Goal: Task Accomplishment & Management: Manage account settings

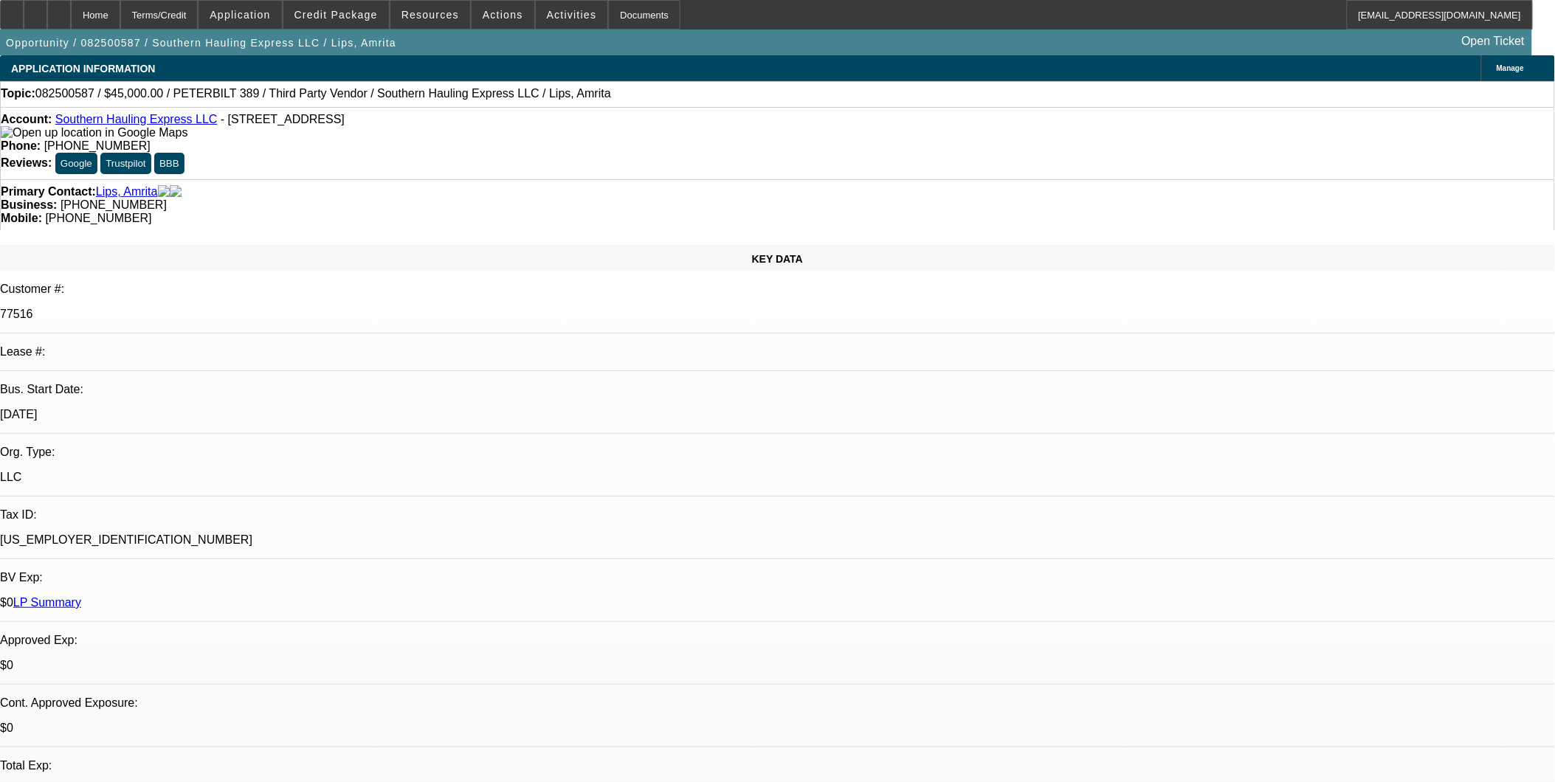
select select "0.1"
select select "2"
select select "0.1"
select select "2"
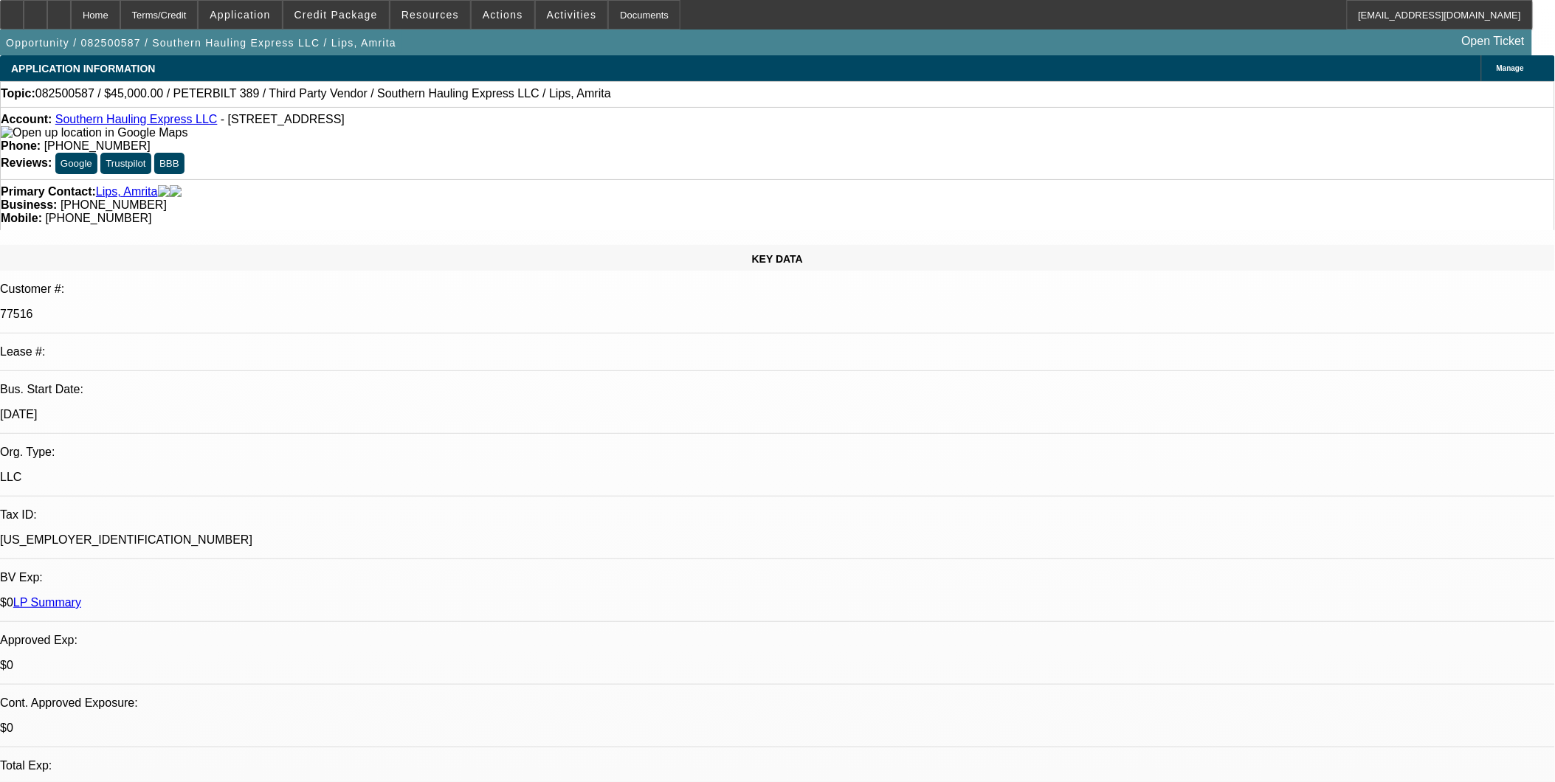
select select "0.1"
select select "1"
select select "2"
select select "4"
select select "1"
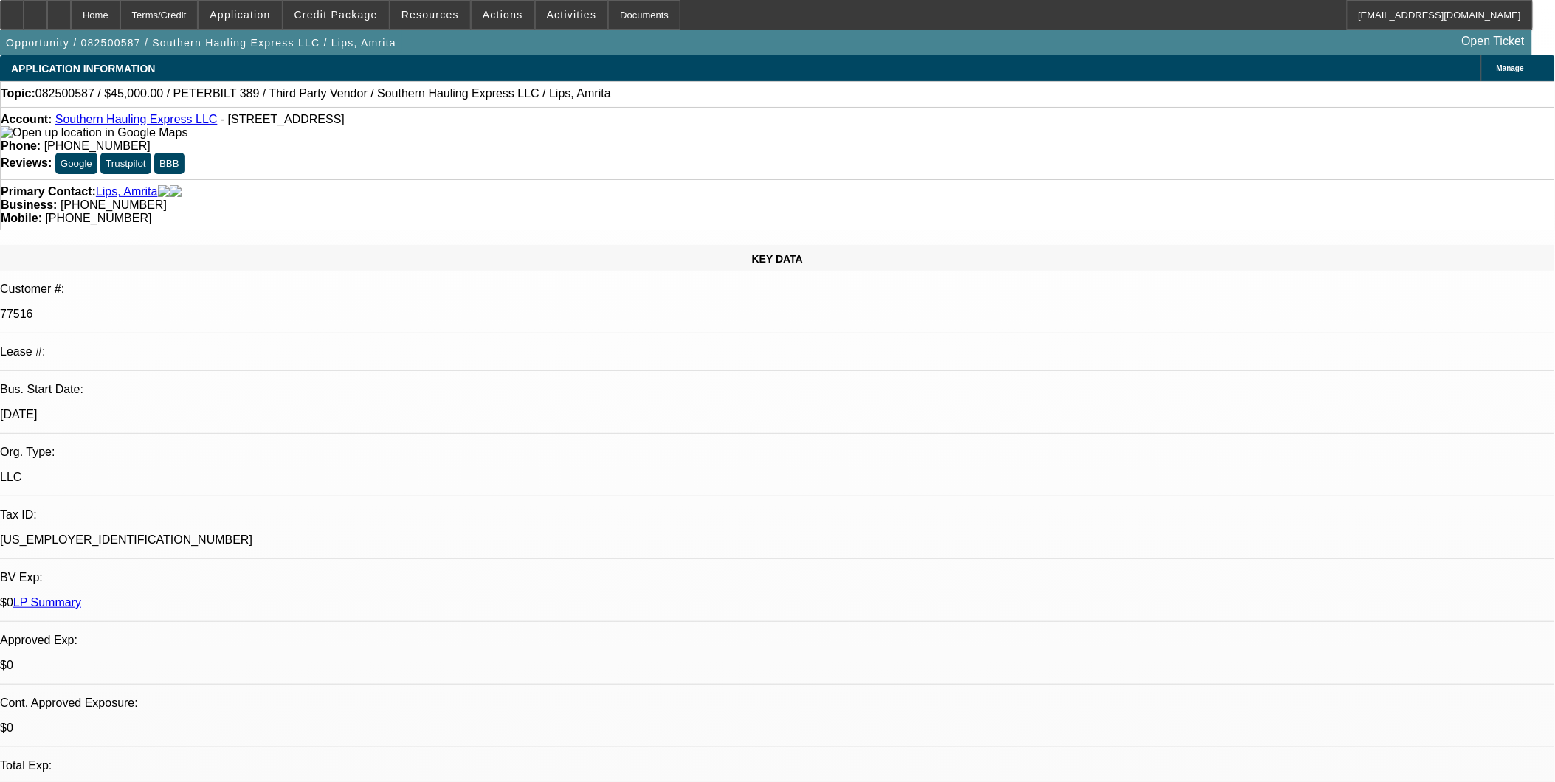
select select "2"
select select "4"
click at [365, 21] on span at bounding box center [336, 14] width 106 height 35
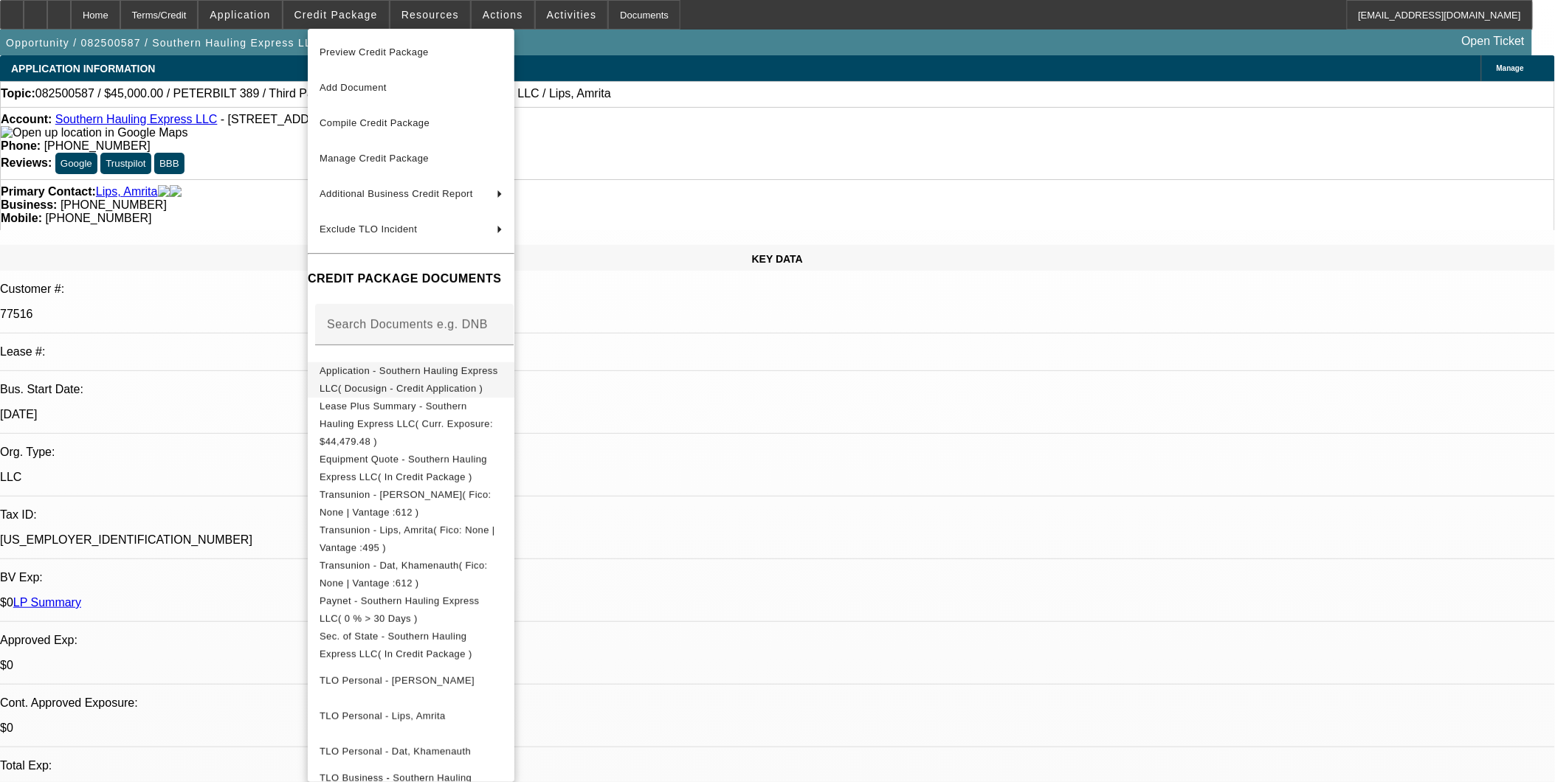
click at [406, 382] on span "Application - Southern Hauling Express LLC( Docusign - Credit Application )" at bounding box center [411, 379] width 183 height 35
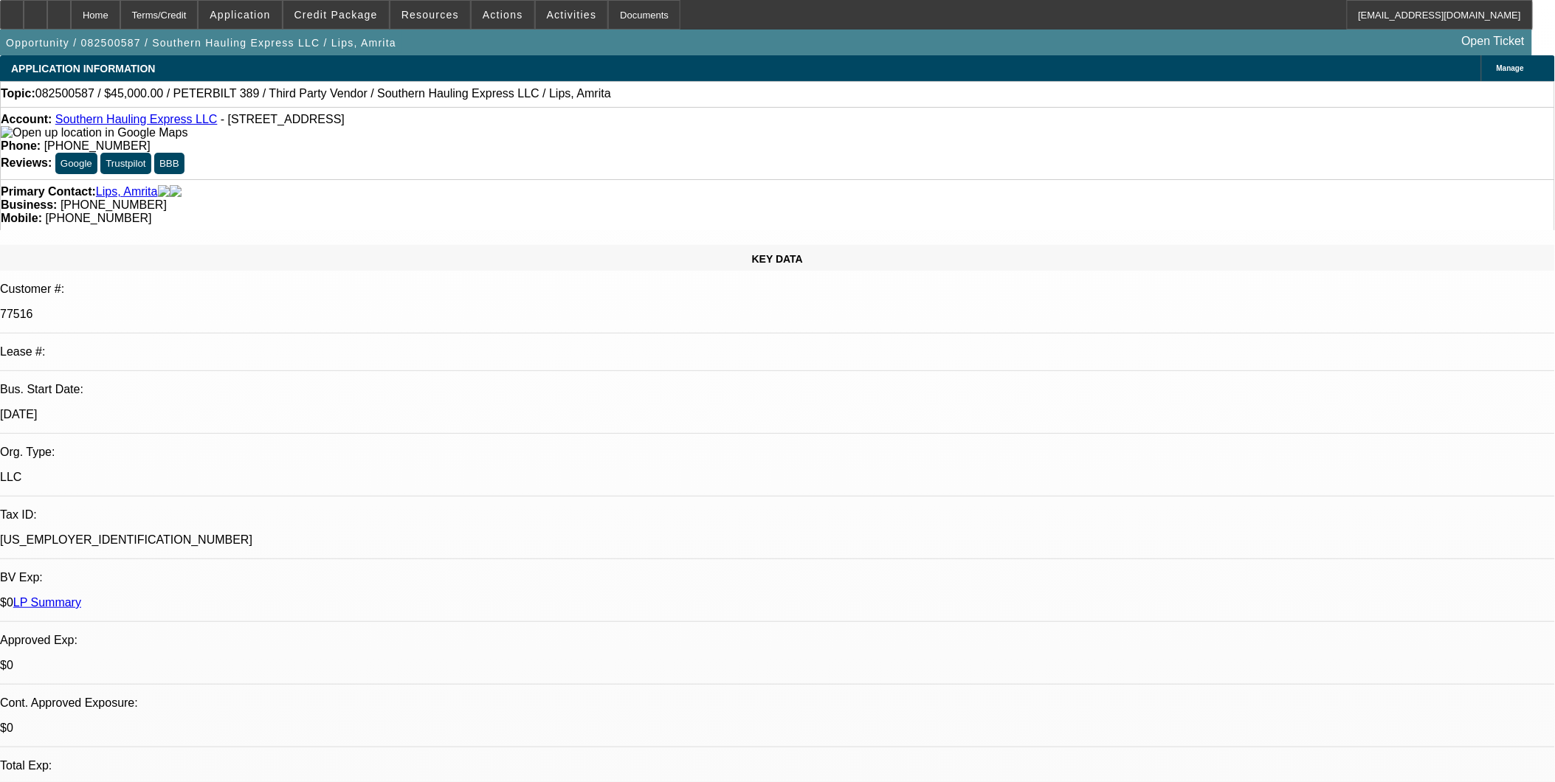
click at [190, 123] on link "Southern Hauling Express LLC" at bounding box center [136, 119] width 162 height 13
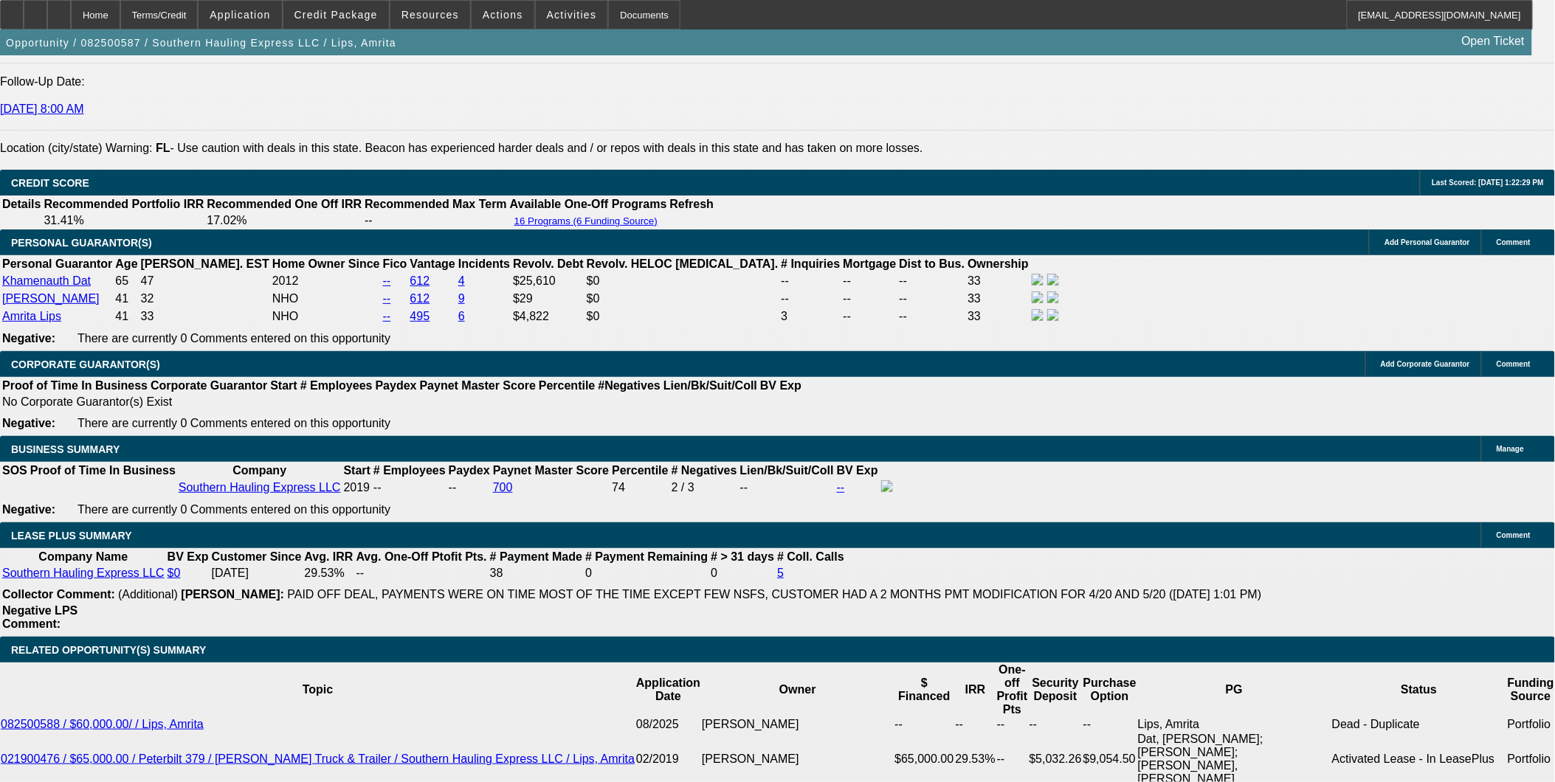
scroll to position [2214, 0]
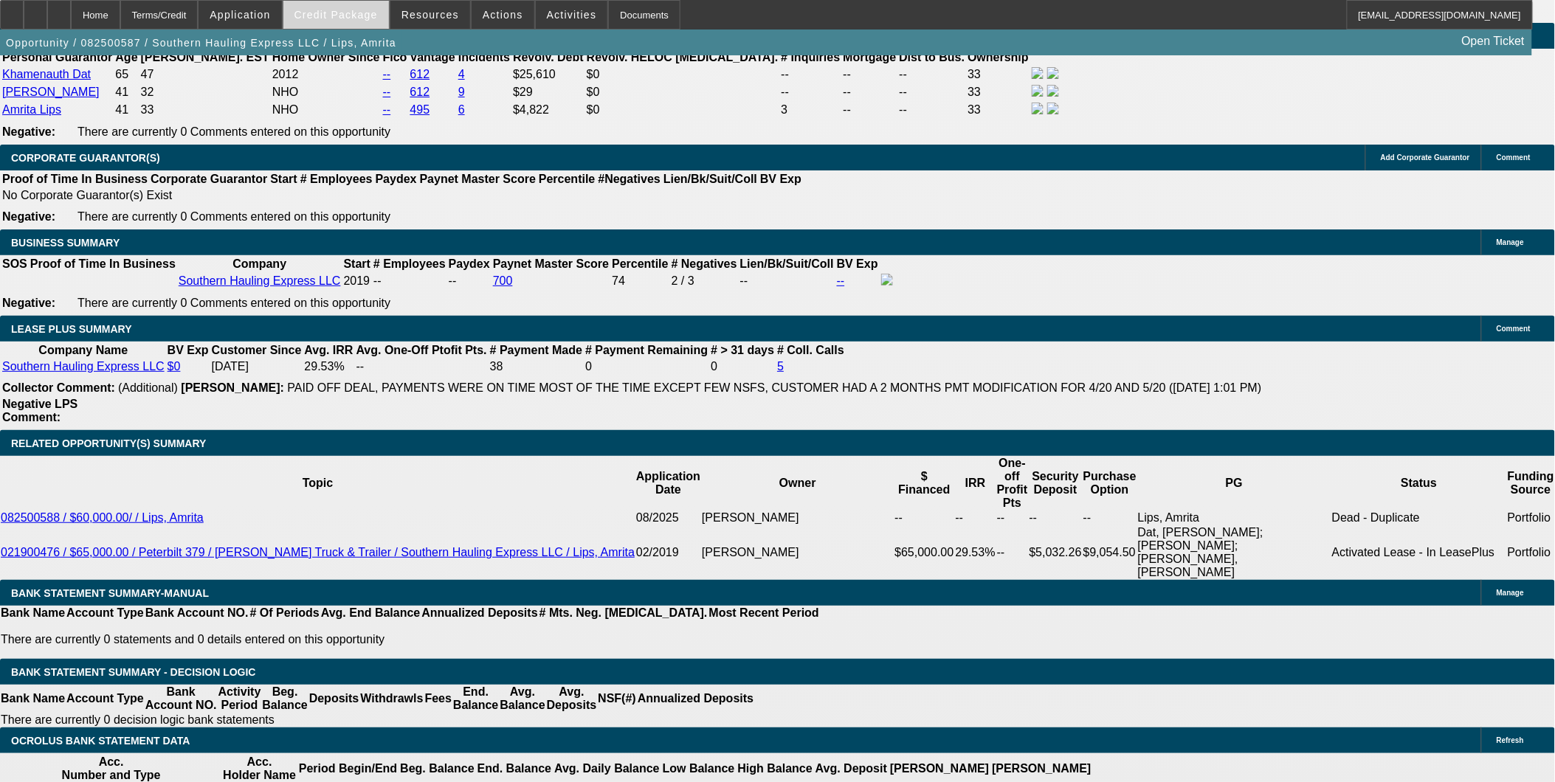
click at [354, 9] on span "Credit Package" at bounding box center [335, 15] width 83 height 12
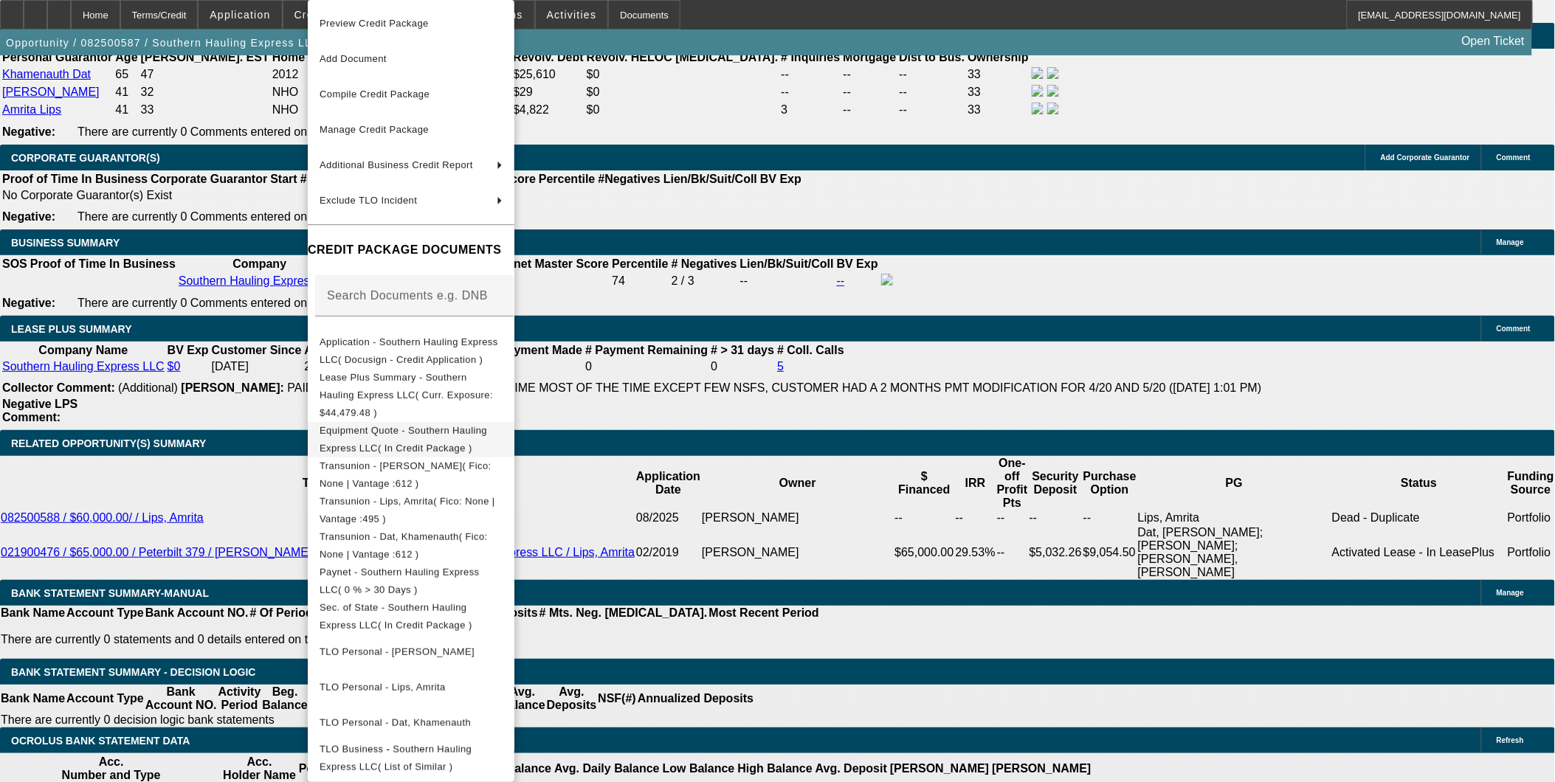
click at [425, 435] on button "Equipment Quote - Southern Hauling Express LLC( In Credit Package )" at bounding box center [411, 439] width 207 height 35
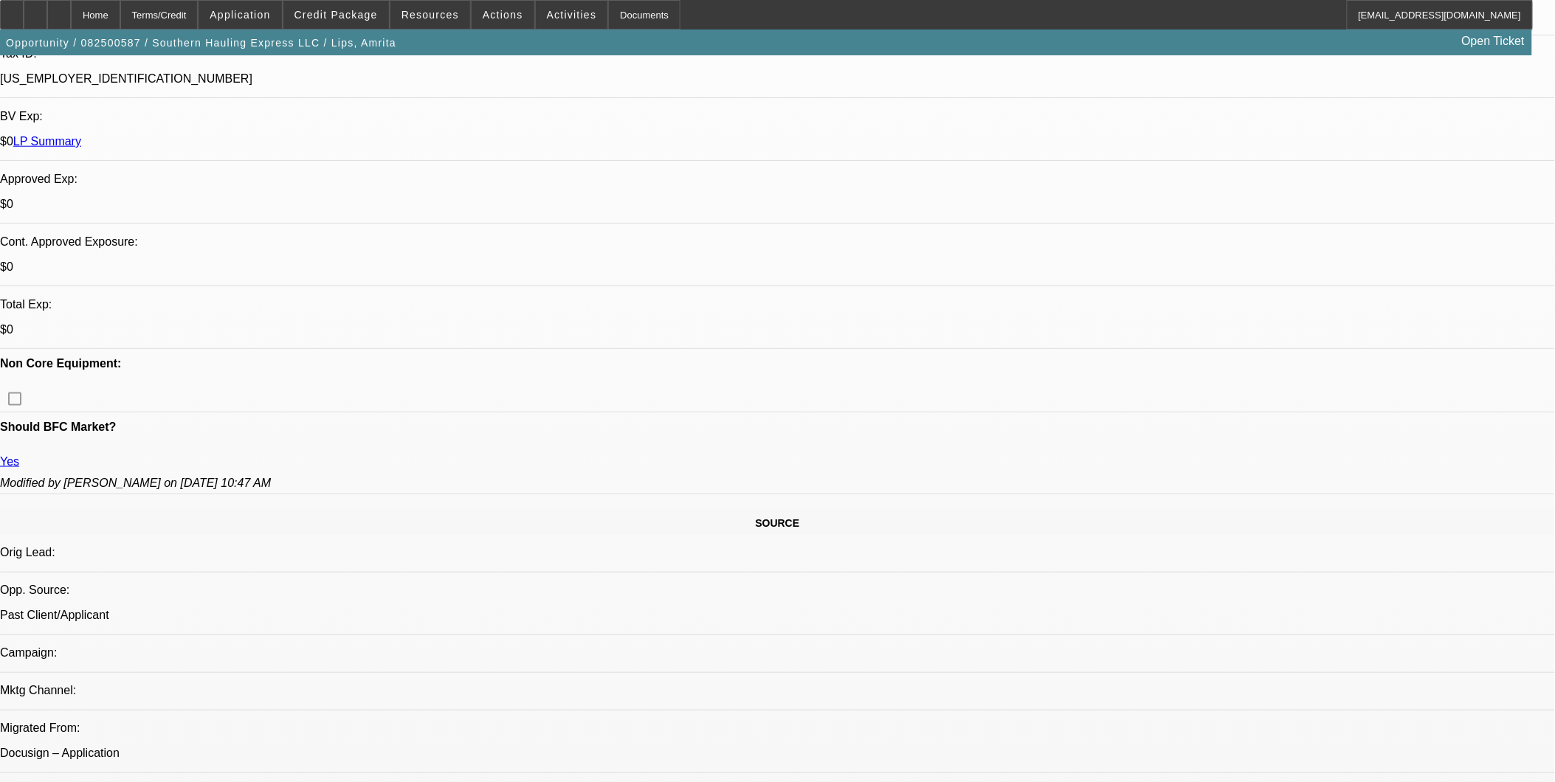
scroll to position [328, 0]
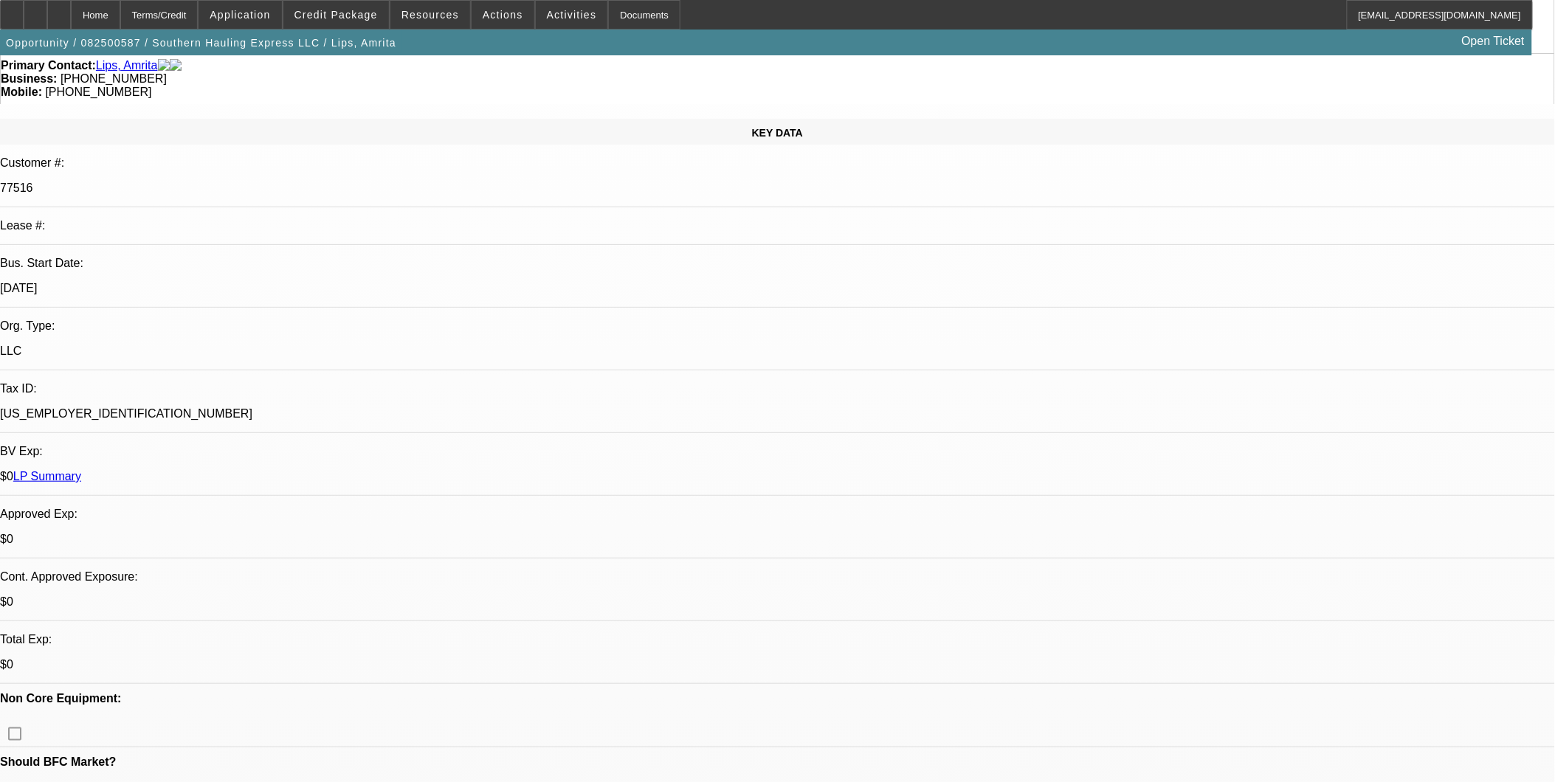
scroll to position [164, 0]
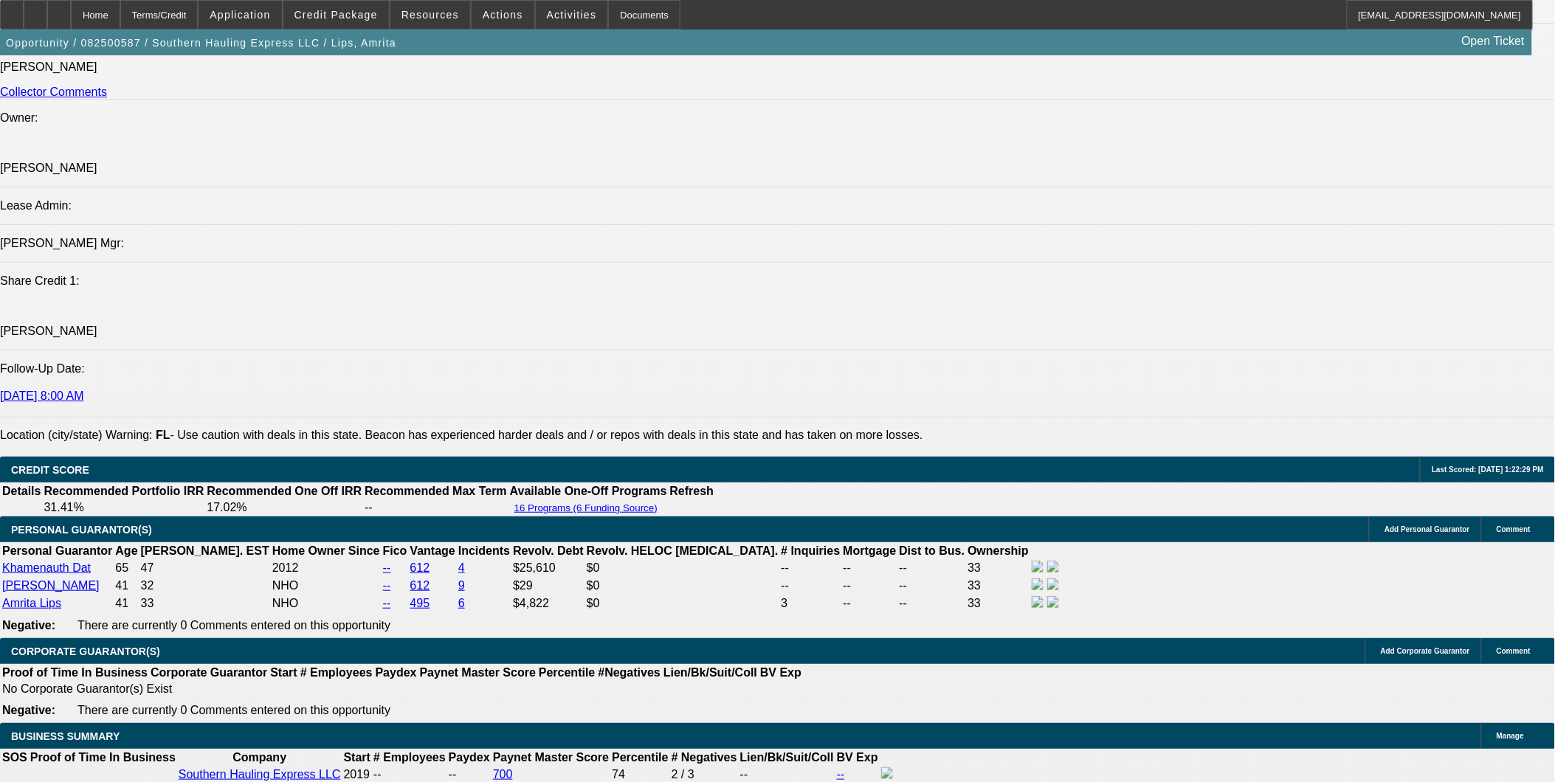
scroll to position [1803, 0]
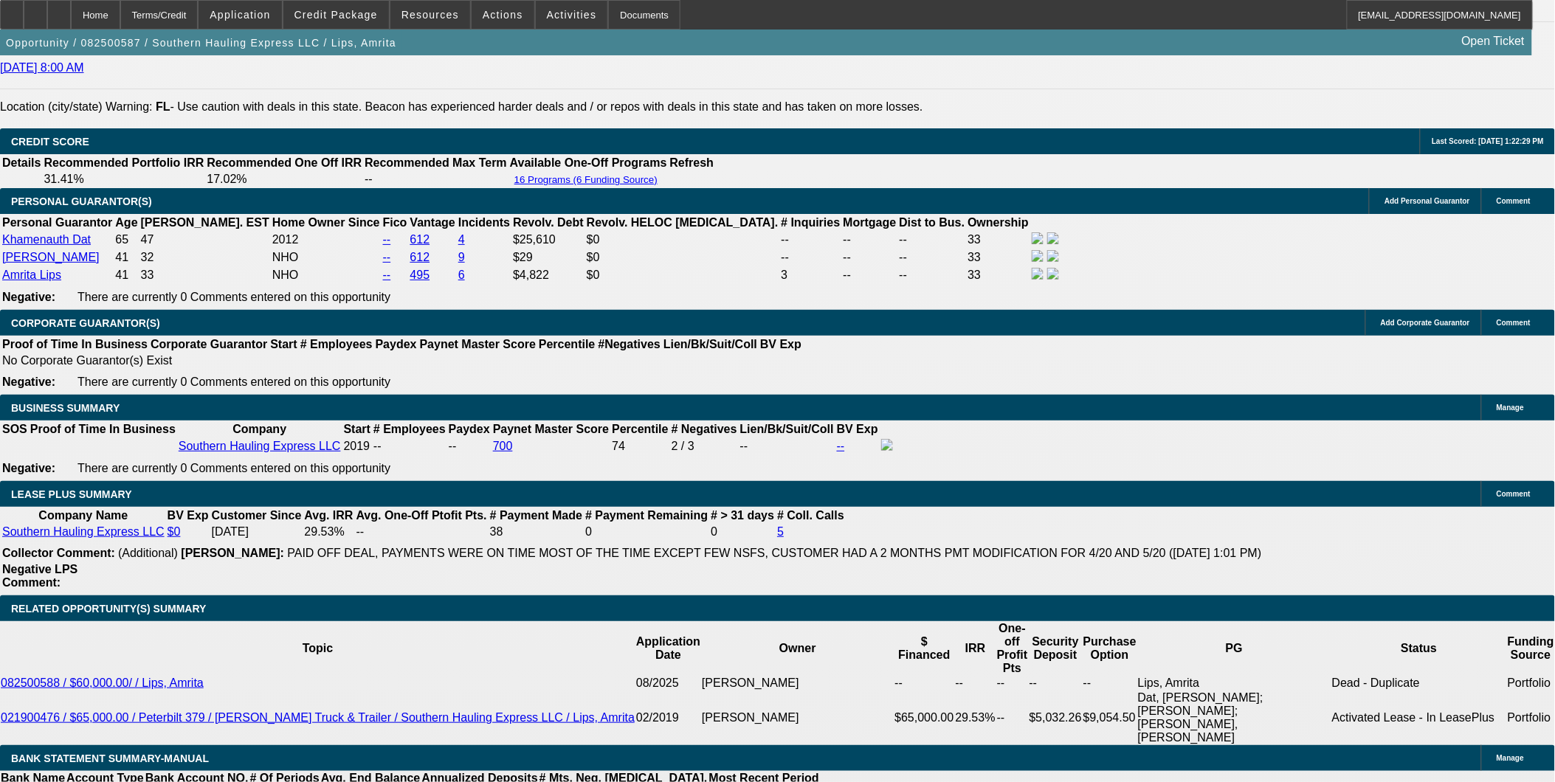
scroll to position [2131, 0]
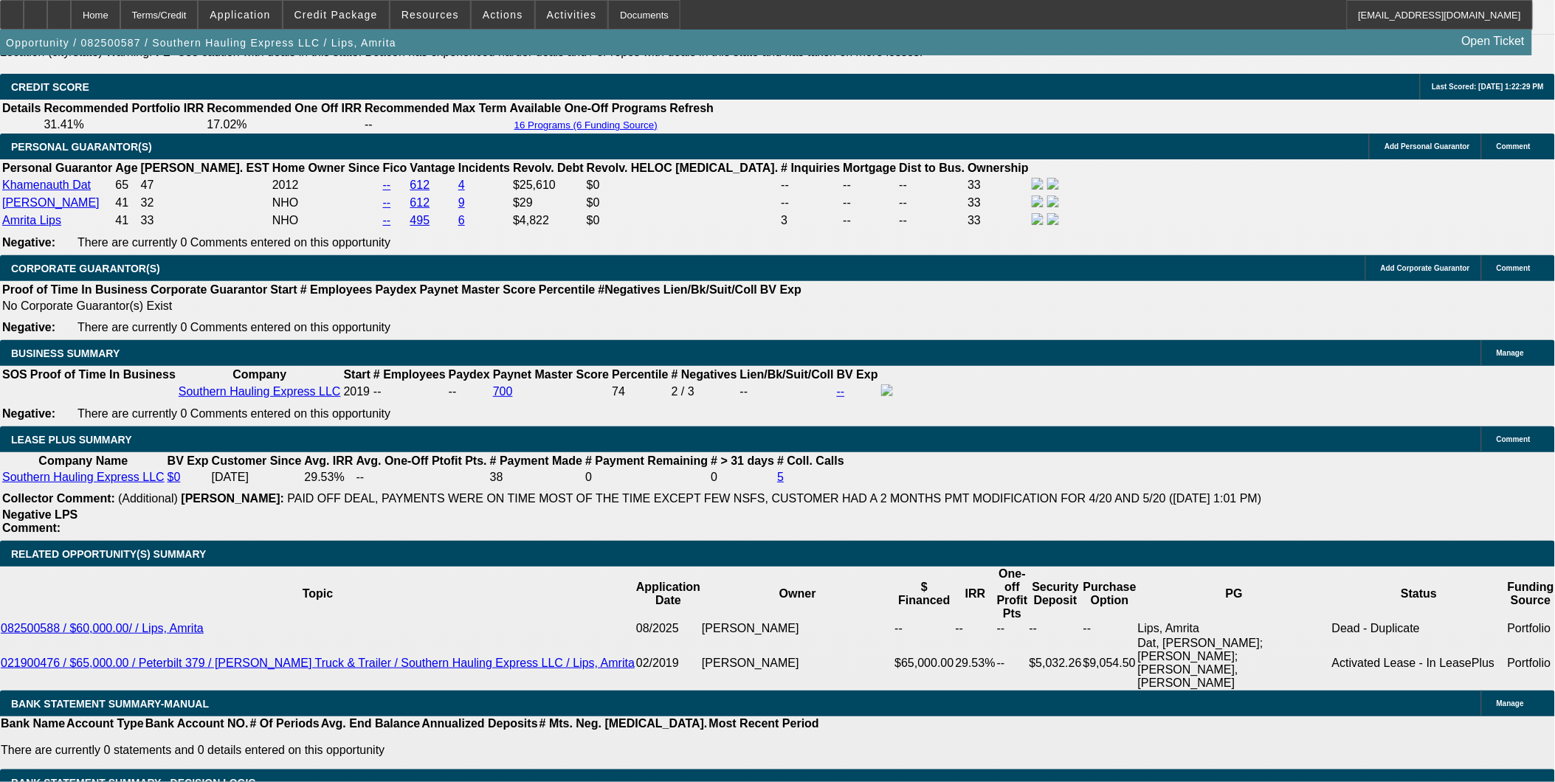
scroll to position [2214, 0]
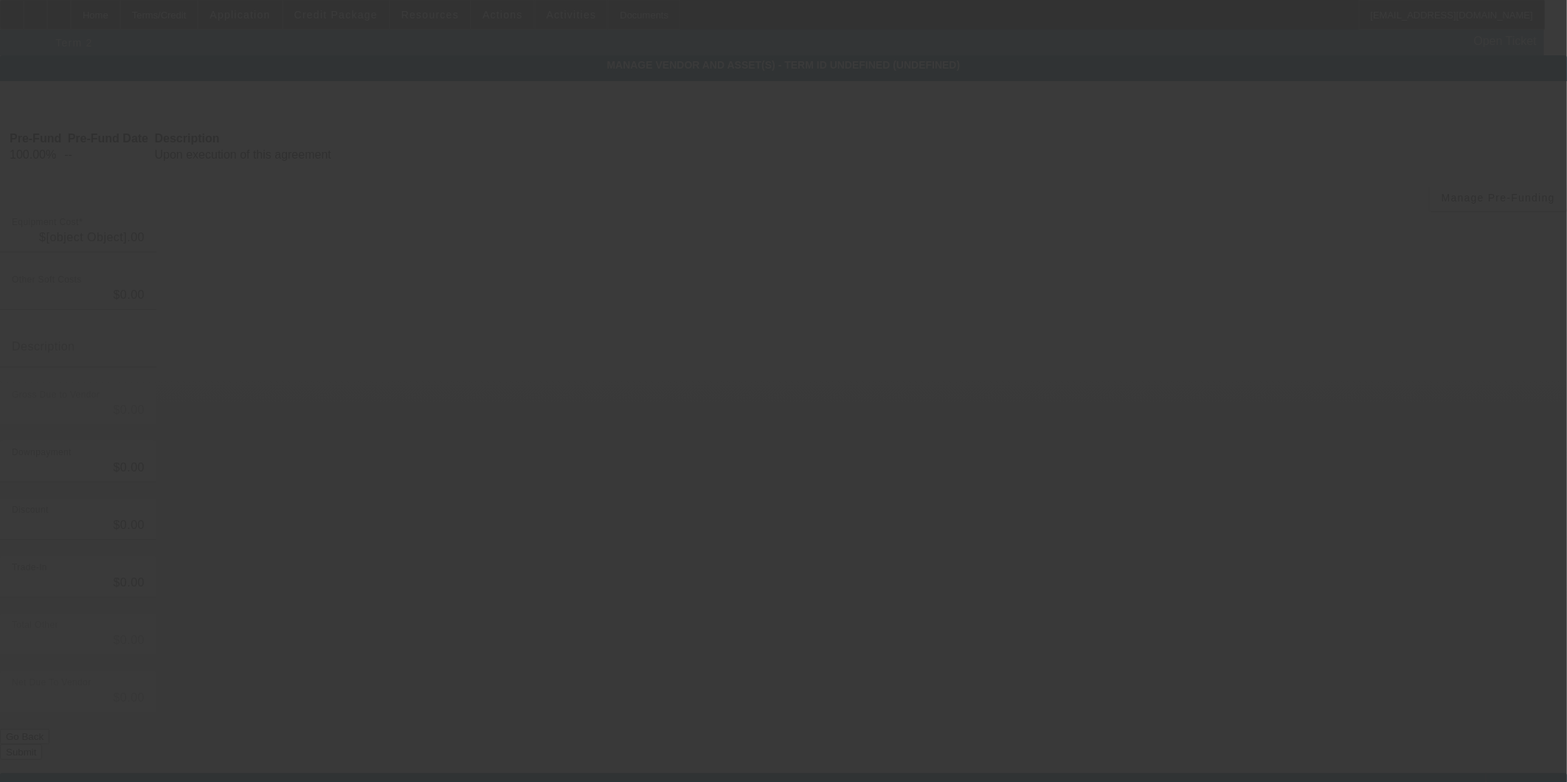
type input "$50,000.00"
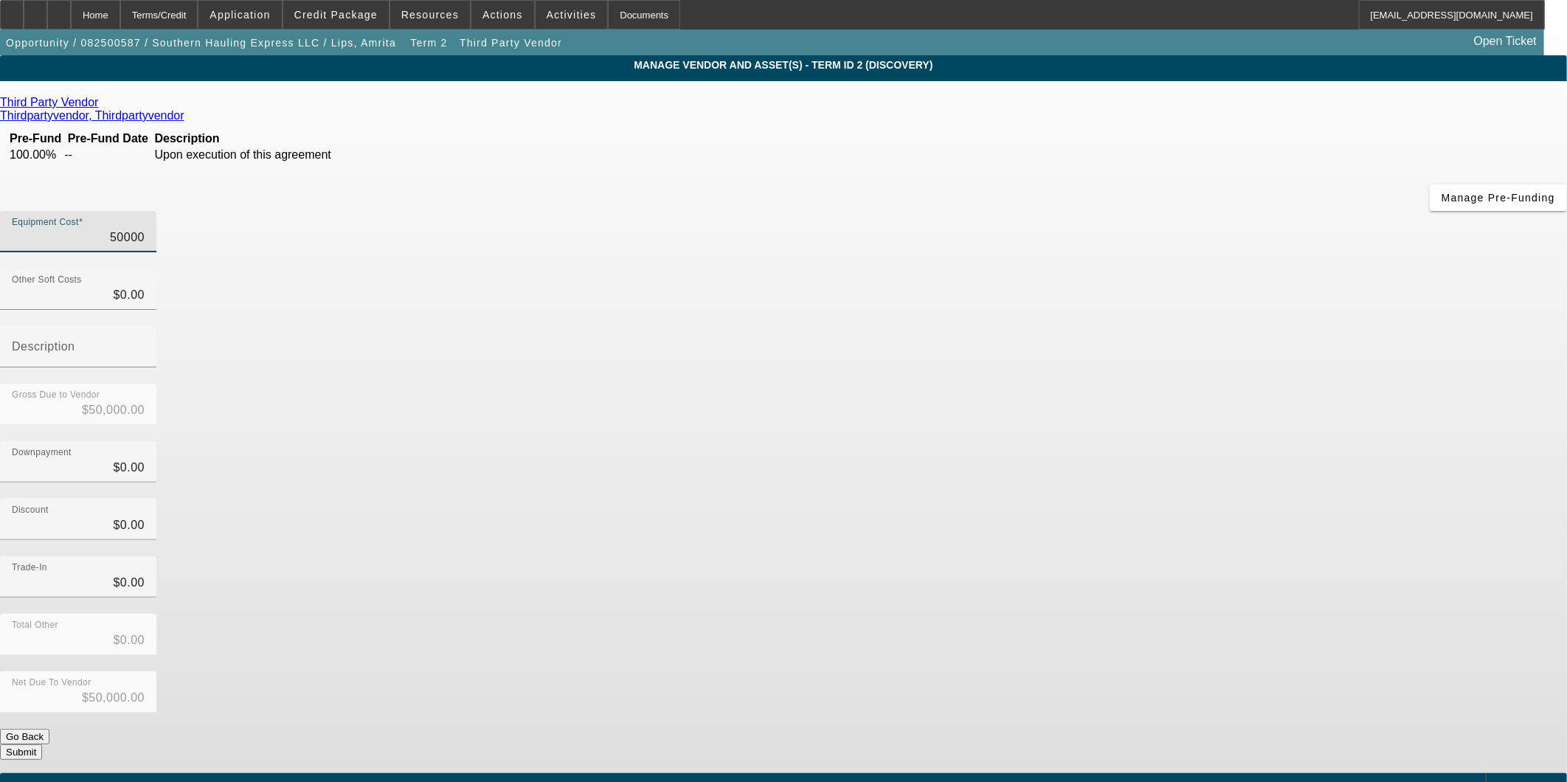
click at [145, 229] on input "50000" at bounding box center [78, 238] width 133 height 18
type input "4"
type input "$4.00"
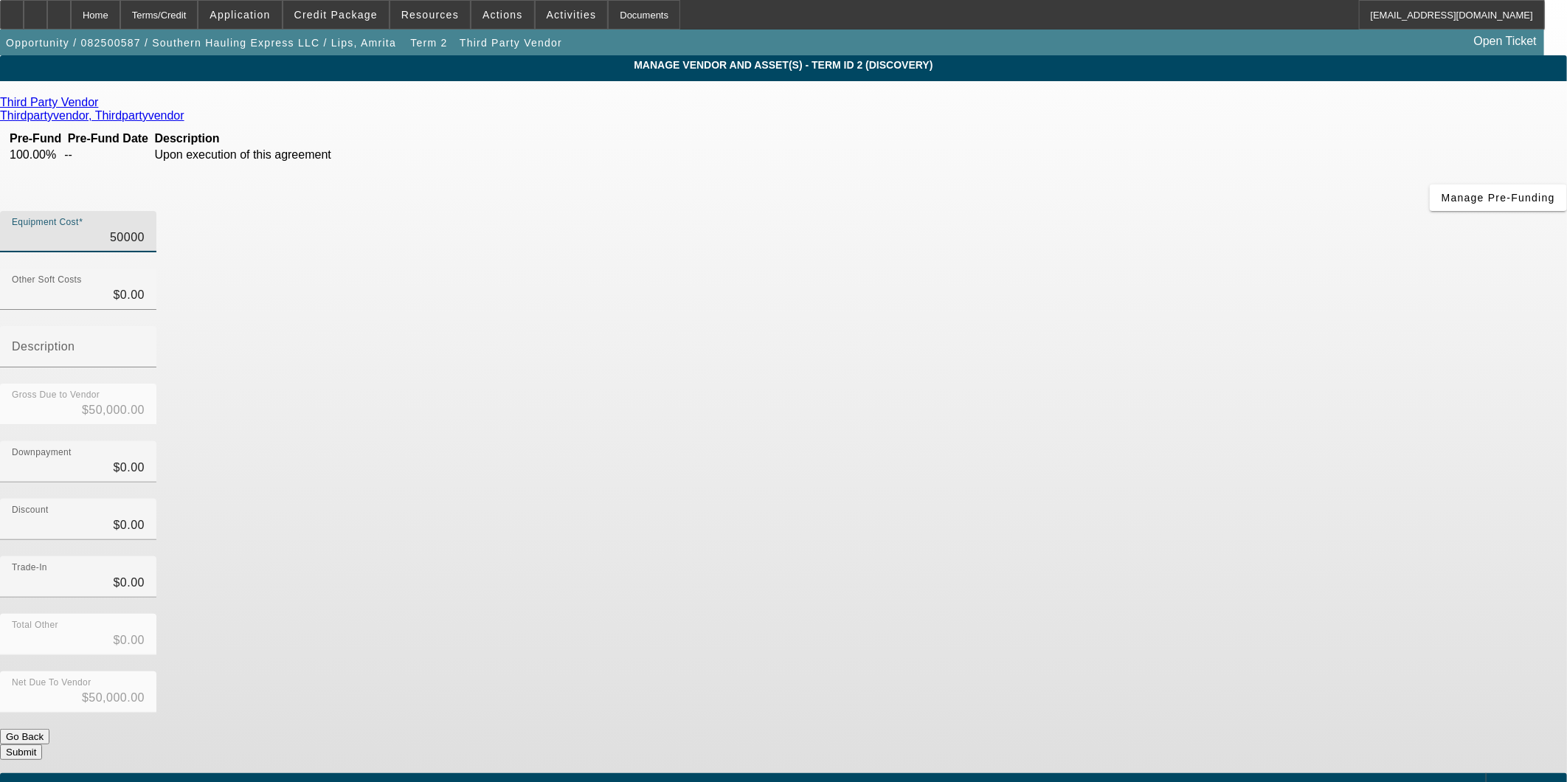
type input "$4.00"
type input "45"
type input "$45.00"
type input "450"
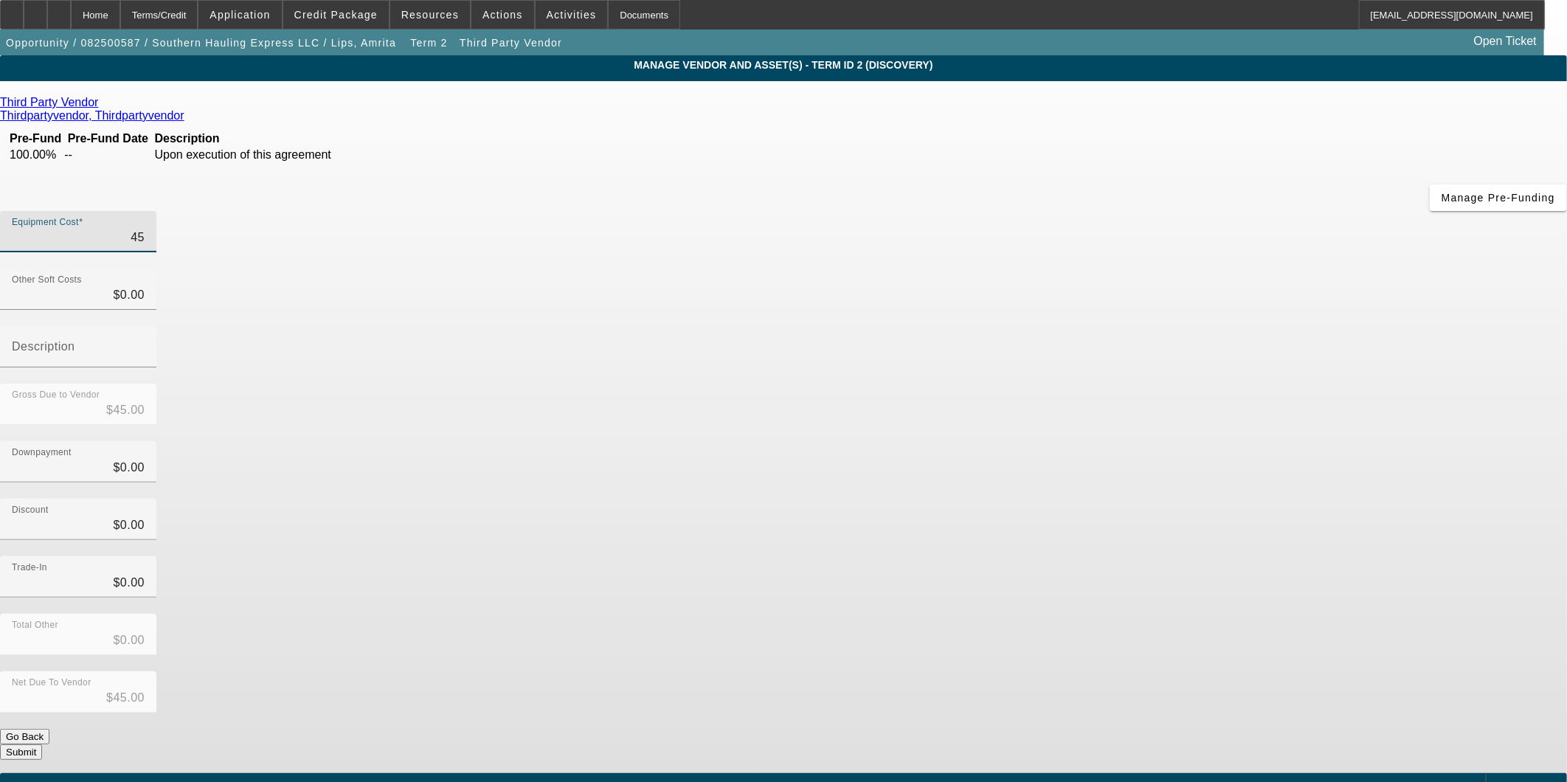
type input "$450.00"
type input "4500"
type input "$4,500.00"
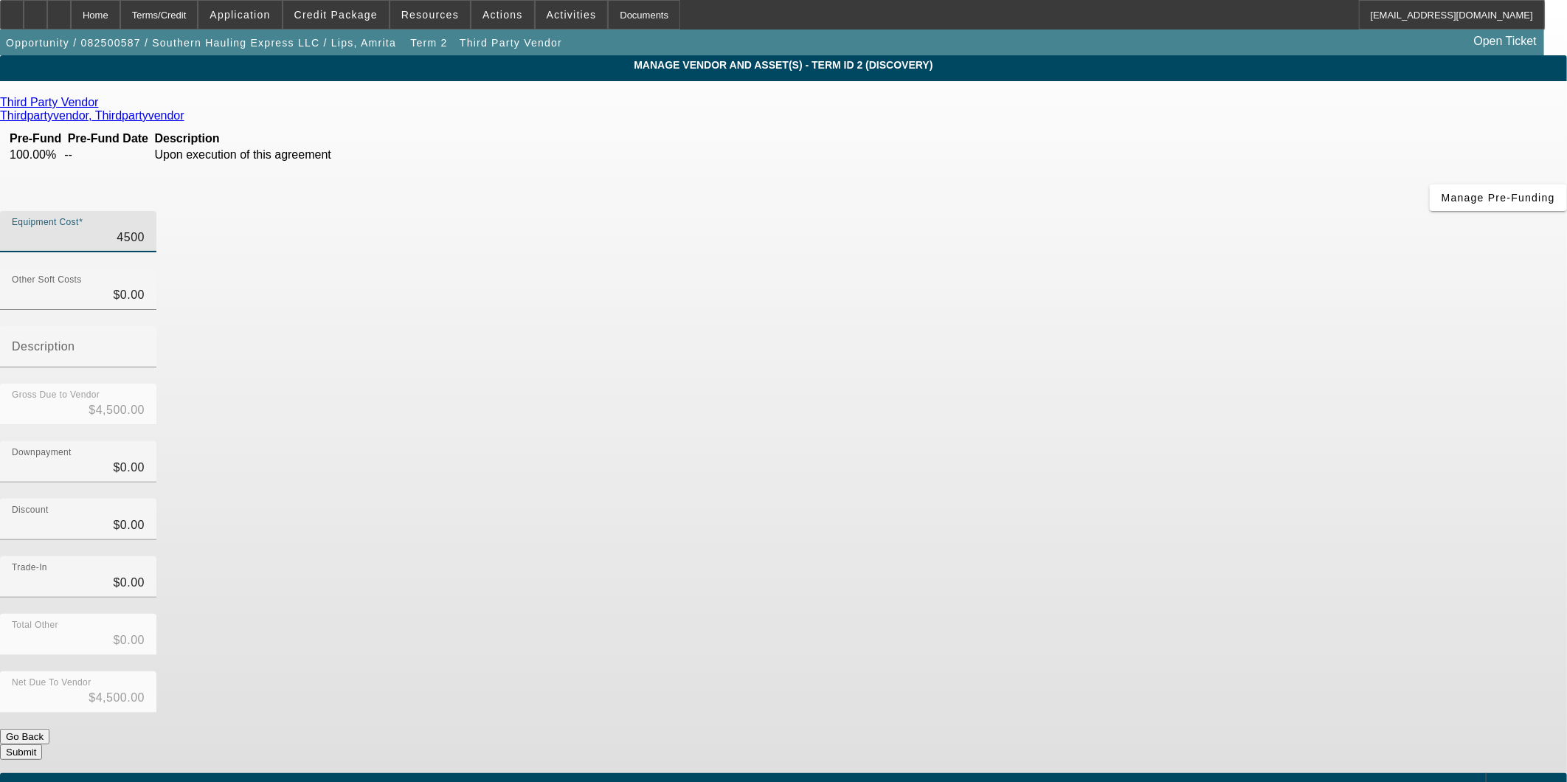
type input "45000"
type input "$45,000.00"
click at [1198, 556] on div "Trade-In $0.00" at bounding box center [783, 585] width 1567 height 58
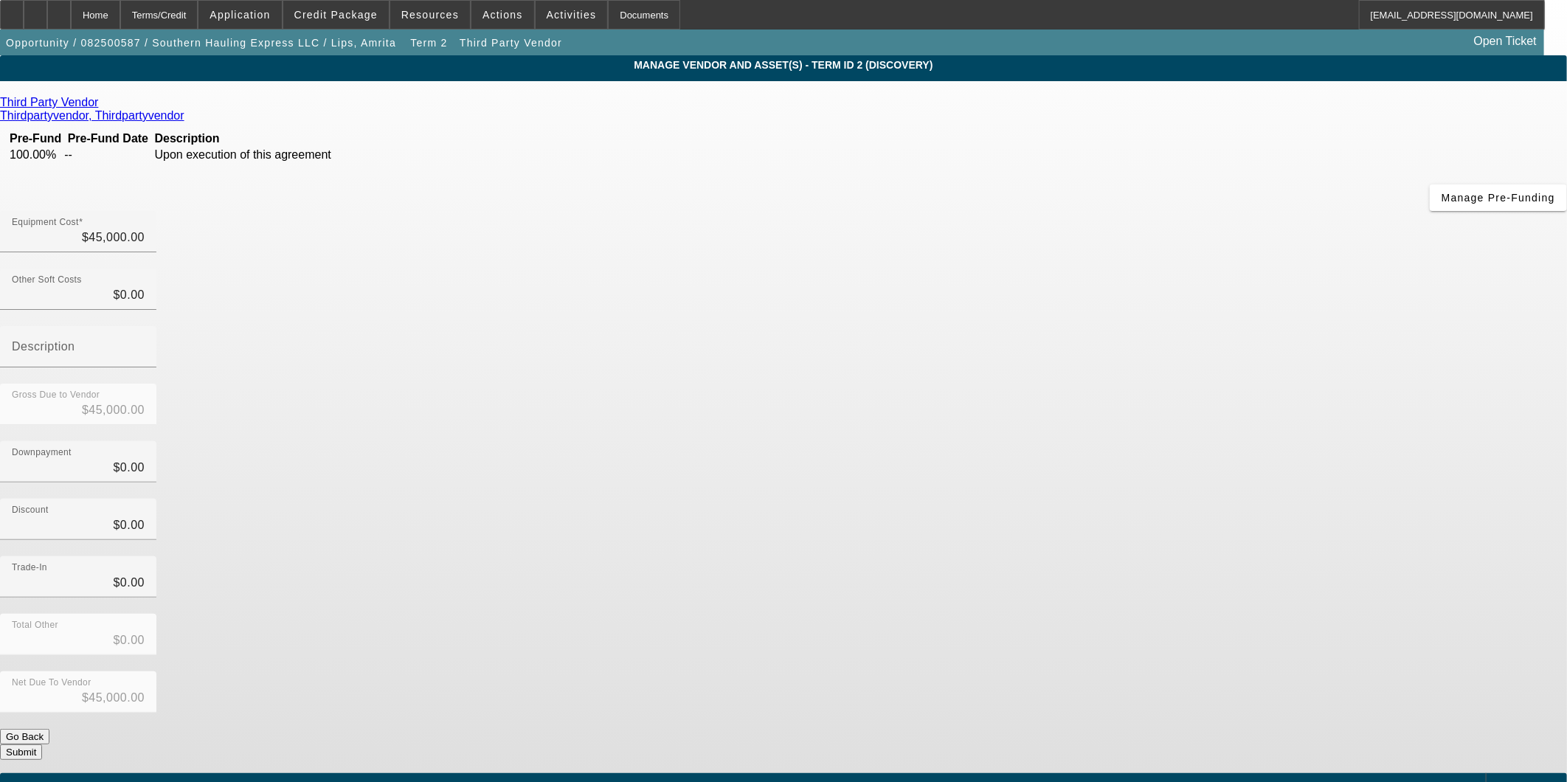
click at [42, 745] on button "Submit" at bounding box center [21, 752] width 42 height 15
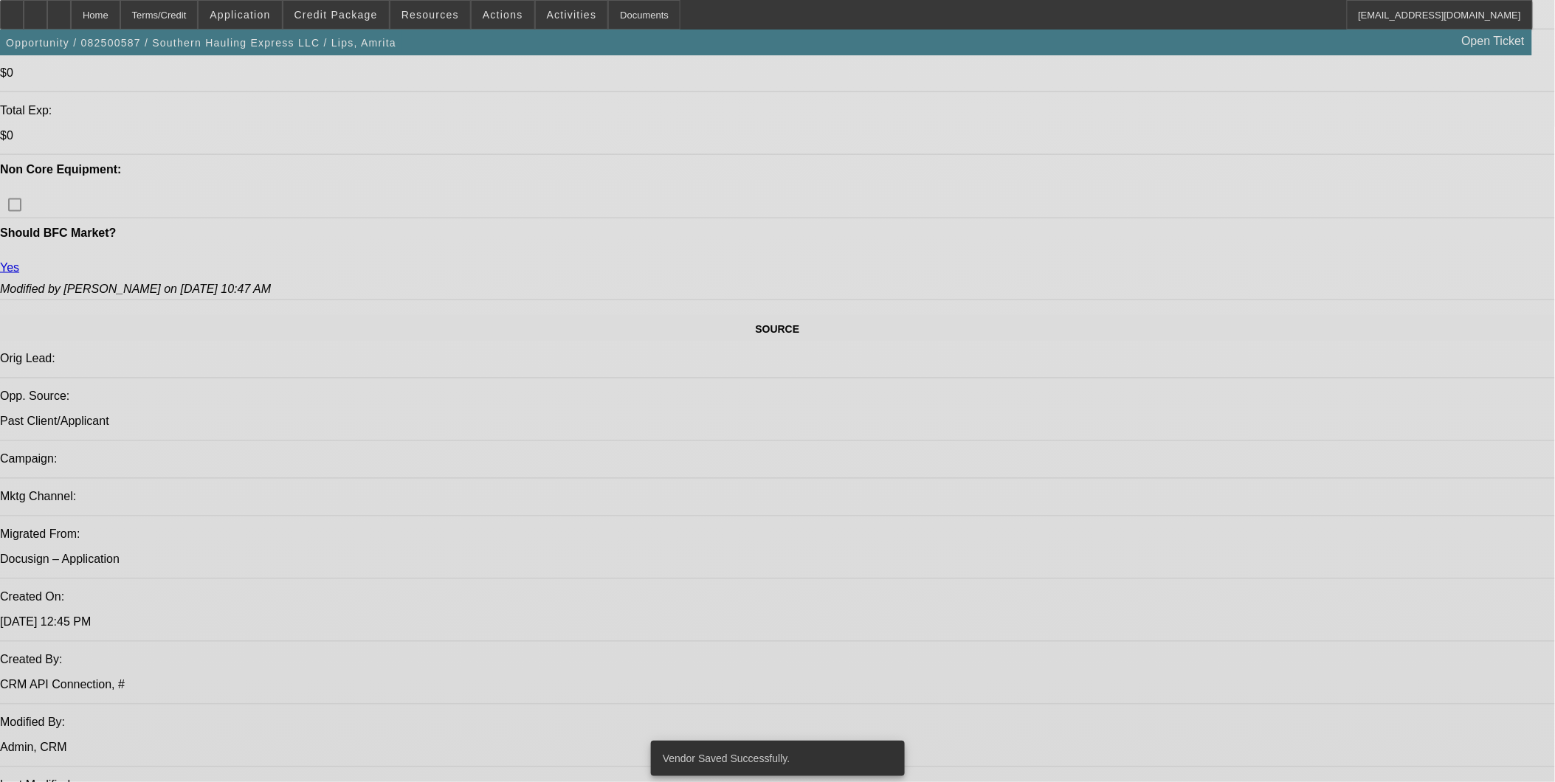
select select "0.1"
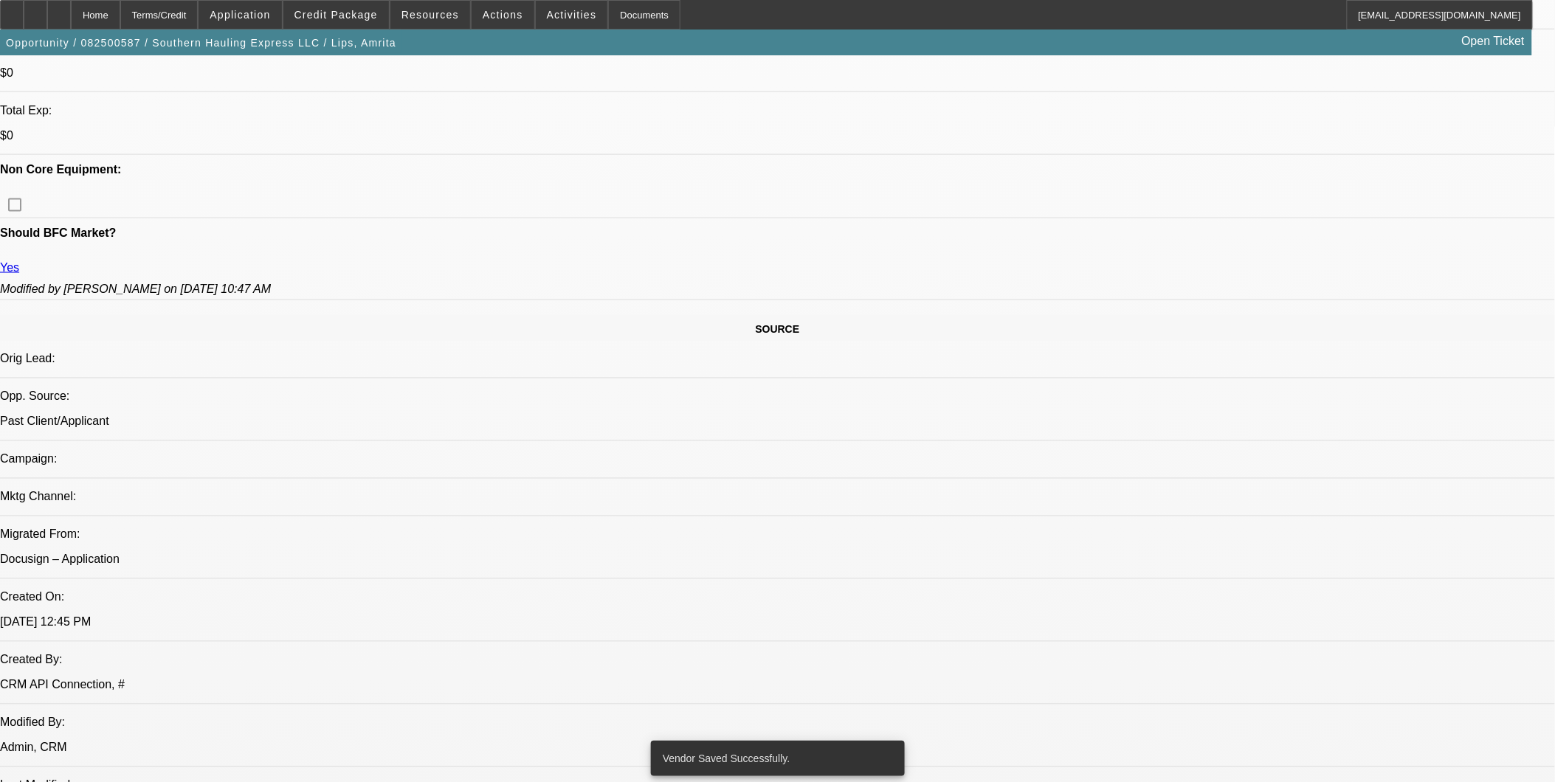
select select "2"
select select "0.1"
select select "4"
select select "0.1"
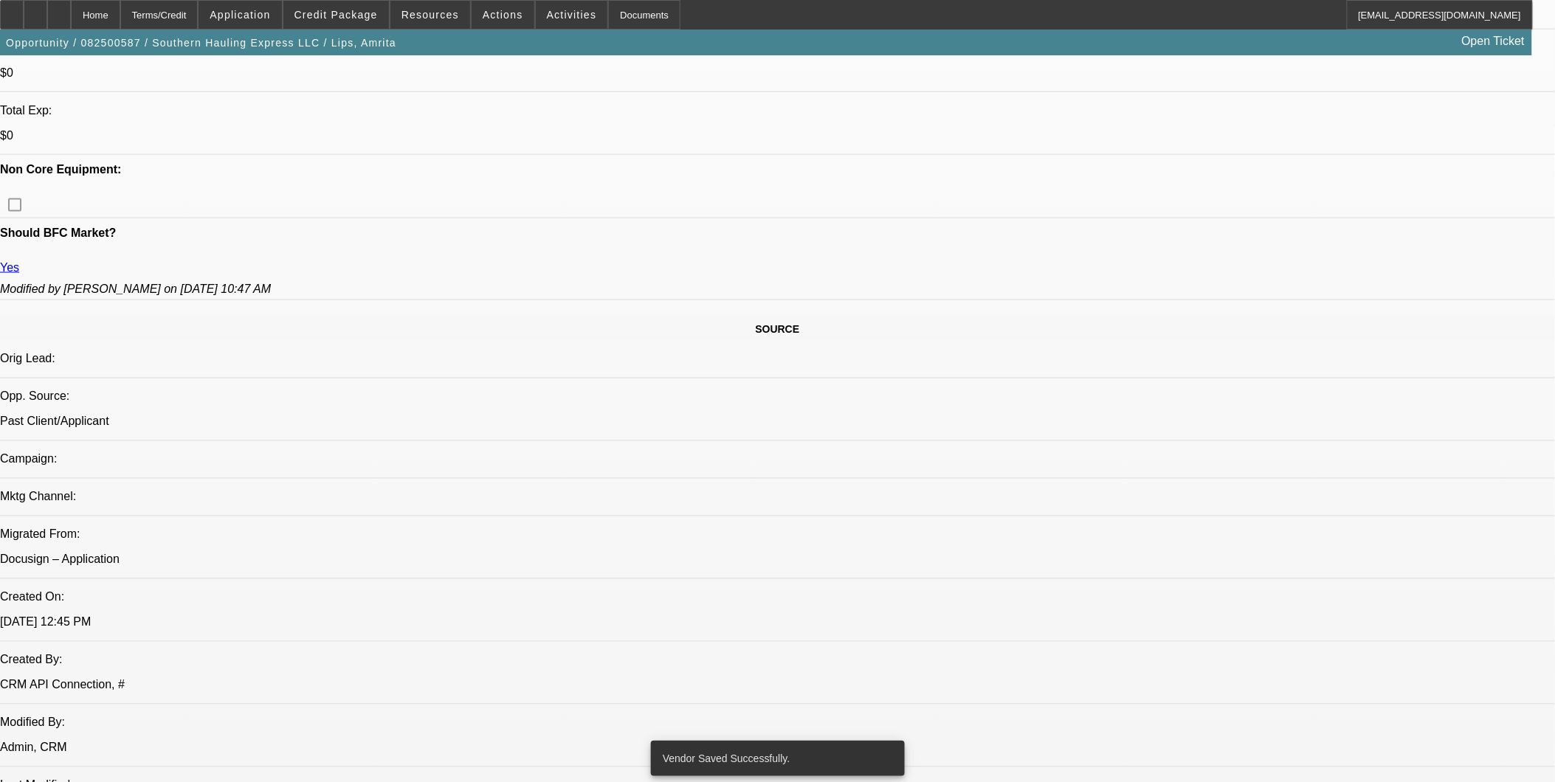
select select "2"
select select "0.1"
select select "4"
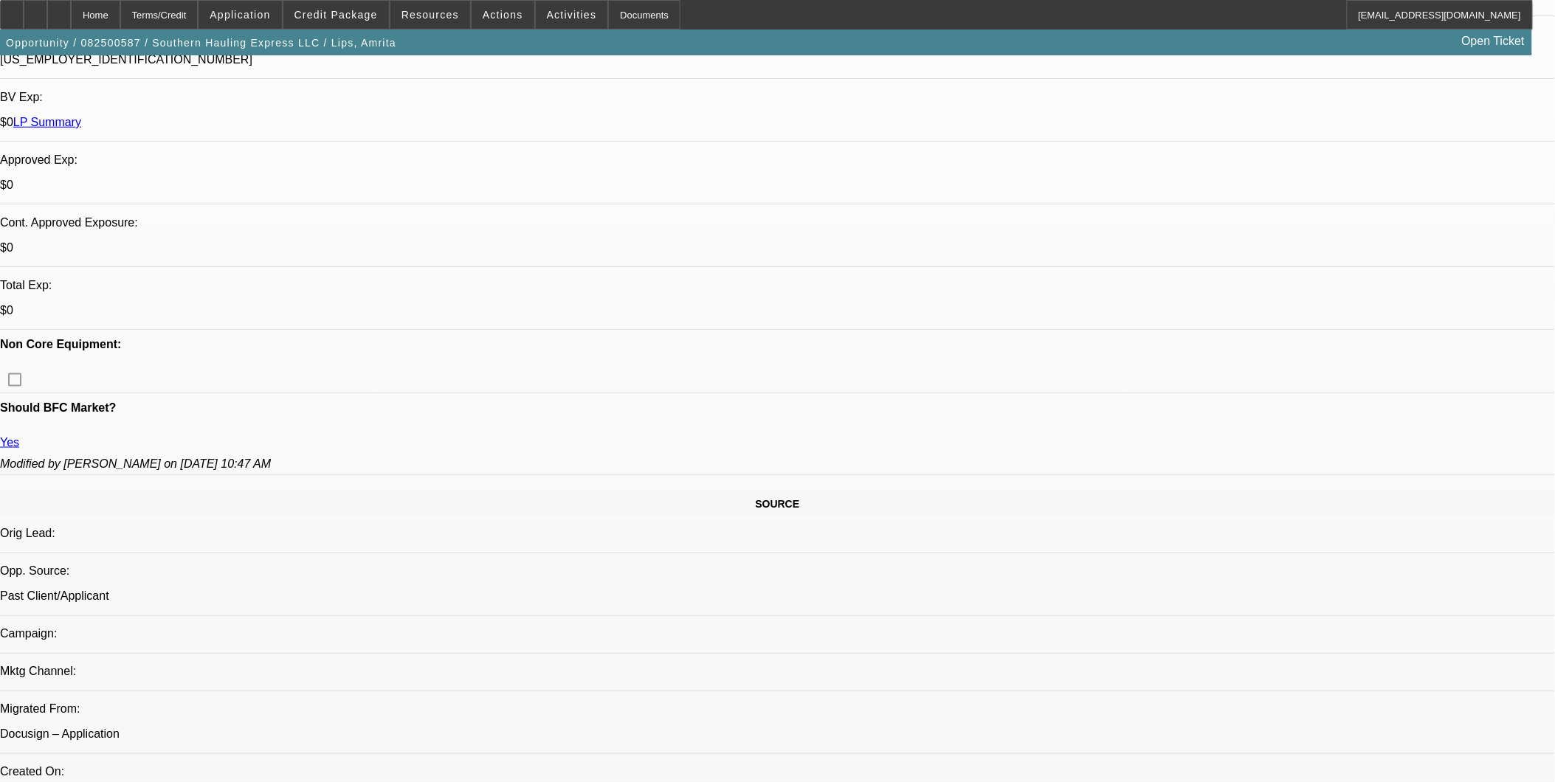
scroll to position [337, 0]
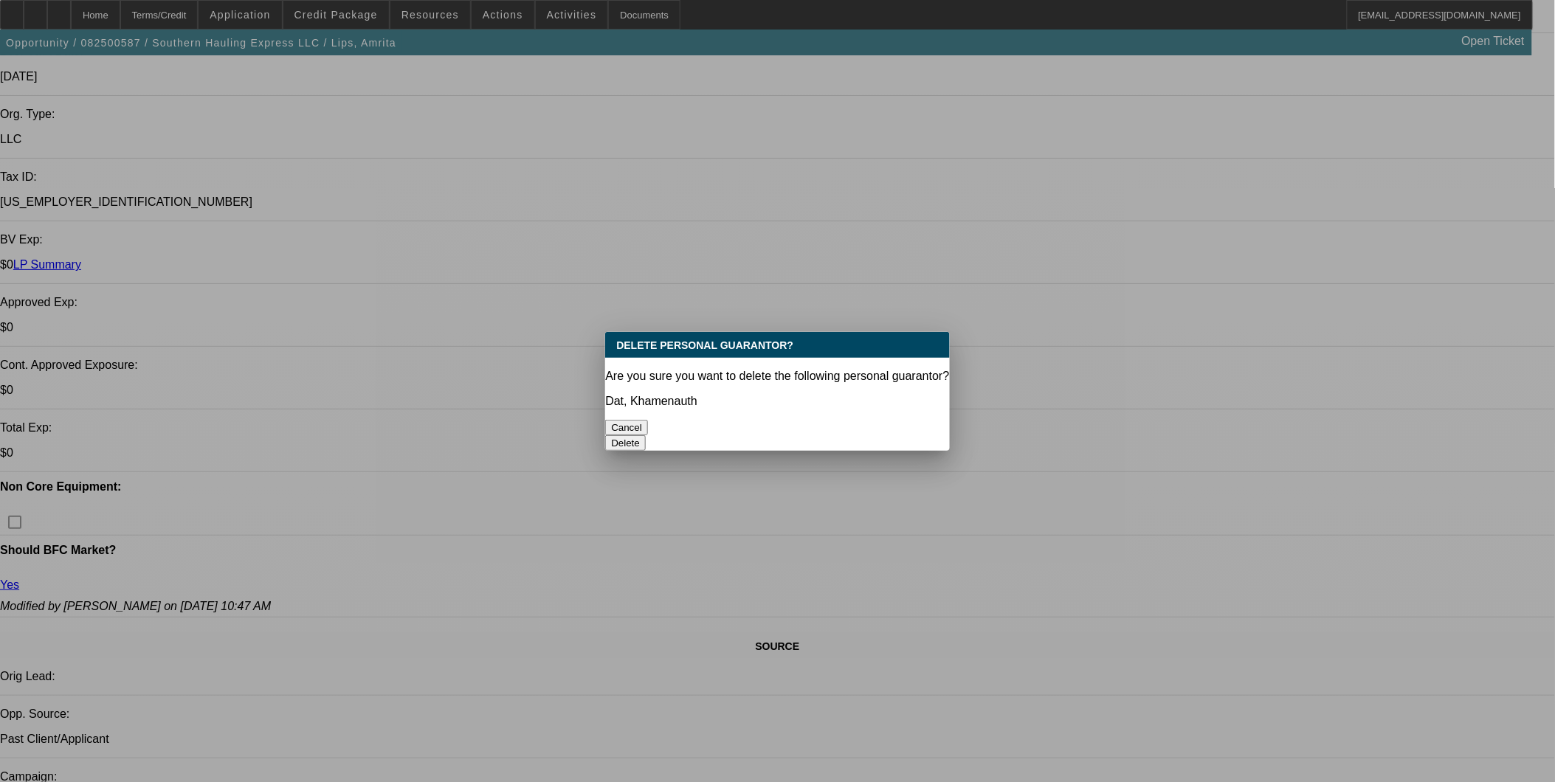
click at [646, 435] on button "Delete" at bounding box center [625, 442] width 41 height 15
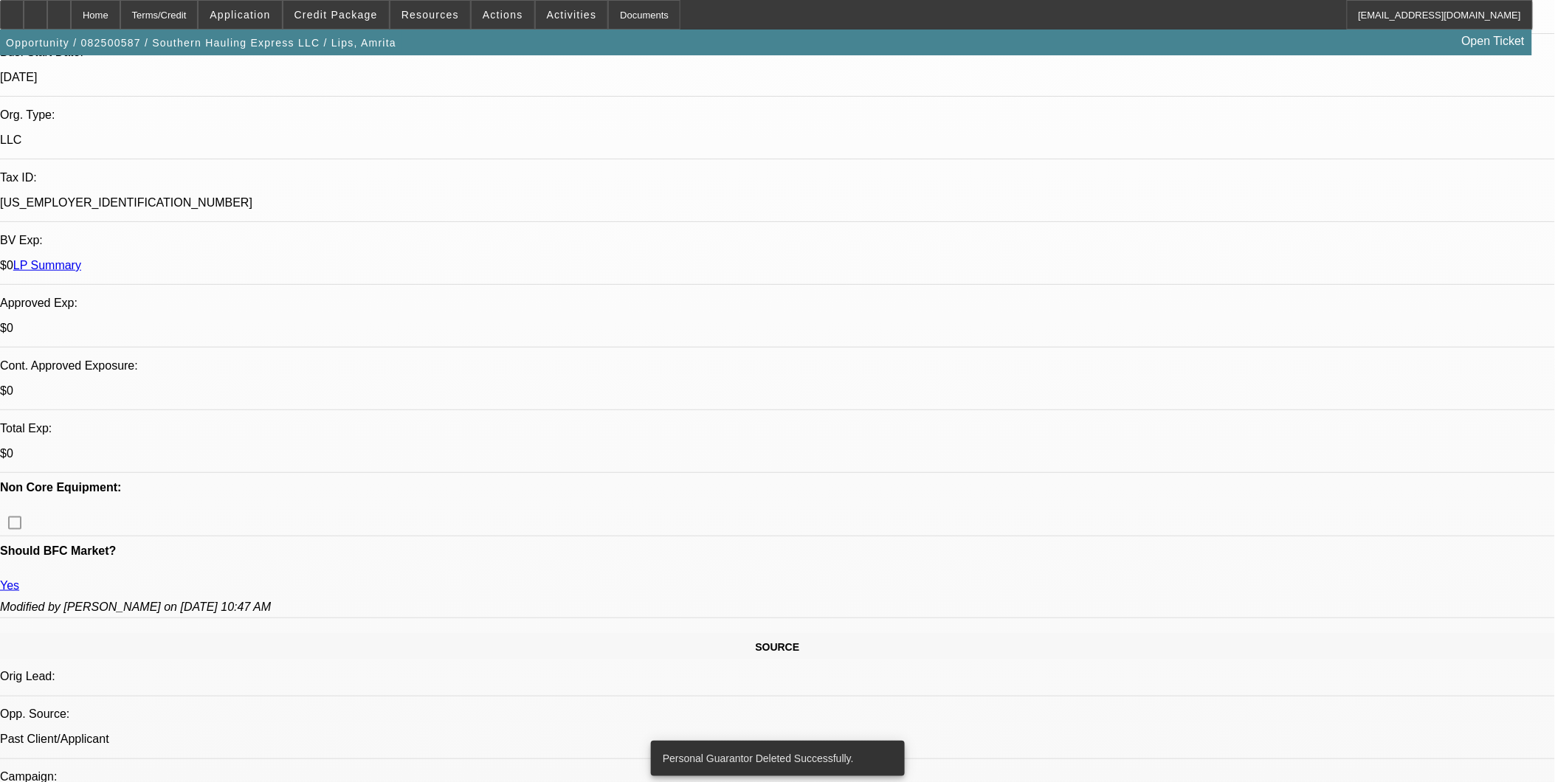
scroll to position [173, 0]
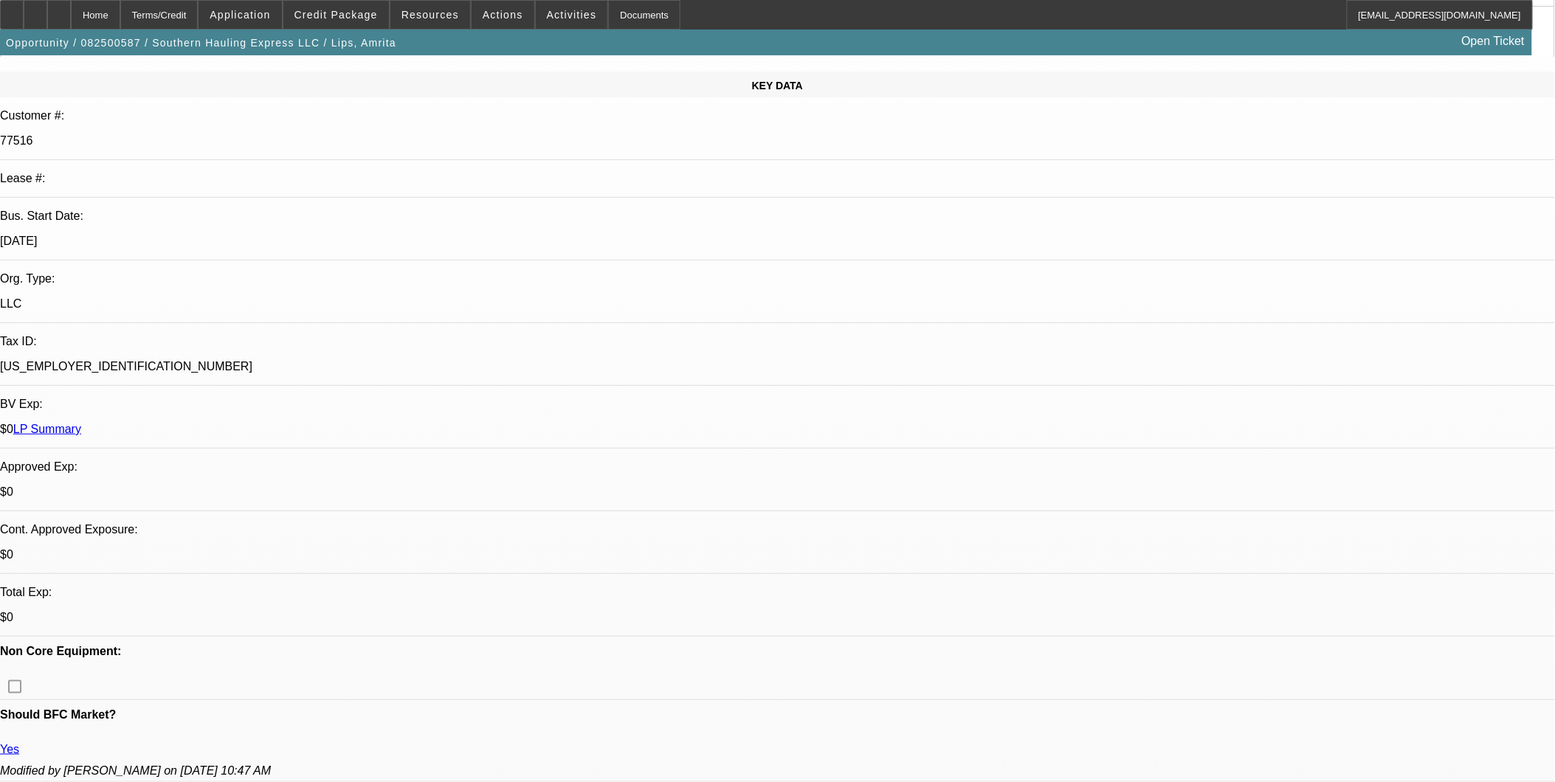
click at [71, 4] on div at bounding box center [59, 15] width 24 height 30
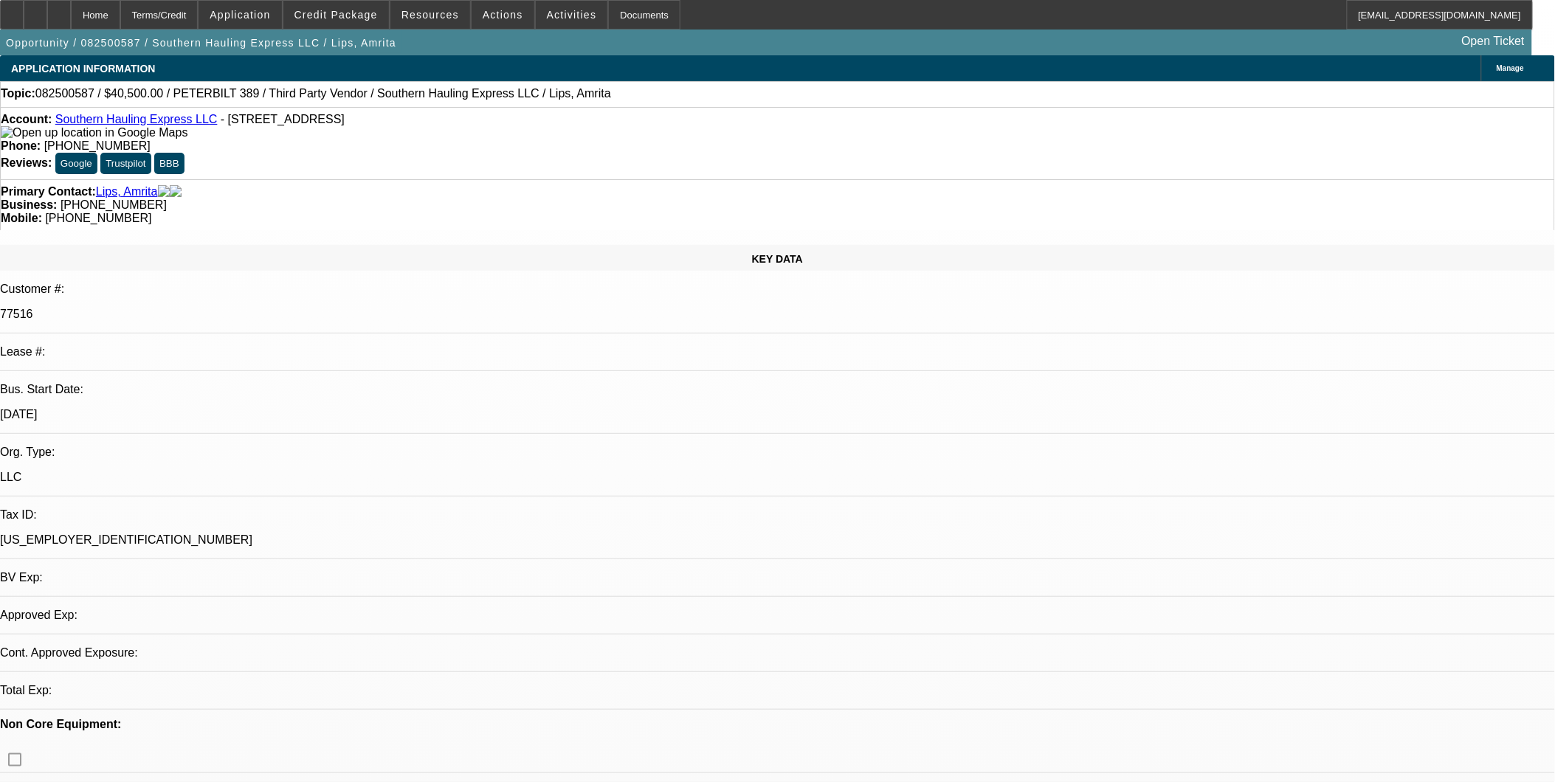
select select "0.1"
select select "2"
select select "0.1"
select select "2"
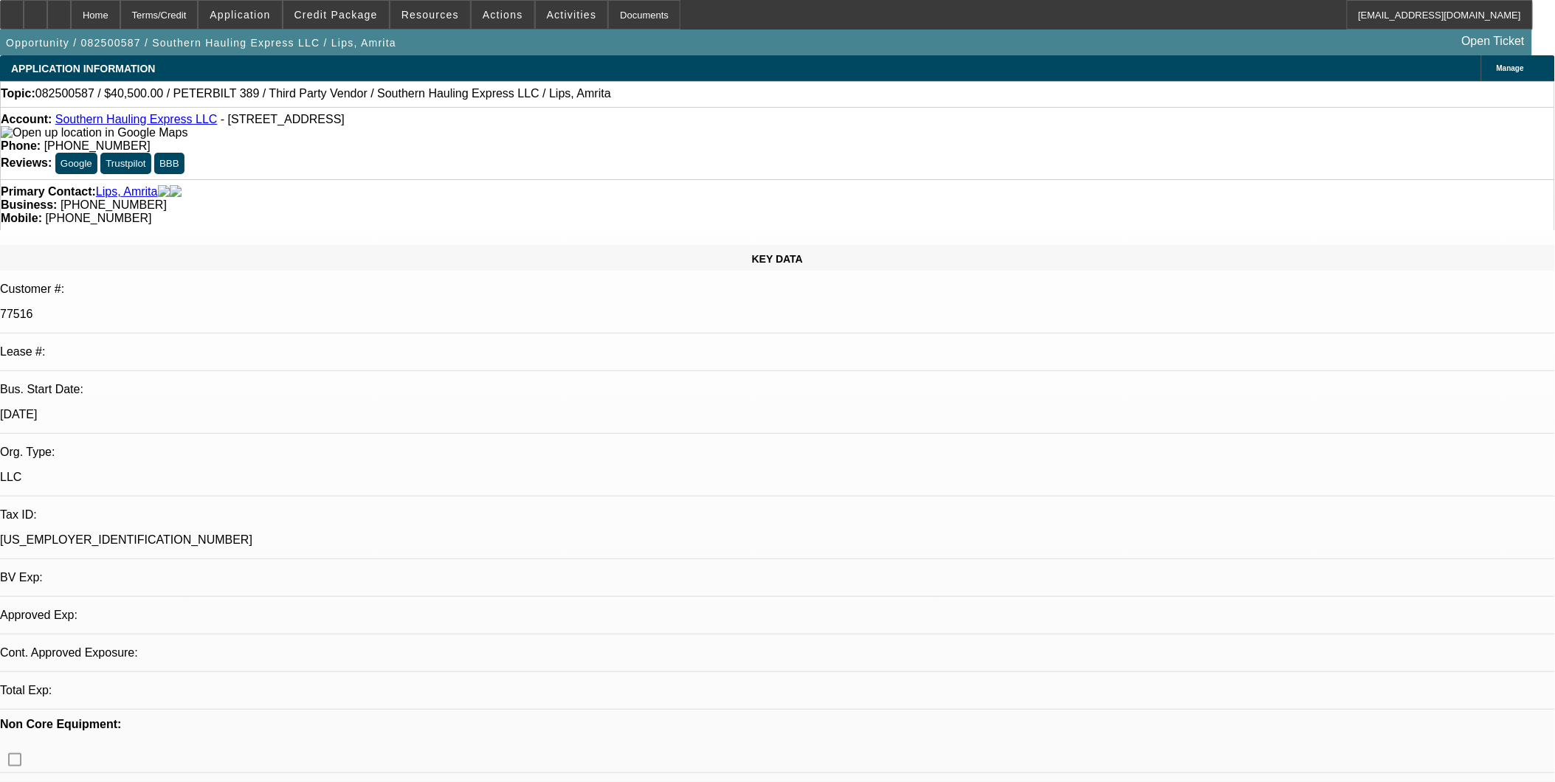
select select "0.1"
select select "1"
select select "2"
select select "4"
select select "1"
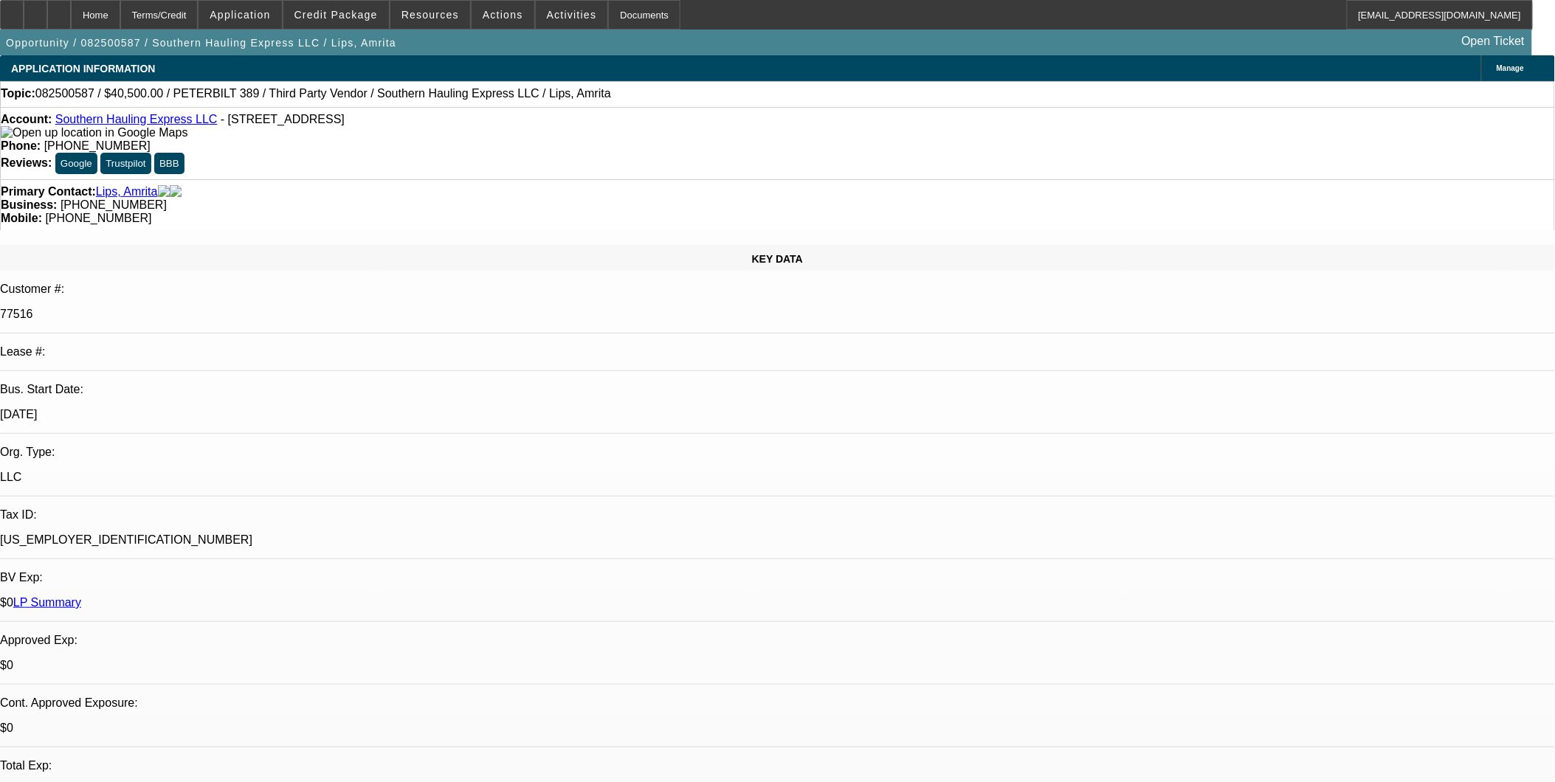
select select "2"
select select "4"
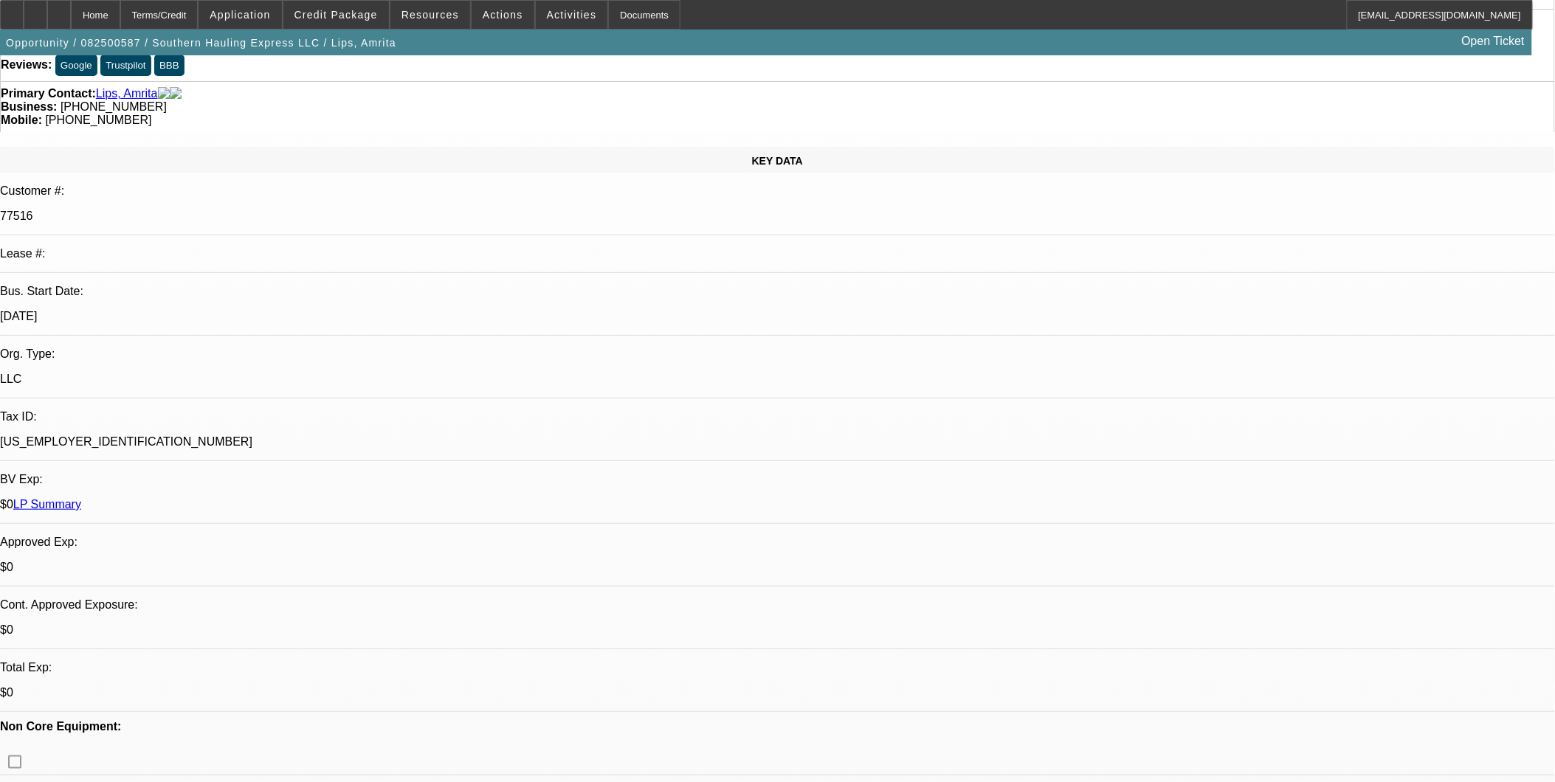
scroll to position [410, 0]
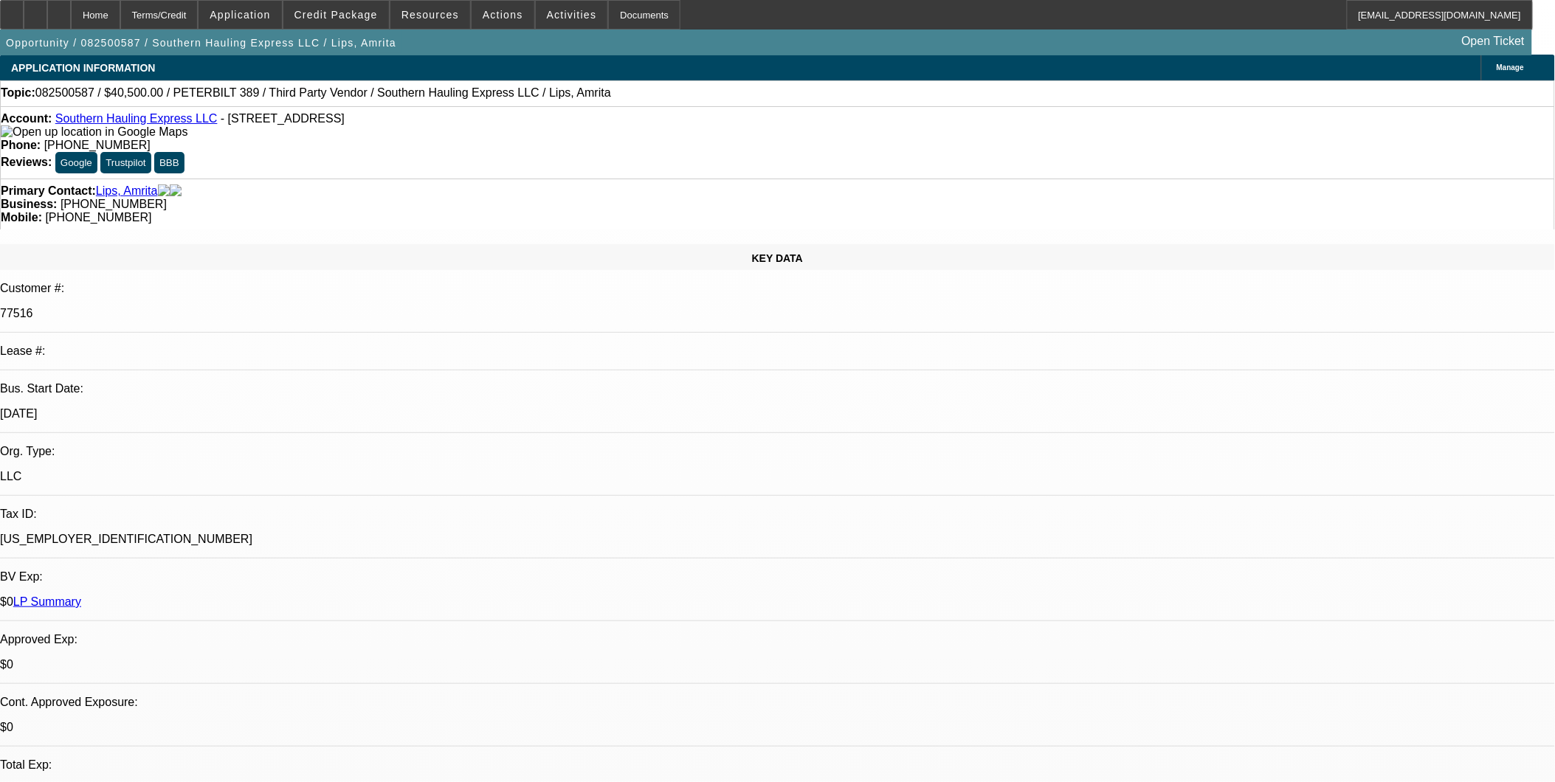
scroll to position [0, 0]
click at [345, 6] on span at bounding box center [336, 14] width 106 height 35
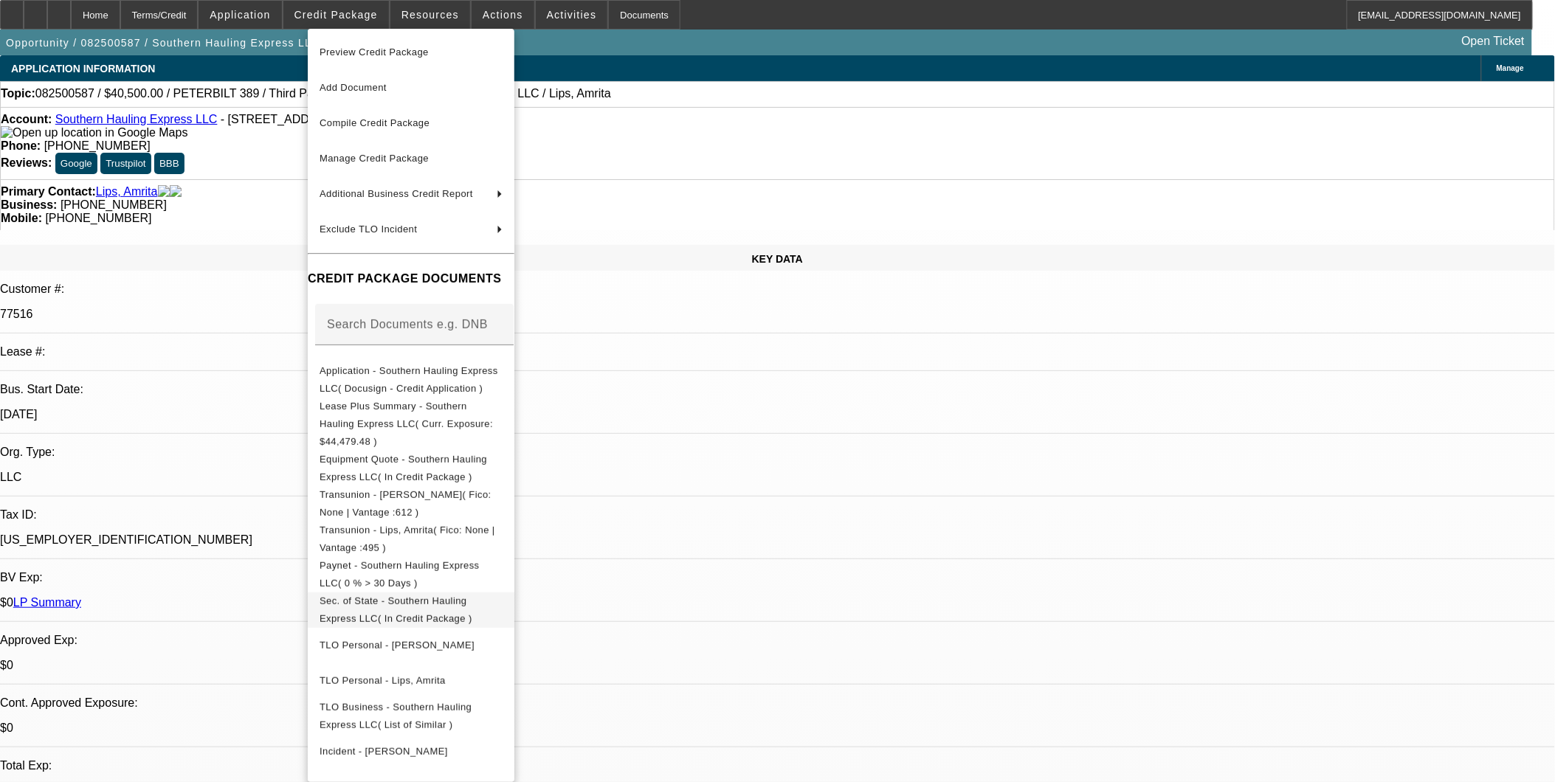
click at [472, 595] on span "Sec. of State - Southern Hauling Express LLC( In Credit Package )" at bounding box center [396, 609] width 153 height 29
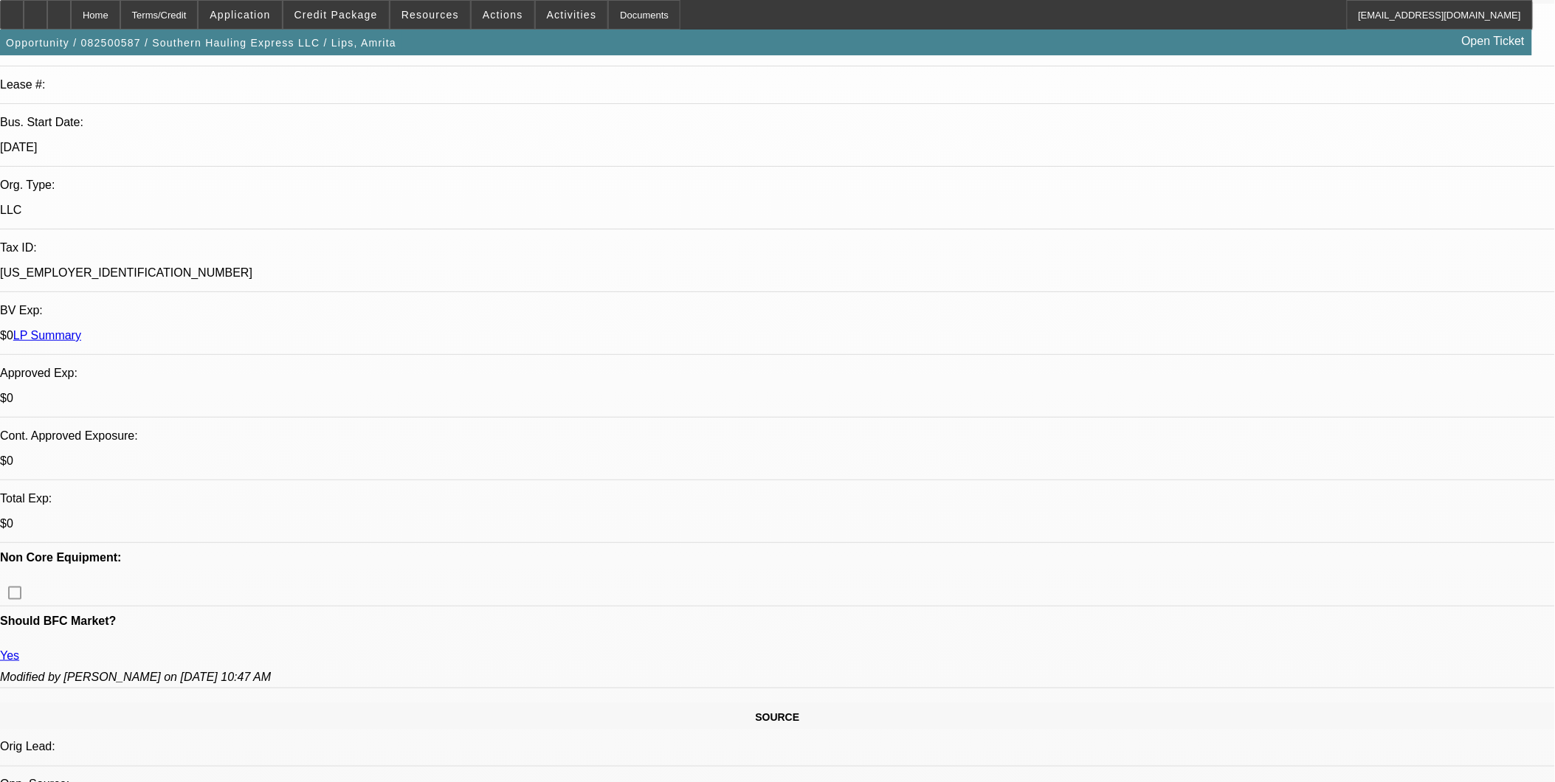
scroll to position [328, 0]
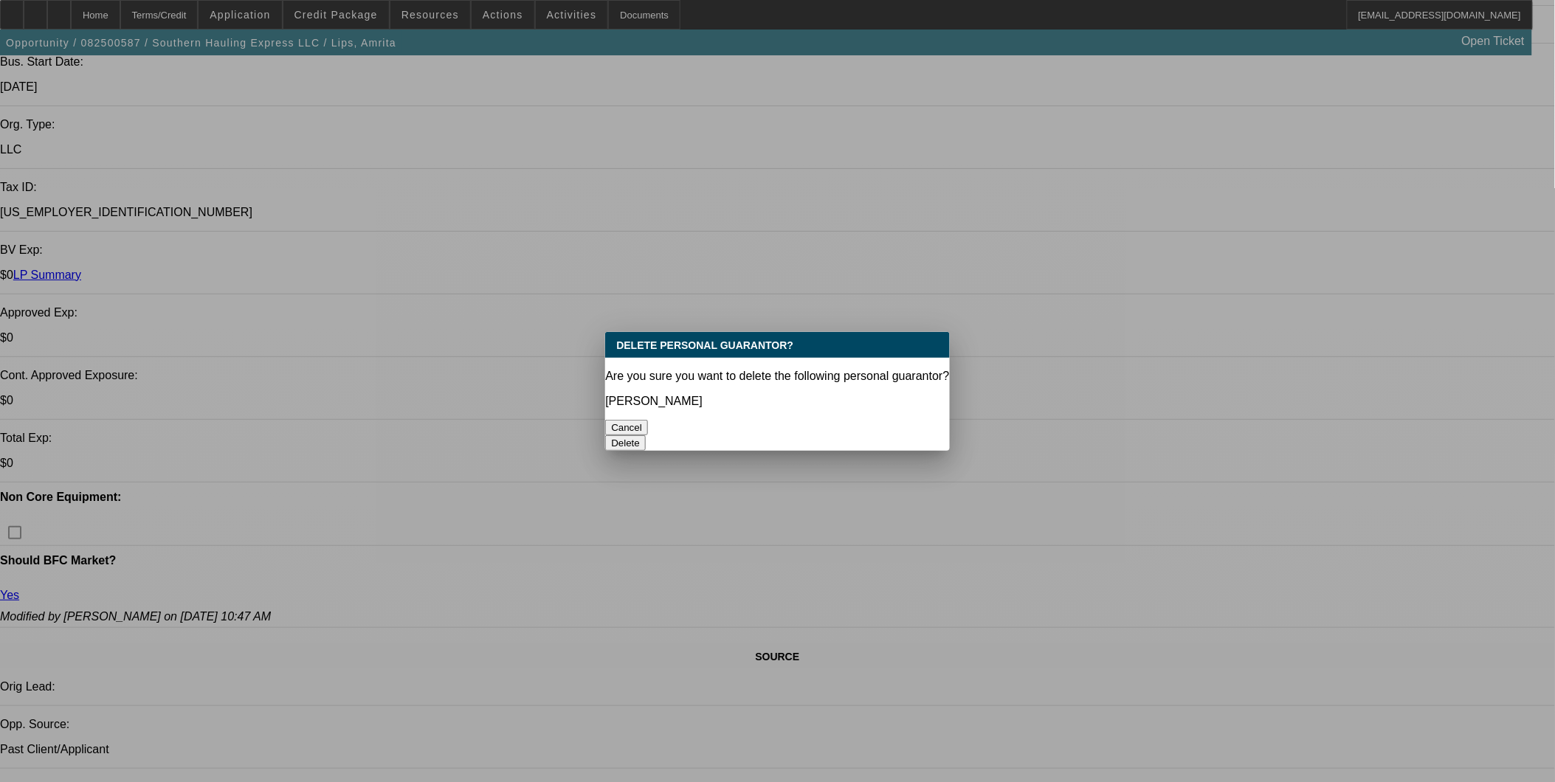
scroll to position [0, 0]
click at [646, 435] on button "Delete" at bounding box center [625, 442] width 41 height 15
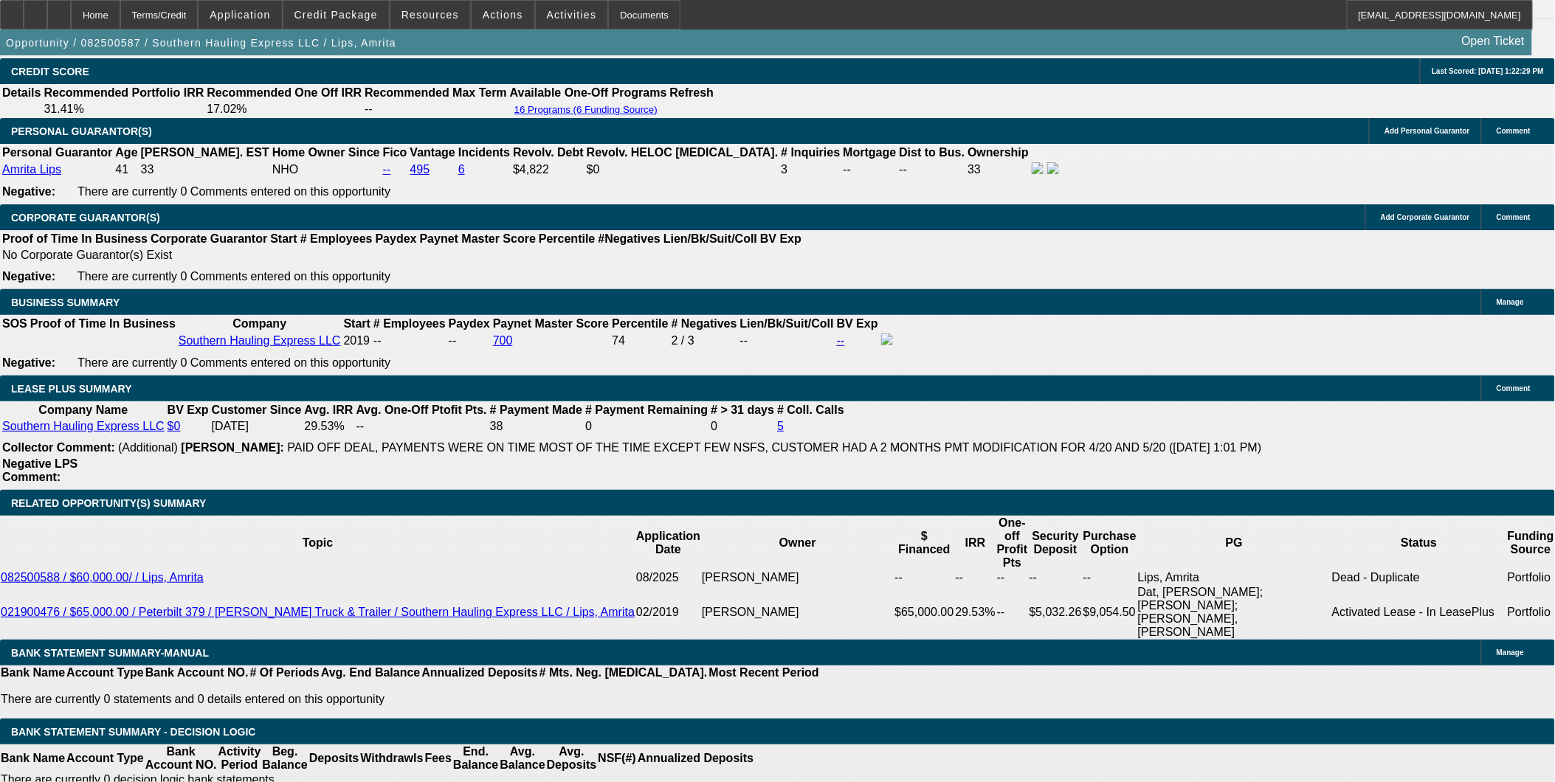
scroll to position [2214, 0]
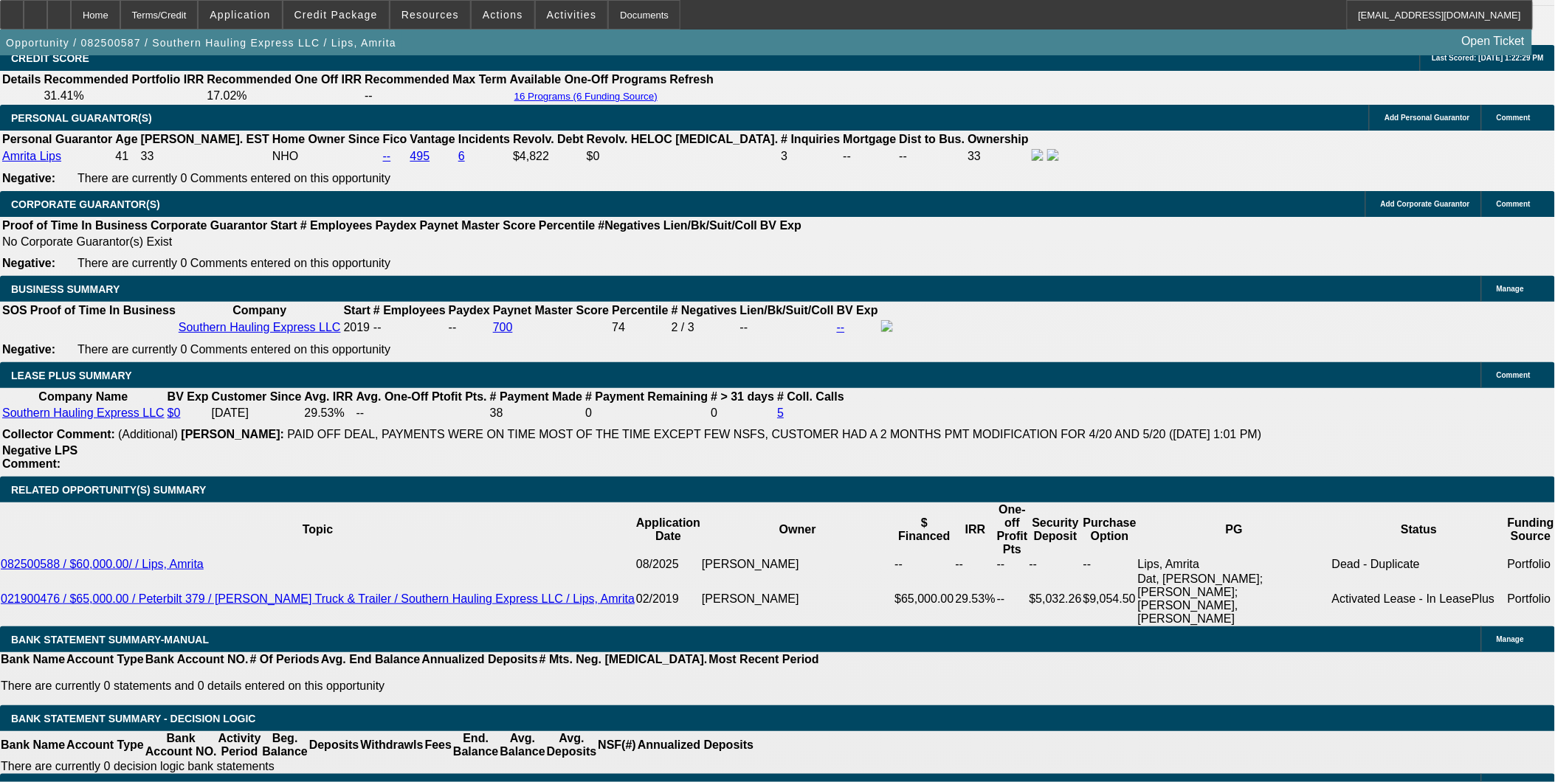
click at [329, 24] on span at bounding box center [336, 14] width 106 height 35
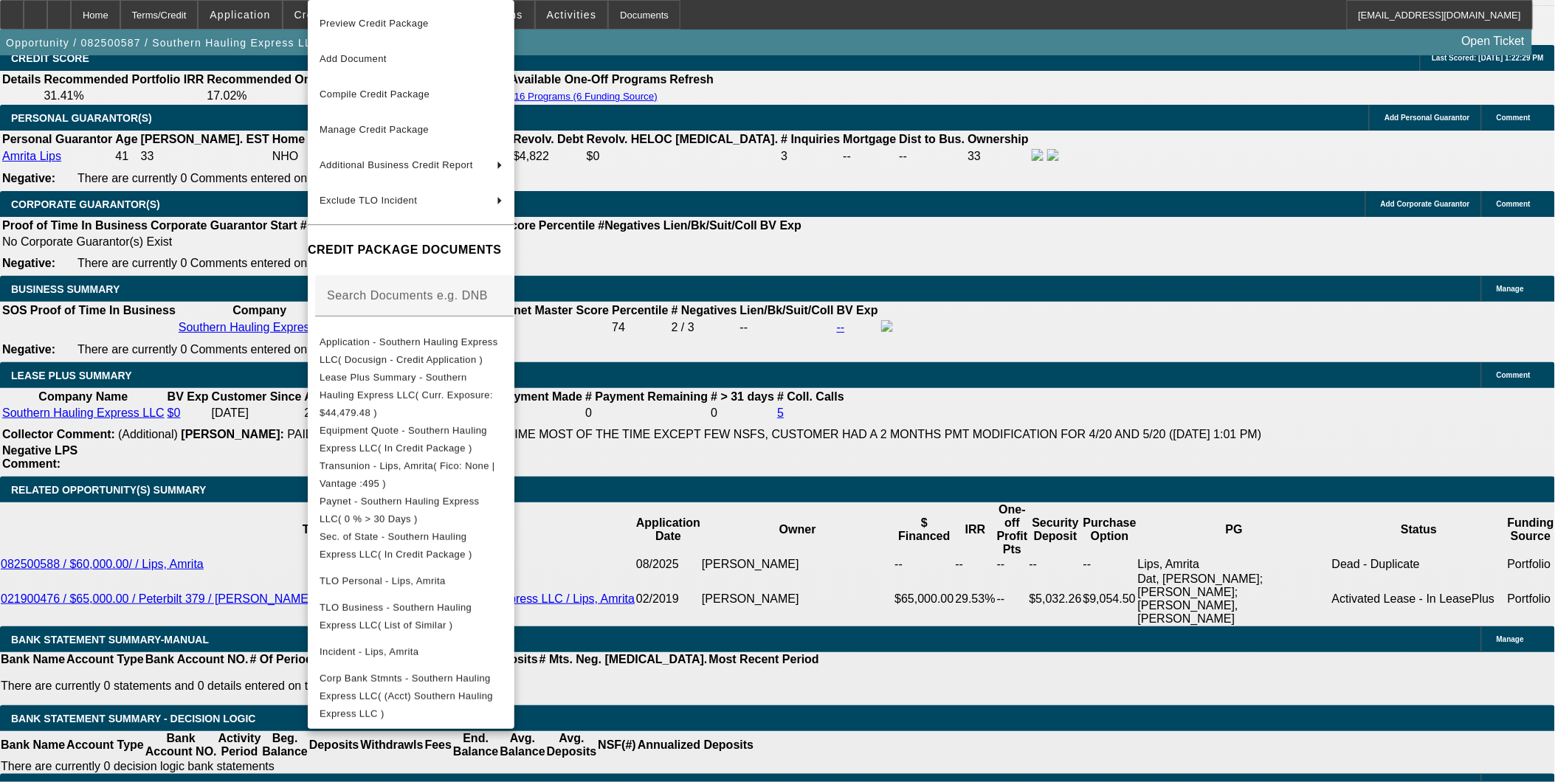
click at [897, 624] on div at bounding box center [777, 391] width 1555 height 782
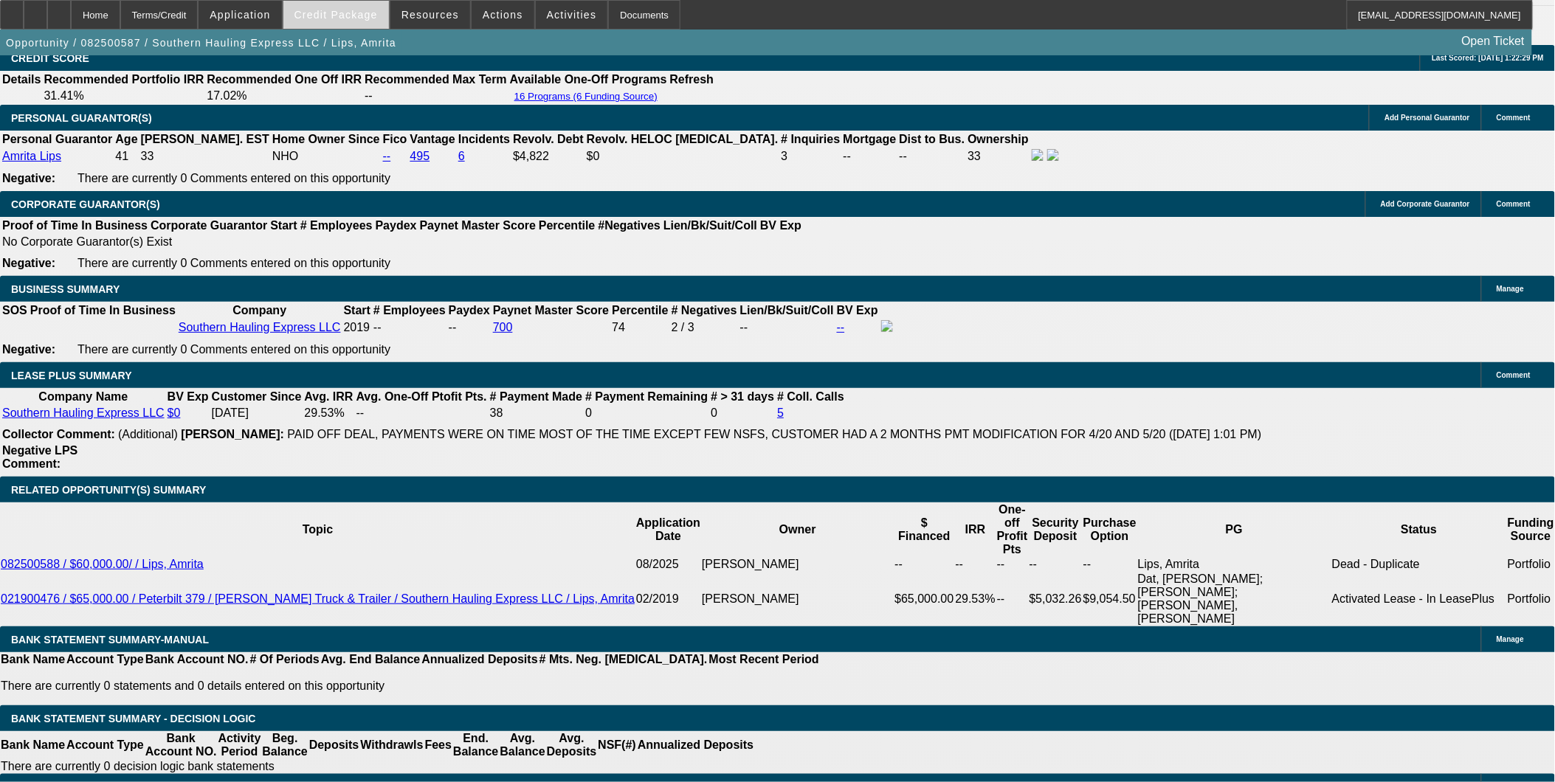
click at [328, 15] on span "Credit Package" at bounding box center [335, 15] width 83 height 12
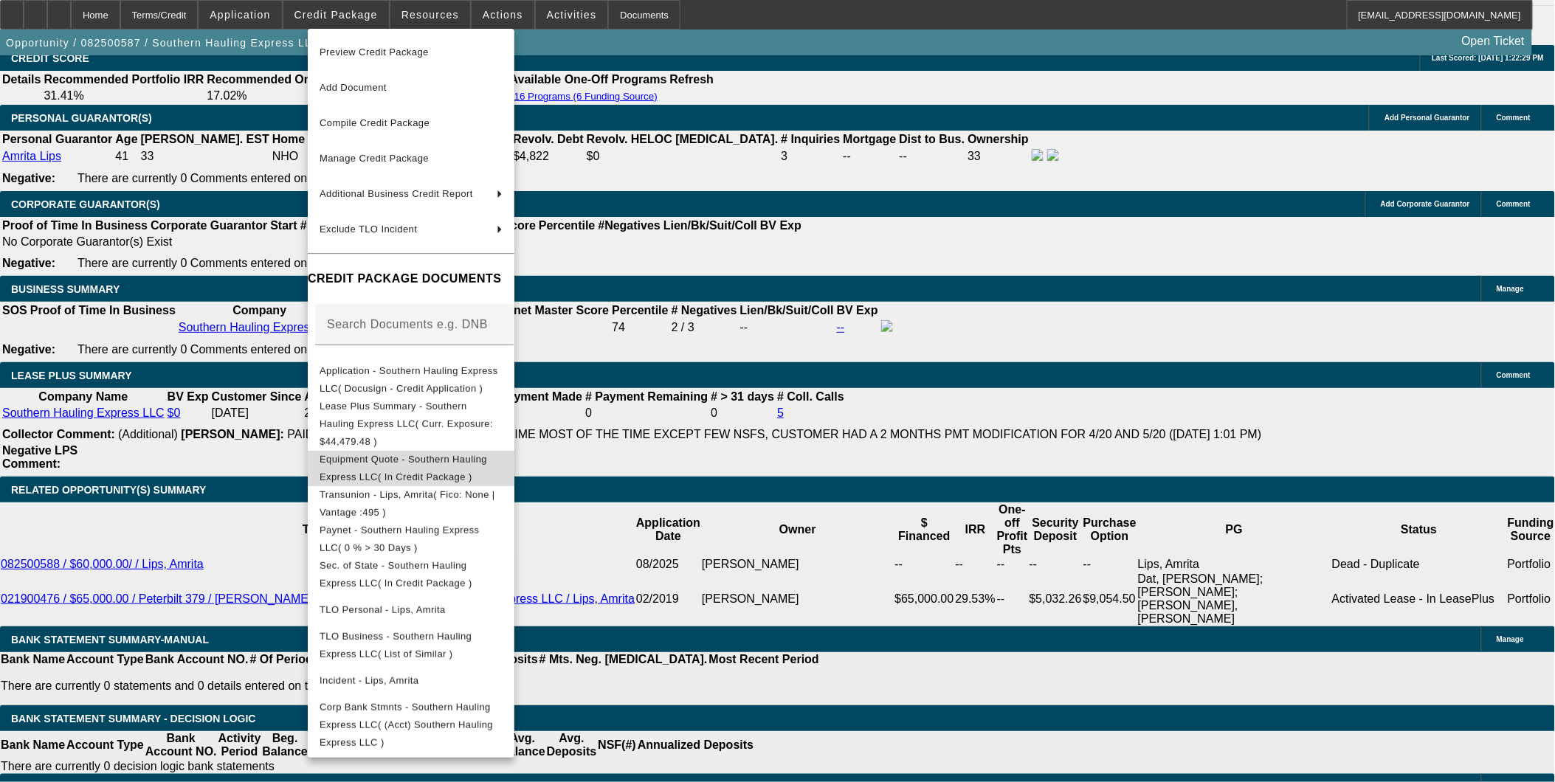
click at [418, 453] on span "Equipment Quote - Southern Hauling Express LLC( In Credit Package )" at bounding box center [404, 467] width 168 height 29
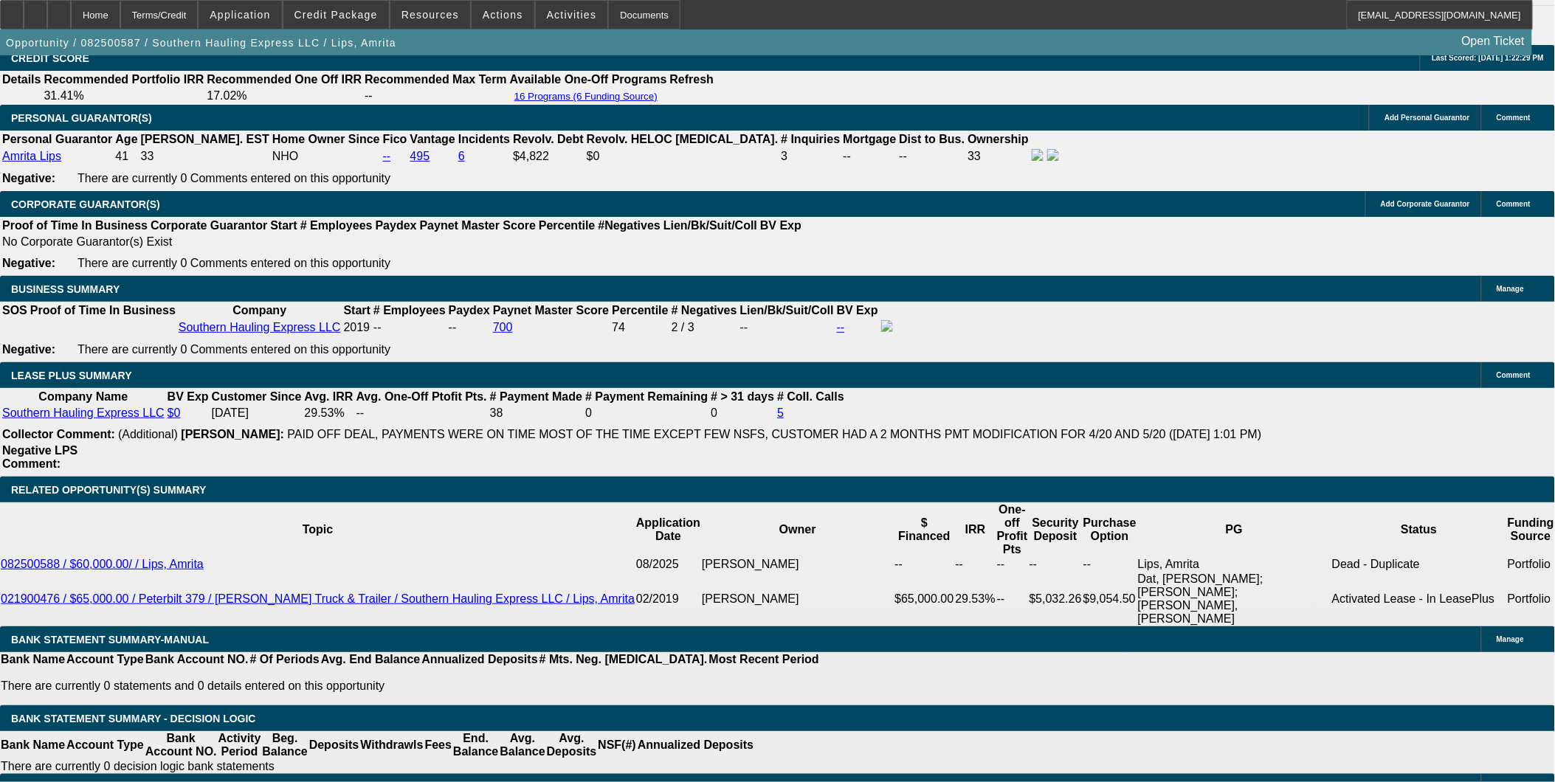
drag, startPoint x: 875, startPoint y: 608, endPoint x: 622, endPoint y: 406, distance: 324.0
click at [357, 10] on span "Credit Package" at bounding box center [335, 15] width 83 height 12
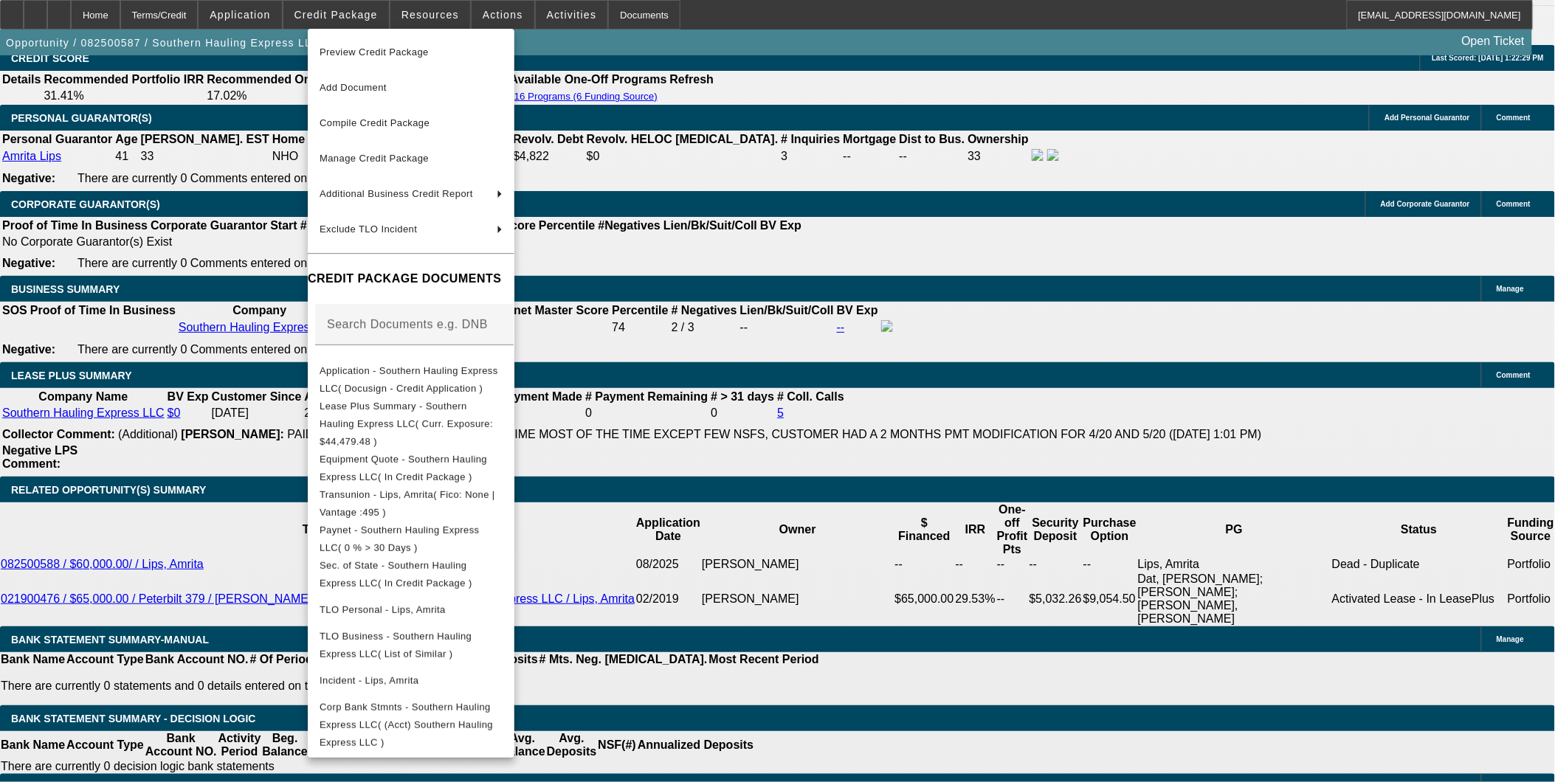
click at [846, 565] on div at bounding box center [777, 391] width 1555 height 782
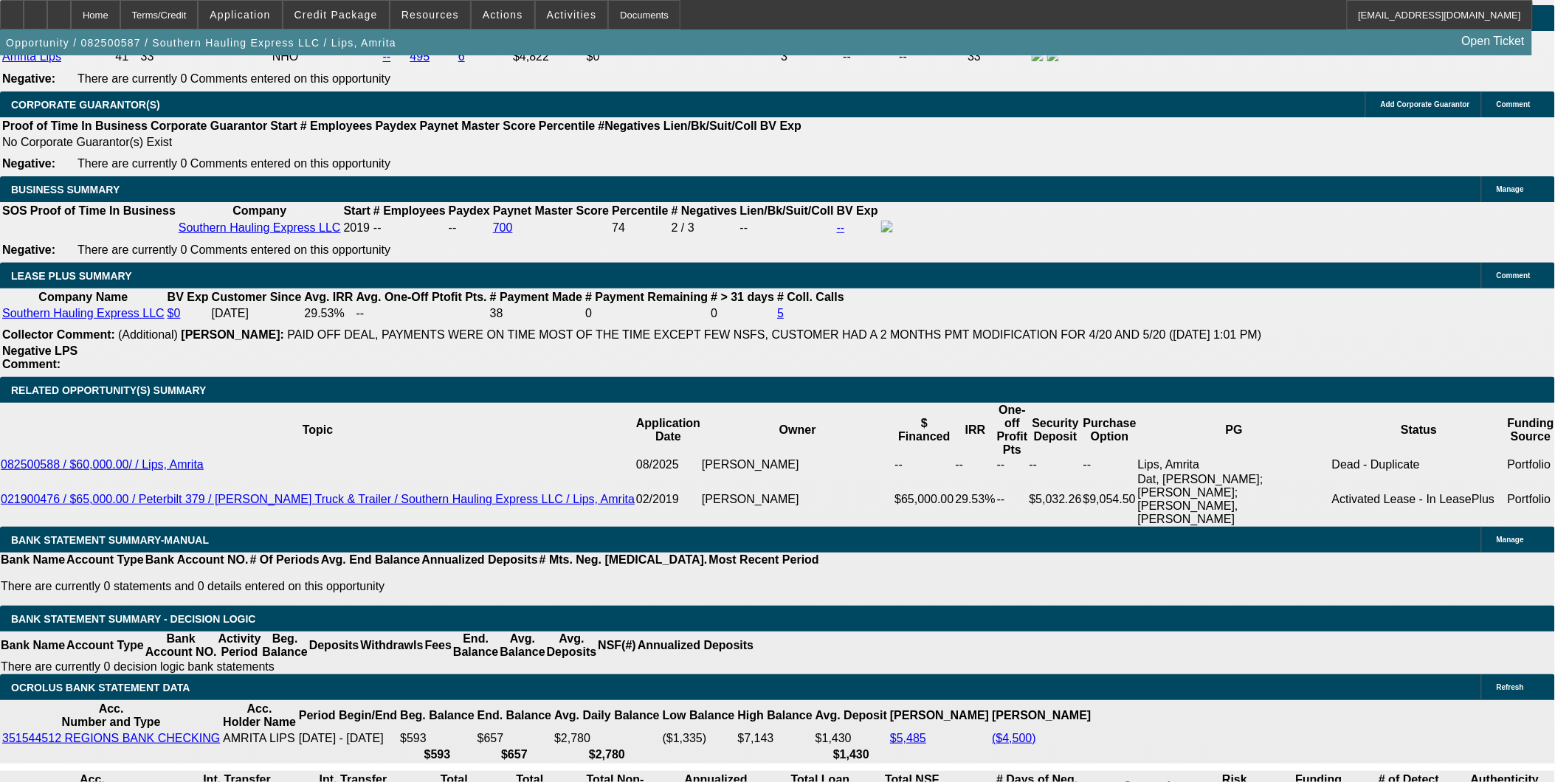
scroll to position [2296, 0]
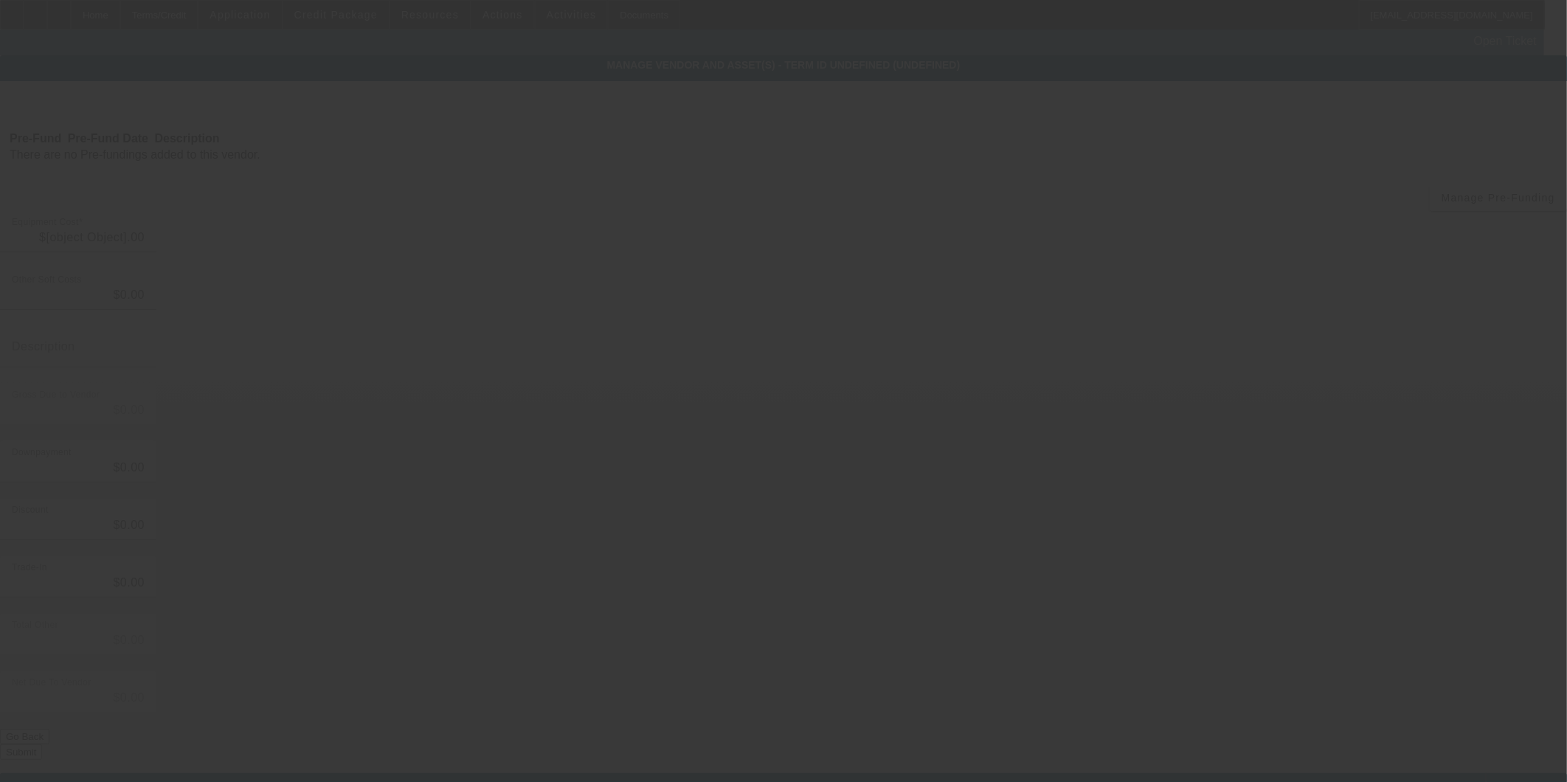
type input "$45,000.00"
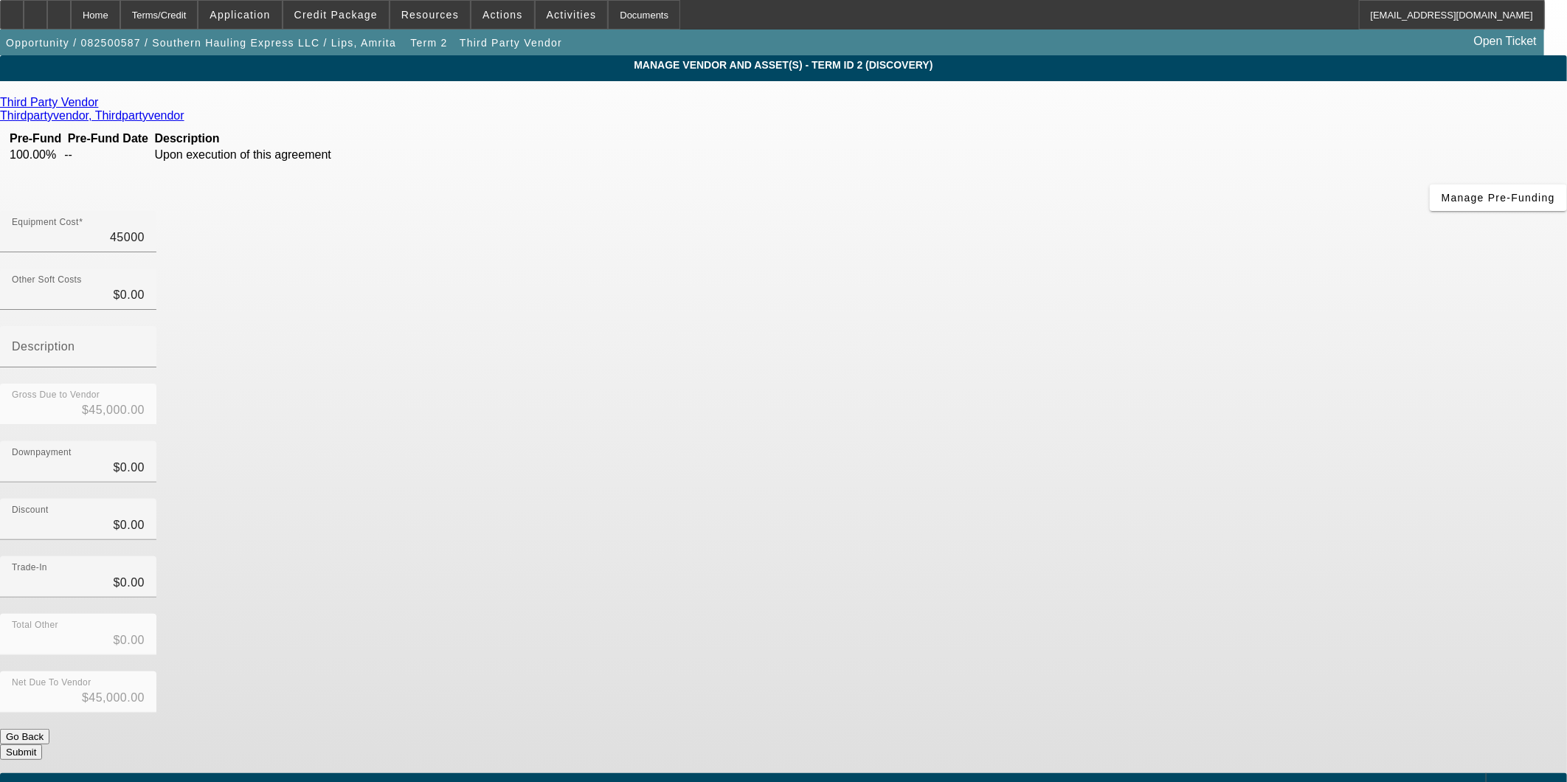
drag, startPoint x: 928, startPoint y: 125, endPoint x: 1219, endPoint y: 107, distance: 292.1
click at [1219, 107] on app-vendor-asset-manage "MANAGE VENDOR AND ASSET(S) - Term ID 2 (Discovery) Remove Vendor Third Party Ve…" at bounding box center [783, 451] width 1567 height 793
type input "5"
type input "$5.00"
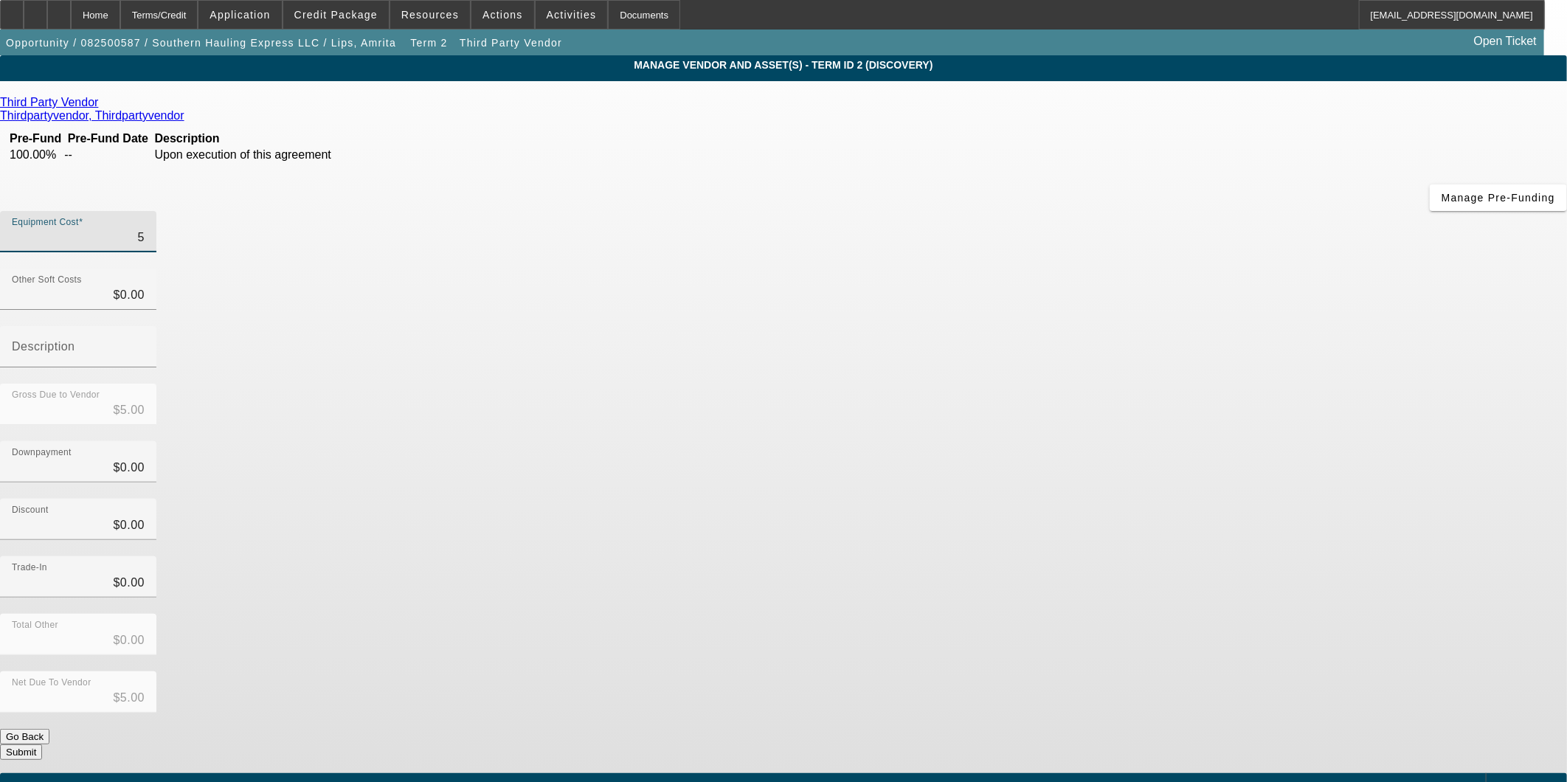
type input "50"
type input "$50.00"
type input "500"
type input "$500.00"
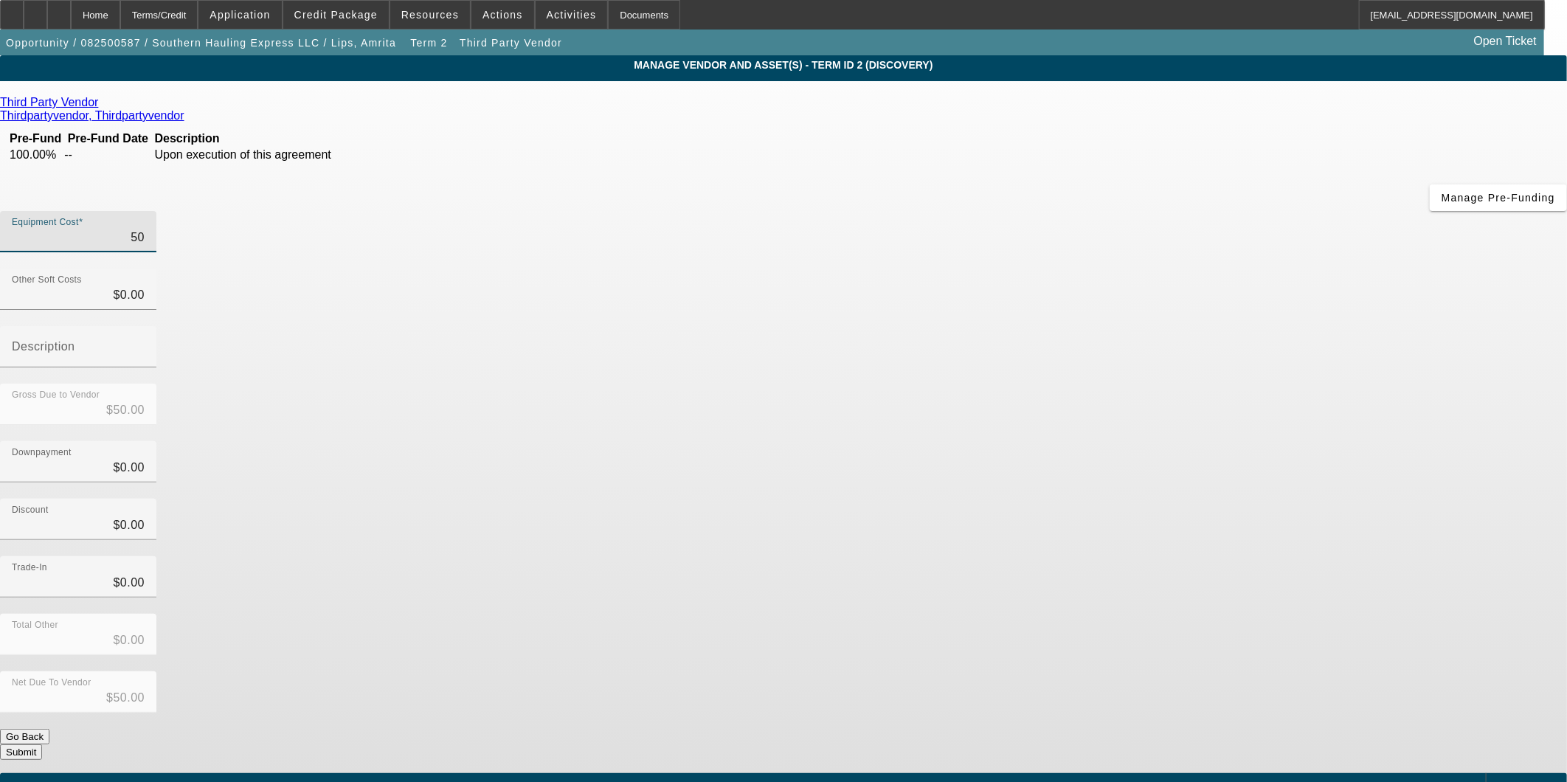
type input "$500.00"
type input "5000"
type input "$5,000.00"
type input "50000"
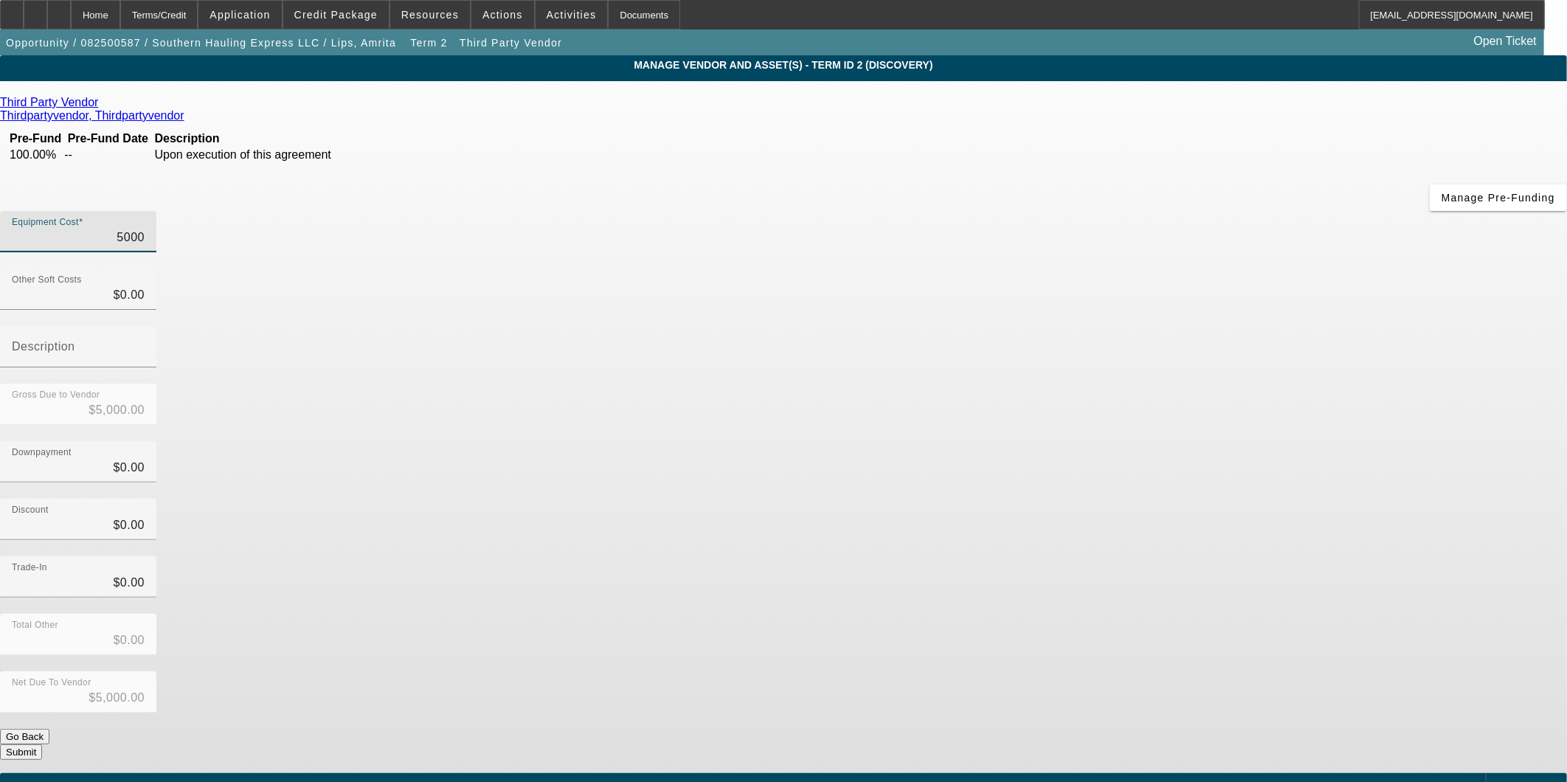
type input "$50,000.00"
drag, startPoint x: 1094, startPoint y: 291, endPoint x: 1090, endPoint y: 308, distance: 17.4
click at [1094, 441] on div "Downpayment $0.00" at bounding box center [783, 470] width 1567 height 58
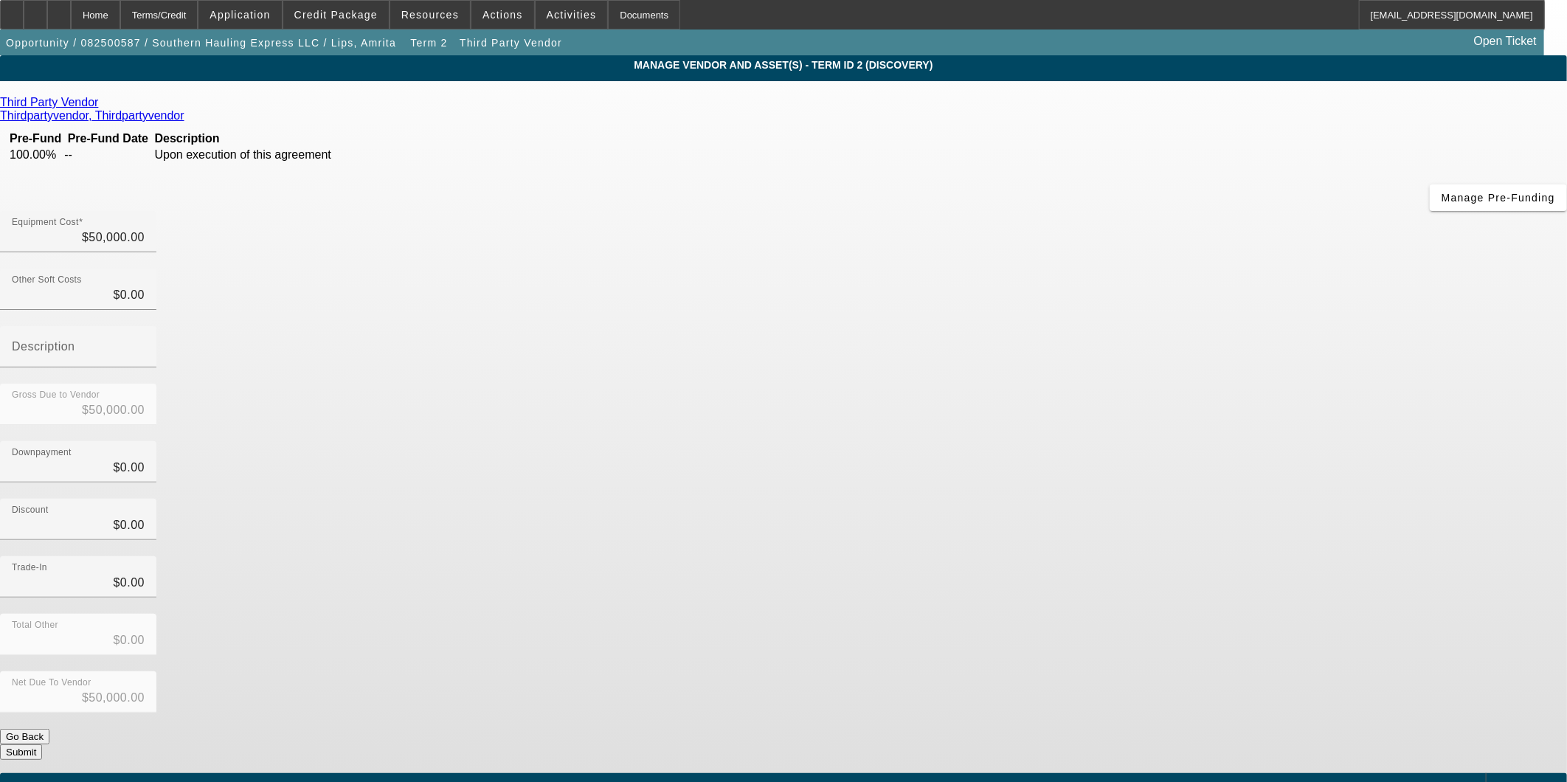
click at [42, 745] on button "Submit" at bounding box center [21, 752] width 42 height 15
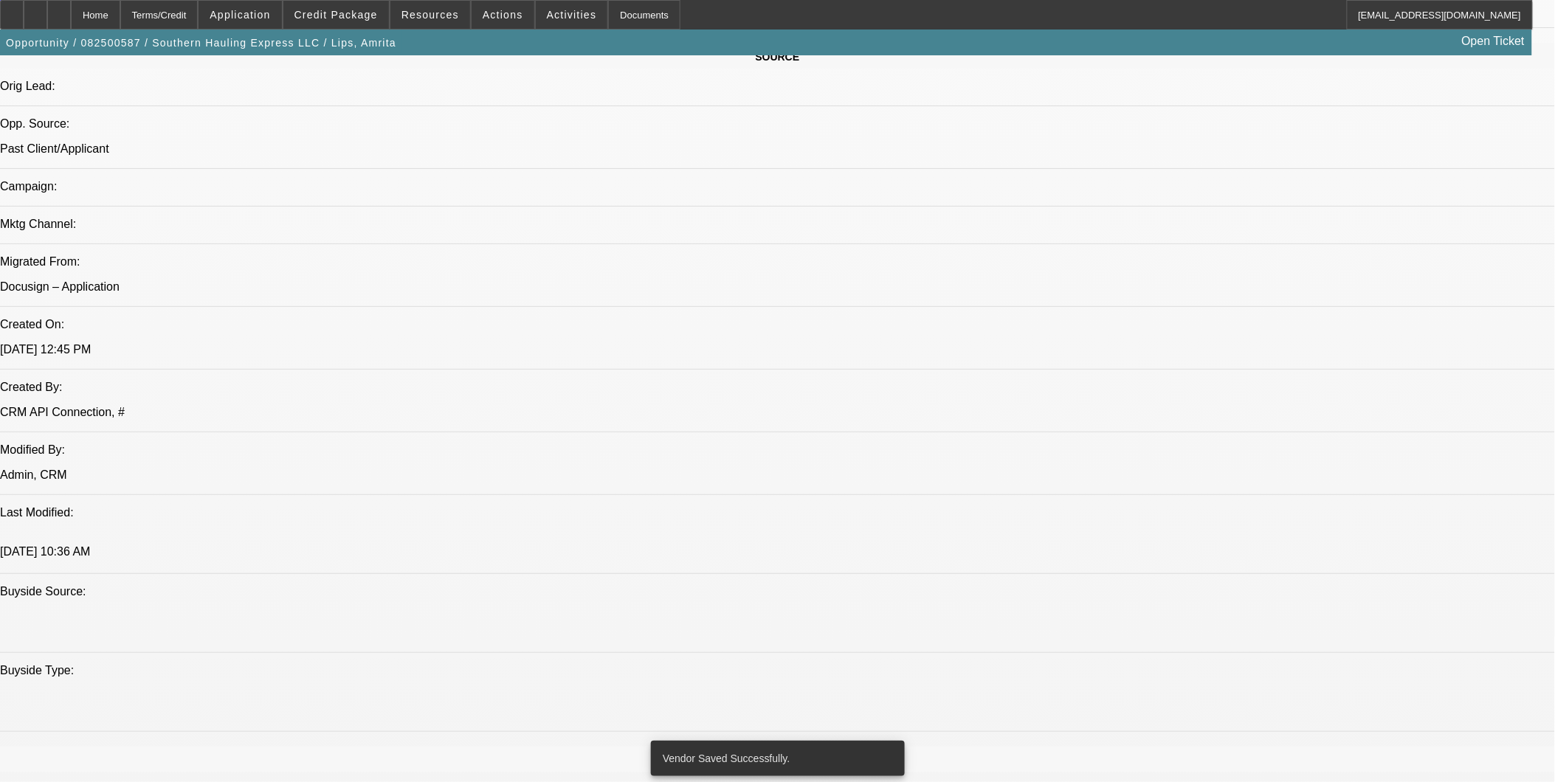
select select "0.1"
select select "2"
select select "0.1"
select select "4"
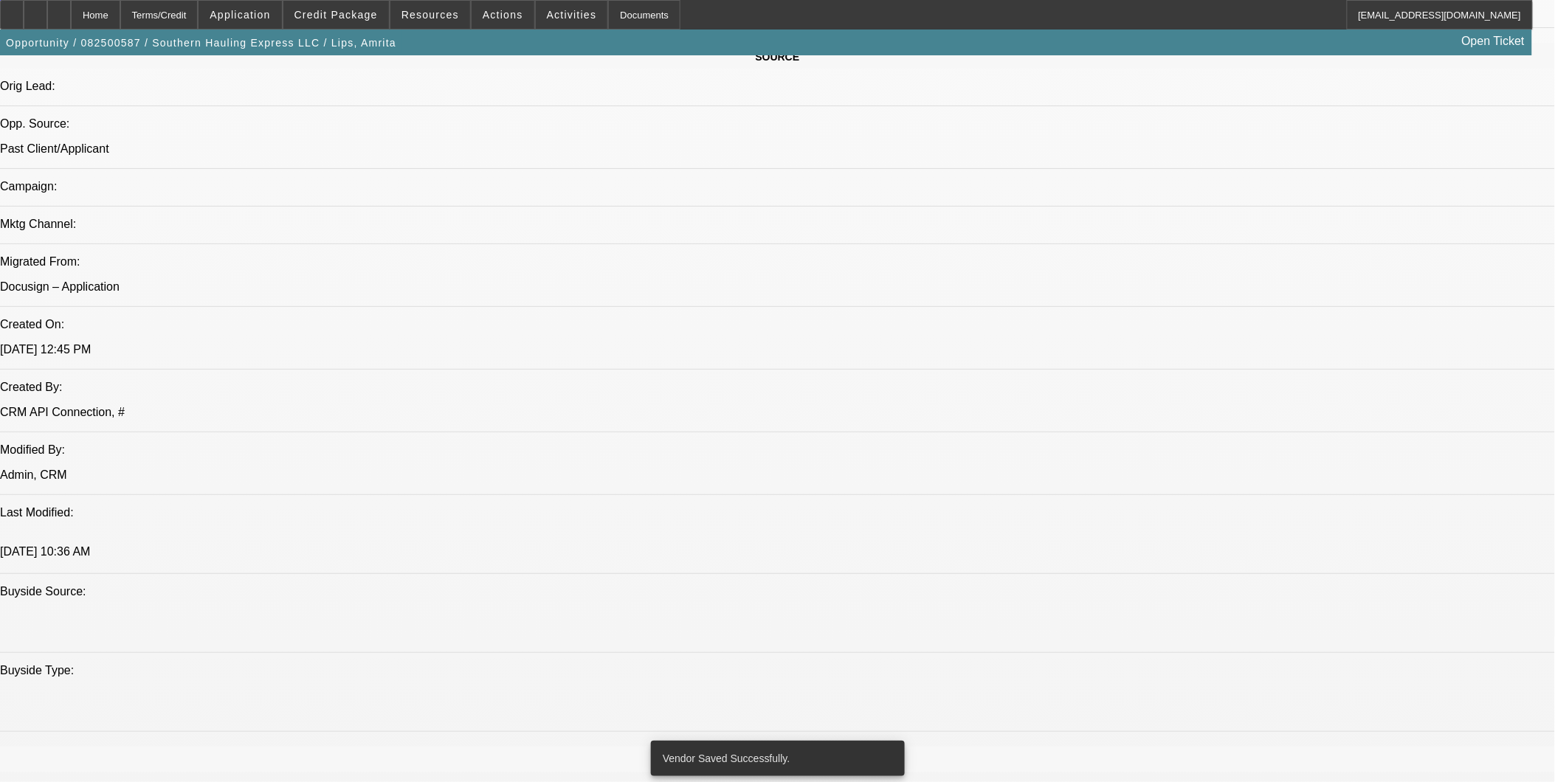
select select "0.1"
select select "2"
select select "0.1"
select select "4"
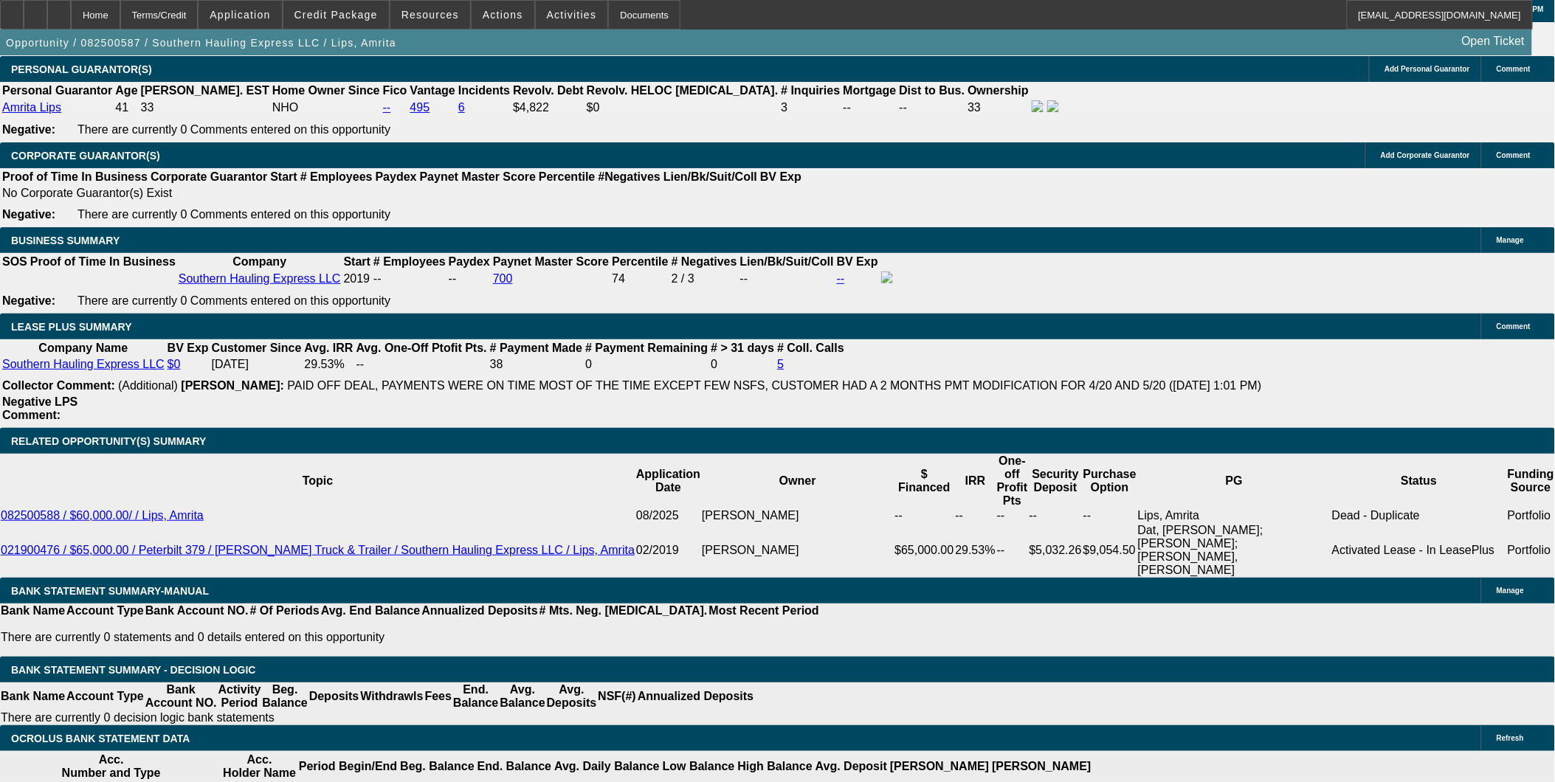
scroll to position [2234, 0]
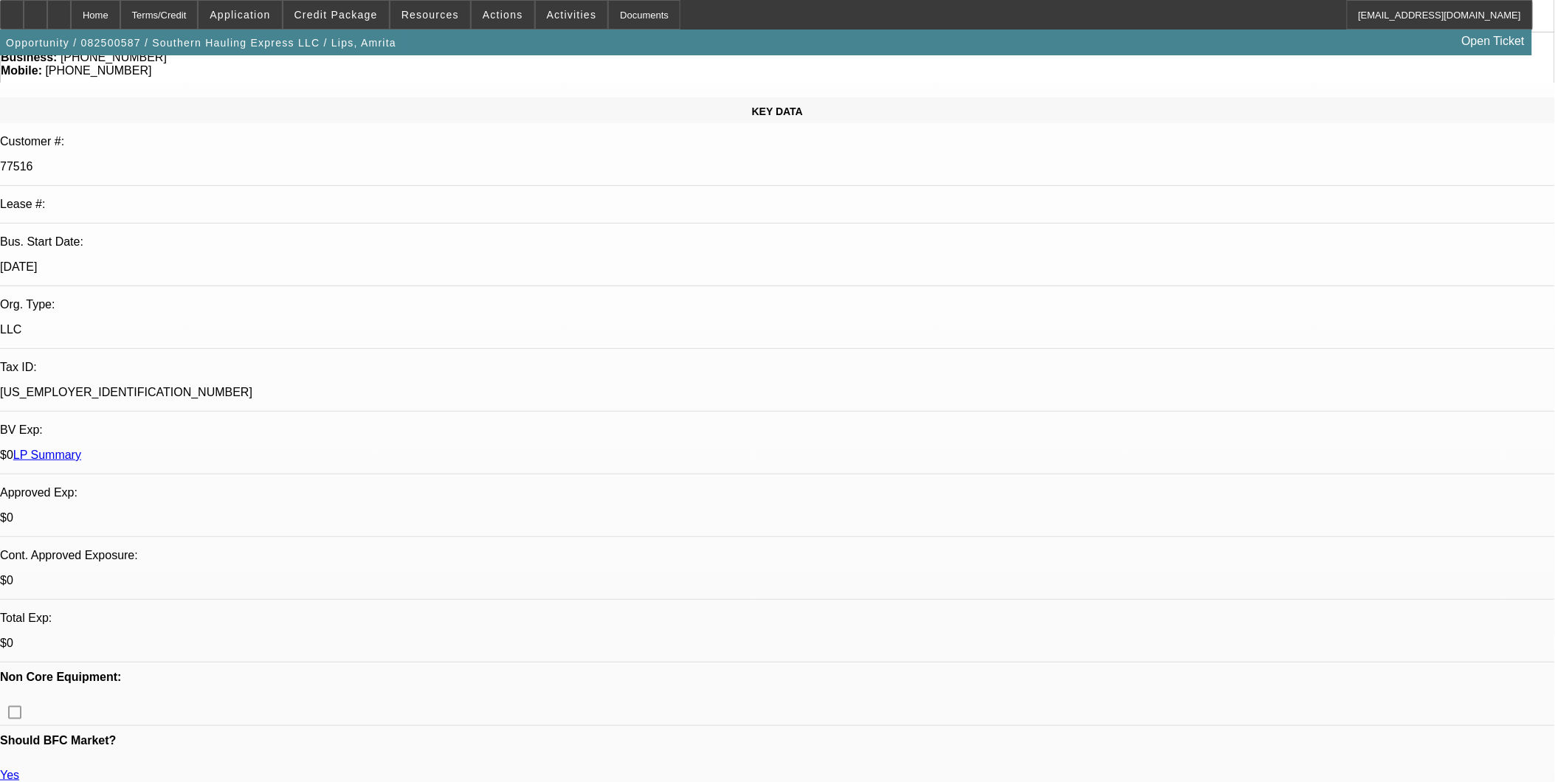
scroll to position [102, 0]
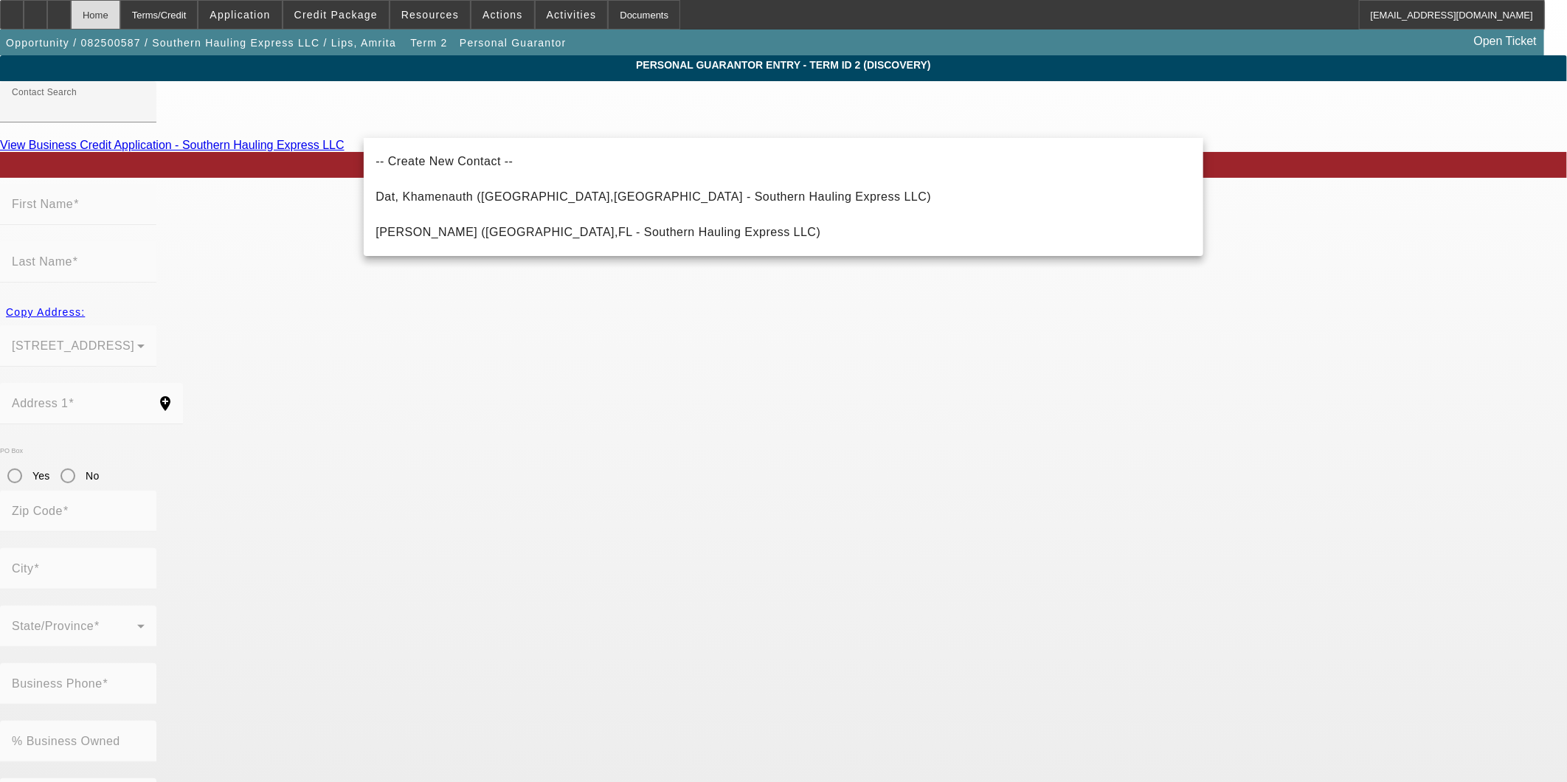
click at [120, 19] on div "Home" at bounding box center [95, 15] width 49 height 30
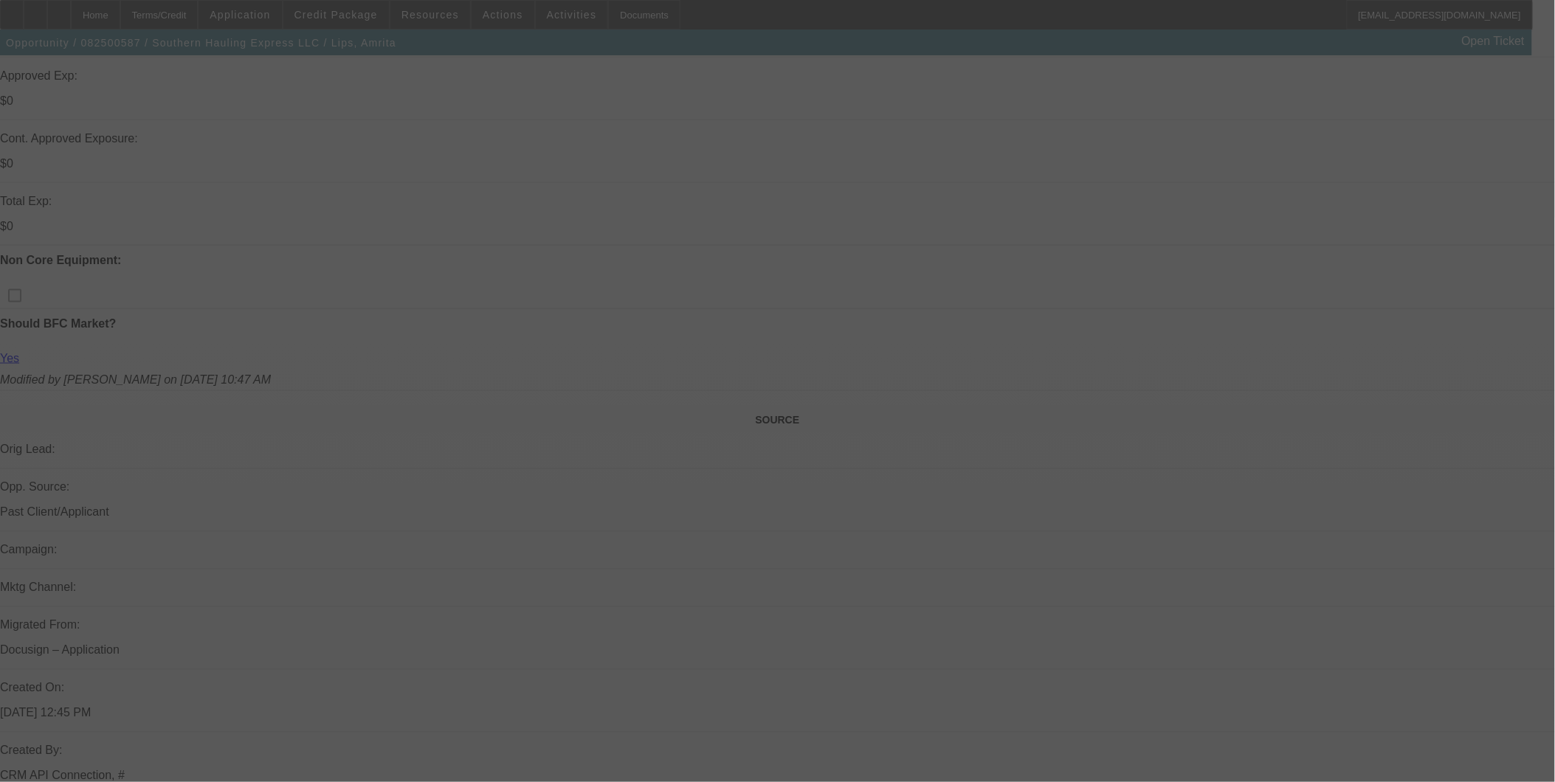
scroll to position [573, 0]
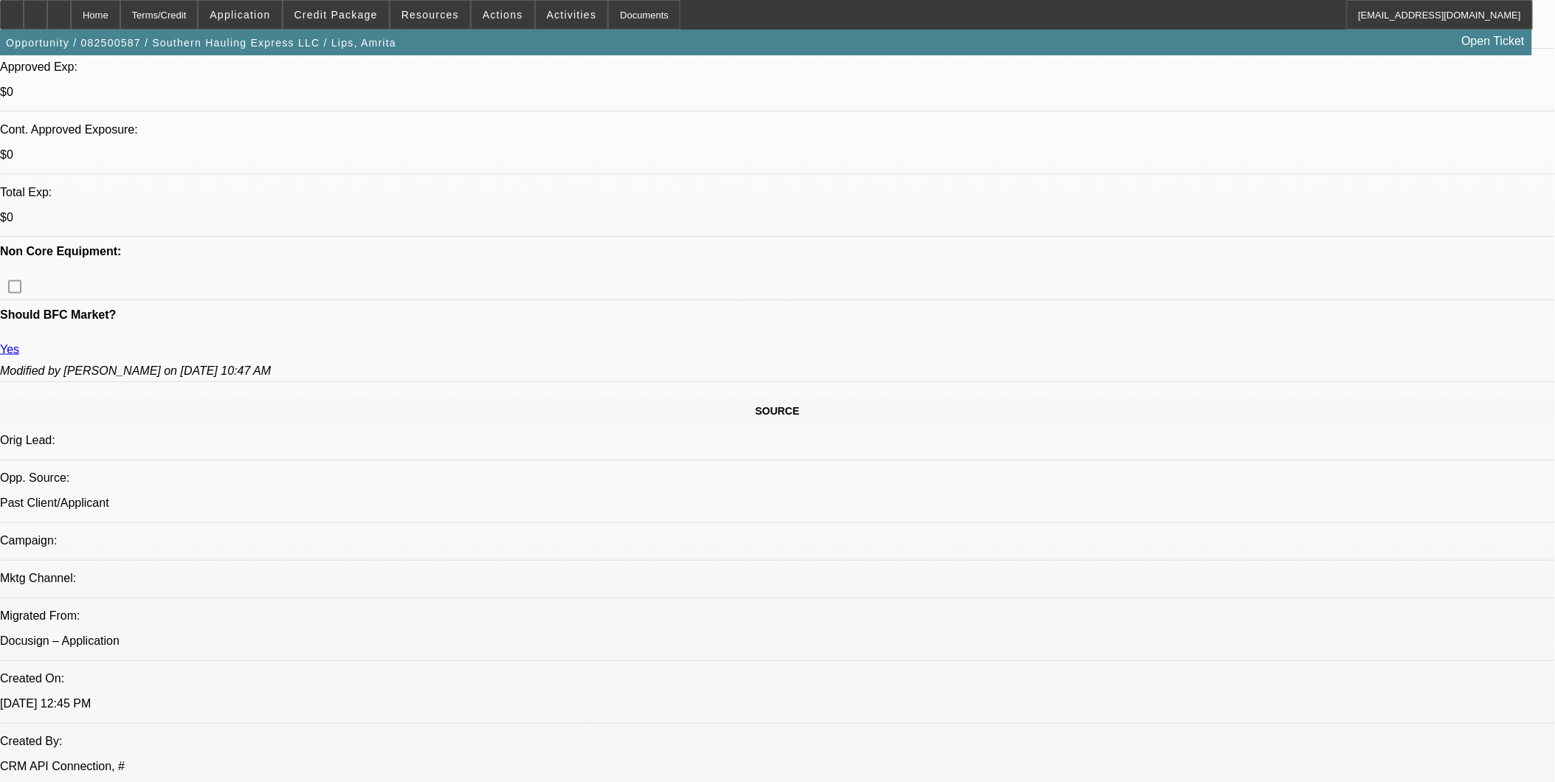
select select "0.1"
select select "2"
select select "0.1"
select select "4"
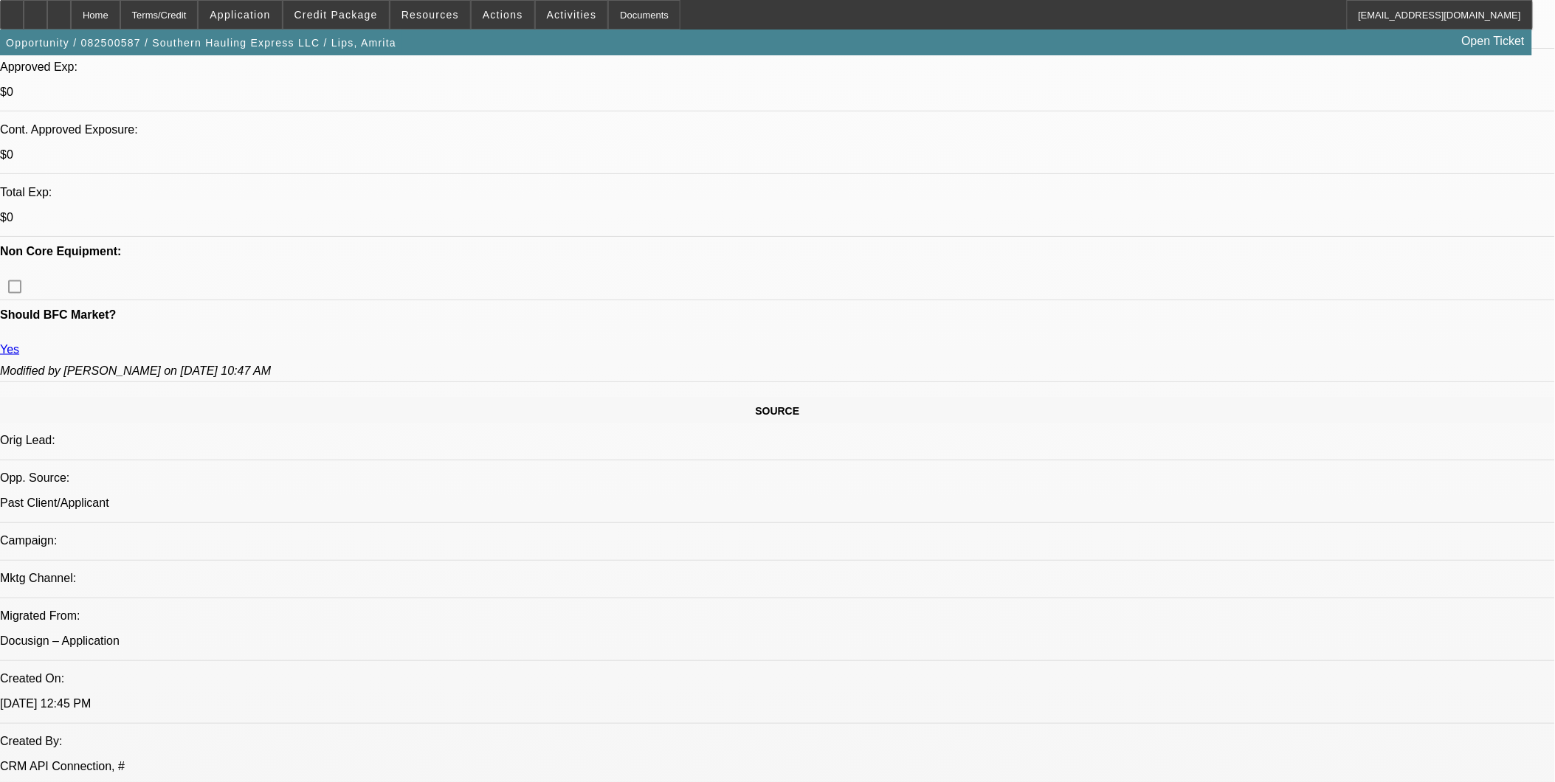
select select "0.1"
select select "2"
select select "0.1"
select select "4"
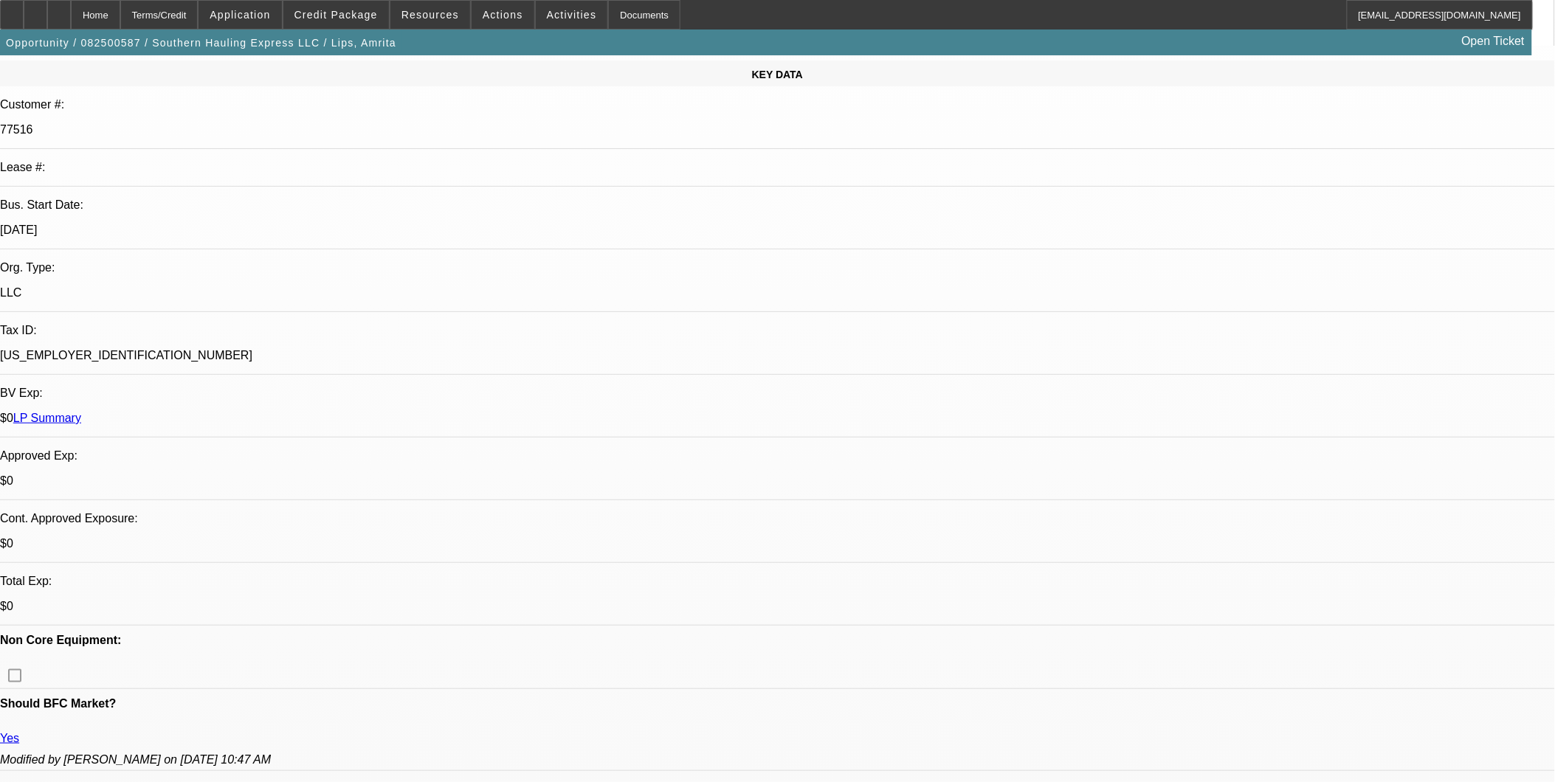
scroll to position [0, 0]
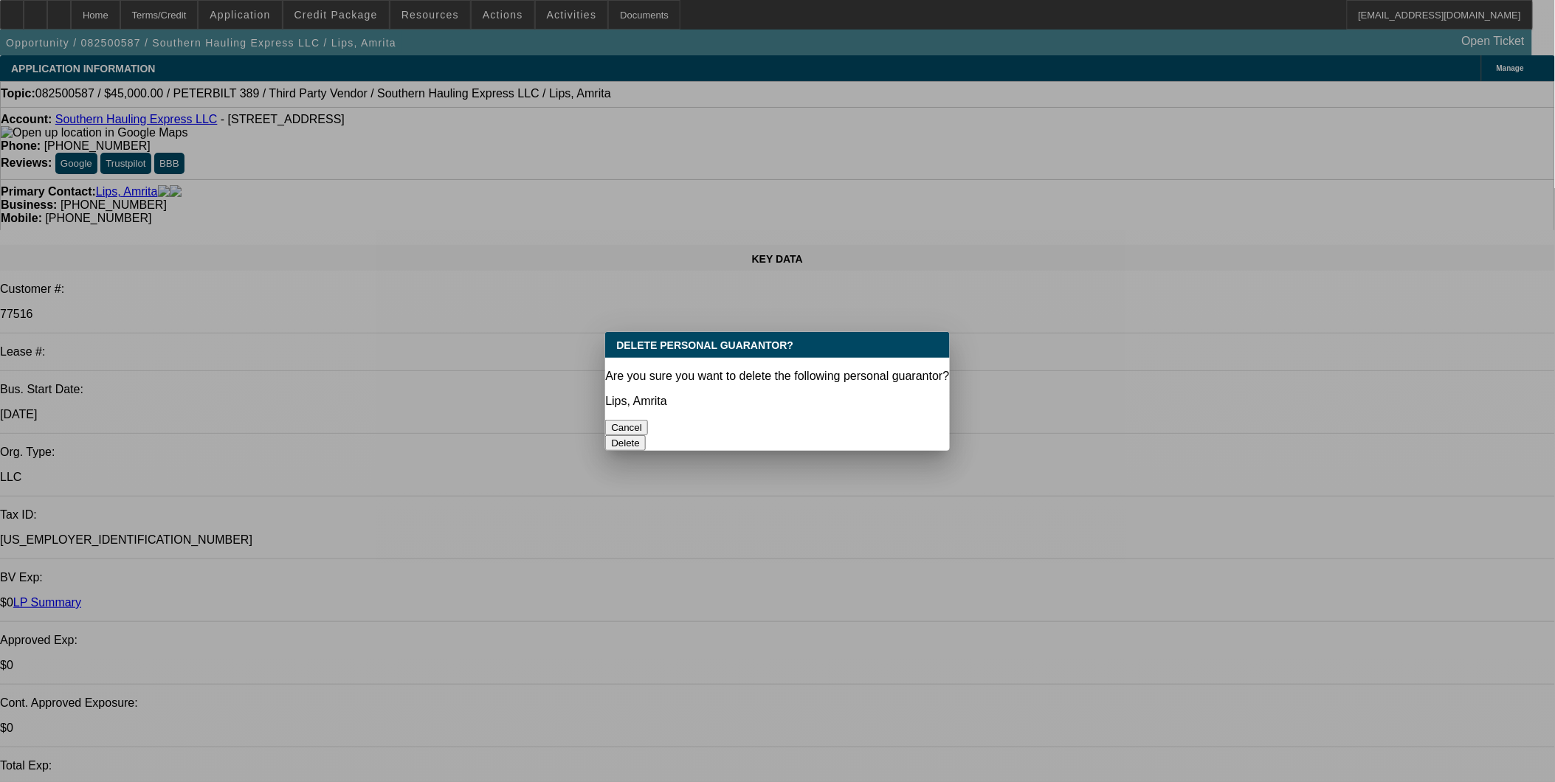
click at [646, 435] on button "Delete" at bounding box center [625, 442] width 41 height 15
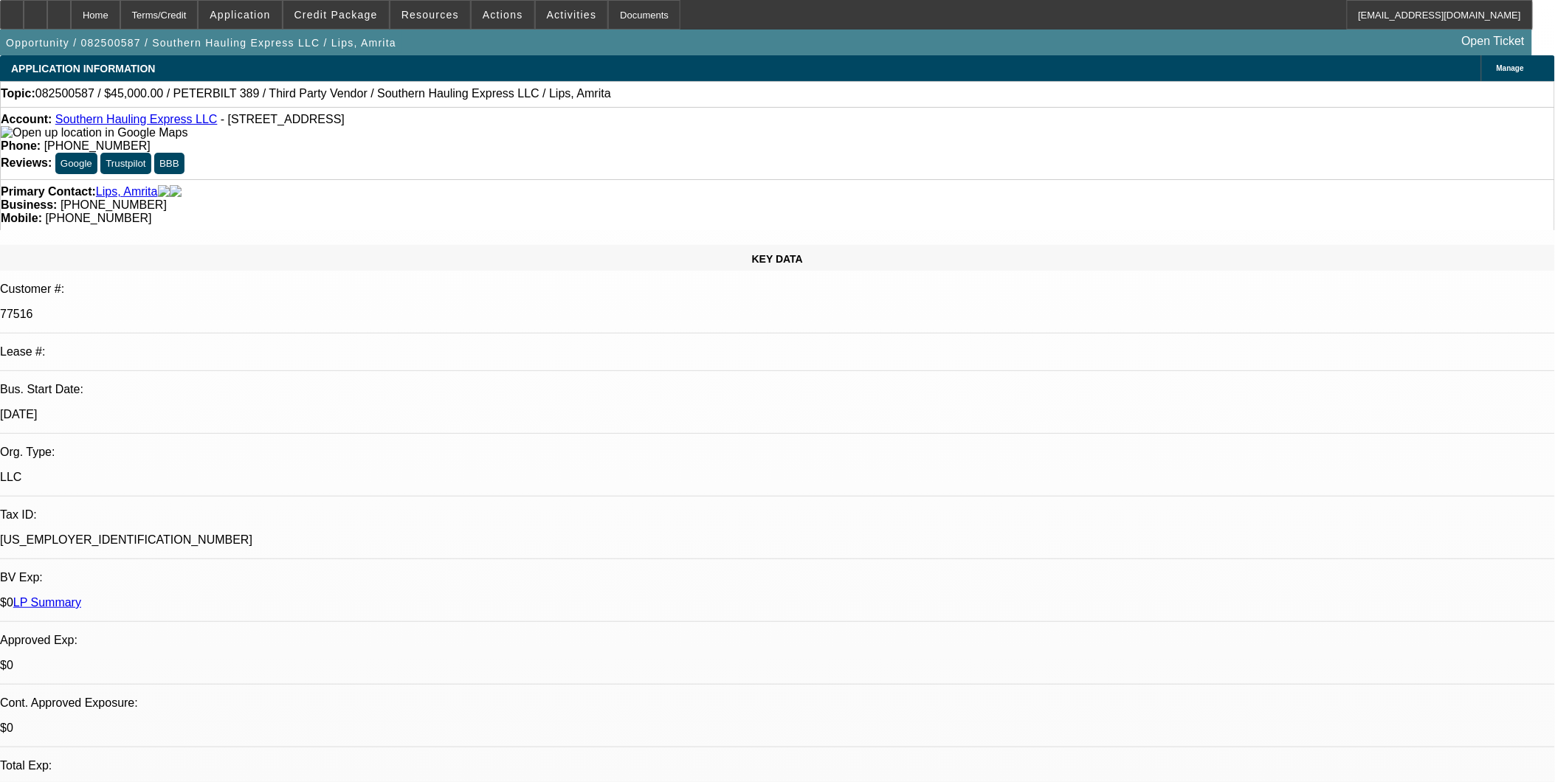
drag, startPoint x: 413, startPoint y: 187, endPoint x: 410, endPoint y: 83, distance: 104.1
click at [366, 18] on span "Credit Package" at bounding box center [335, 15] width 83 height 12
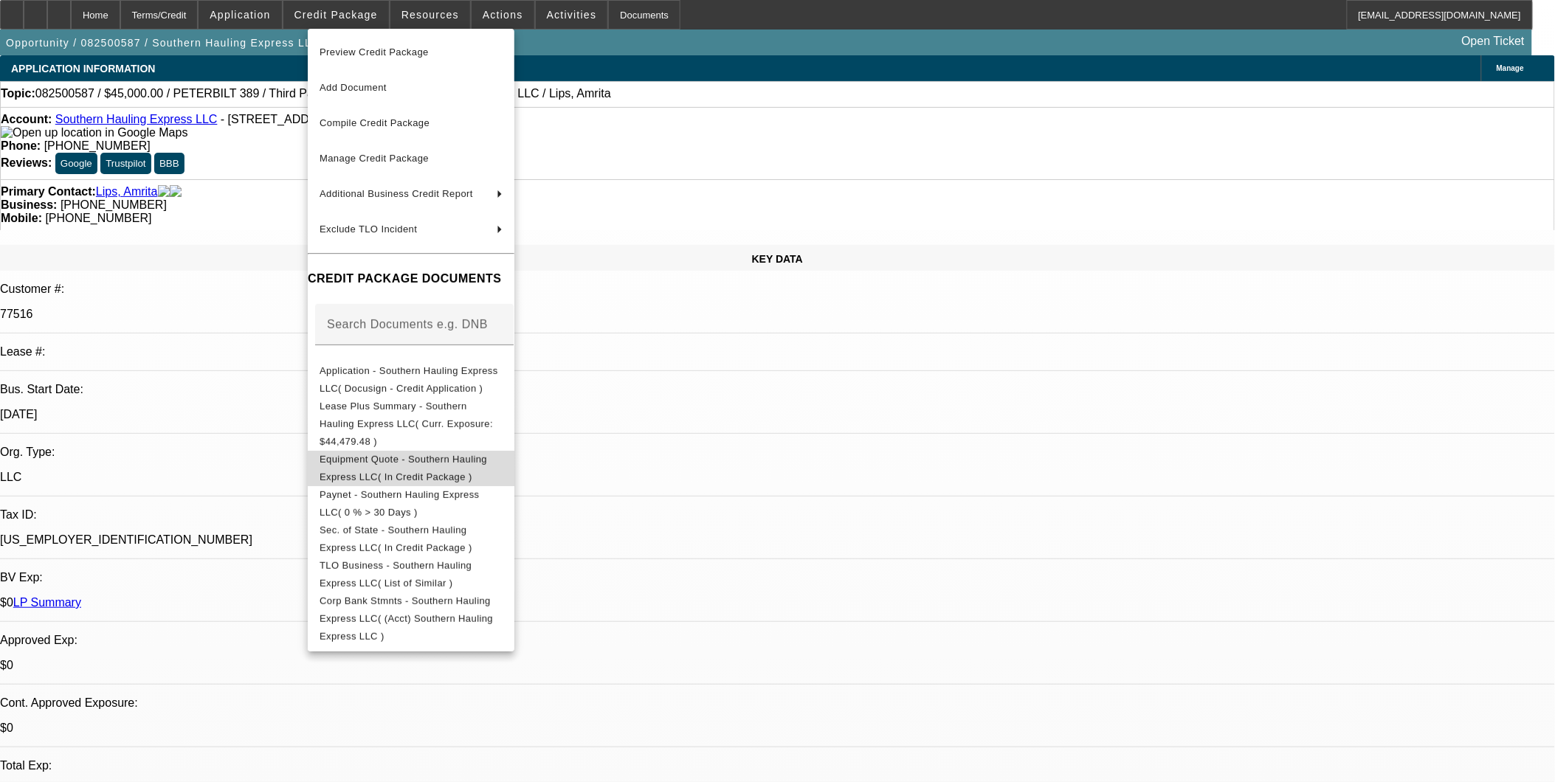
click at [439, 450] on button "Equipment Quote - Southern Hauling Express LLC( In Credit Package )" at bounding box center [411, 467] width 207 height 35
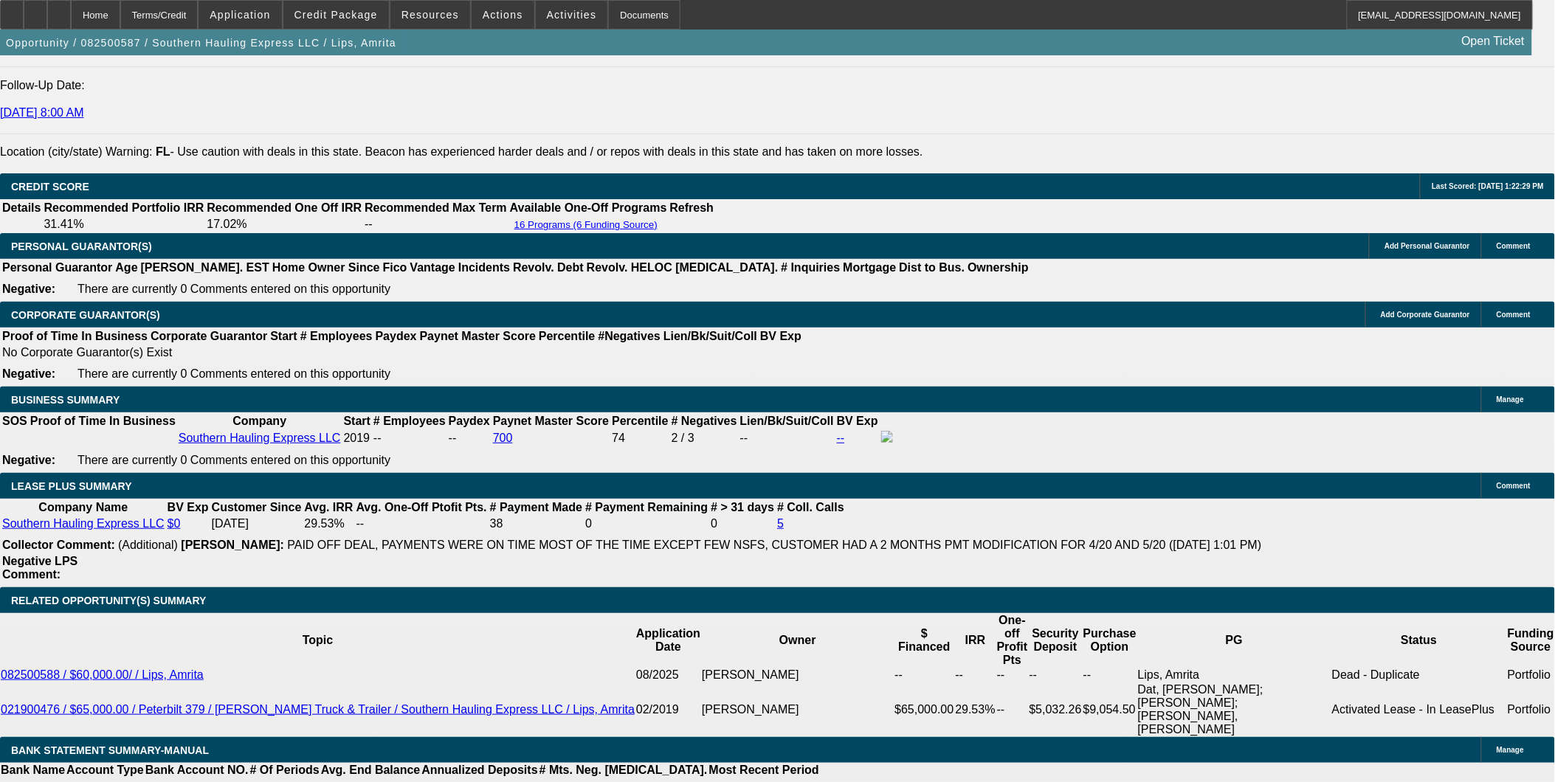
scroll to position [2296, 0]
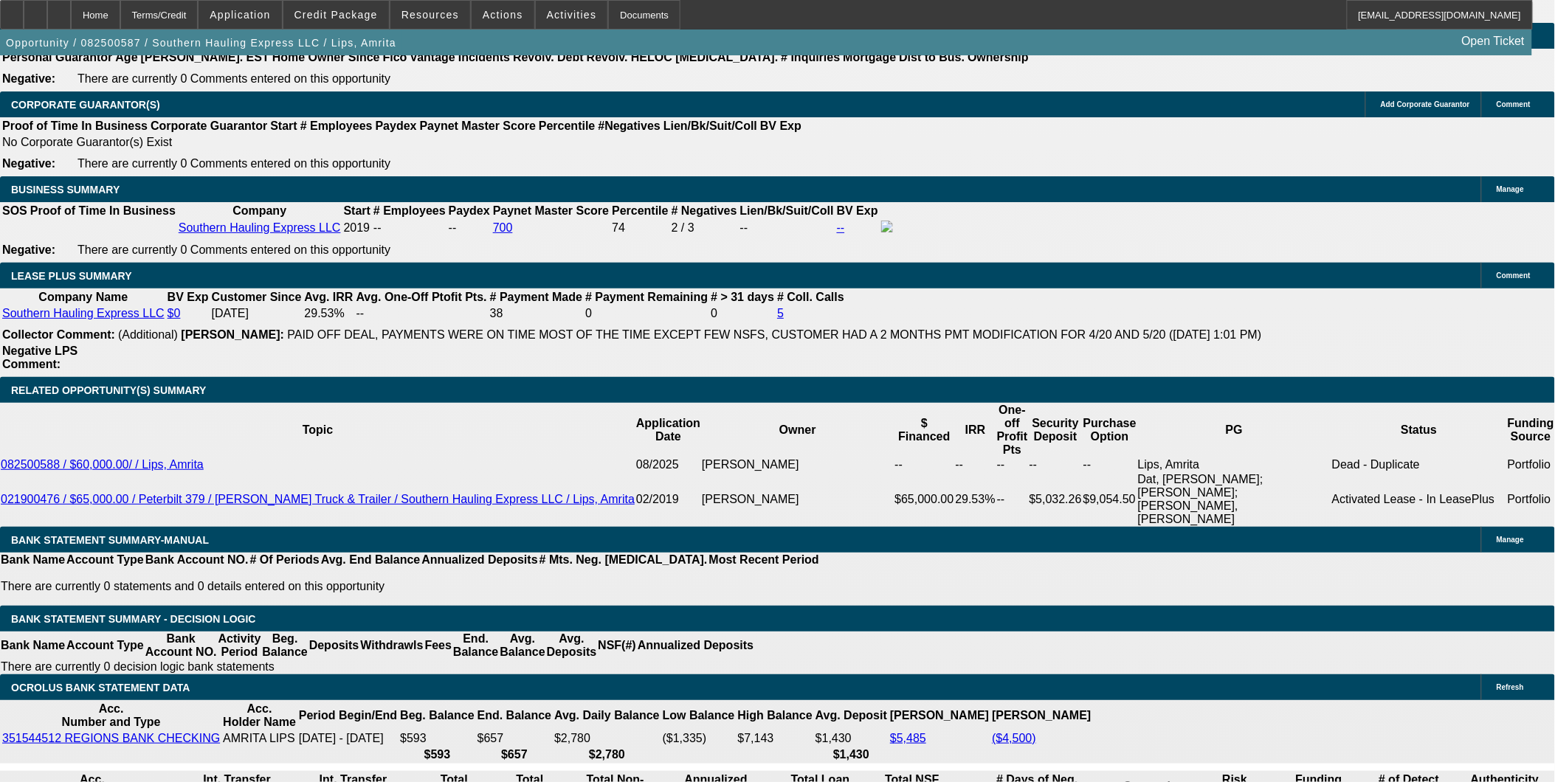
drag, startPoint x: 849, startPoint y: 525, endPoint x: 846, endPoint y: 533, distance: 8.3
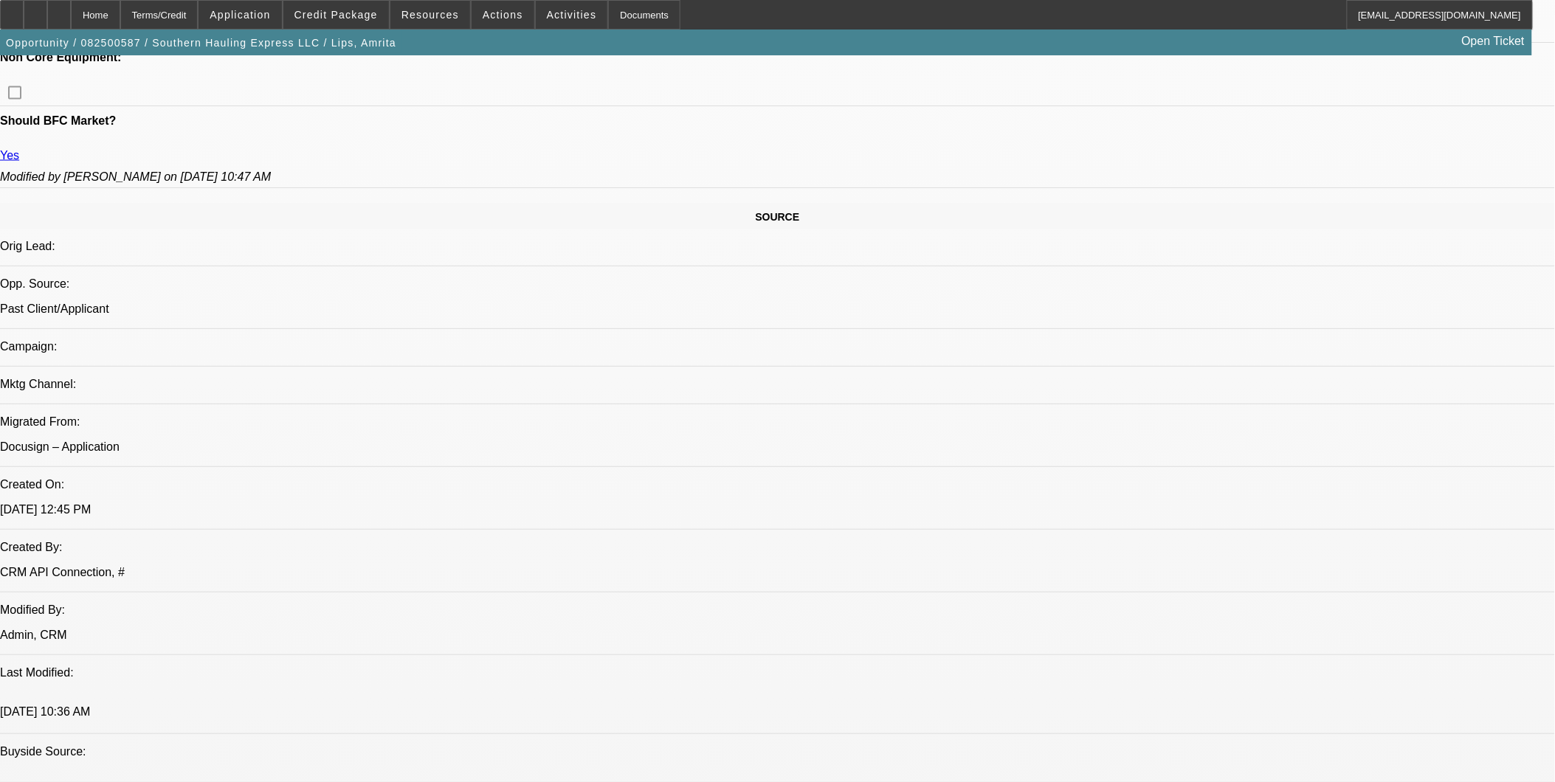
scroll to position [738, 0]
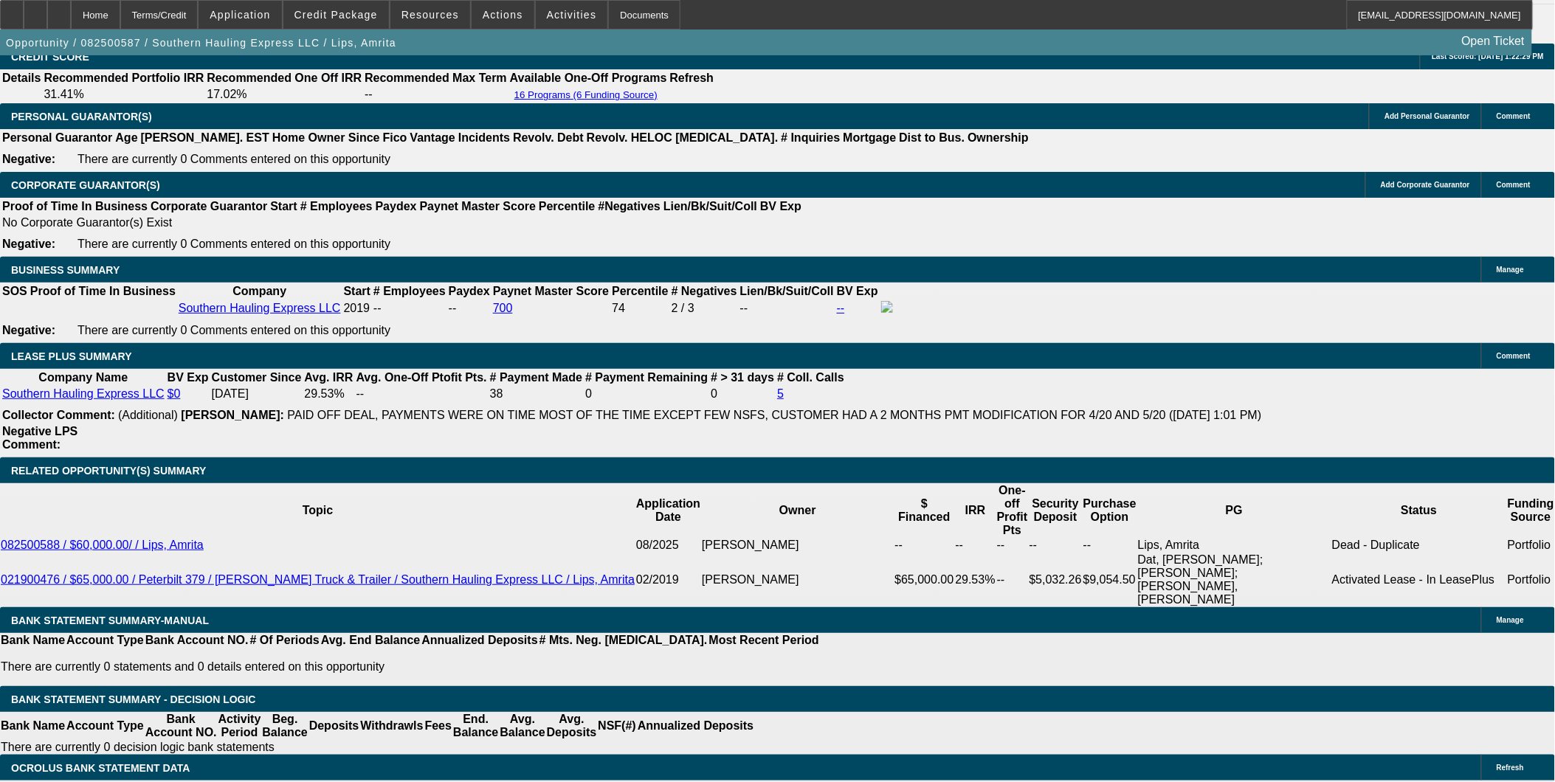
scroll to position [2214, 0]
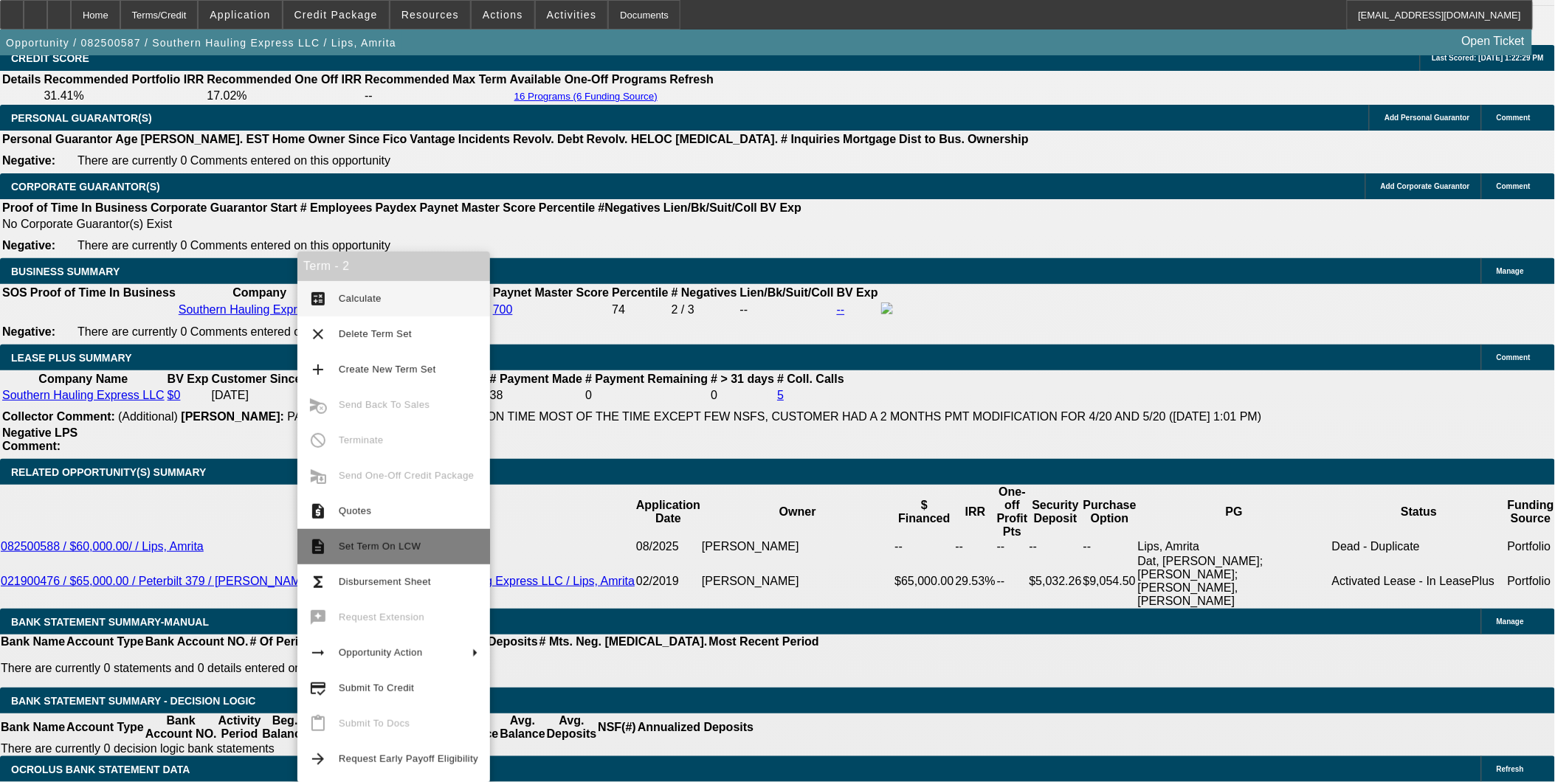
click at [388, 548] on span "Set Term On LCW" at bounding box center [380, 546] width 82 height 11
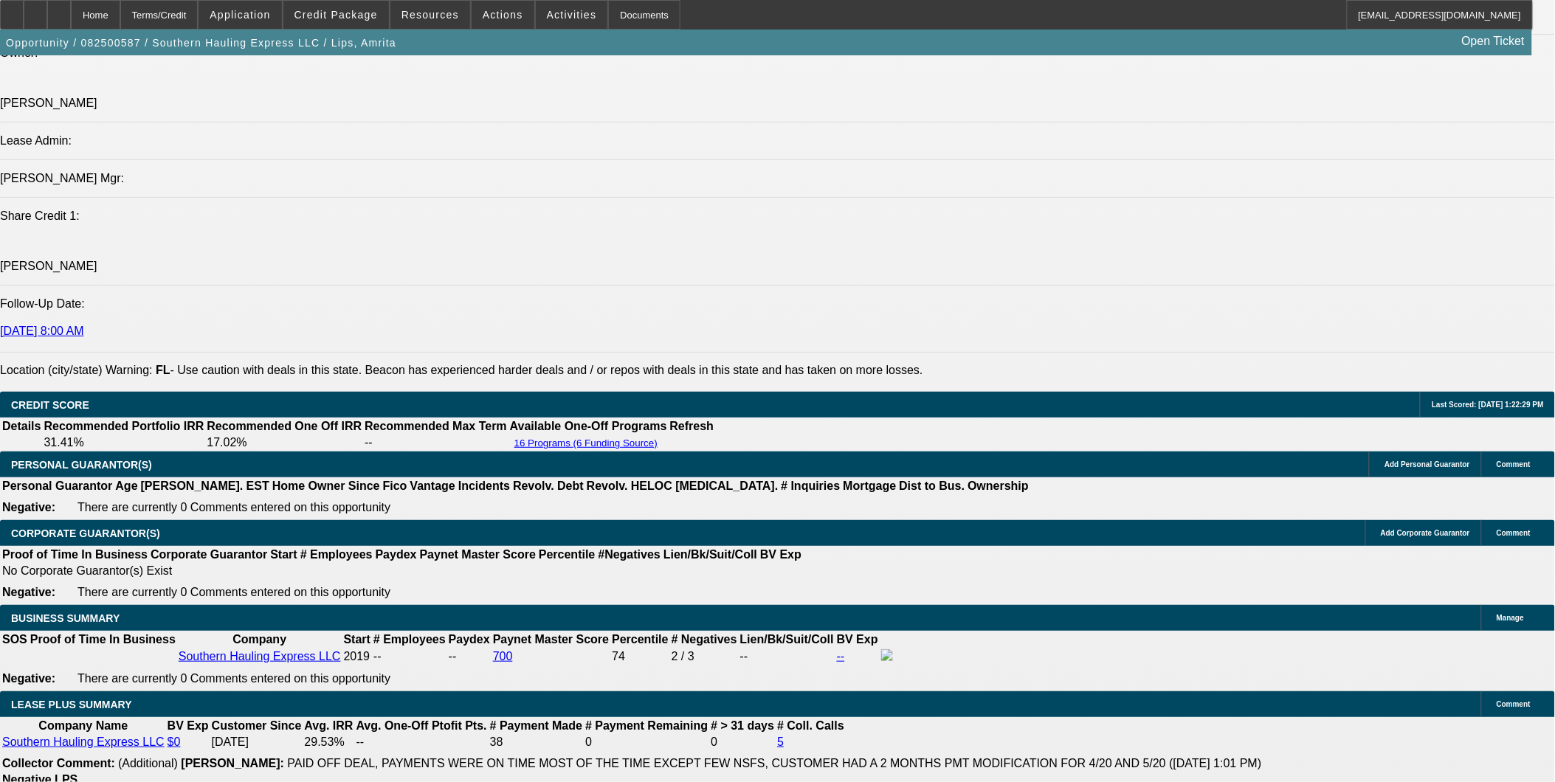
scroll to position [1803, 0]
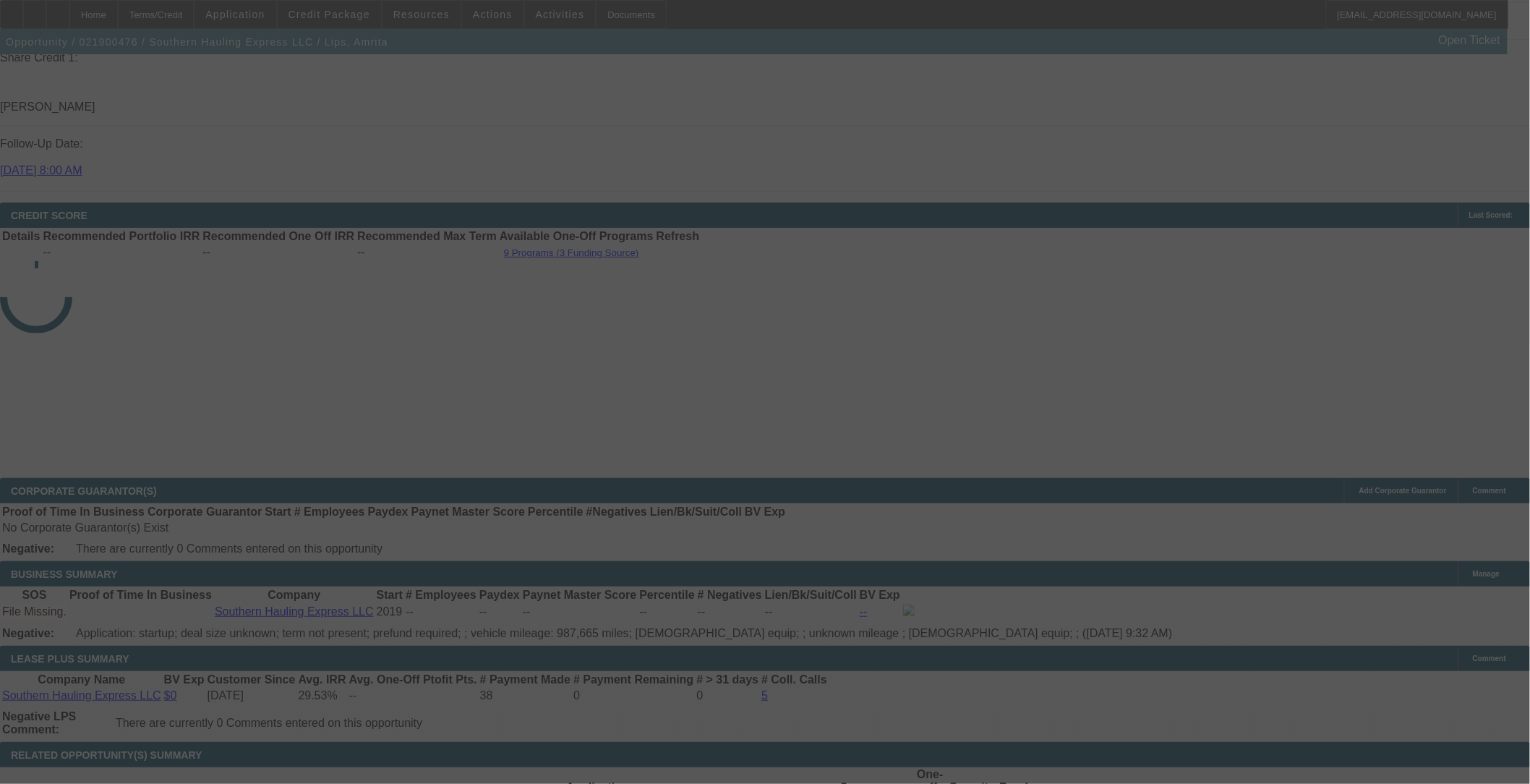
scroll to position [2003, 0]
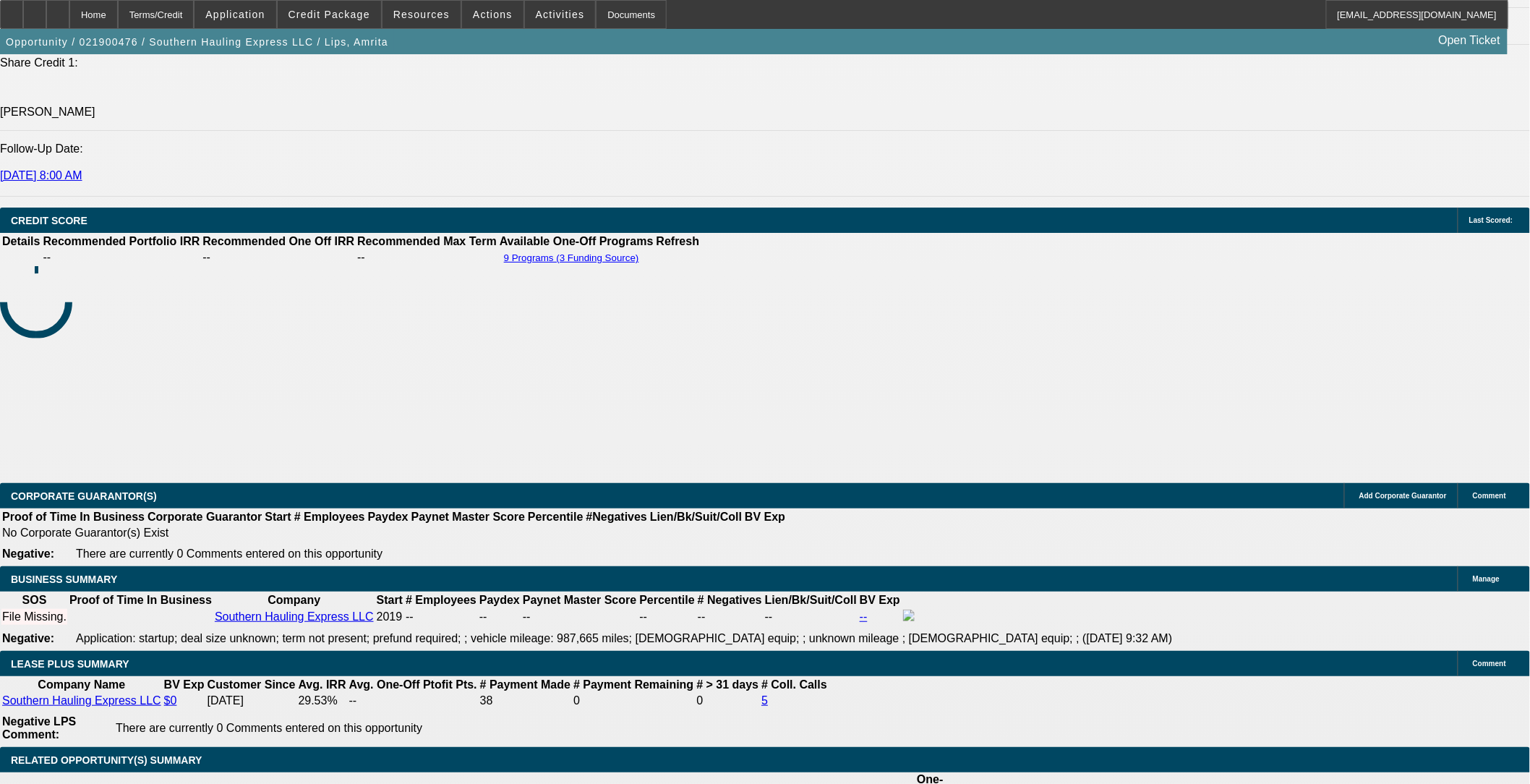
select select "0"
select select "2"
select select "0.1"
select select "0"
select select "2"
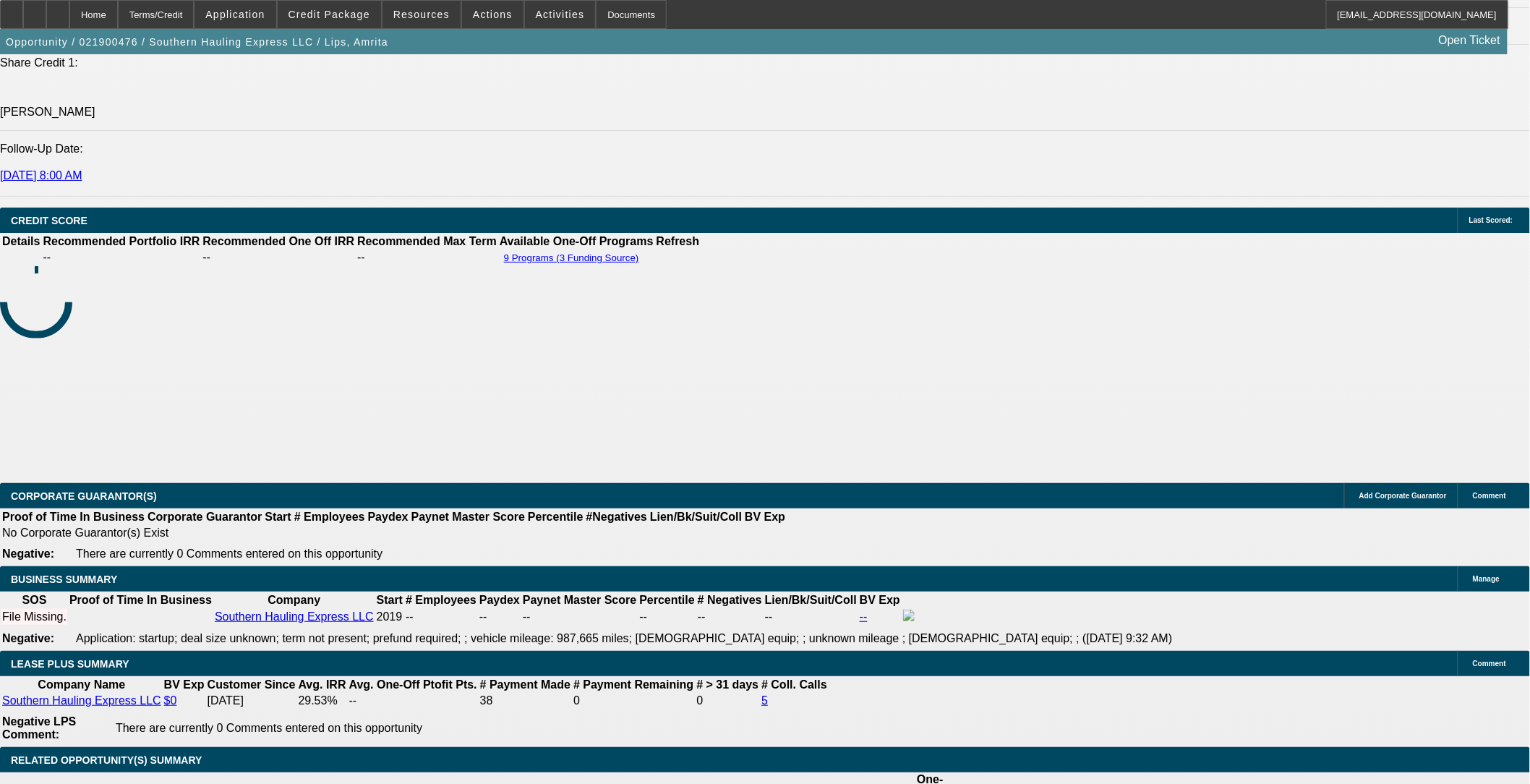
select select "0.1"
select select "0"
select select "2"
select select "0.1"
select select "0"
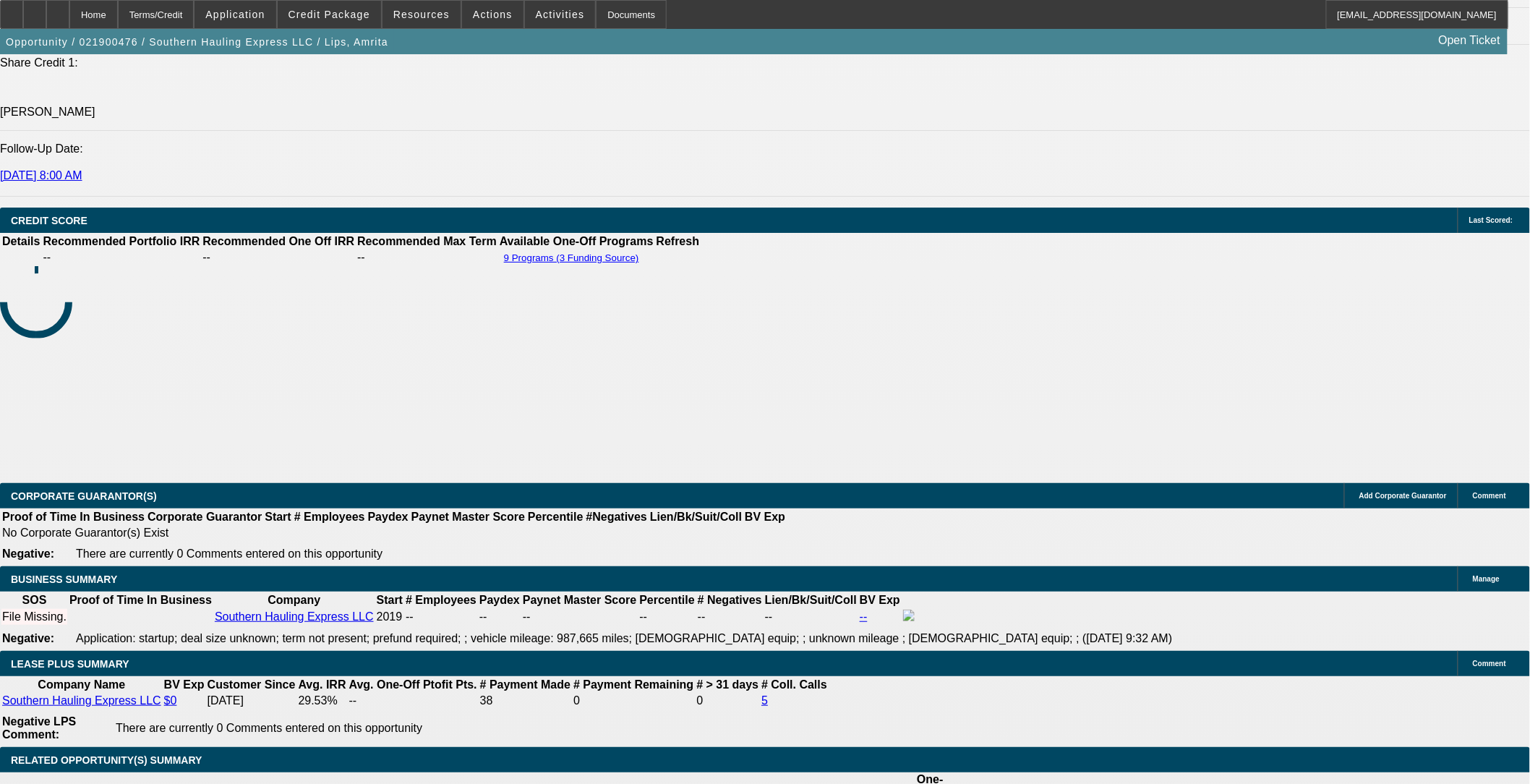
select select "2"
select select "0.1"
select select "1"
select select "2"
select select "8"
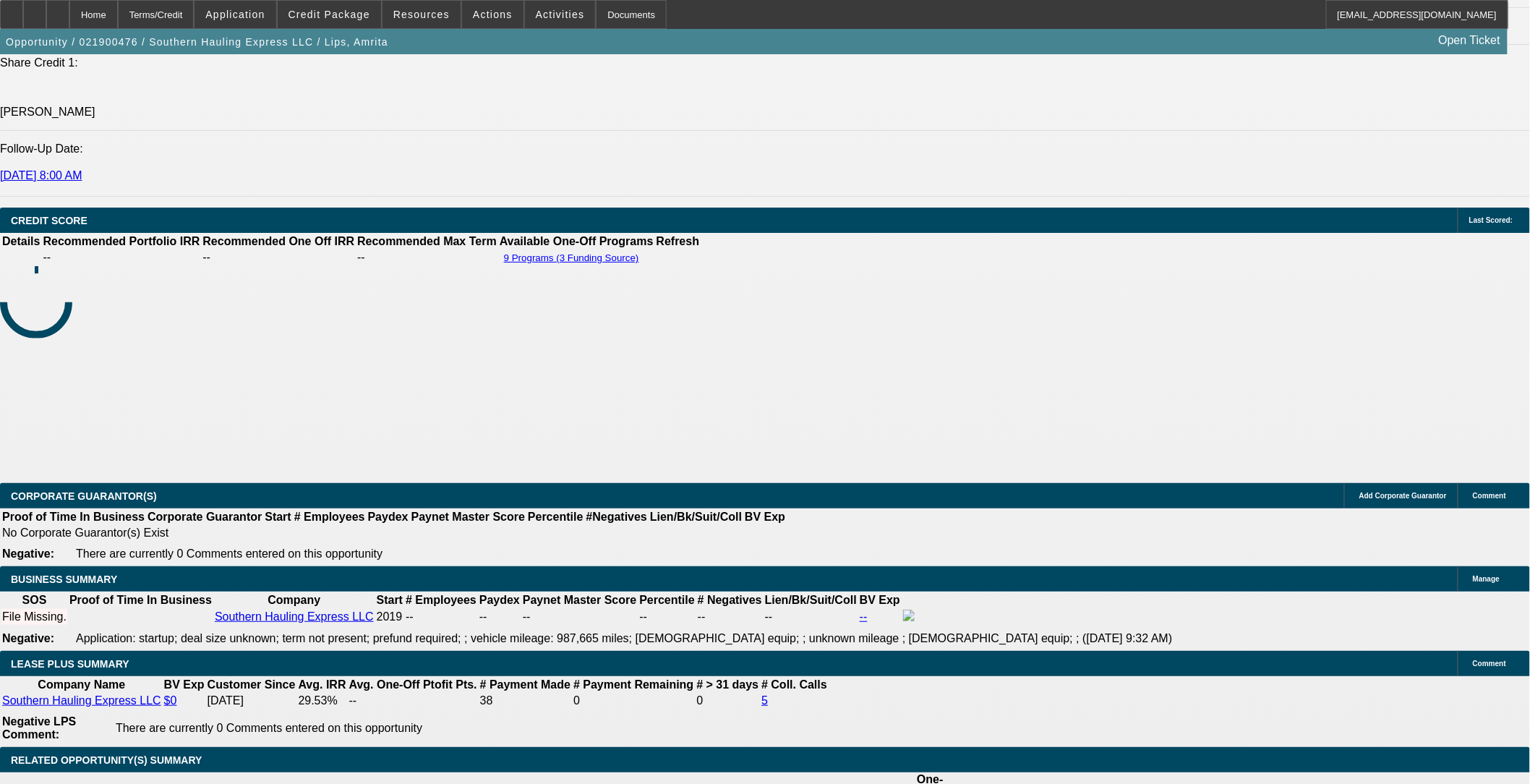
select select "1"
select select "2"
select select "8"
select select "1"
select select "2"
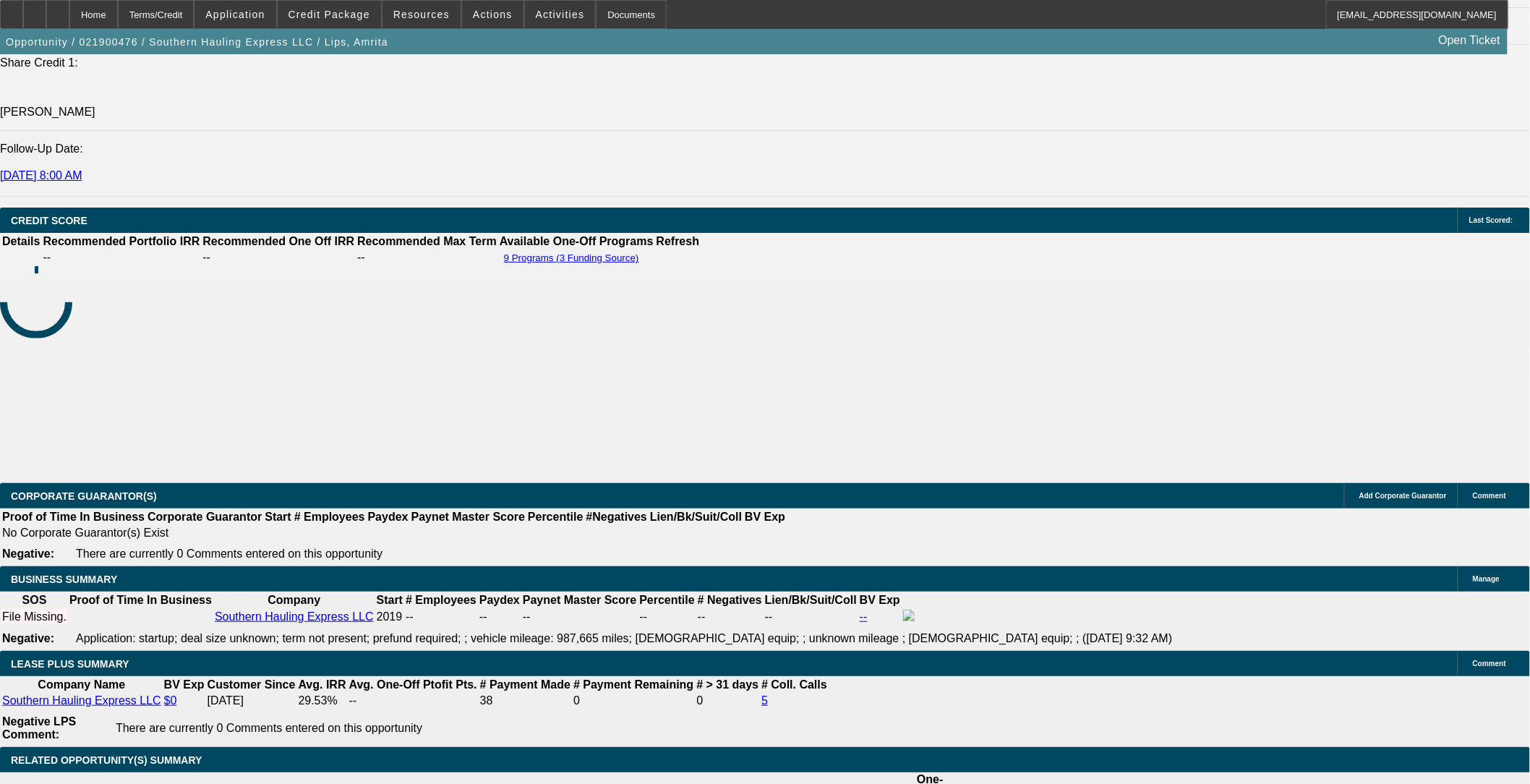
select select "8"
select select "1"
select select "2"
select select "8"
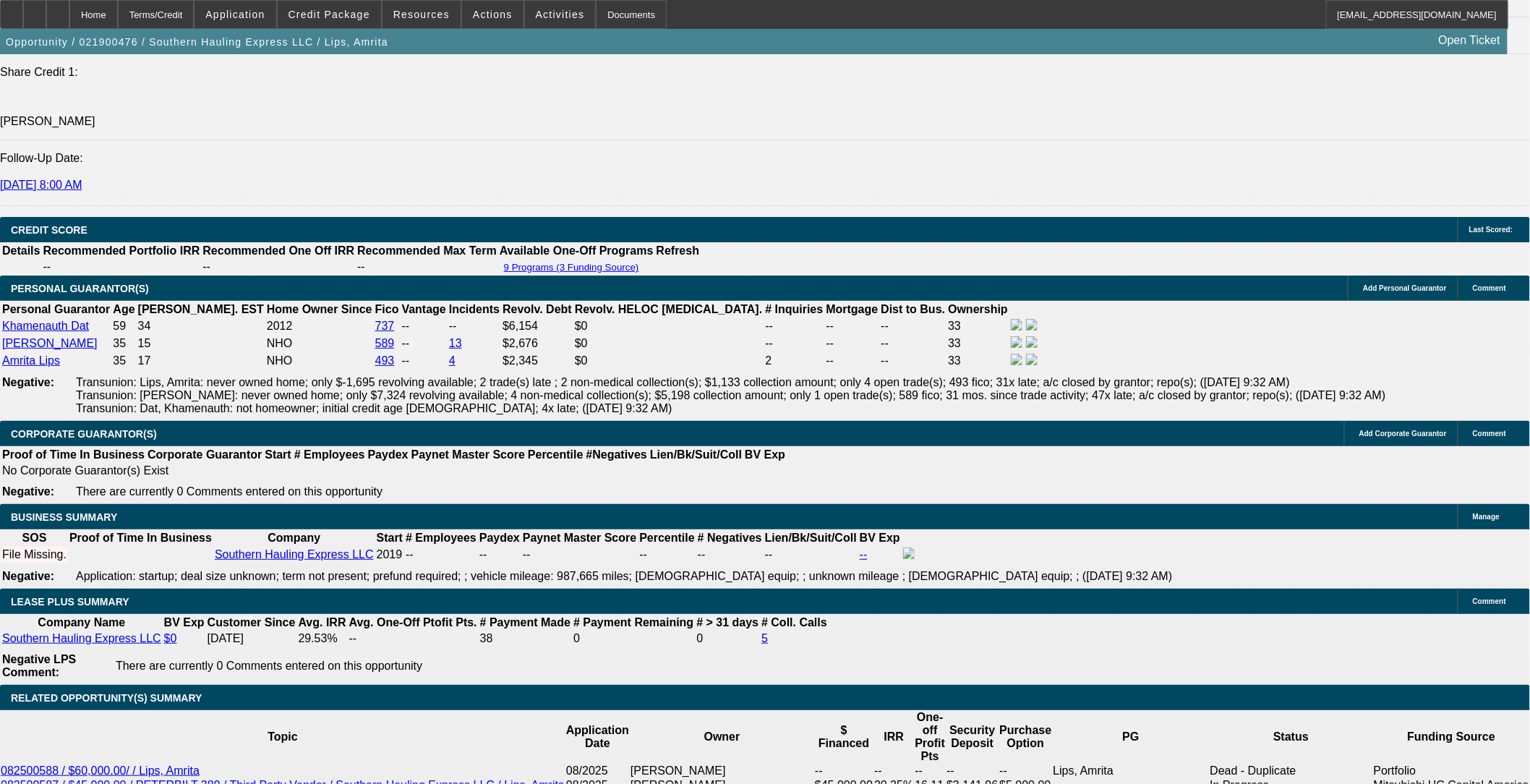
scroll to position [2283, 0]
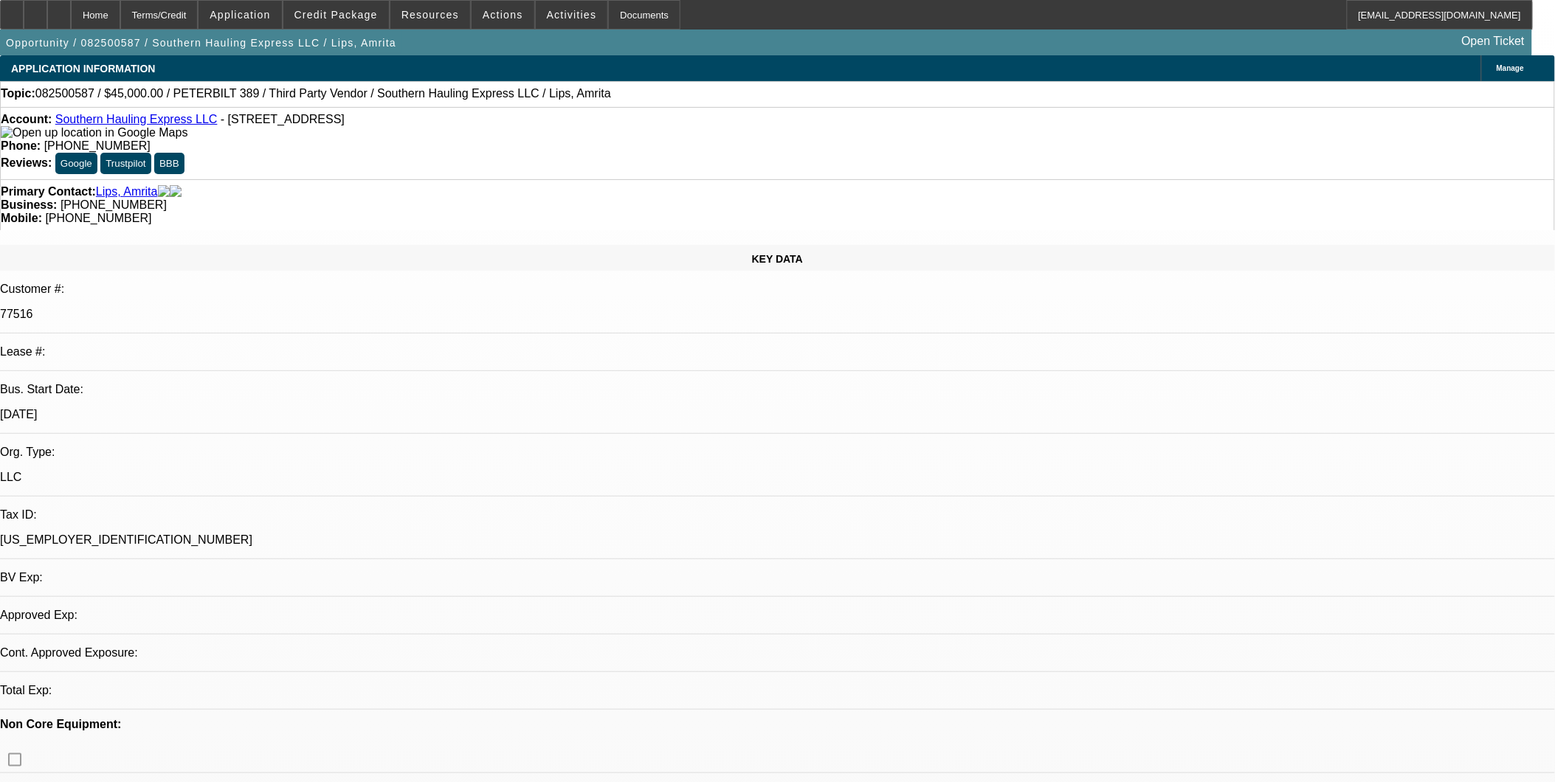
select select "0.1"
select select "2"
select select "0.1"
select select "2"
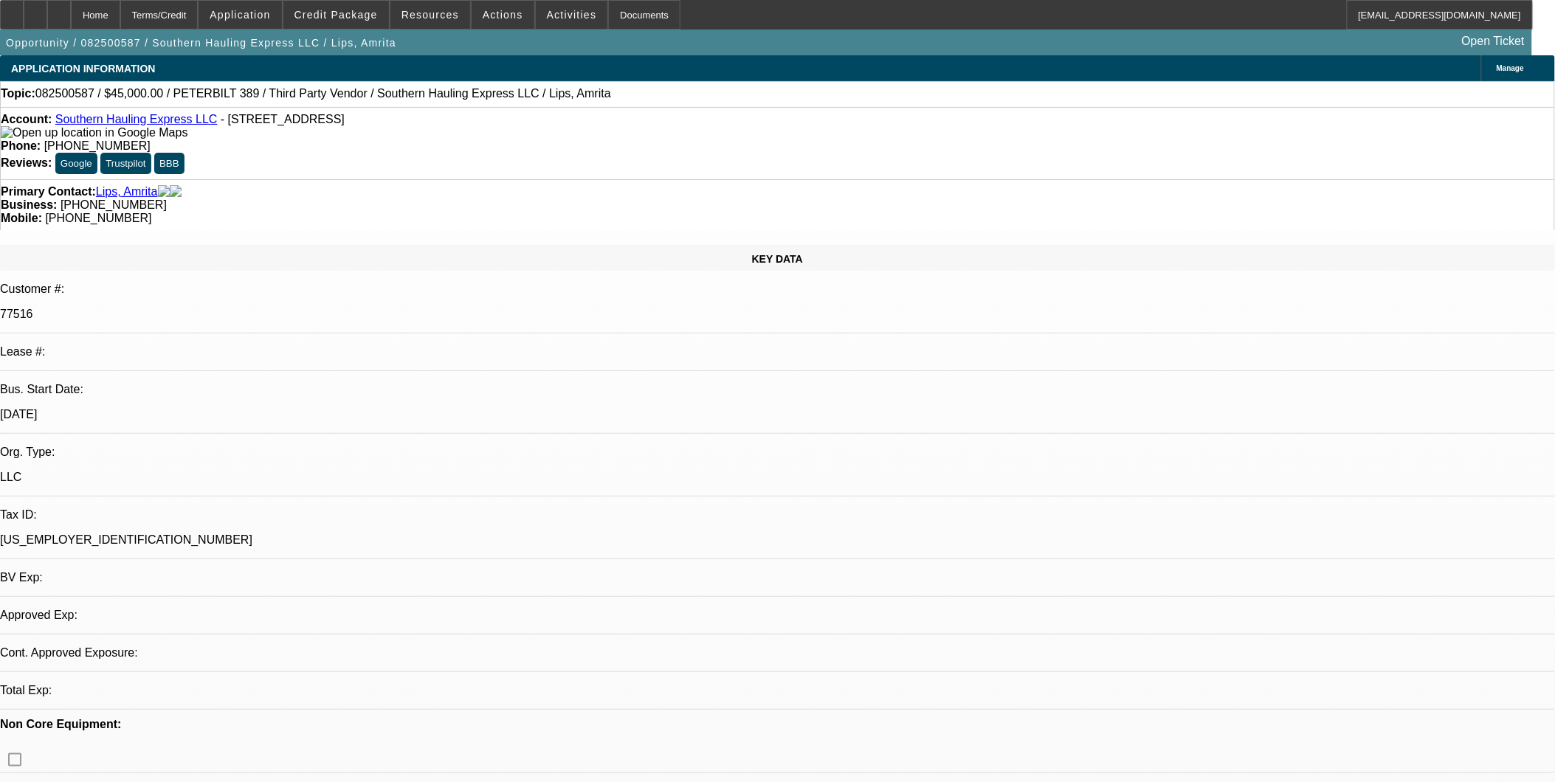
select select "0.1"
select select "1"
select select "2"
select select "4"
select select "1"
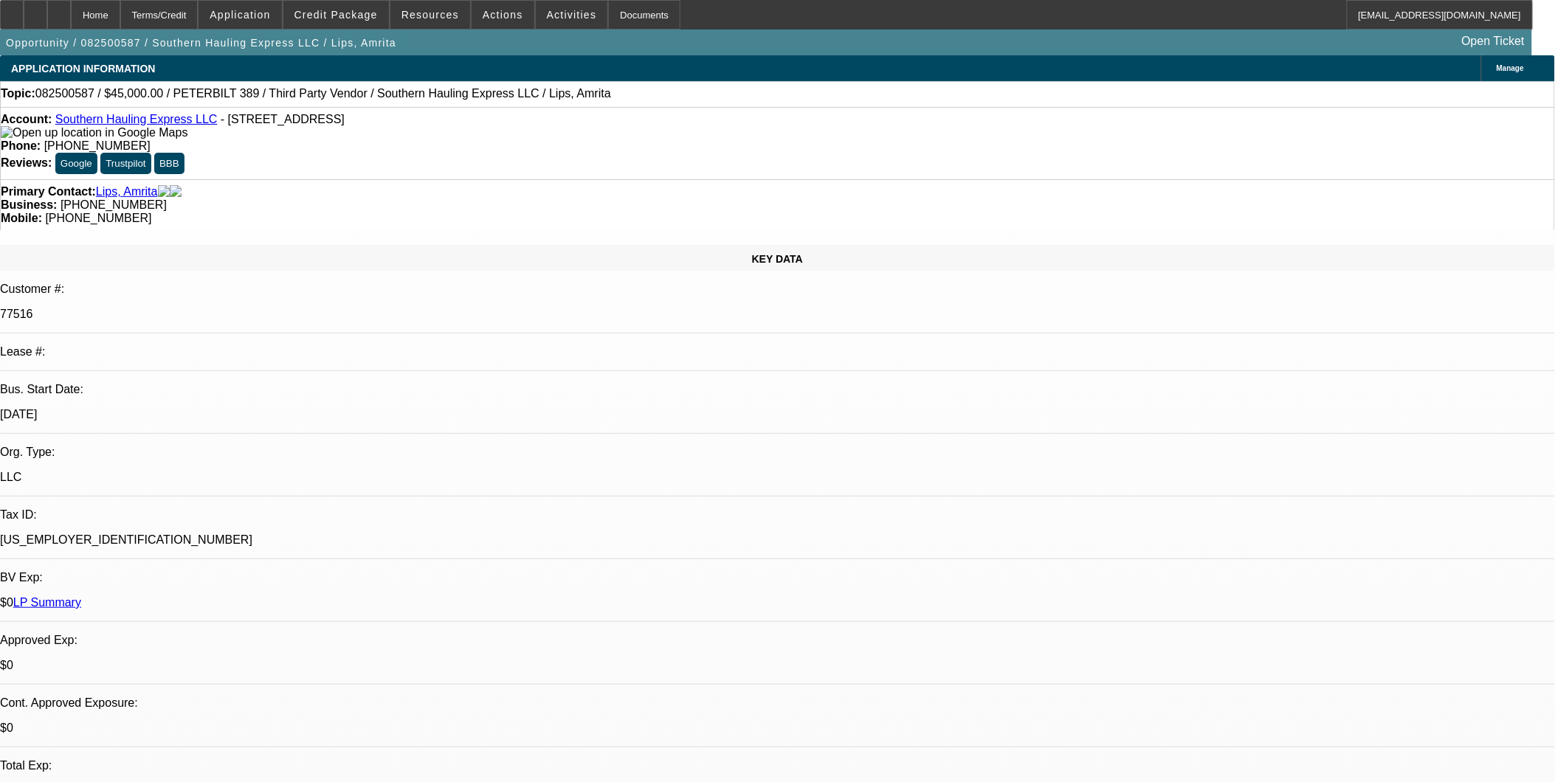
select select "2"
select select "4"
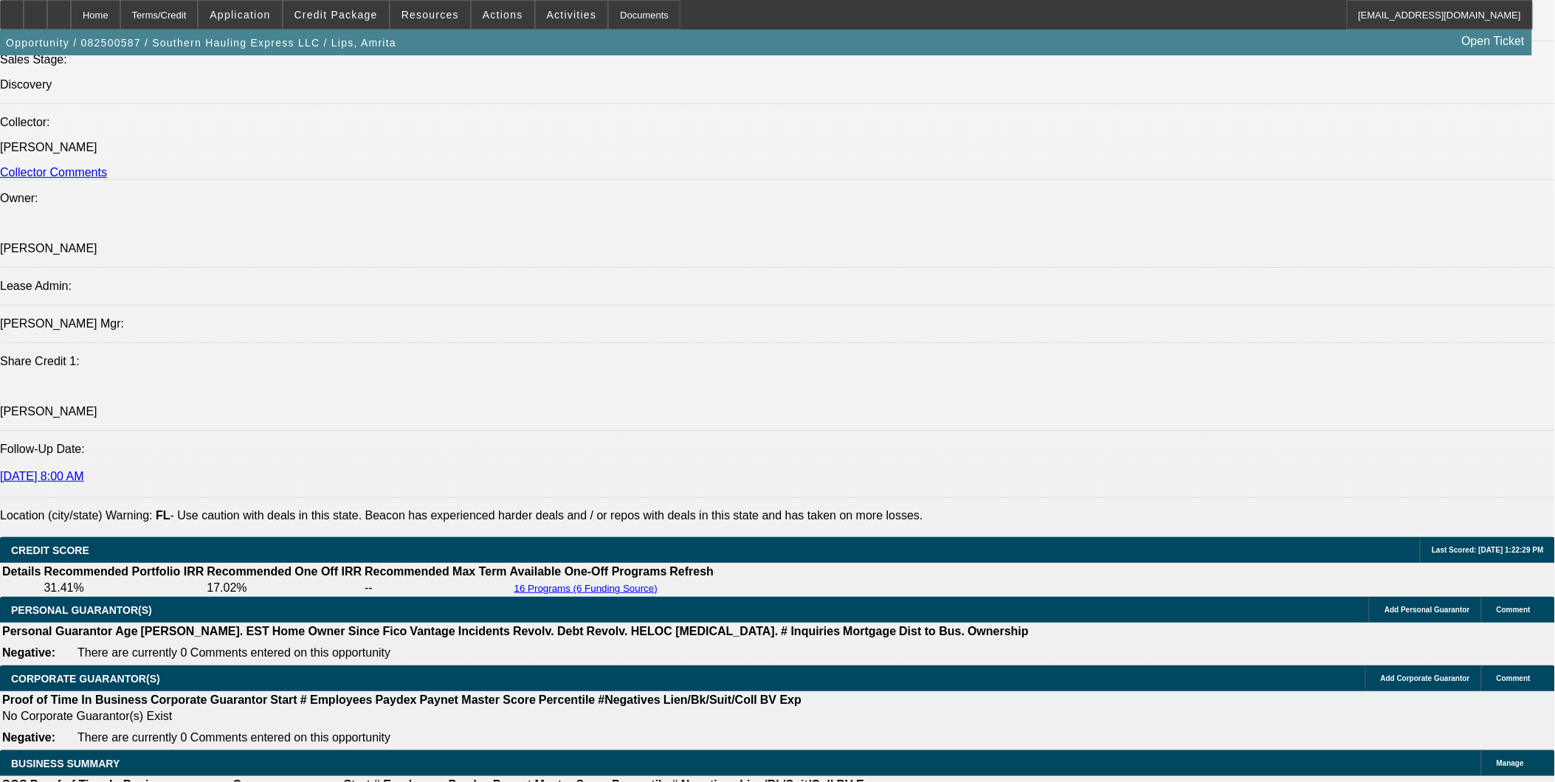
scroll to position [2099, 0]
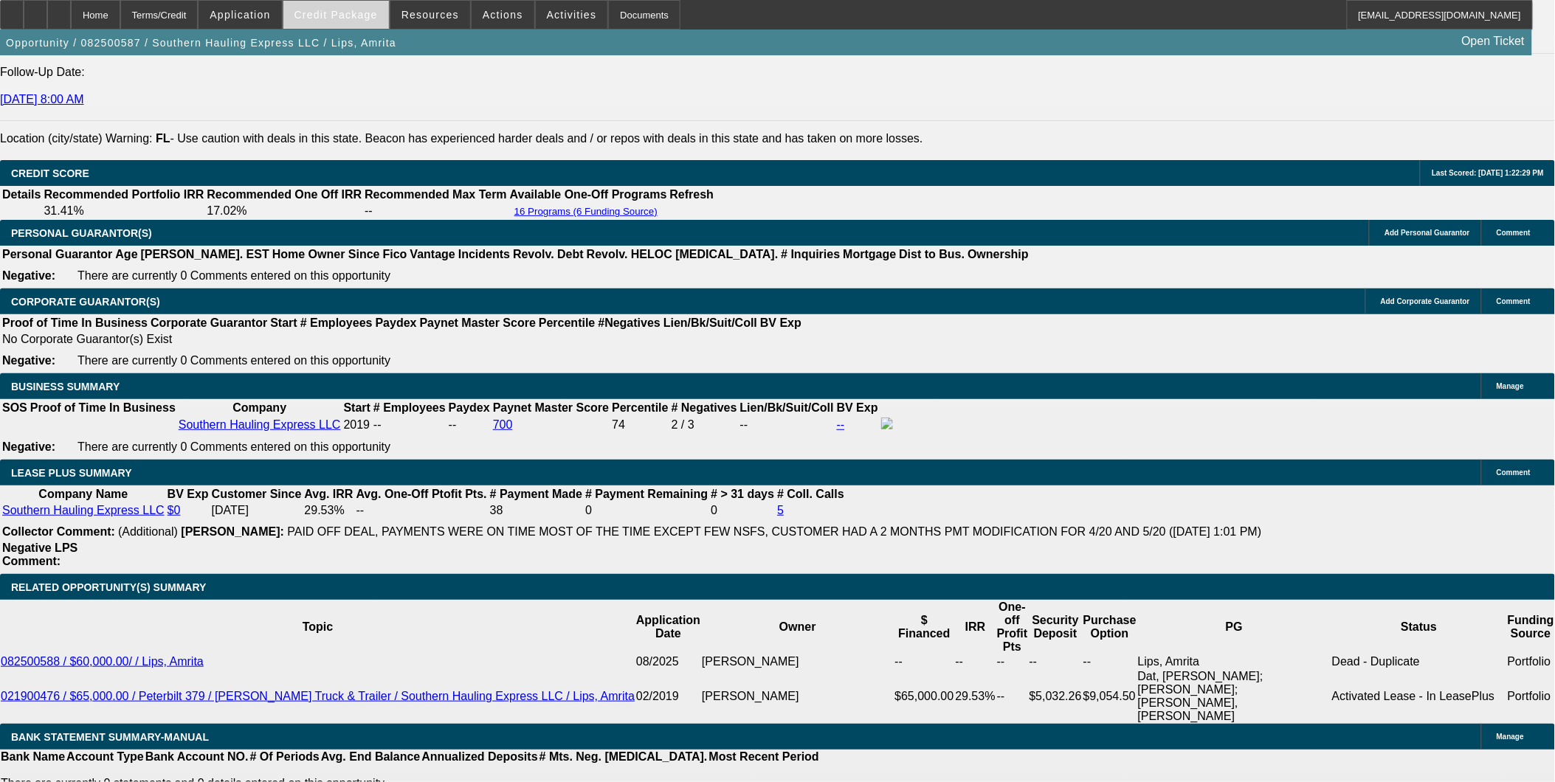
click at [362, 21] on span at bounding box center [336, 14] width 106 height 35
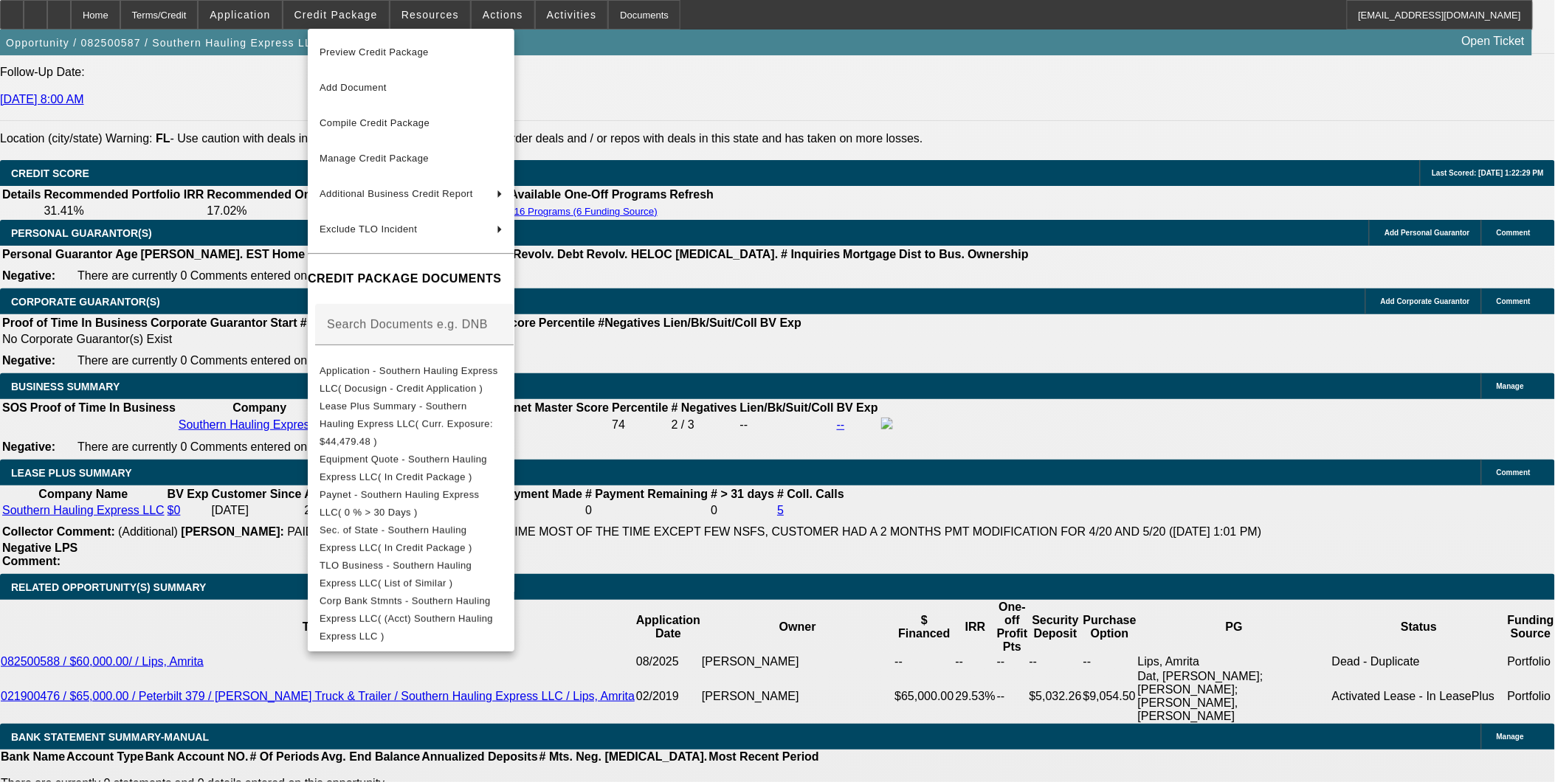
click at [913, 607] on div at bounding box center [777, 391] width 1555 height 782
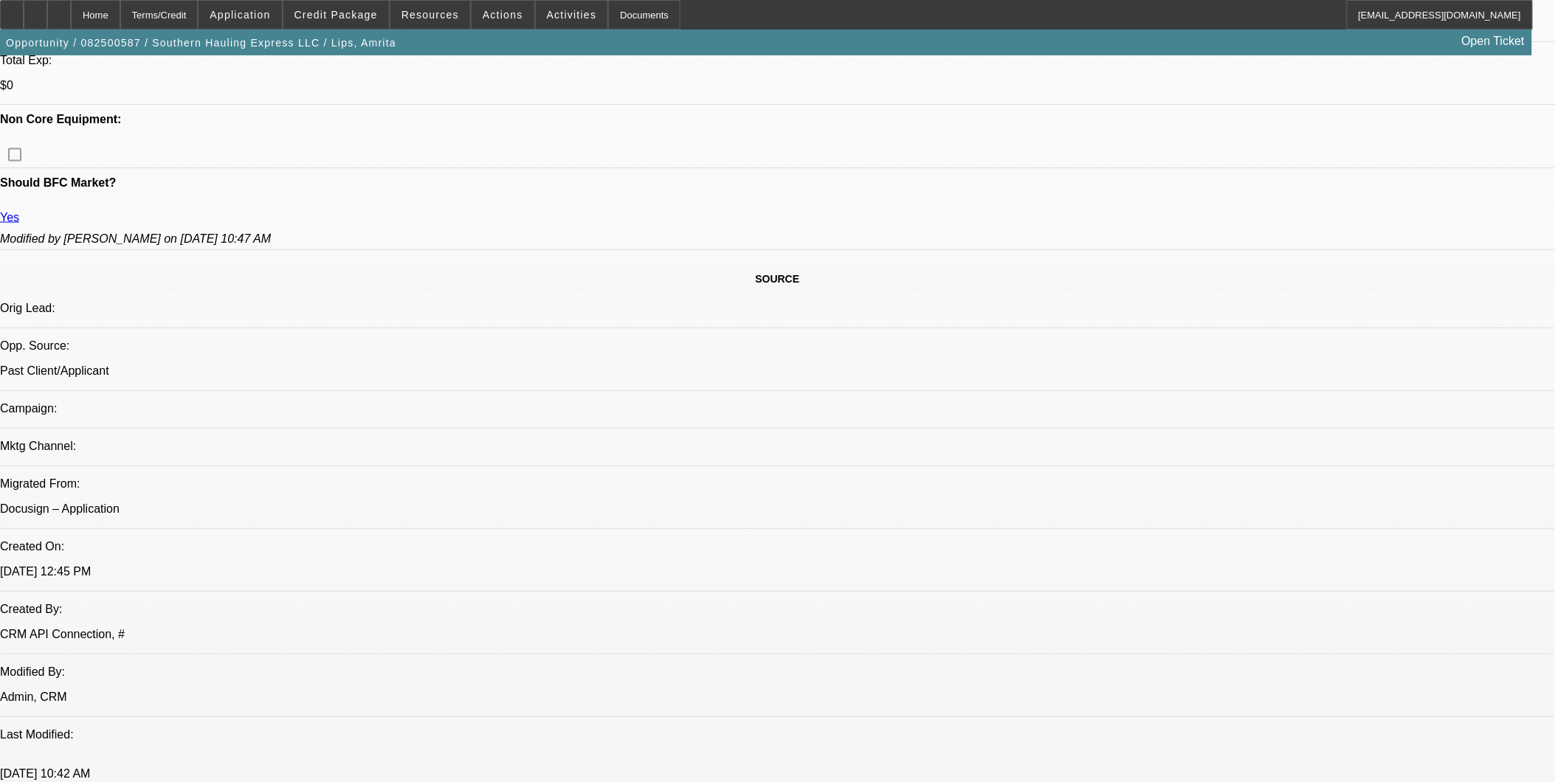
scroll to position [705, 0]
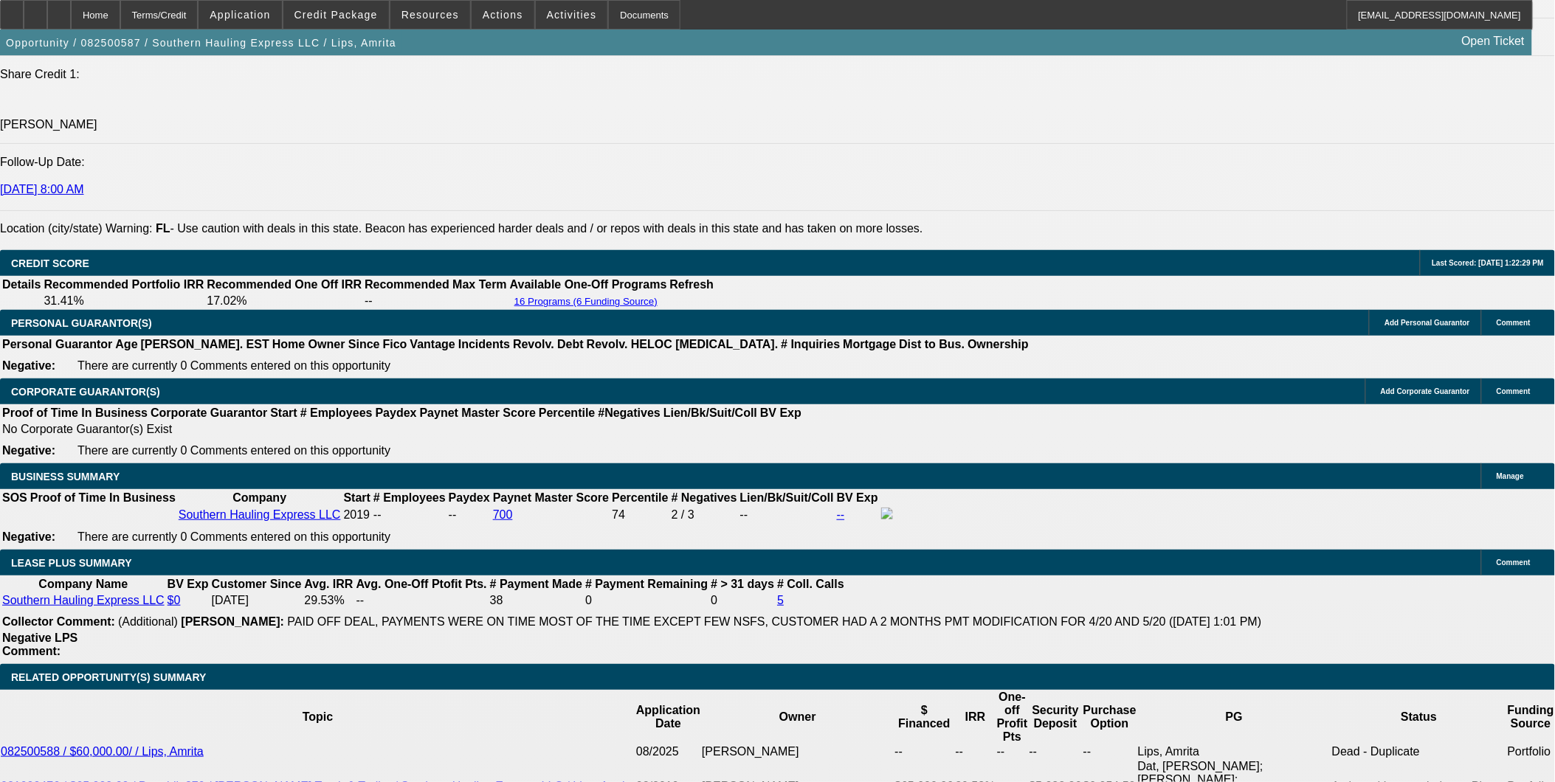
scroll to position [2181, 0]
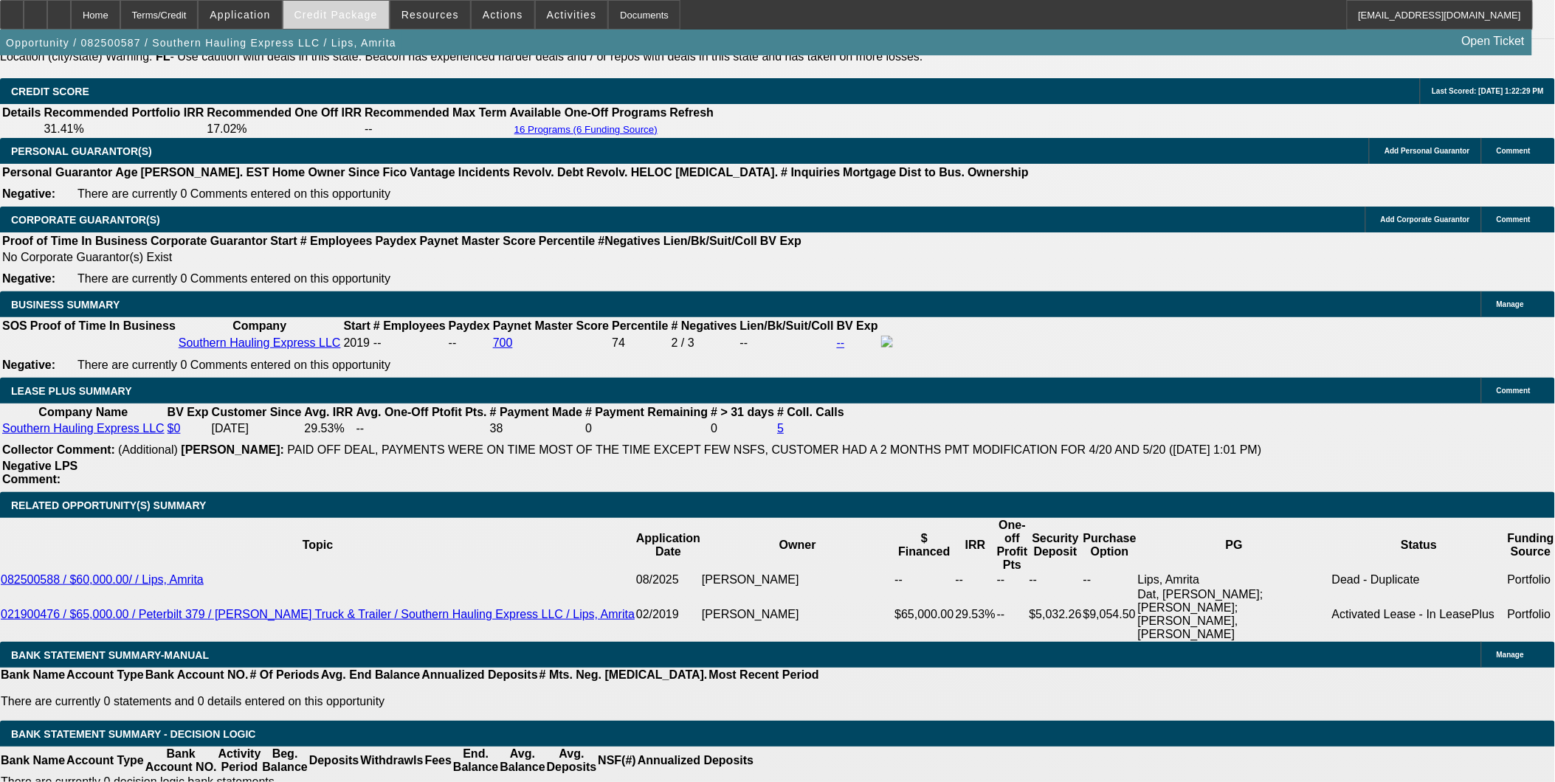
click at [369, 23] on span at bounding box center [336, 14] width 106 height 35
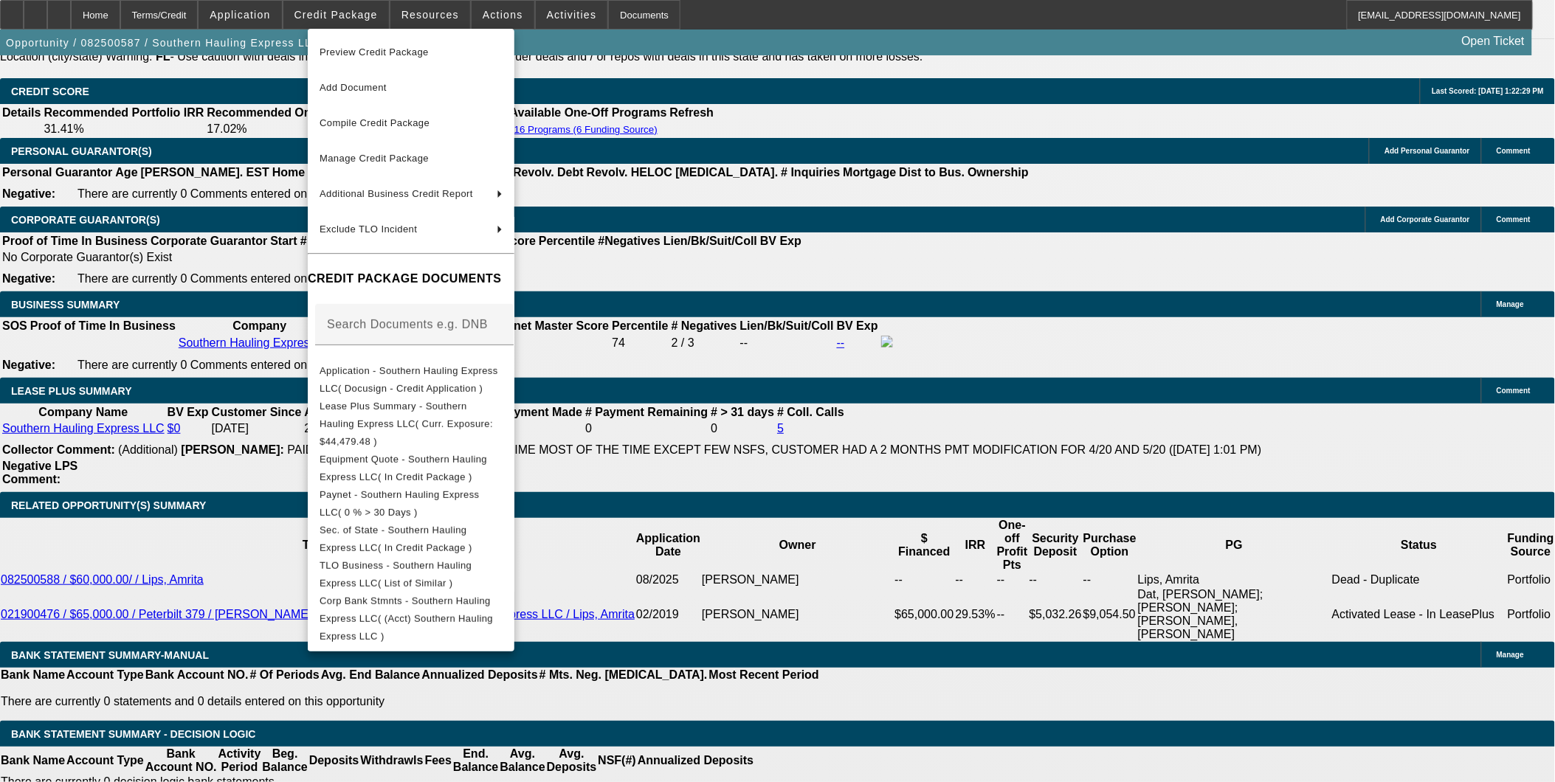
click at [987, 483] on div at bounding box center [777, 391] width 1555 height 782
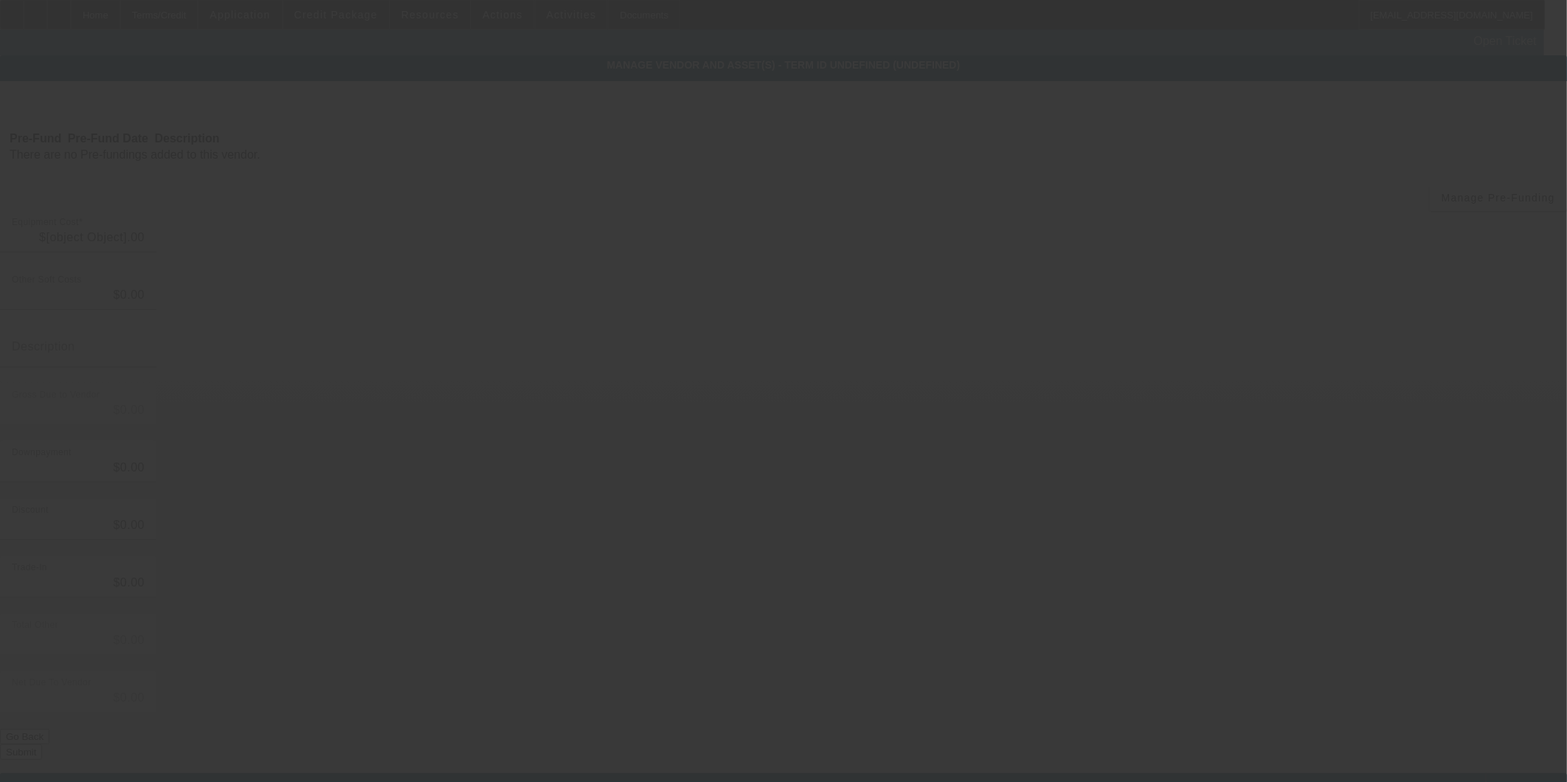
type input "$50,000.00"
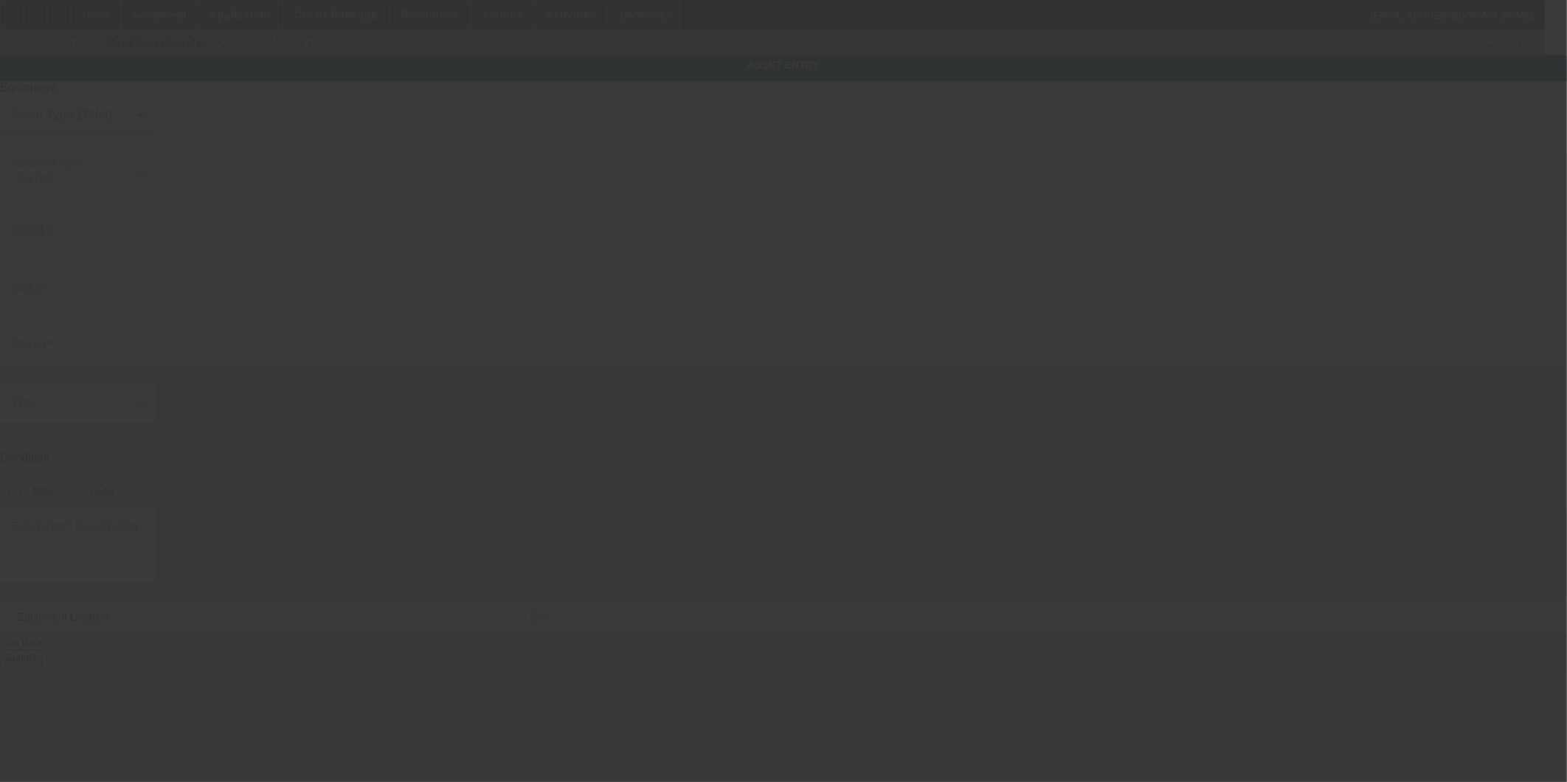
type input "1NPXD49X0FD274285"
type input "Peterbilt"
type input "389"
radio input "true"
type textarea "Tow Truck; Make: Peterbilt; Model: 389"
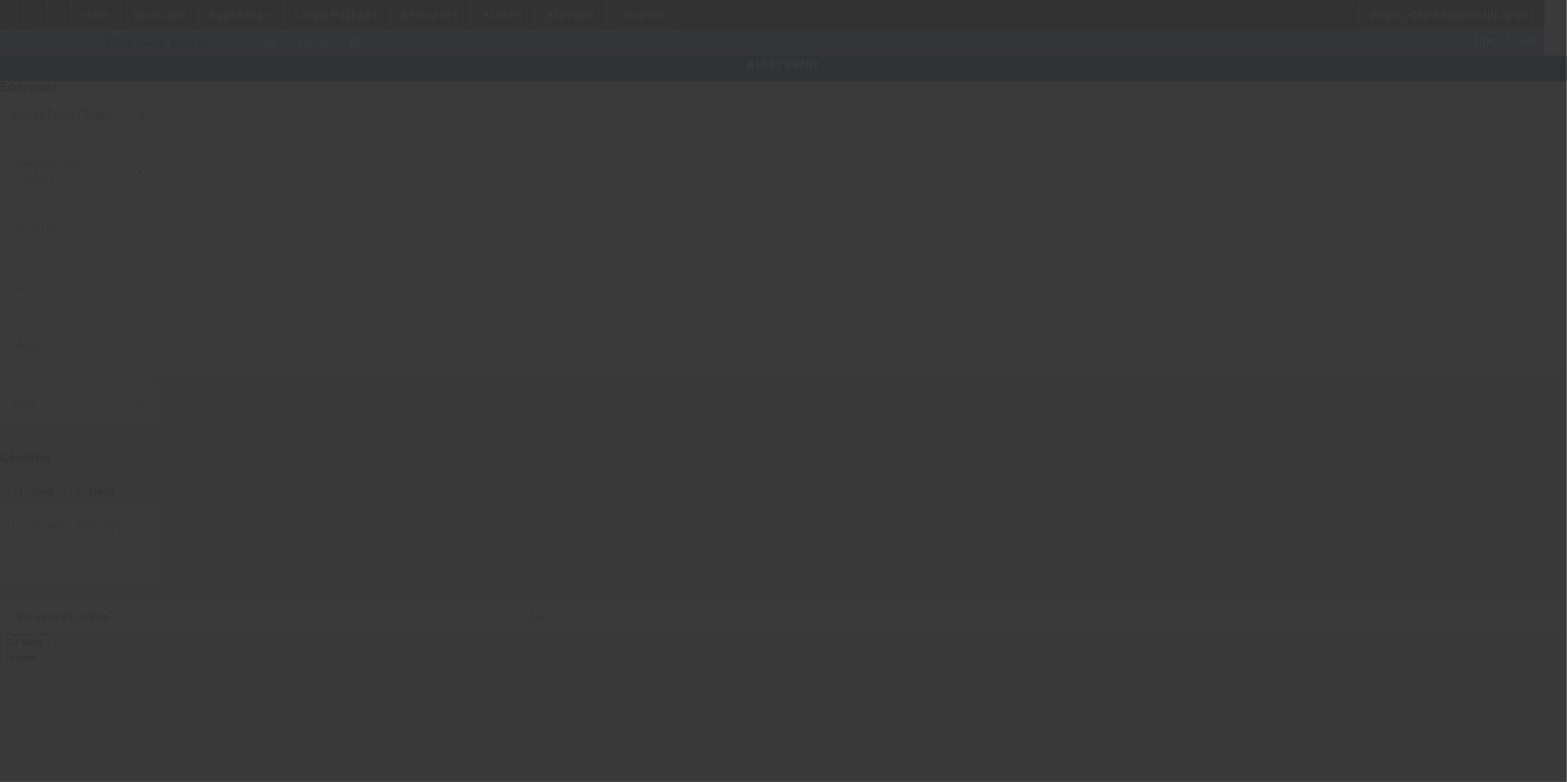
type input "96 Pecan Pass"
type input "Ocala"
type input "34472"
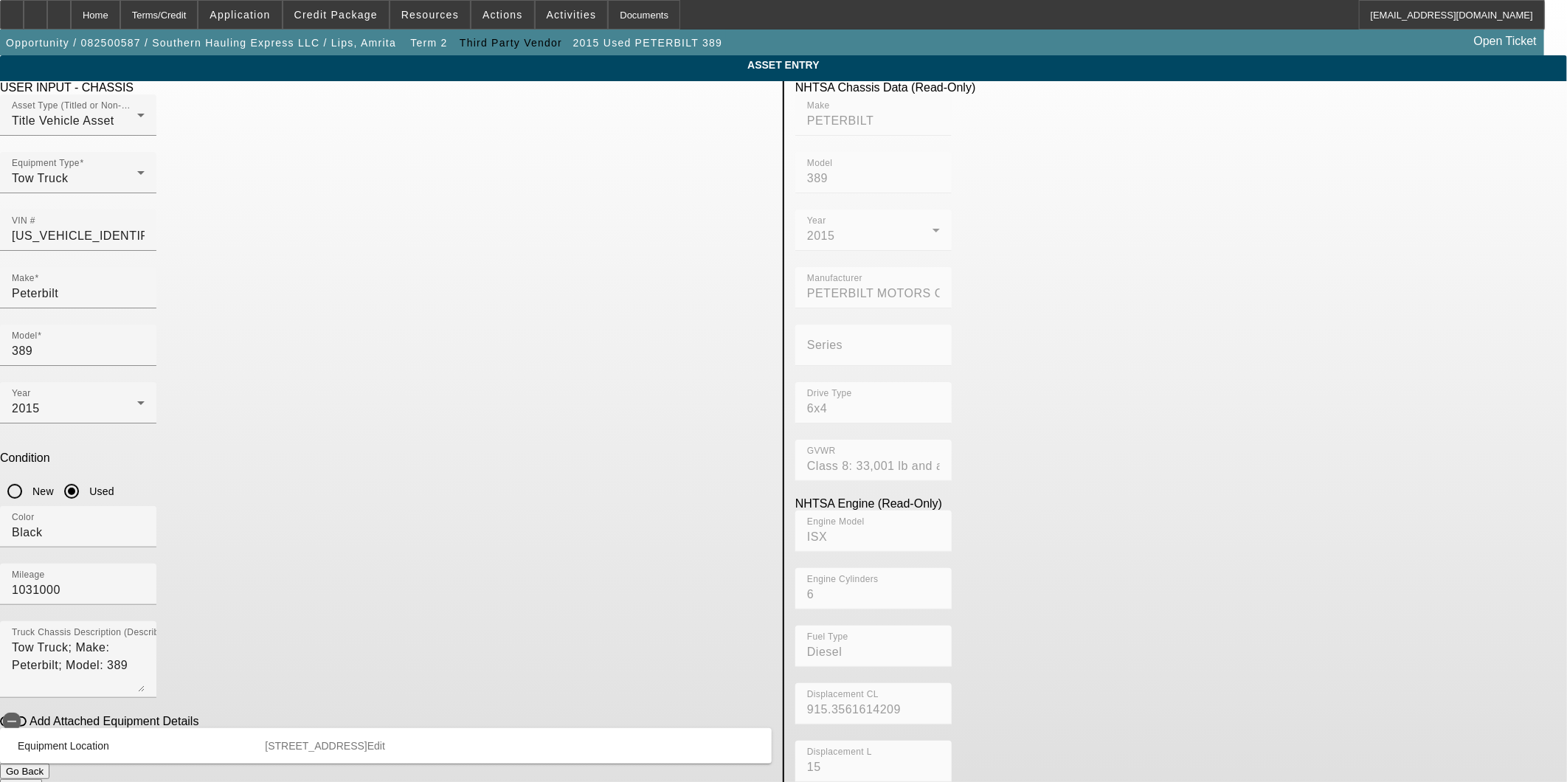
click at [42, 779] on button "Submit" at bounding box center [21, 786] width 42 height 15
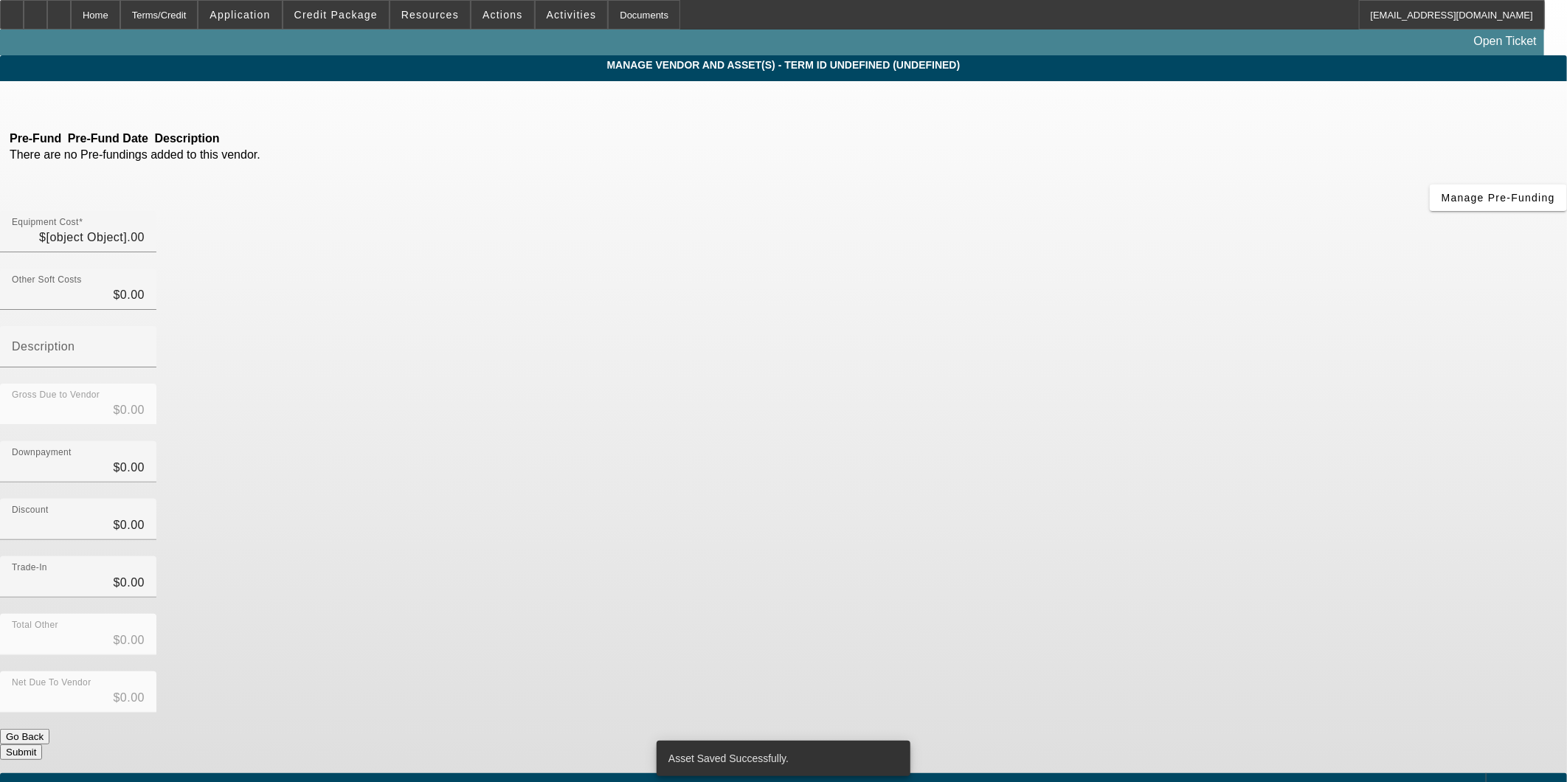
type input "$50,000.00"
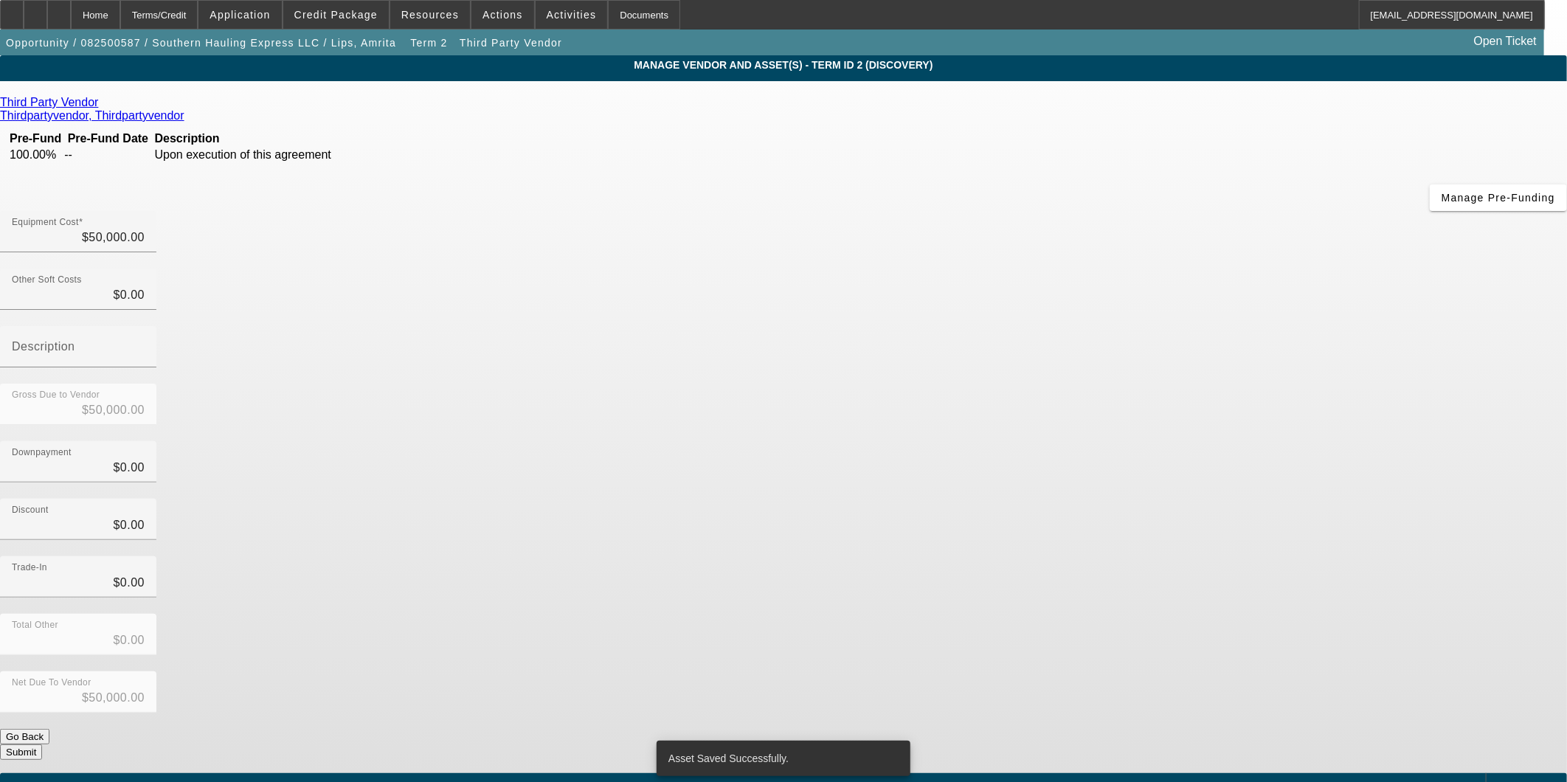
click at [1116, 672] on div "Net Due To Vendor $50,000.00" at bounding box center [783, 701] width 1567 height 58
click at [1094, 561] on div "Equipment Cost $50,000.00 Other Soft Costs $0.00 Description Gross Due to Vendo…" at bounding box center [783, 485] width 1567 height 549
drag, startPoint x: 1094, startPoint y: 561, endPoint x: 1089, endPoint y: 572, distance: 12.2
click at [42, 745] on button "Submit" at bounding box center [21, 752] width 42 height 15
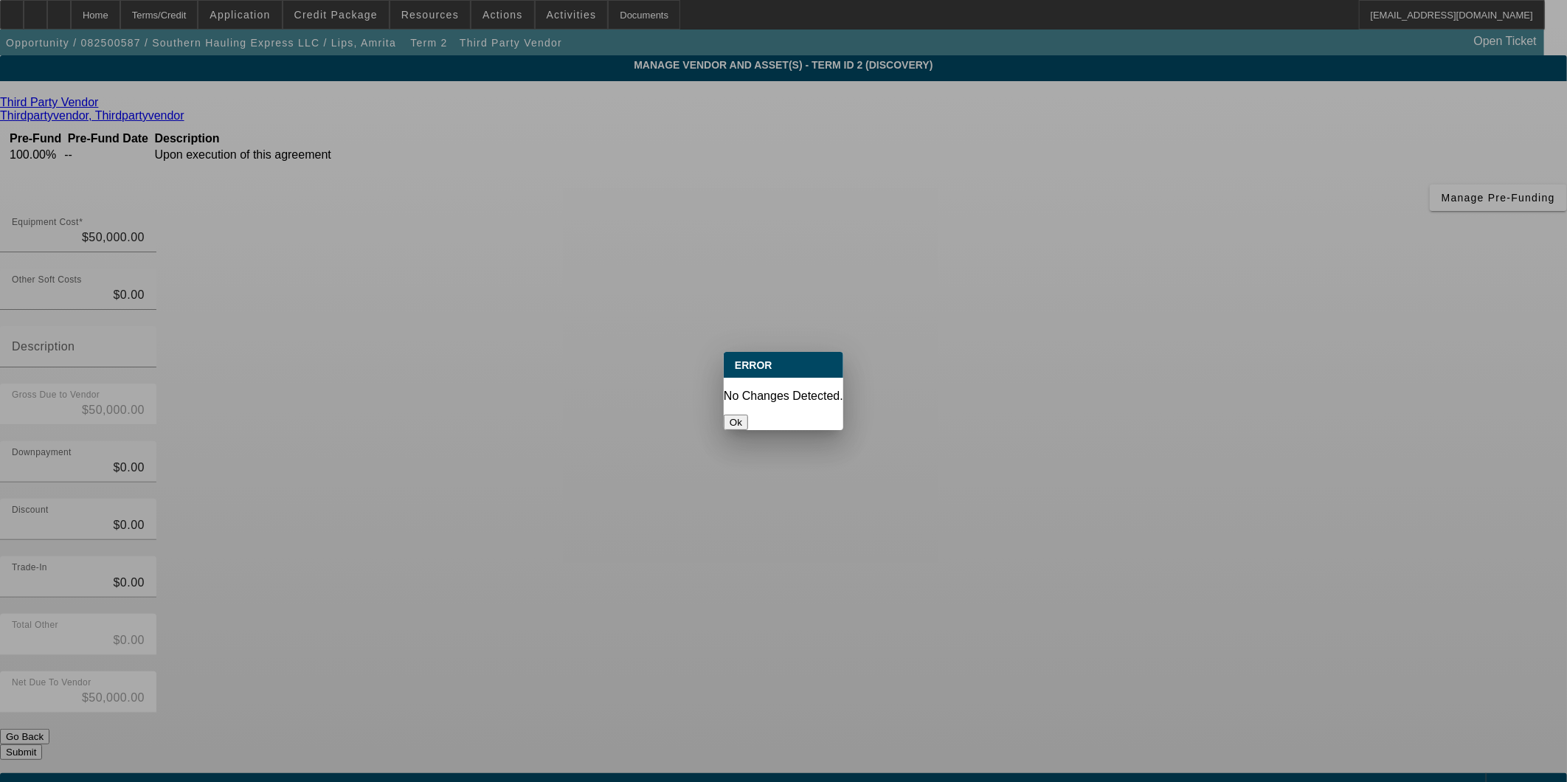
click at [466, 373] on div at bounding box center [783, 391] width 1567 height 782
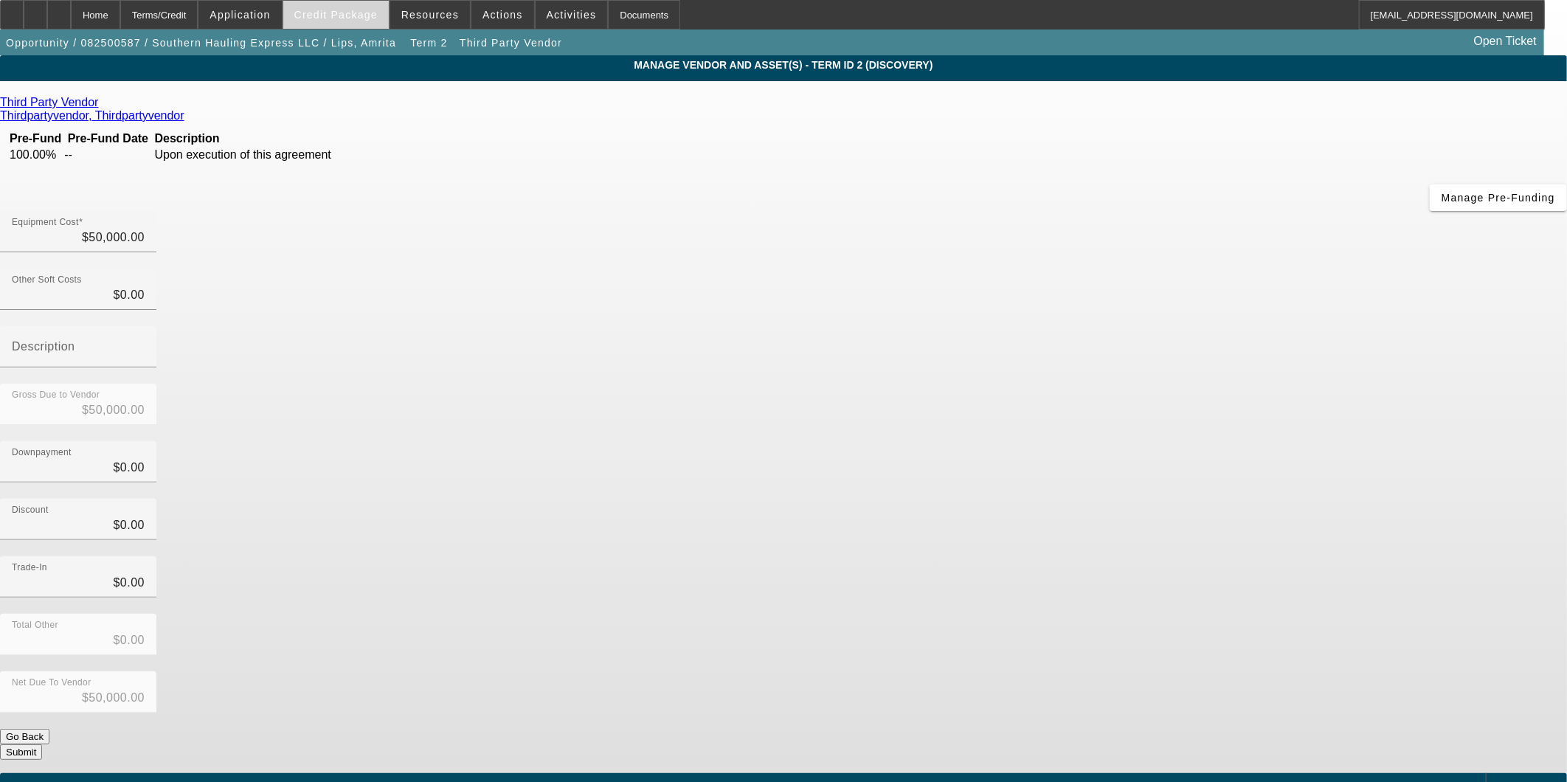
click at [348, 7] on span at bounding box center [336, 14] width 106 height 35
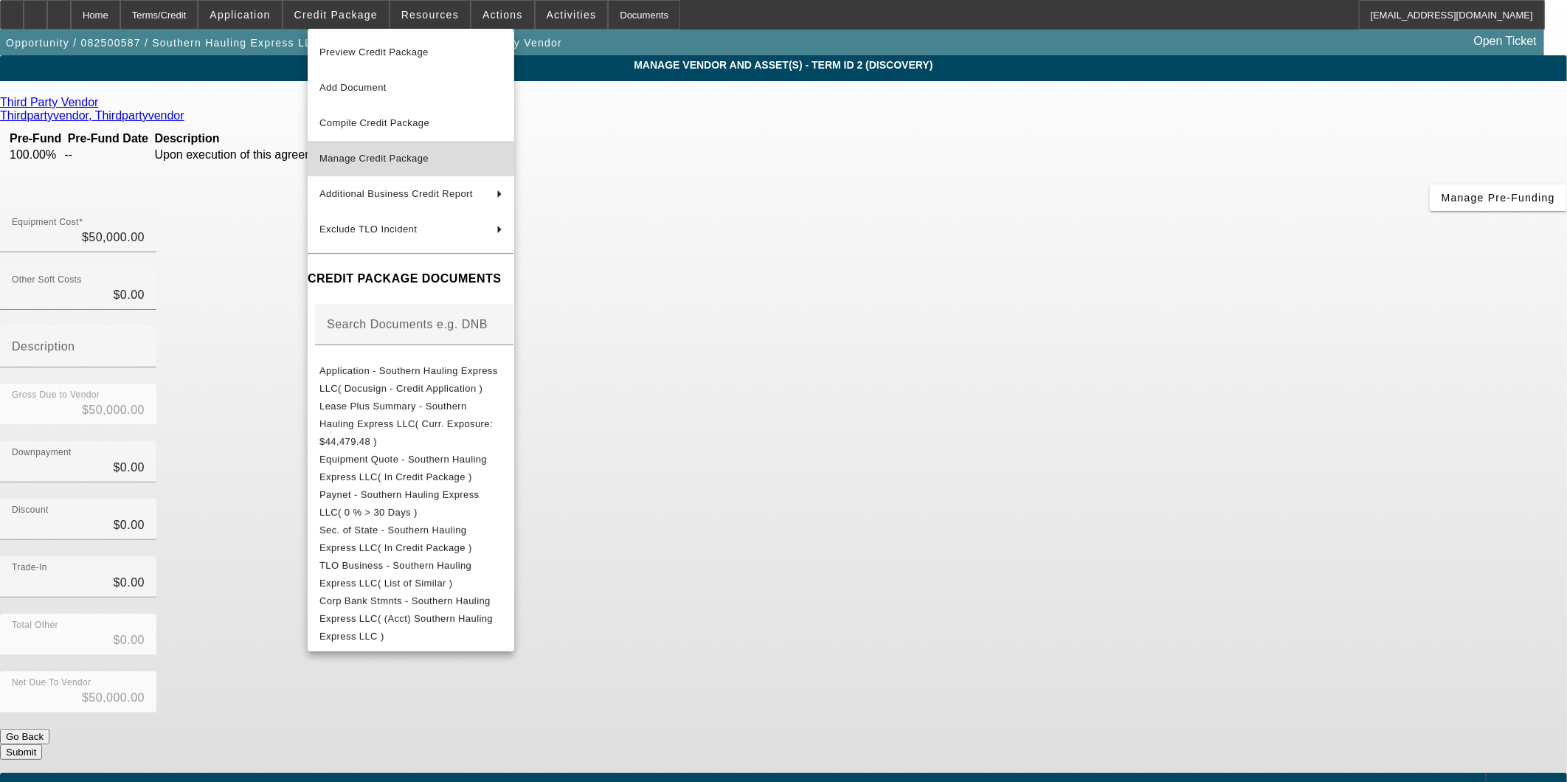
click at [390, 155] on span "Manage Credit Package" at bounding box center [374, 158] width 109 height 11
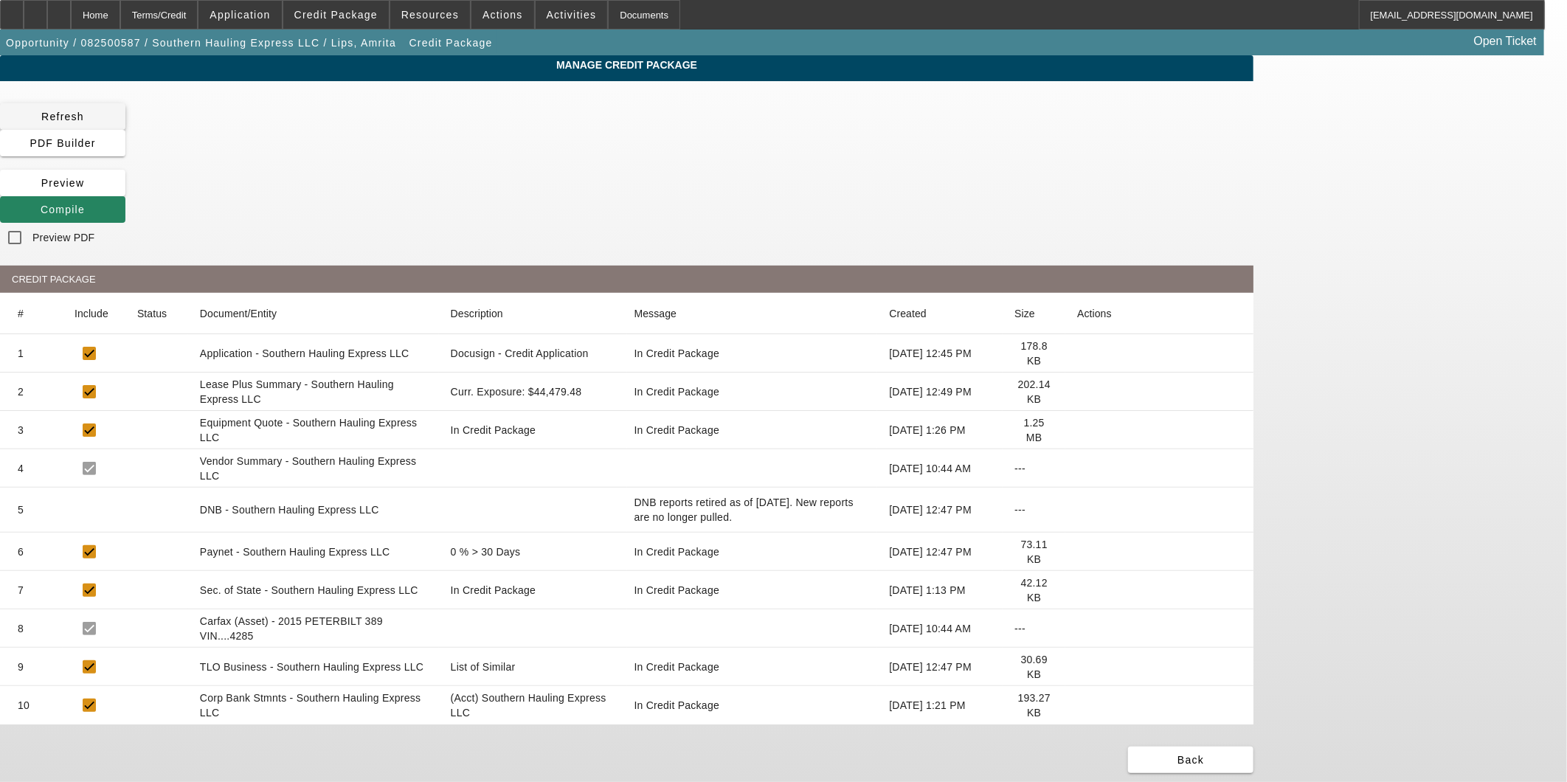
click at [125, 131] on span at bounding box center [62, 116] width 125 height 35
click at [125, 192] on span at bounding box center [62, 209] width 125 height 35
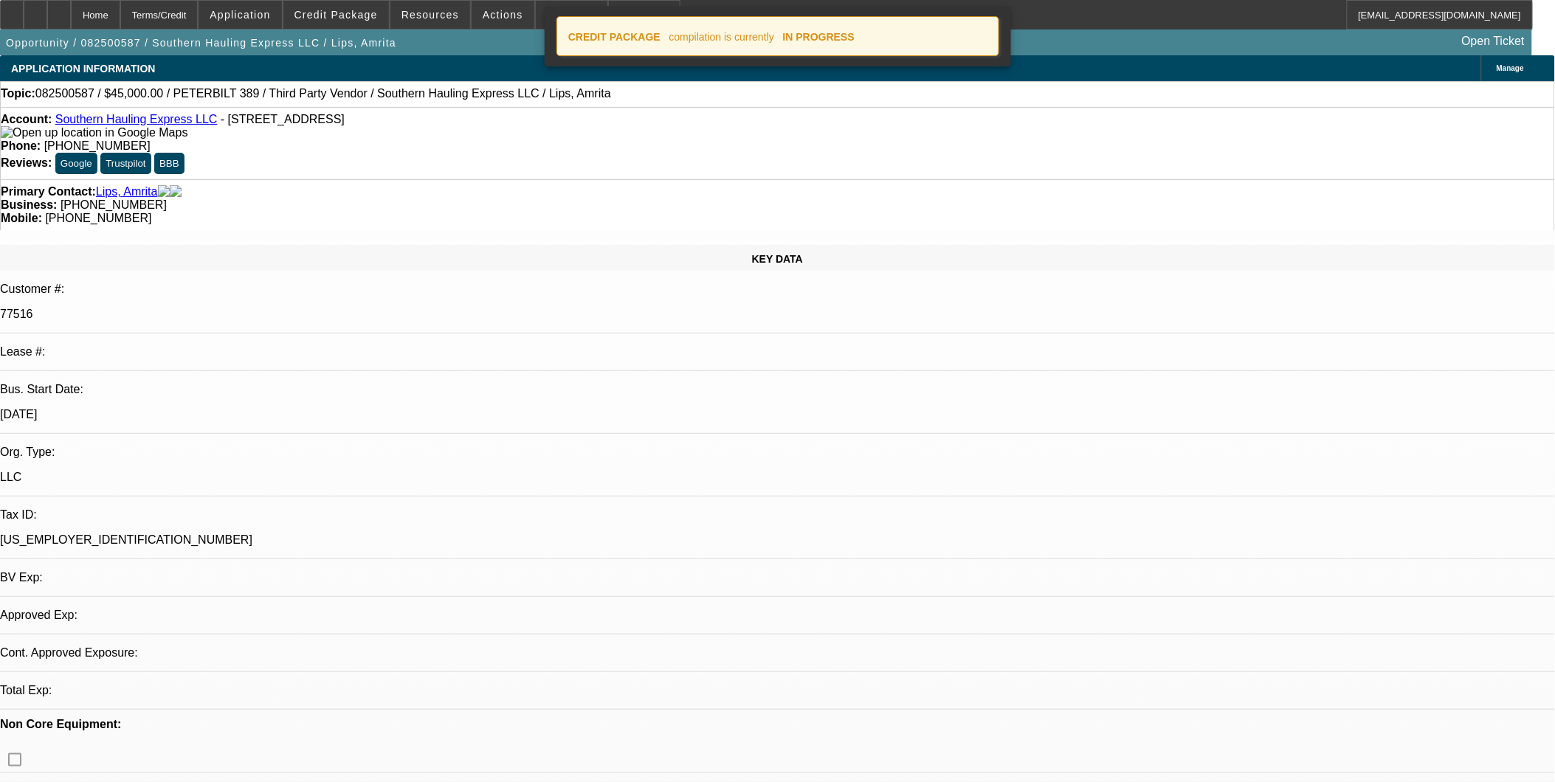
select select "0.1"
select select "2"
select select "0.1"
select select "4"
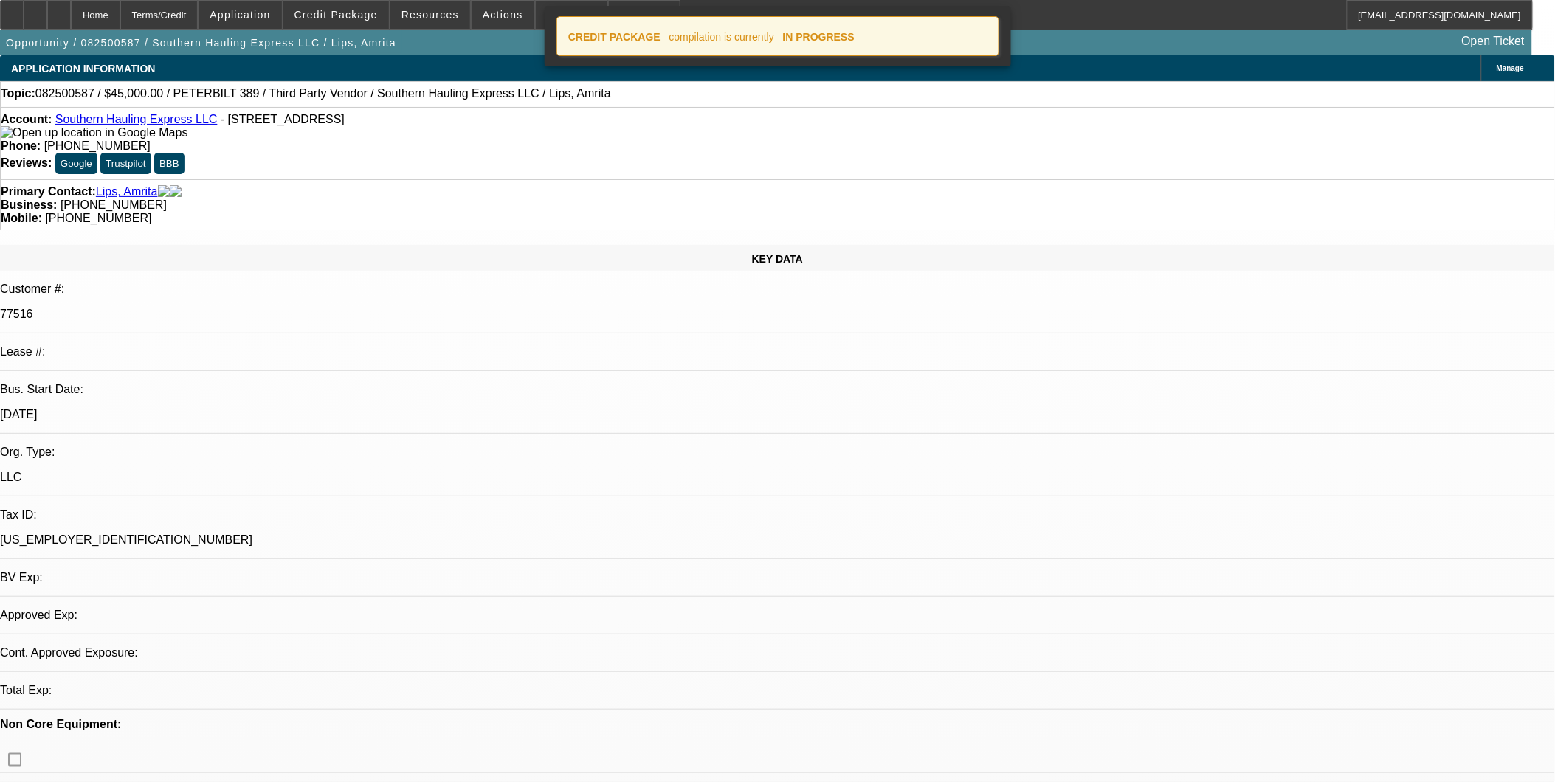
select select "0.1"
select select "2"
select select "0.1"
select select "4"
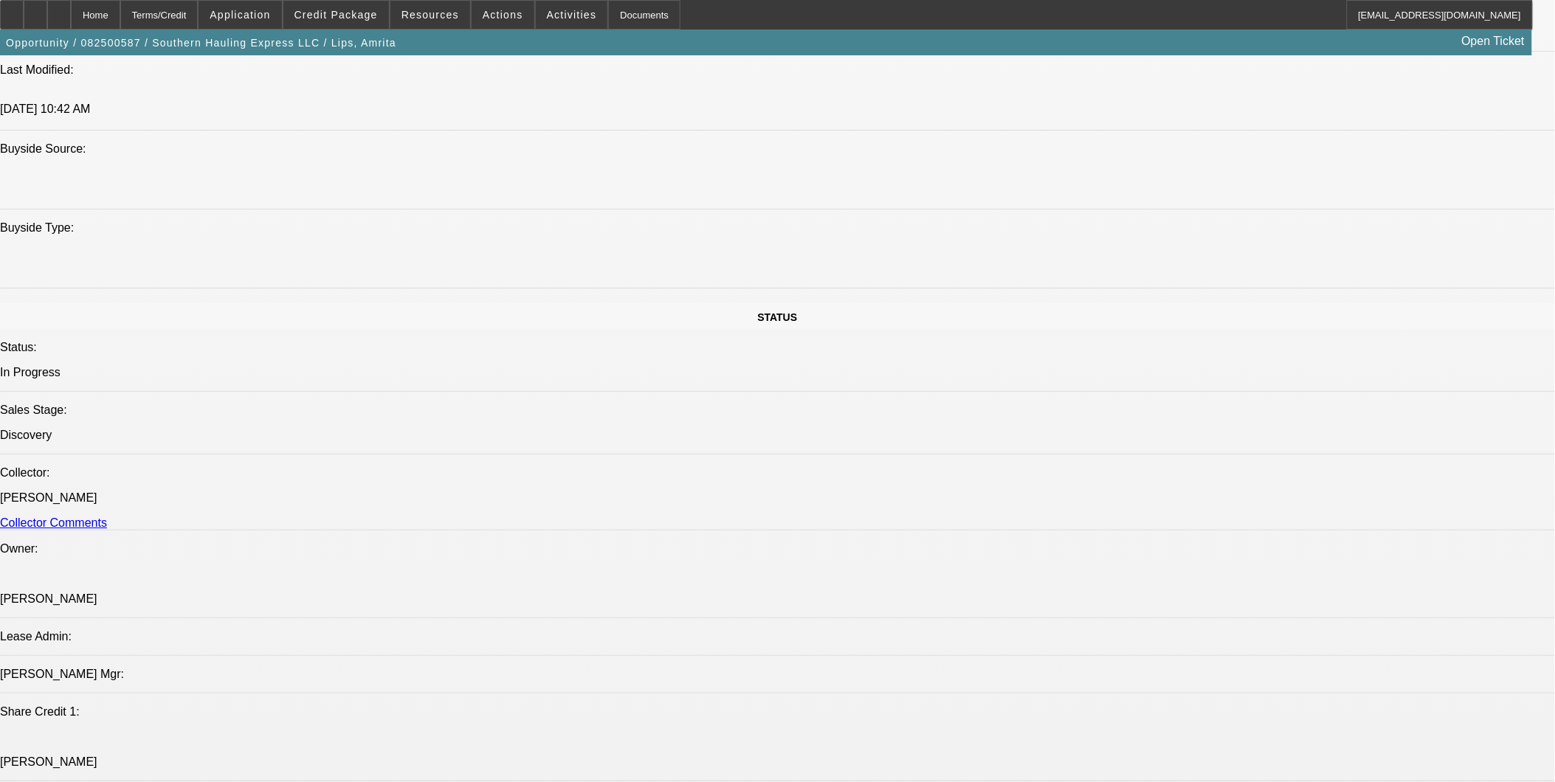
scroll to position [1558, 0]
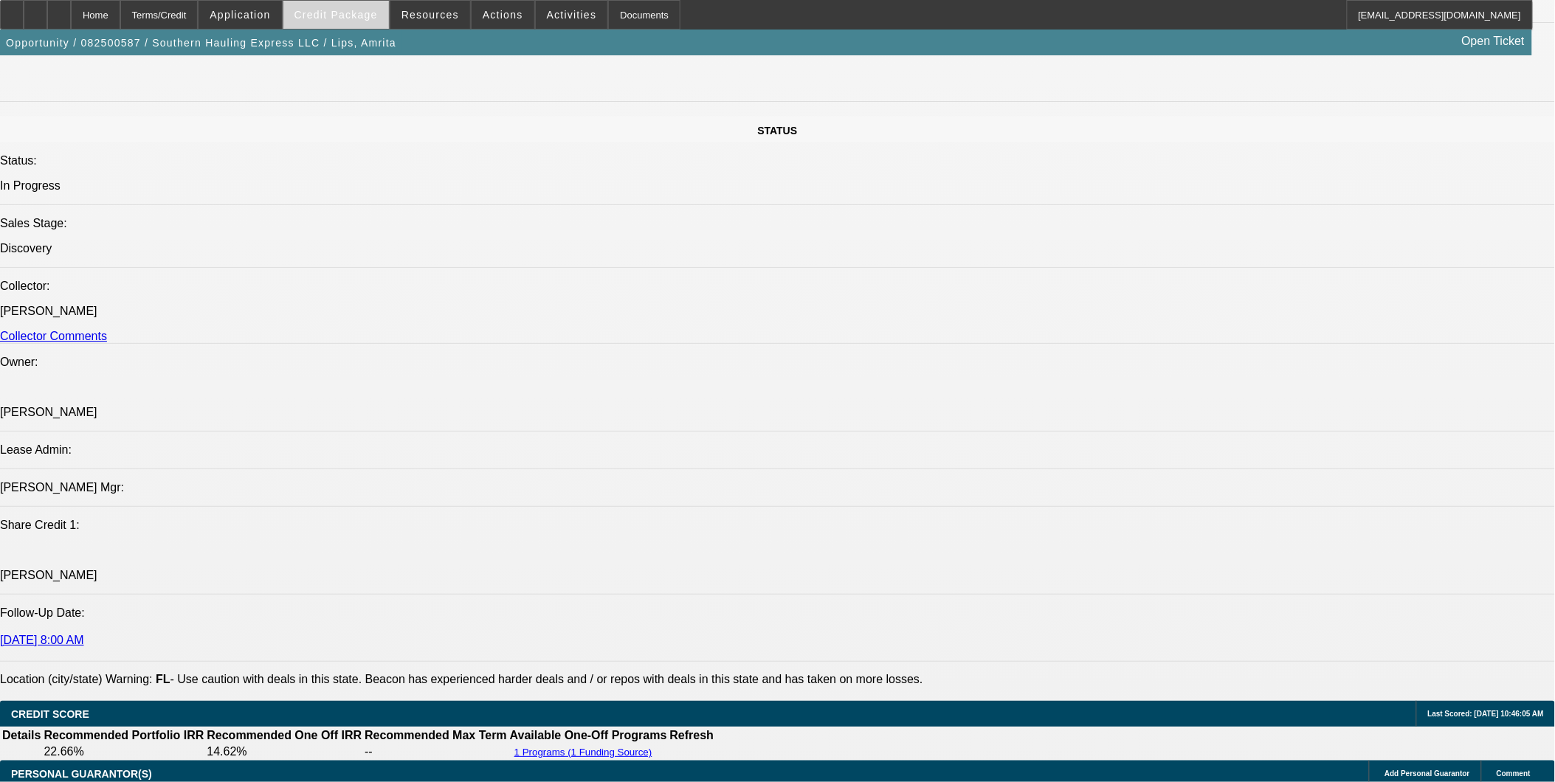
click at [374, 15] on span "Credit Package" at bounding box center [335, 15] width 83 height 12
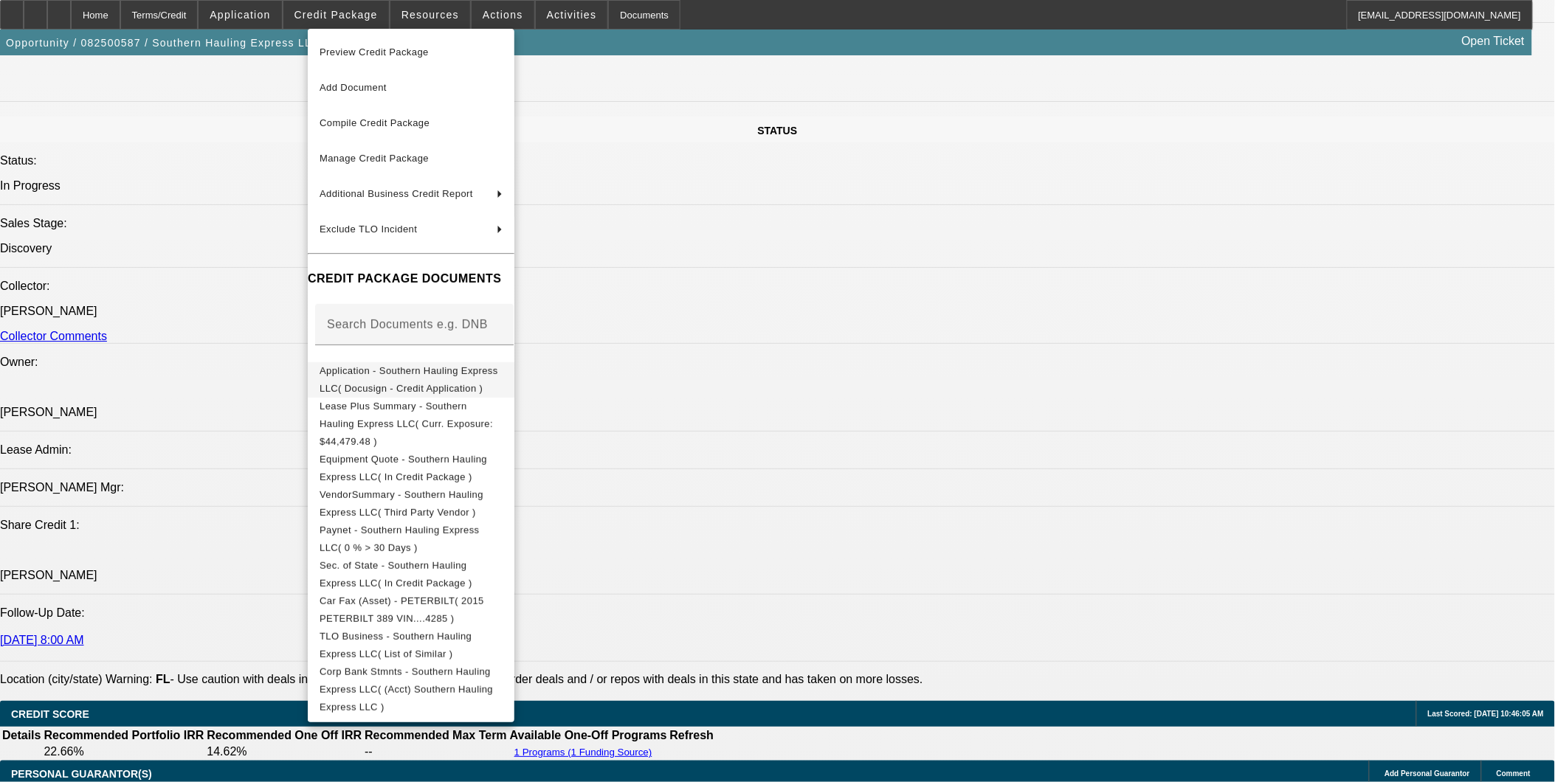
click at [500, 384] on button "Application - Southern Hauling Express LLC( Docusign - Credit Application )" at bounding box center [411, 379] width 207 height 35
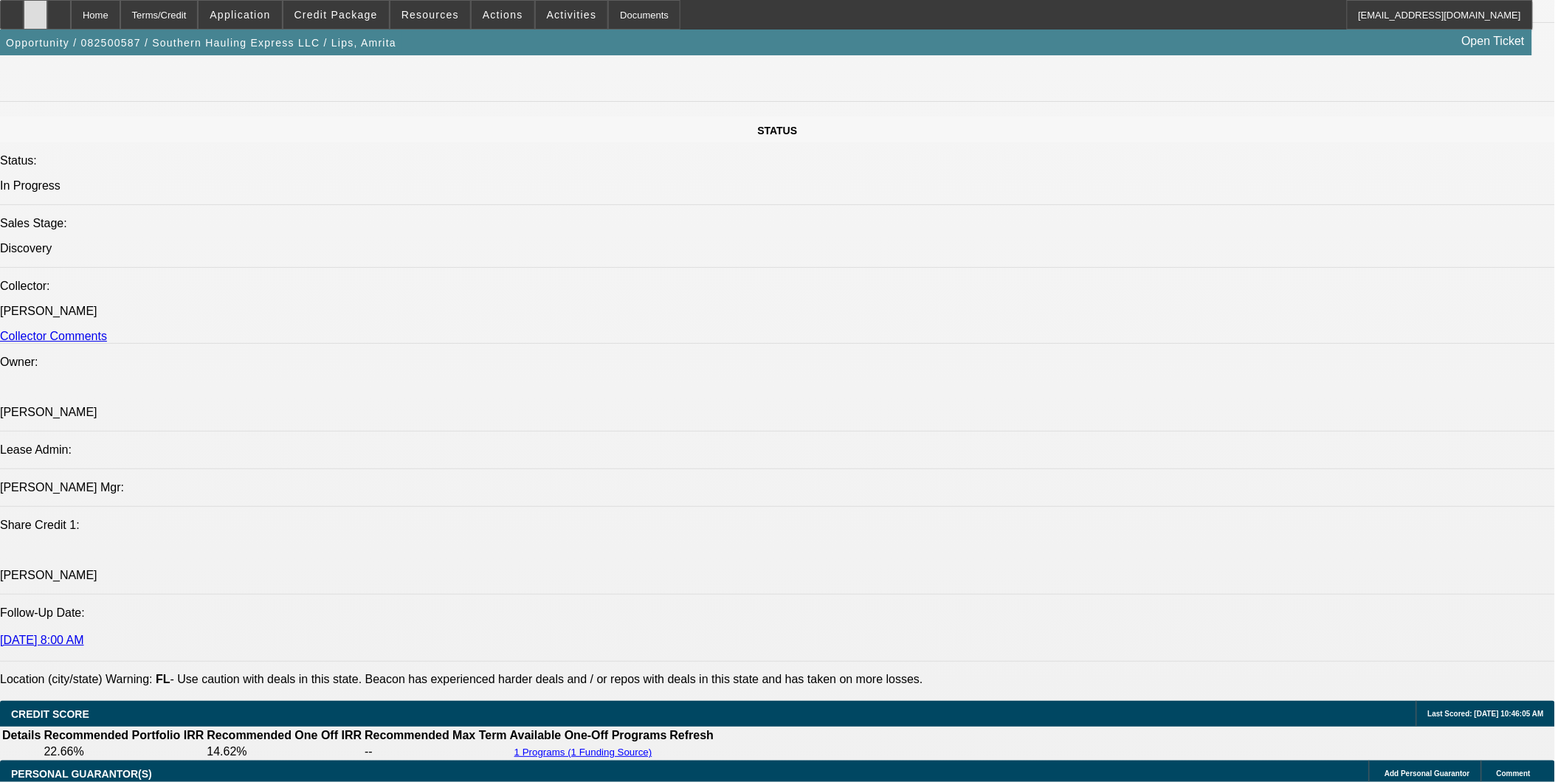
click at [35, 10] on icon at bounding box center [35, 10] width 0 height 0
click at [375, 27] on span at bounding box center [336, 14] width 106 height 35
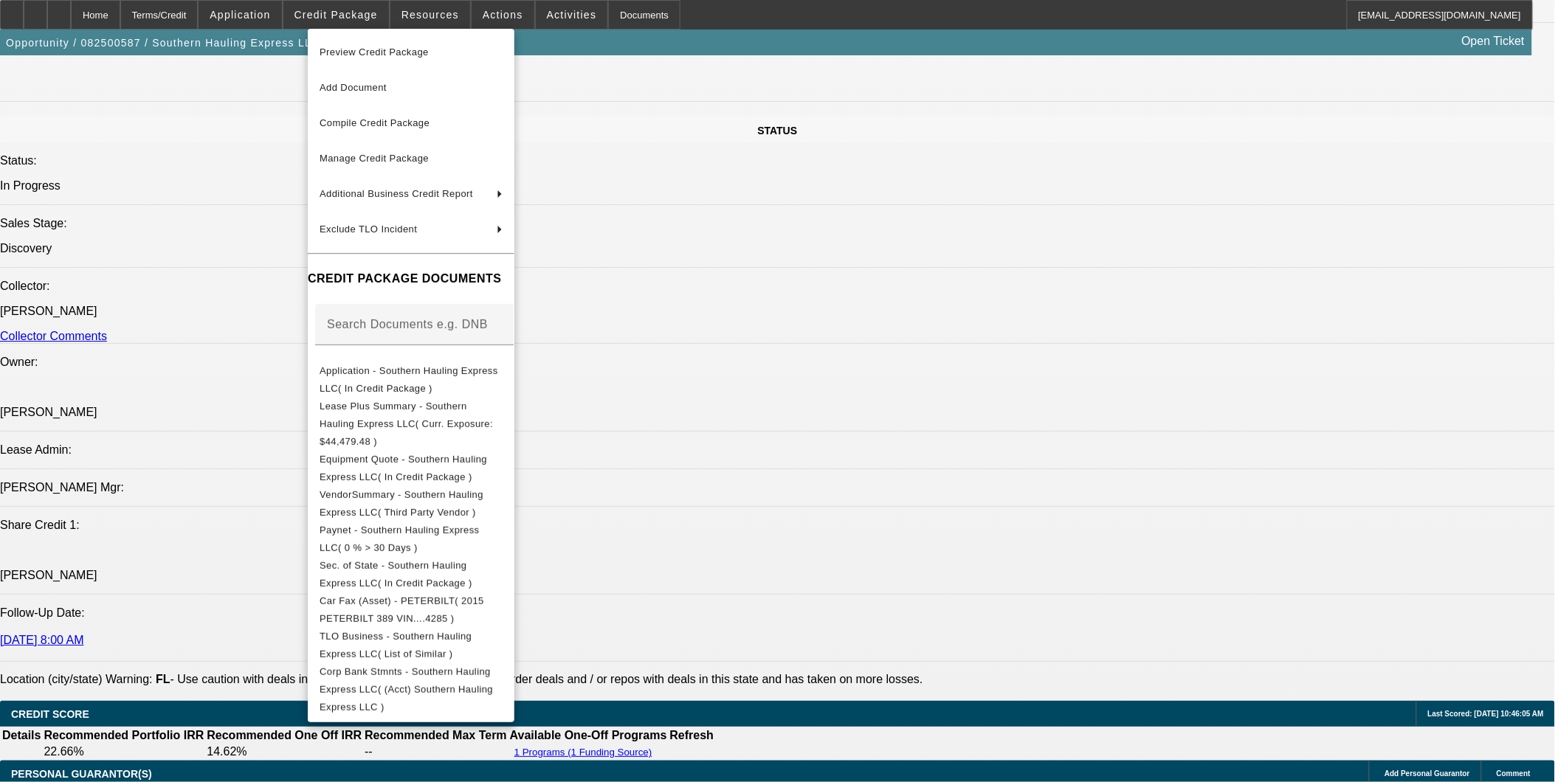
click at [58, 18] on div at bounding box center [777, 391] width 1555 height 782
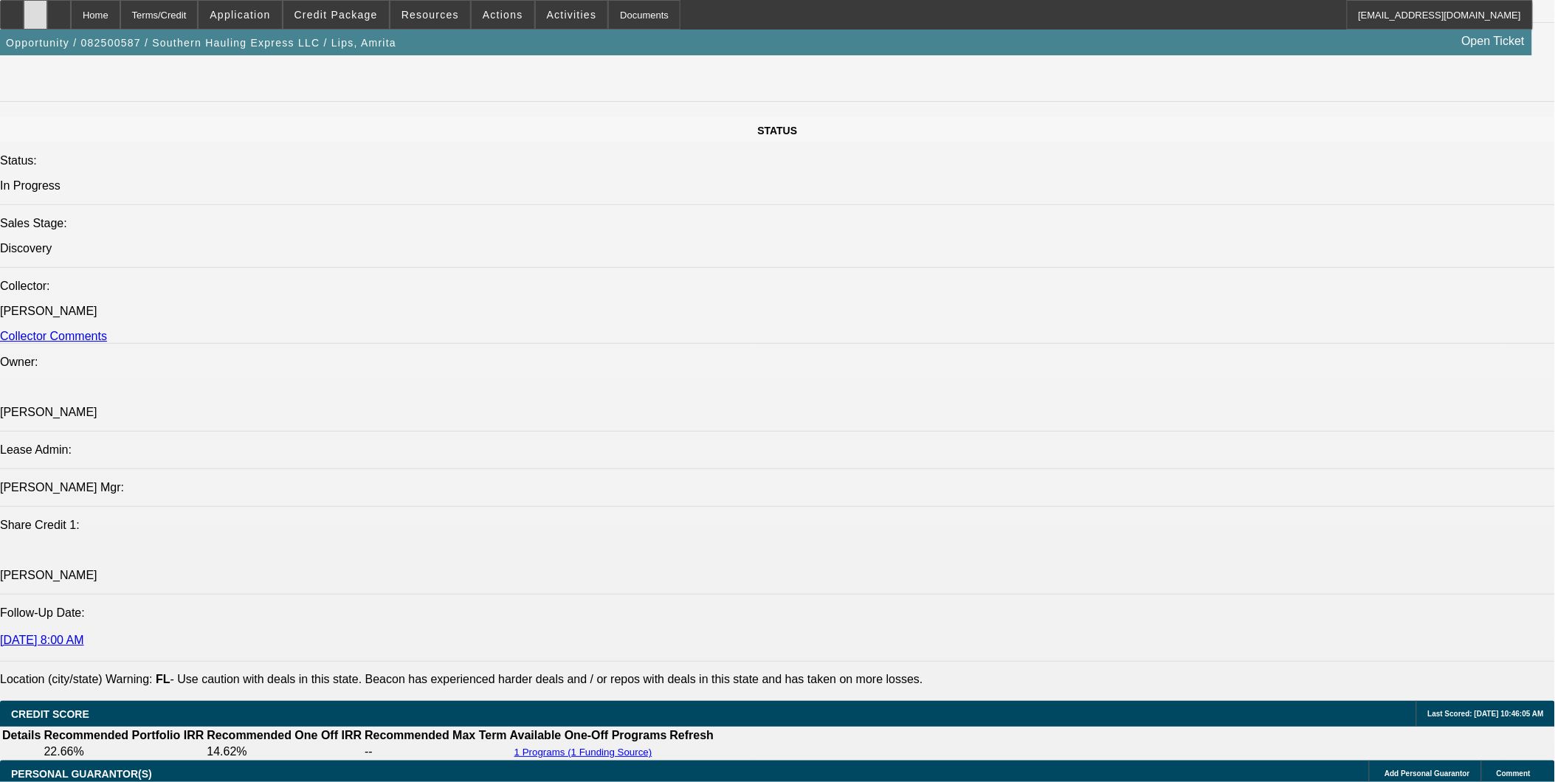
click at [47, 10] on div at bounding box center [36, 15] width 24 height 30
click at [47, 18] on div at bounding box center [36, 15] width 24 height 30
click at [71, 12] on div at bounding box center [59, 15] width 24 height 30
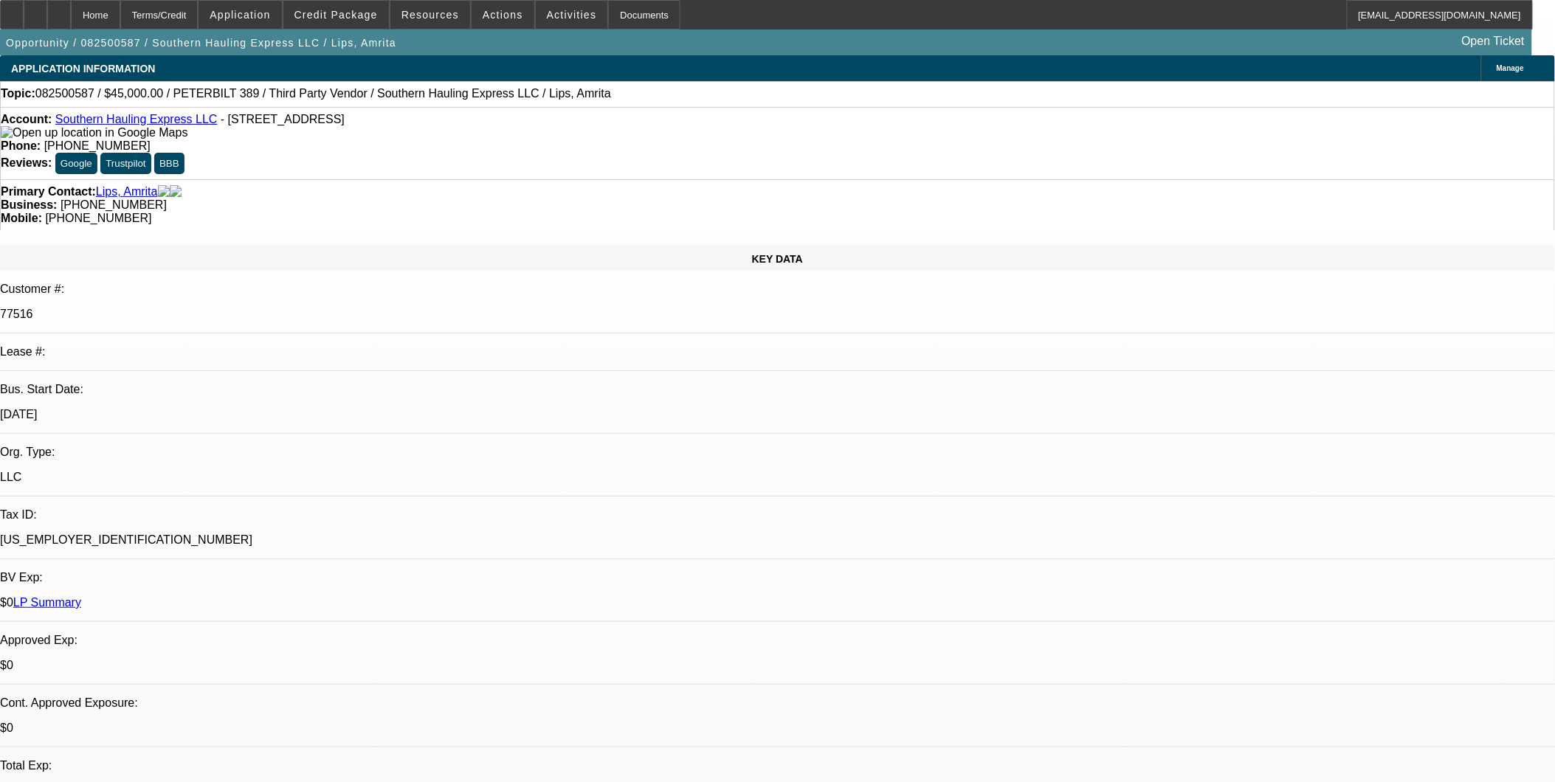
select select "0.1"
select select "2"
select select "0.1"
select select "2"
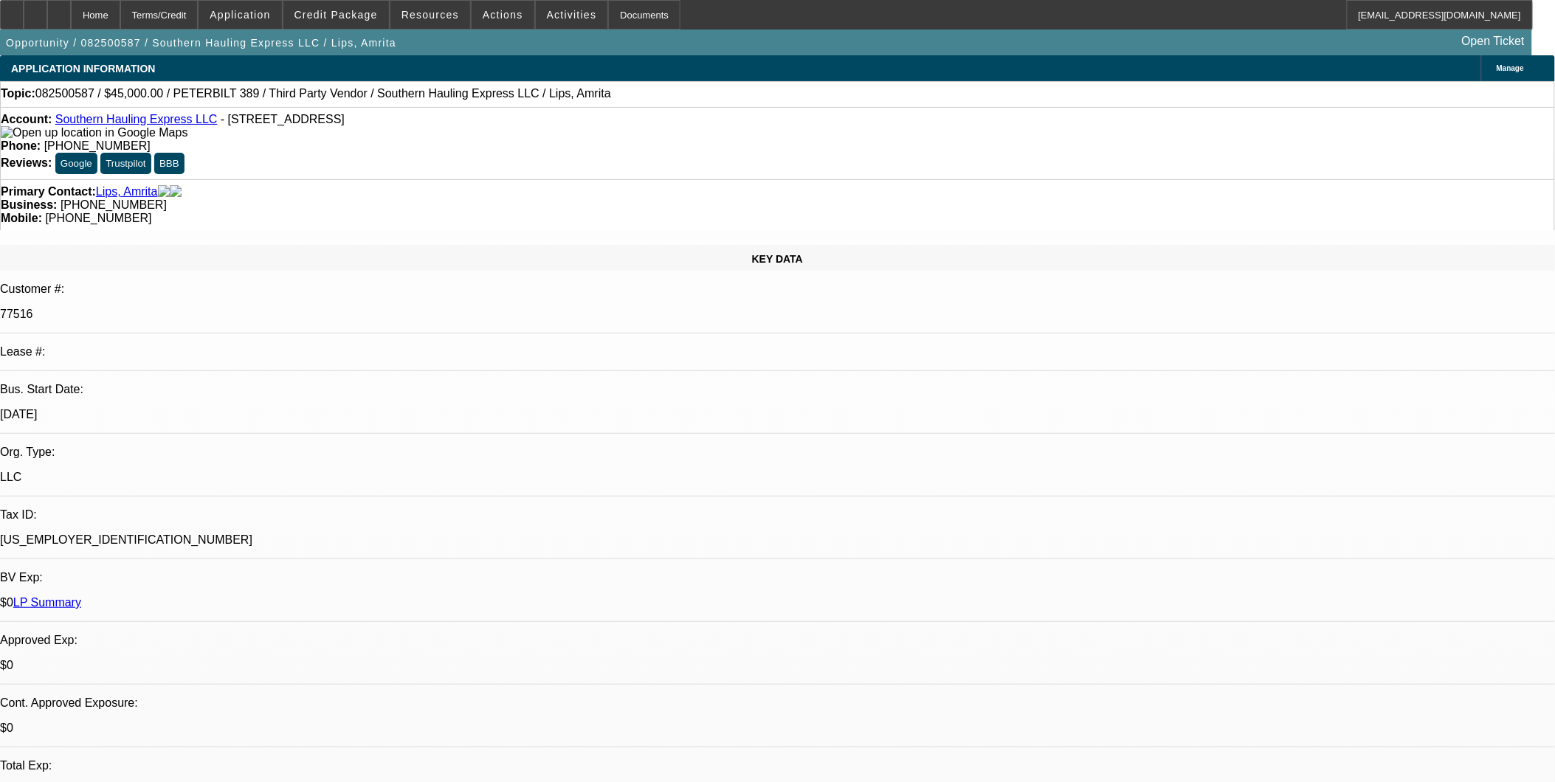
select select "0.1"
select select "1"
select select "2"
select select "4"
select select "1"
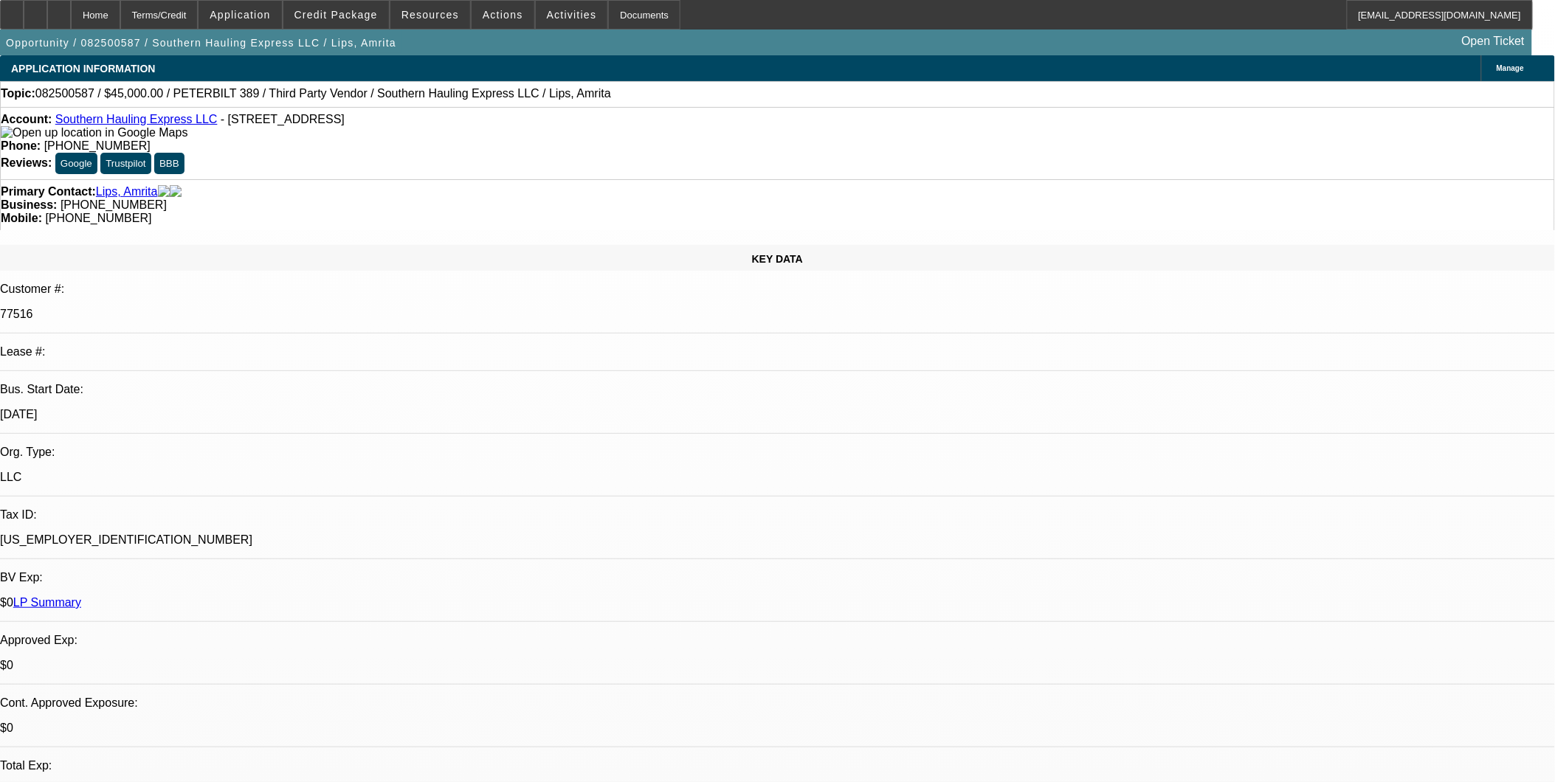
select select "2"
select select "4"
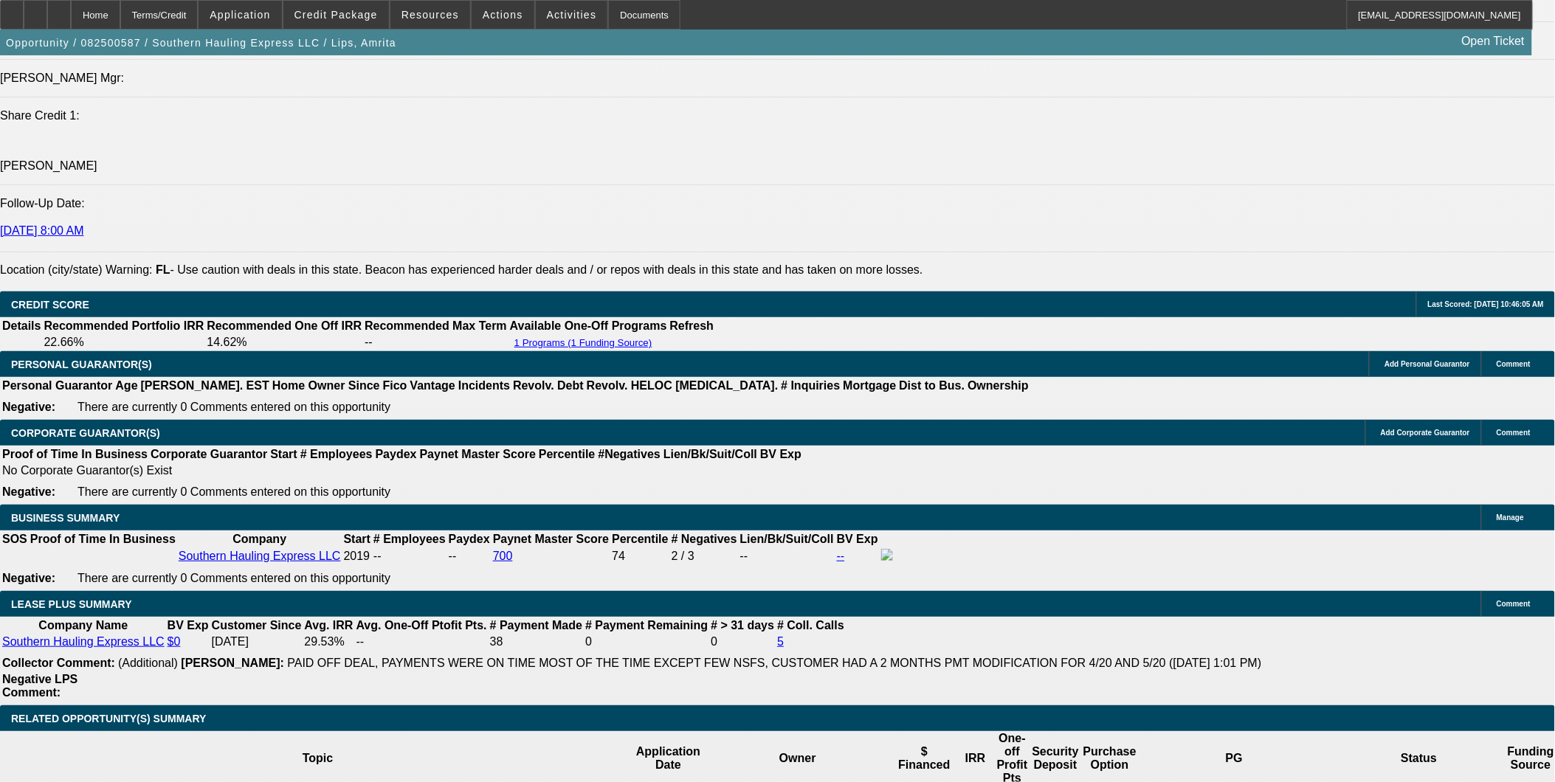
scroll to position [2131, 0]
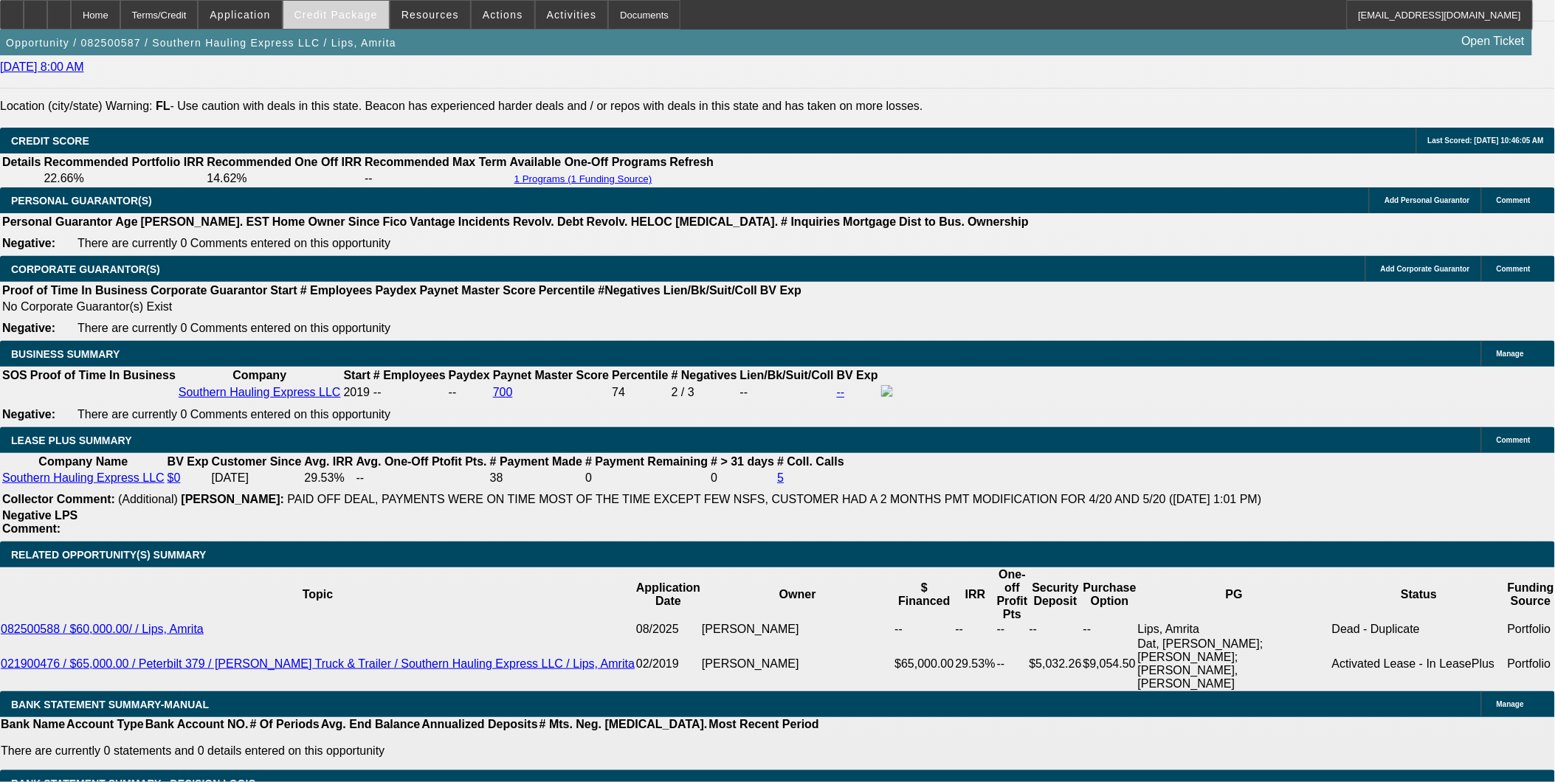
click at [384, 15] on span at bounding box center [336, 14] width 106 height 35
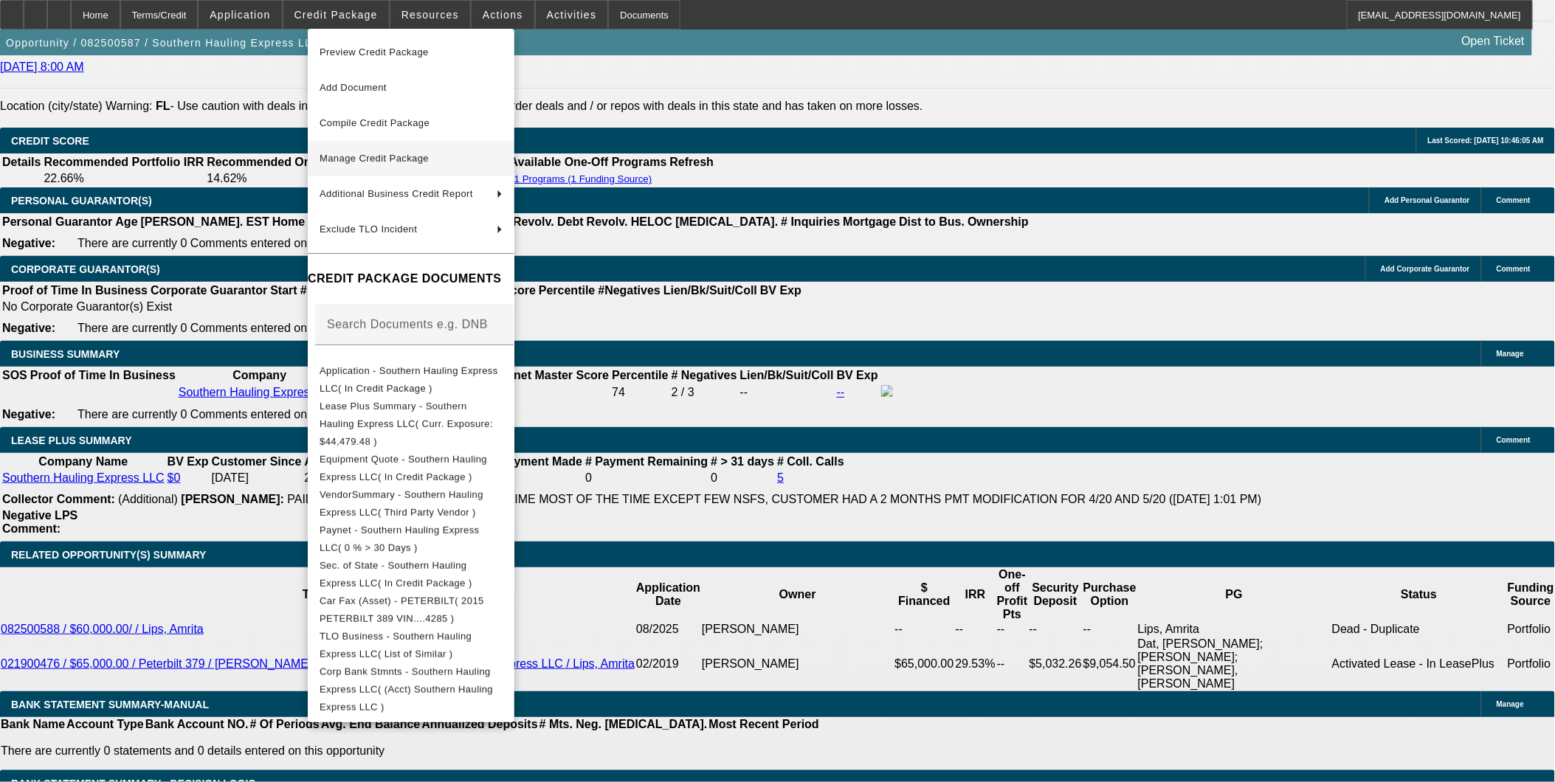
click at [390, 156] on span "Manage Credit Package" at bounding box center [374, 158] width 109 height 11
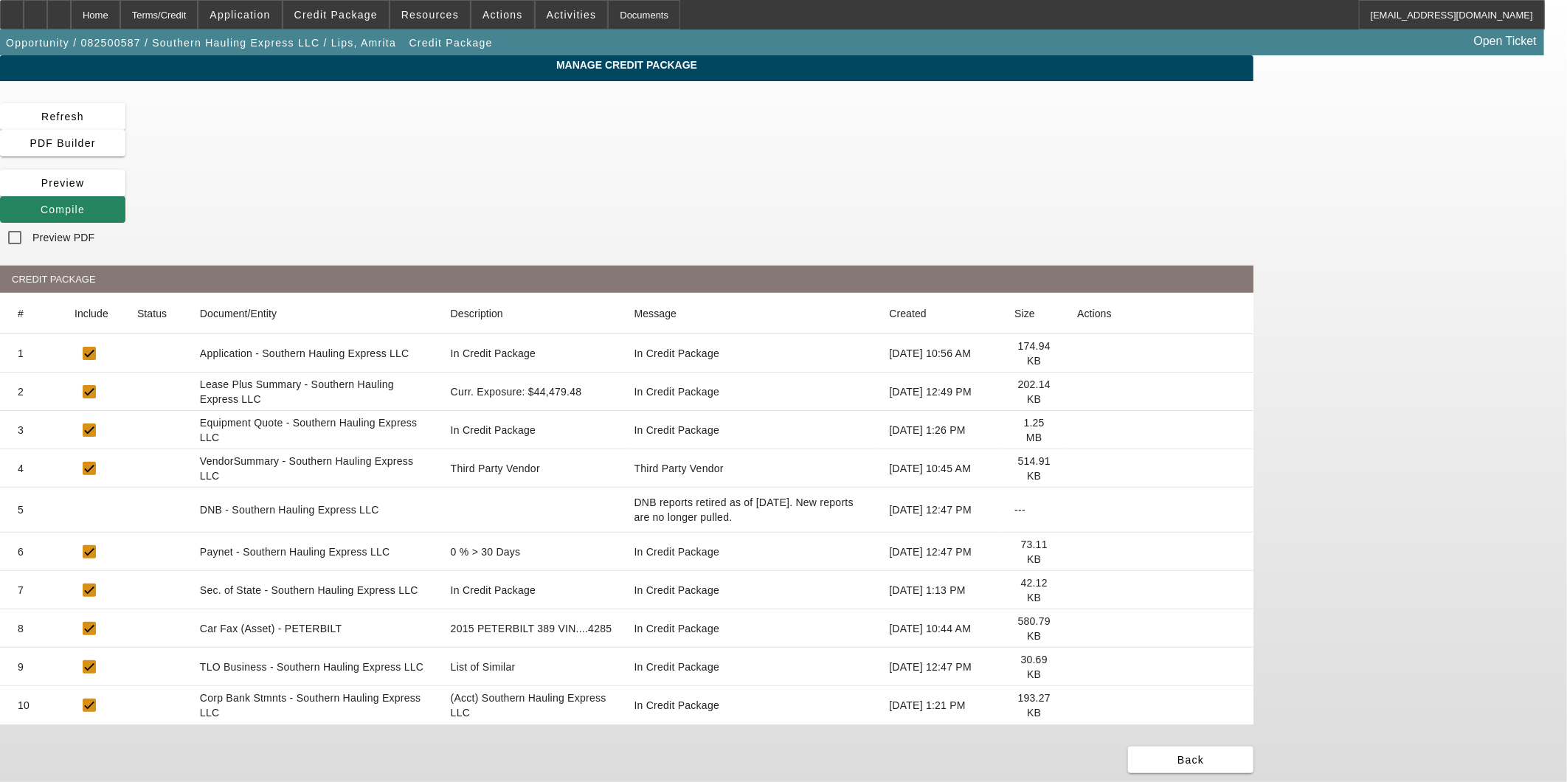
click at [1077, 629] on icon at bounding box center [1077, 629] width 0 height 0
click at [120, 16] on div "Home" at bounding box center [95, 15] width 49 height 30
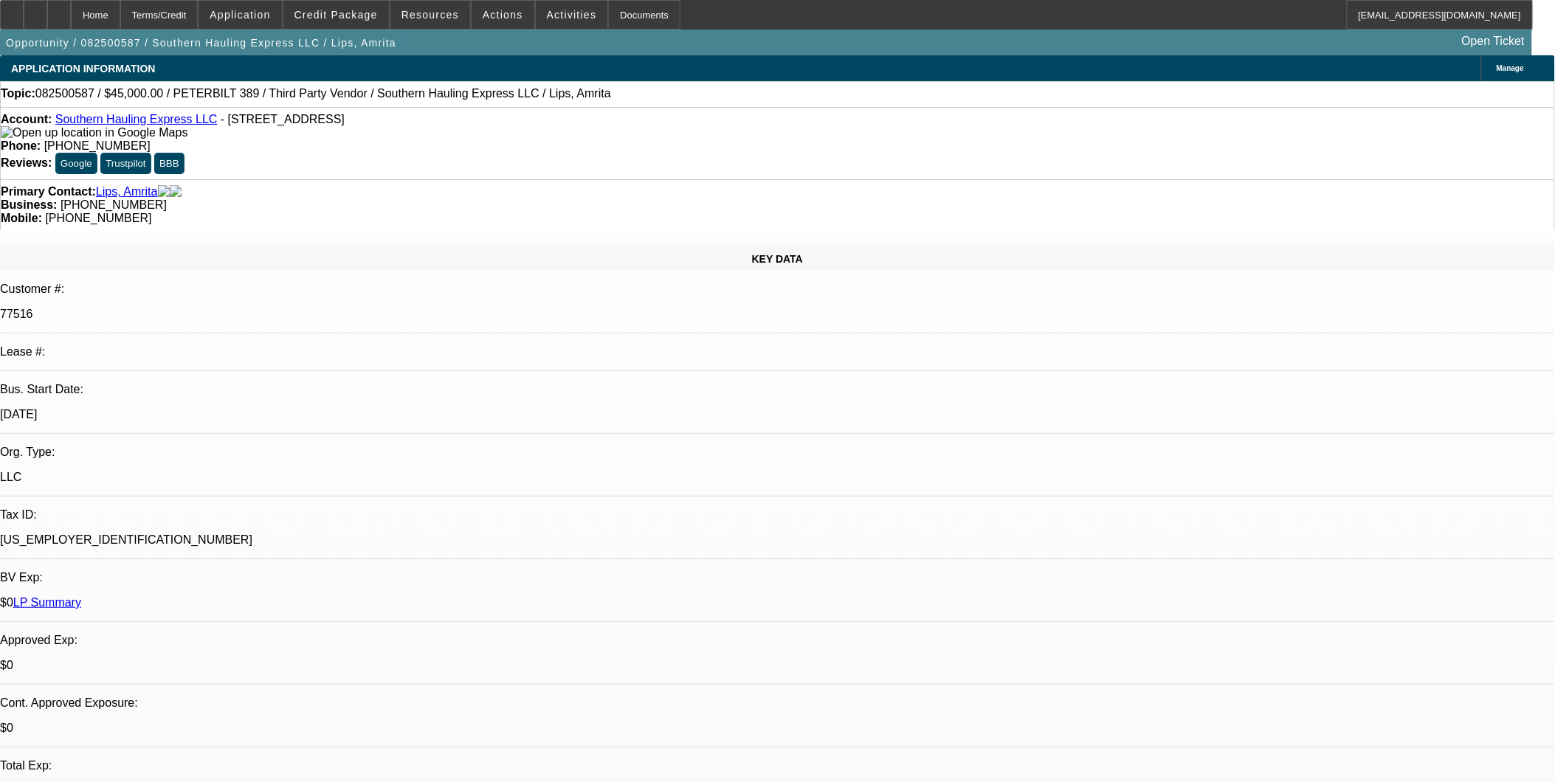
select select "0.1"
select select "2"
select select "0.1"
select select "4"
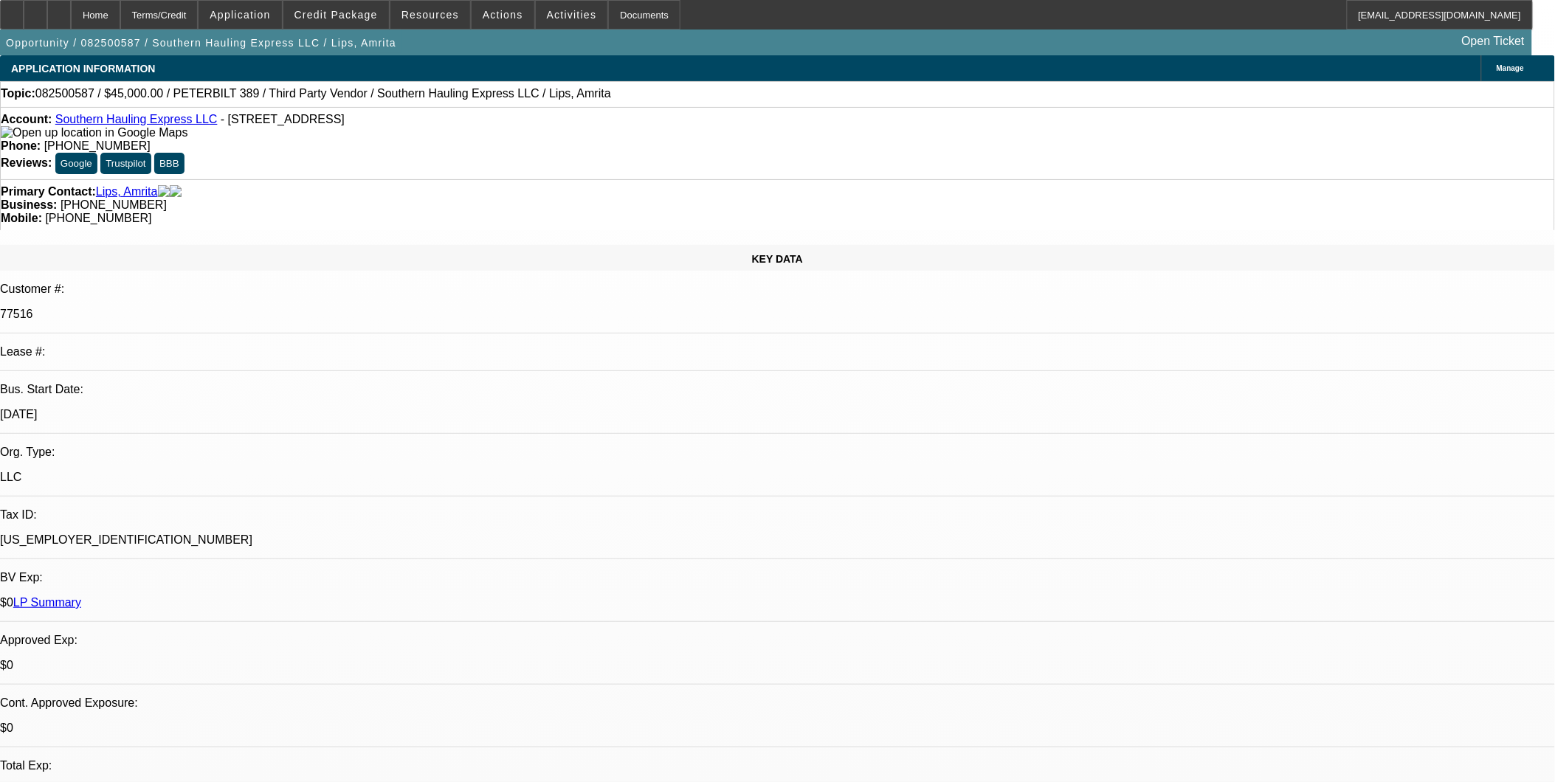
select select "0.1"
select select "2"
select select "0.1"
select select "4"
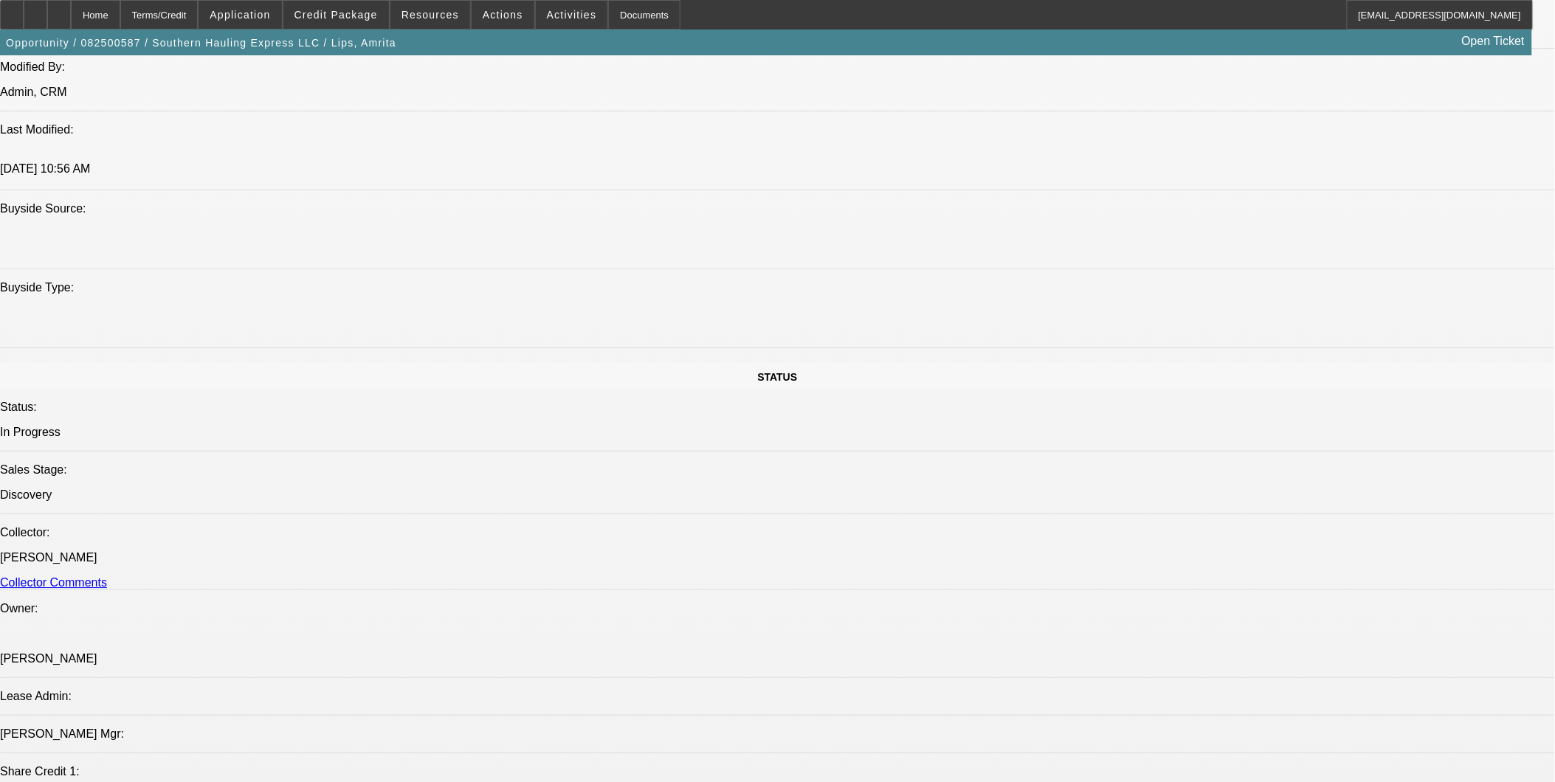
scroll to position [1393, 0]
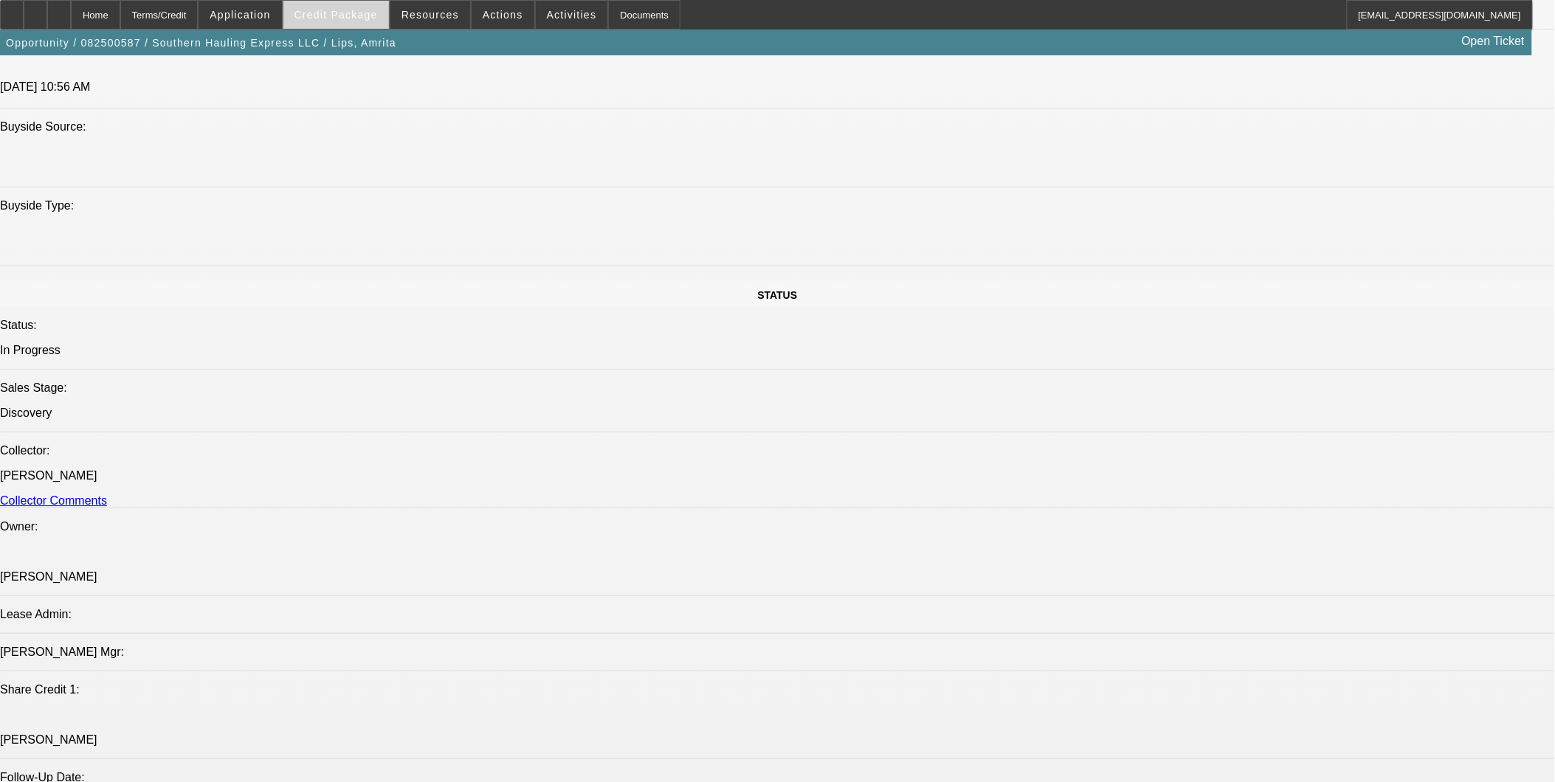
click at [351, 15] on span "Credit Package" at bounding box center [335, 15] width 83 height 12
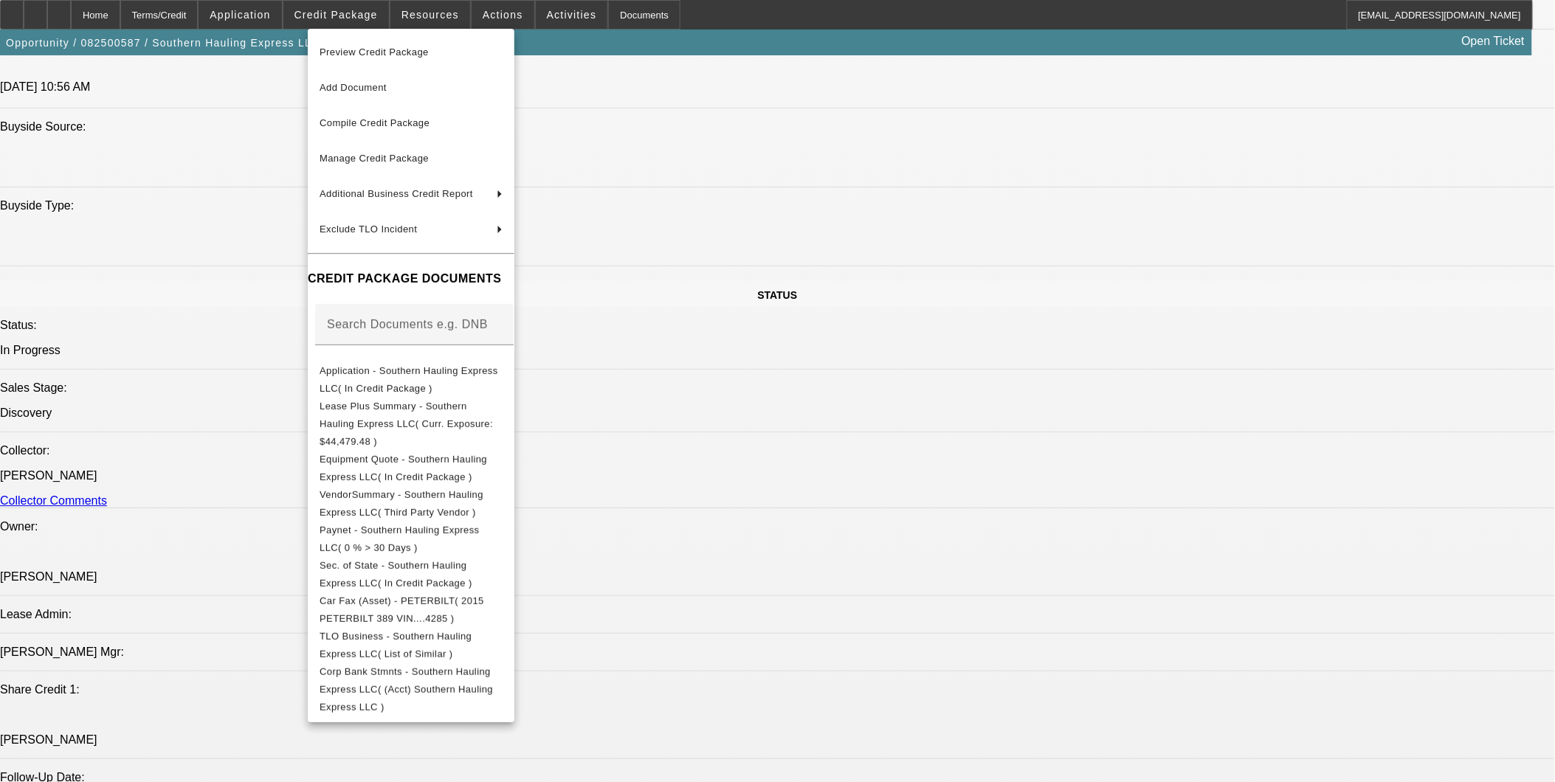
click at [1186, 571] on div at bounding box center [777, 391] width 1555 height 782
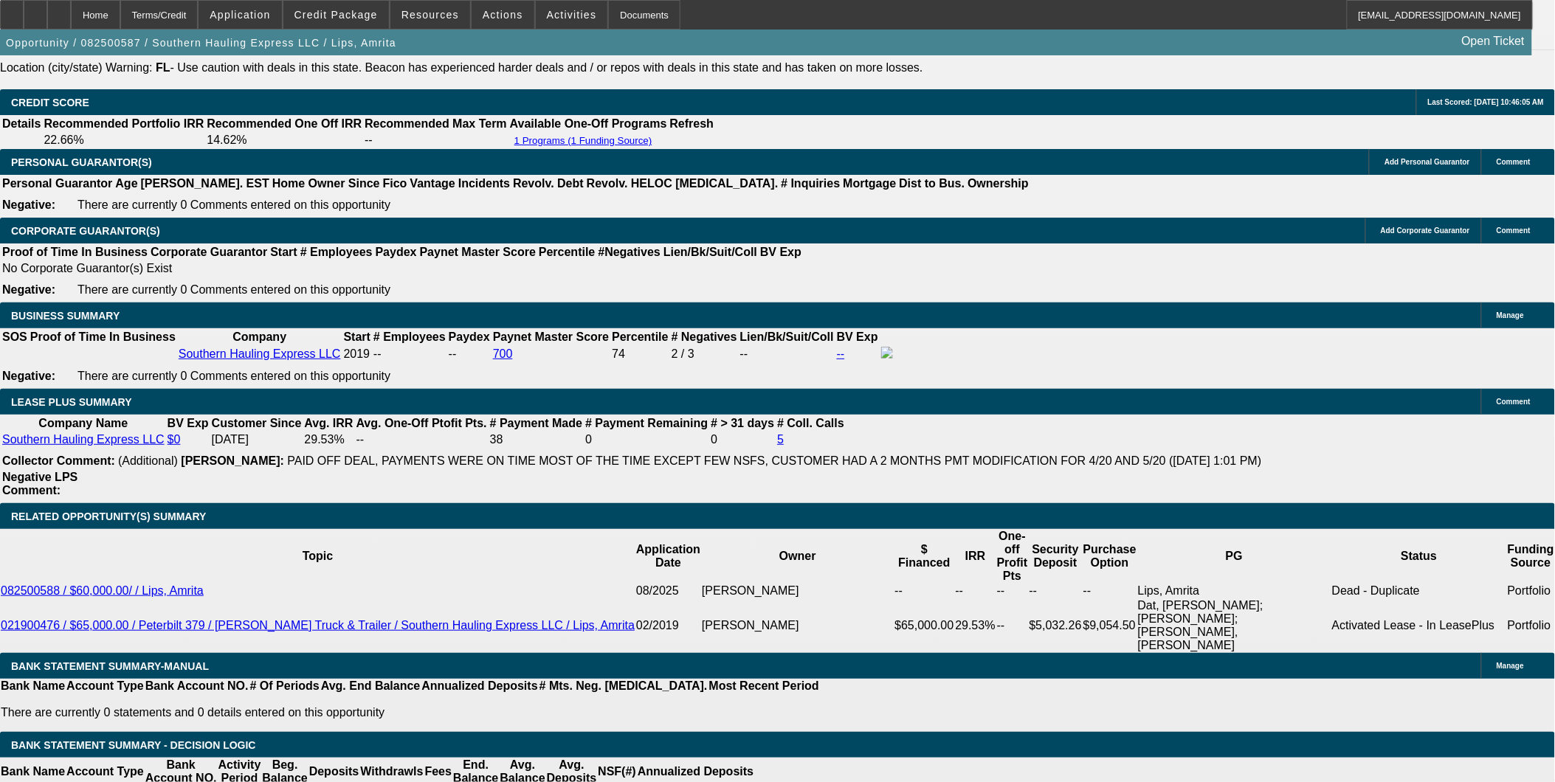
scroll to position [2049, 0]
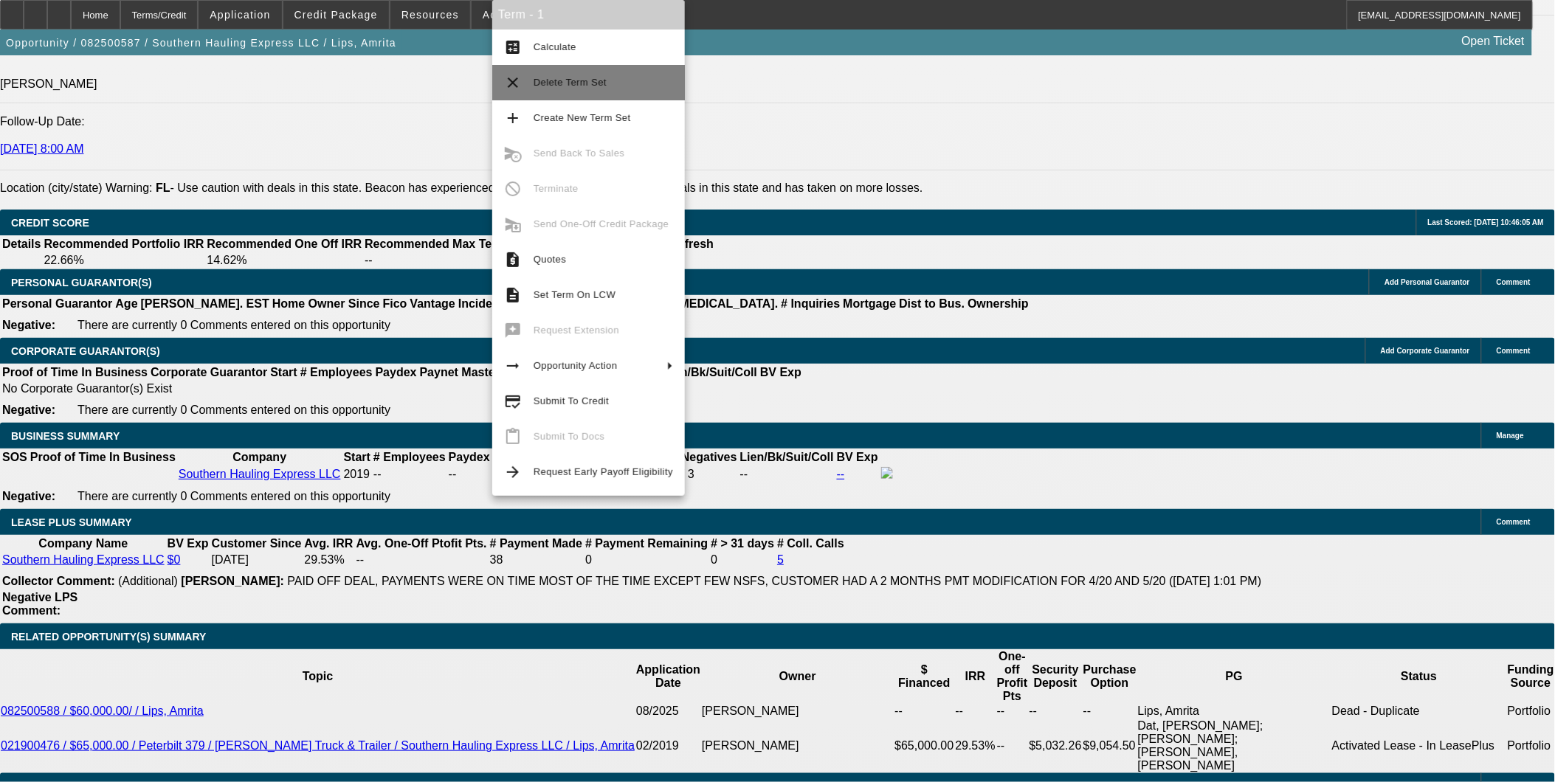
click at [572, 89] on span "Delete Term Set" at bounding box center [603, 83] width 139 height 18
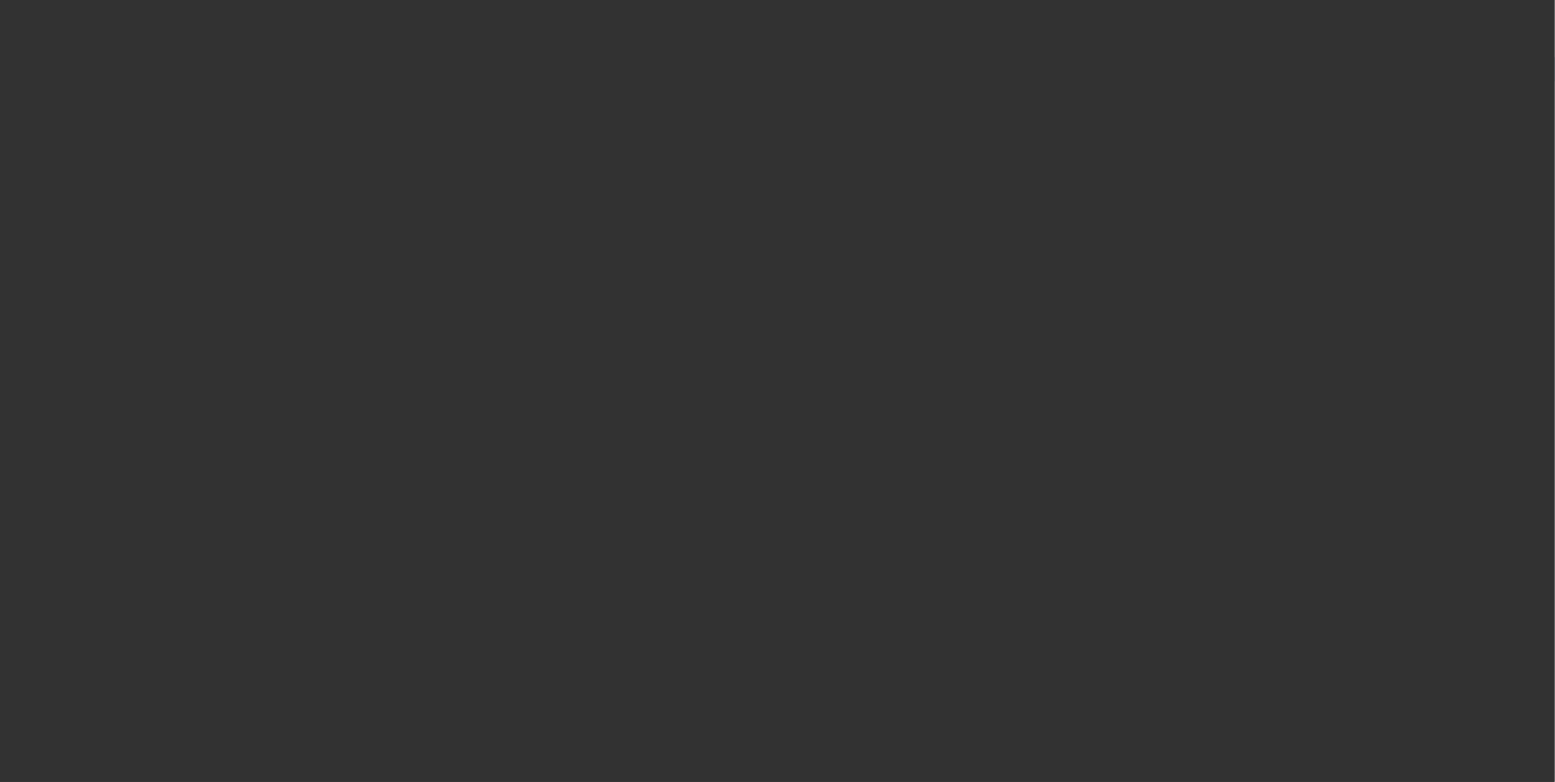
select select "0.1"
select select "2"
select select "0.1"
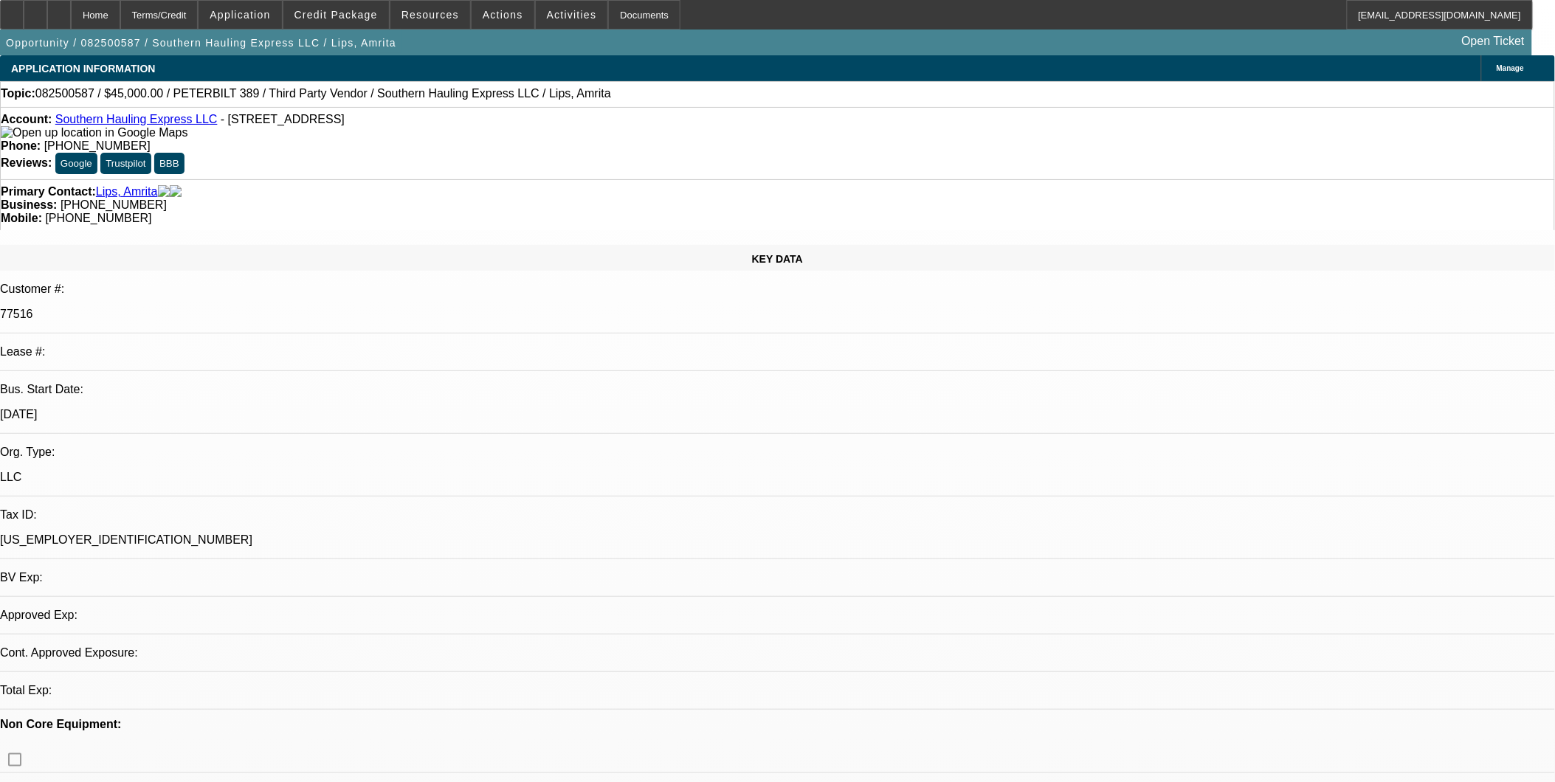
select select "1"
select select "2"
select select "4"
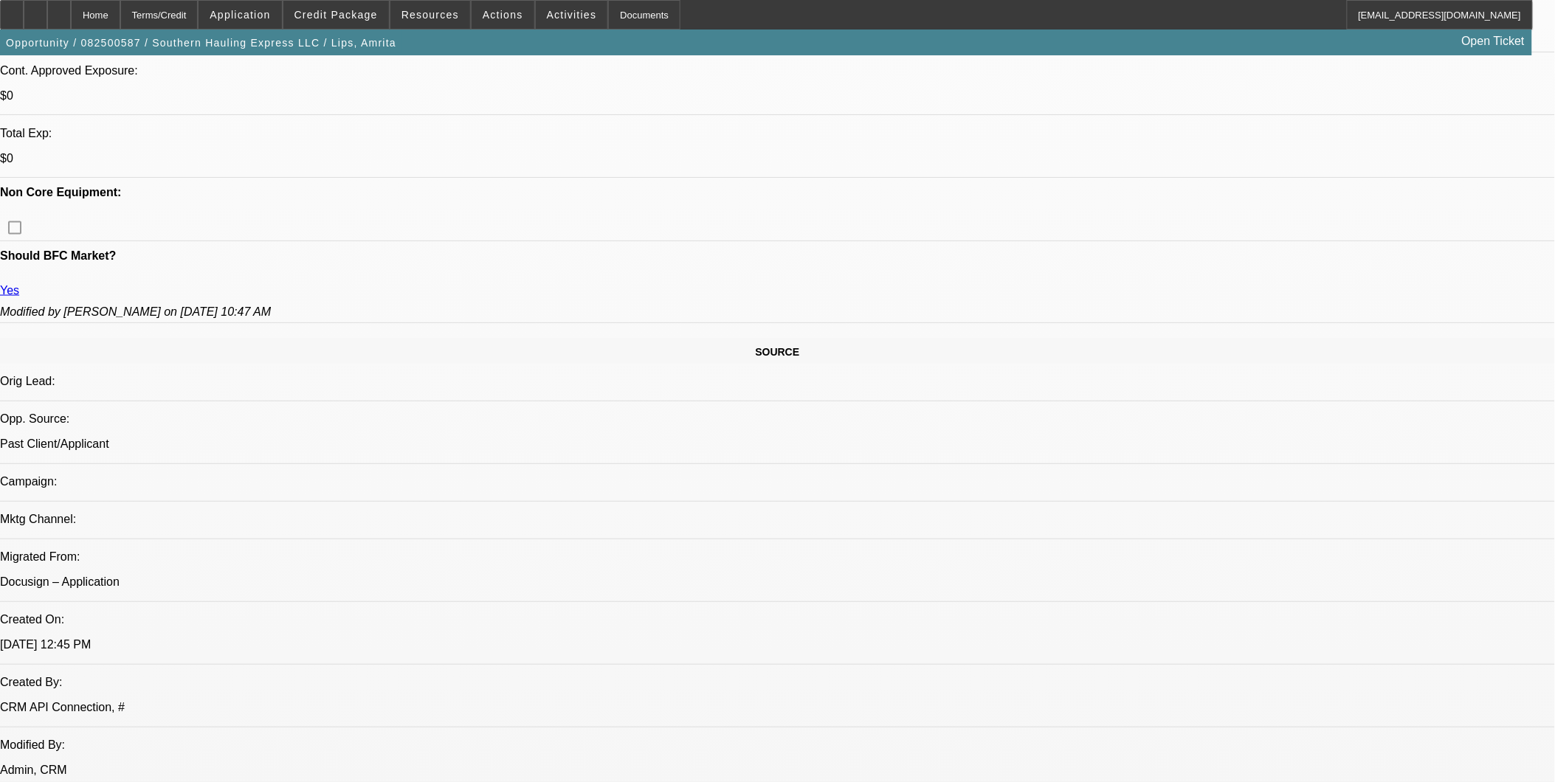
scroll to position [655, 0]
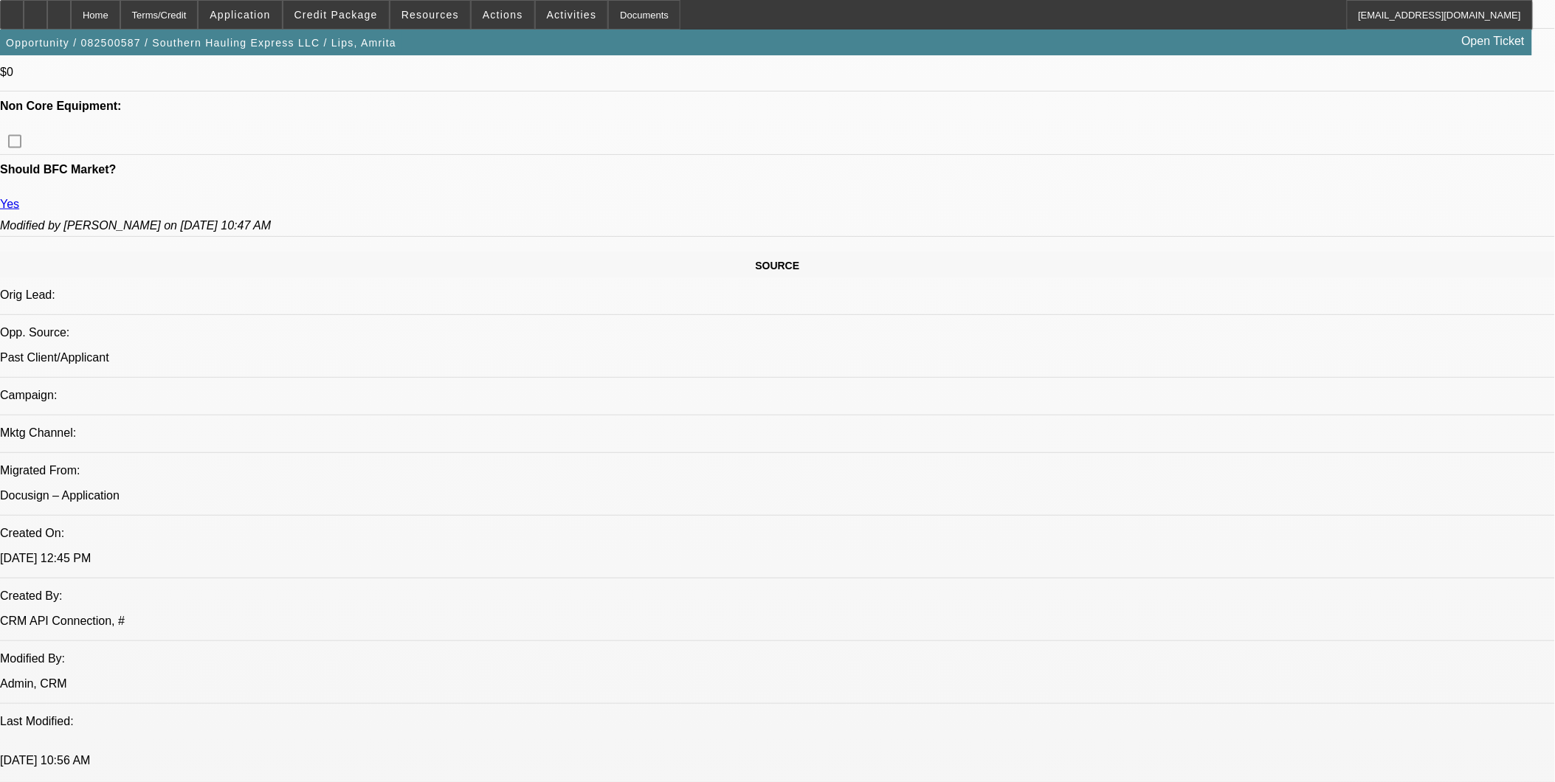
scroll to position [573, 0]
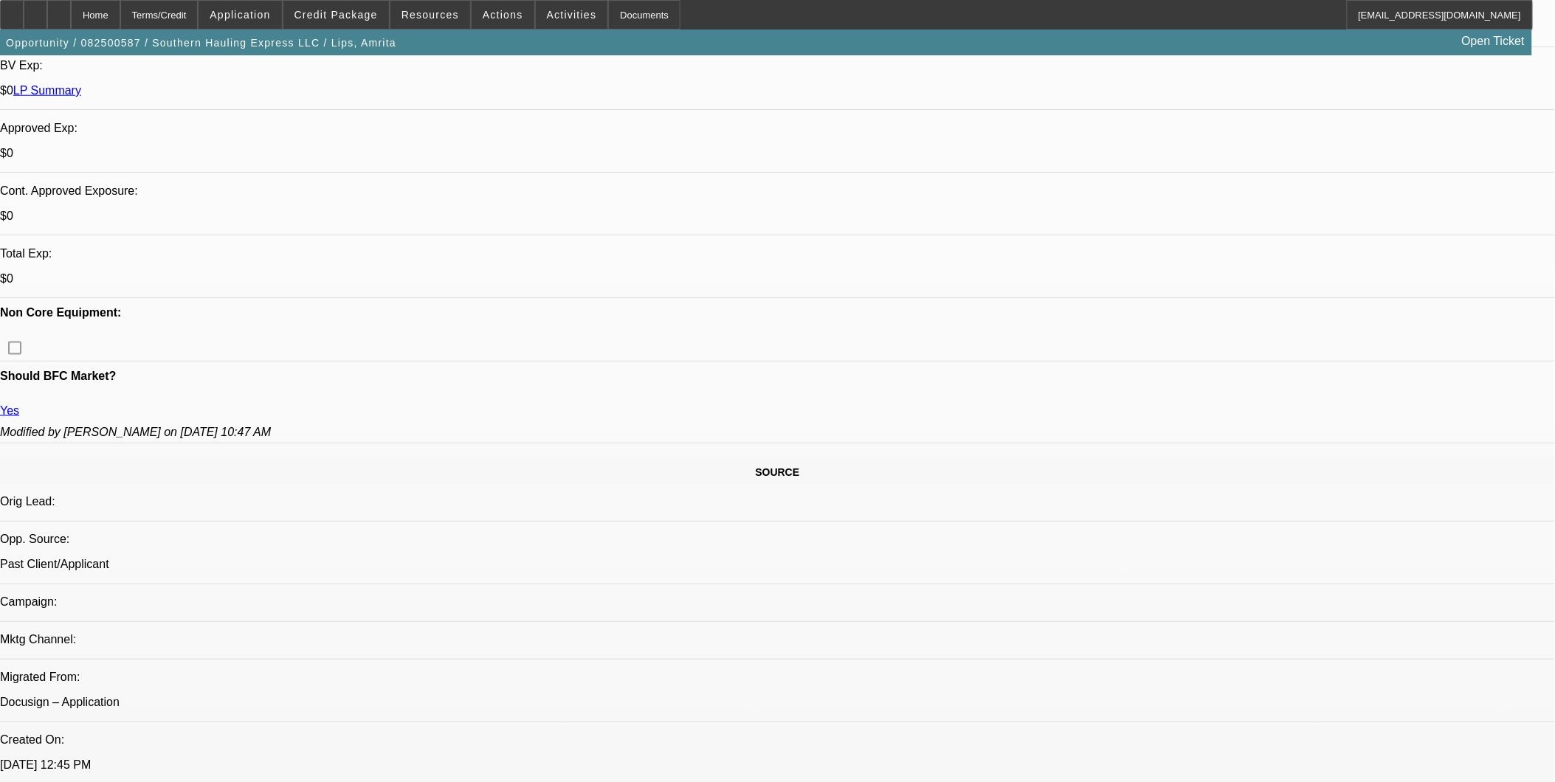
scroll to position [738, 0]
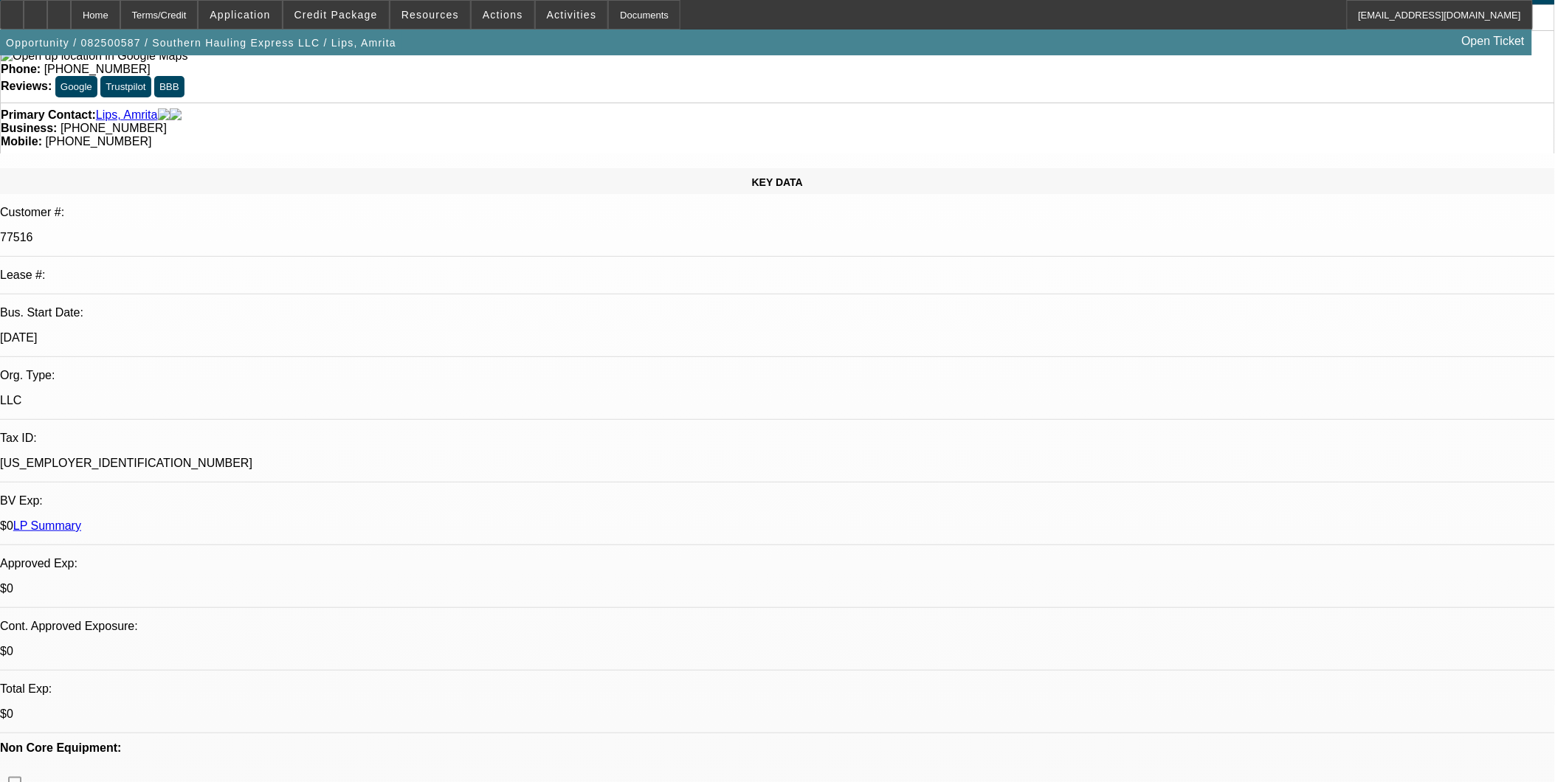
scroll to position [0, 0]
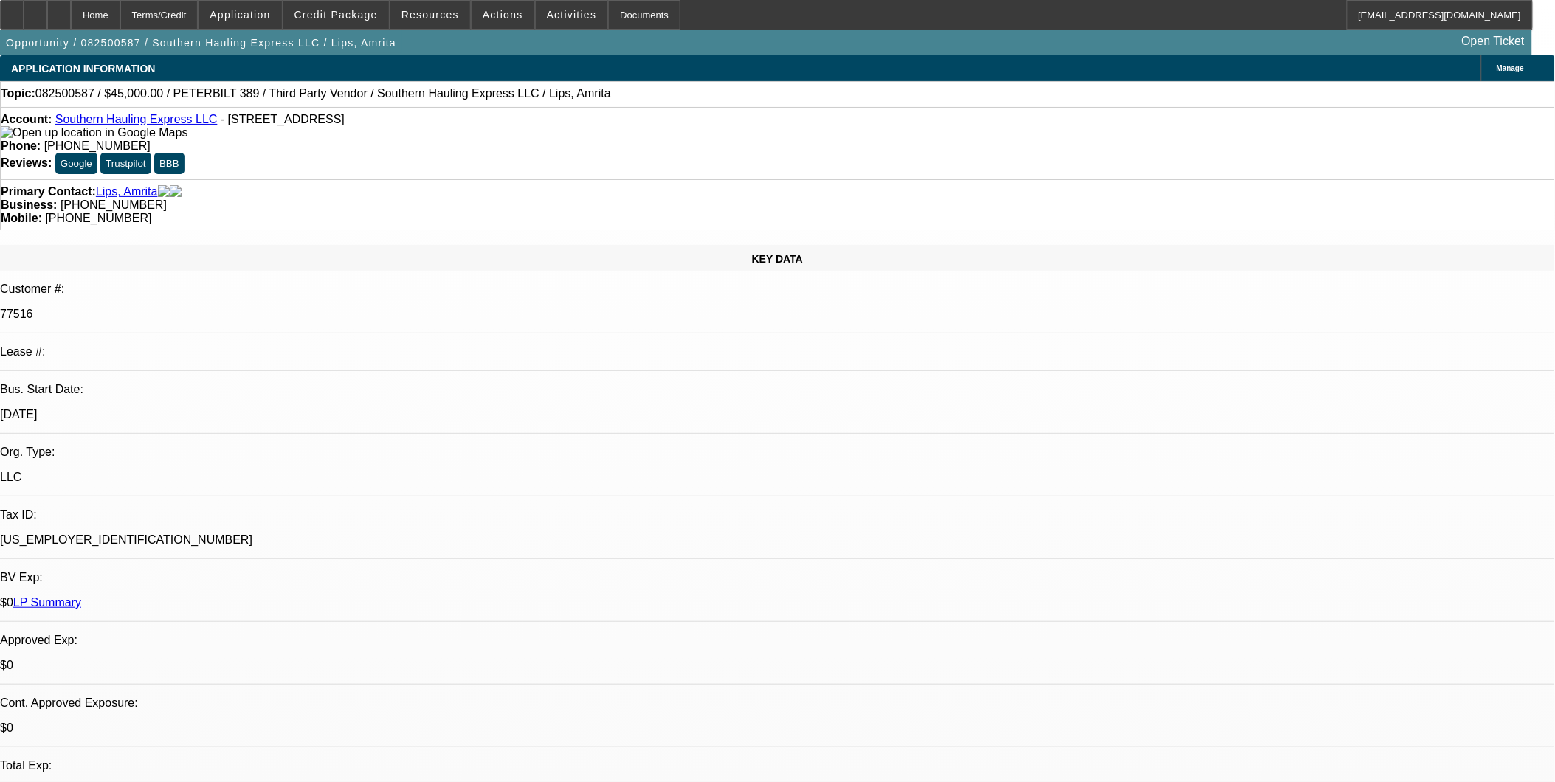
drag, startPoint x: 561, startPoint y: 122, endPoint x: 640, endPoint y: 121, distance: 79.0
click at [640, 139] on div "Phone: (347) 277-8708" at bounding box center [777, 145] width 1553 height 13
drag, startPoint x: 640, startPoint y: 121, endPoint x: 660, endPoint y: 165, distance: 48.6
click at [655, 199] on div "Business: (347) 277-8708" at bounding box center [777, 205] width 1553 height 13
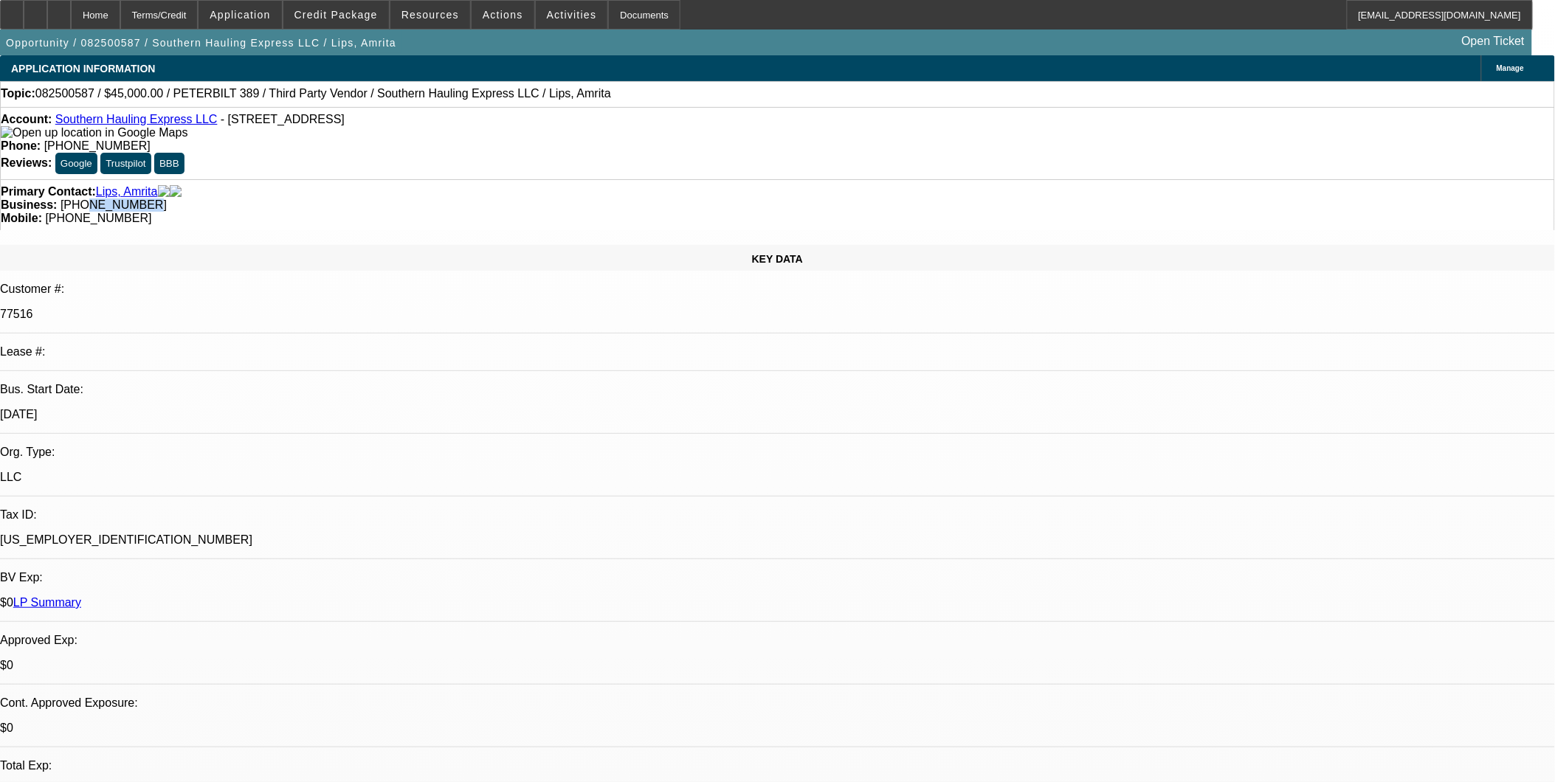
drag, startPoint x: 640, startPoint y: 165, endPoint x: 595, endPoint y: 165, distance: 45.0
click at [167, 199] on span "[PHONE_NUMBER]" at bounding box center [114, 205] width 106 height 13
drag, startPoint x: 595, startPoint y: 165, endPoint x: 606, endPoint y: 168, distance: 11.3
click at [605, 199] on div "Business: (347) 277-8708" at bounding box center [777, 205] width 1553 height 13
click at [646, 199] on div "Business: (347) 277-8708" at bounding box center [777, 205] width 1553 height 13
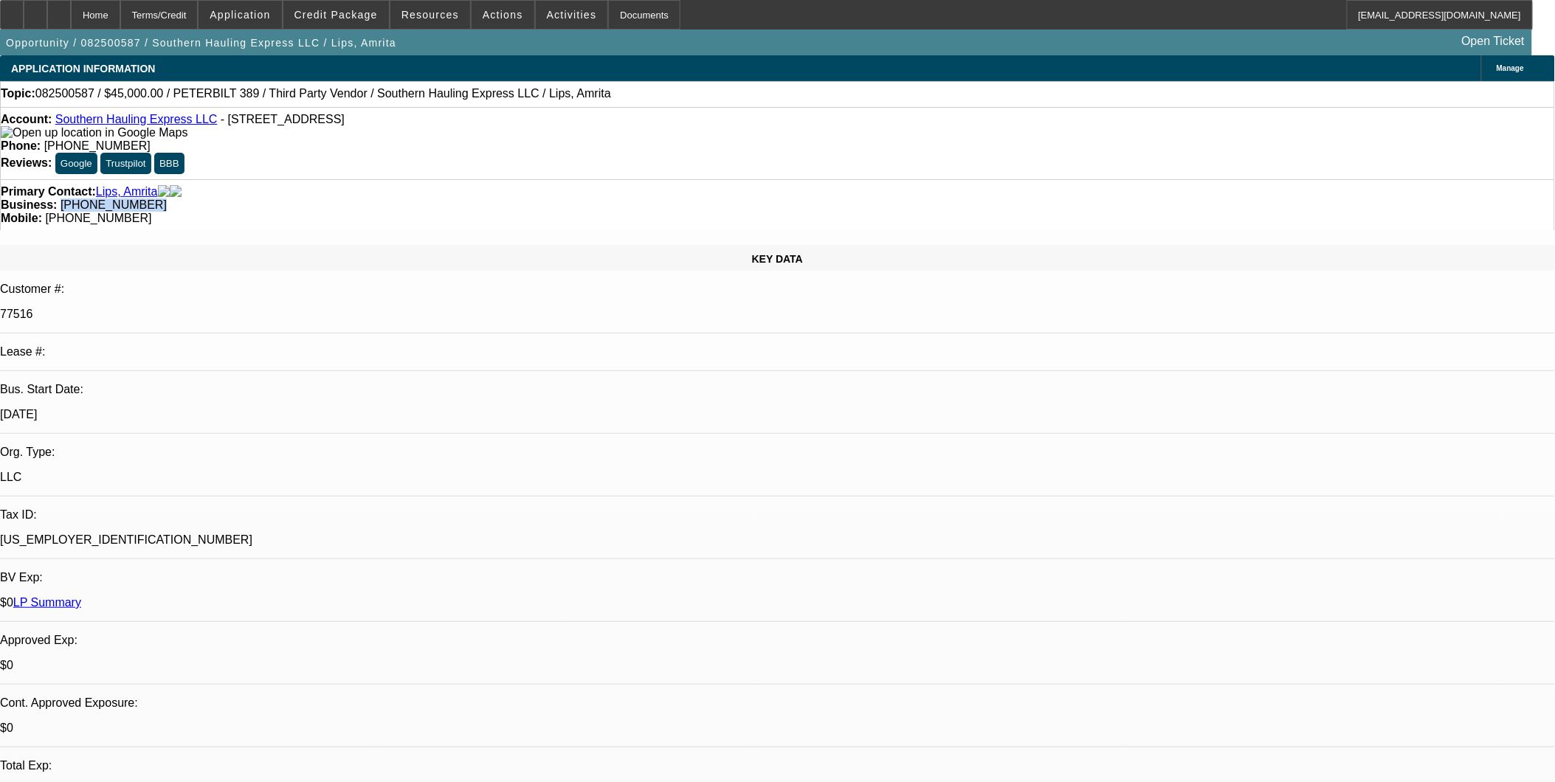
drag, startPoint x: 642, startPoint y: 163, endPoint x: 578, endPoint y: 167, distance: 64.3
click at [167, 199] on span "[PHONE_NUMBER]" at bounding box center [114, 205] width 106 height 13
copy span "[PHONE_NUMBER]"
drag, startPoint x: 313, startPoint y: 165, endPoint x: 291, endPoint y: 164, distance: 22.1
click at [308, 185] on div "Primary Contact: Lips, Amrita" at bounding box center [777, 191] width 1553 height 13
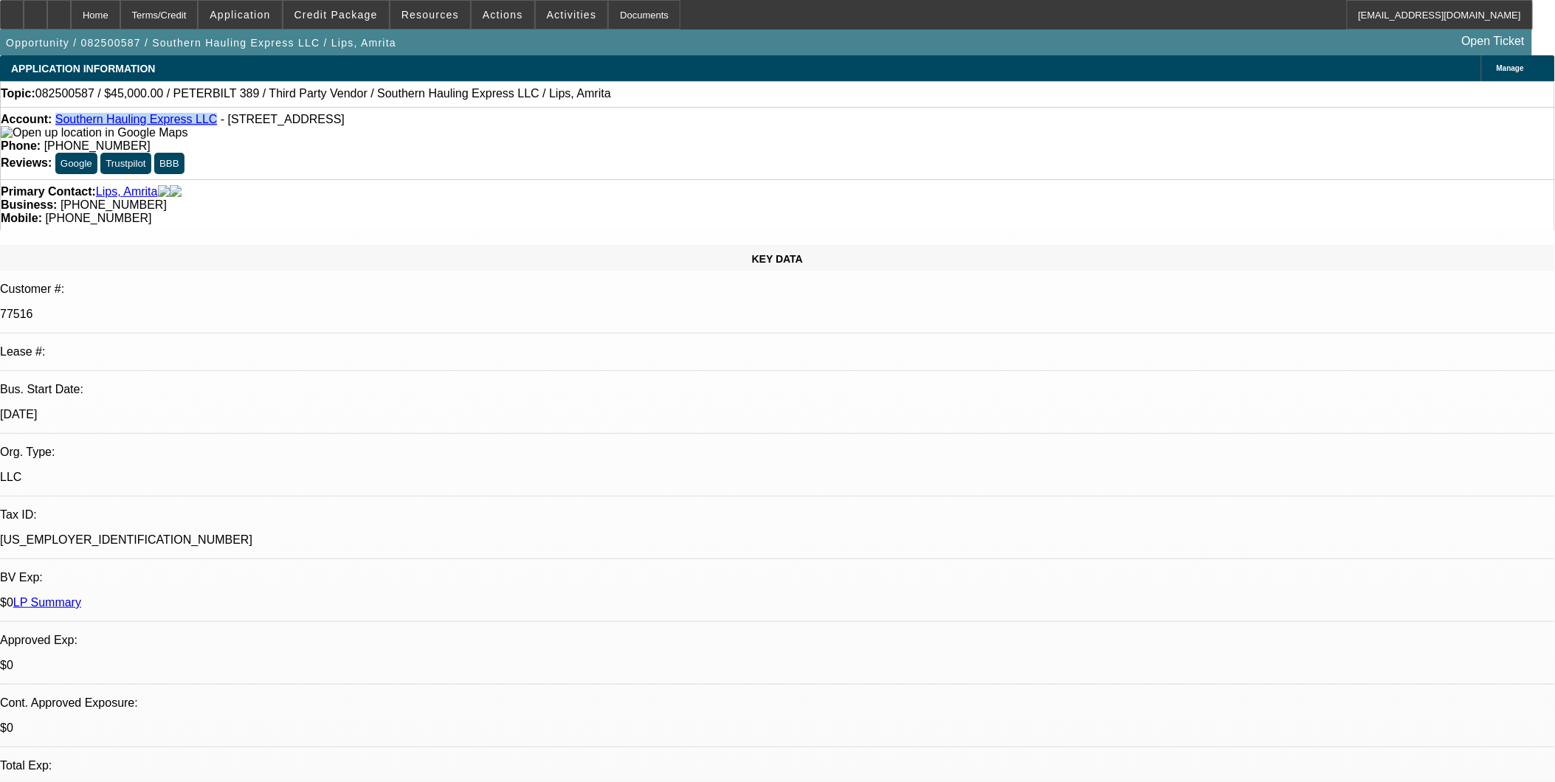
drag, startPoint x: 66, startPoint y: 122, endPoint x: 197, endPoint y: 122, distance: 130.6
click at [197, 122] on div "Account: Southern Hauling Express LLC - 96 Pecan Pass, Ocala, FL 34472" at bounding box center [777, 126] width 1553 height 27
copy link "Southern Hauling Express LLC"
click at [392, 179] on div "Primary Contact: Lips, Amrita Business: (347) 277-8708 Mobile: (352) 233-8168" at bounding box center [777, 204] width 1555 height 51
click at [325, 17] on span "Credit Package" at bounding box center [335, 15] width 83 height 12
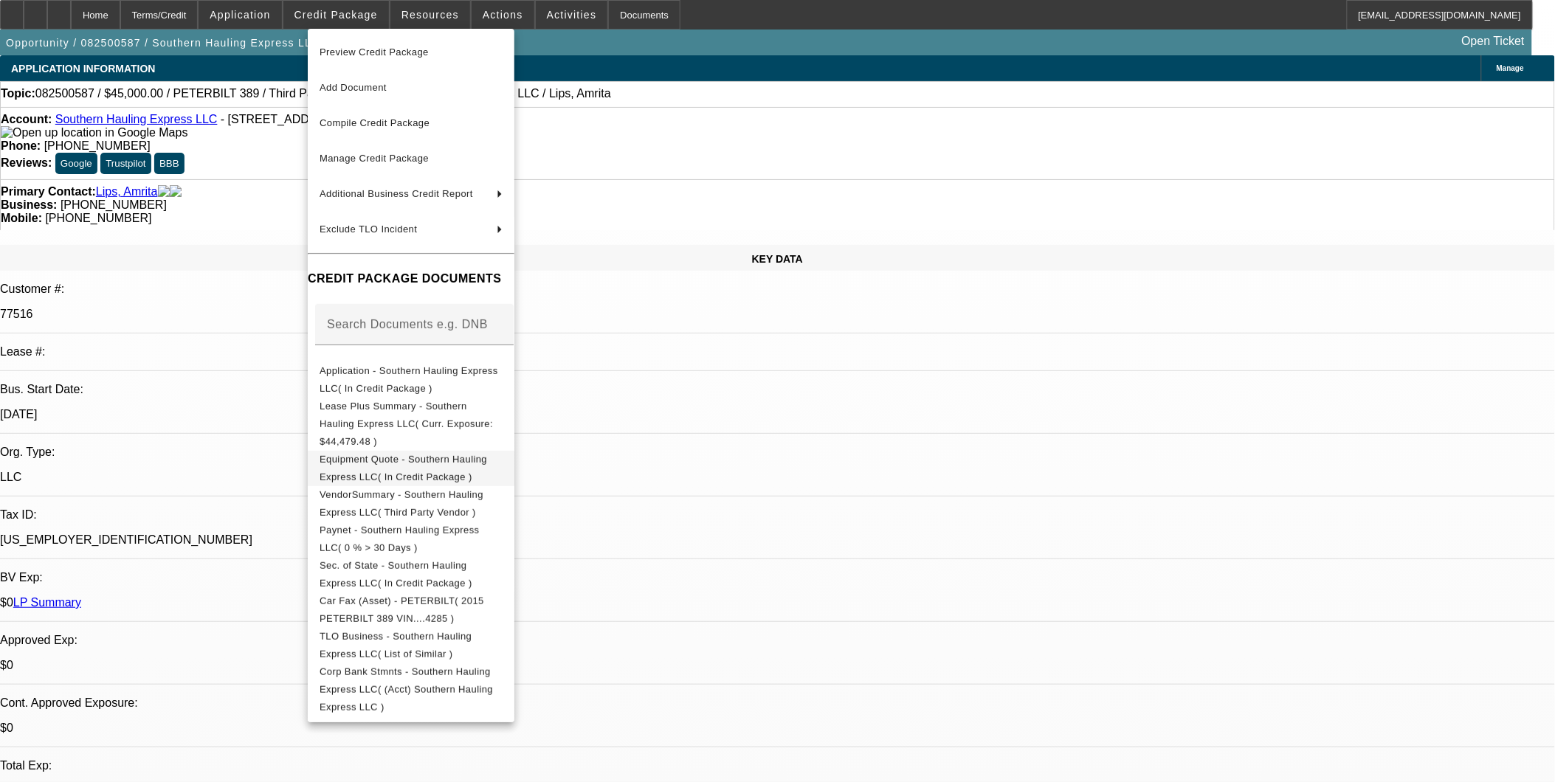
click at [488, 450] on span "Equipment Quote - Southern Hauling Express LLC( In Credit Package )" at bounding box center [411, 467] width 183 height 35
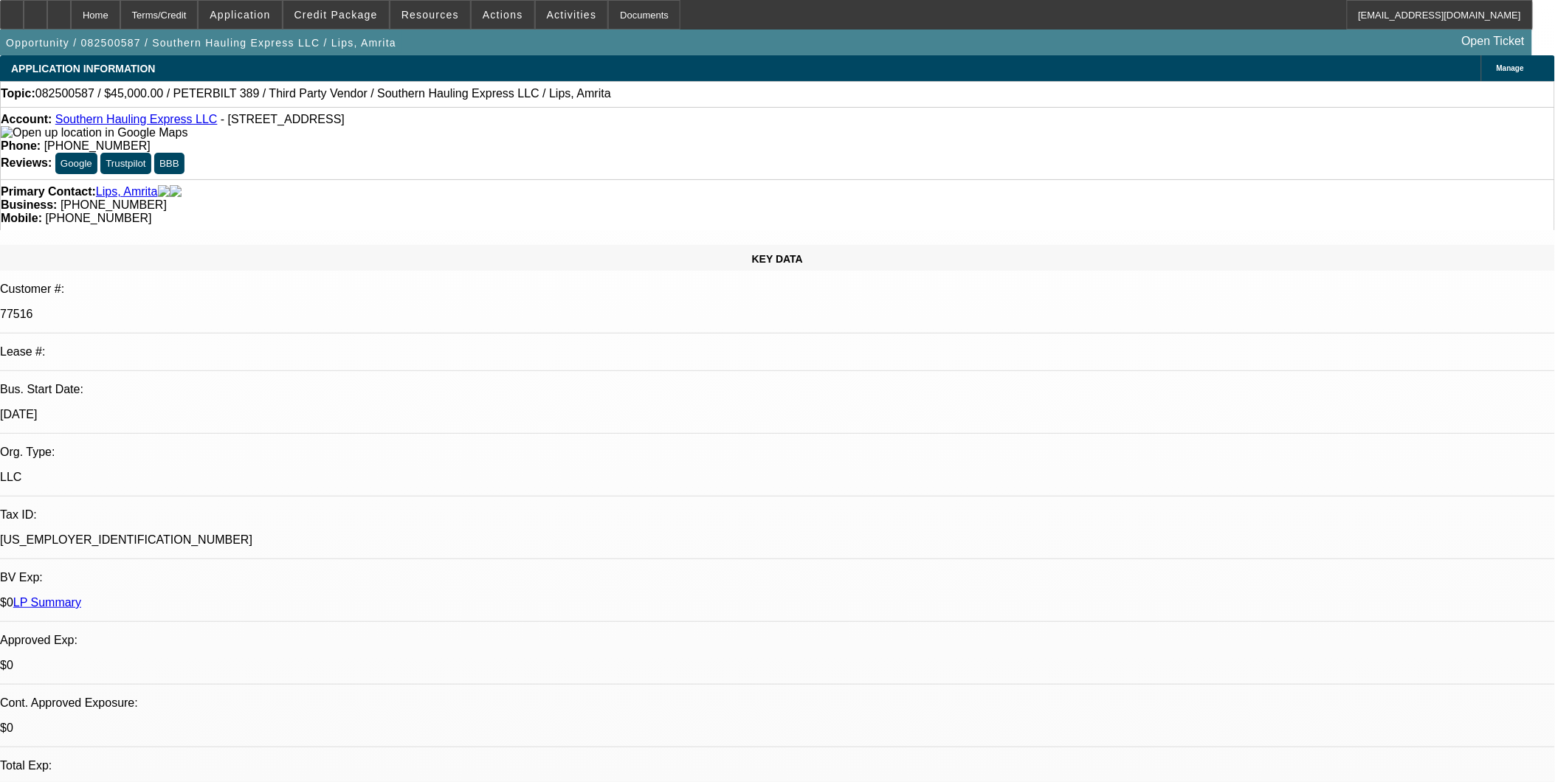
drag, startPoint x: 611, startPoint y: 438, endPoint x: 840, endPoint y: 580, distance: 269.1
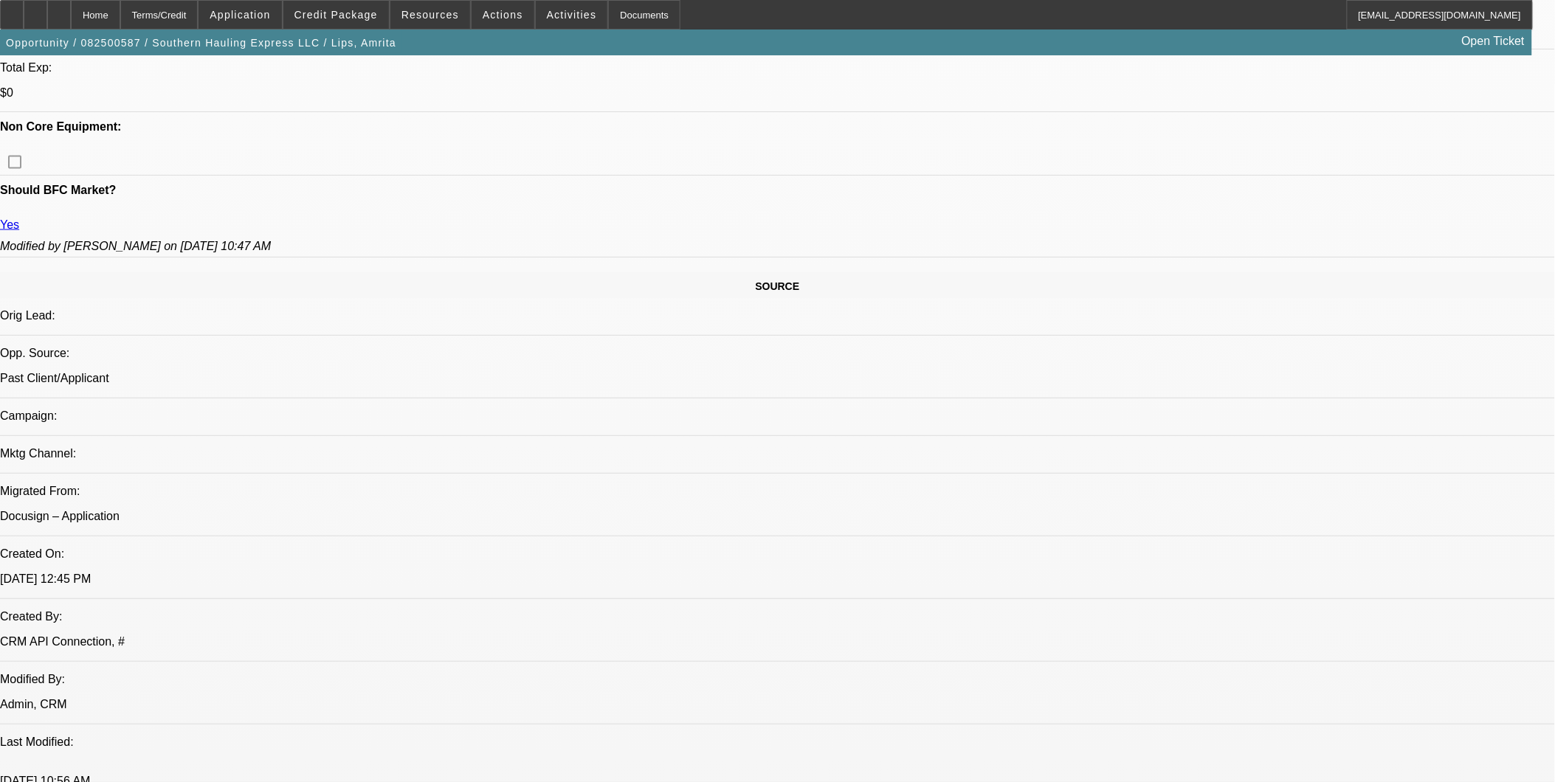
scroll to position [655, 0]
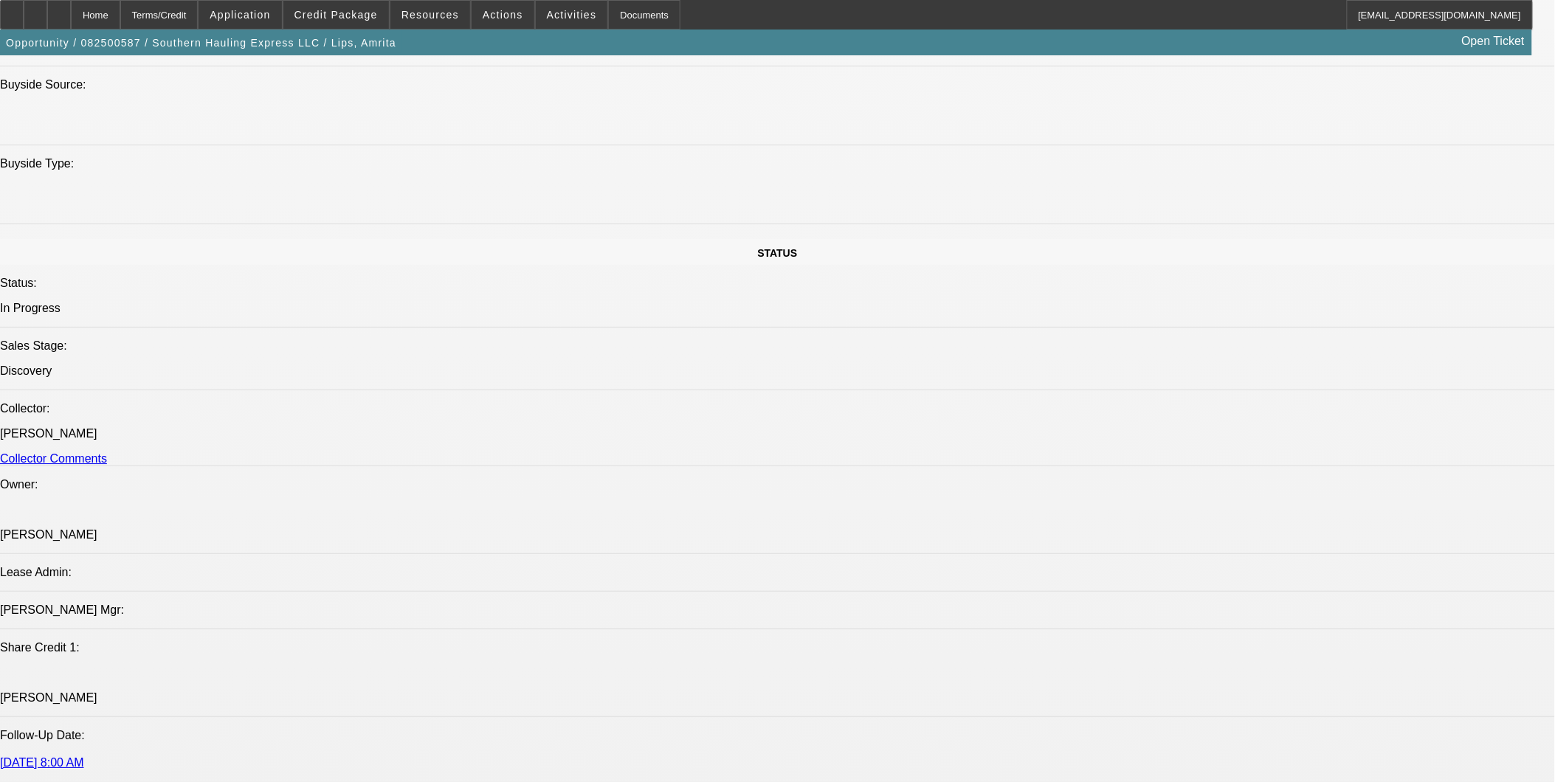
scroll to position [1558, 0]
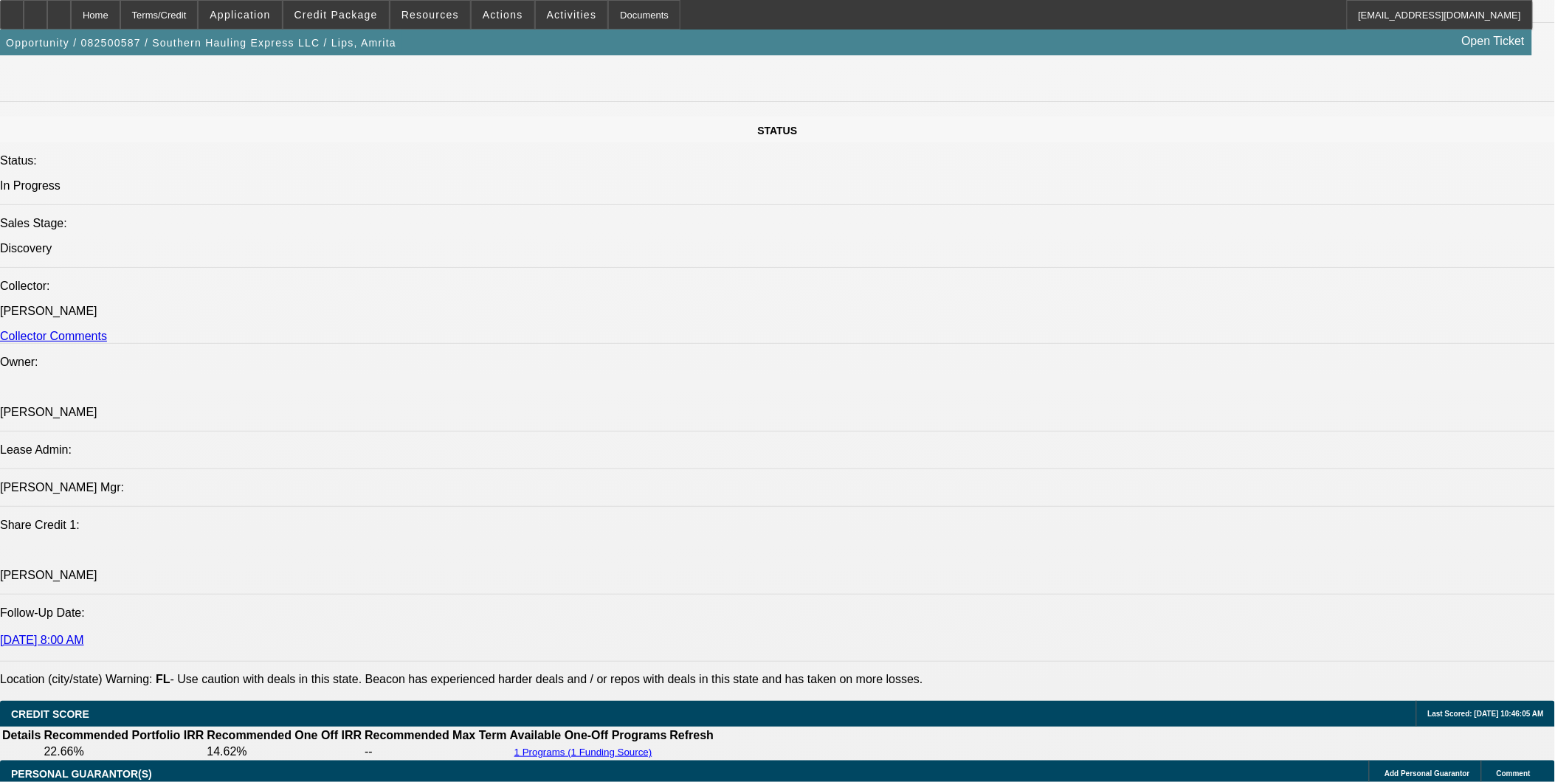
click at [71, 17] on div at bounding box center [59, 15] width 24 height 30
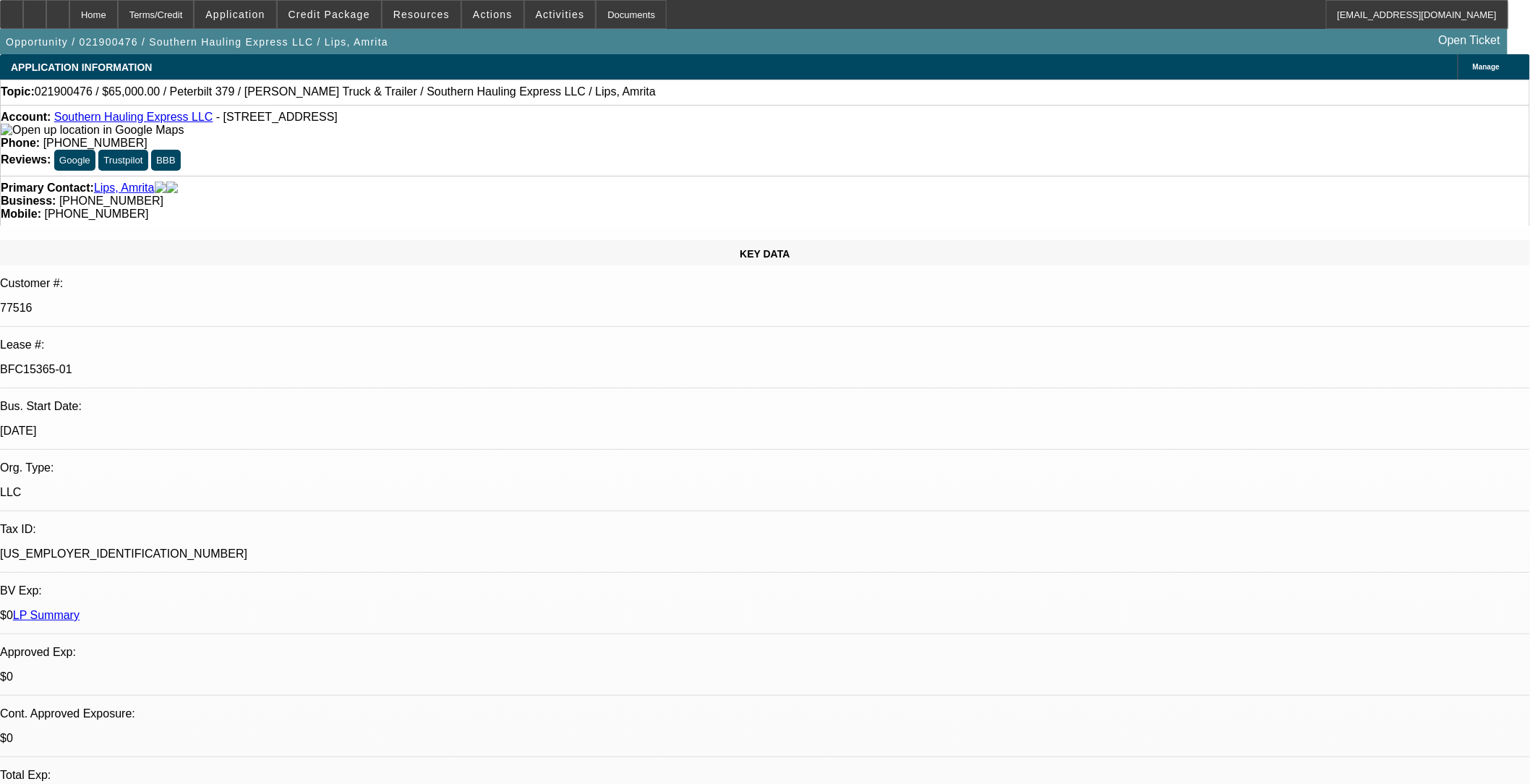
select select "0"
select select "2"
select select "0.1"
select select "0"
select select "2"
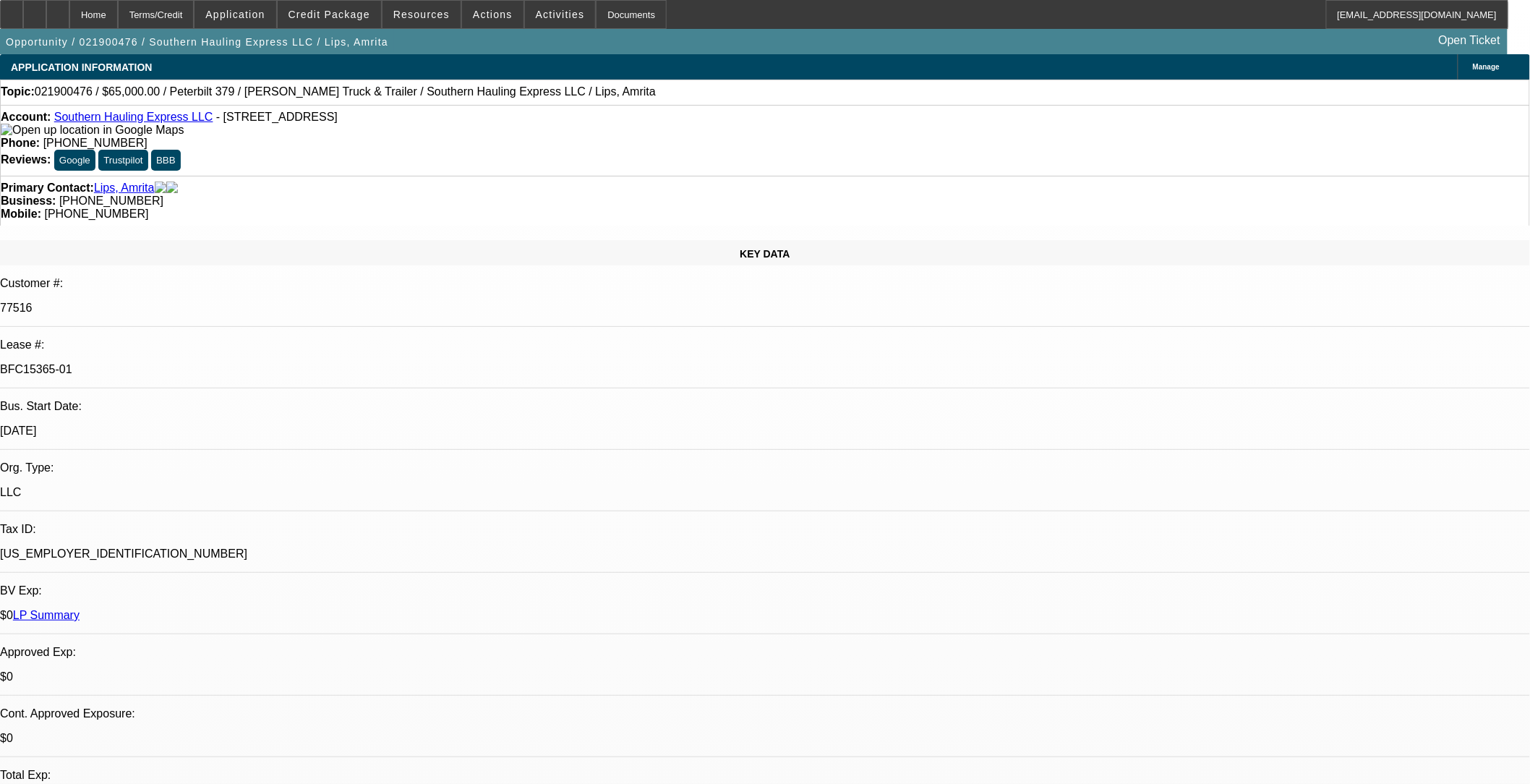
select select "0.1"
select select "0"
select select "2"
select select "0.1"
select select "0"
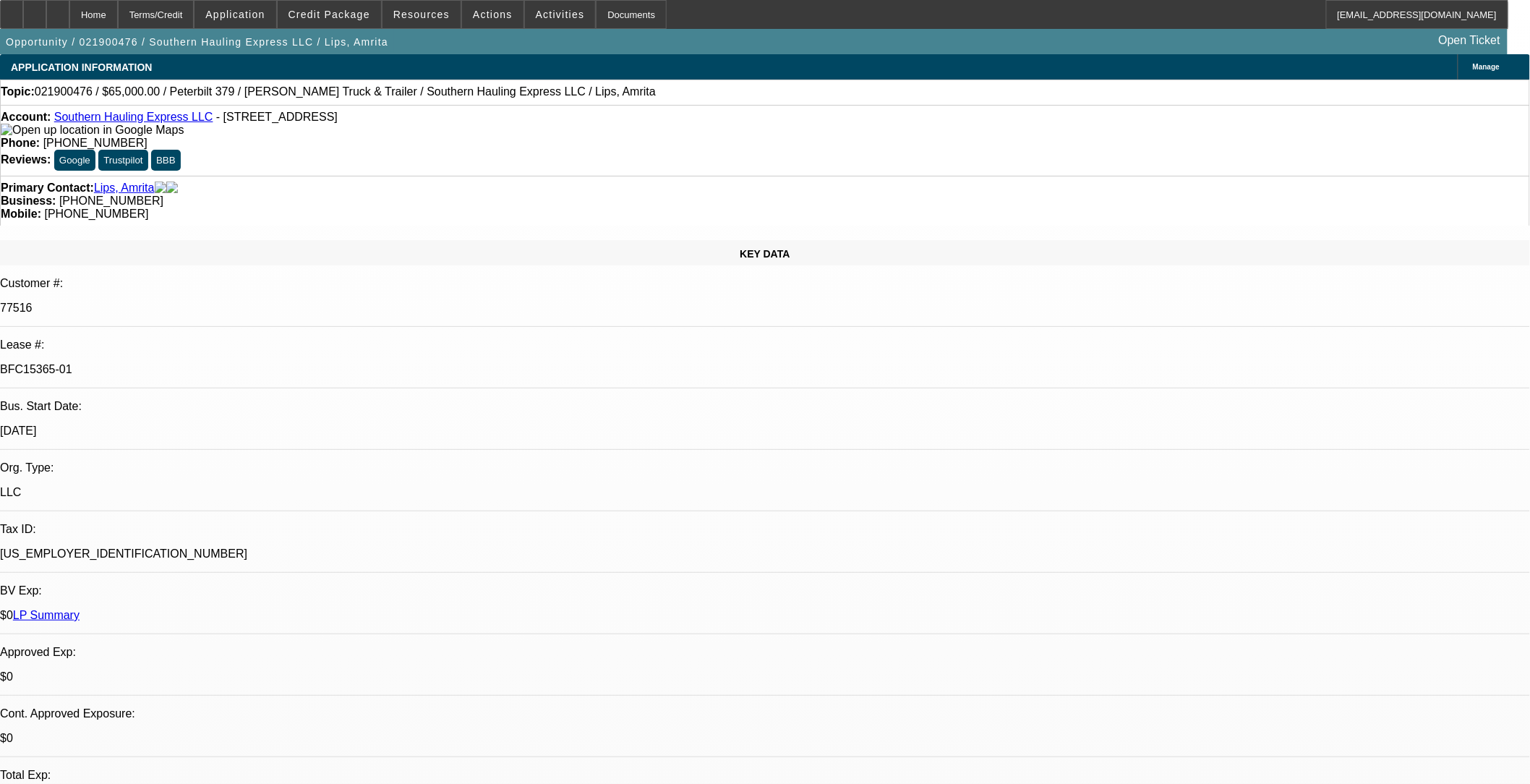
select select "2"
select select "0.1"
select select "1"
select select "2"
select select "8"
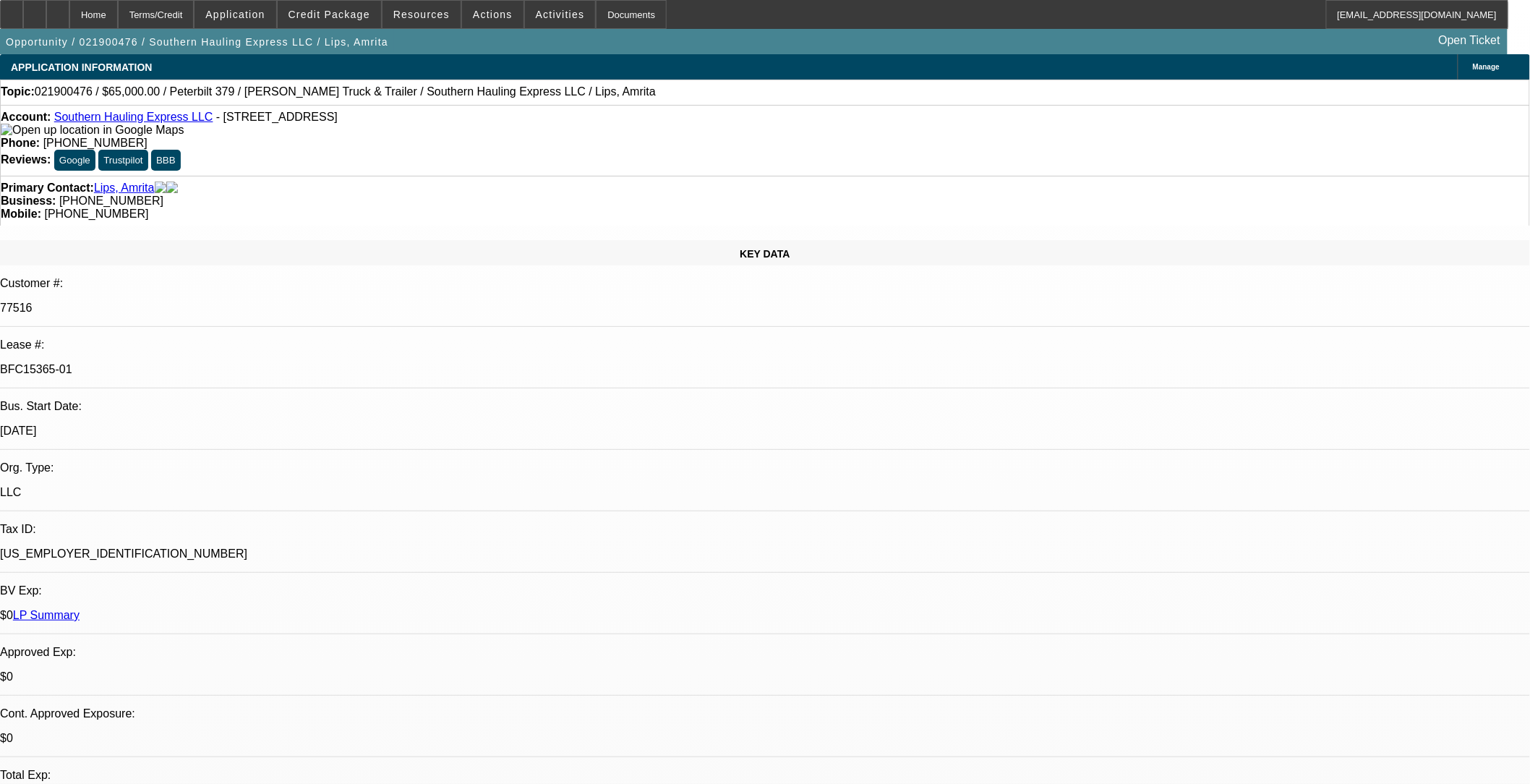
select select "1"
select select "2"
select select "8"
select select "1"
select select "2"
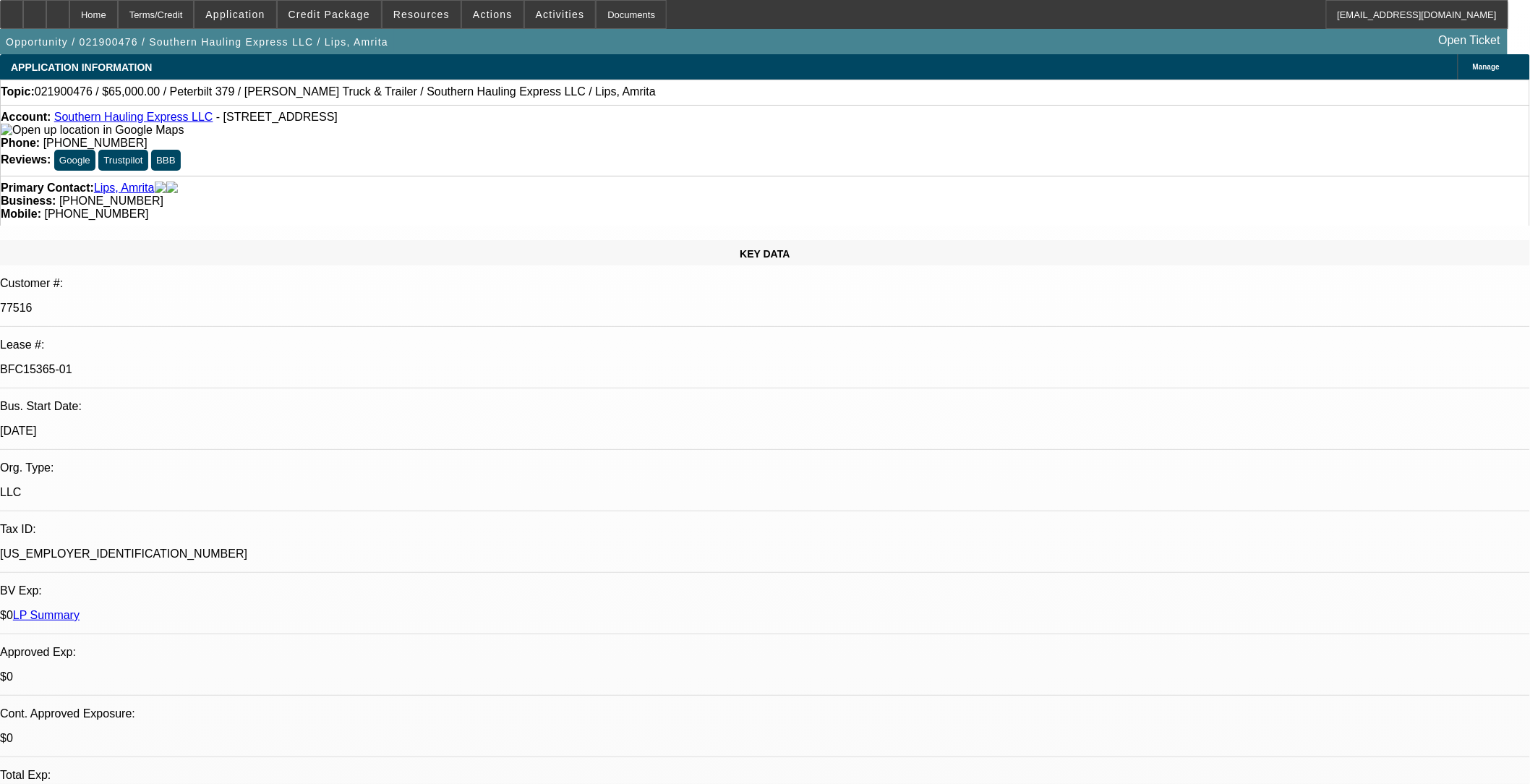
select select "8"
select select "1"
select select "2"
select select "8"
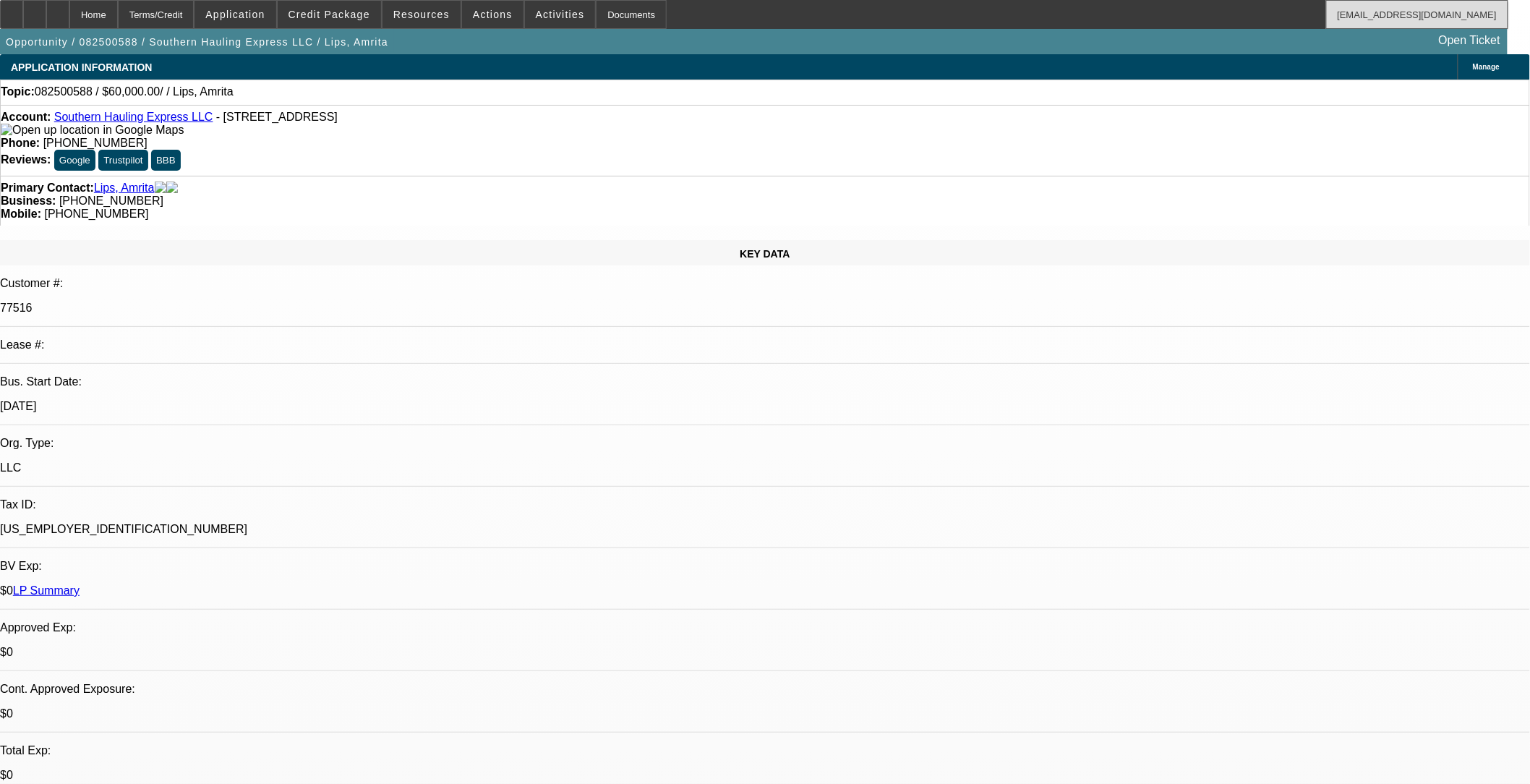
select select "0"
select select "2"
select select "0.1"
select select "4"
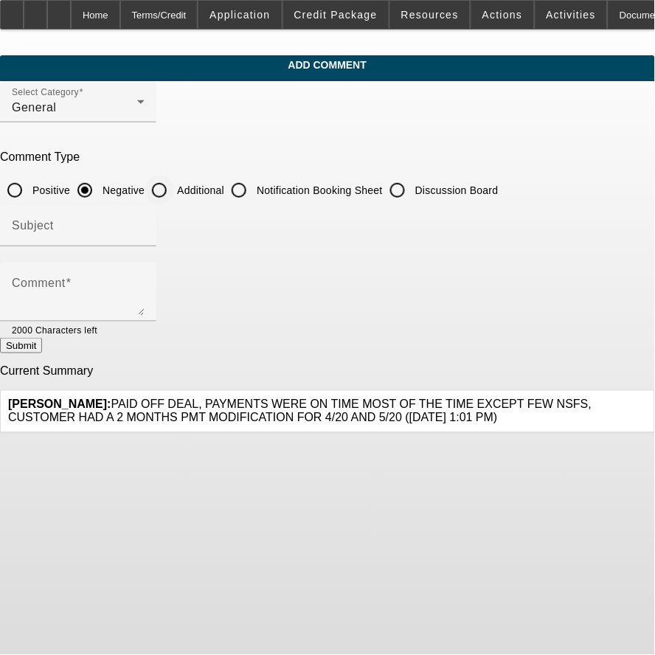
click at [174, 187] on input "Additional" at bounding box center [160, 191] width 30 height 30
radio input "true"
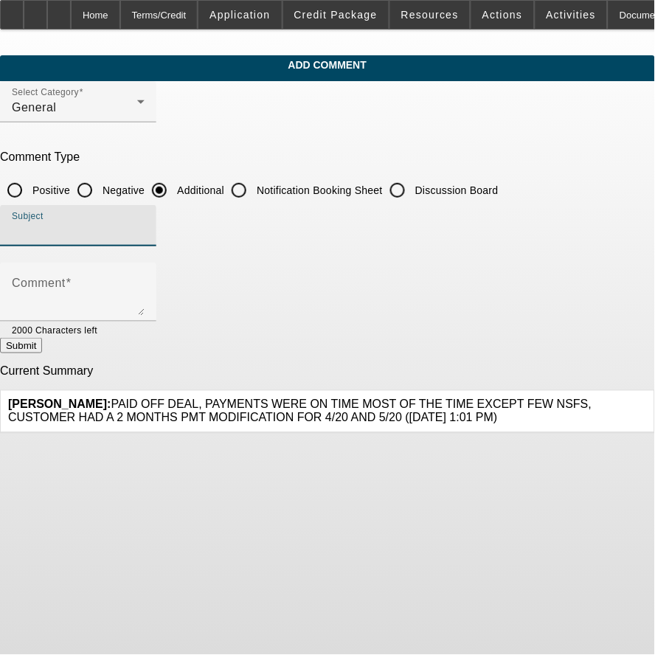
click at [145, 223] on input "Subject" at bounding box center [78, 232] width 133 height 18
type input "Write-Up"
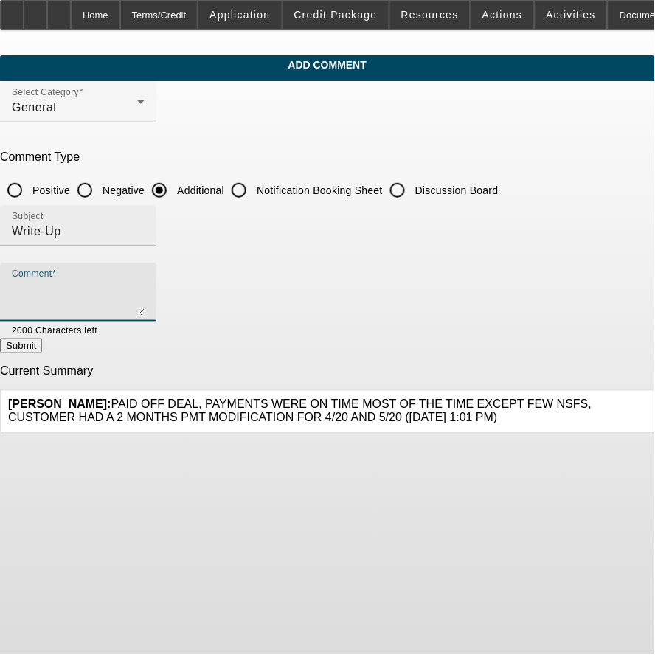
paste textarea "Southern Hauling Express financed their first truck with us back in 2019, and t…"
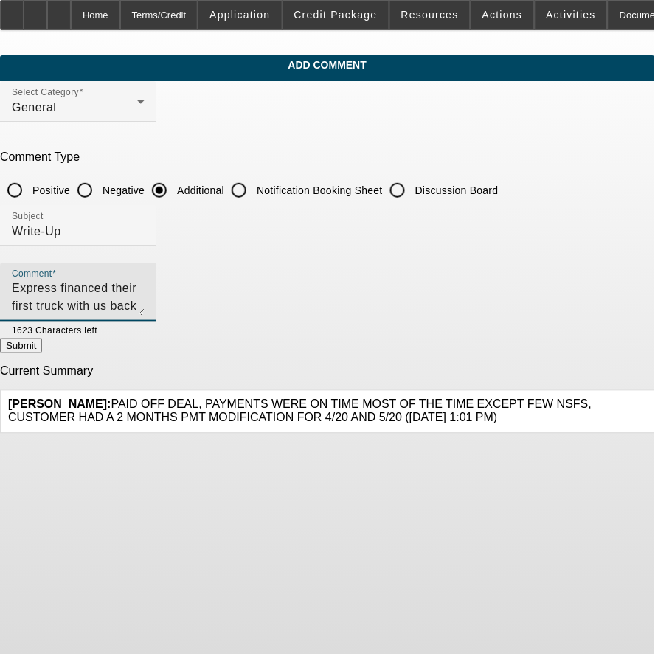
scroll to position [35, 0]
type textarea "Southern Hauling Express financed their first truck with us back in 2019, and t…"
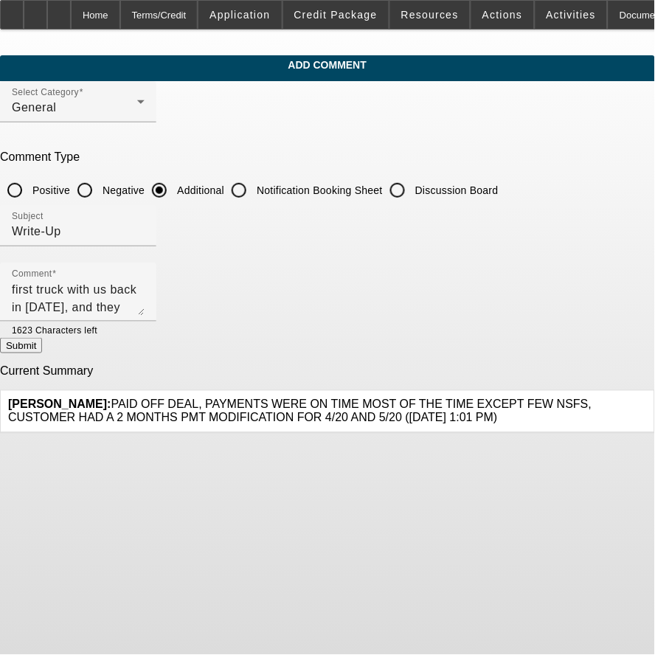
click at [42, 352] on button "Submit" at bounding box center [21, 345] width 42 height 15
radio input "true"
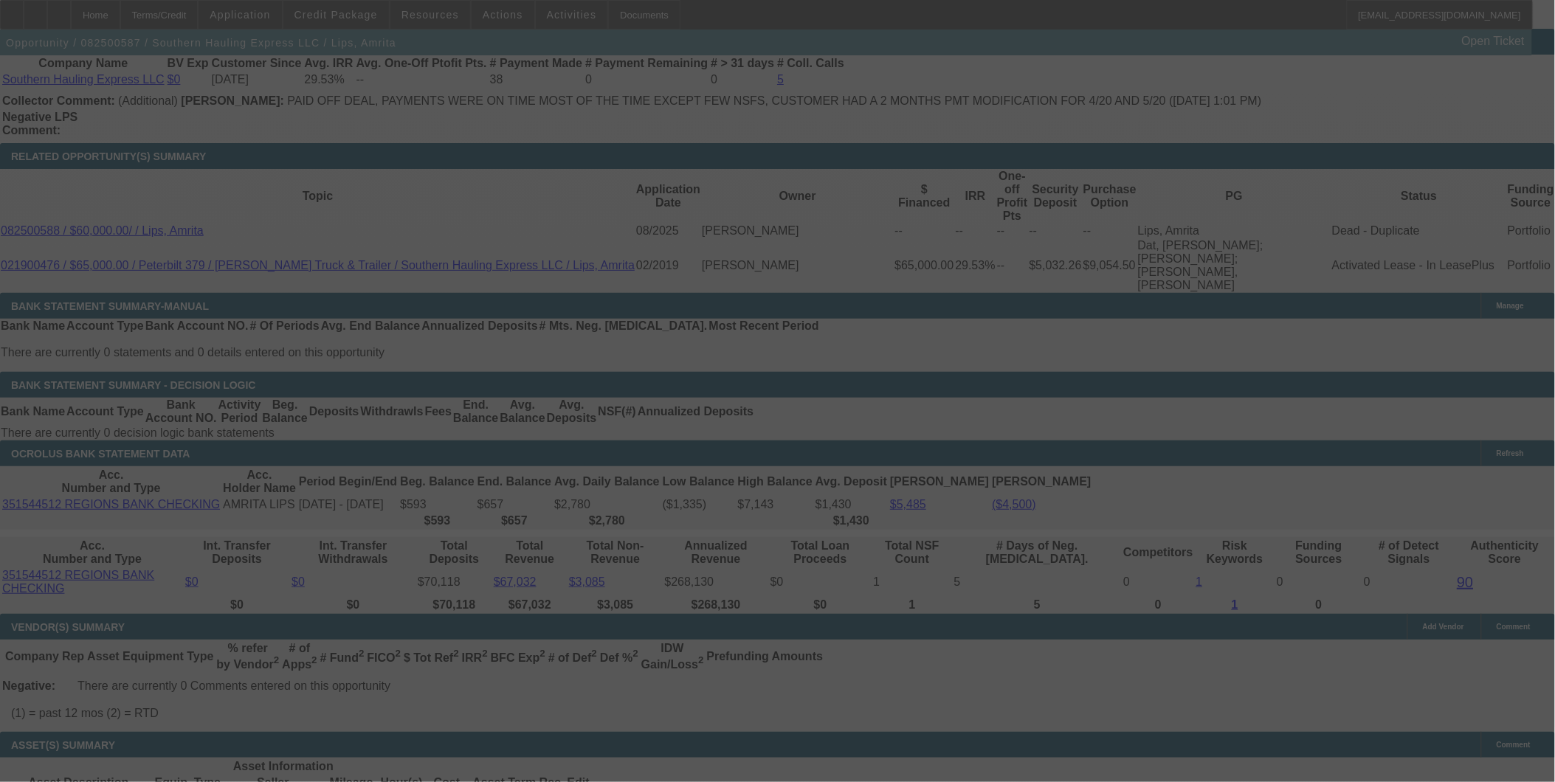
scroll to position [2496, 0]
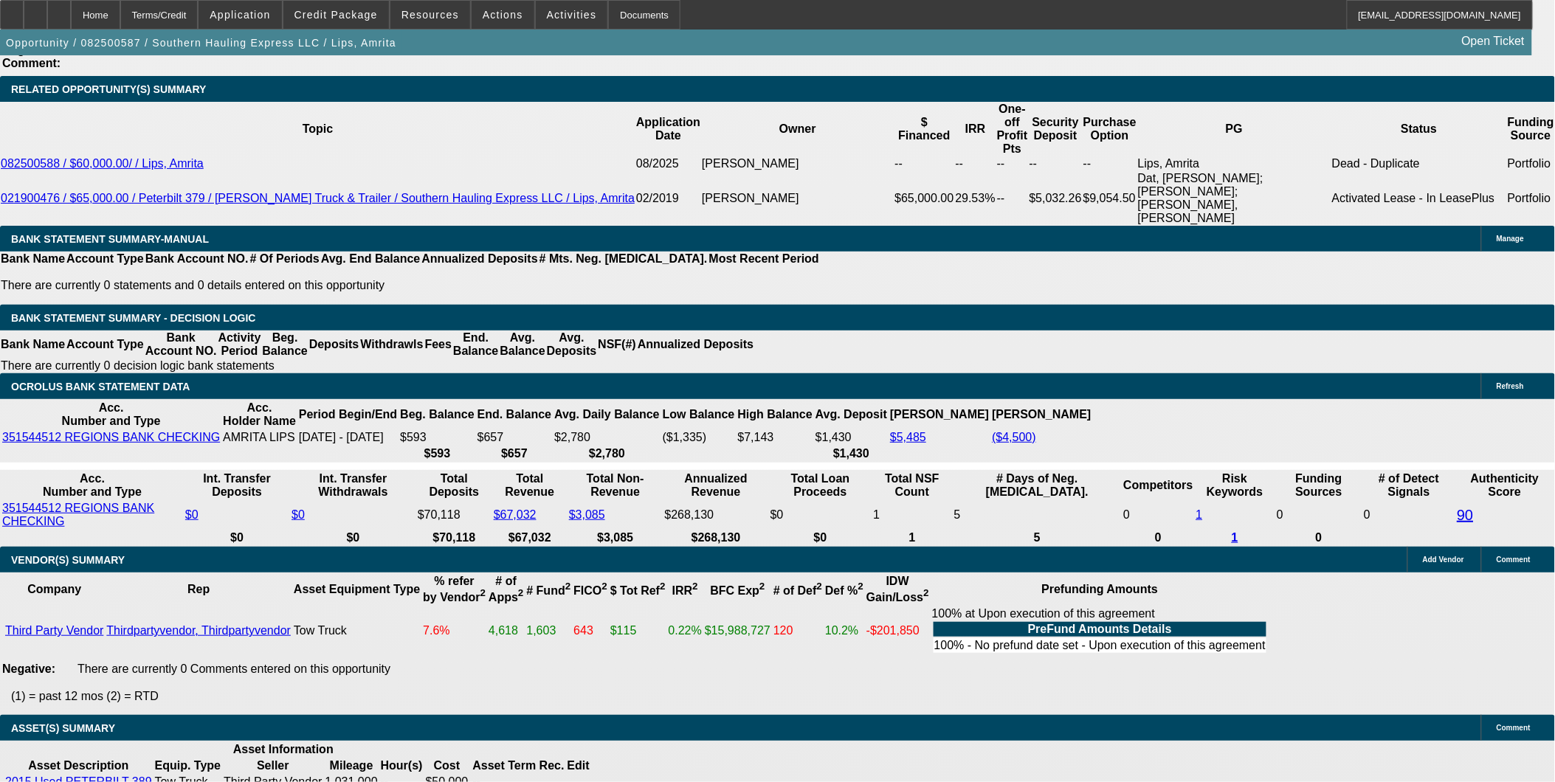
select select "0.1"
select select "2"
select select "0.1"
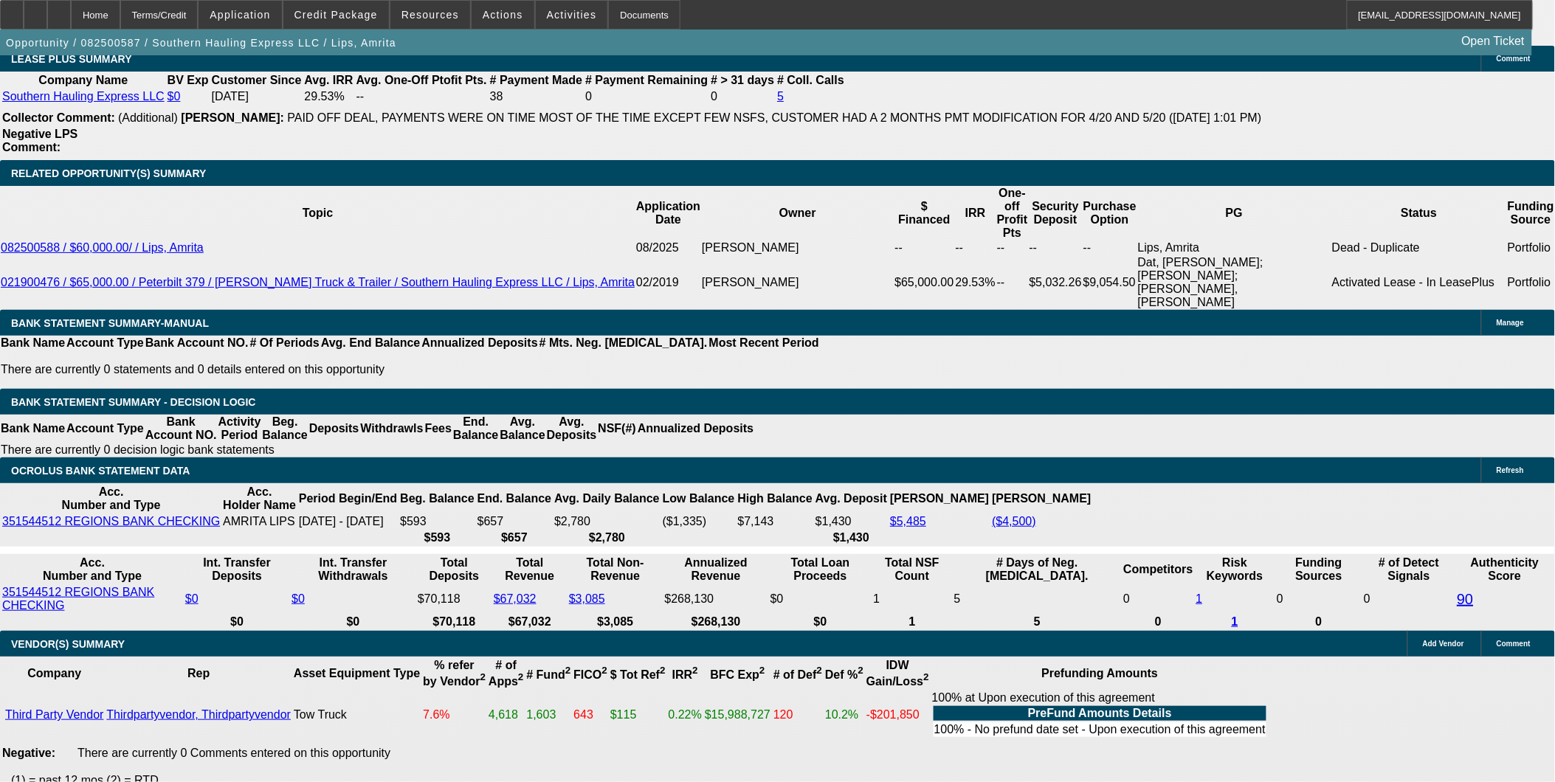
select select "1"
select select "2"
select select "4"
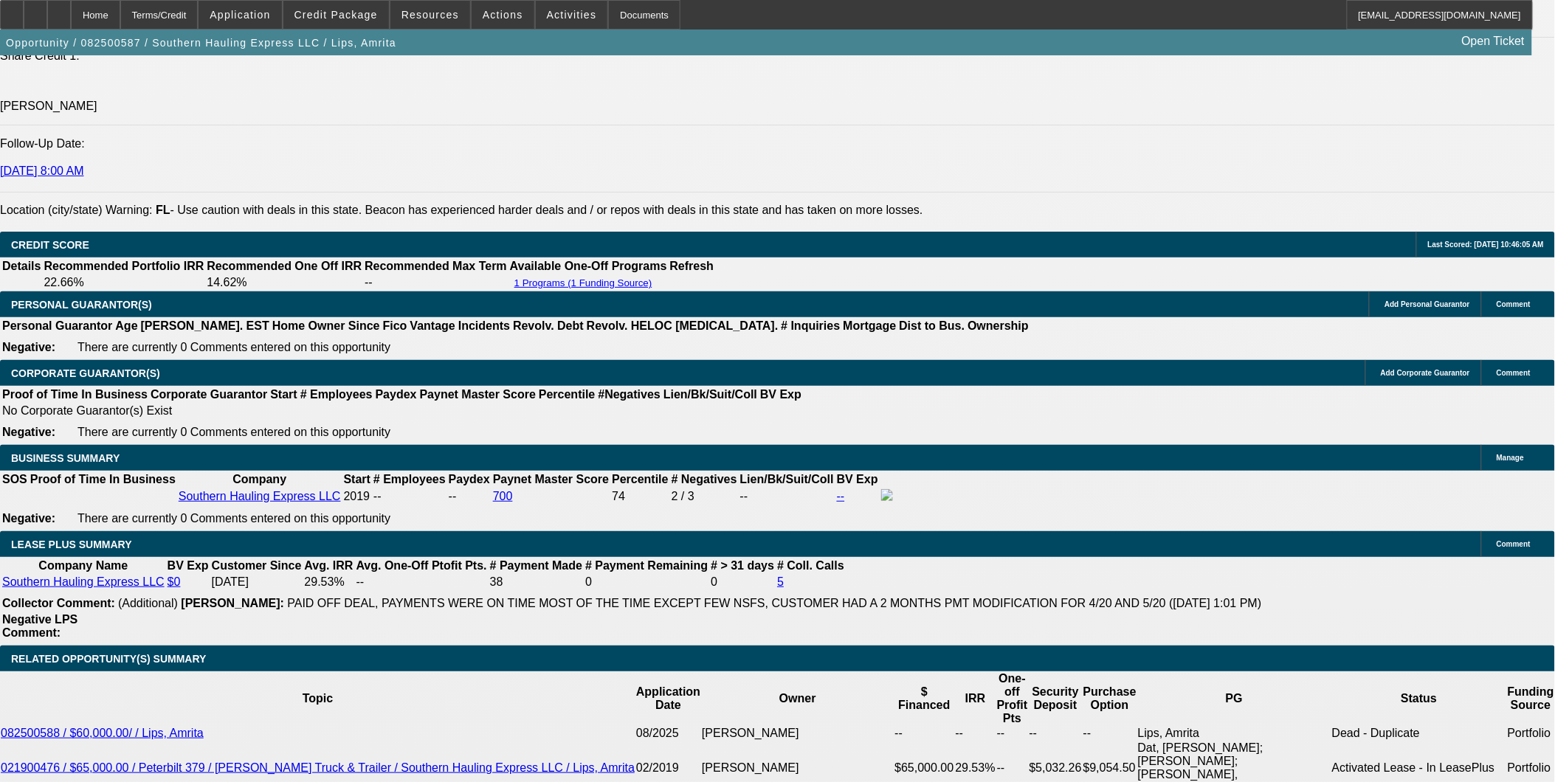
scroll to position [2214, 0]
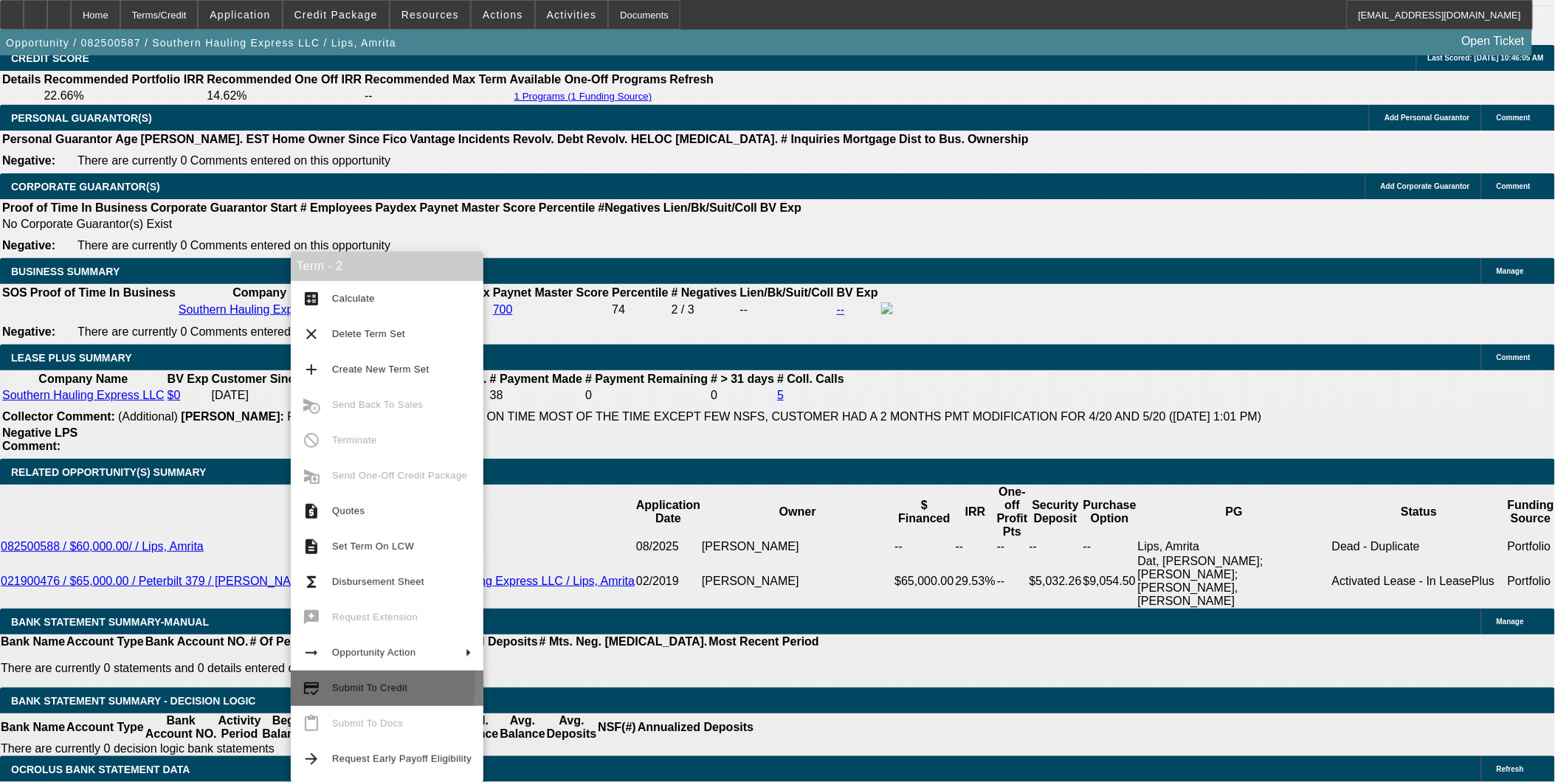
click at [339, 685] on span "Submit To Credit" at bounding box center [369, 688] width 75 height 11
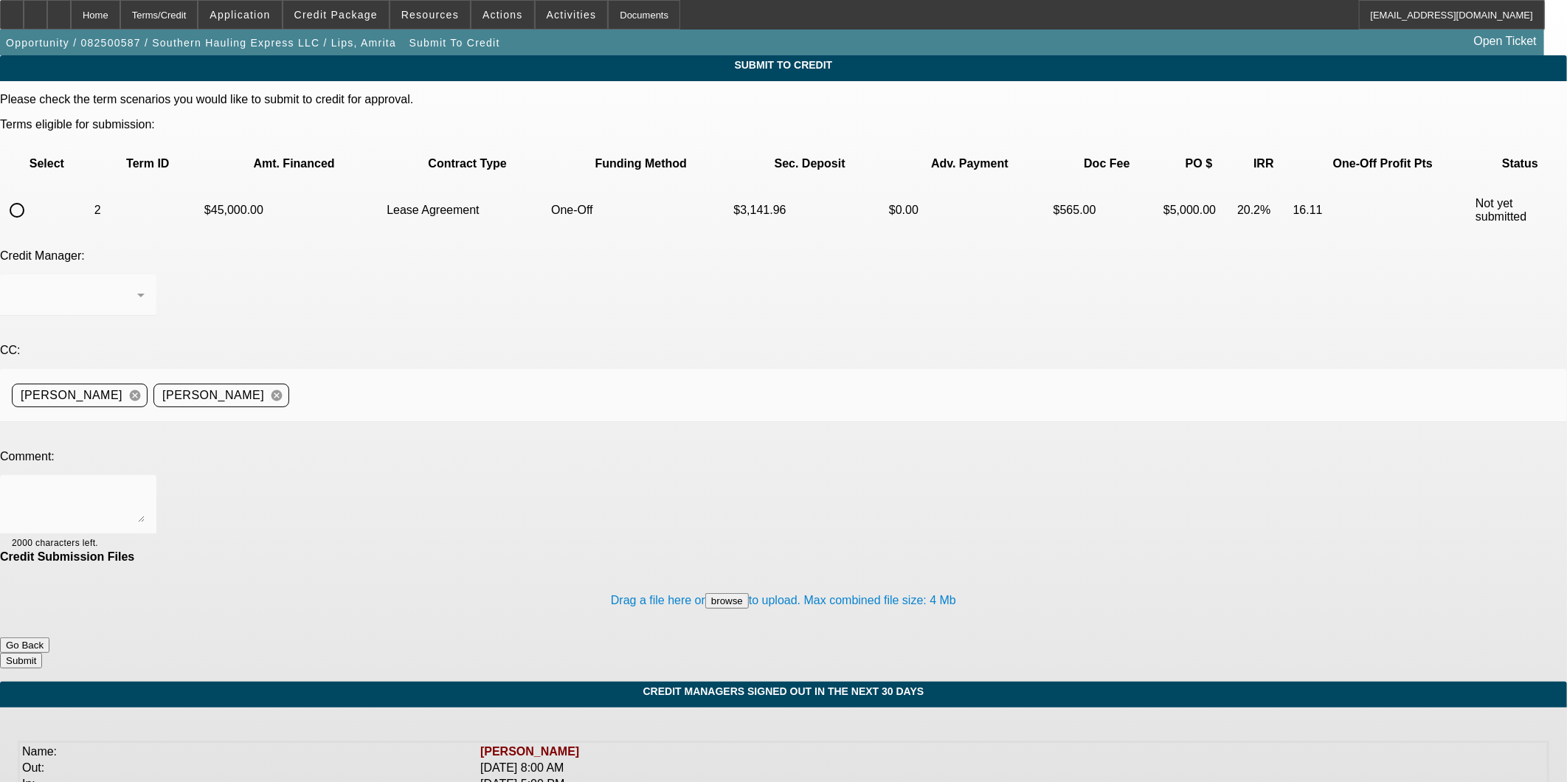
click at [41, 184] on td at bounding box center [46, 210] width 91 height 52
click at [32, 196] on input "radio" at bounding box center [17, 211] width 30 height 30
radio input "true"
click at [145, 487] on textarea at bounding box center [78, 504] width 133 height 35
type textarea "Good morning, can we see if [PERSON_NAME] will consider a corp only deal? Thanks"
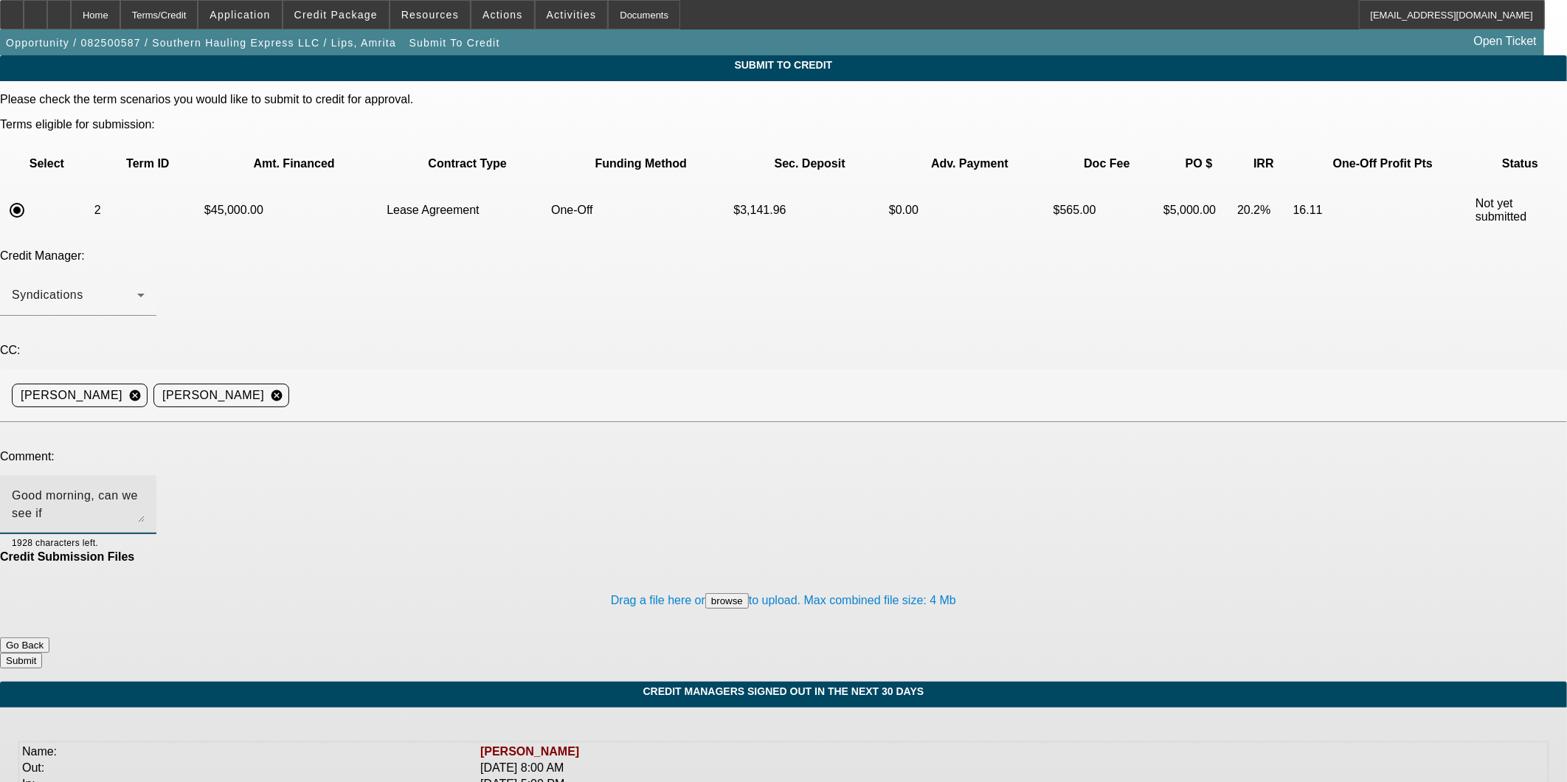
click at [42, 653] on button "Submit" at bounding box center [21, 660] width 42 height 15
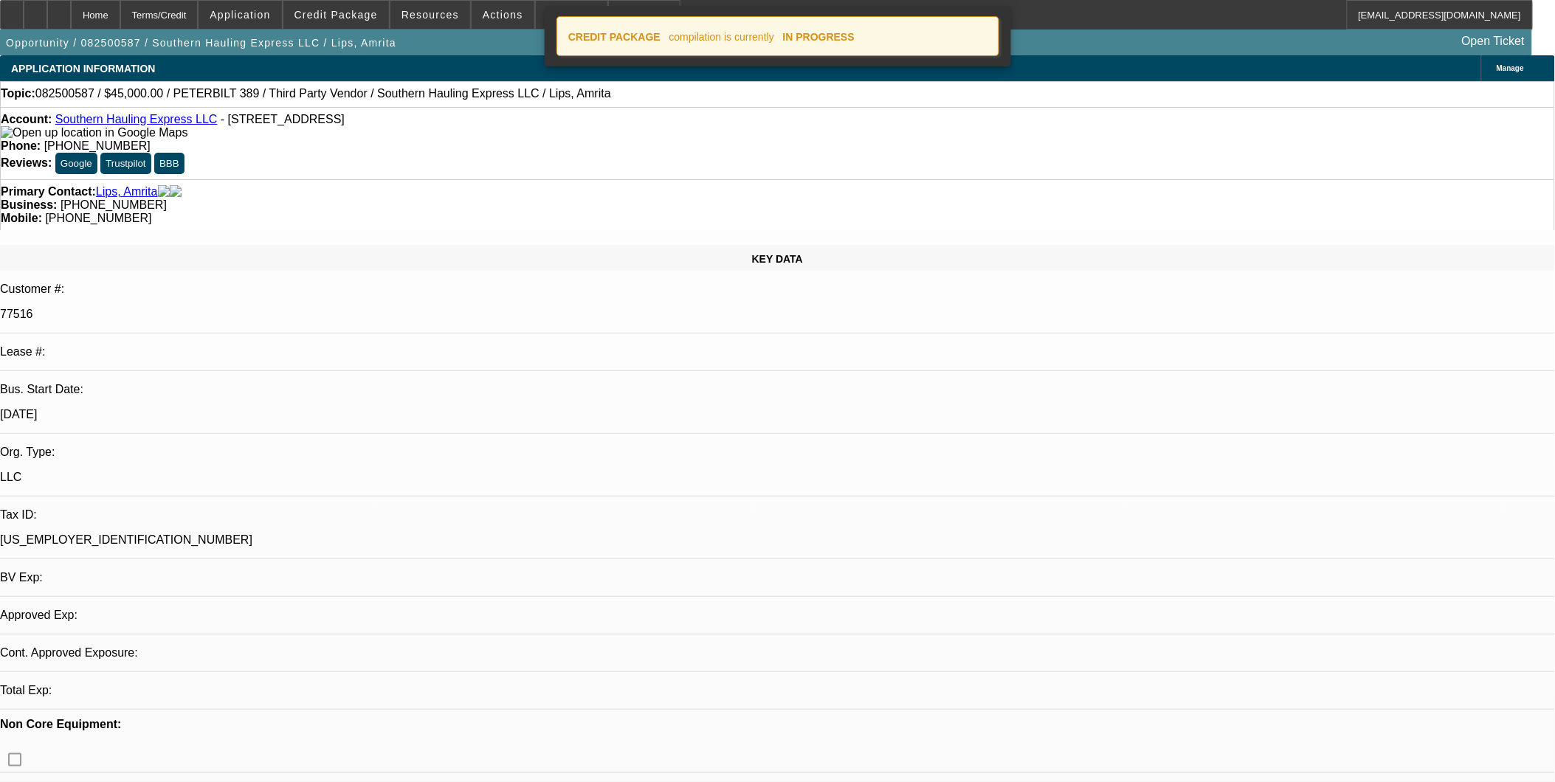
select select "0.1"
select select "2"
select select "0.1"
select select "4"
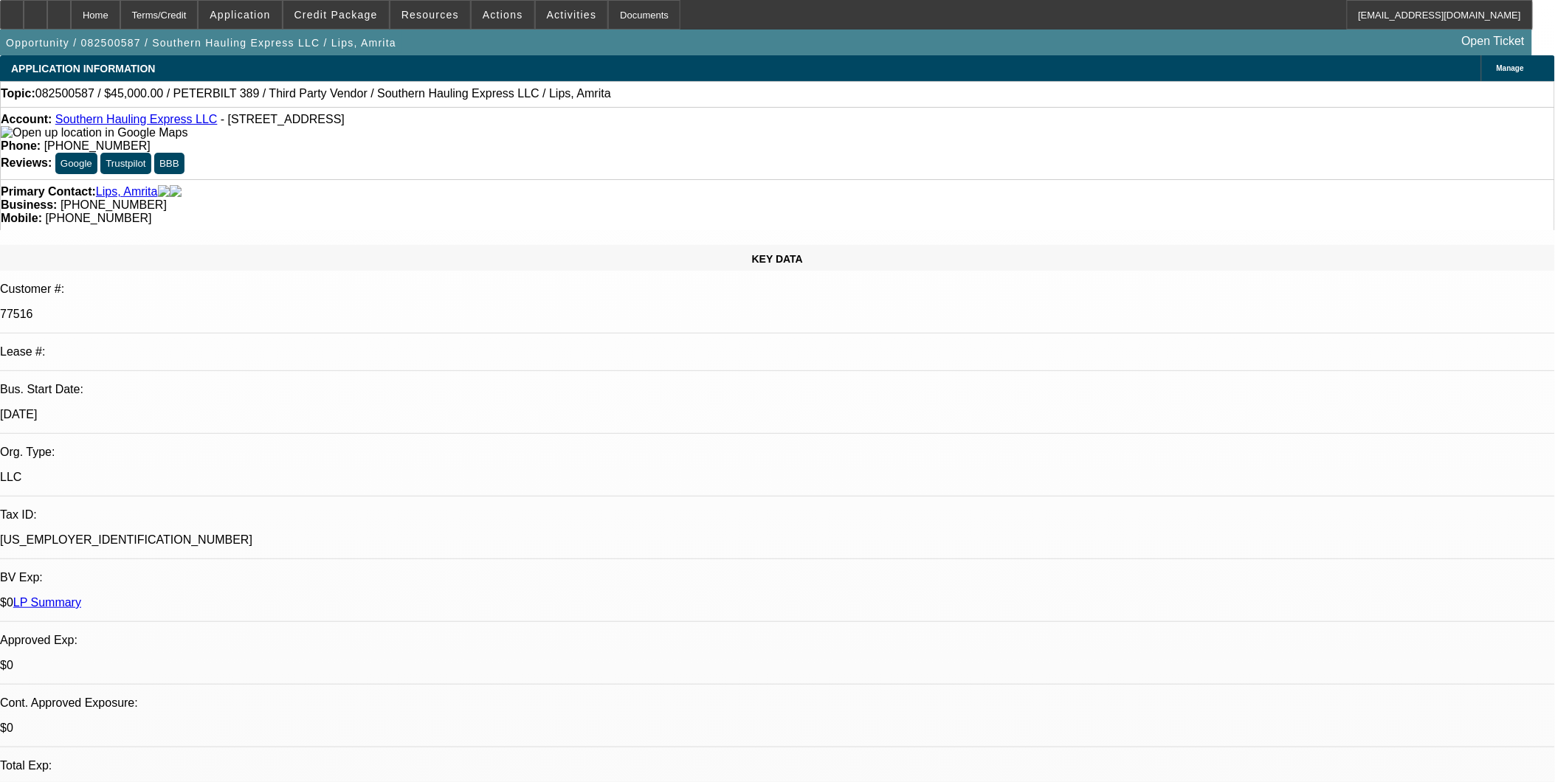
scroll to position [246, 0]
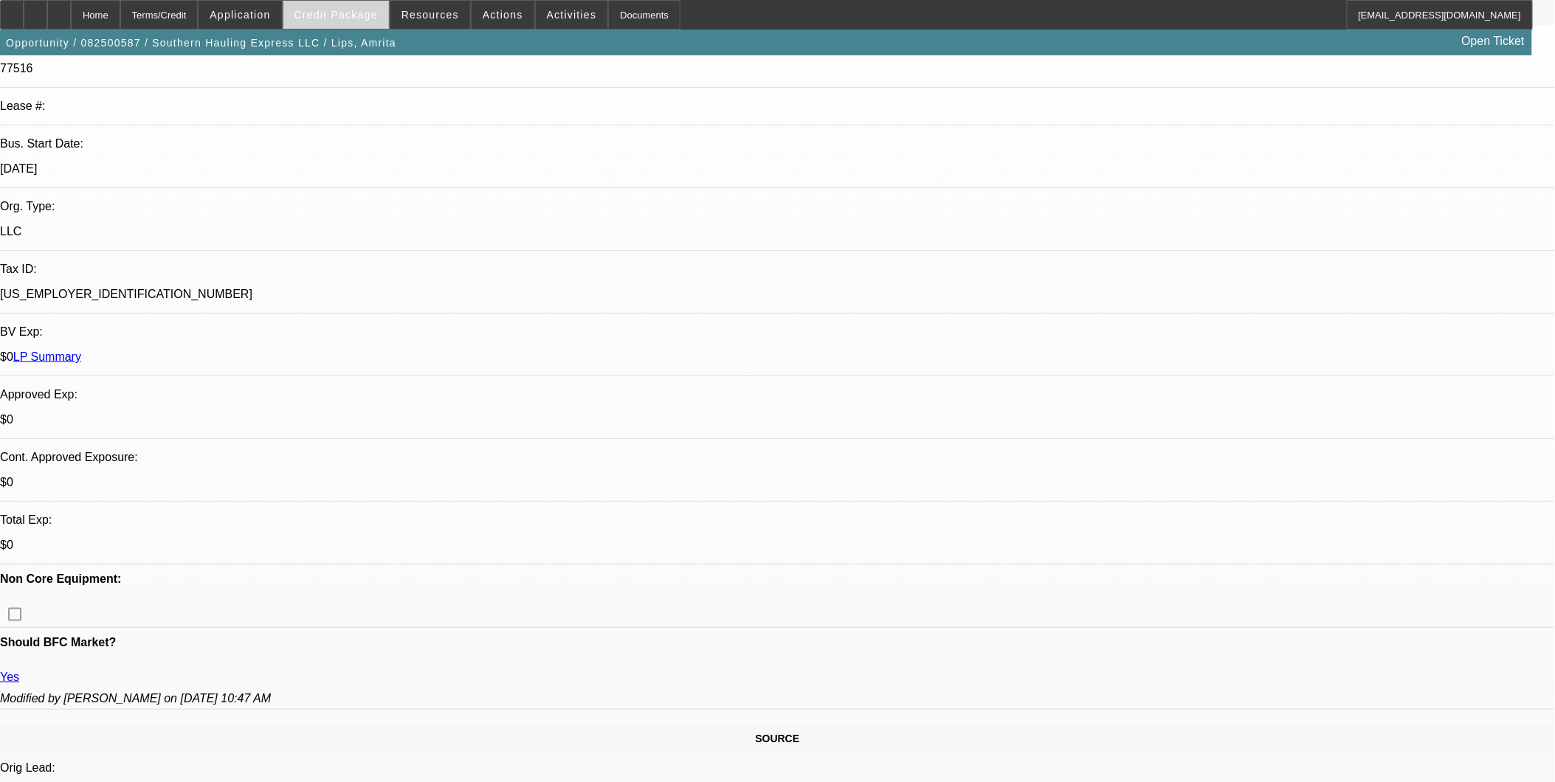
click at [378, 10] on span "Credit Package" at bounding box center [335, 15] width 83 height 12
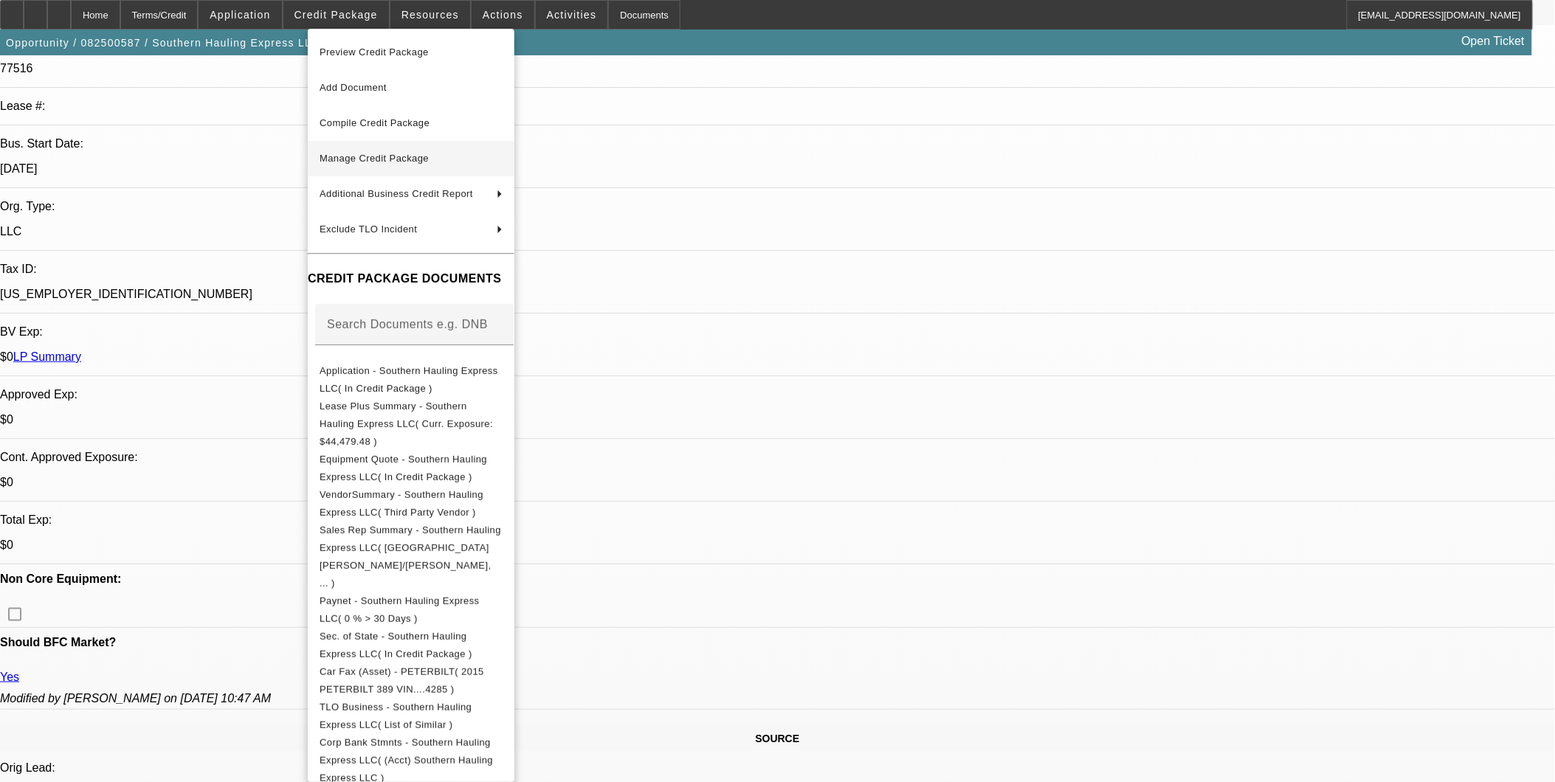
click at [398, 159] on span "Manage Credit Package" at bounding box center [374, 158] width 109 height 11
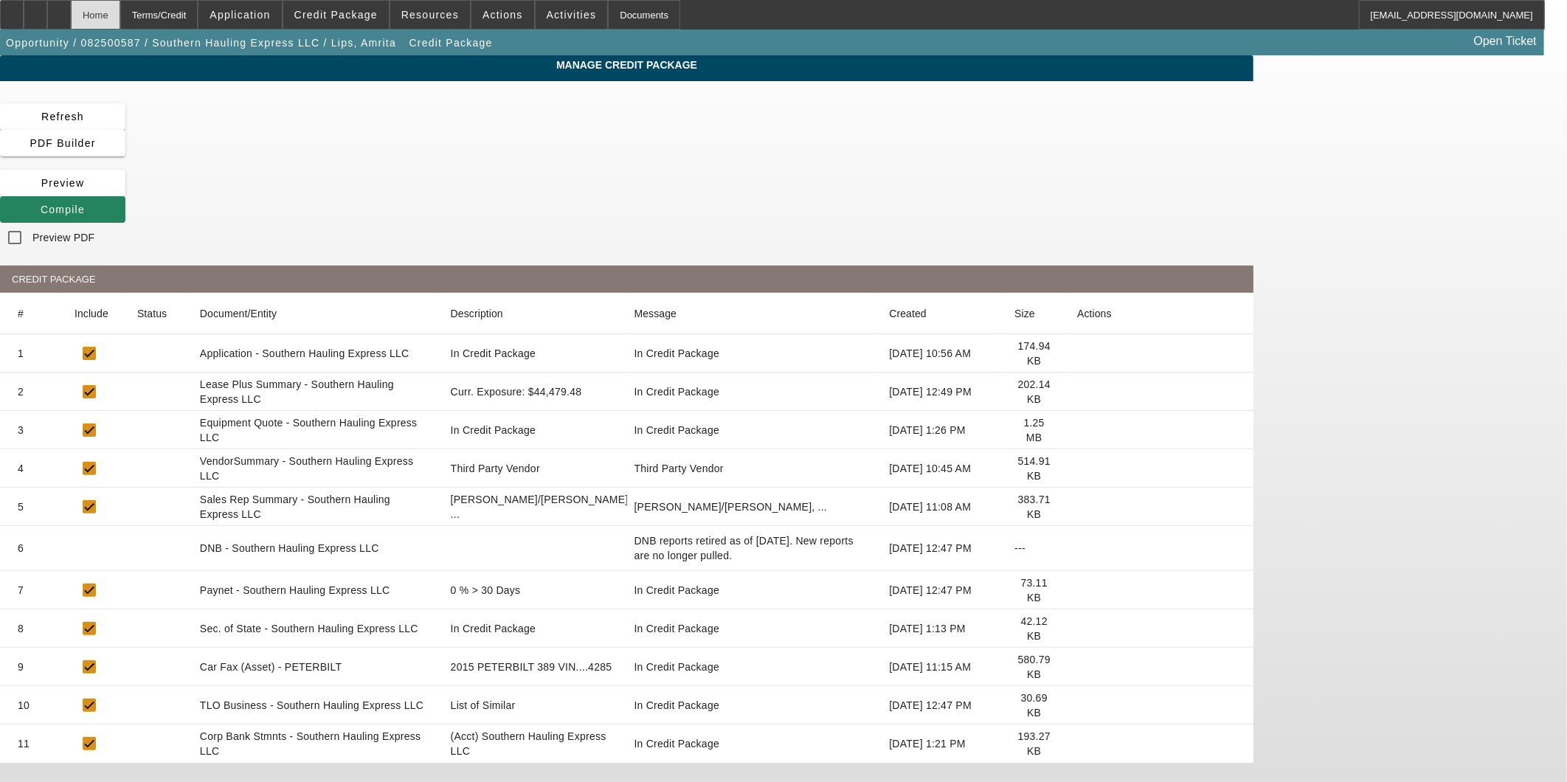
click at [120, 15] on div "Home" at bounding box center [95, 15] width 49 height 30
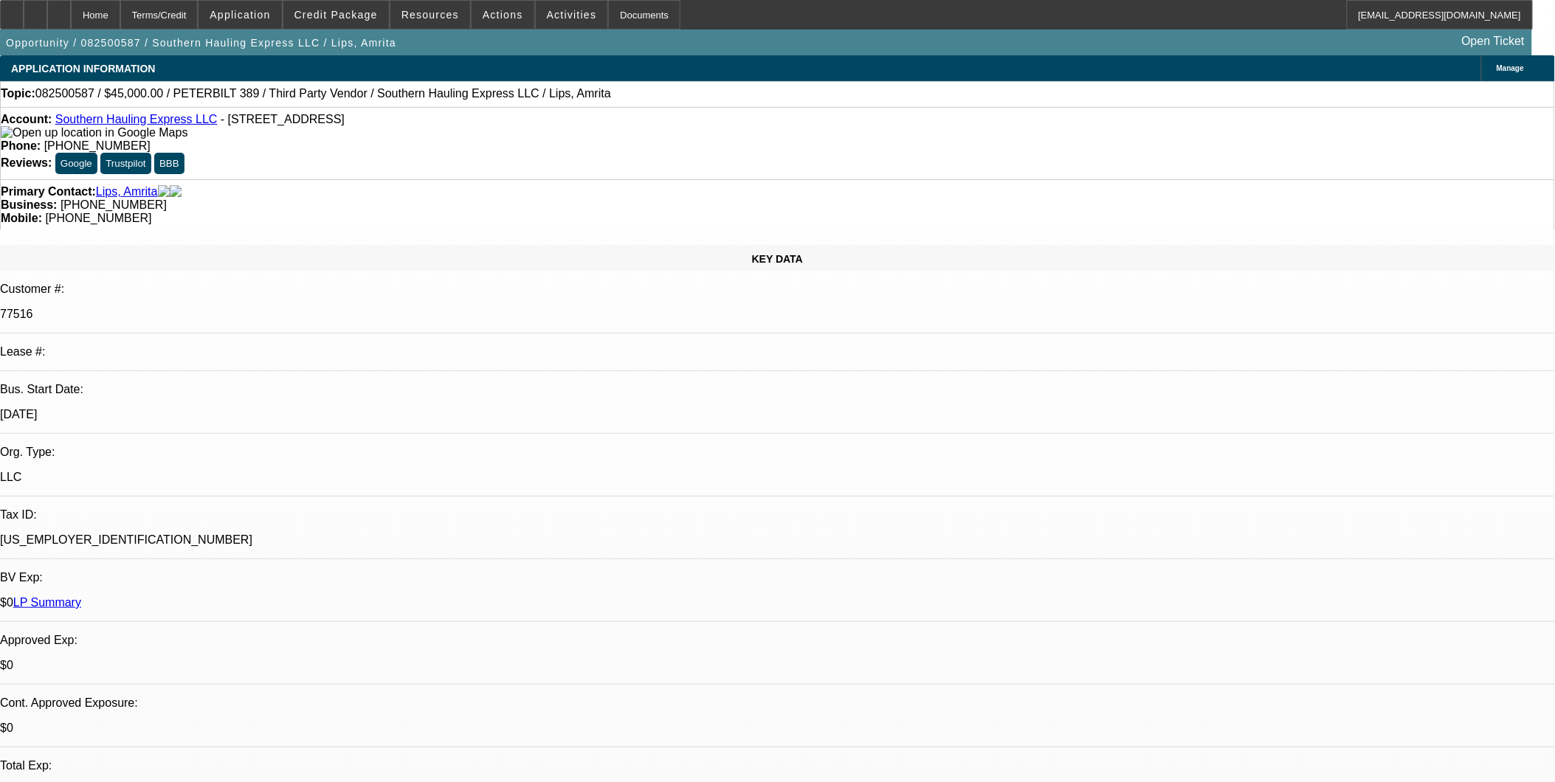
select select "0.1"
select select "2"
select select "0.1"
select select "4"
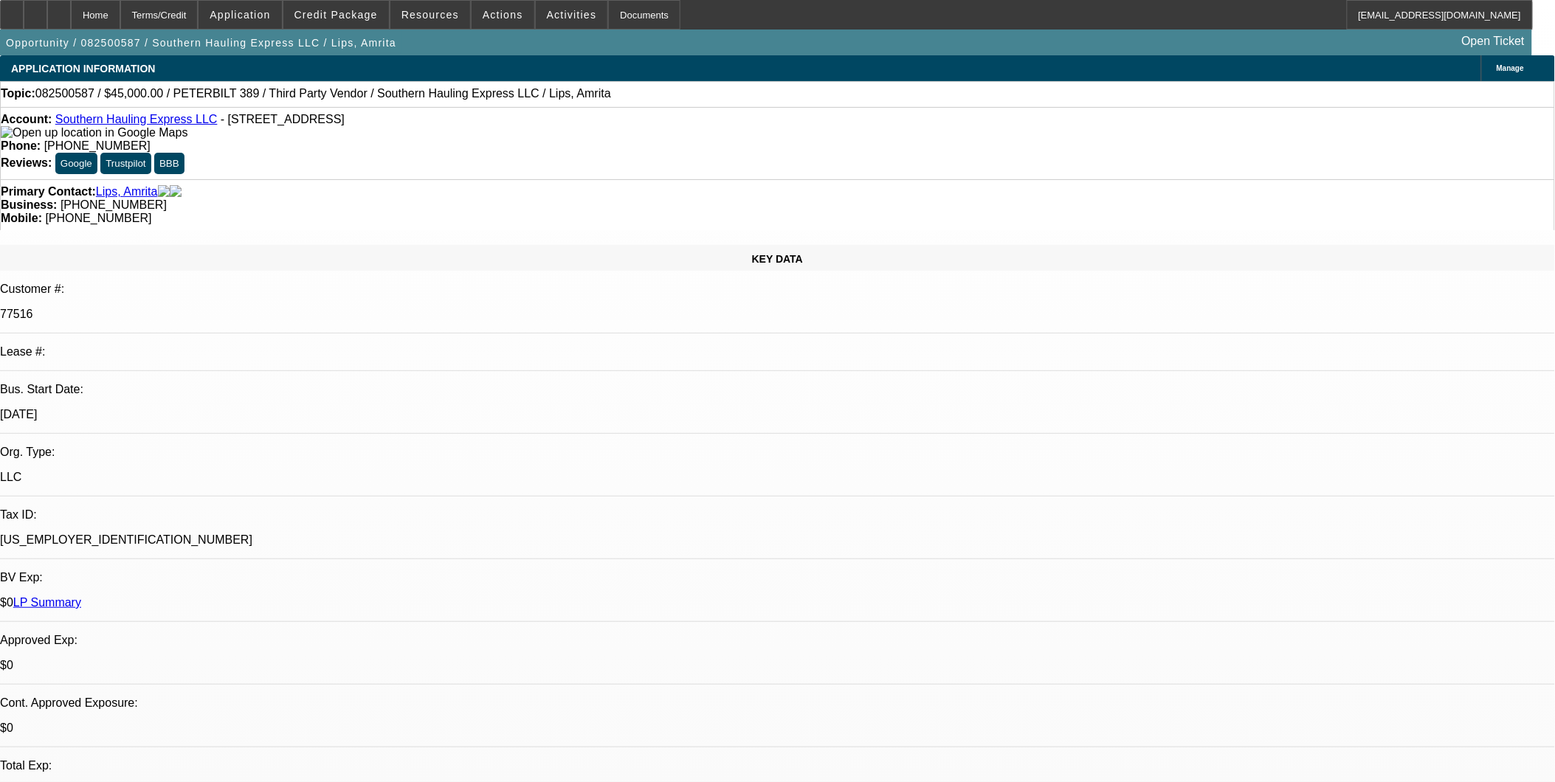
select select "0.1"
select select "2"
select select "0.1"
select select "4"
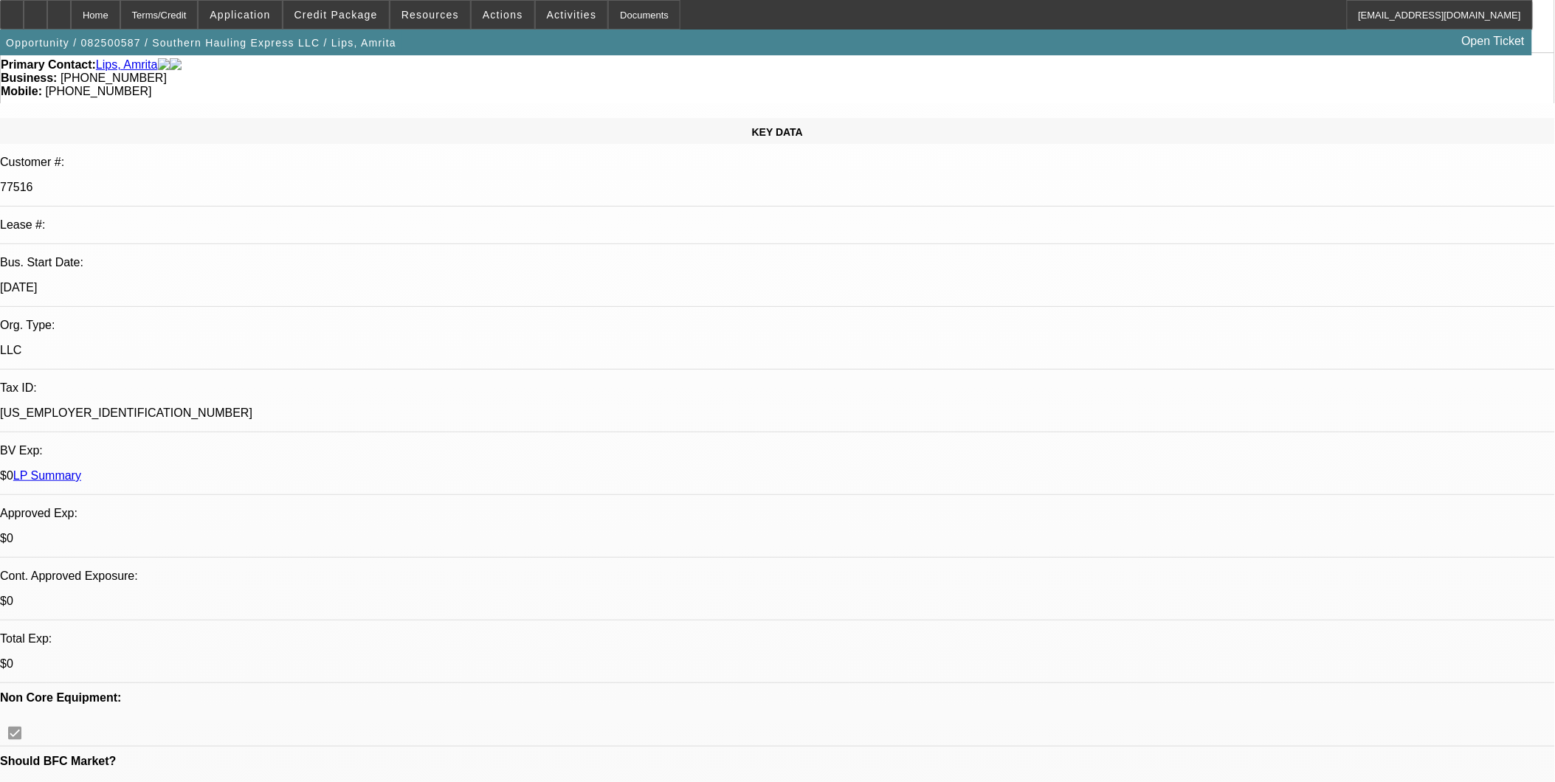
scroll to position [164, 0]
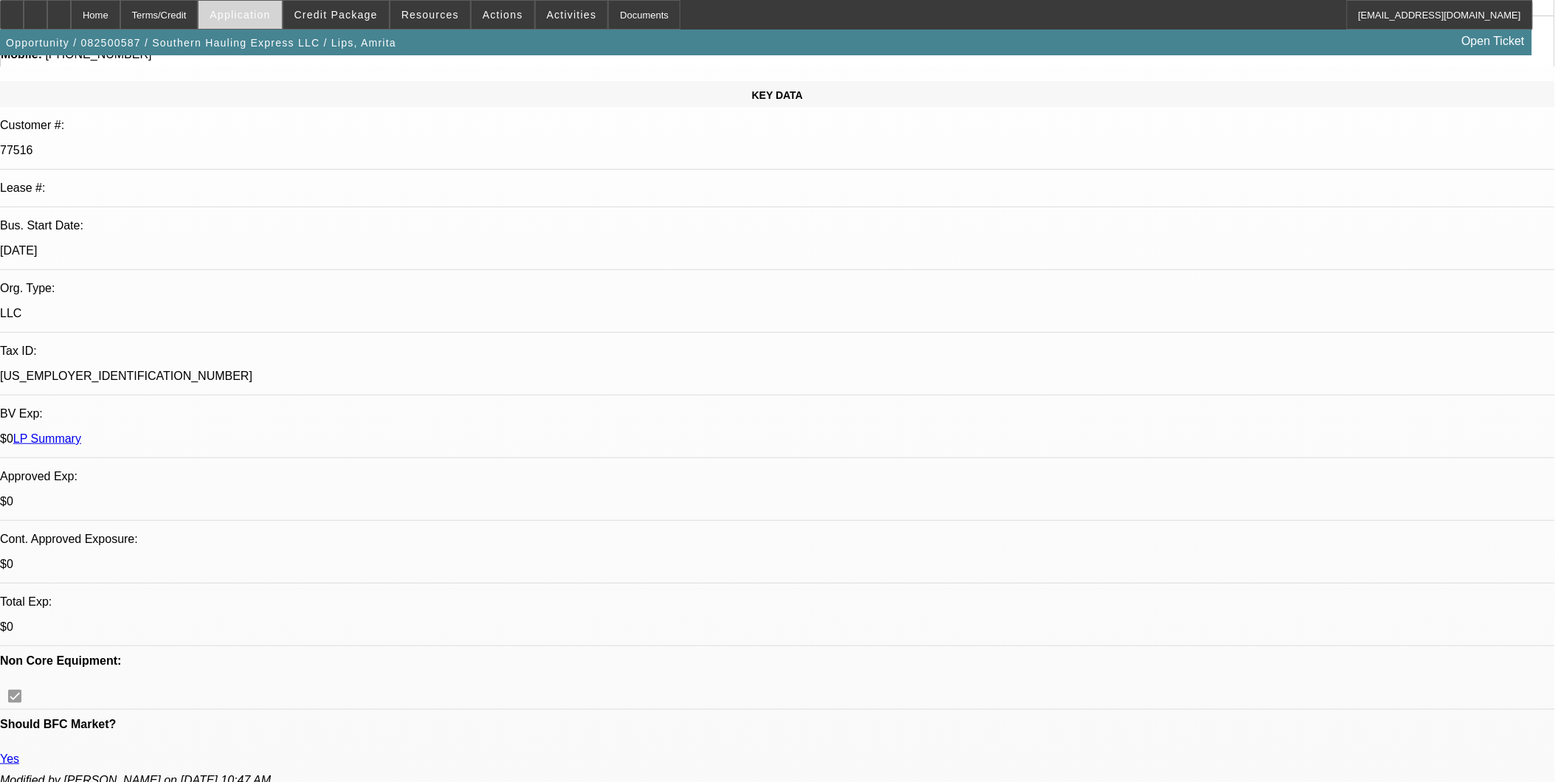
click at [277, 20] on span at bounding box center [240, 14] width 83 height 35
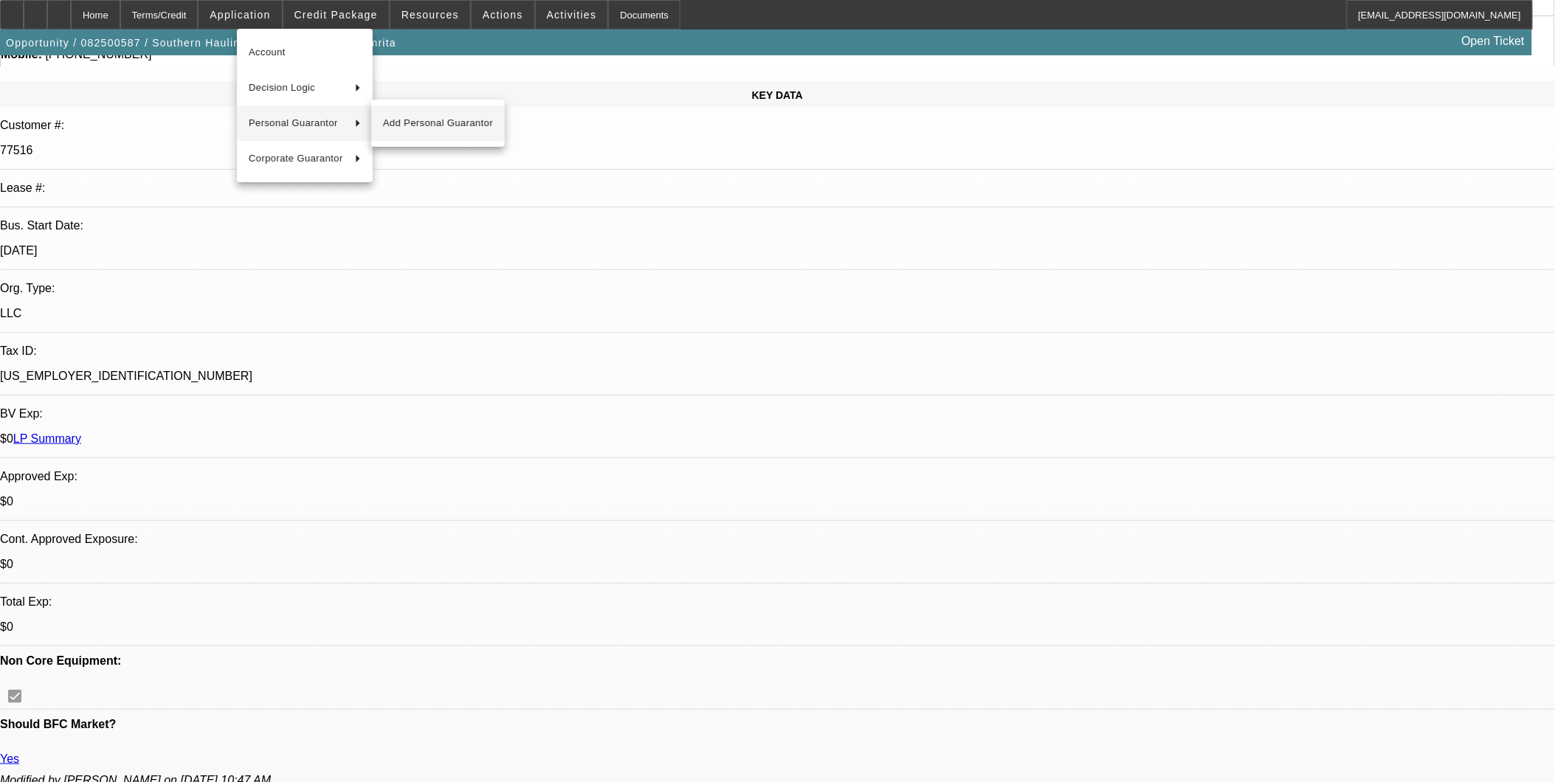
click at [390, 124] on span "Add Personal Guarantor" at bounding box center [438, 123] width 110 height 18
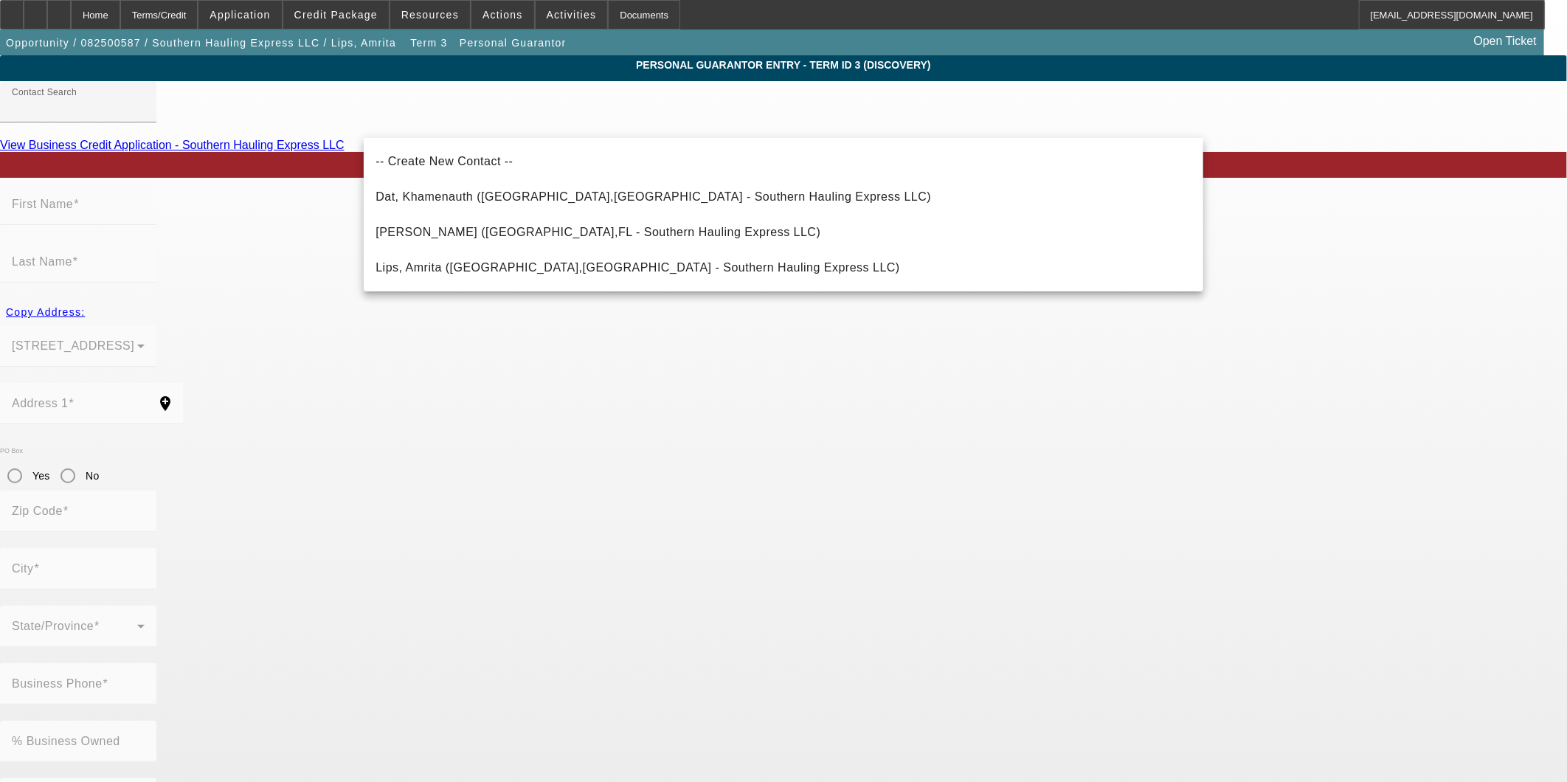
click at [270, 270] on app-personal-guarantor-manage "Personal Guarantor Entry - Term ID 3 (Discovery) Contact Search View Business C…" at bounding box center [783, 793] width 1567 height 1477
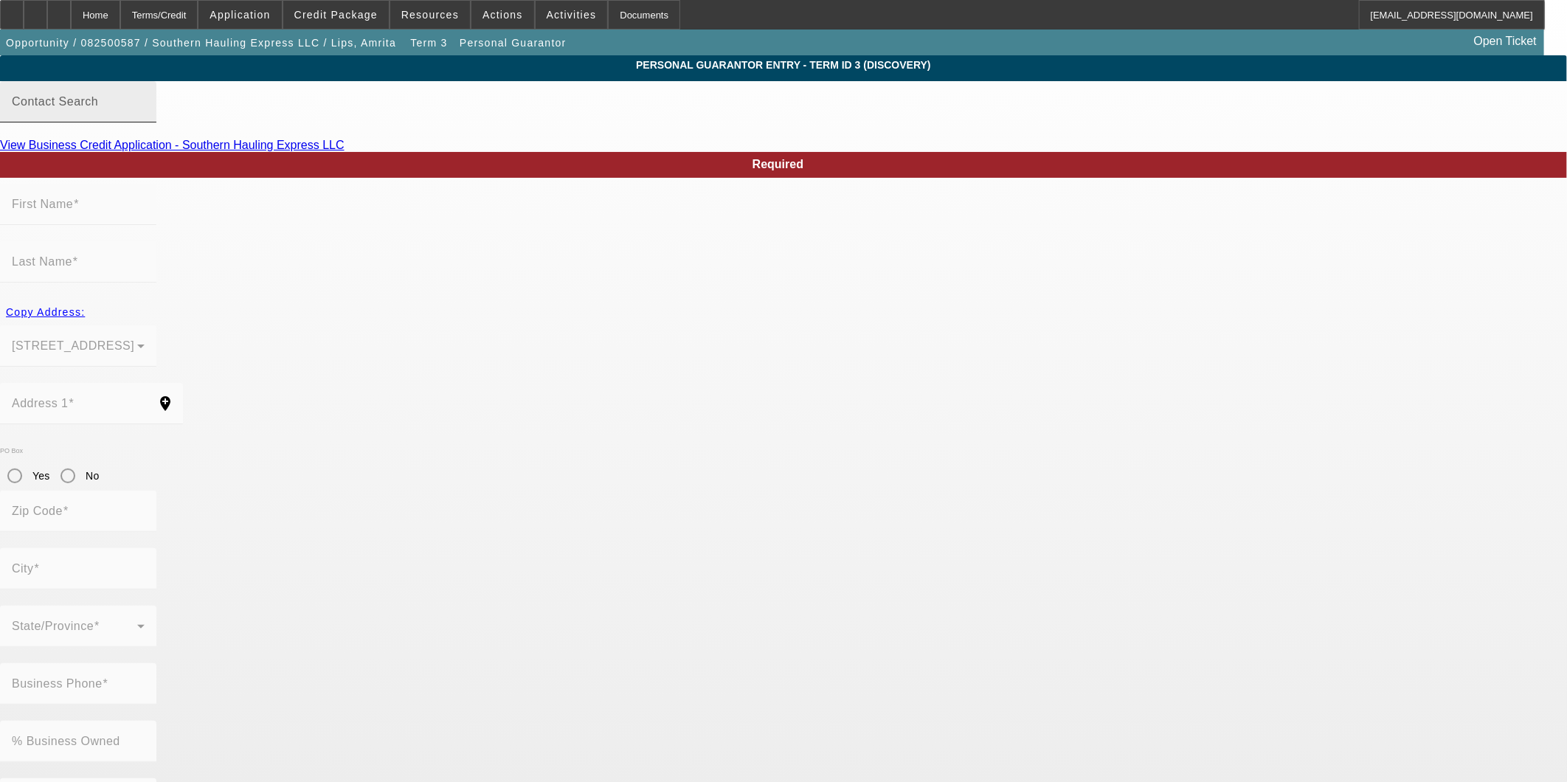
click at [145, 113] on div "Contact Search" at bounding box center [78, 101] width 133 height 41
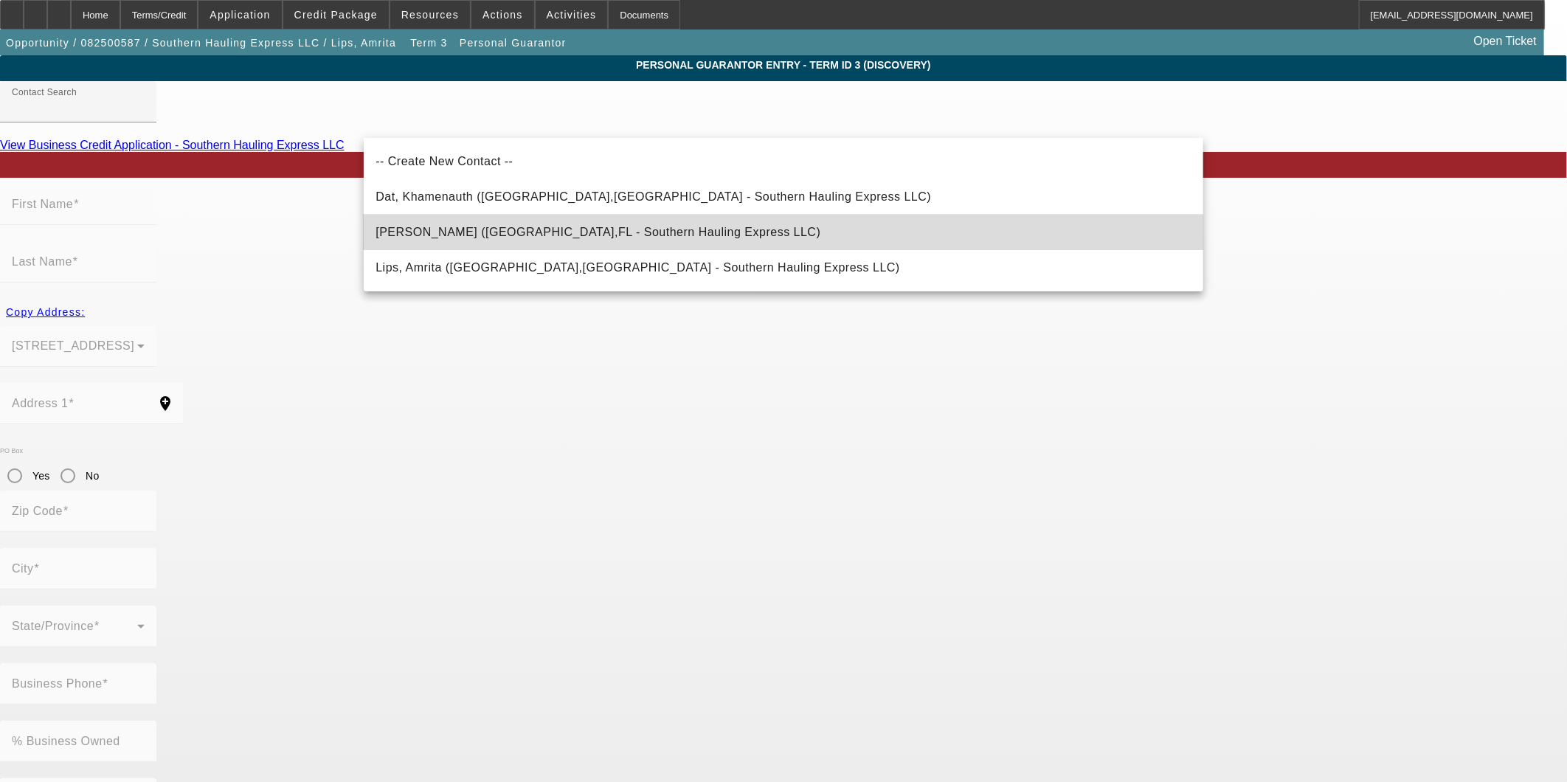
click at [581, 240] on span "Lips, Ronald (Ocala,FL - Southern Hauling Express LLC)" at bounding box center [598, 233] width 445 height 18
type input "Lips, Ronald (Ocala,FL - Southern Hauling Express LLC)"
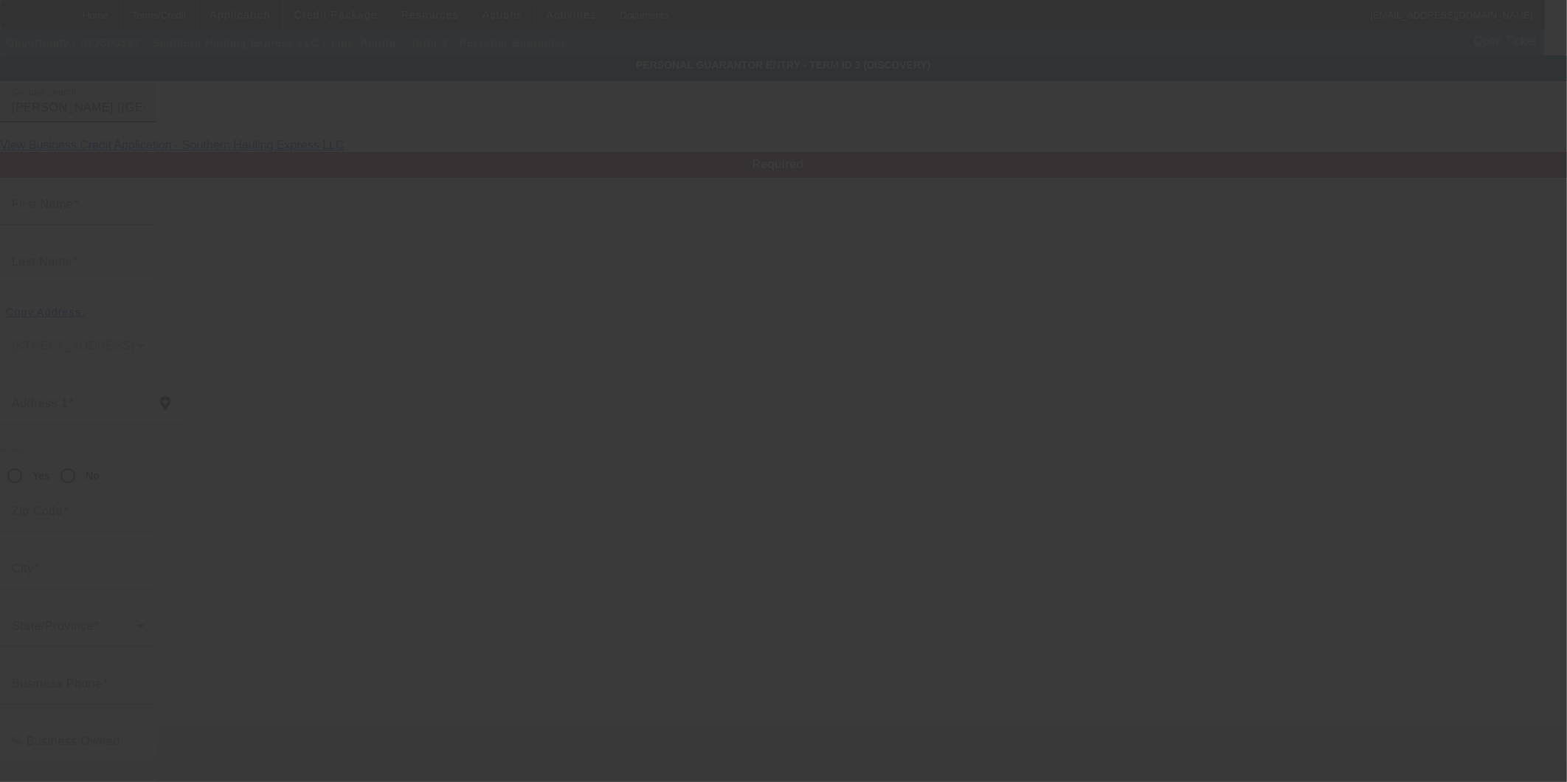
type input "Ronald"
type input "Lips"
type input "96 Pecan Pass"
radio input "true"
type input "34472"
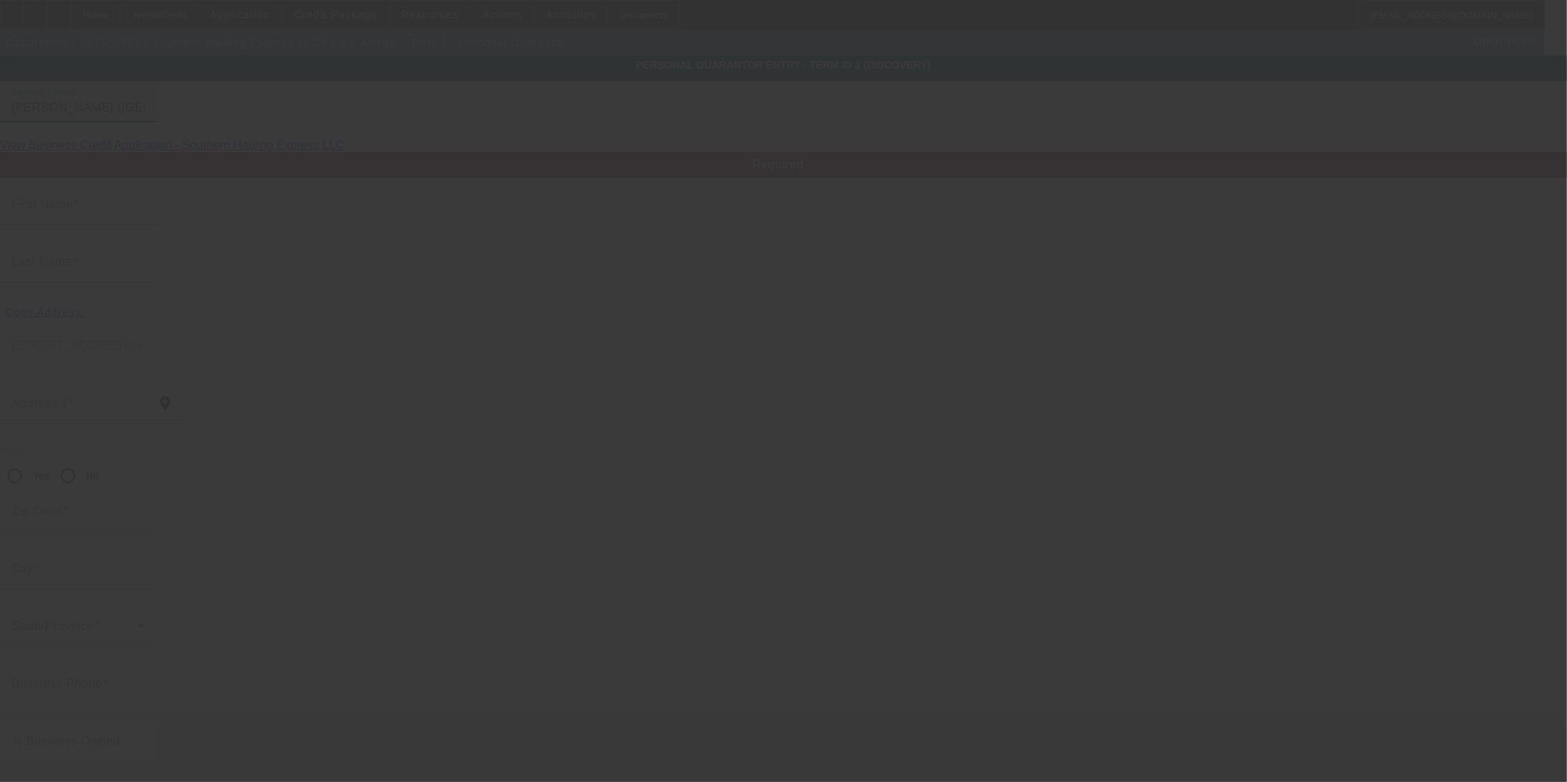
type input "Ocala"
type input "[PHONE_NUMBER]"
type input "33"
type input "130-92-5894"
type input "sweetad911@yahoo.com"
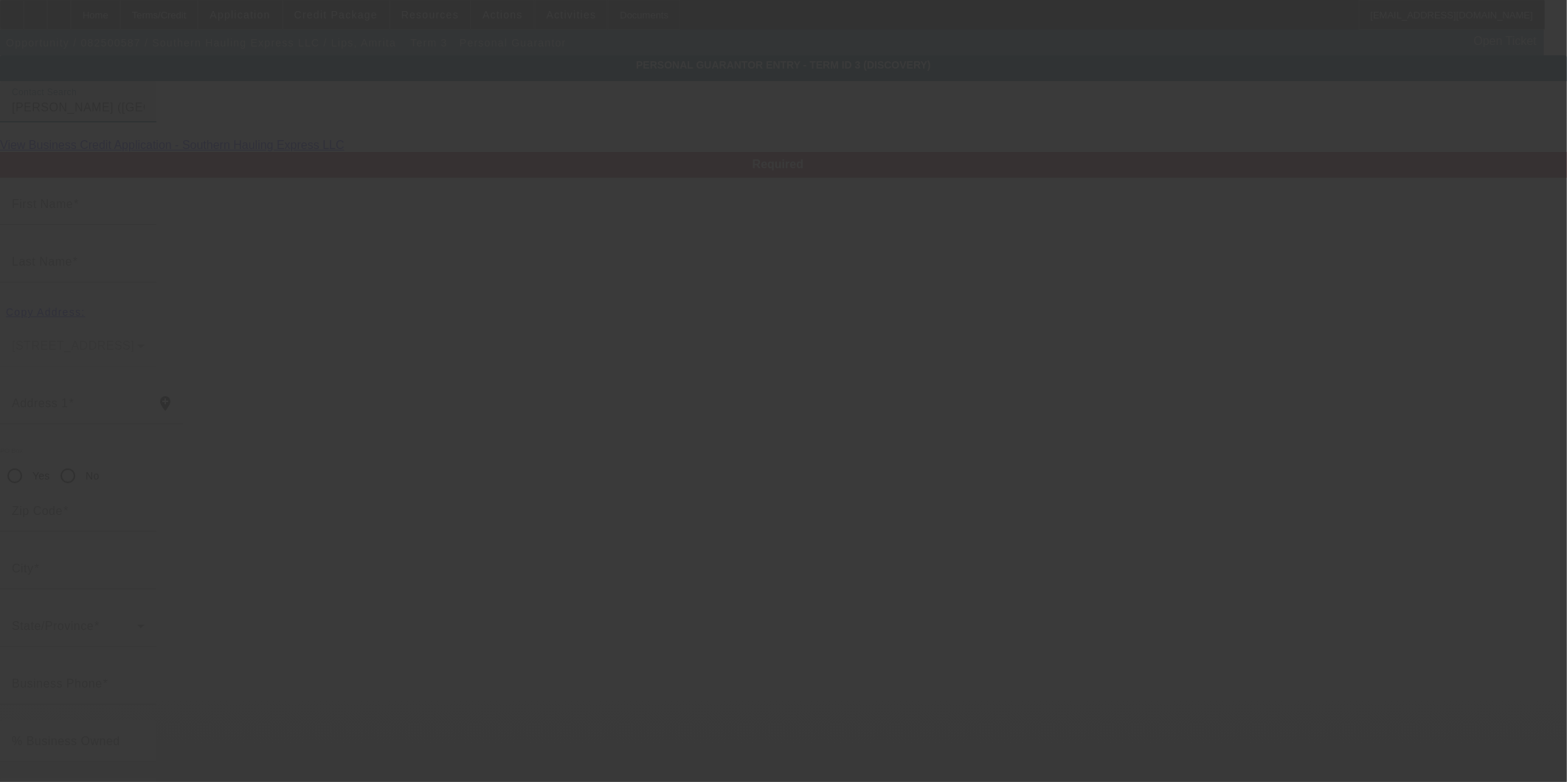
type input "[PHONE_NUMBER]"
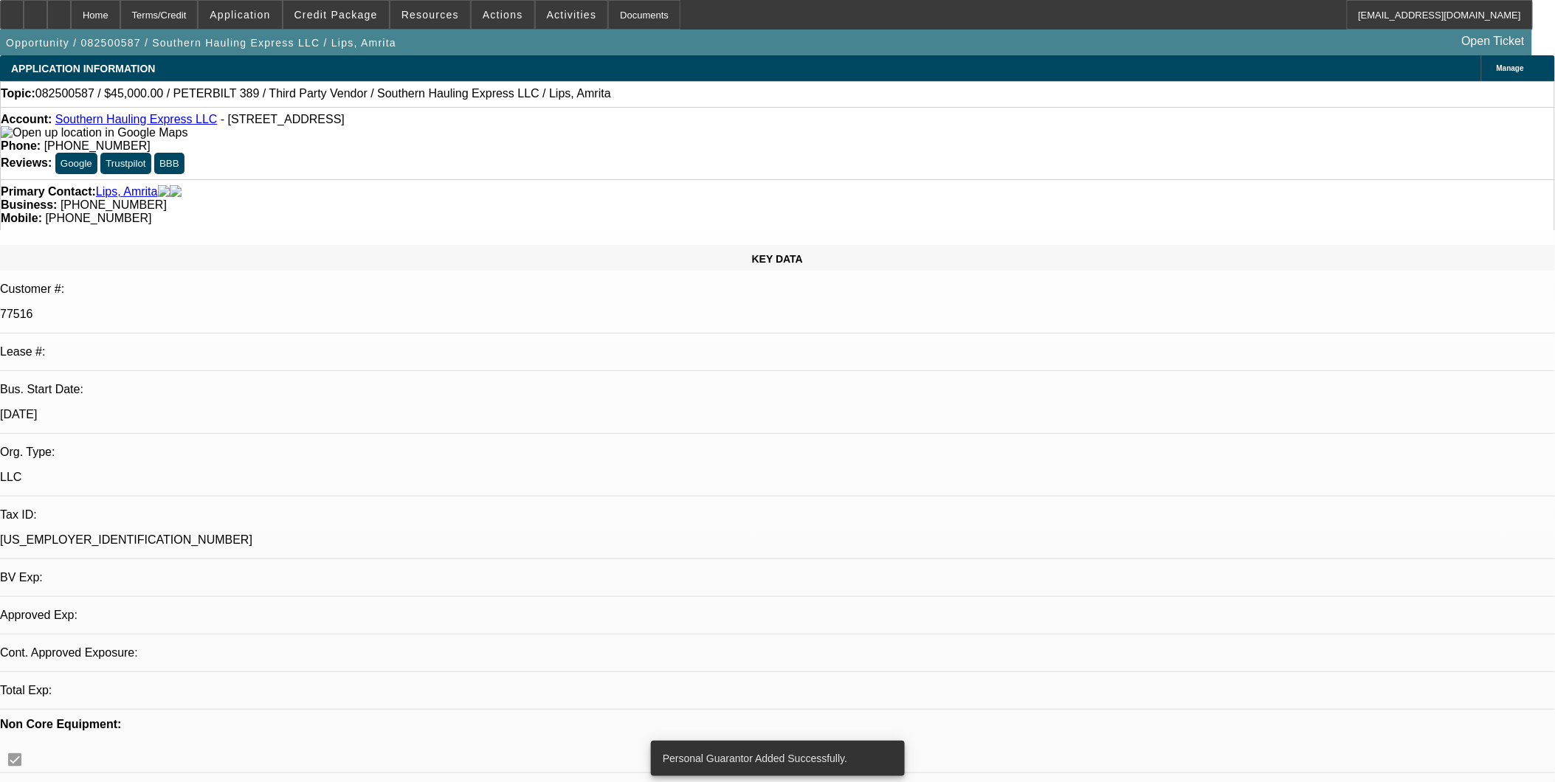
select select "0.1"
select select "2"
select select "0.1"
select select "4"
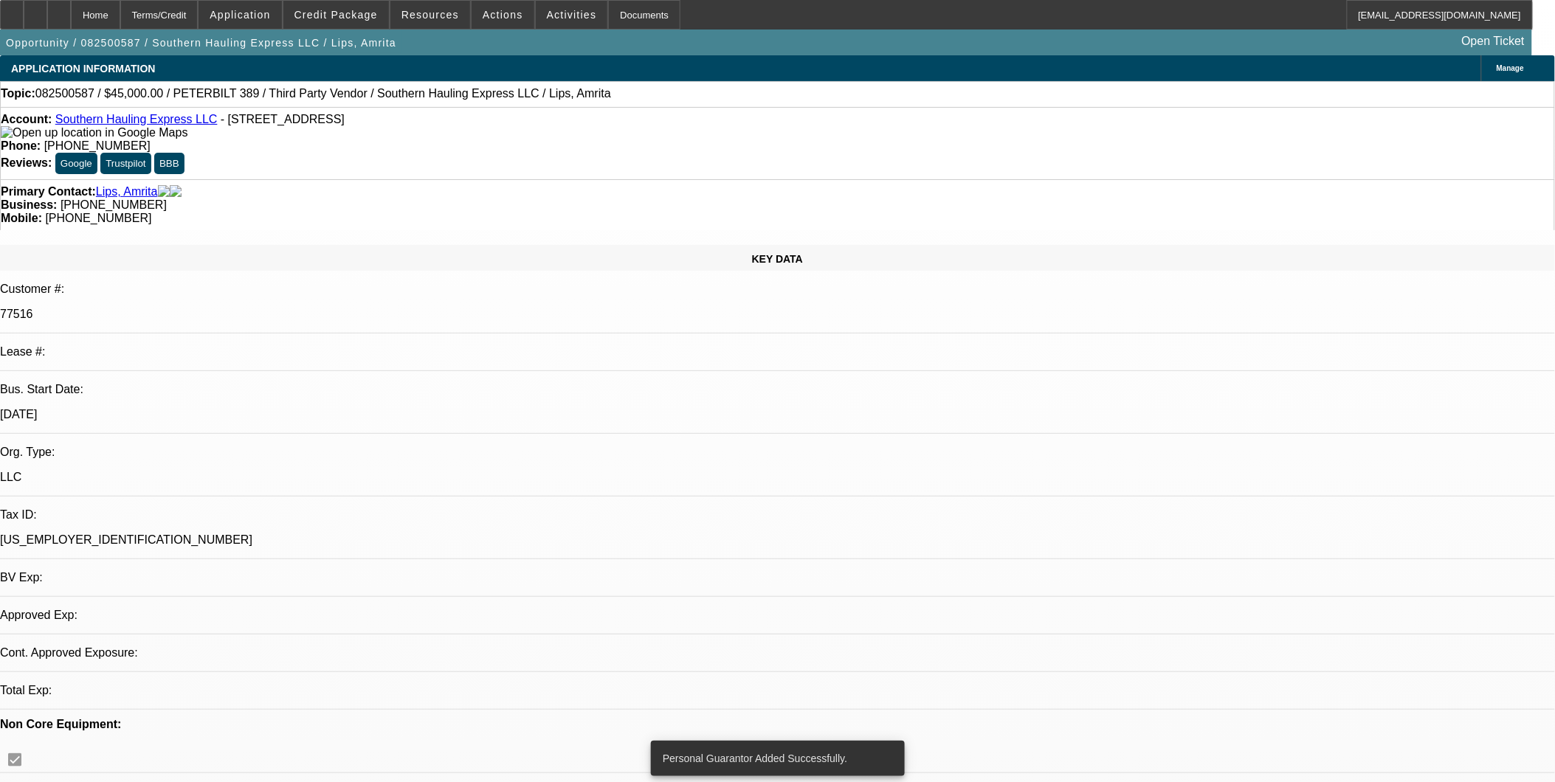
select select "0.1"
select select "2"
select select "0.1"
select select "4"
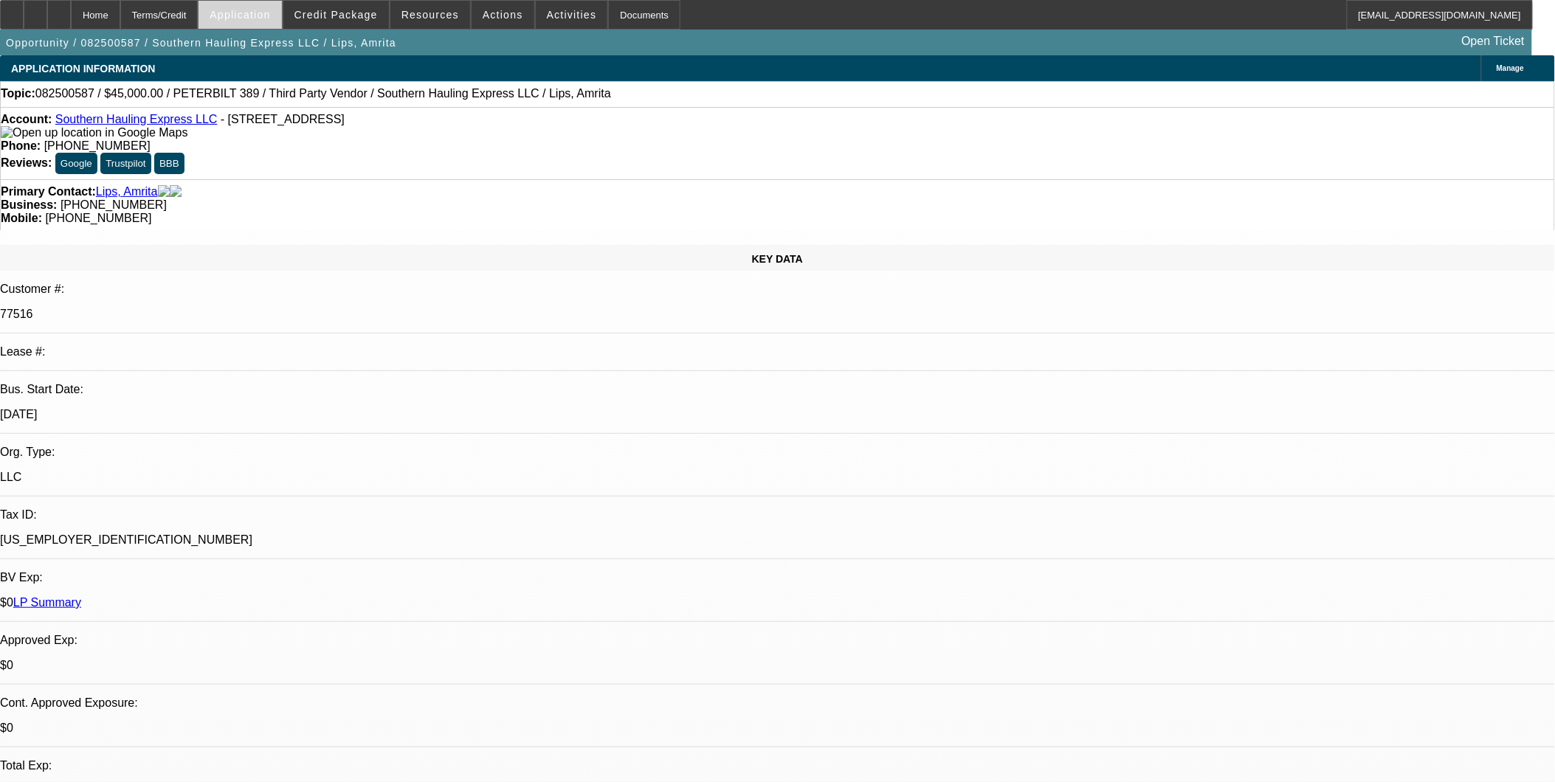
click at [270, 13] on span "Application" at bounding box center [240, 15] width 61 height 12
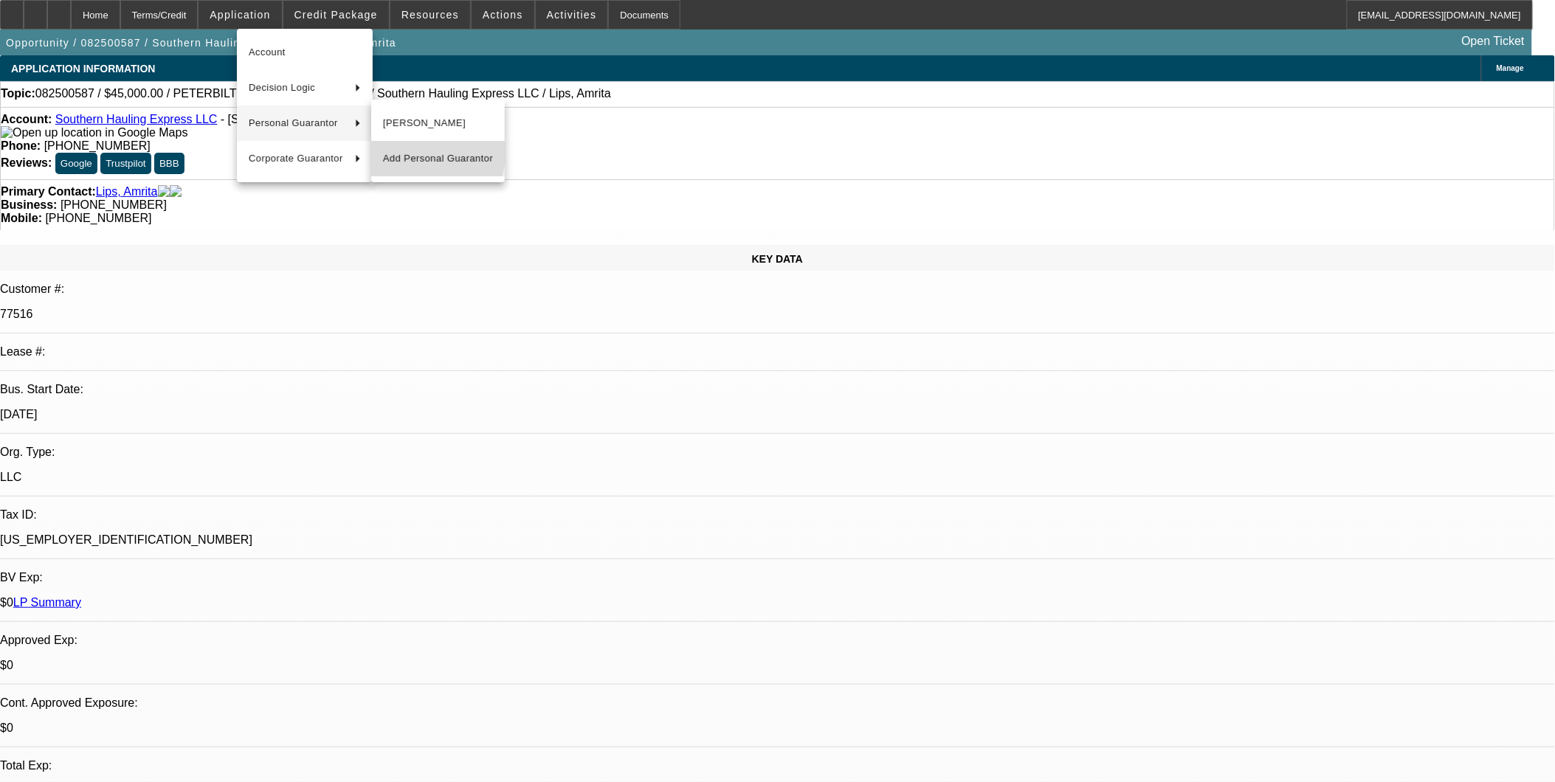
click at [395, 152] on span "Add Personal Guarantor" at bounding box center [438, 159] width 110 height 18
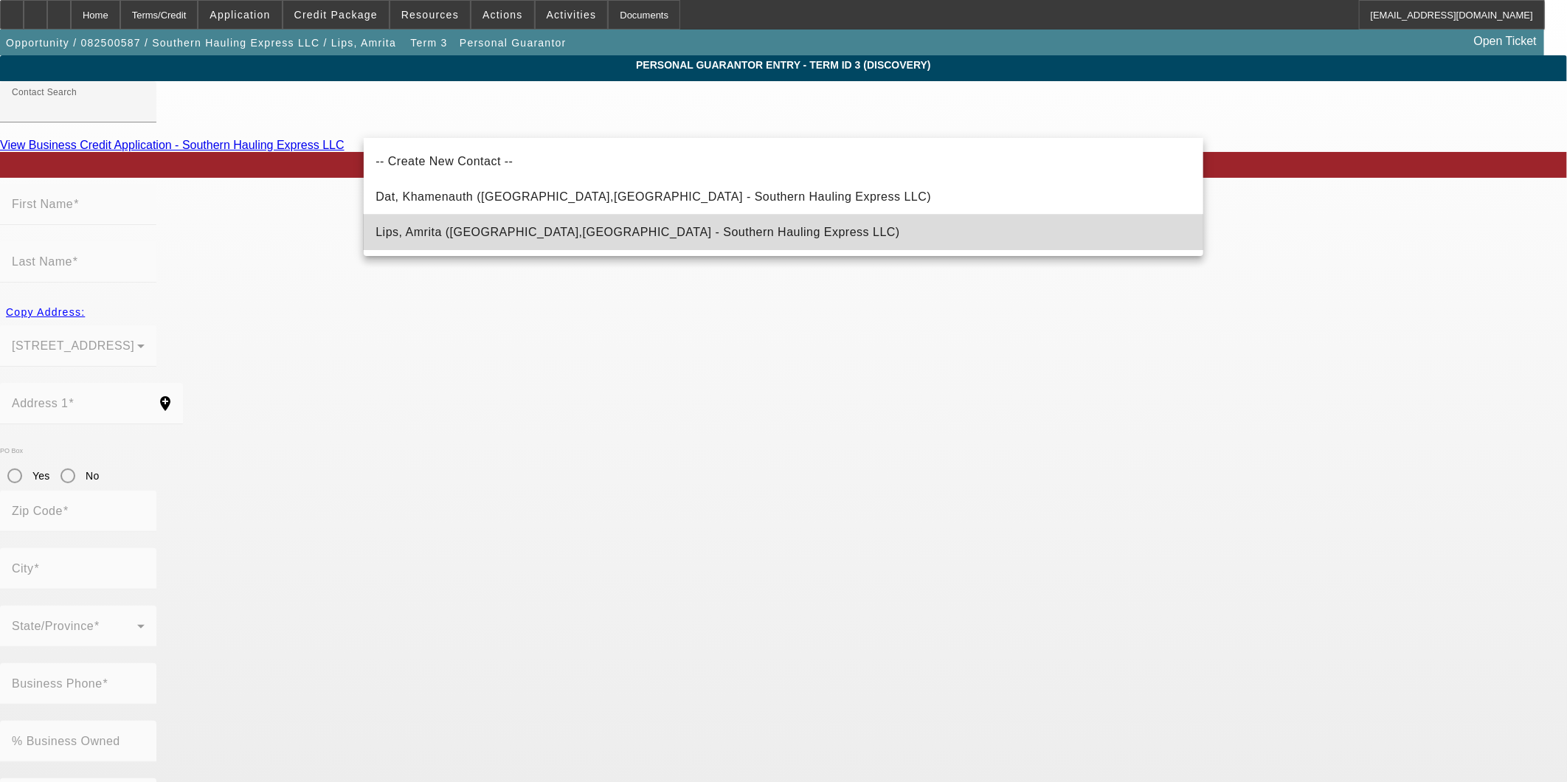
click at [551, 226] on span "Lips, Amrita (Ocala,FL - Southern Hauling Express LLC)" at bounding box center [638, 233] width 525 height 18
type input "Lips, Amrita (Ocala,FL - Southern Hauling Express LLC)"
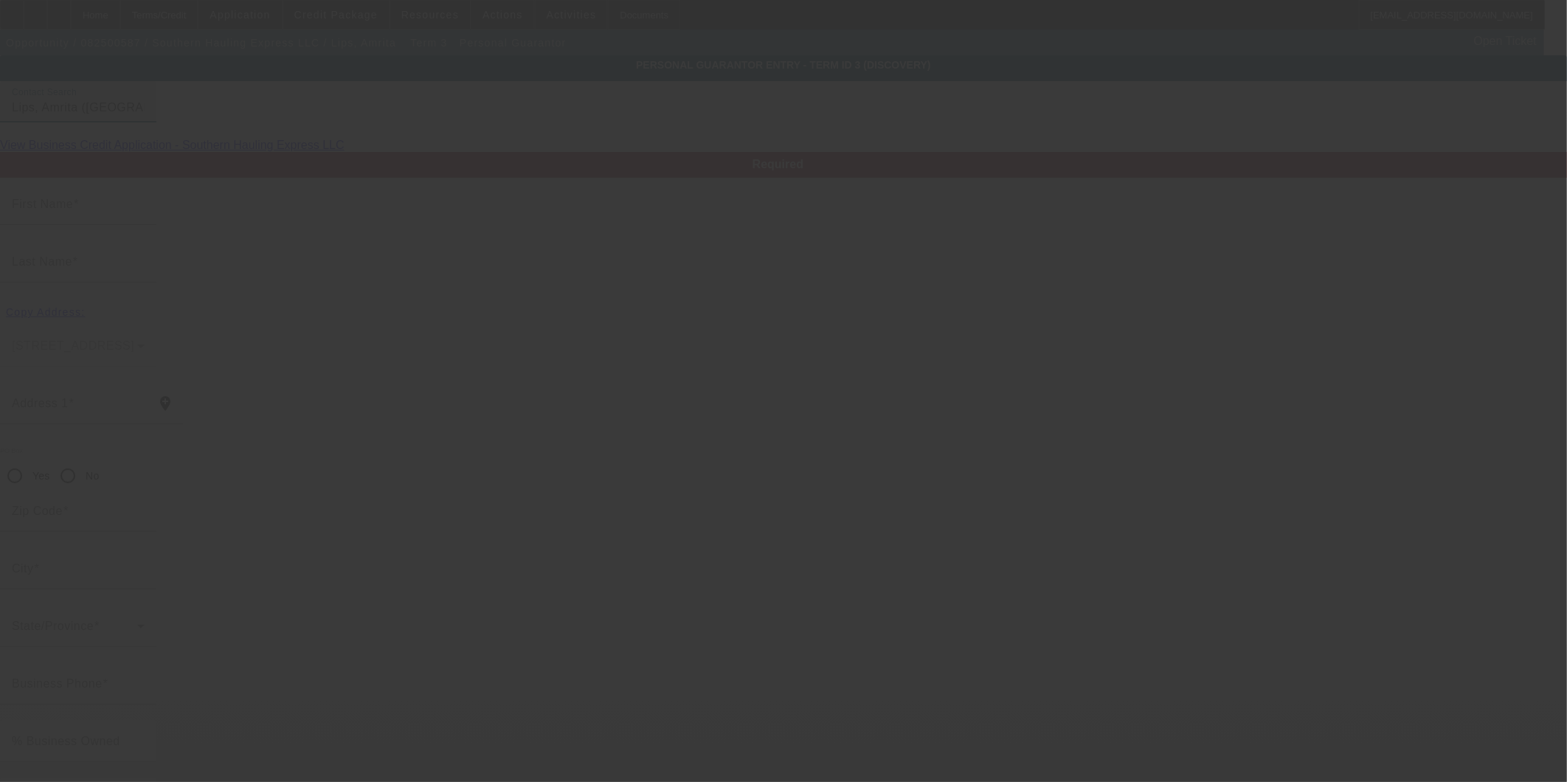
type input "Amrita"
type input "Lips"
type input "96 Pecan Pass"
radio input "true"
type input "34472"
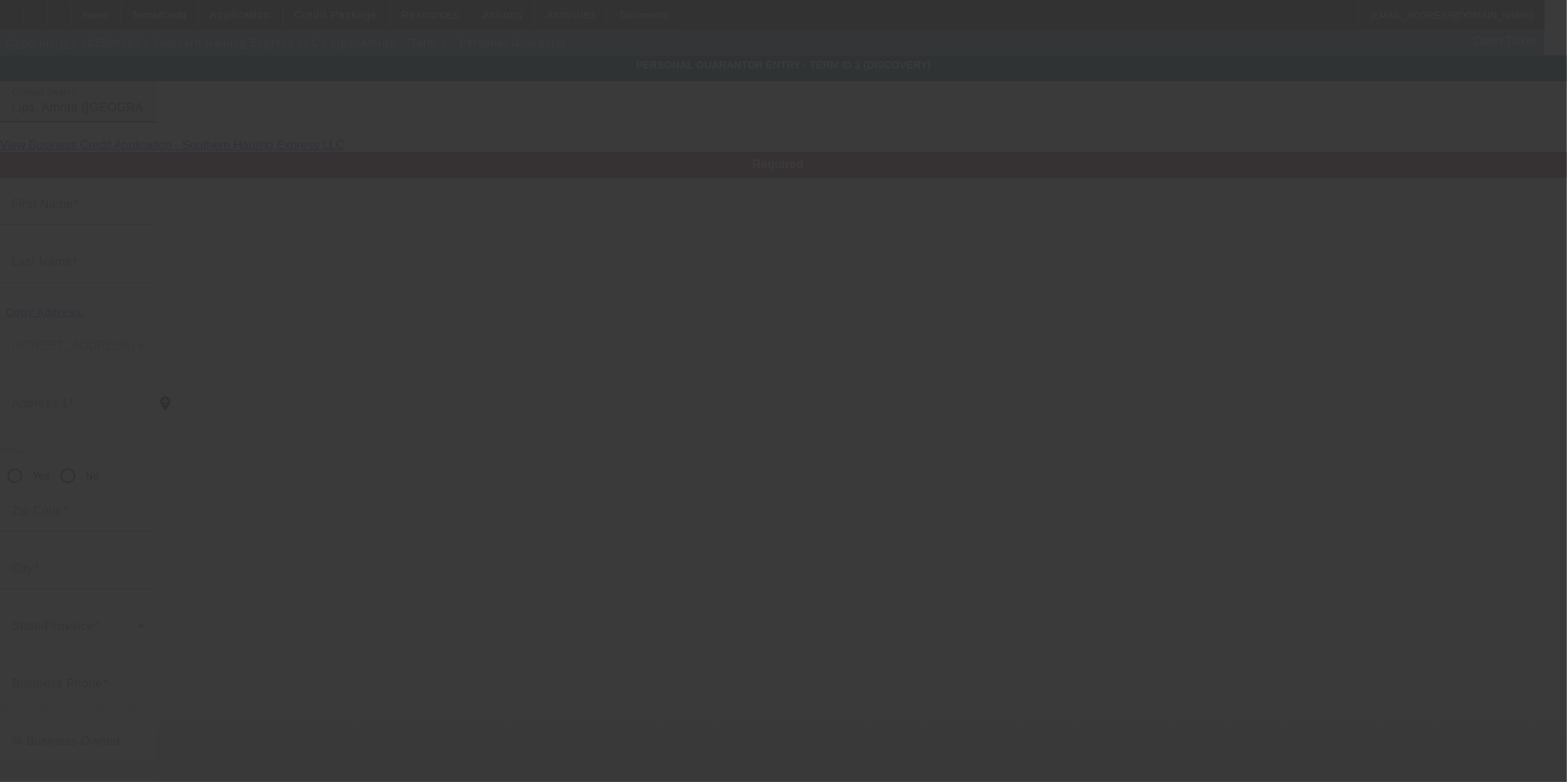
type input "Ocala"
type input "[PHONE_NUMBER]"
type input "33"
type input "057-98-7291"
type input "sweetad911@yahoo.com"
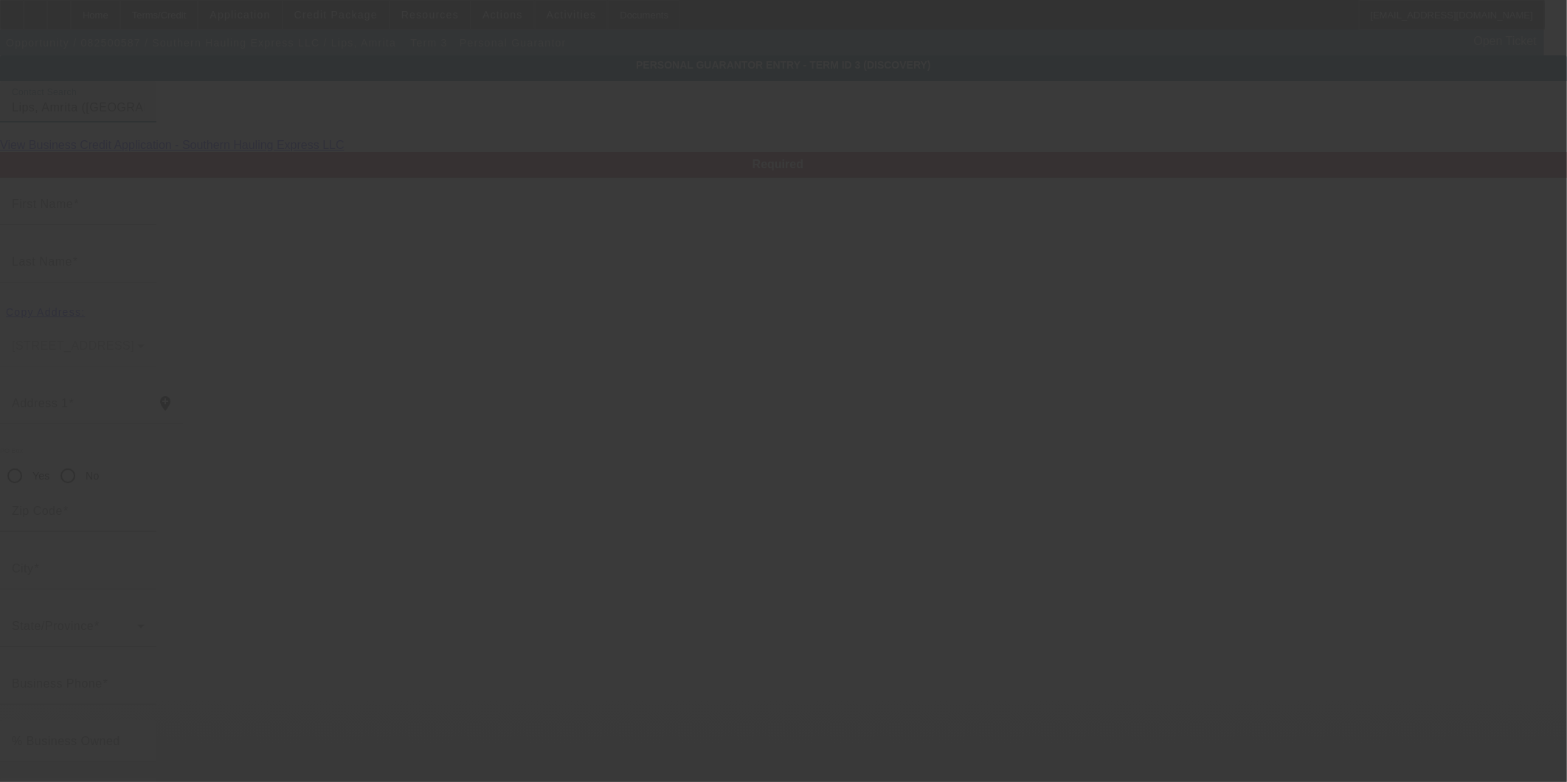
type input "[PHONE_NUMBER]"
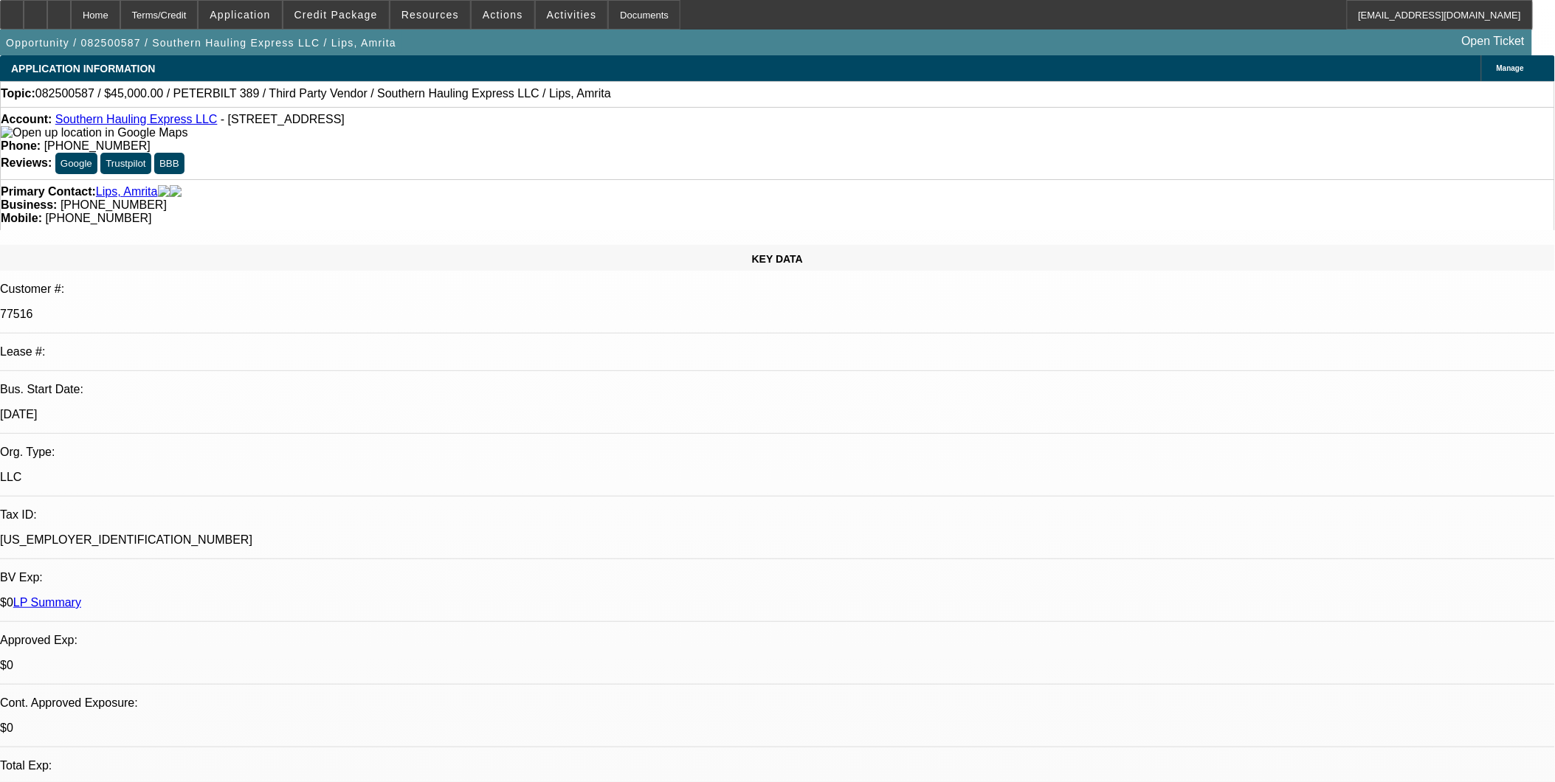
select select "0.1"
select select "2"
select select "0.1"
select select "4"
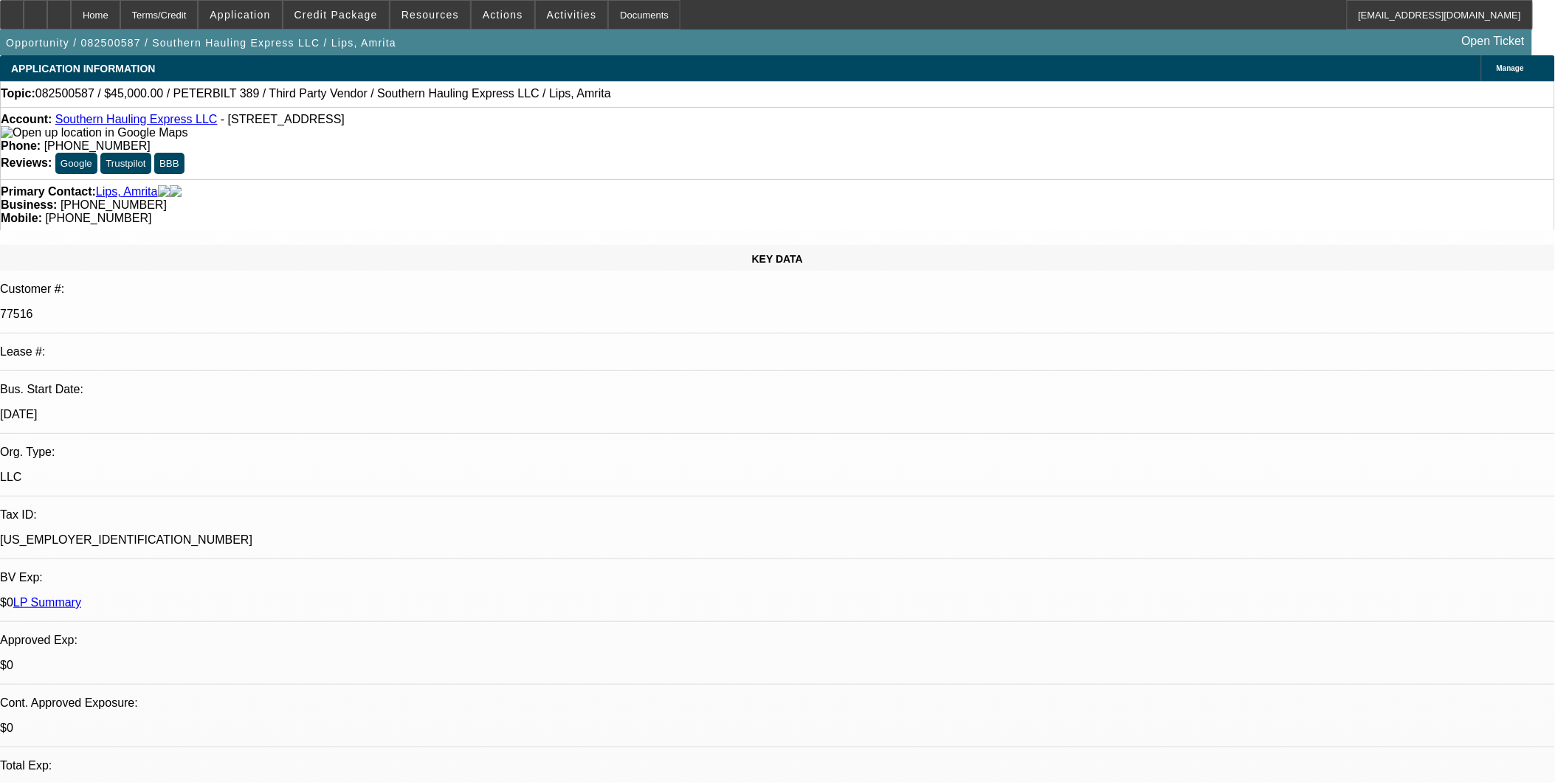
select select "0.1"
select select "2"
select select "0.1"
select select "4"
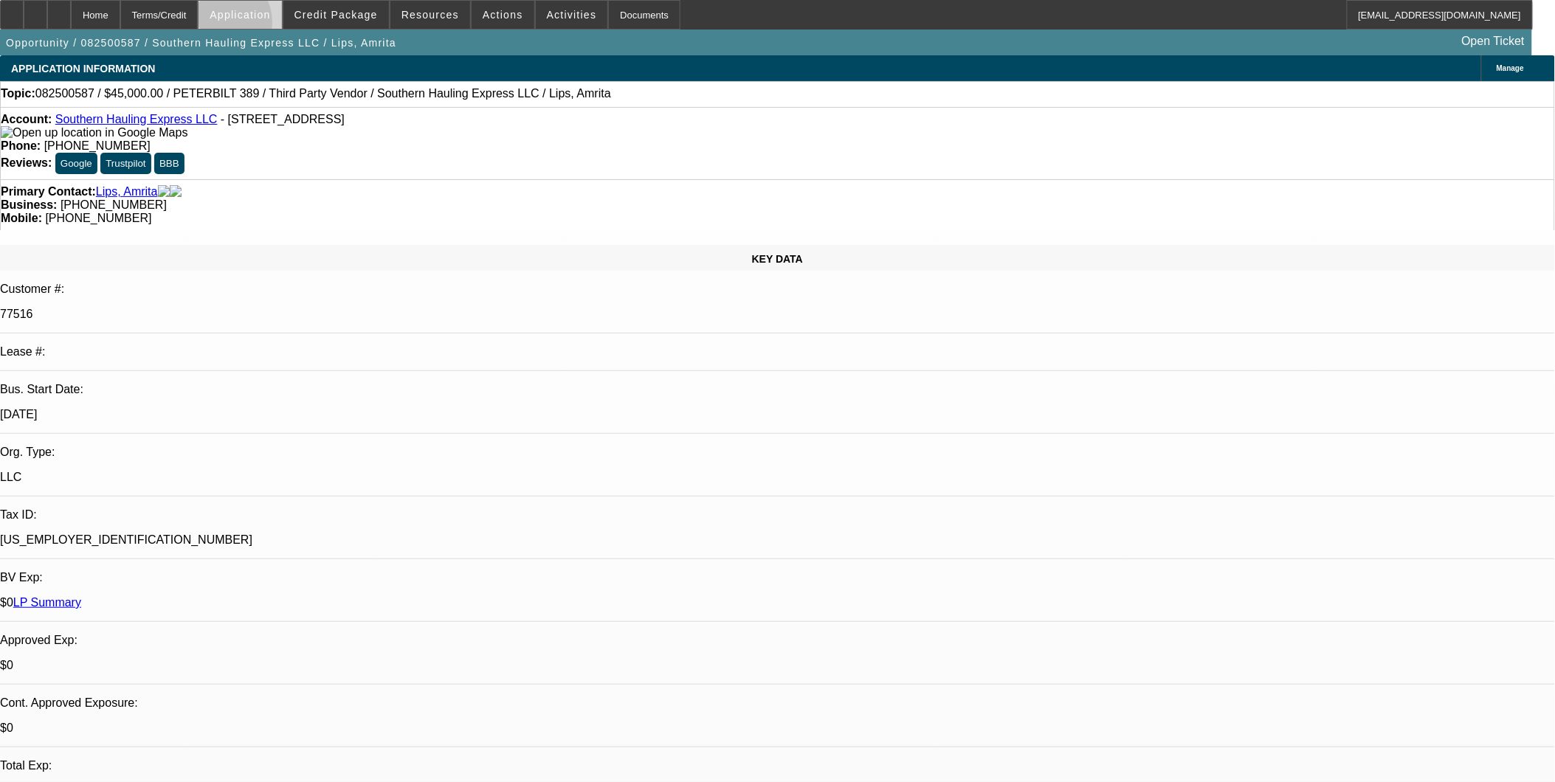
click at [258, 26] on span at bounding box center [240, 14] width 83 height 35
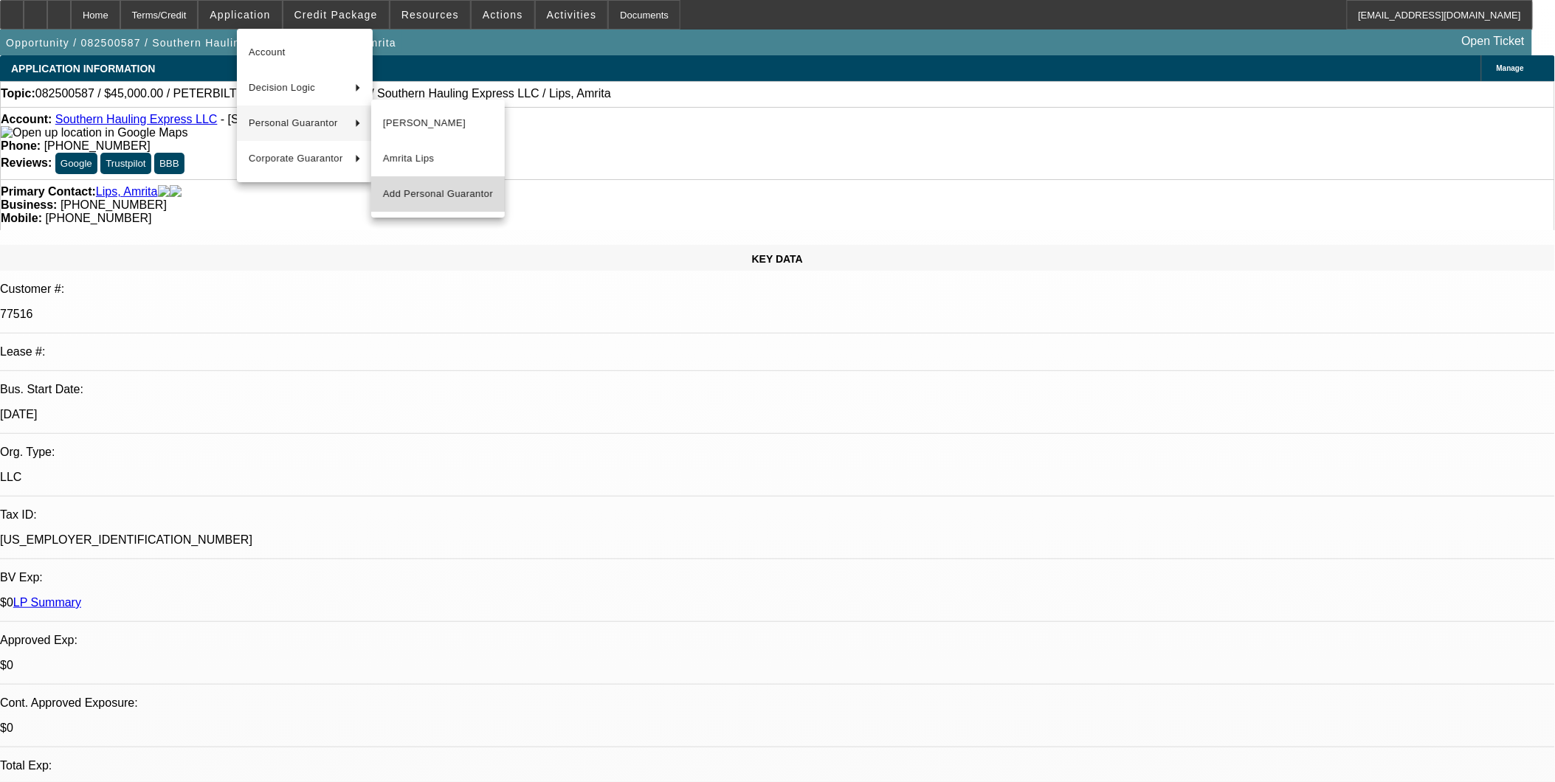
click at [445, 195] on span "Add Personal Guarantor" at bounding box center [438, 194] width 110 height 18
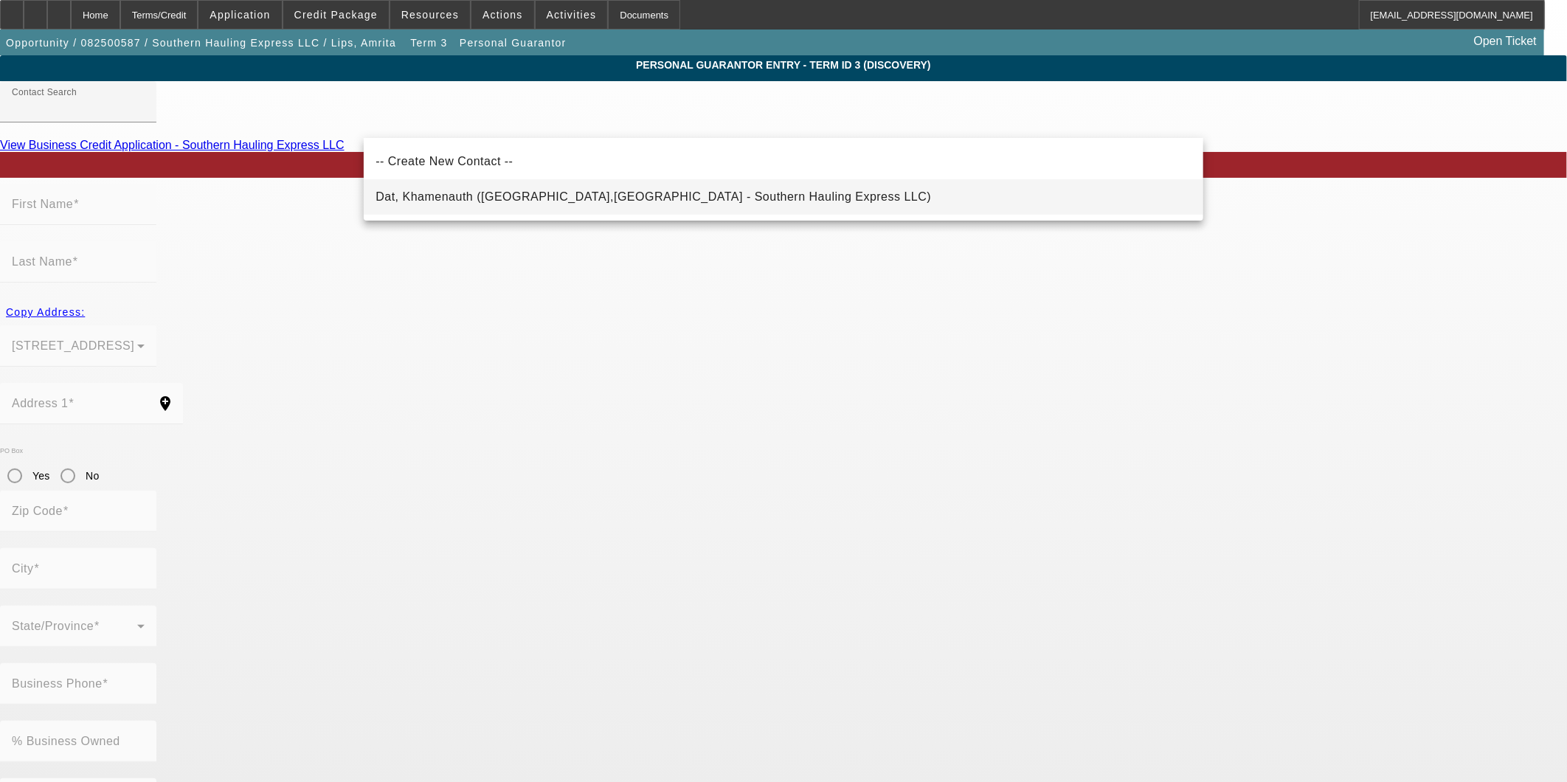
click at [550, 209] on mat-option "Dat, Khamenauth (Ocala,FL - Southern Hauling Express LLC)" at bounding box center [784, 196] width 840 height 35
type input "Dat, Khamenauth (Ocala,FL - Southern Hauling Express LLC)"
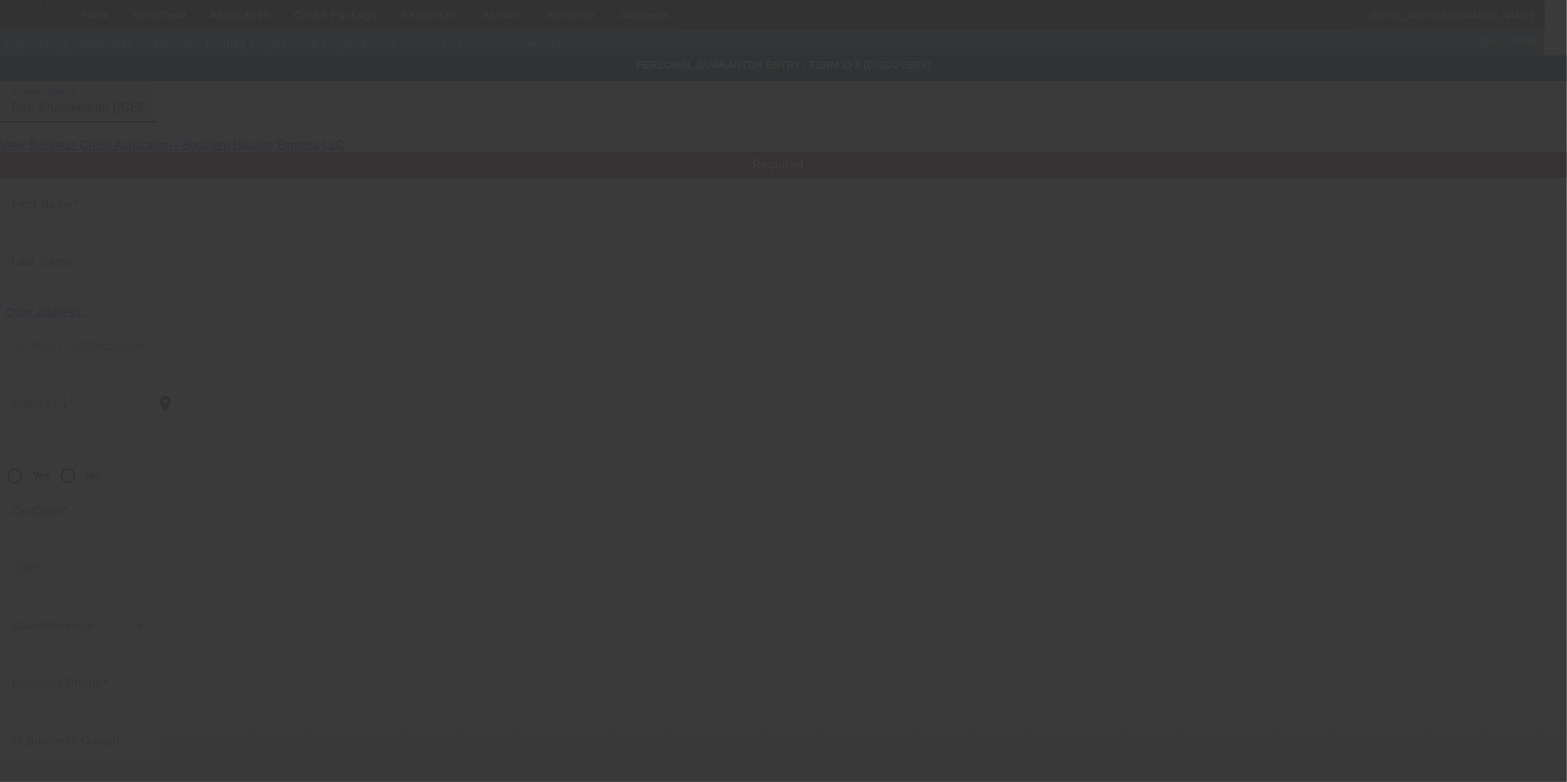
type input "Khamenauth"
type input "Dat"
type input "96 Pecan Pass"
radio input "true"
type input "34472"
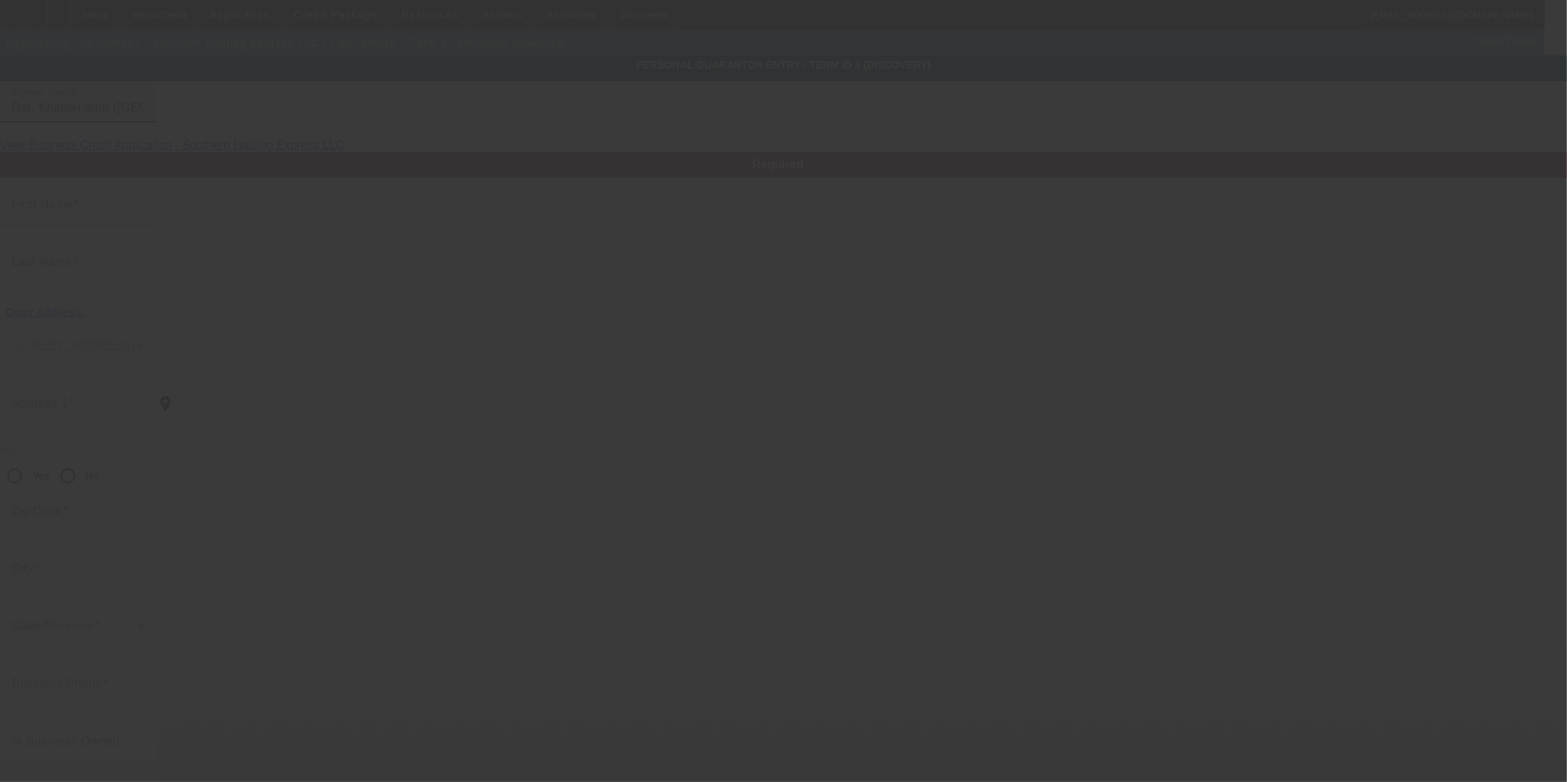
type input "Ocala"
type input "[PHONE_NUMBER]"
type input "33"
type input "052-02-4139"
type input "sweetad911@yahoo.com"
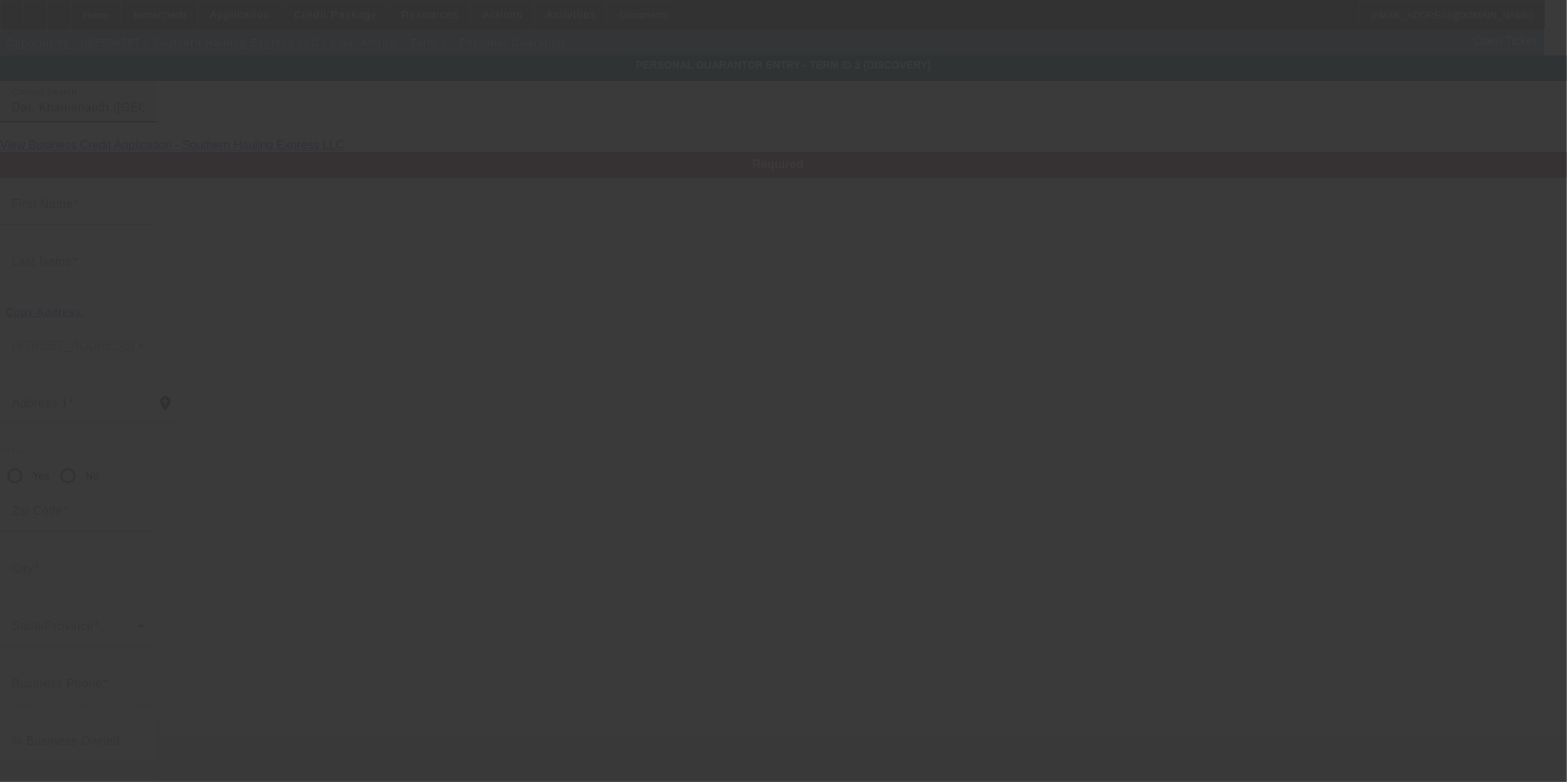
type input "[PHONE_NUMBER]"
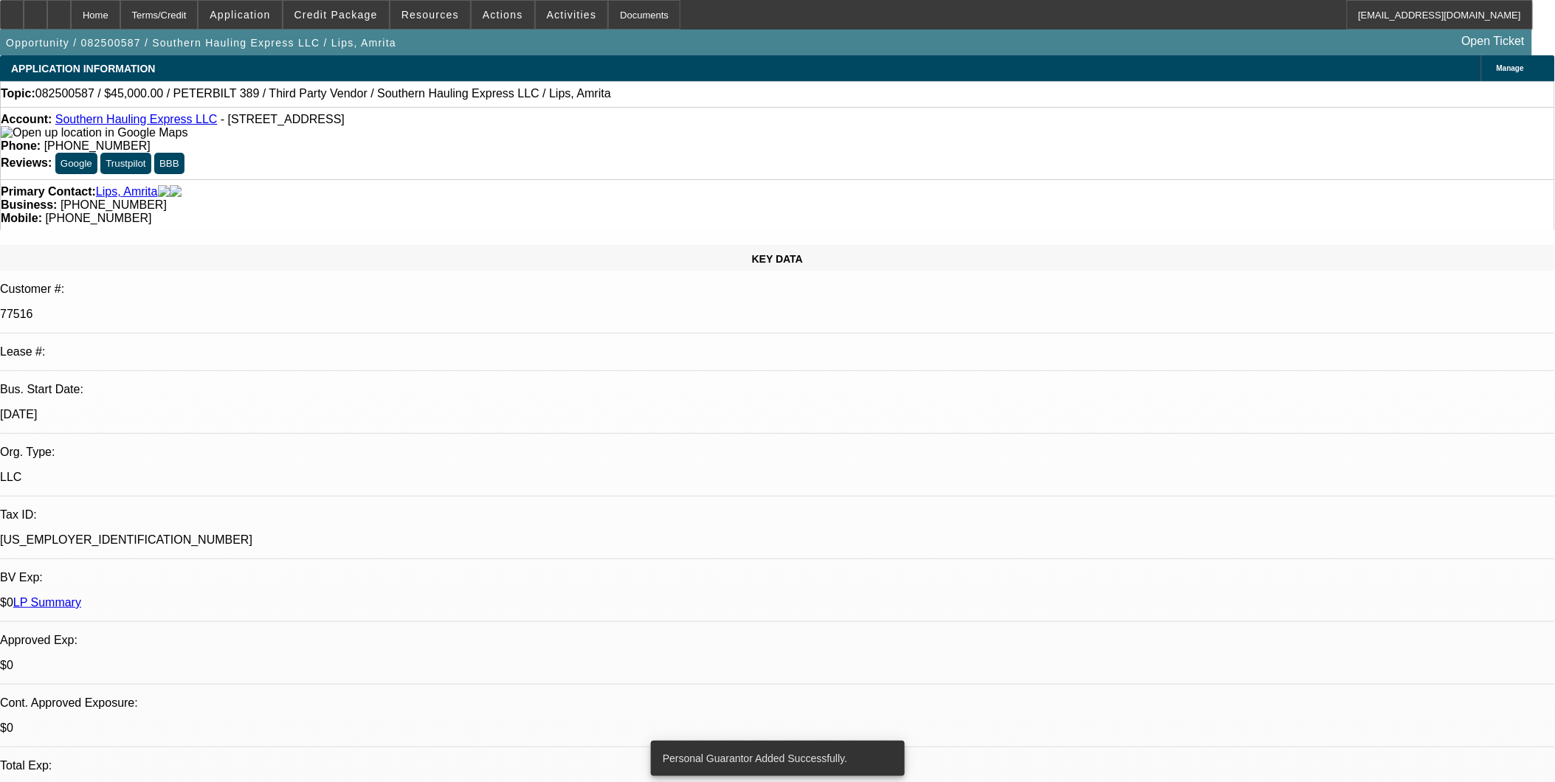
select select "0.1"
select select "2"
select select "0.1"
select select "4"
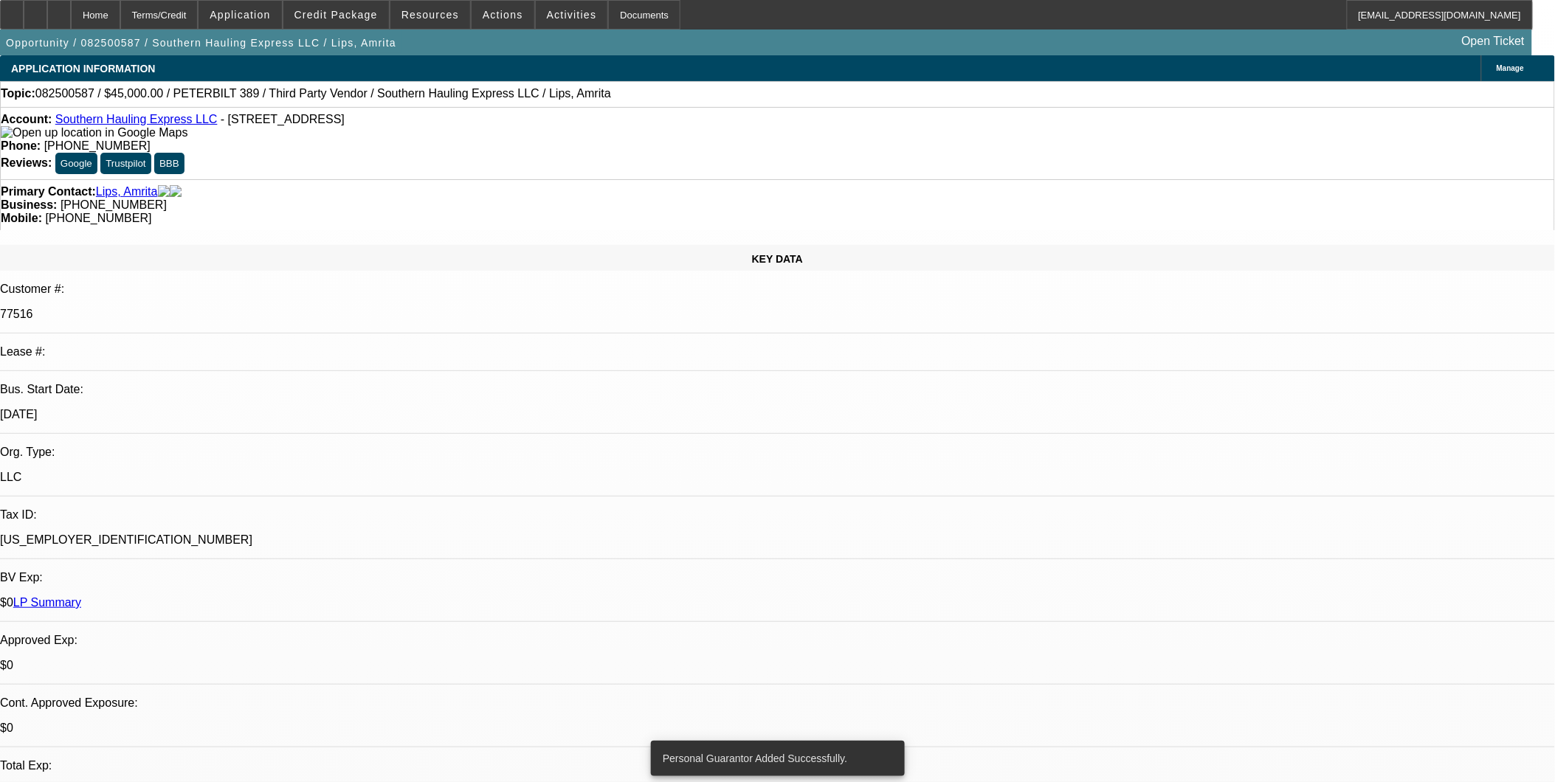
select select "0.1"
select select "2"
select select "0.1"
select select "4"
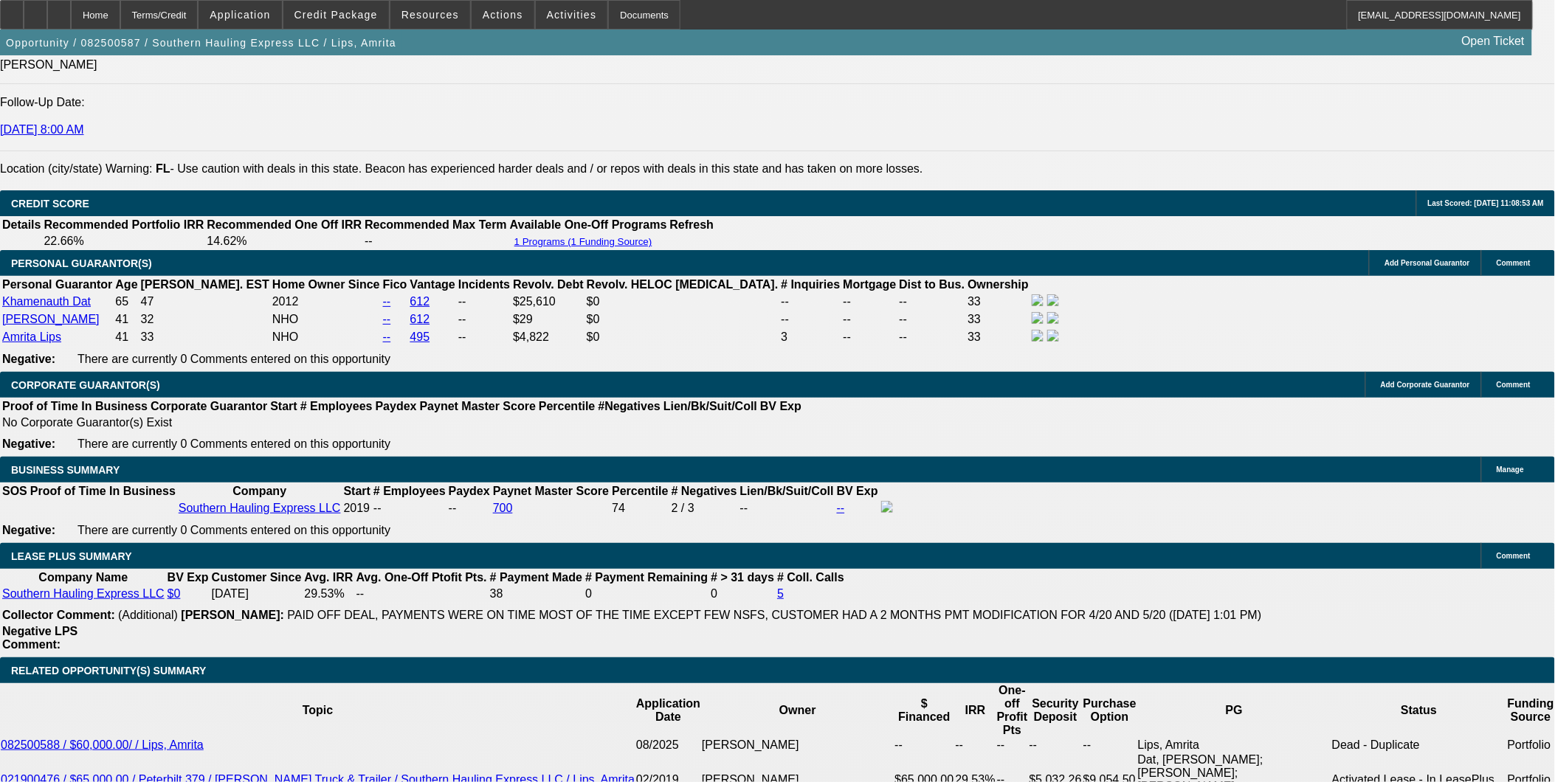
scroll to position [2049, 0]
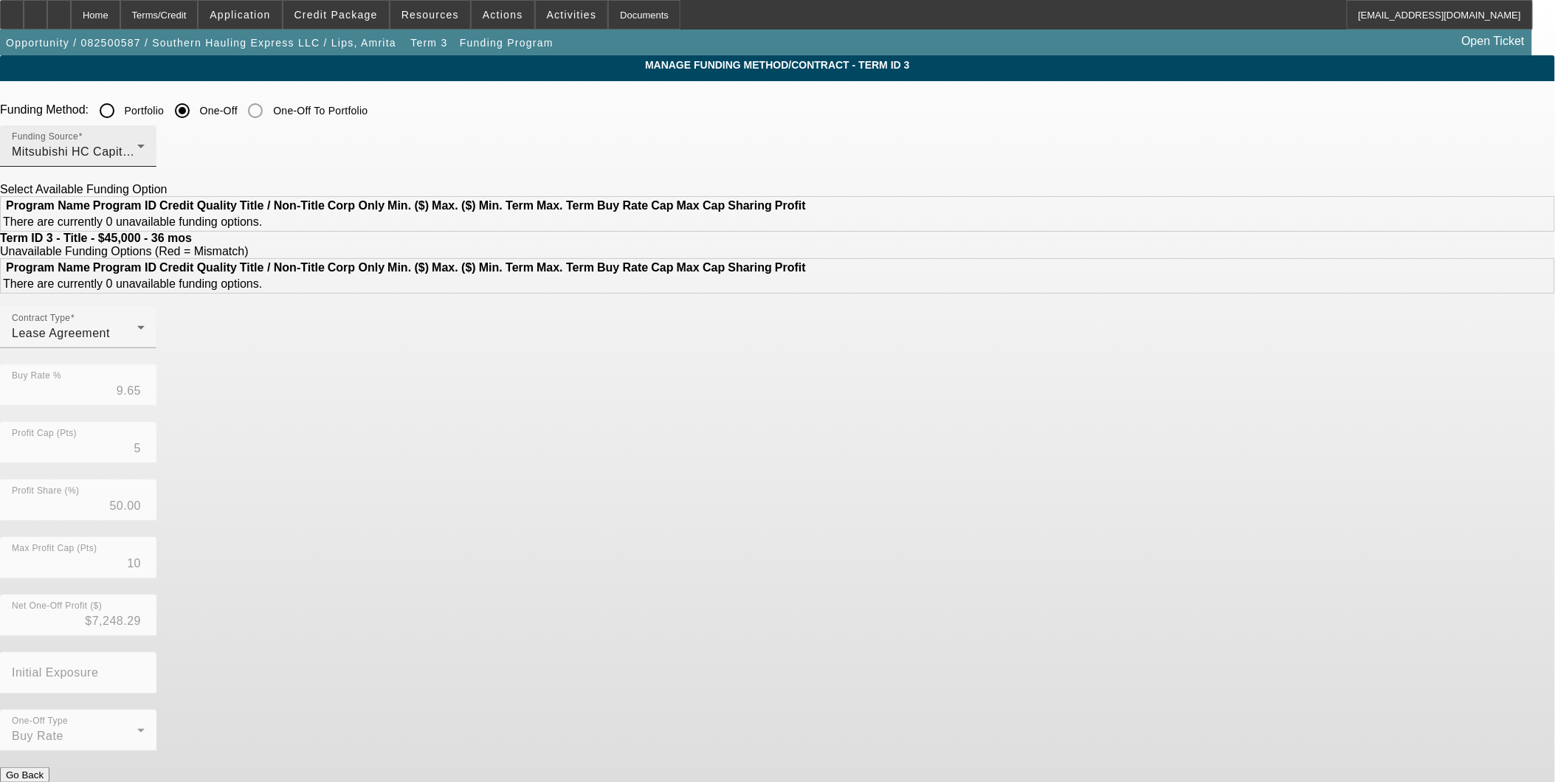
click at [137, 158] on div "Mitsubishi HC Capital America" at bounding box center [74, 152] width 125 height 18
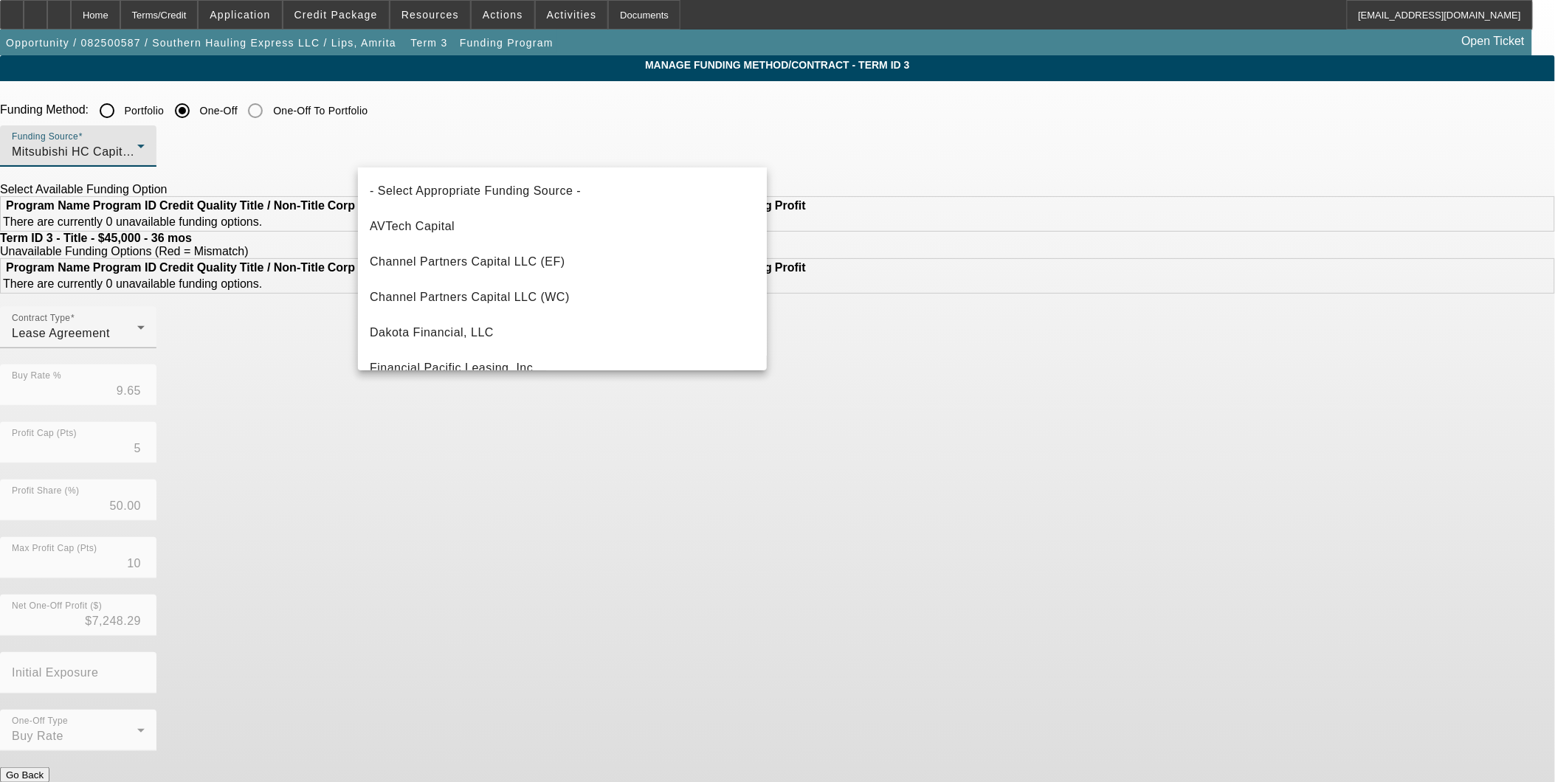
scroll to position [227, 0]
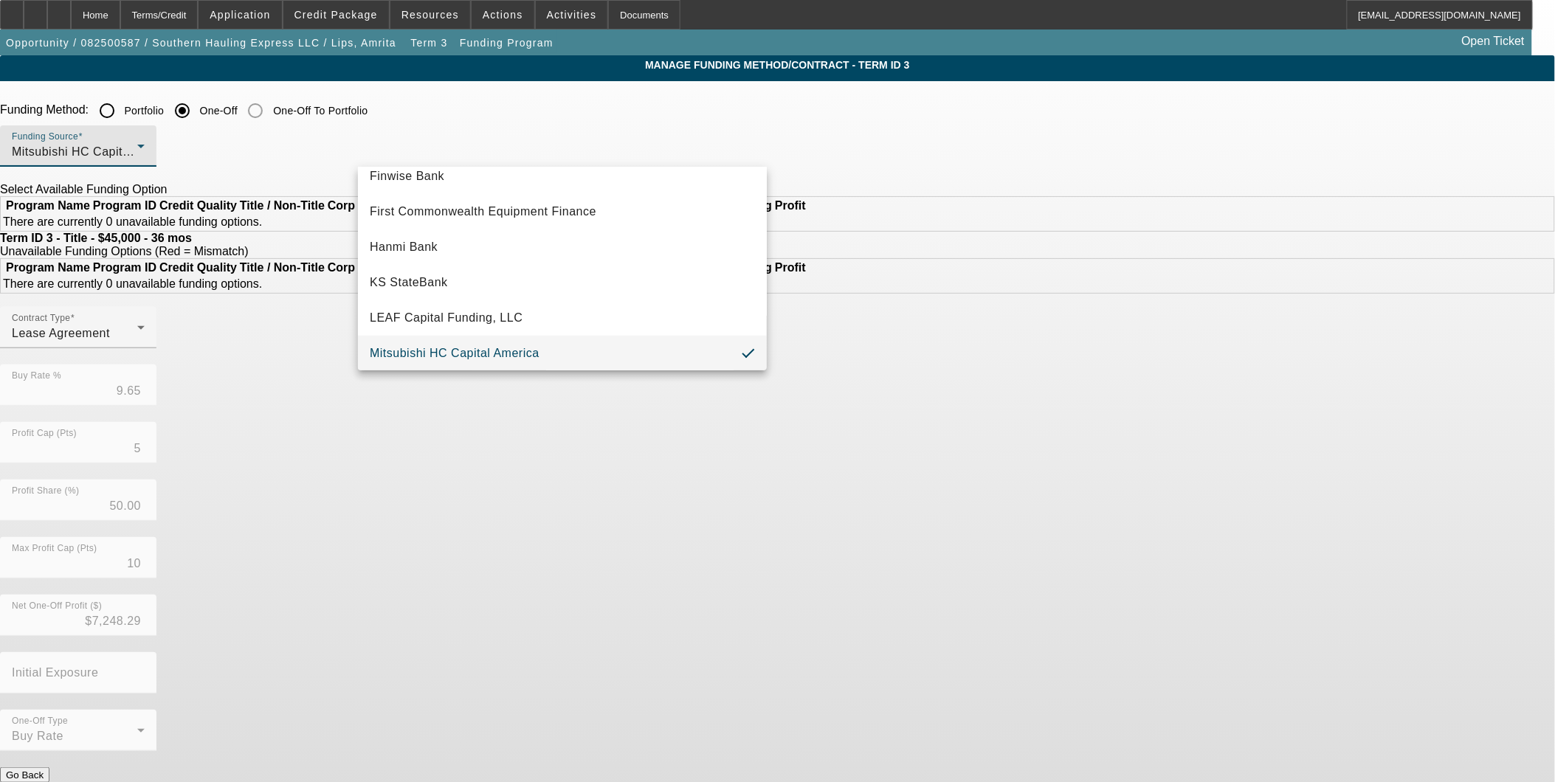
click at [470, 111] on div at bounding box center [777, 391] width 1555 height 782
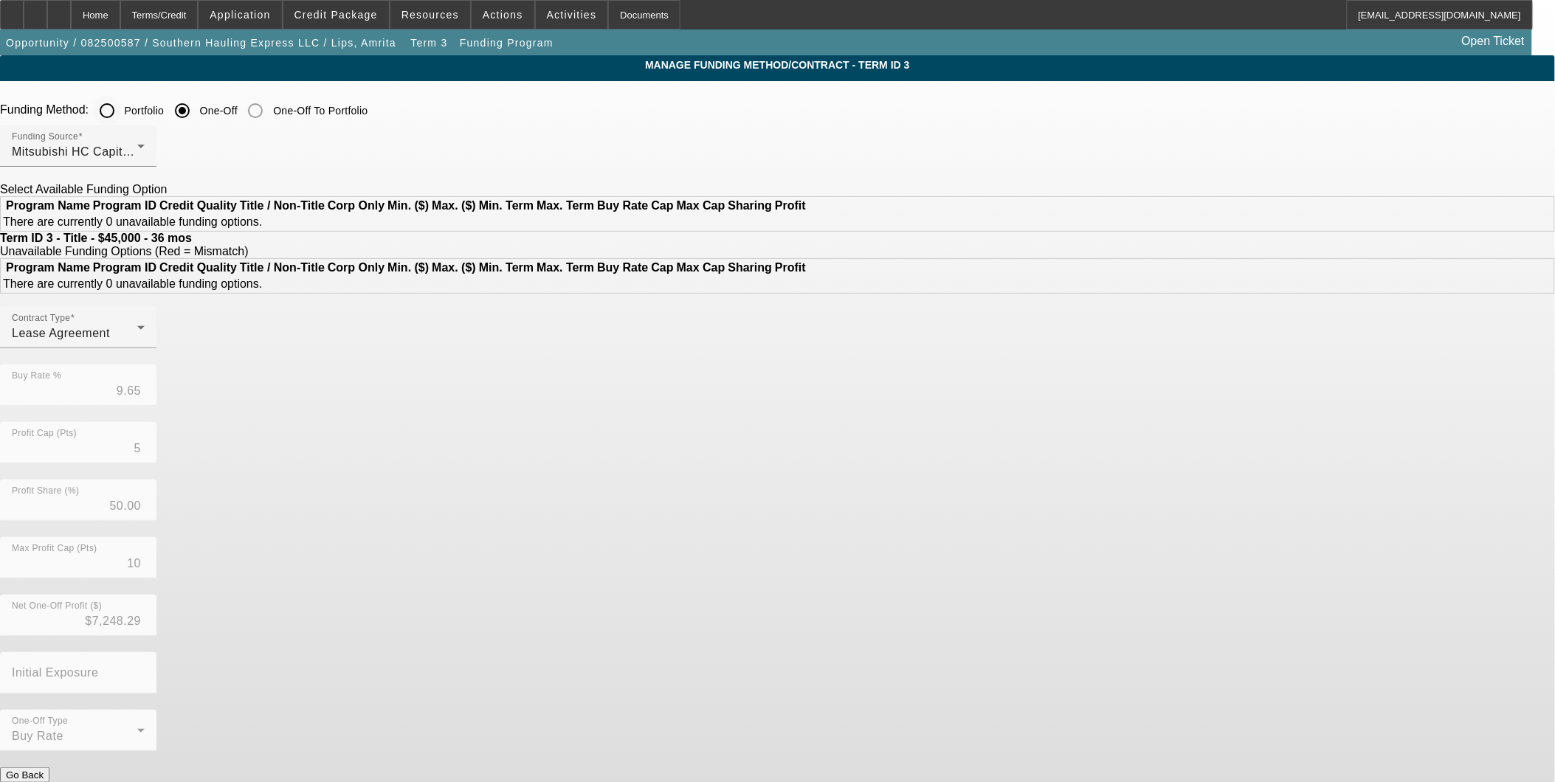
click at [122, 111] on input "Portfolio" at bounding box center [107, 111] width 30 height 30
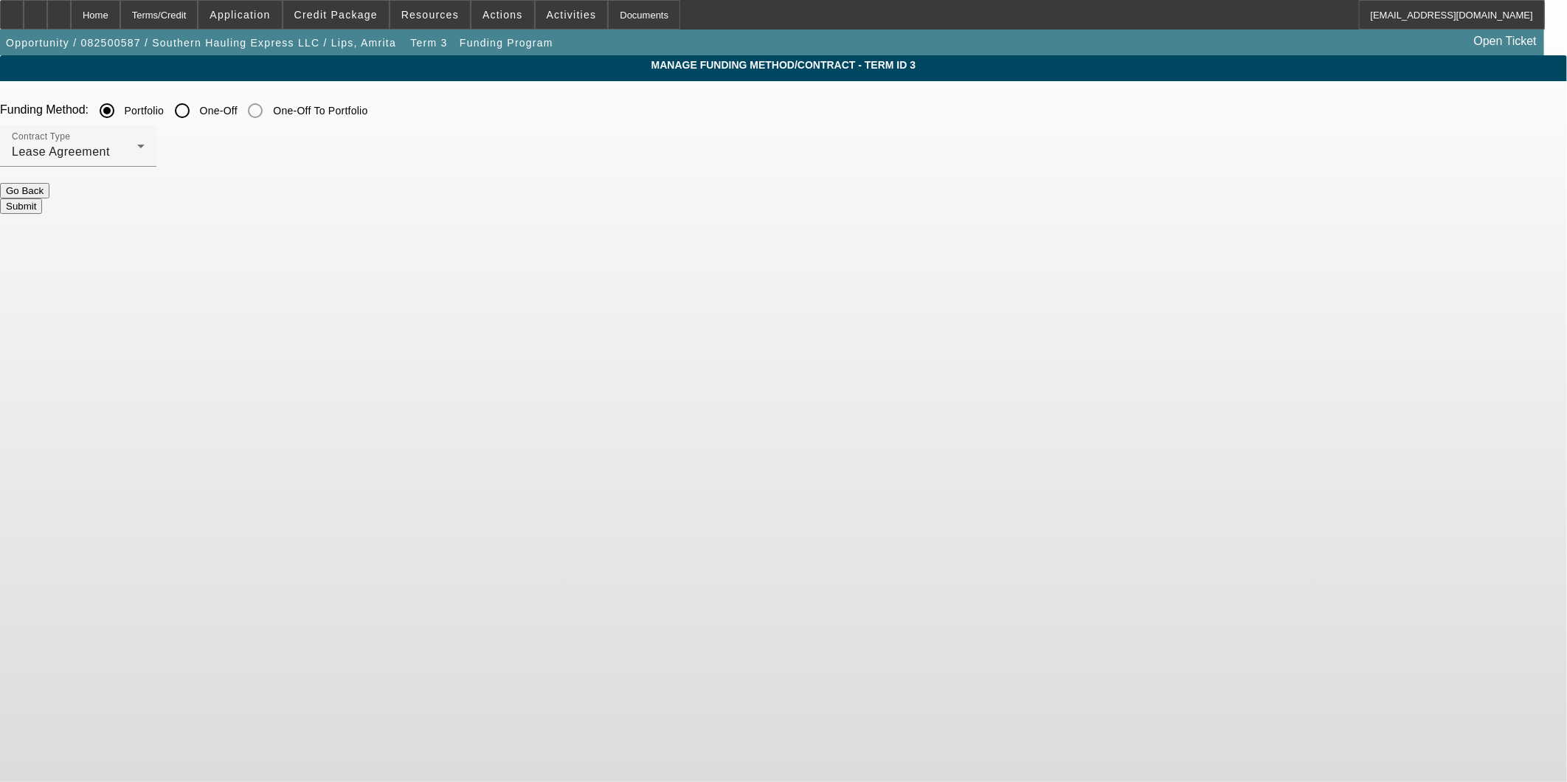
click at [42, 204] on button "Submit" at bounding box center [21, 206] width 42 height 15
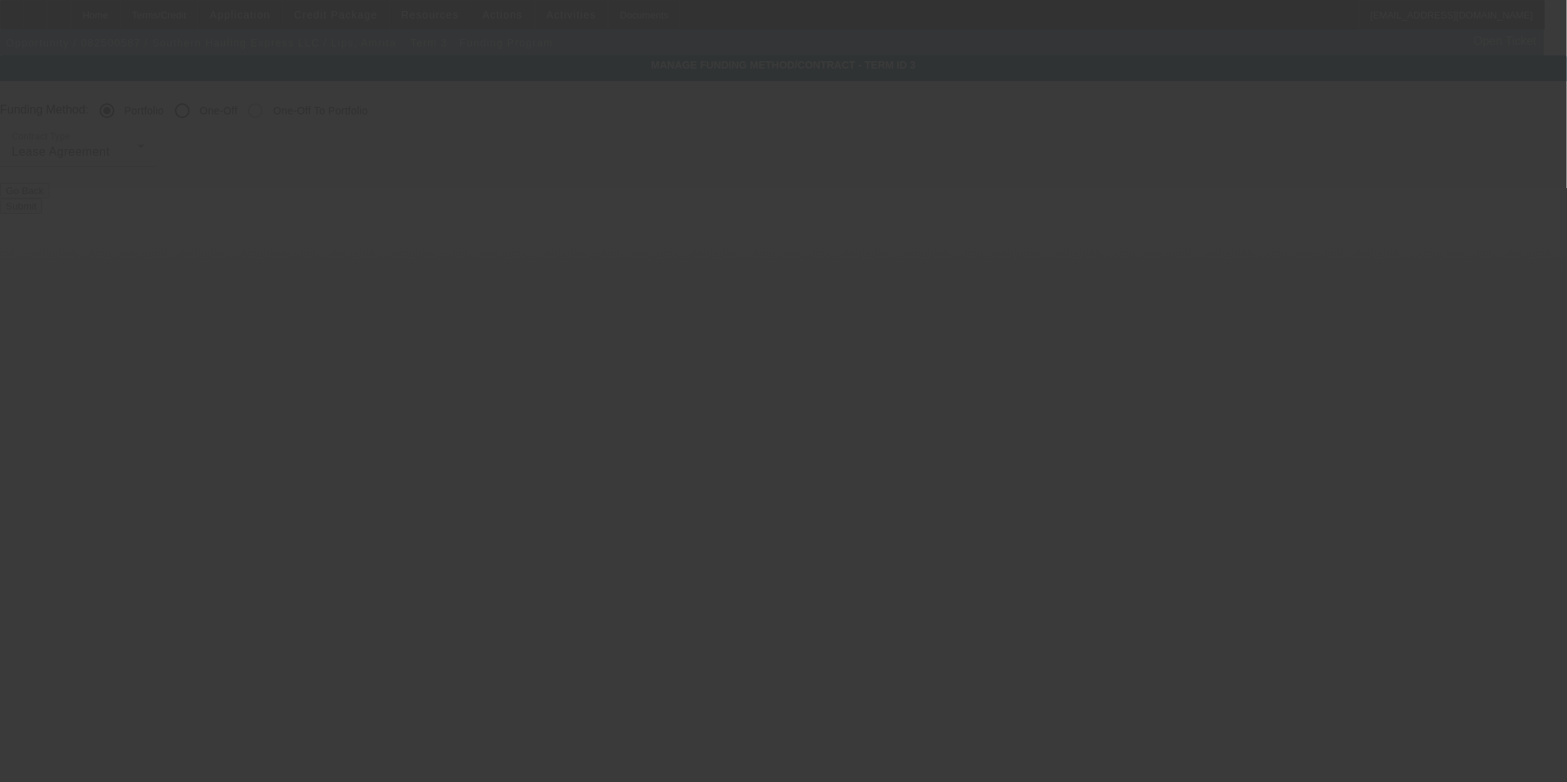
radio input "false"
radio input "true"
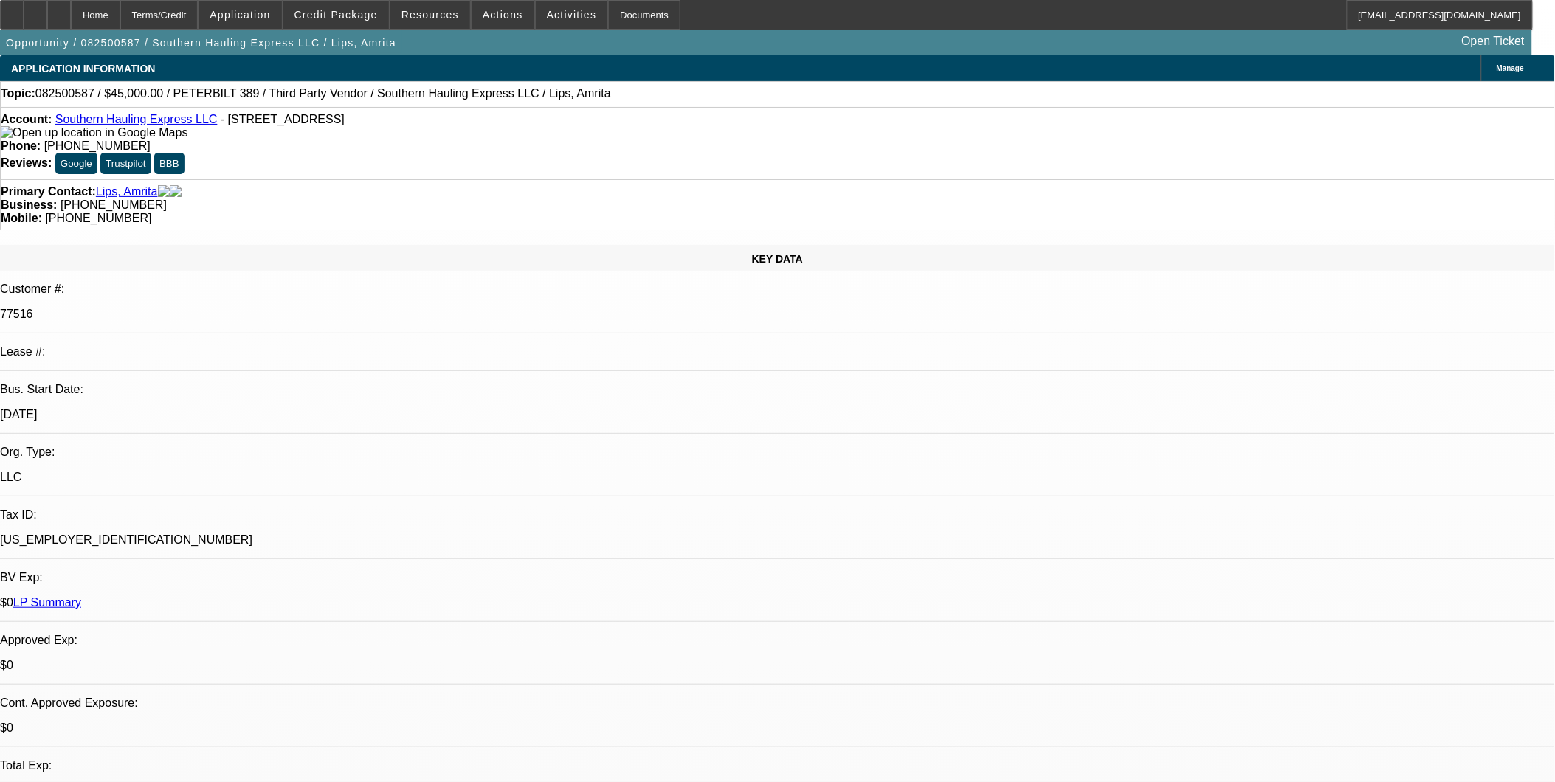
select select "0.1"
select select "2"
select select "0.1"
select select "4"
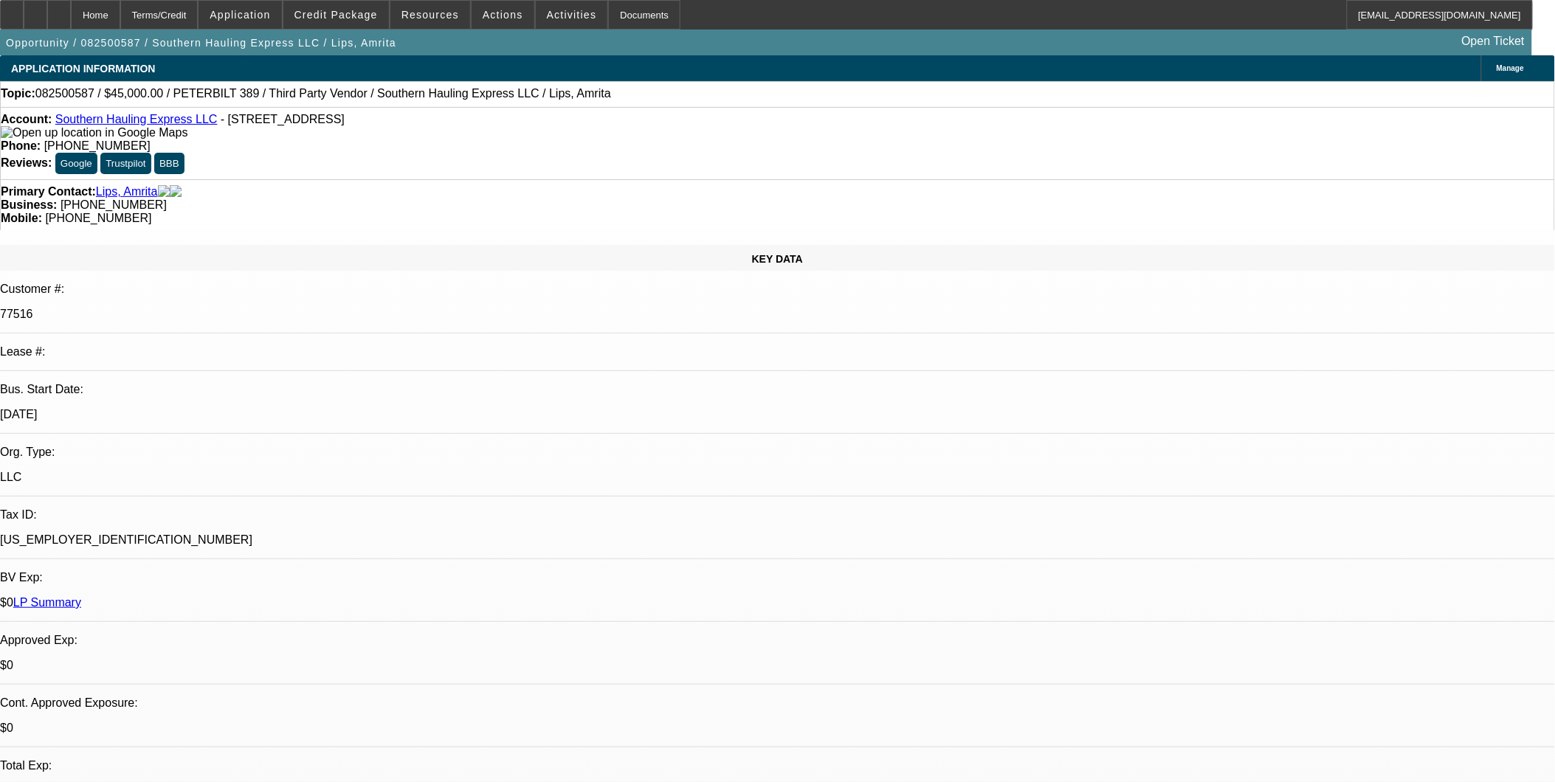
select select "0.1"
select select "2"
select select "0.1"
select select "4"
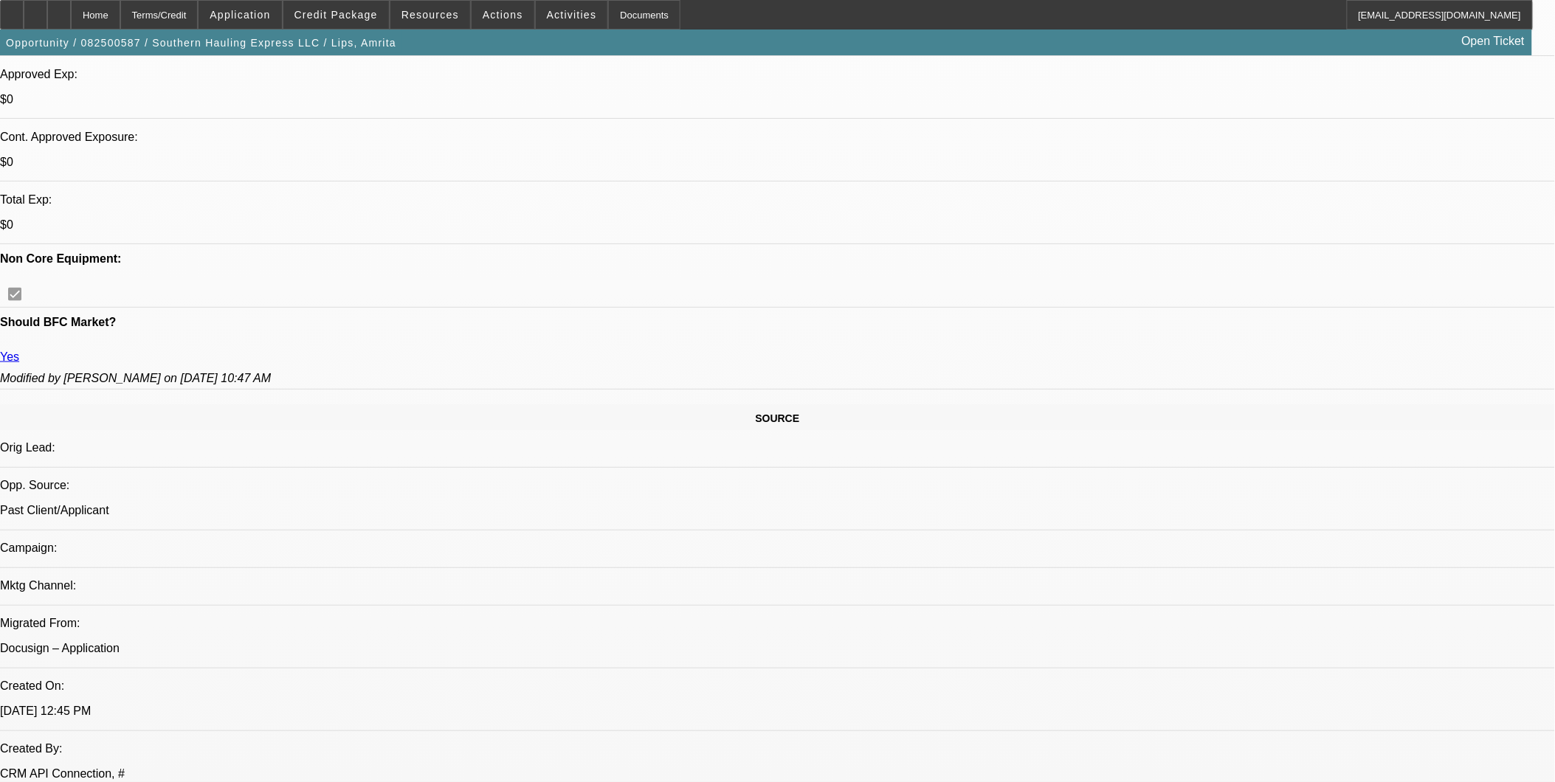
scroll to position [328, 0]
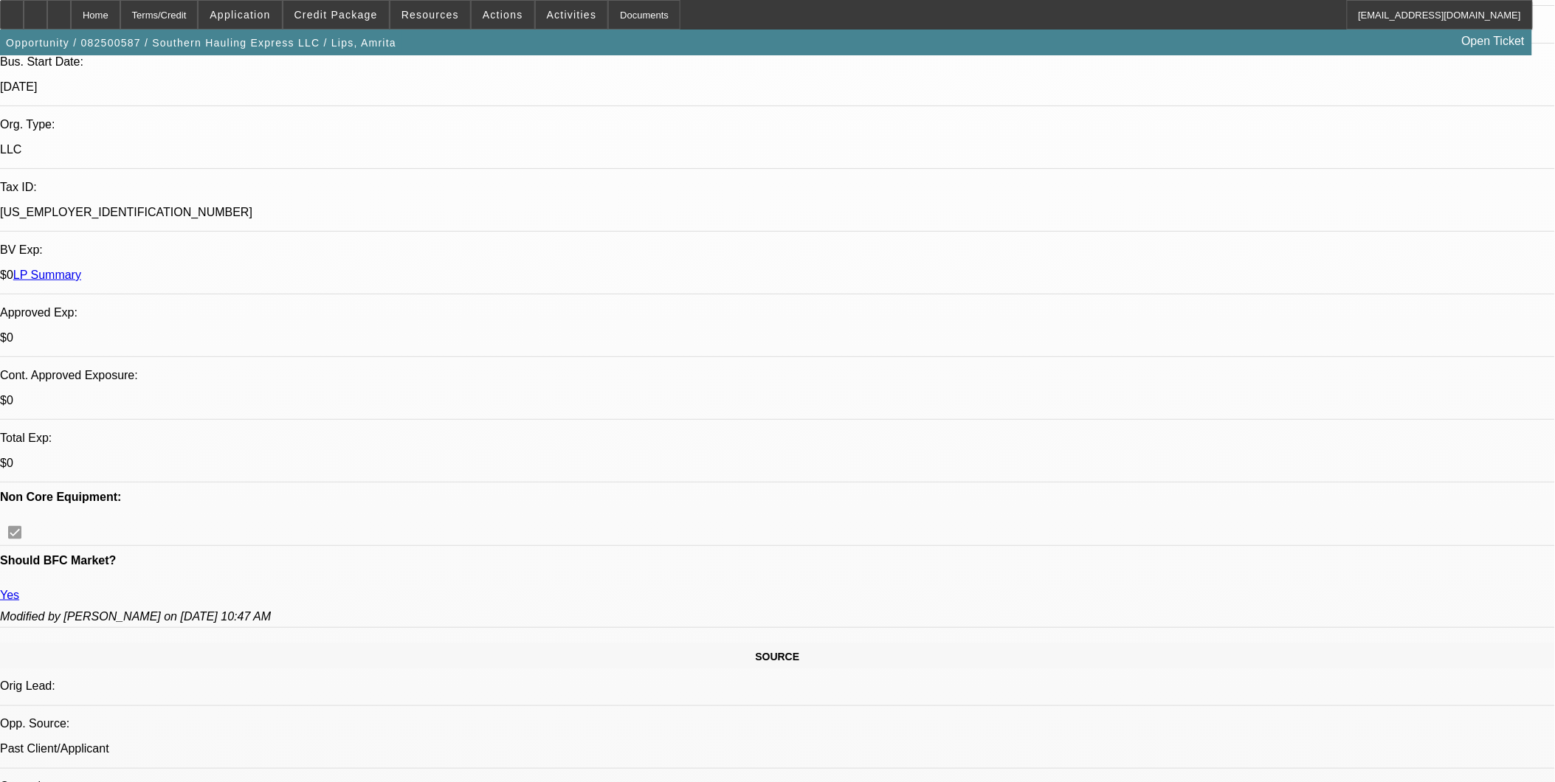
drag, startPoint x: 393, startPoint y: 25, endPoint x: 385, endPoint y: 23, distance: 8.4
click at [385, 23] on span at bounding box center [336, 14] width 106 height 35
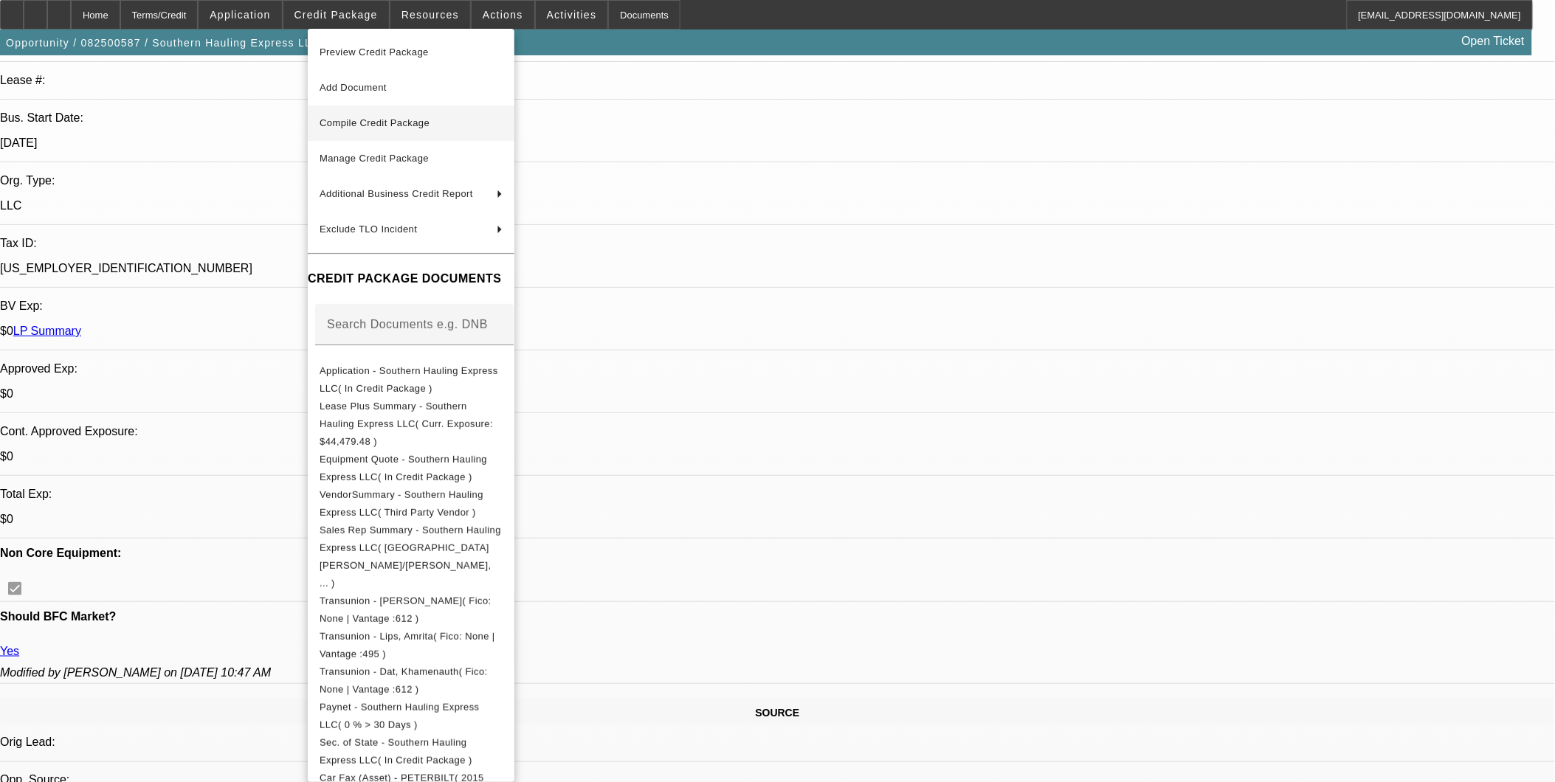
scroll to position [82, 0]
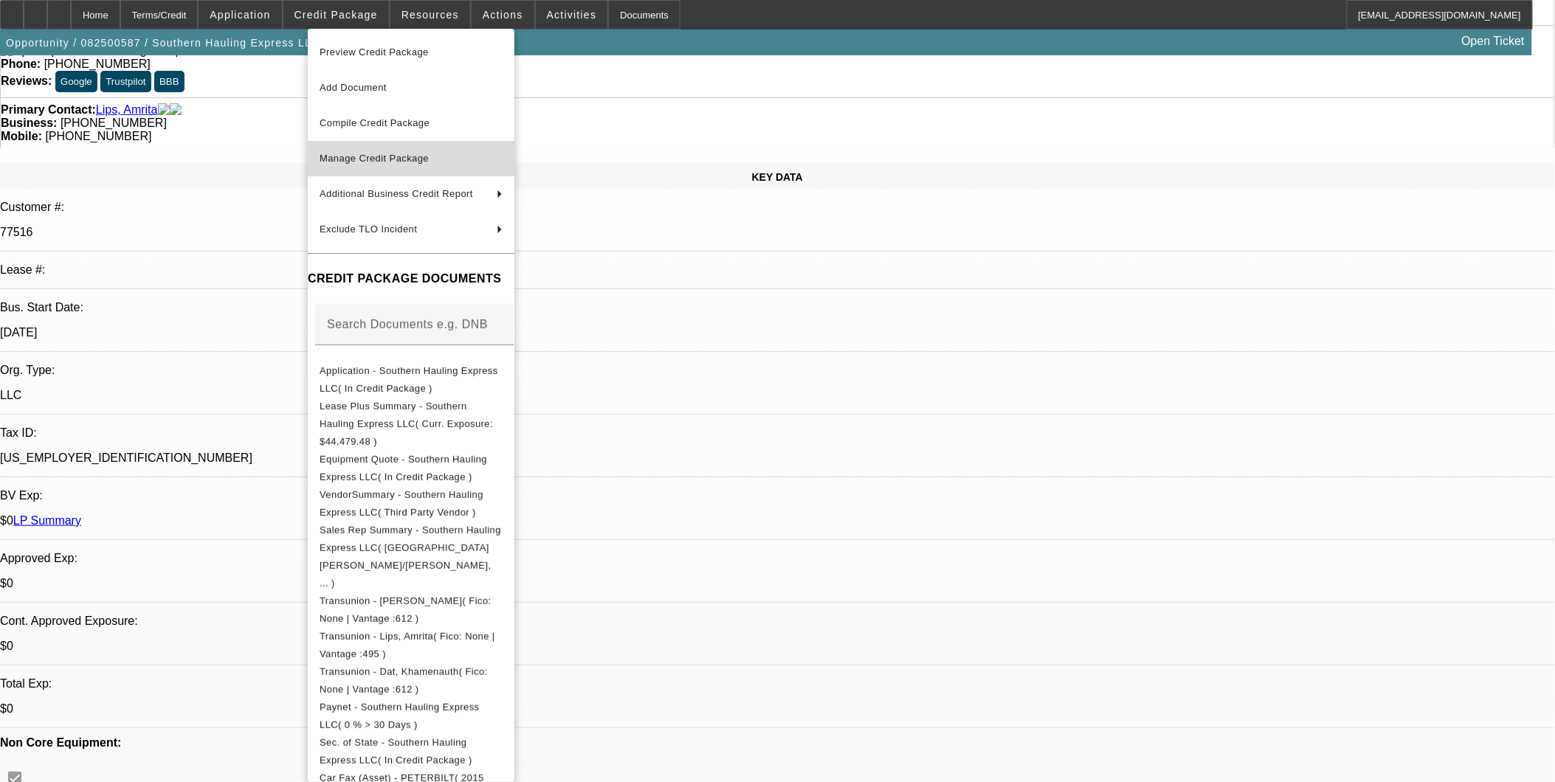
click at [415, 151] on span "Manage Credit Package" at bounding box center [411, 159] width 183 height 18
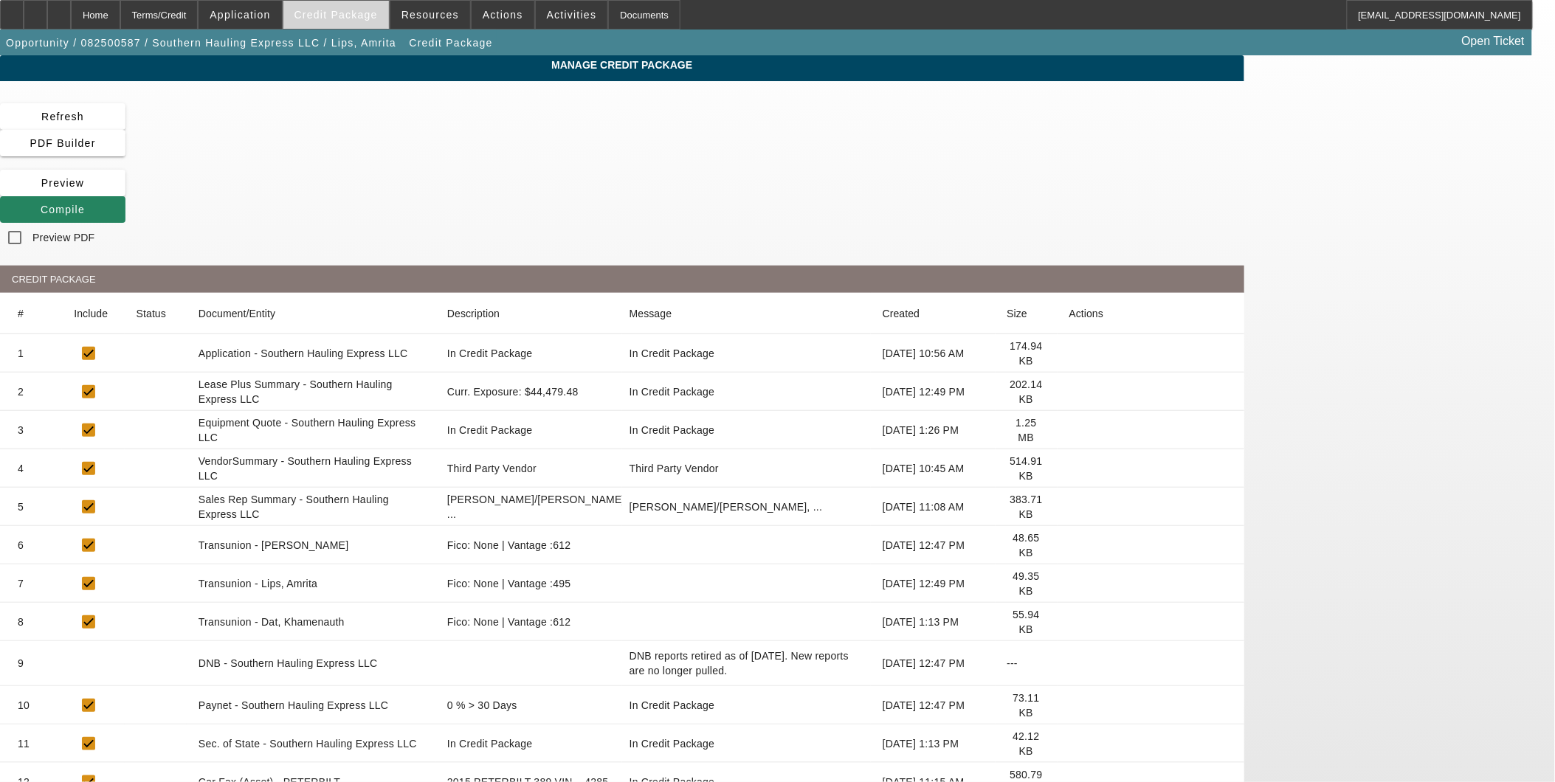
click at [375, 10] on span "Credit Package" at bounding box center [335, 15] width 83 height 12
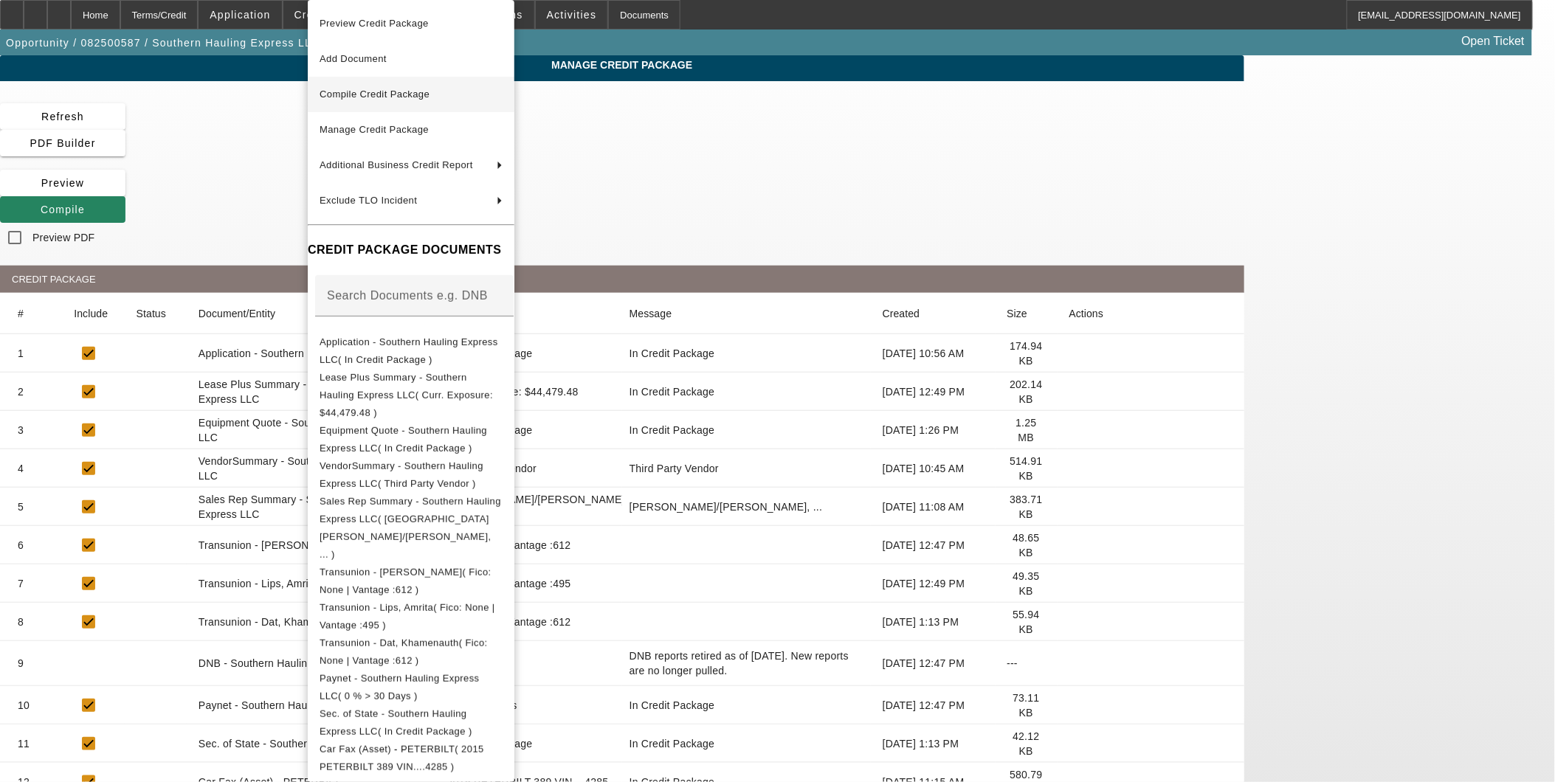
click at [392, 100] on span "Compile Credit Package" at bounding box center [411, 95] width 183 height 18
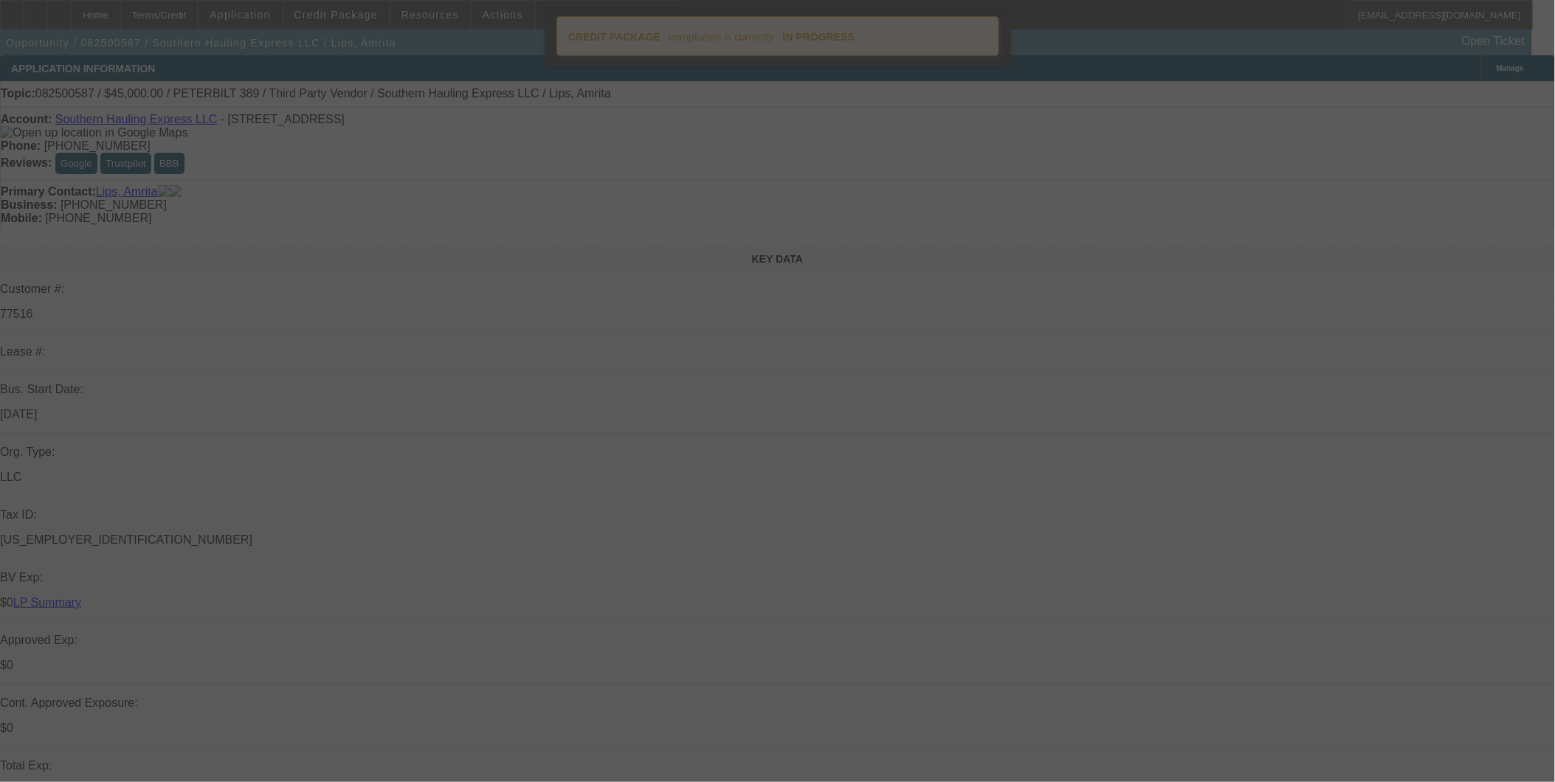
click at [373, 13] on div at bounding box center [777, 391] width 1555 height 782
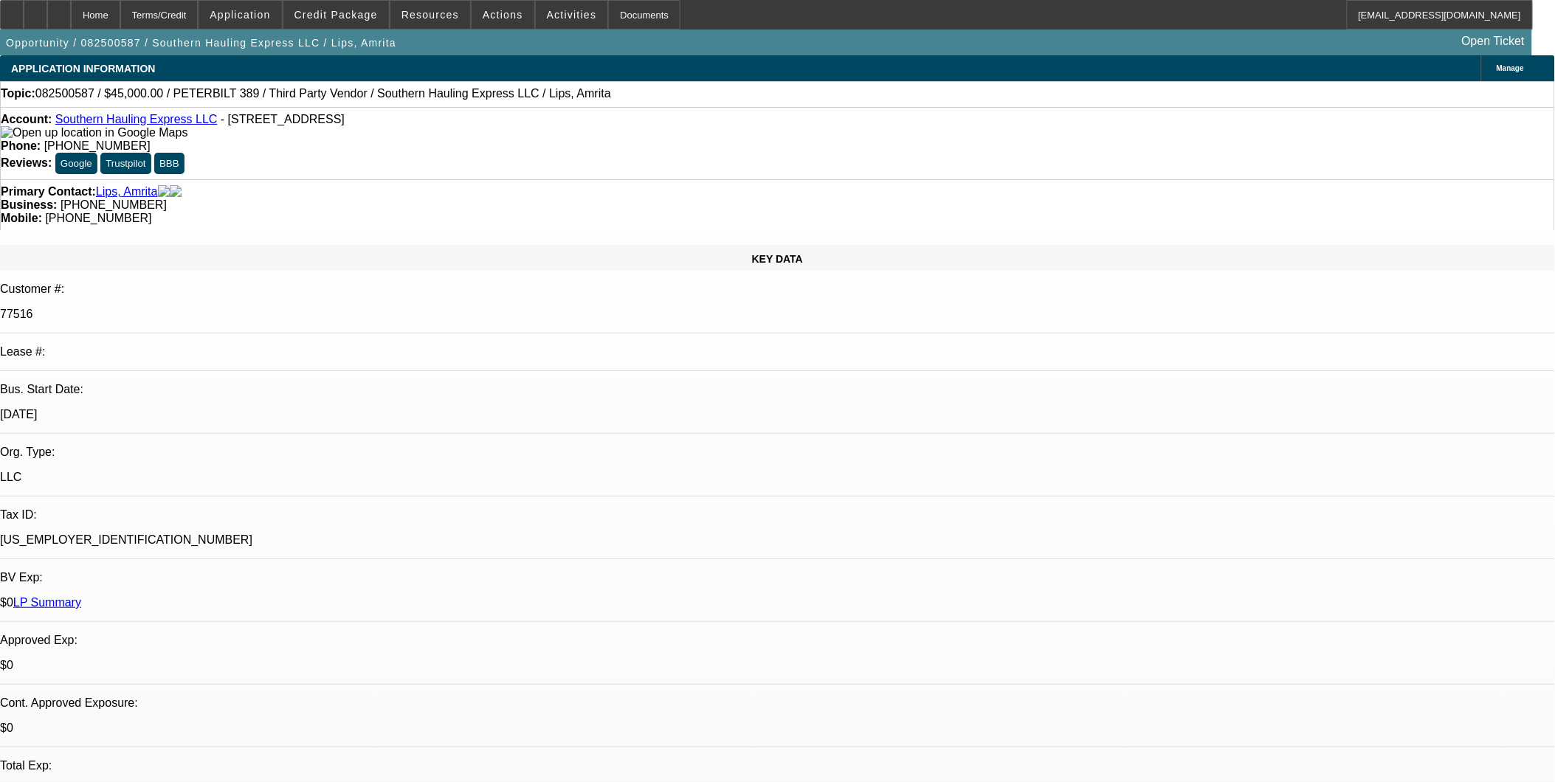
select select "0.1"
select select "2"
select select "0.1"
select select "4"
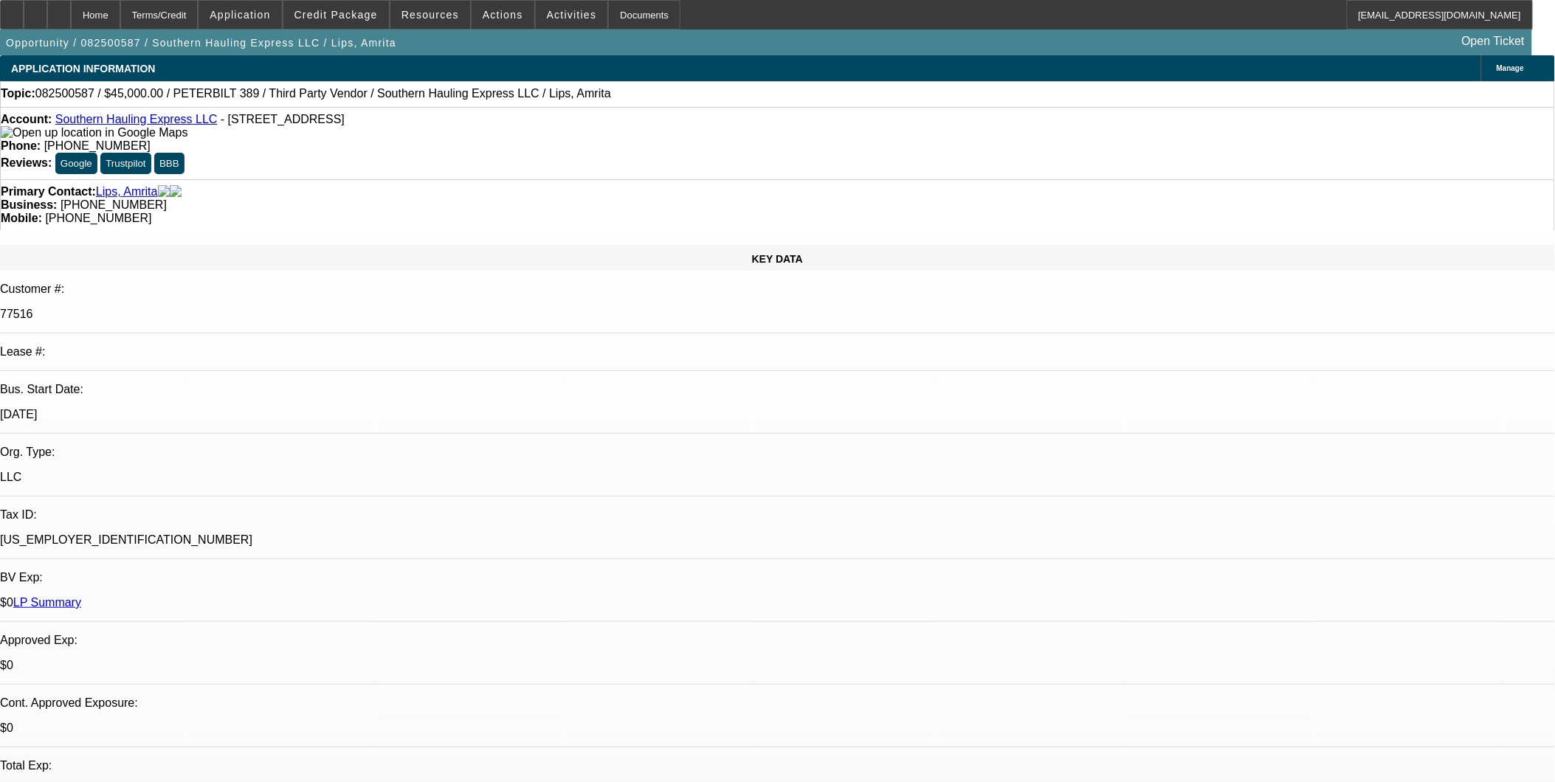
select select "0.1"
select select "2"
select select "0.1"
select select "4"
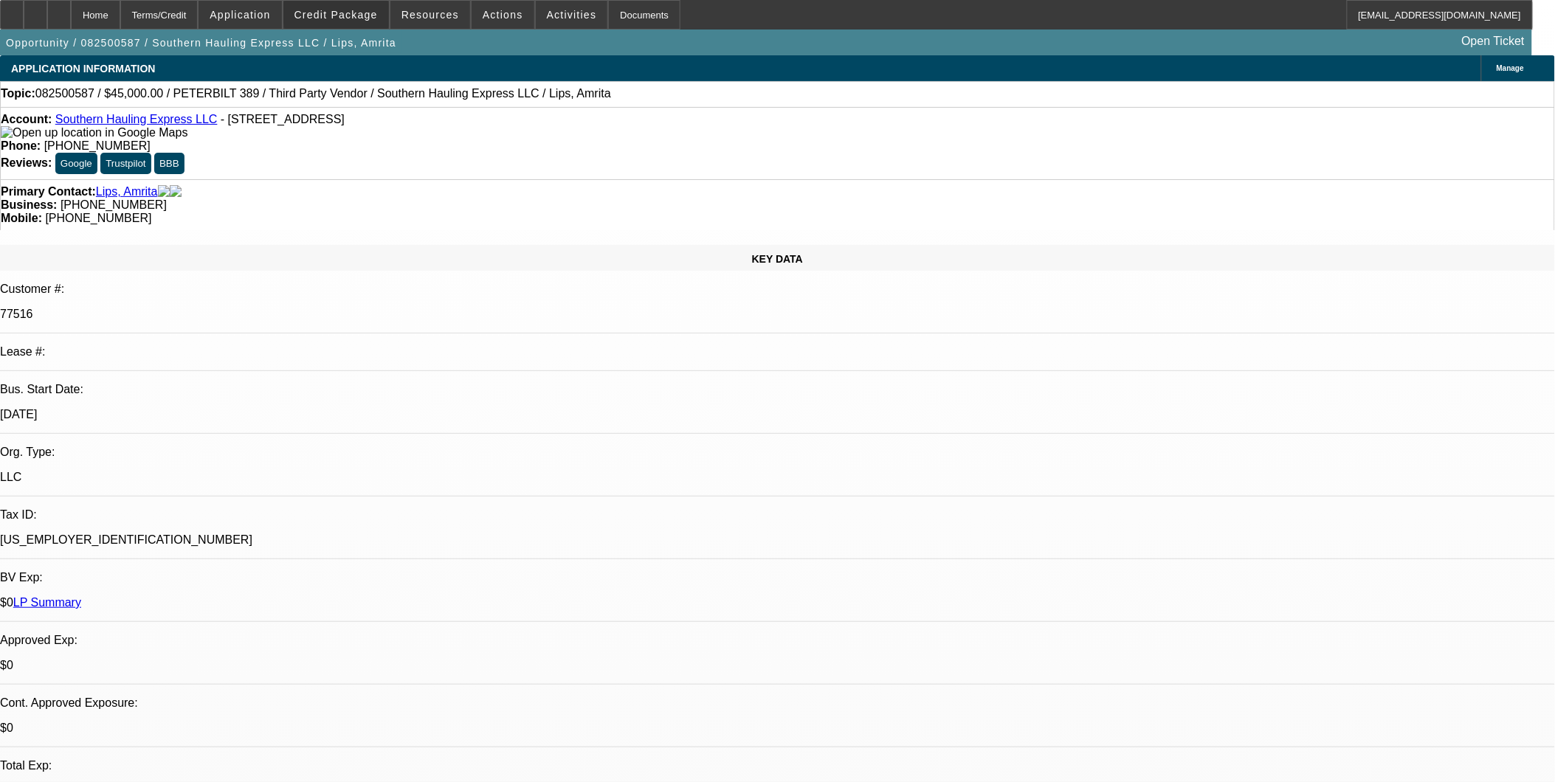
click at [373, 13] on span "Credit Package" at bounding box center [335, 15] width 83 height 12
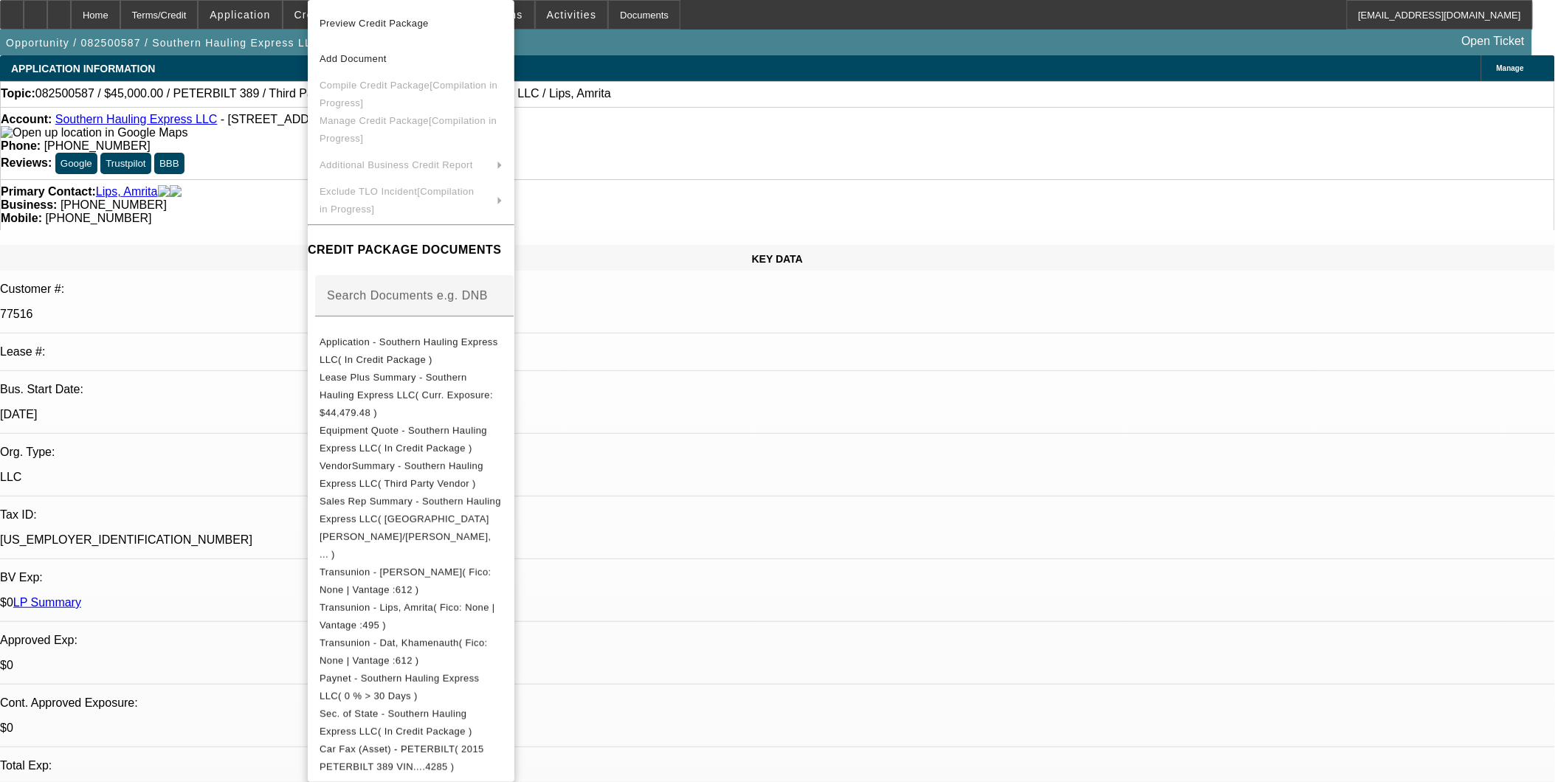
drag, startPoint x: 934, startPoint y: 471, endPoint x: 916, endPoint y: 446, distance: 30.6
click at [933, 471] on div at bounding box center [777, 391] width 1555 height 782
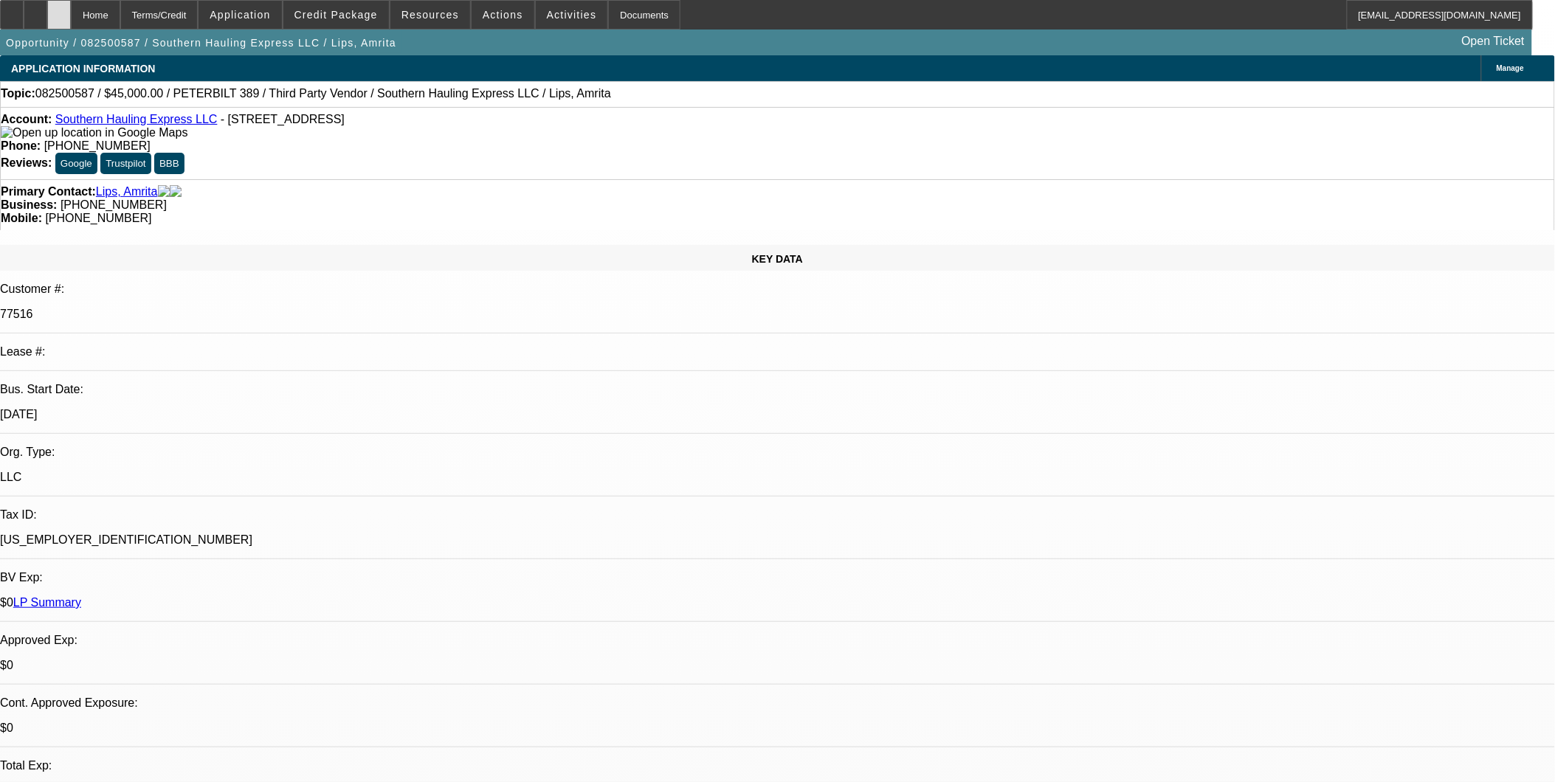
click at [71, 10] on div at bounding box center [59, 15] width 24 height 30
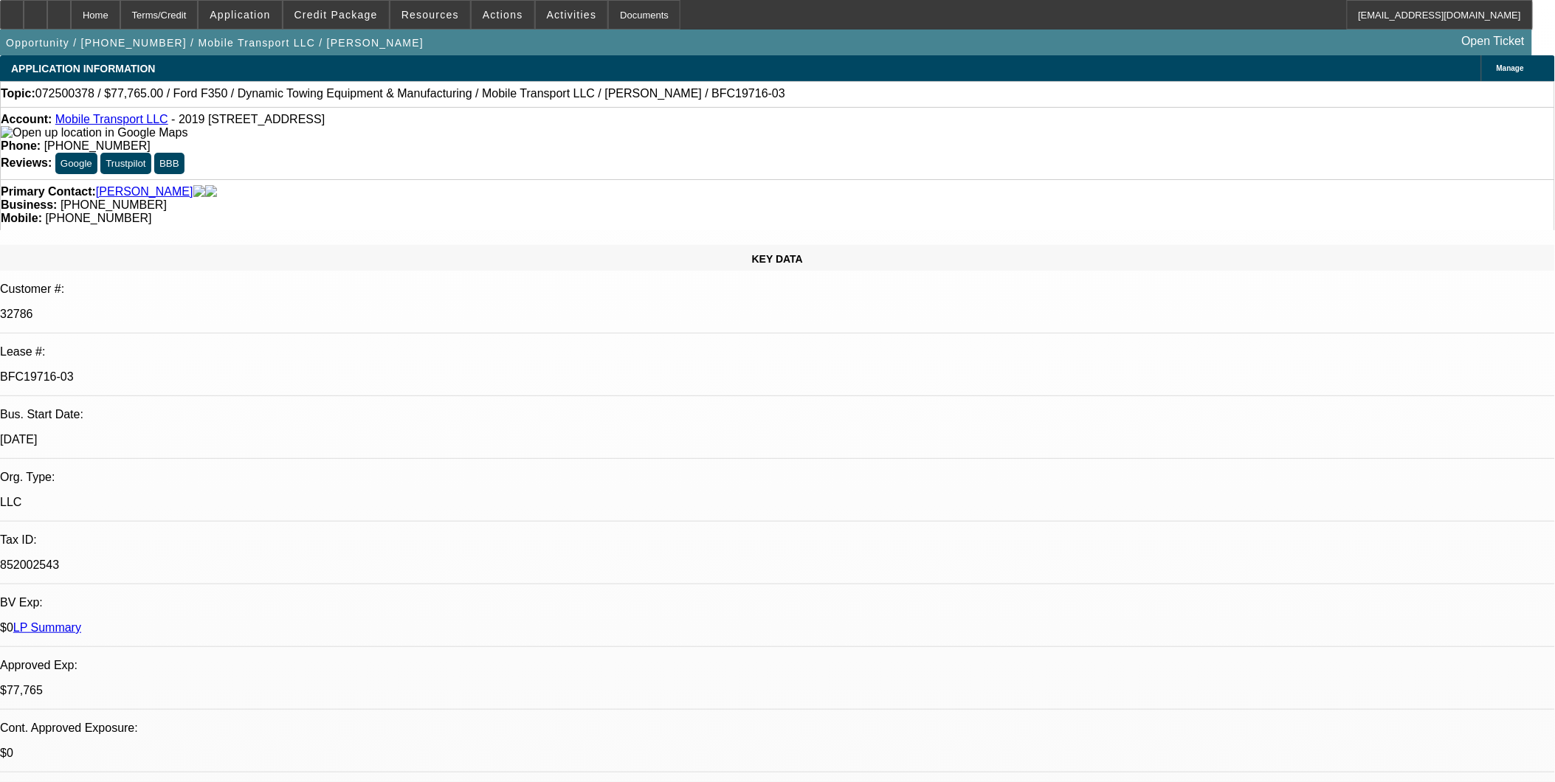
select select "0"
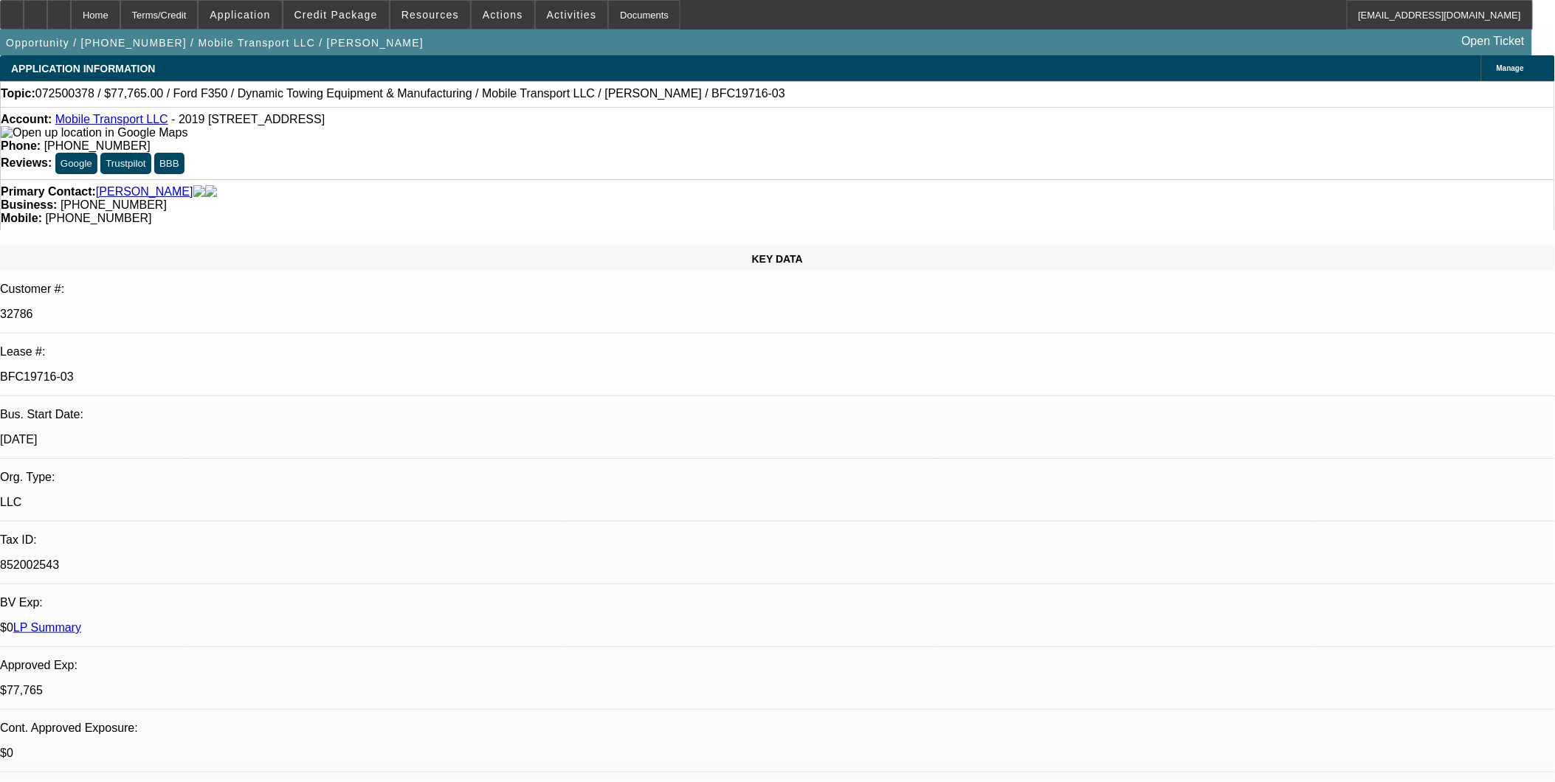
select select "0"
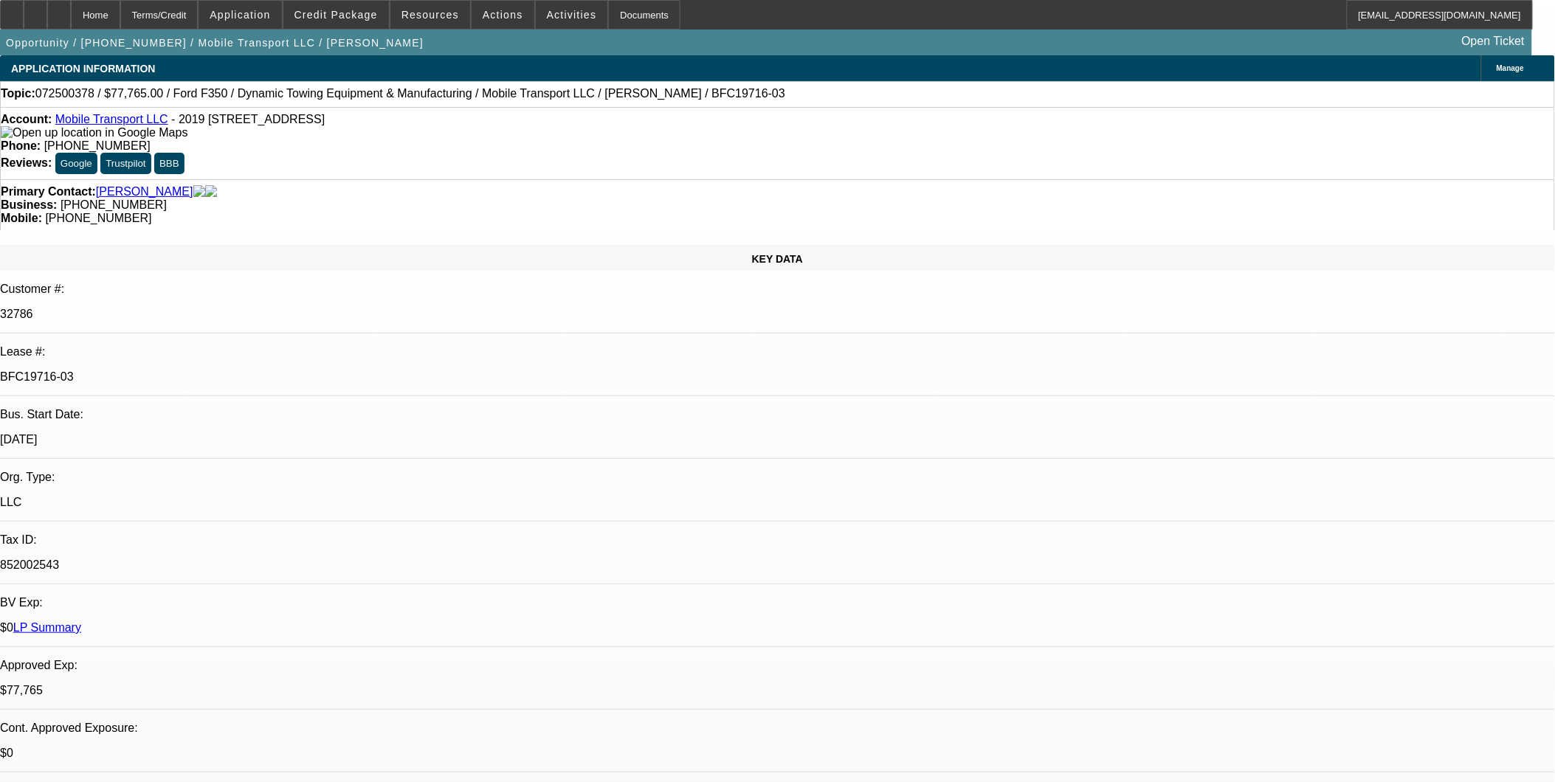
select select "0"
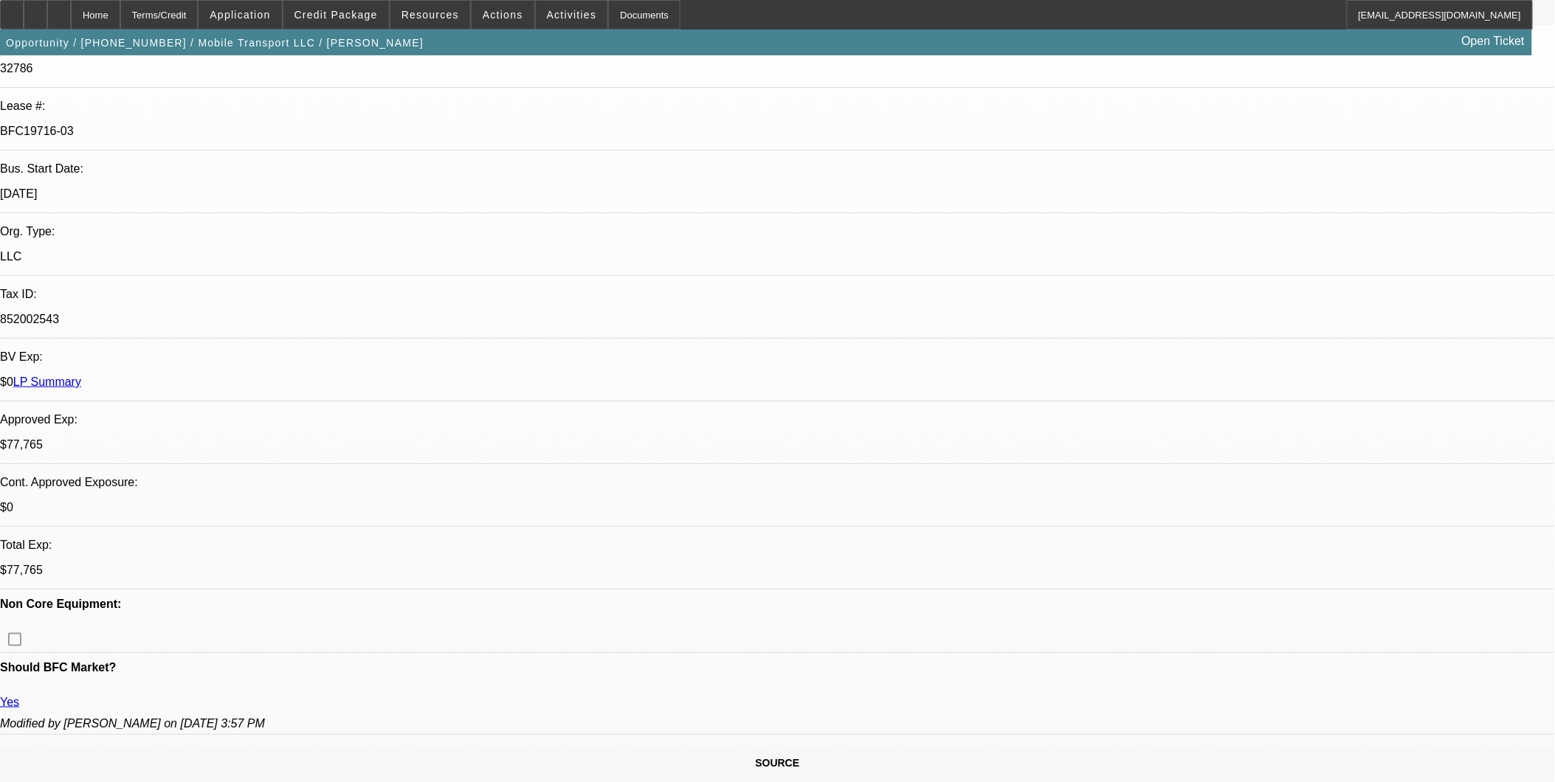
select select "1"
select select "2"
select select "6"
select select "1"
select select "2"
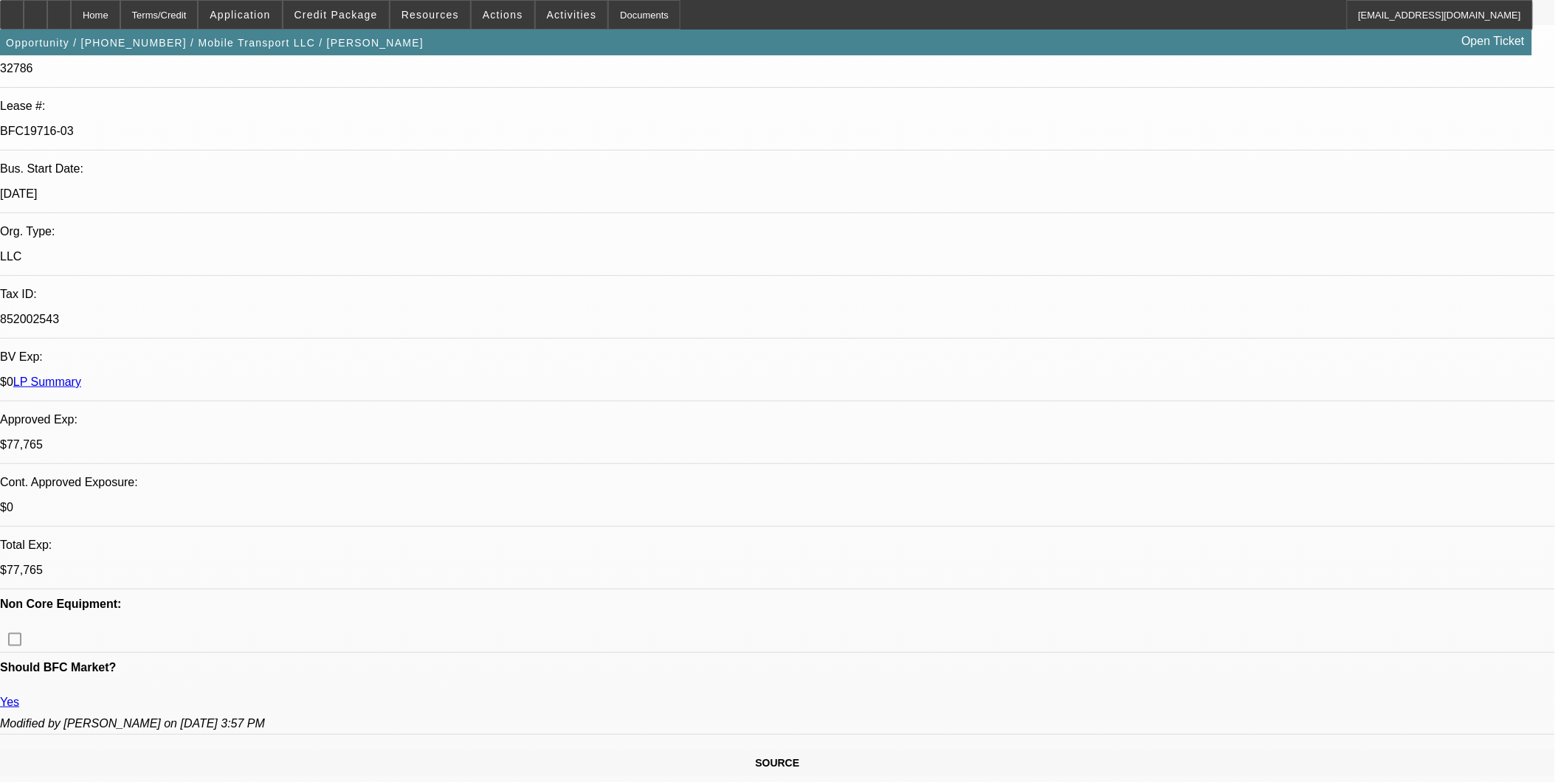
select select "6"
select select "1"
select select "2"
select select "6"
select select "1"
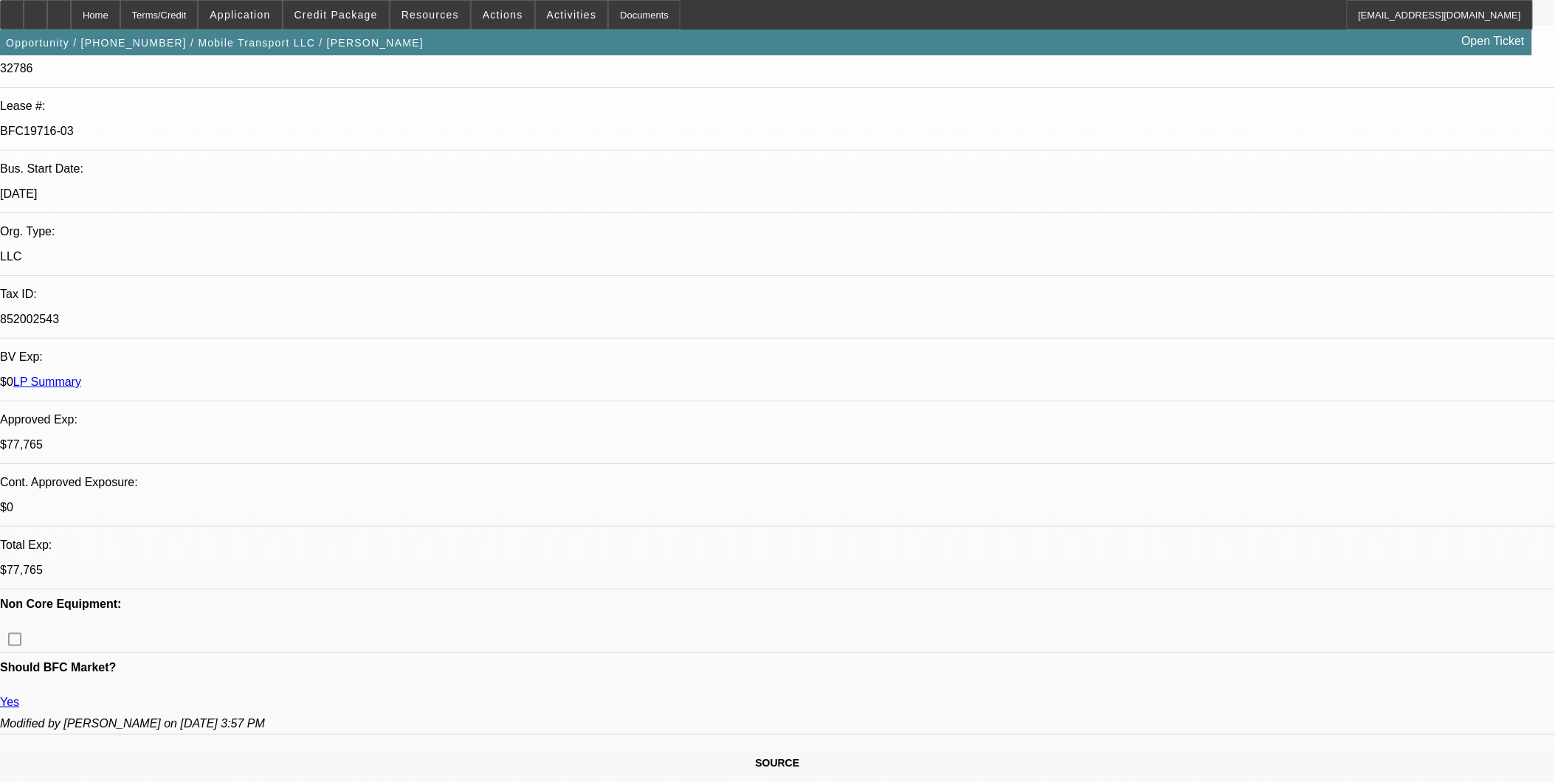
select select "2"
select select "6"
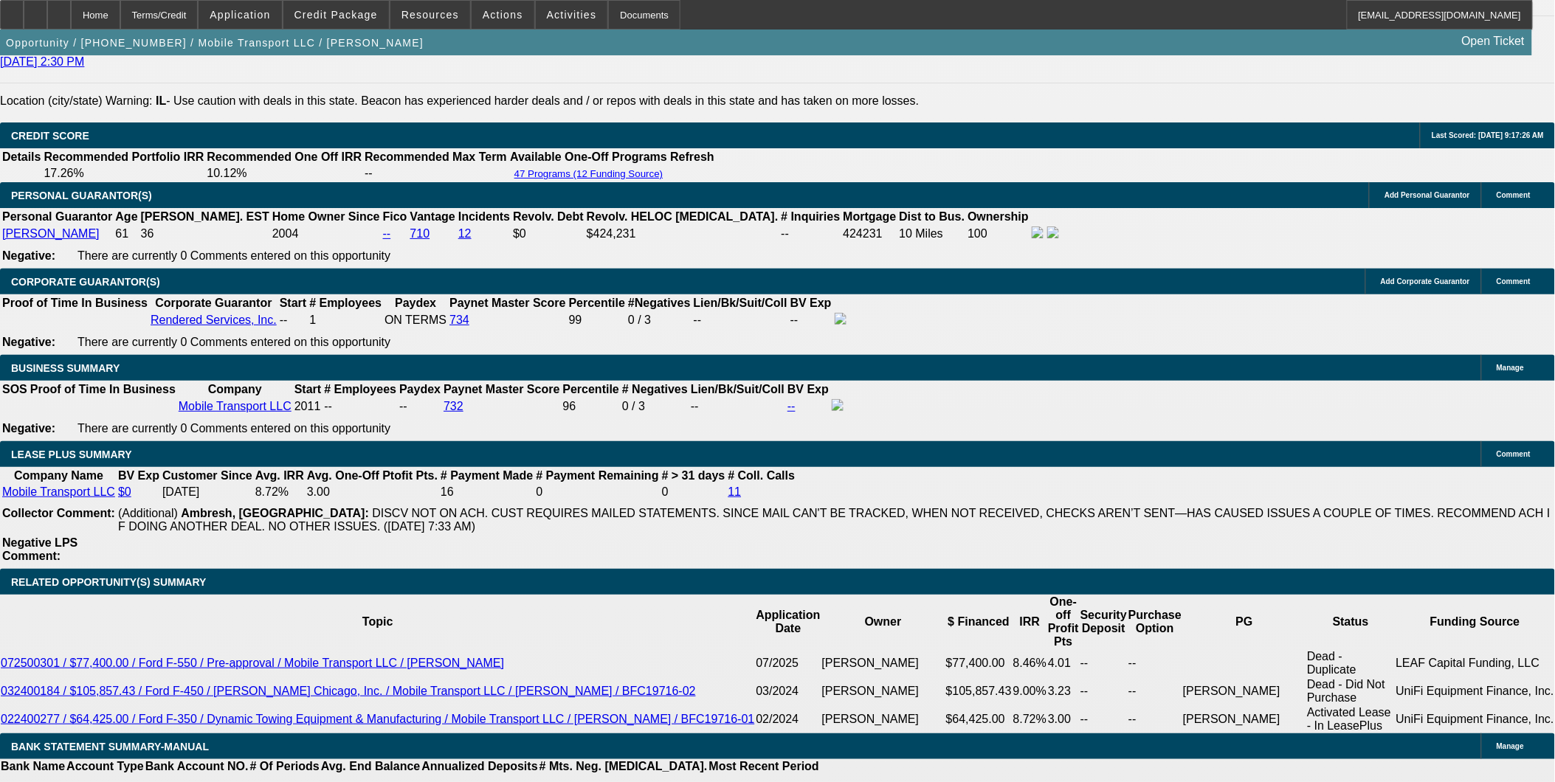
scroll to position [2296, 0]
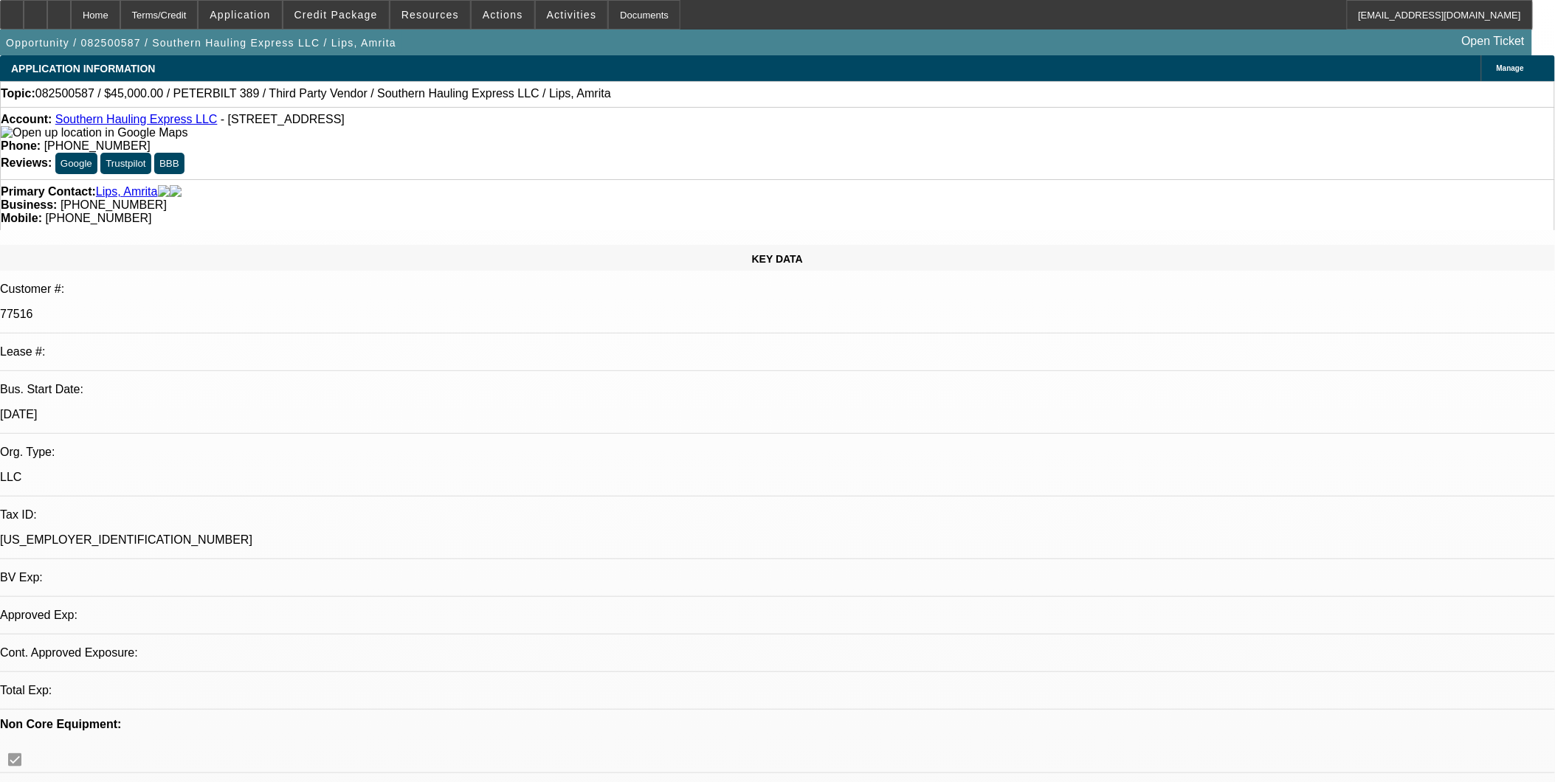
select select "0.1"
select select "2"
select select "0.1"
select select "2"
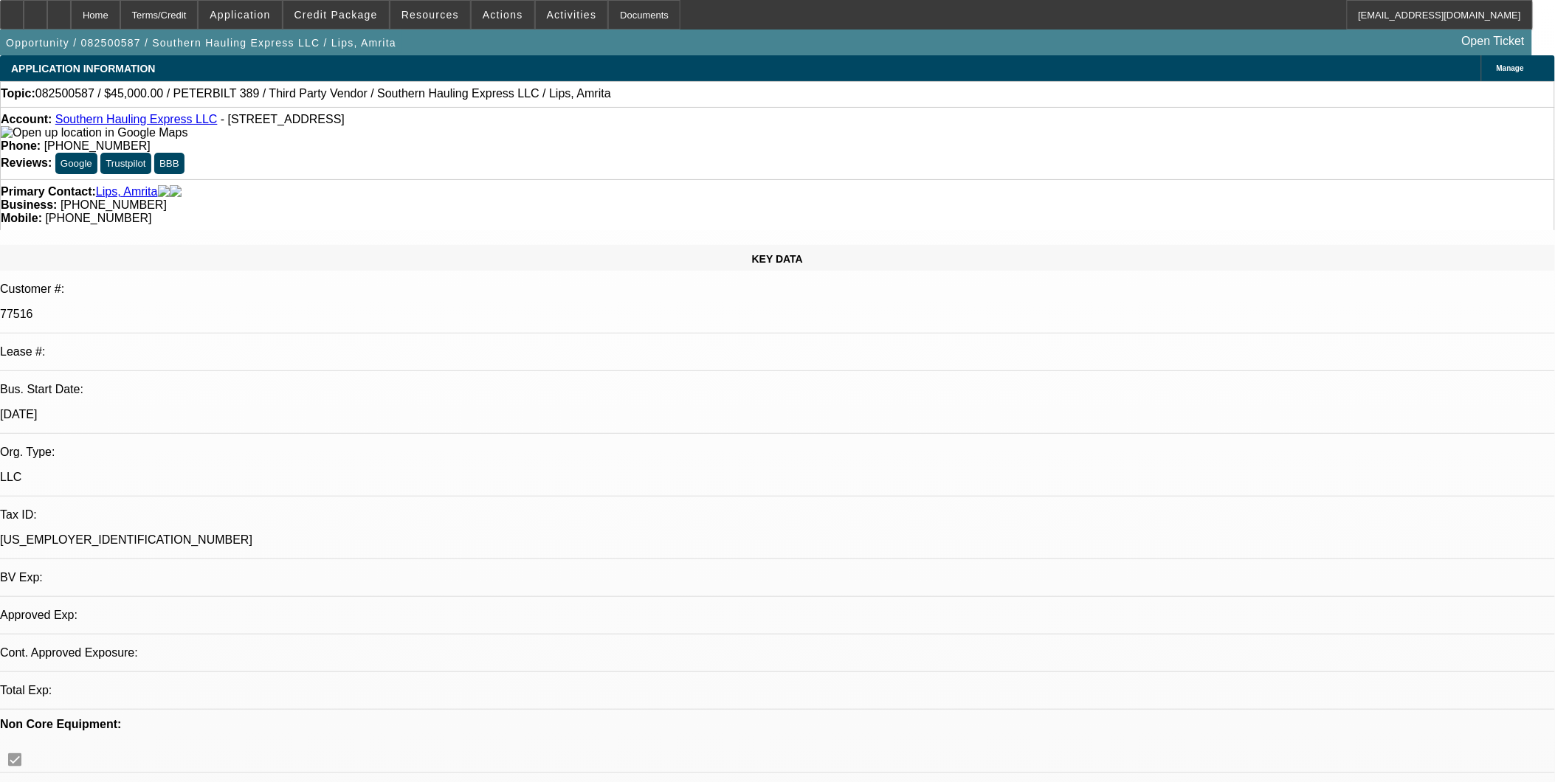
select select "0.1"
select select "1"
select select "2"
select select "4"
select select "1"
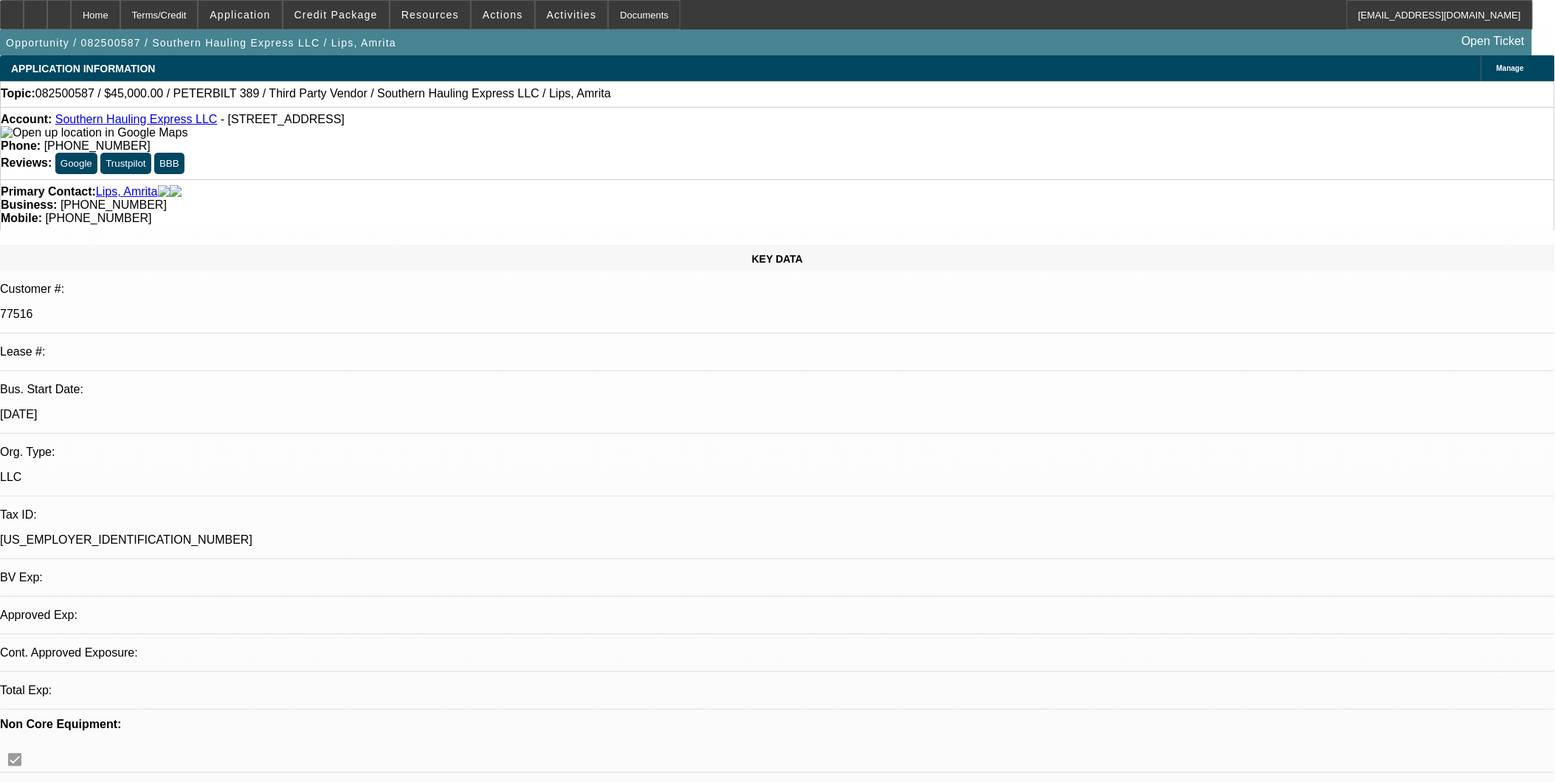
select select "2"
select select "4"
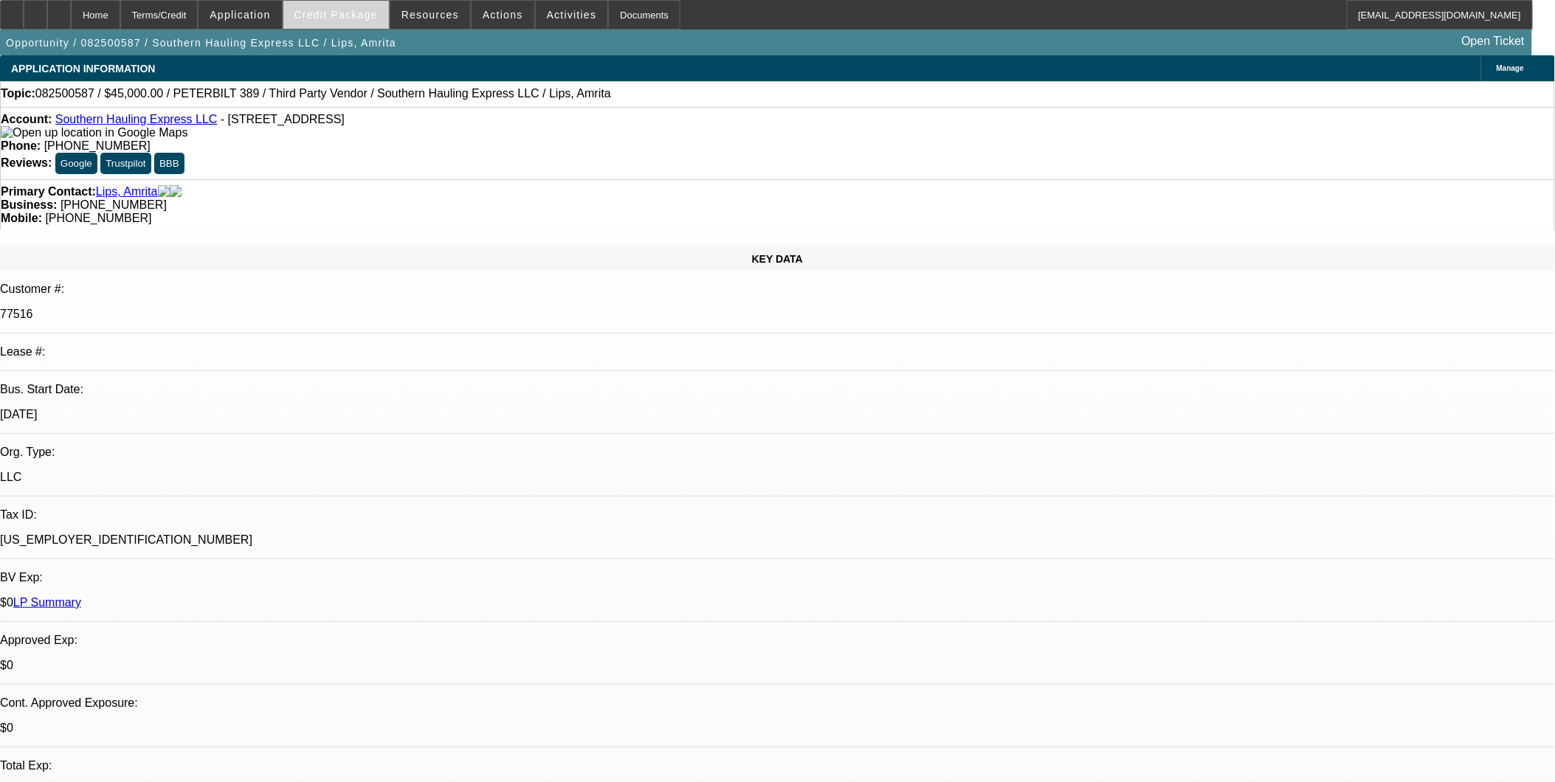
click at [348, 18] on span "Credit Package" at bounding box center [335, 15] width 83 height 12
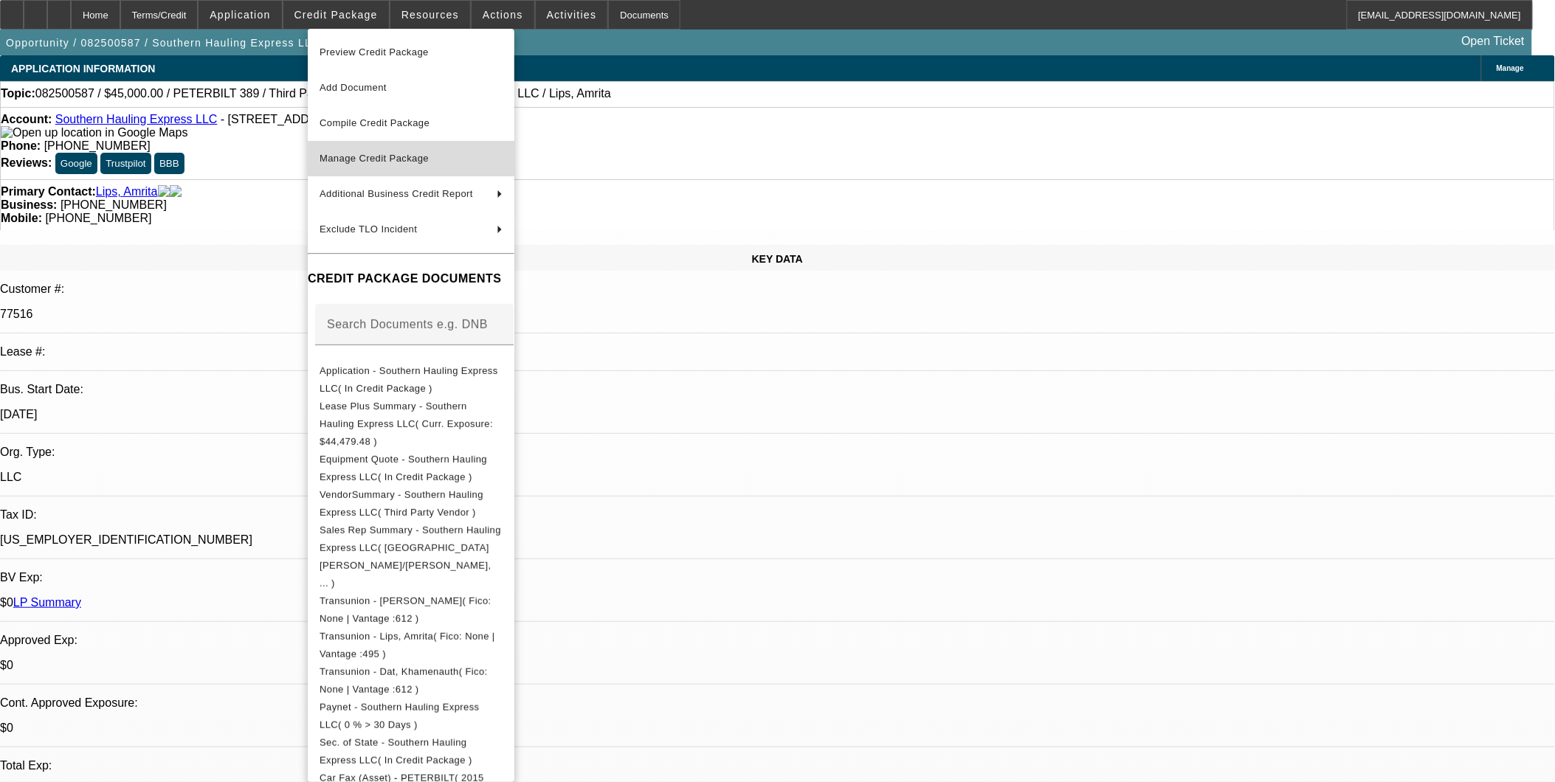
click at [348, 151] on span "Manage Credit Package" at bounding box center [411, 159] width 183 height 18
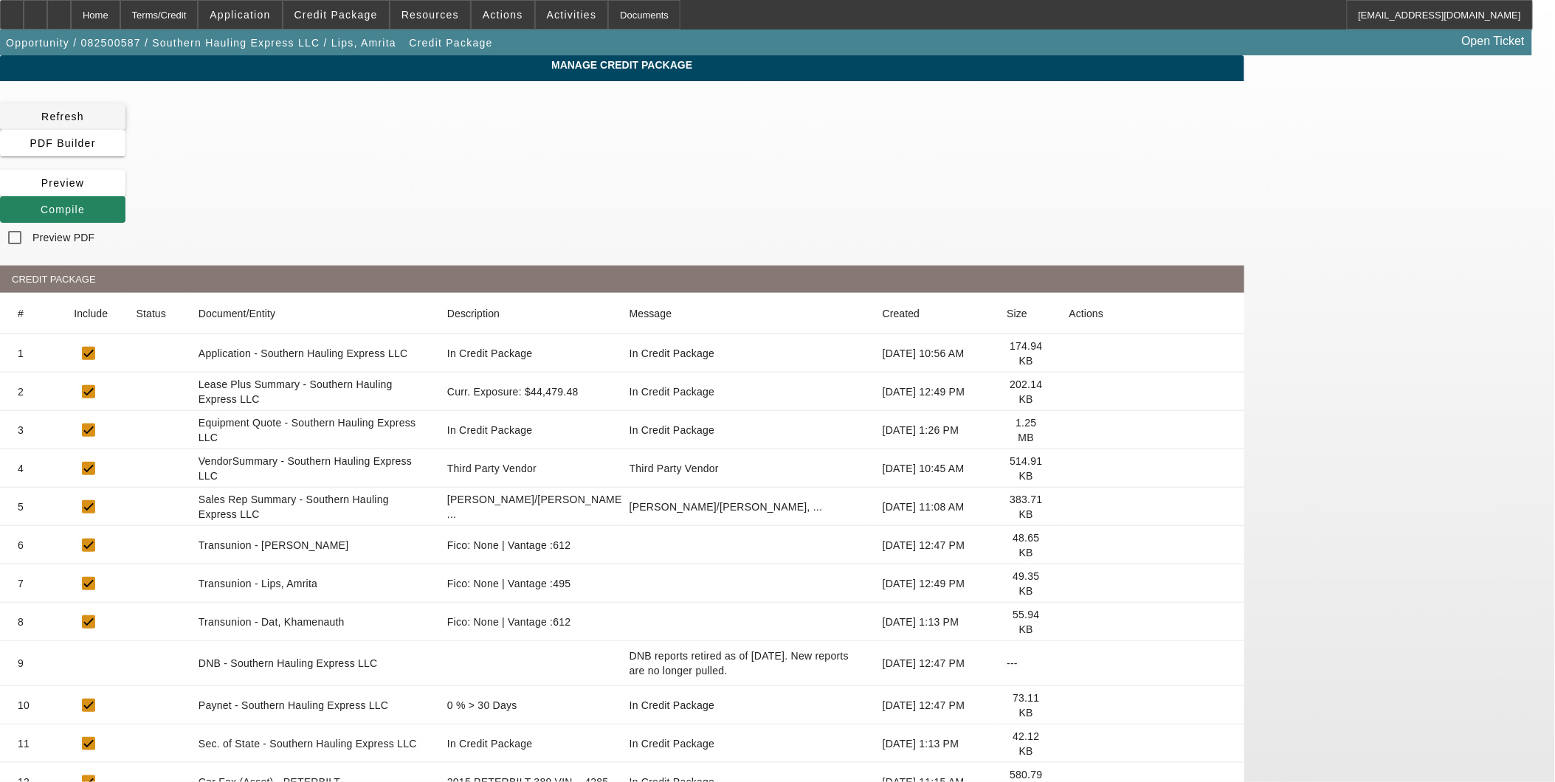
click at [84, 113] on span "Refresh" at bounding box center [62, 117] width 43 height 12
click at [1069, 622] on icon at bounding box center [1069, 622] width 0 height 0
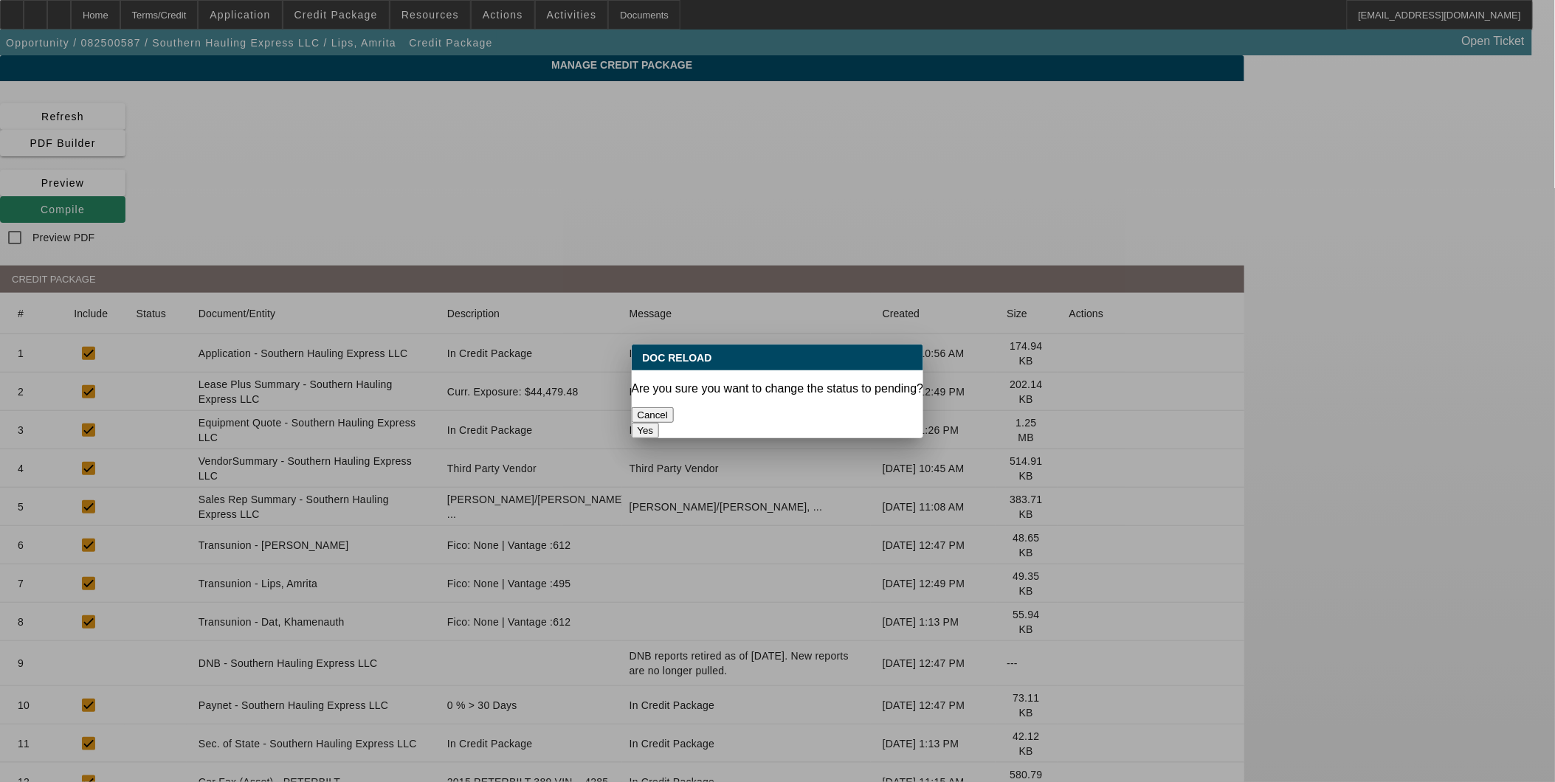
click at [660, 423] on button "Yes" at bounding box center [646, 430] width 28 height 15
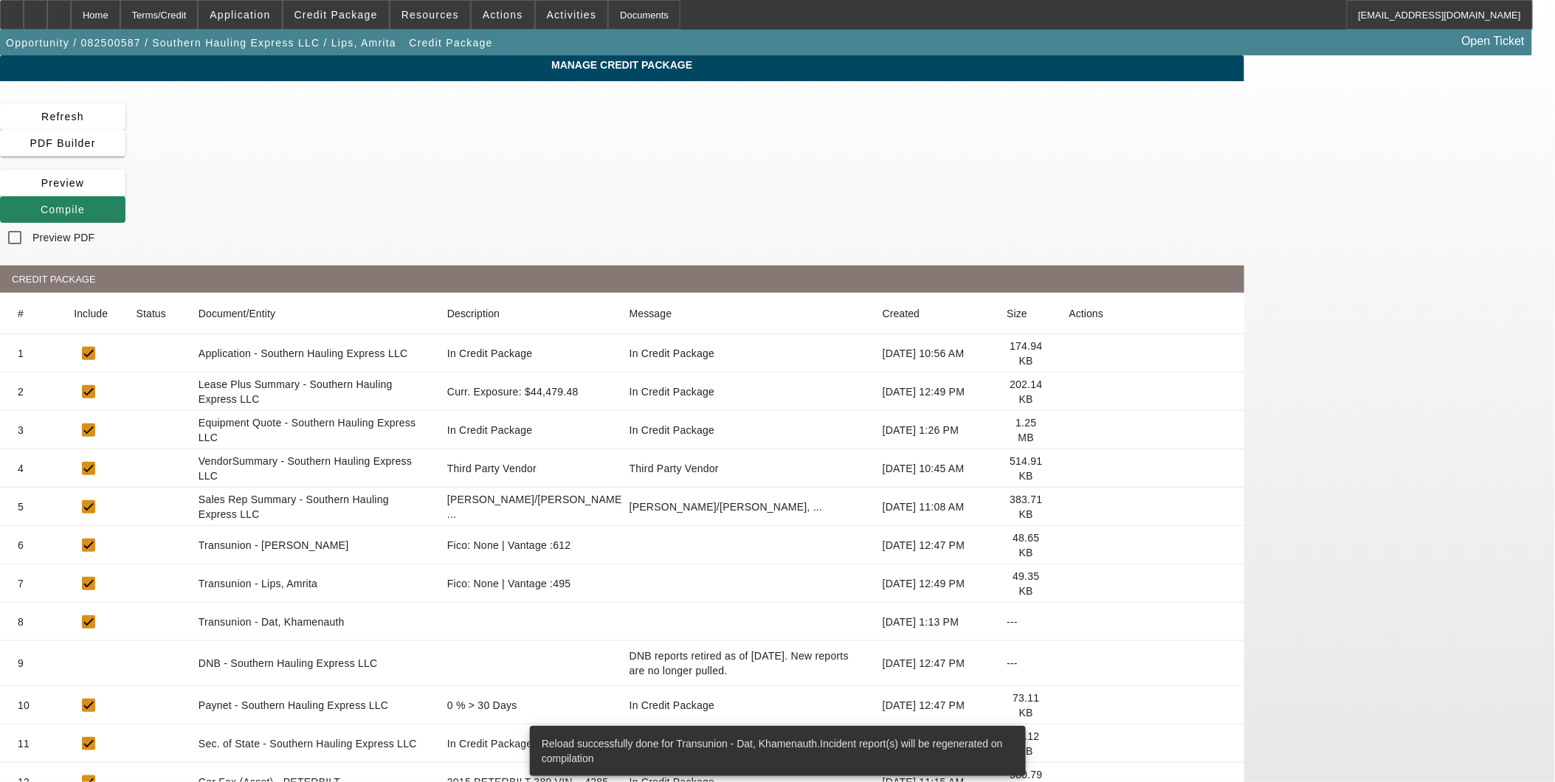
click at [1069, 584] on icon at bounding box center [1069, 584] width 0 height 0
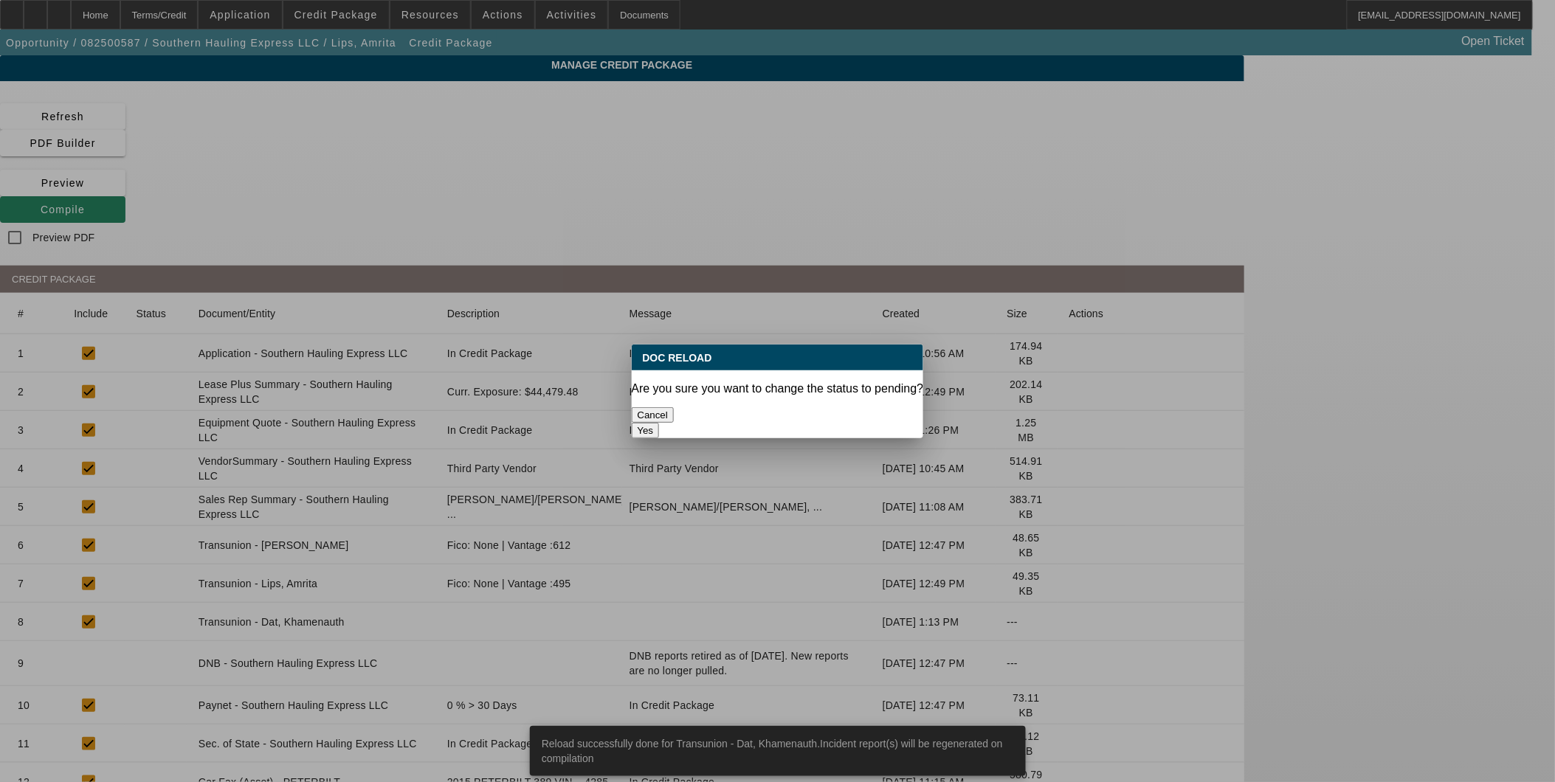
click at [660, 423] on button "Yes" at bounding box center [646, 430] width 28 height 15
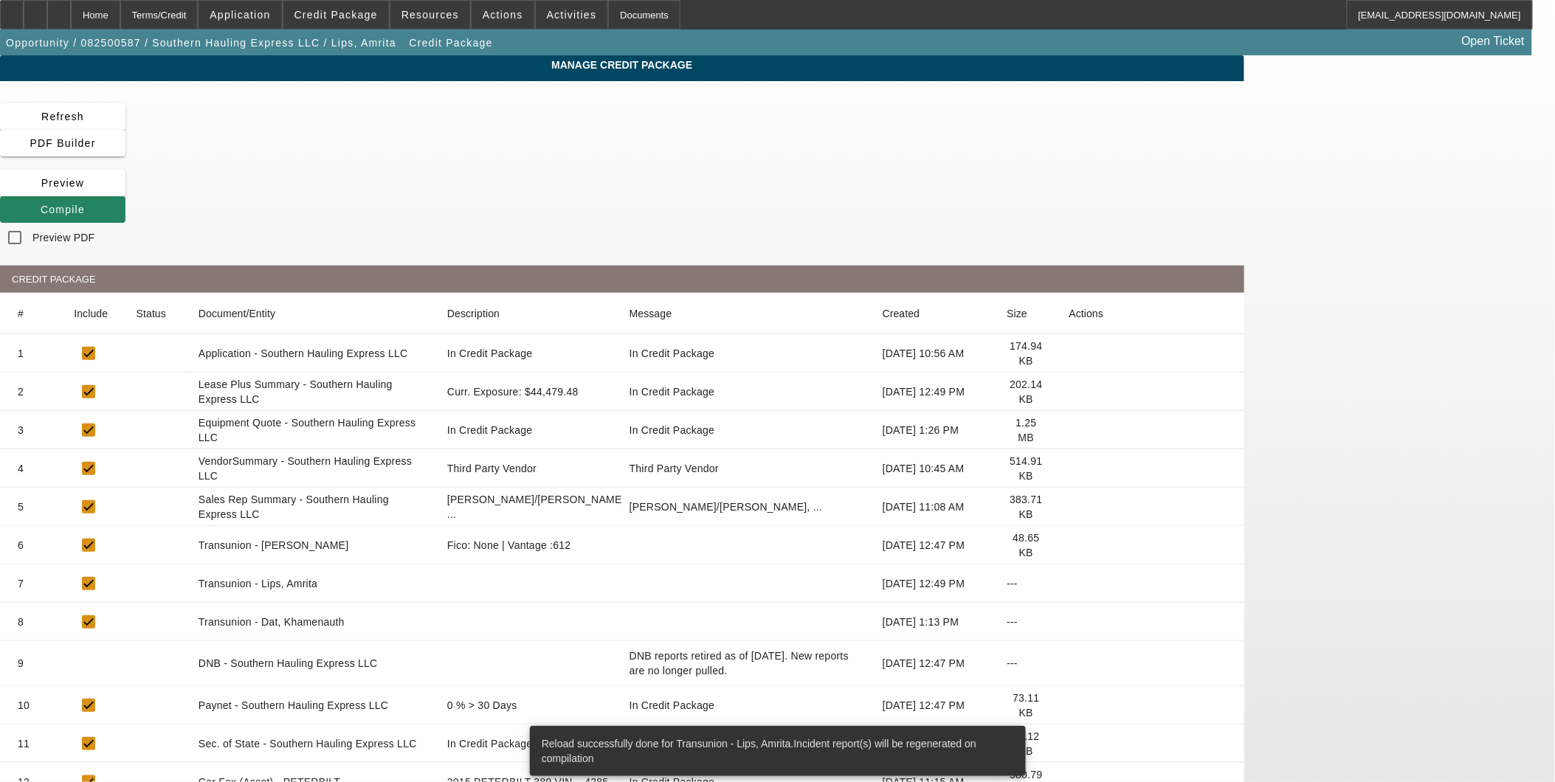
click at [1069, 545] on icon at bounding box center [1069, 545] width 0 height 0
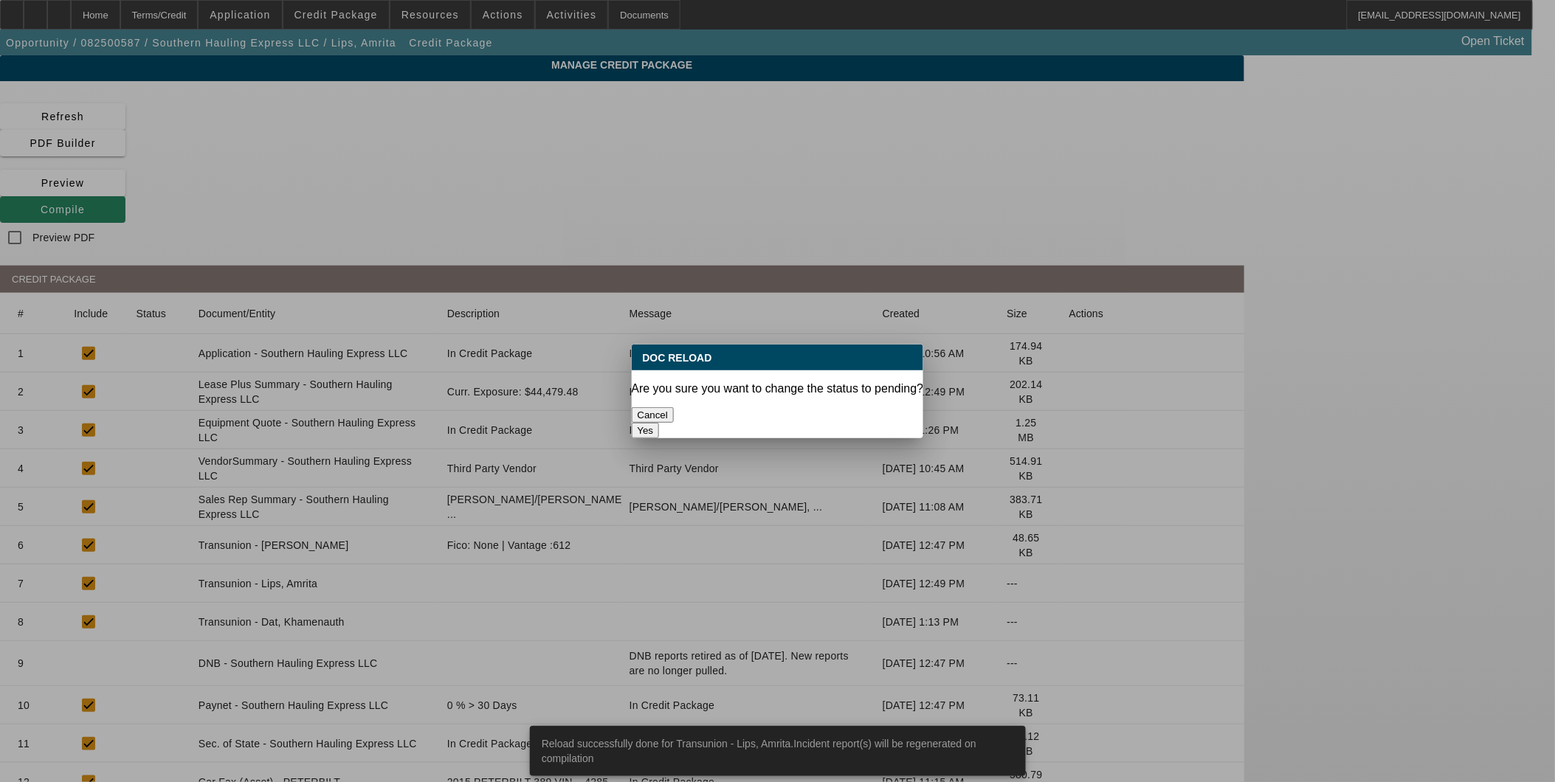
click at [660, 423] on button "Yes" at bounding box center [646, 430] width 28 height 15
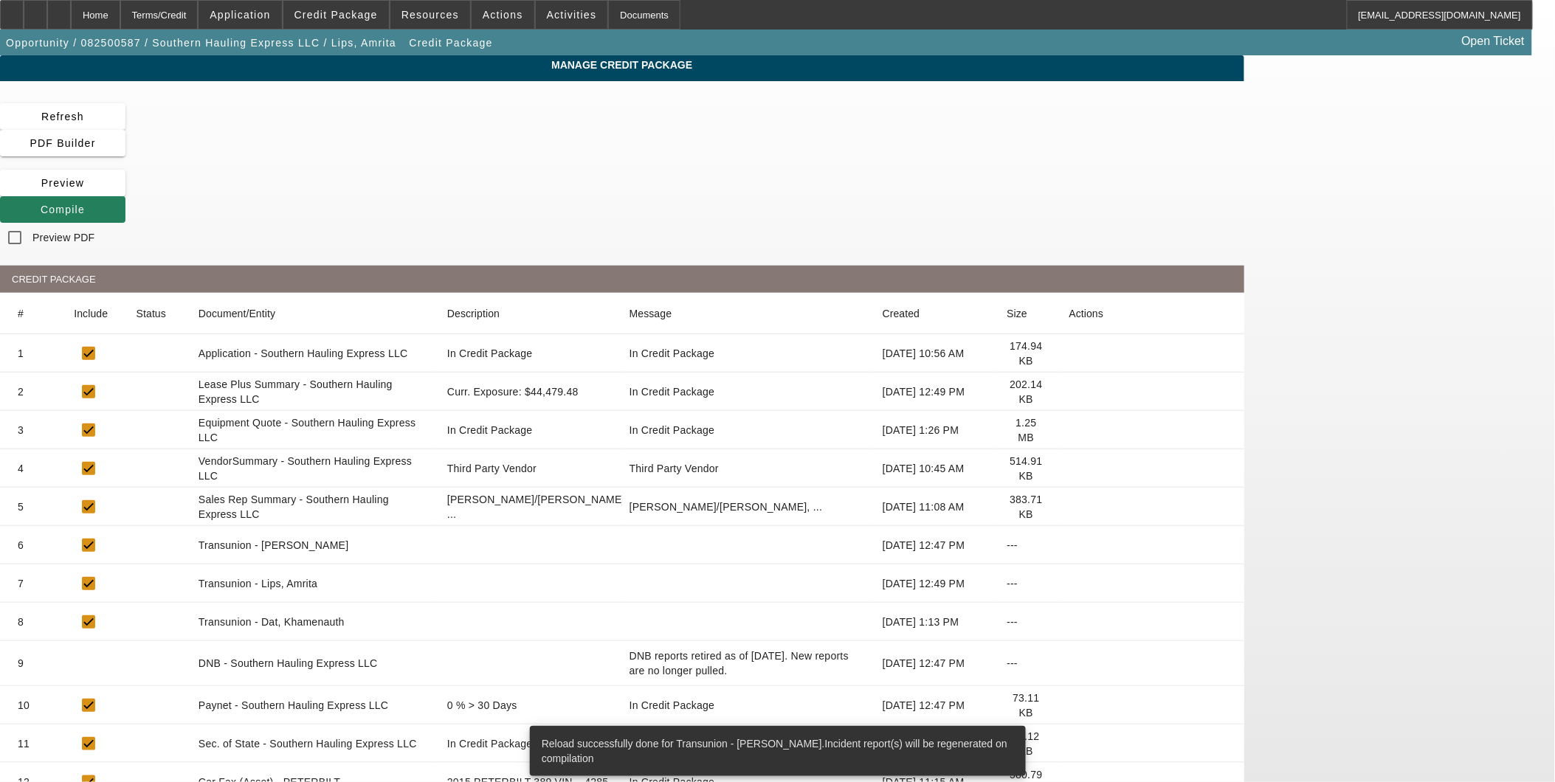
click at [41, 204] on icon at bounding box center [41, 210] width 0 height 12
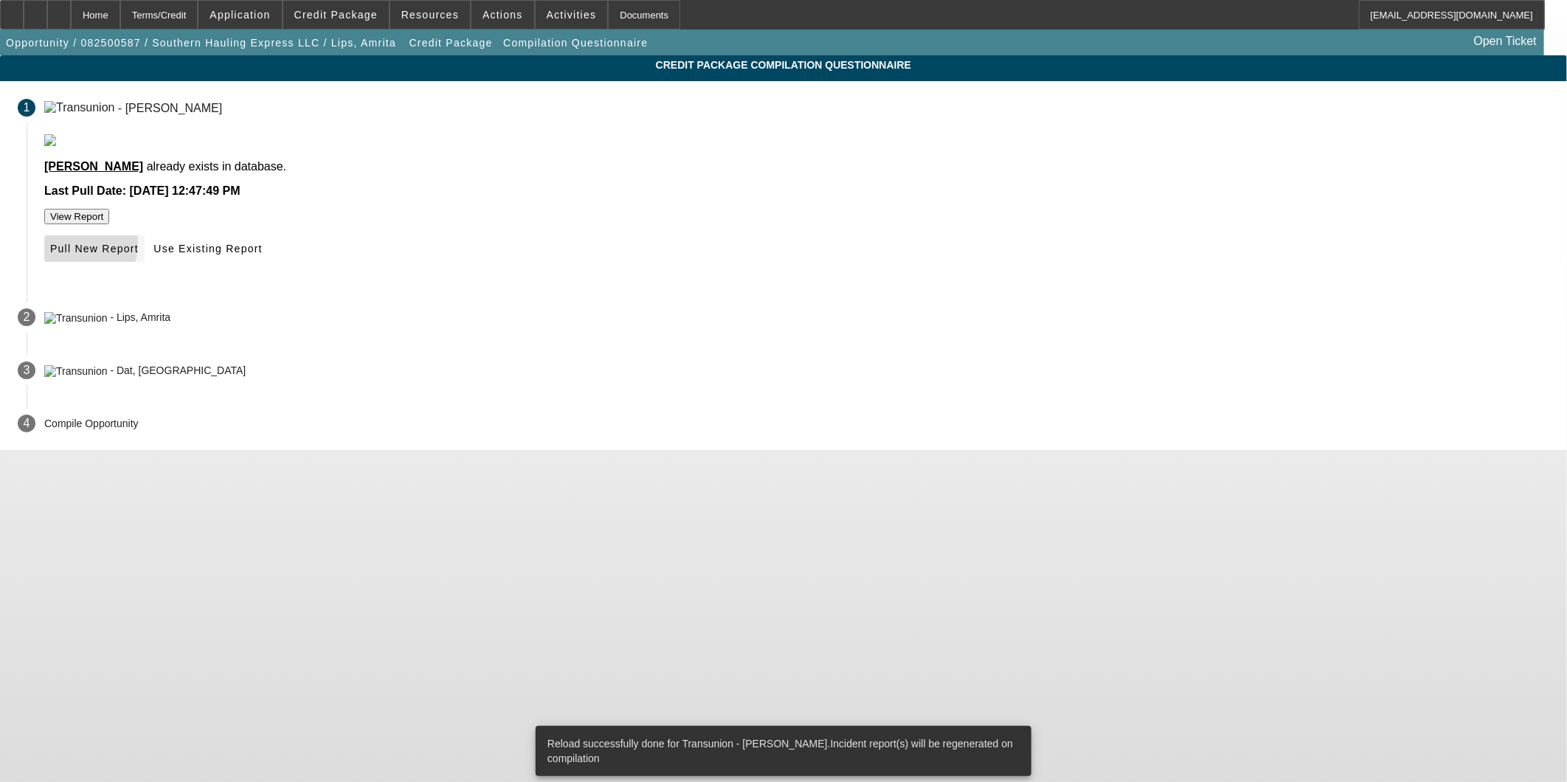
click at [139, 255] on span "Pull New Report" at bounding box center [94, 249] width 89 height 12
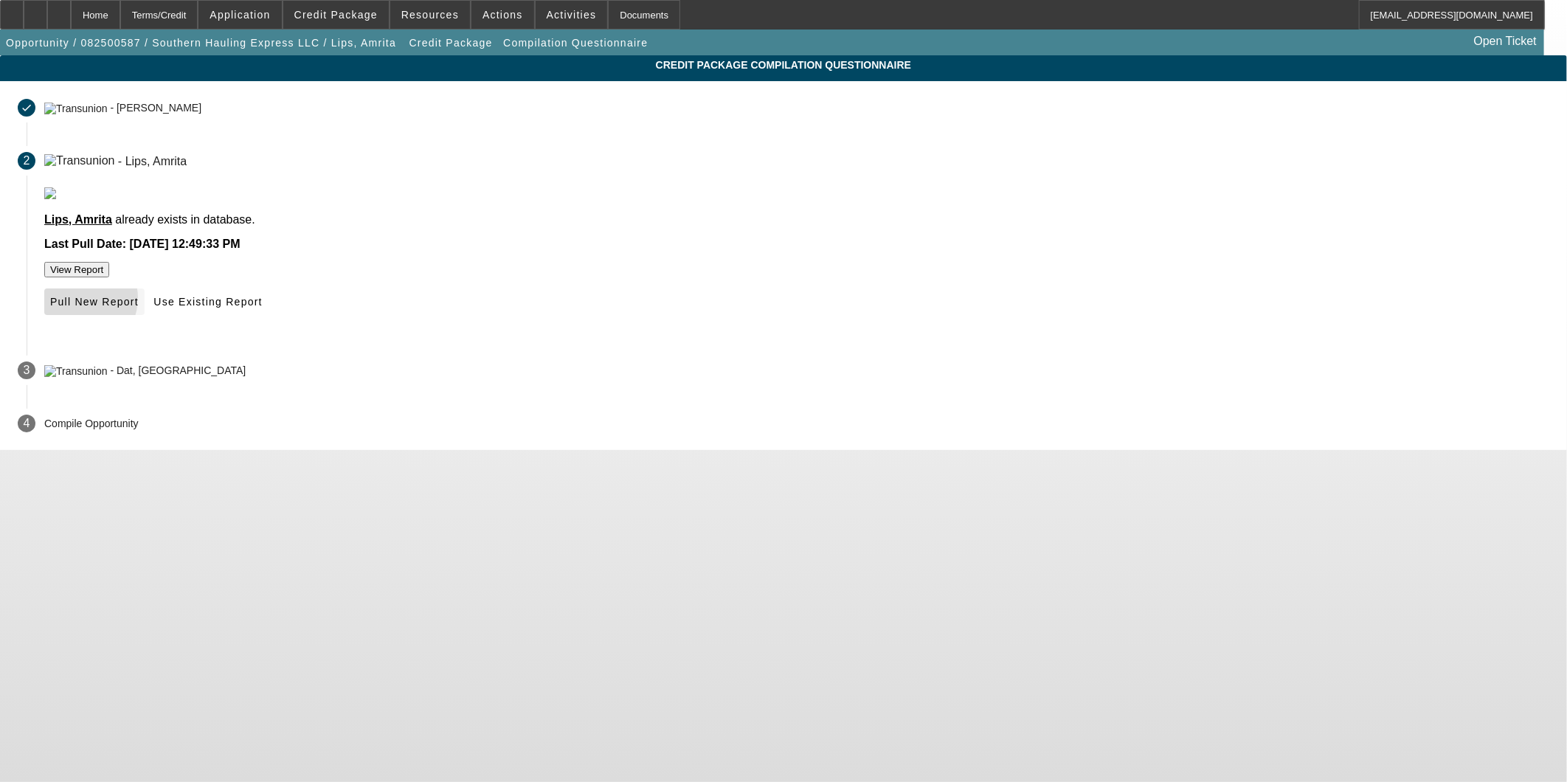
click at [139, 308] on span "Pull New Report" at bounding box center [94, 302] width 89 height 12
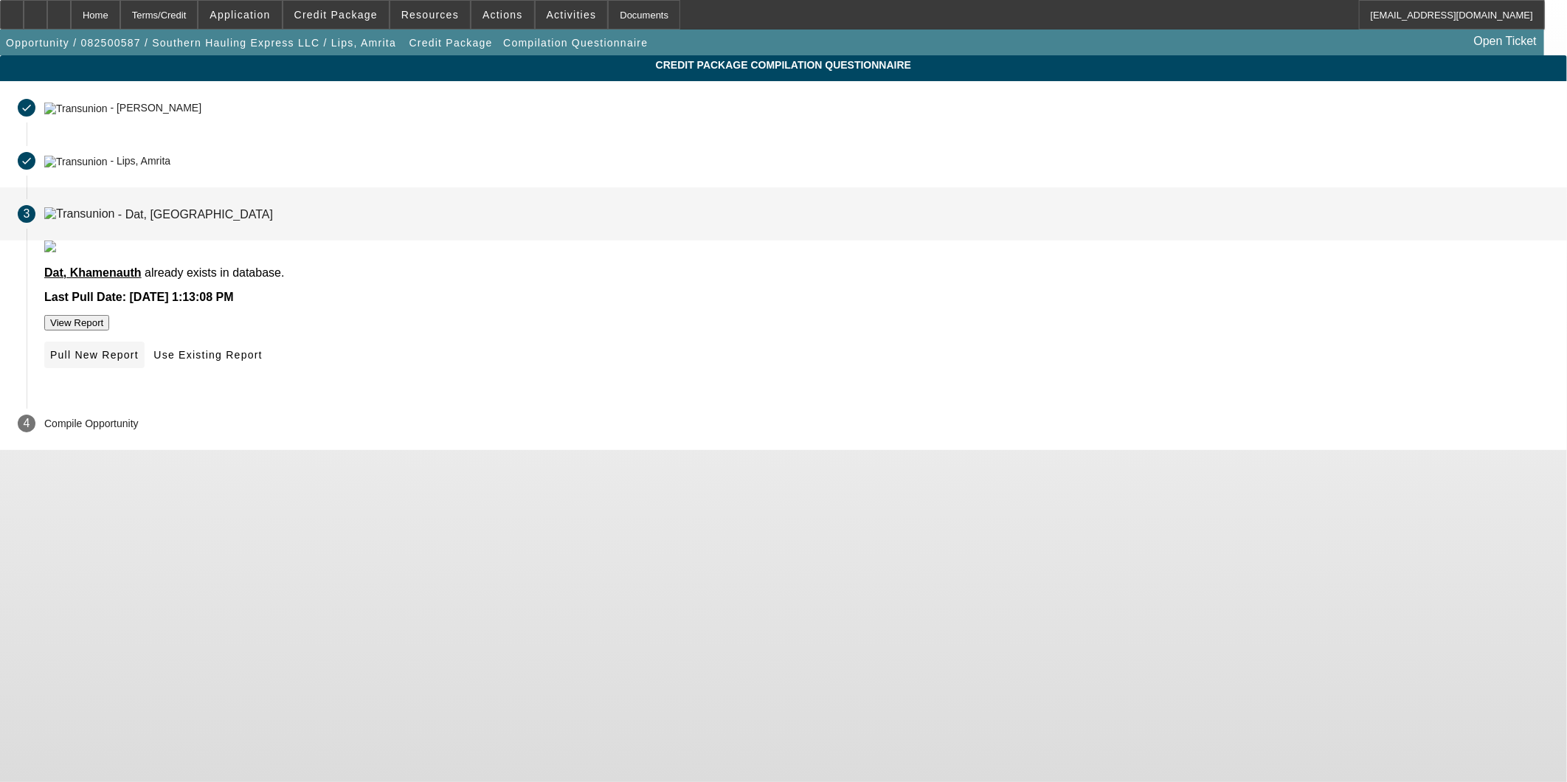
click at [139, 361] on span "Pull New Report" at bounding box center [94, 355] width 89 height 12
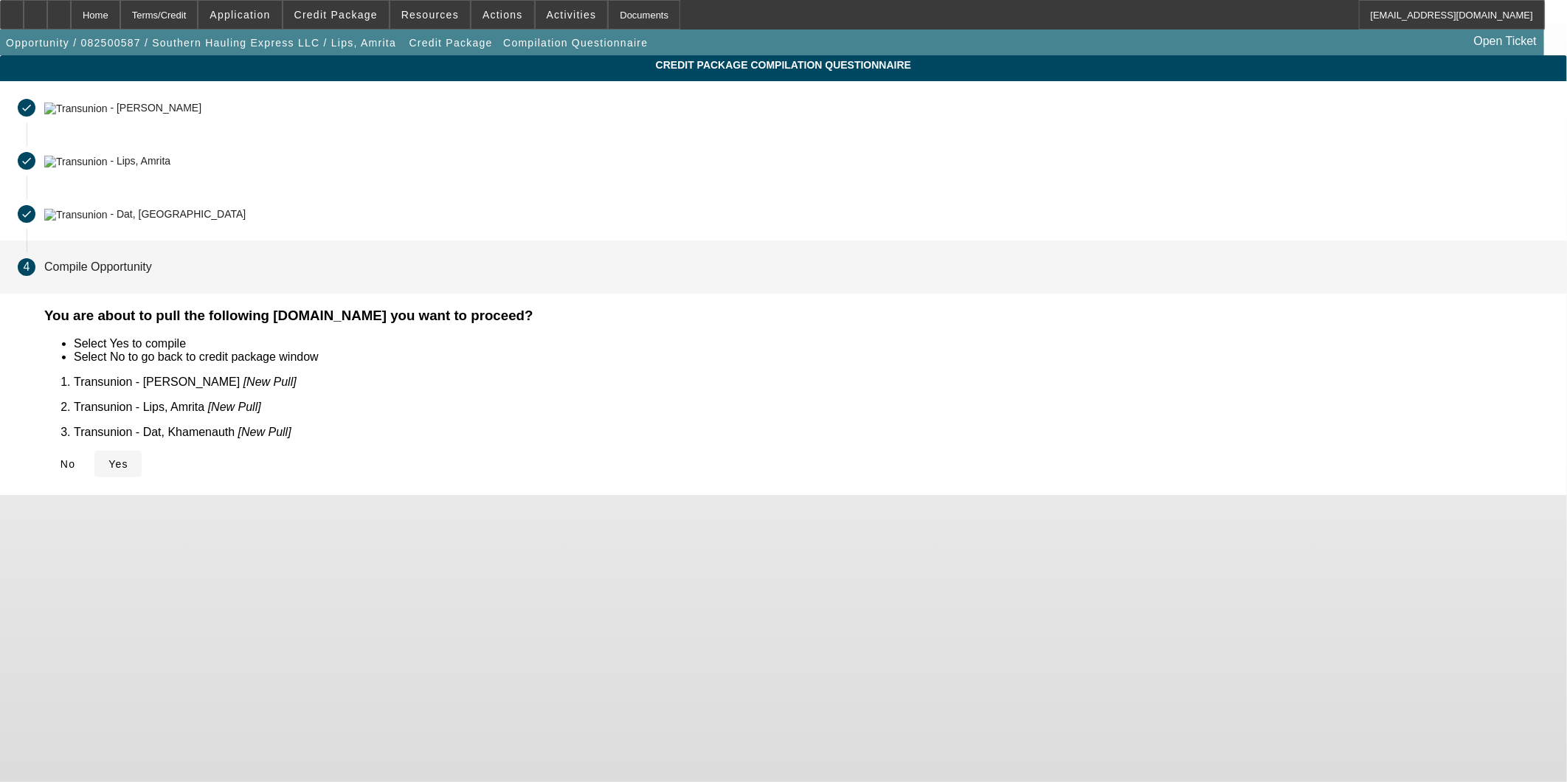
click at [128, 458] on span "Yes" at bounding box center [118, 464] width 20 height 12
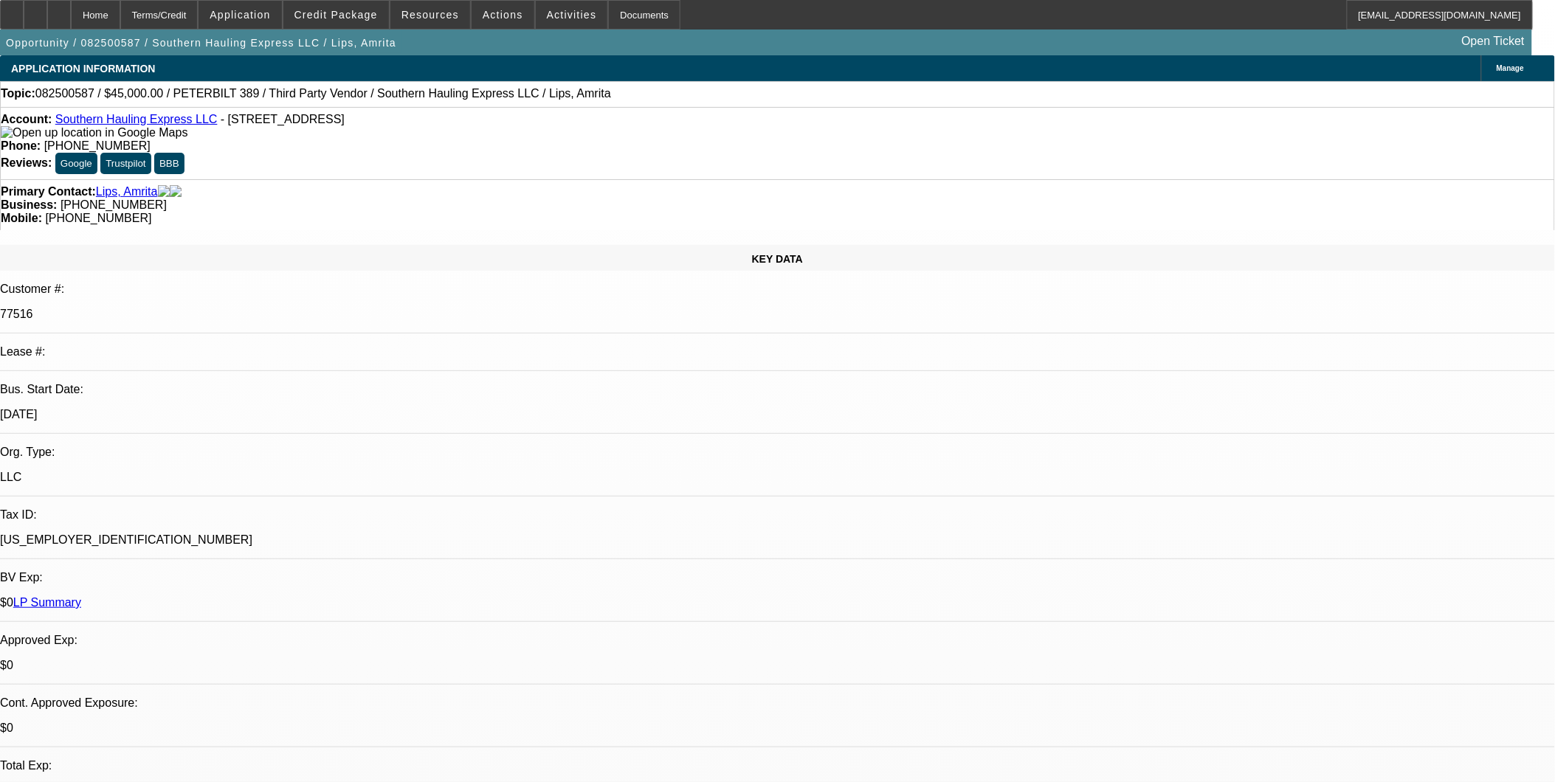
select select "0.1"
select select "2"
select select "0.1"
select select "4"
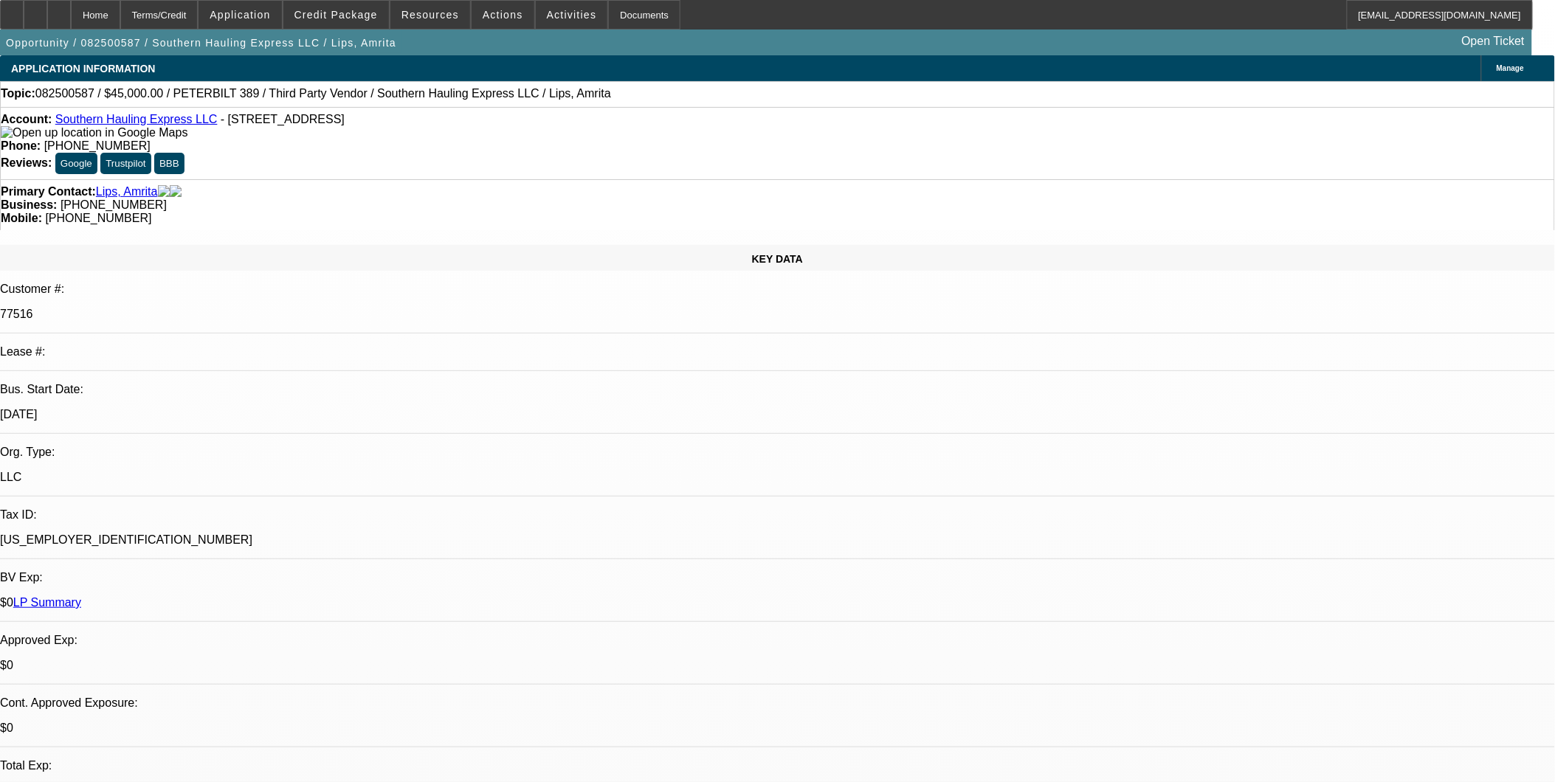
select select "0.1"
select select "2"
select select "0.1"
select select "4"
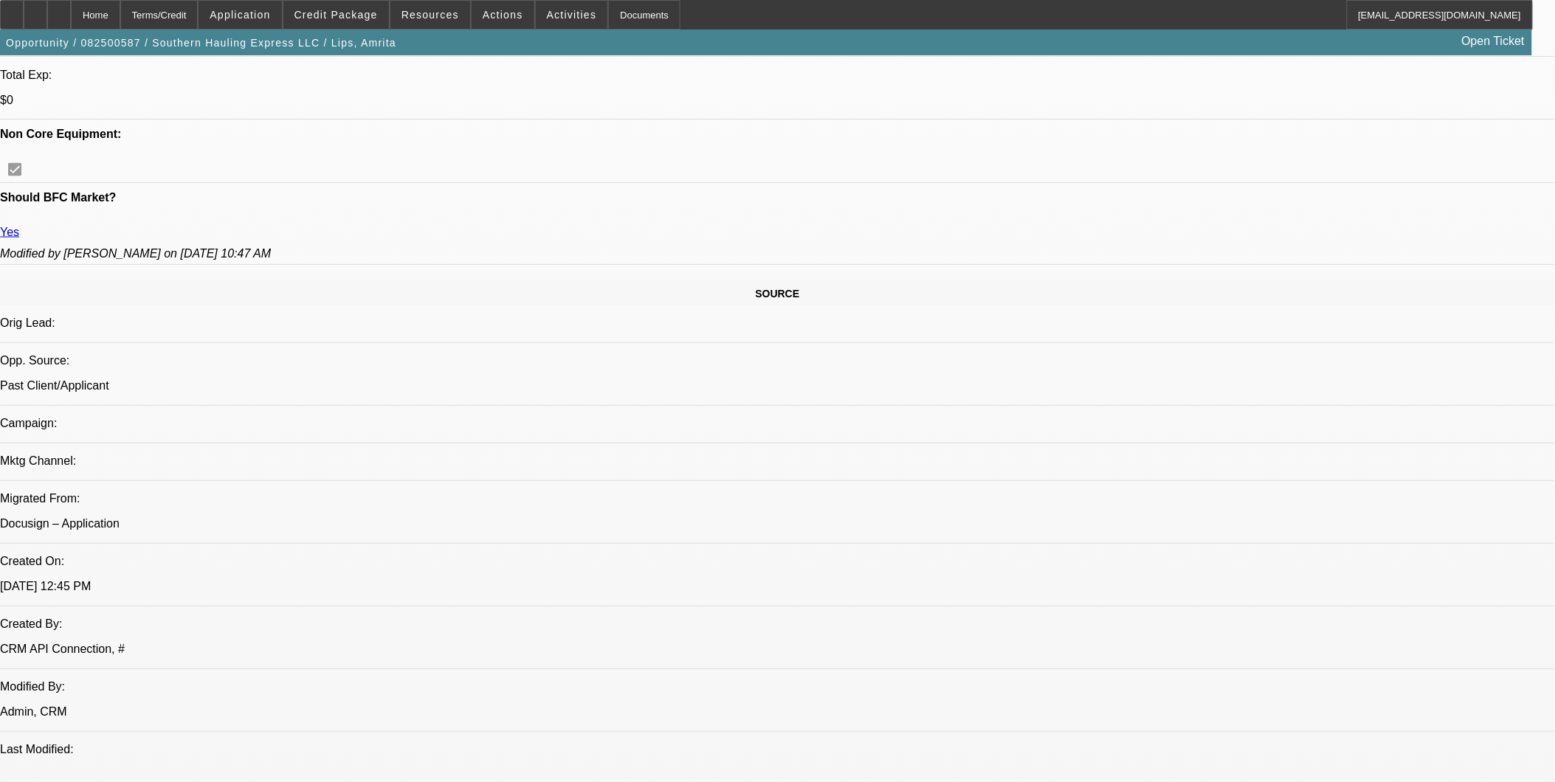
scroll to position [820, 0]
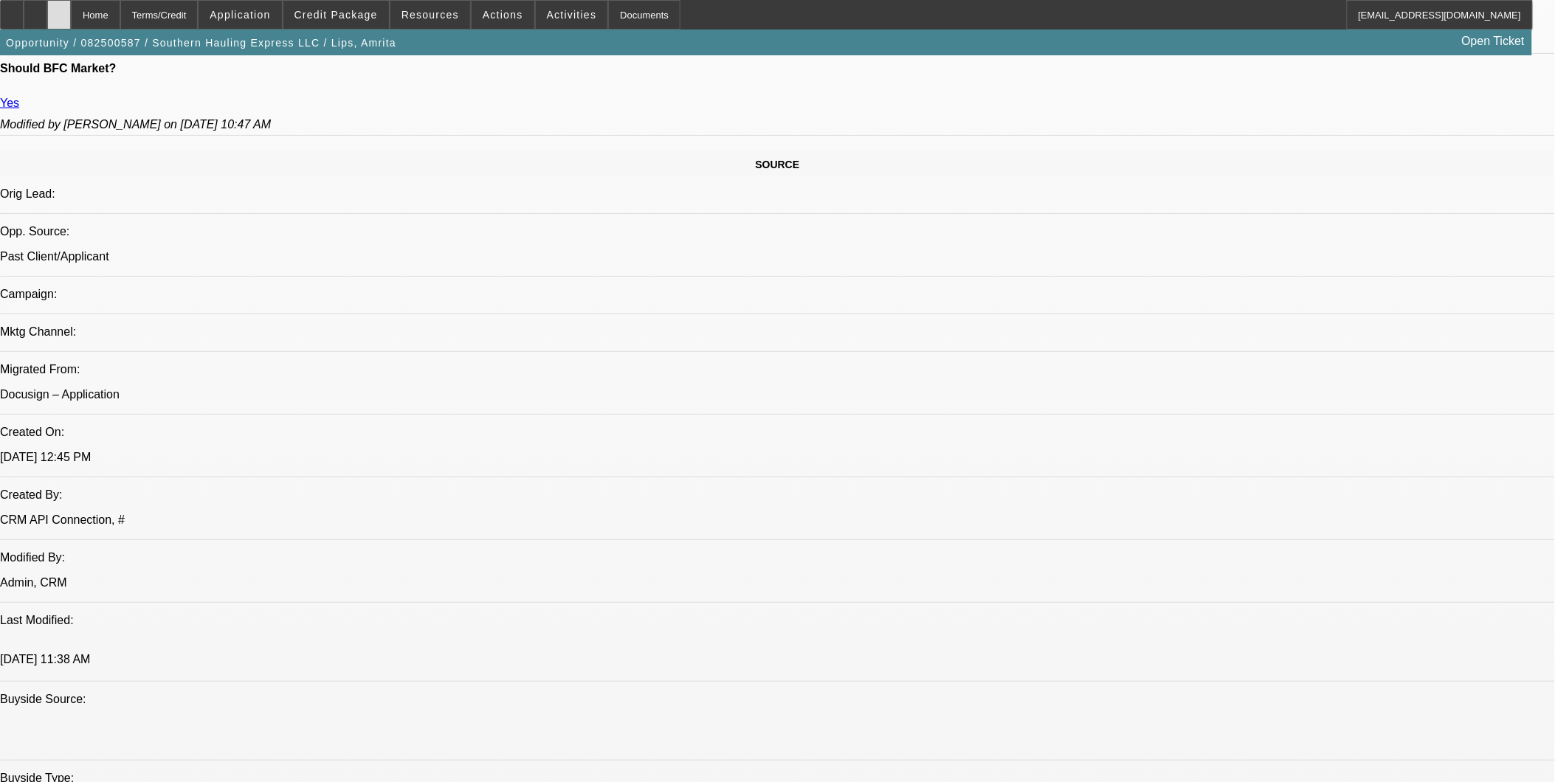
click at [71, 7] on div at bounding box center [59, 15] width 24 height 30
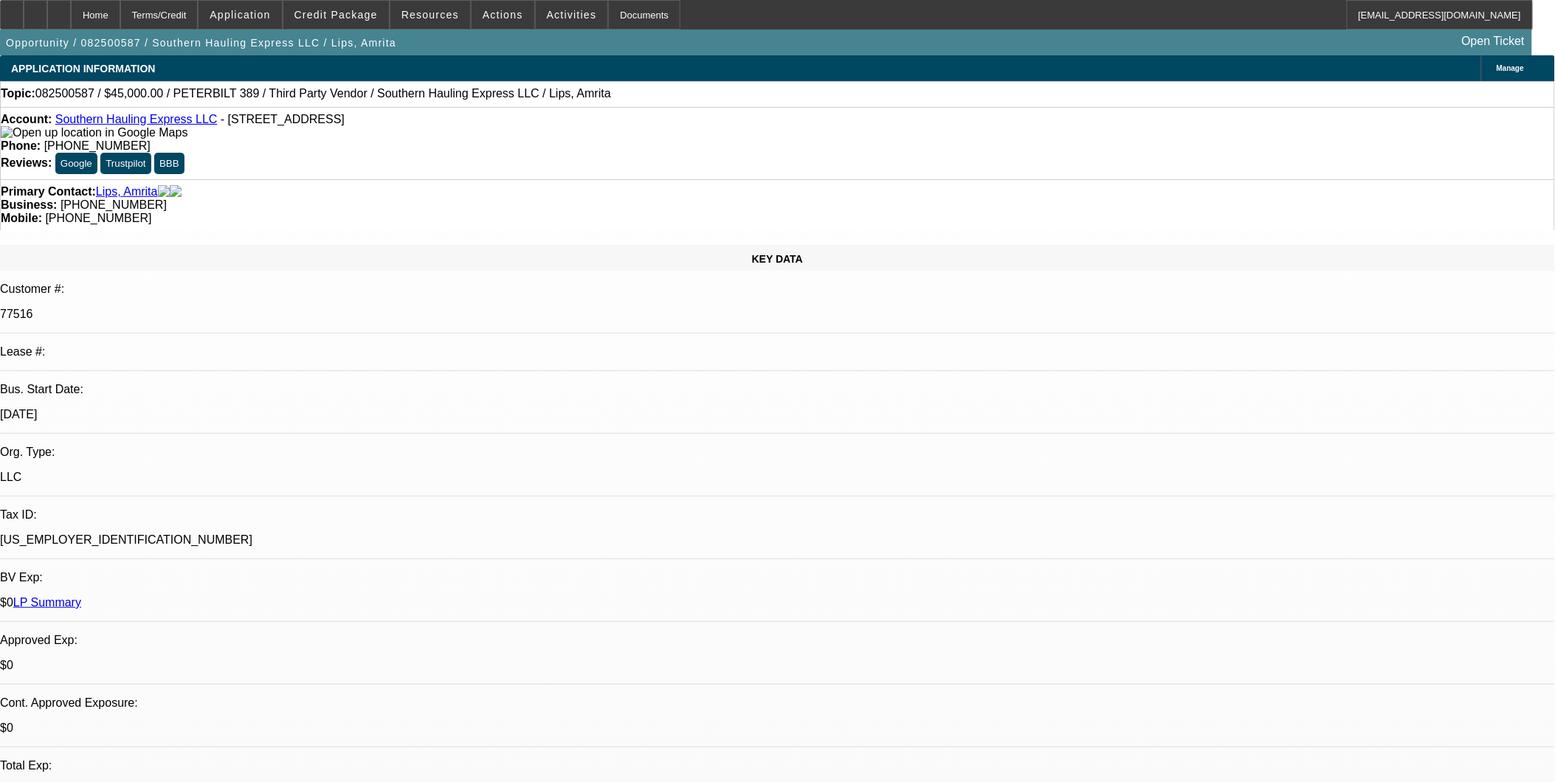
select select "0.1"
select select "2"
select select "0.1"
select select "2"
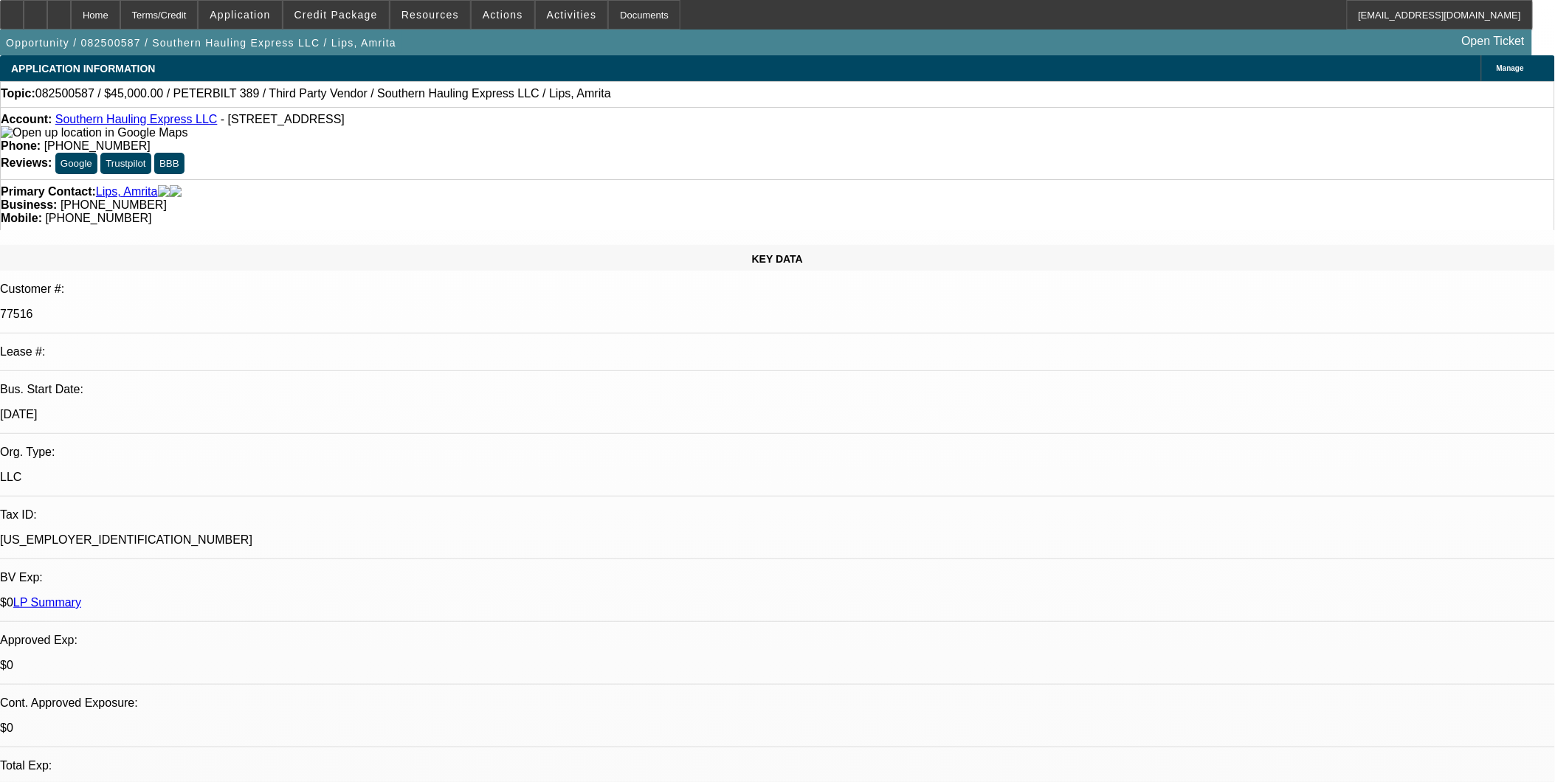
select select "0.1"
select select "1"
select select "2"
select select "4"
select select "1"
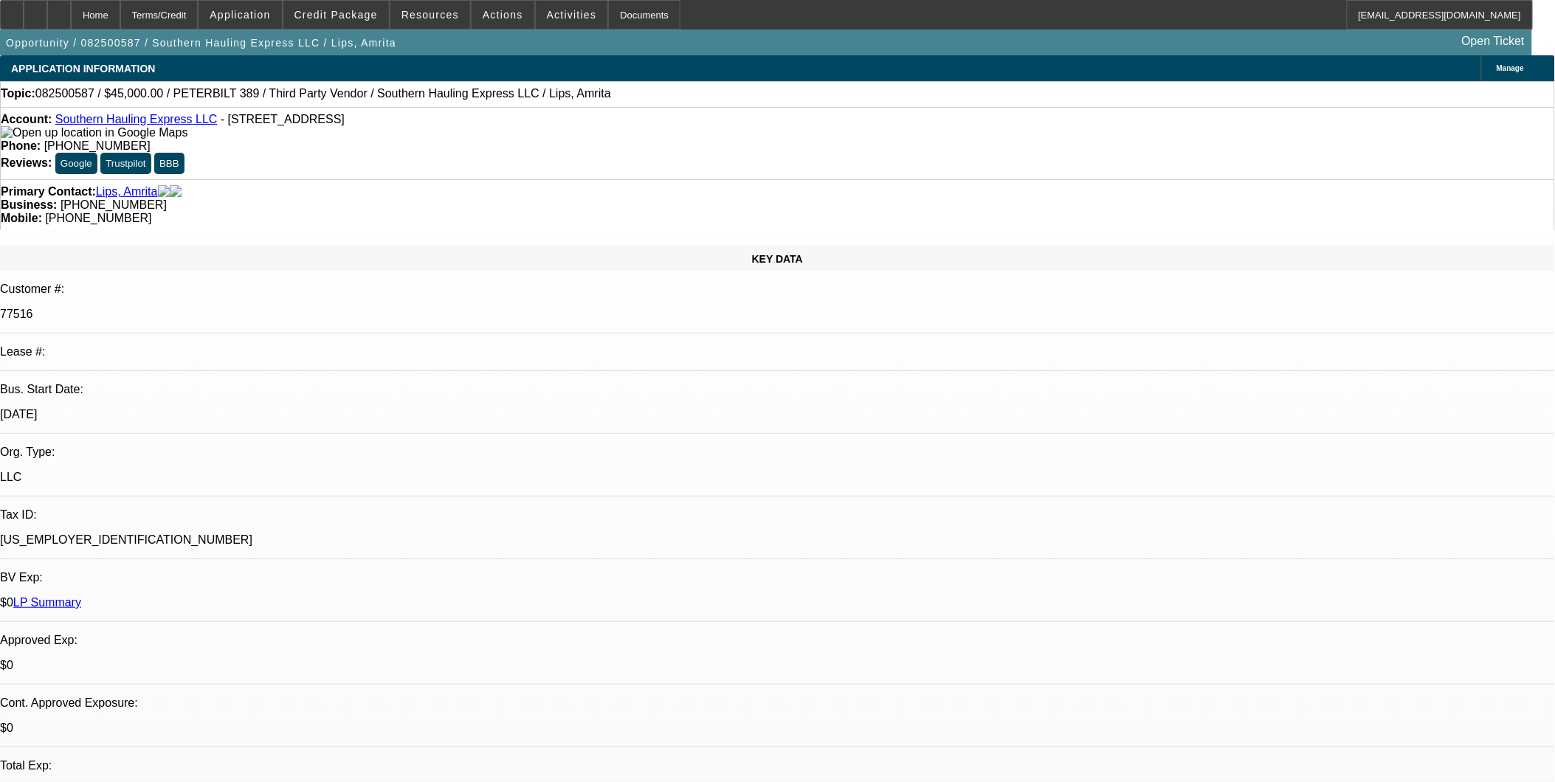
select select "2"
select select "4"
click at [71, 10] on div at bounding box center [59, 15] width 24 height 30
select select "0.1"
select select "2"
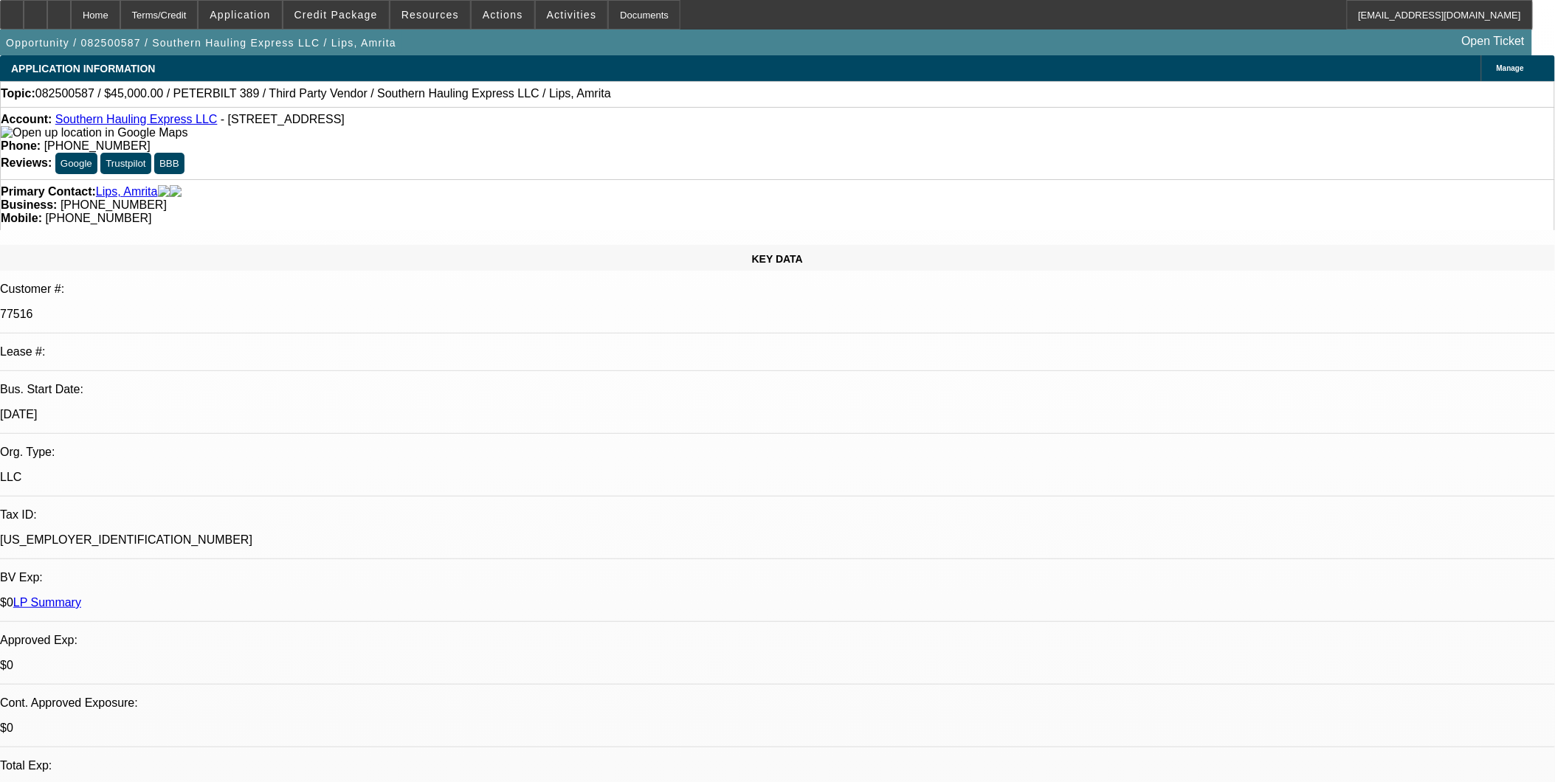
select select "0.1"
select select "2"
select select "0.1"
select select "1"
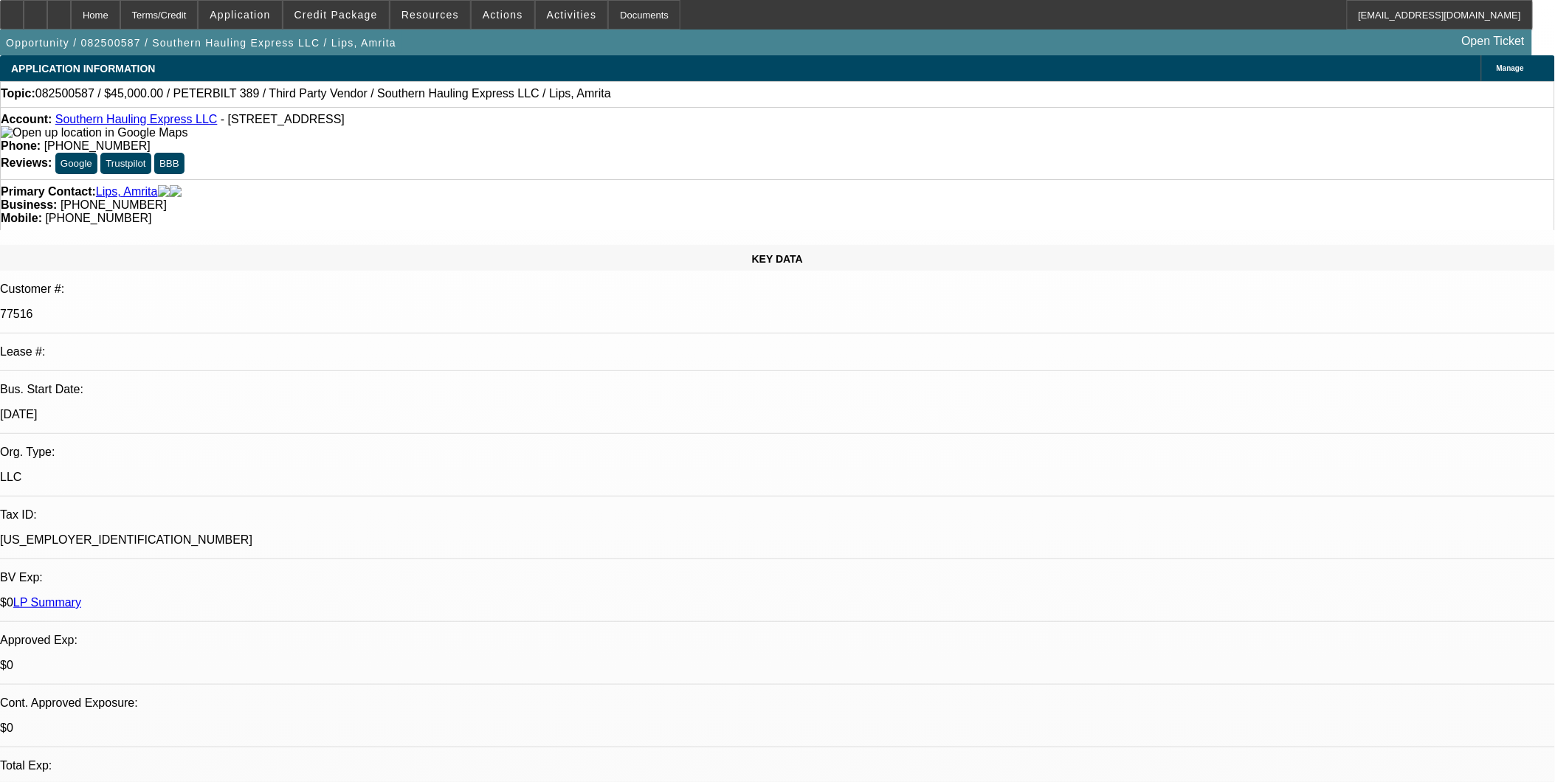
select select "2"
select select "4"
select select "1"
select select "2"
select select "4"
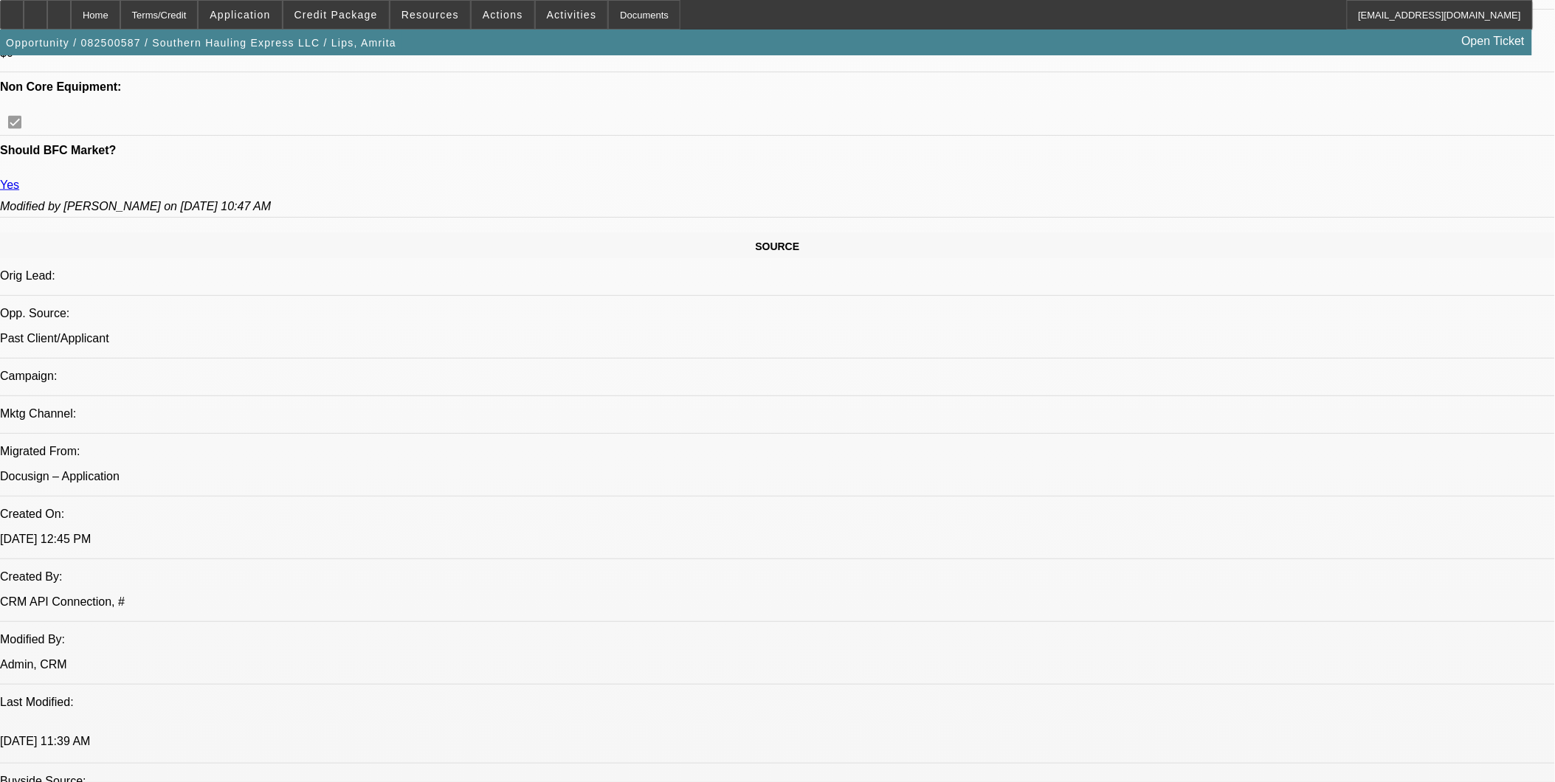
scroll to position [410, 0]
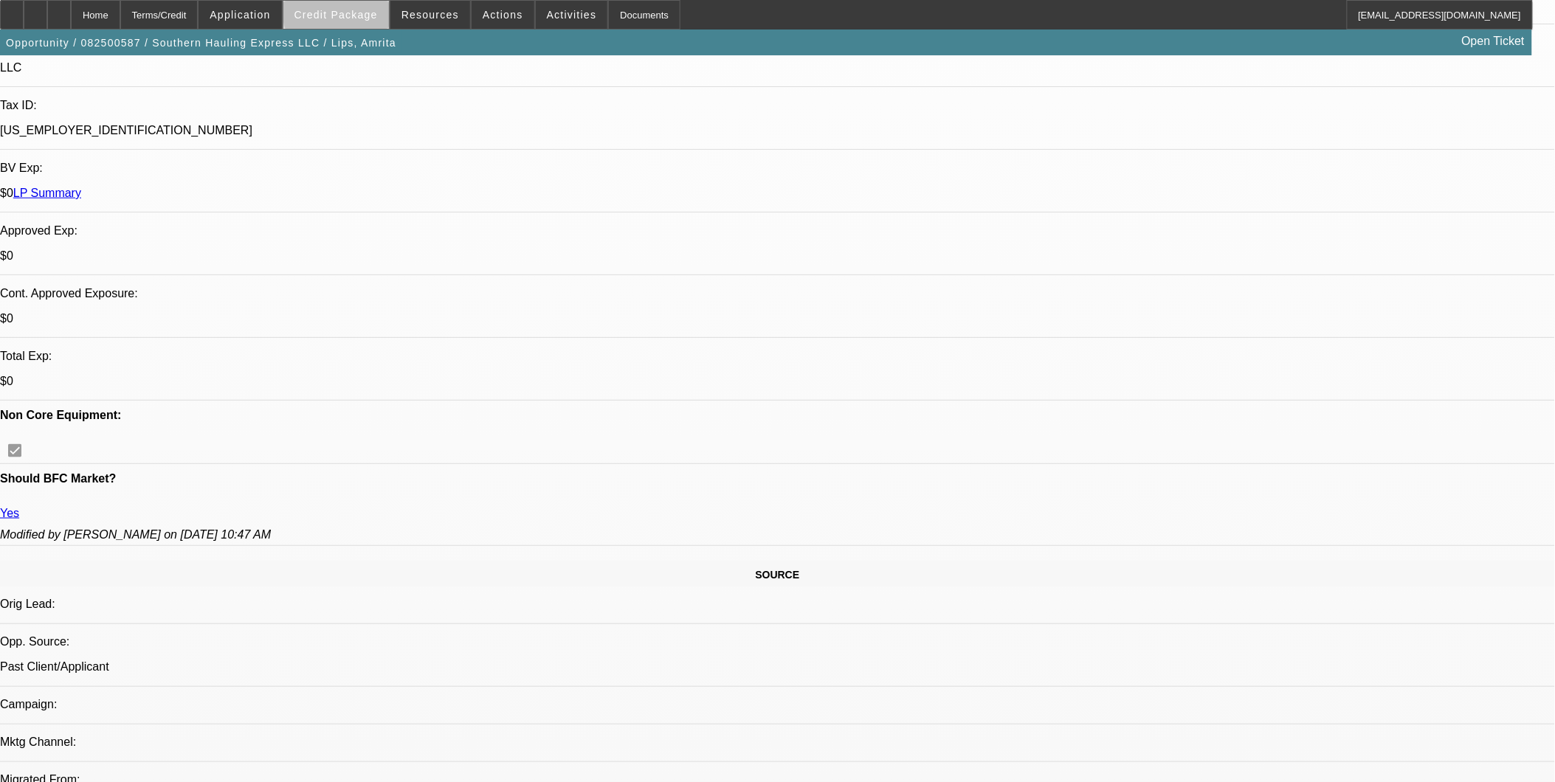
click at [380, 8] on span at bounding box center [336, 14] width 106 height 35
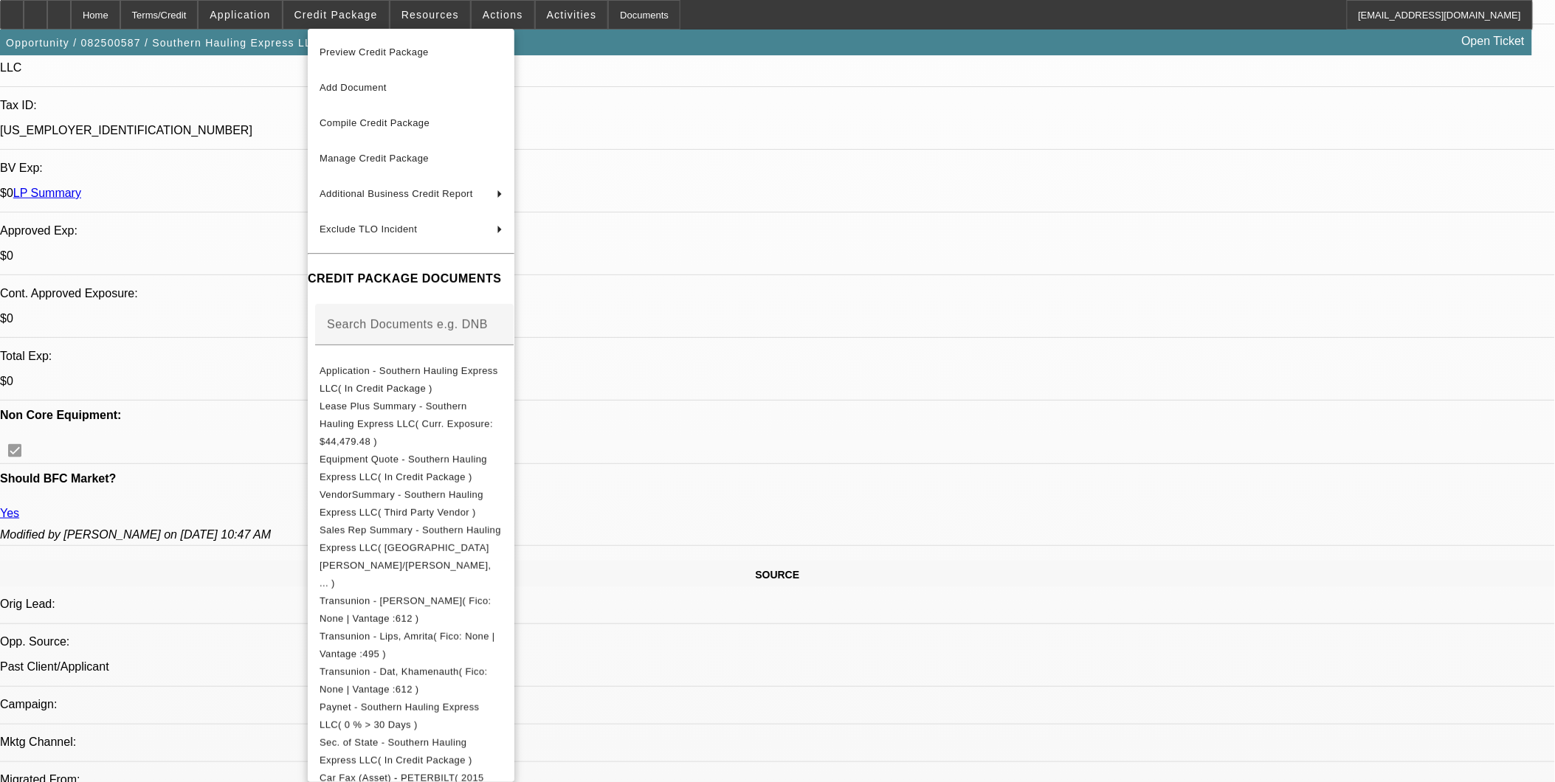
click at [912, 404] on div at bounding box center [777, 391] width 1555 height 782
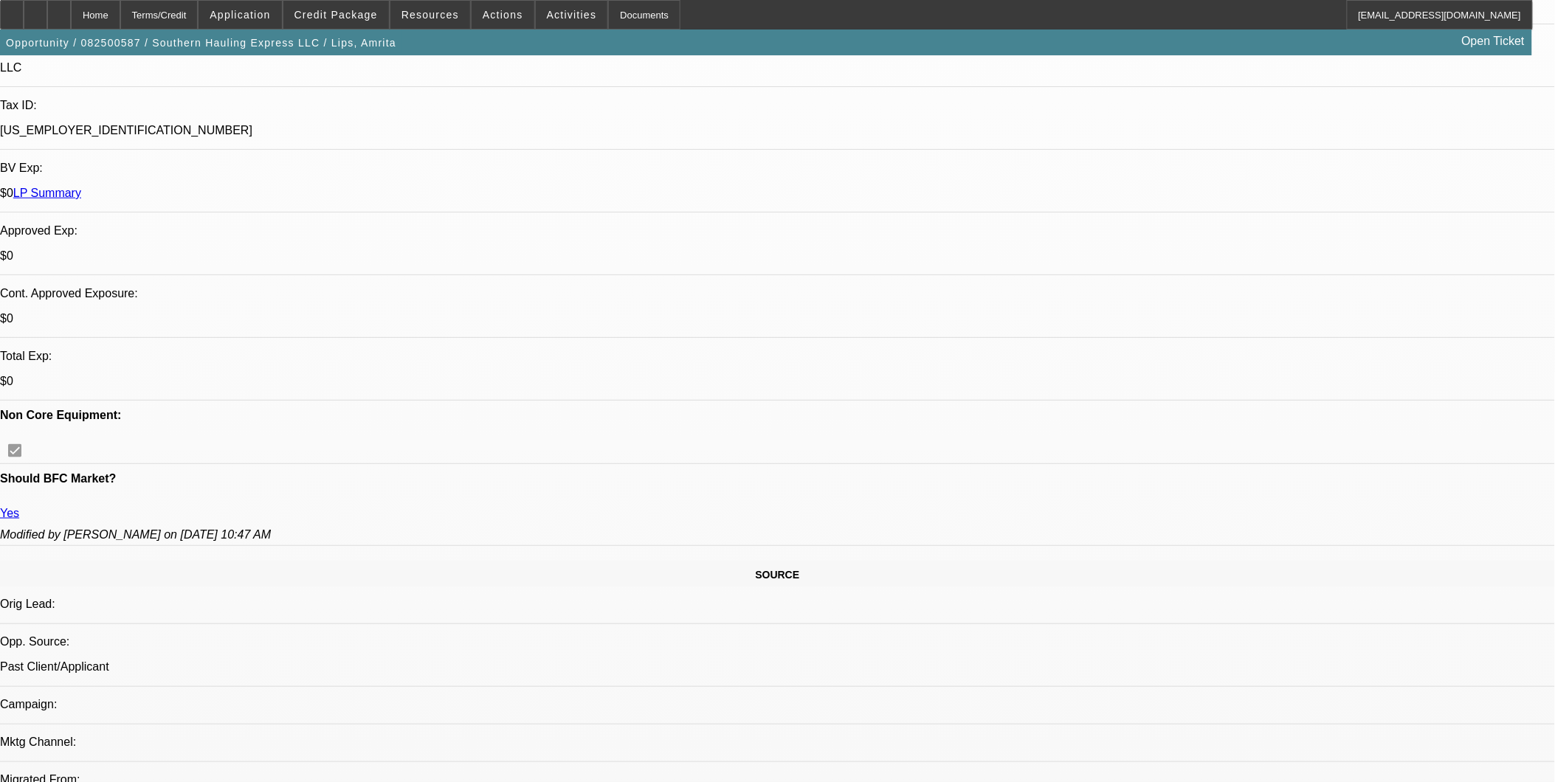
click at [47, 13] on div at bounding box center [36, 15] width 24 height 30
click at [47, 15] on div at bounding box center [36, 15] width 24 height 30
click at [71, 7] on div at bounding box center [59, 15] width 24 height 30
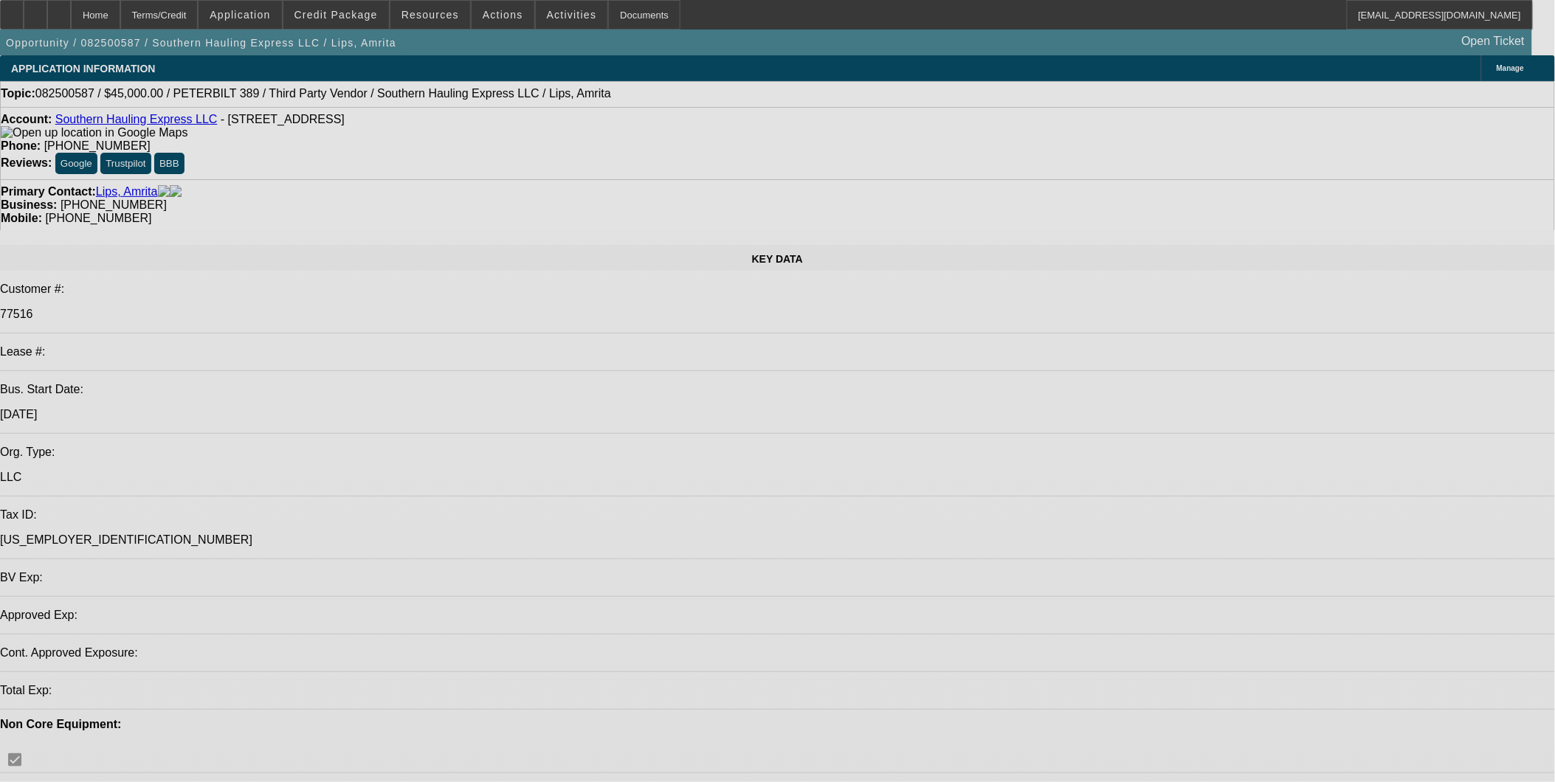
select select "0.1"
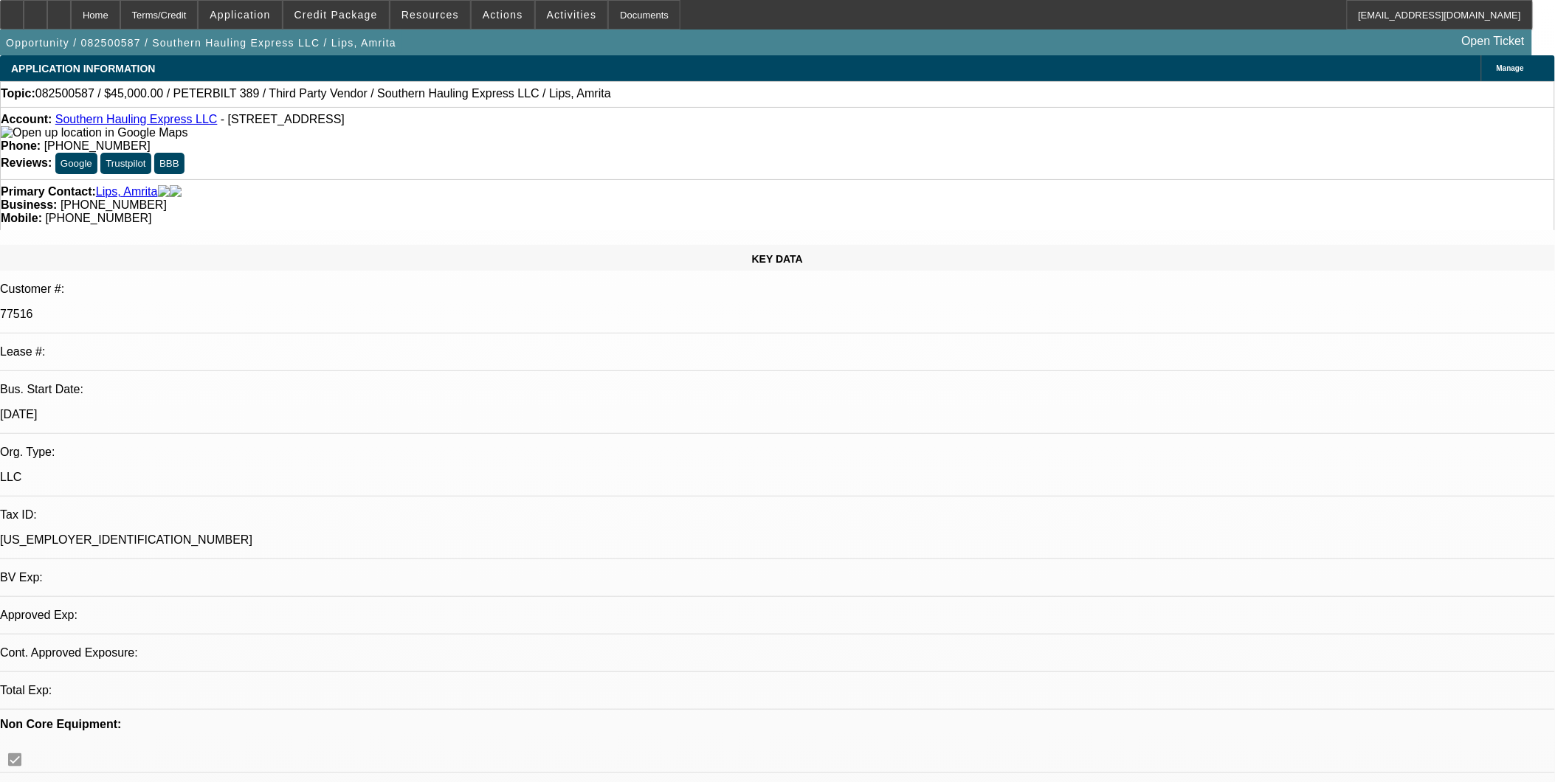
select select "2"
select select "0.1"
select select "2"
select select "0.1"
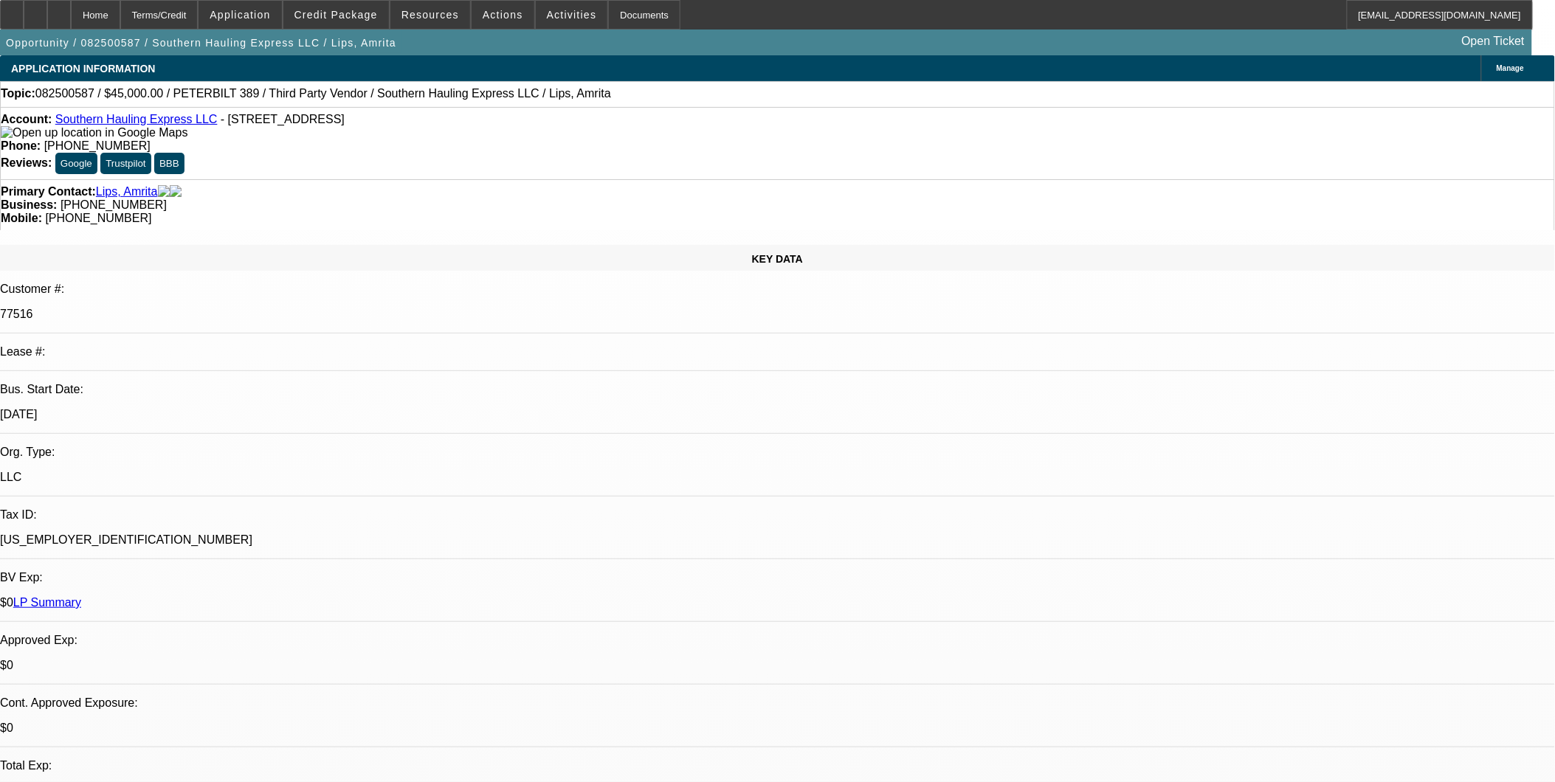
select select "1"
select select "2"
select select "4"
select select "1"
select select "2"
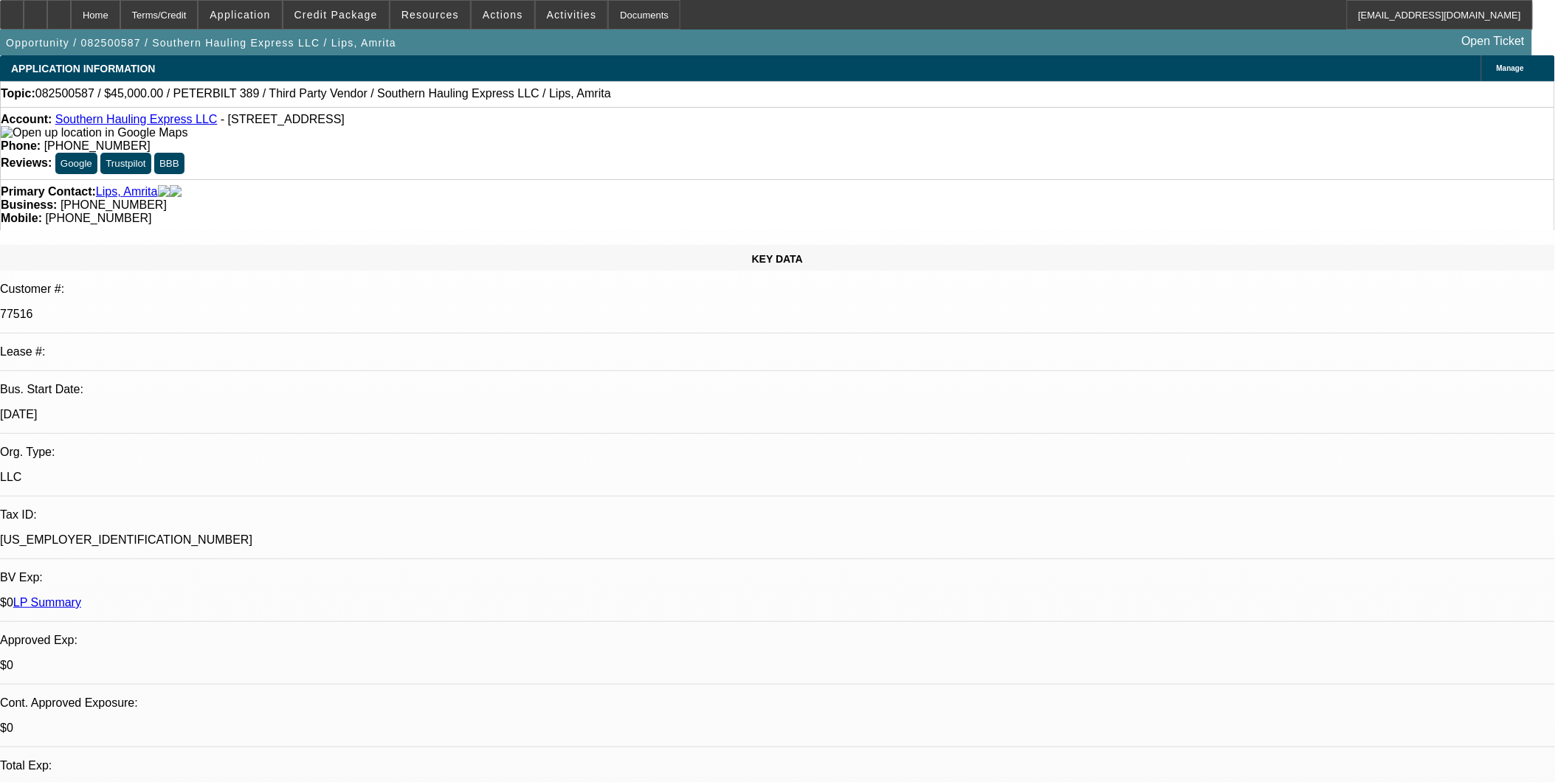
select select "4"
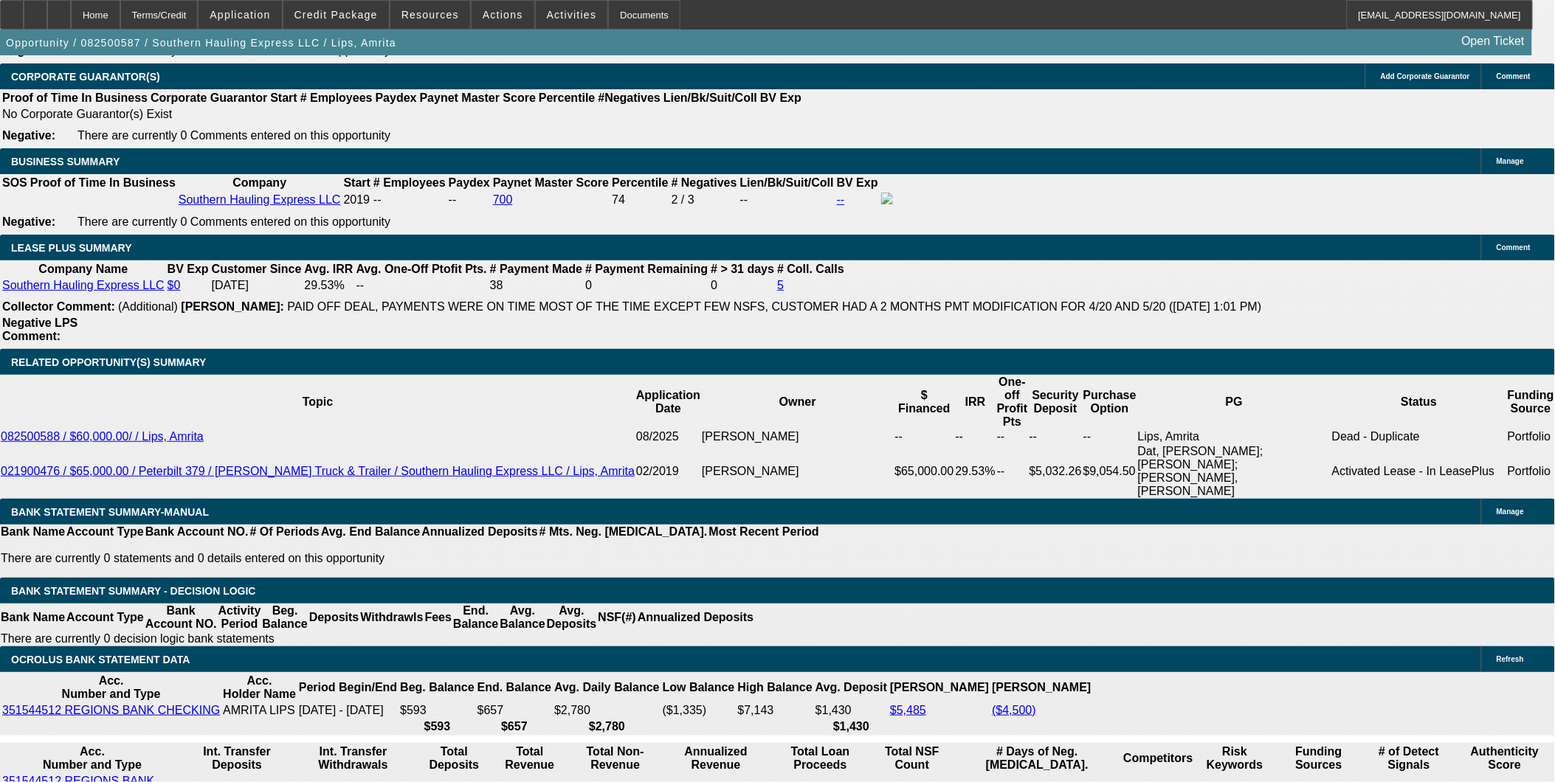
scroll to position [2378, 0]
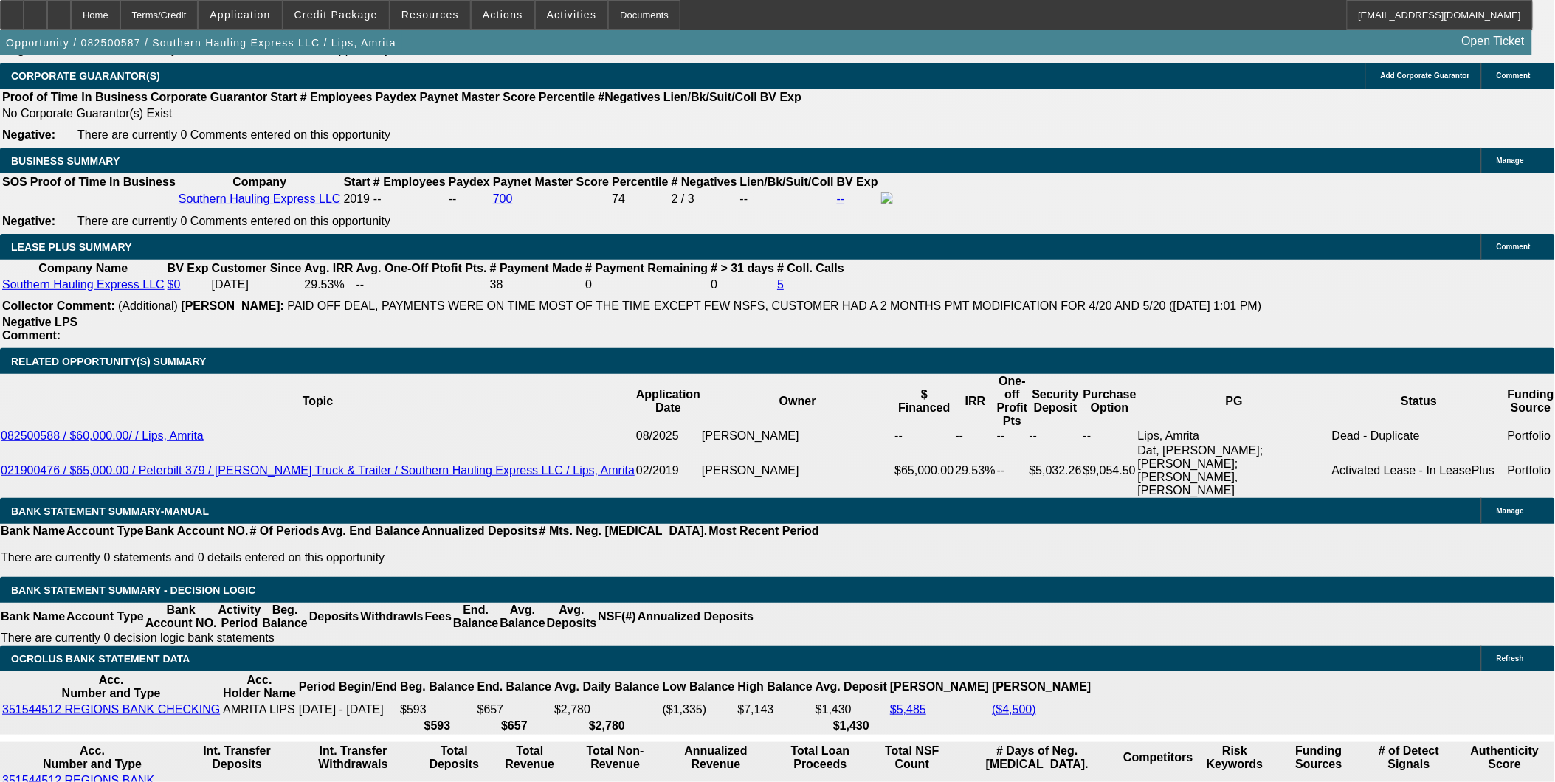
drag, startPoint x: 335, startPoint y: 417, endPoint x: 463, endPoint y: 419, distance: 127.7
type input "UNKNOWN"
type input "21"
type input "$2,577.84"
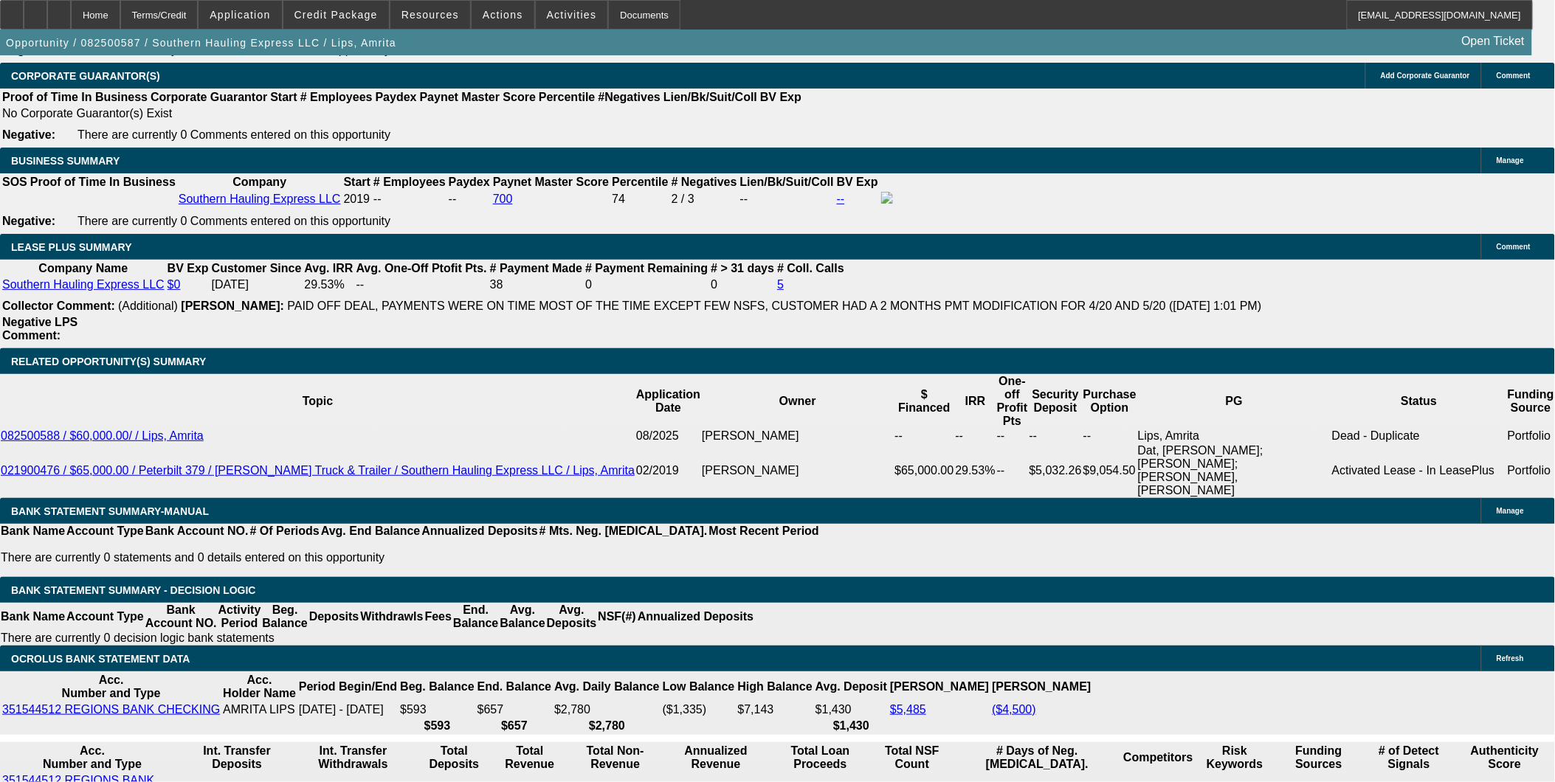
type input "$1,288.92"
type input "$3,390.76"
type input "$1,695.38"
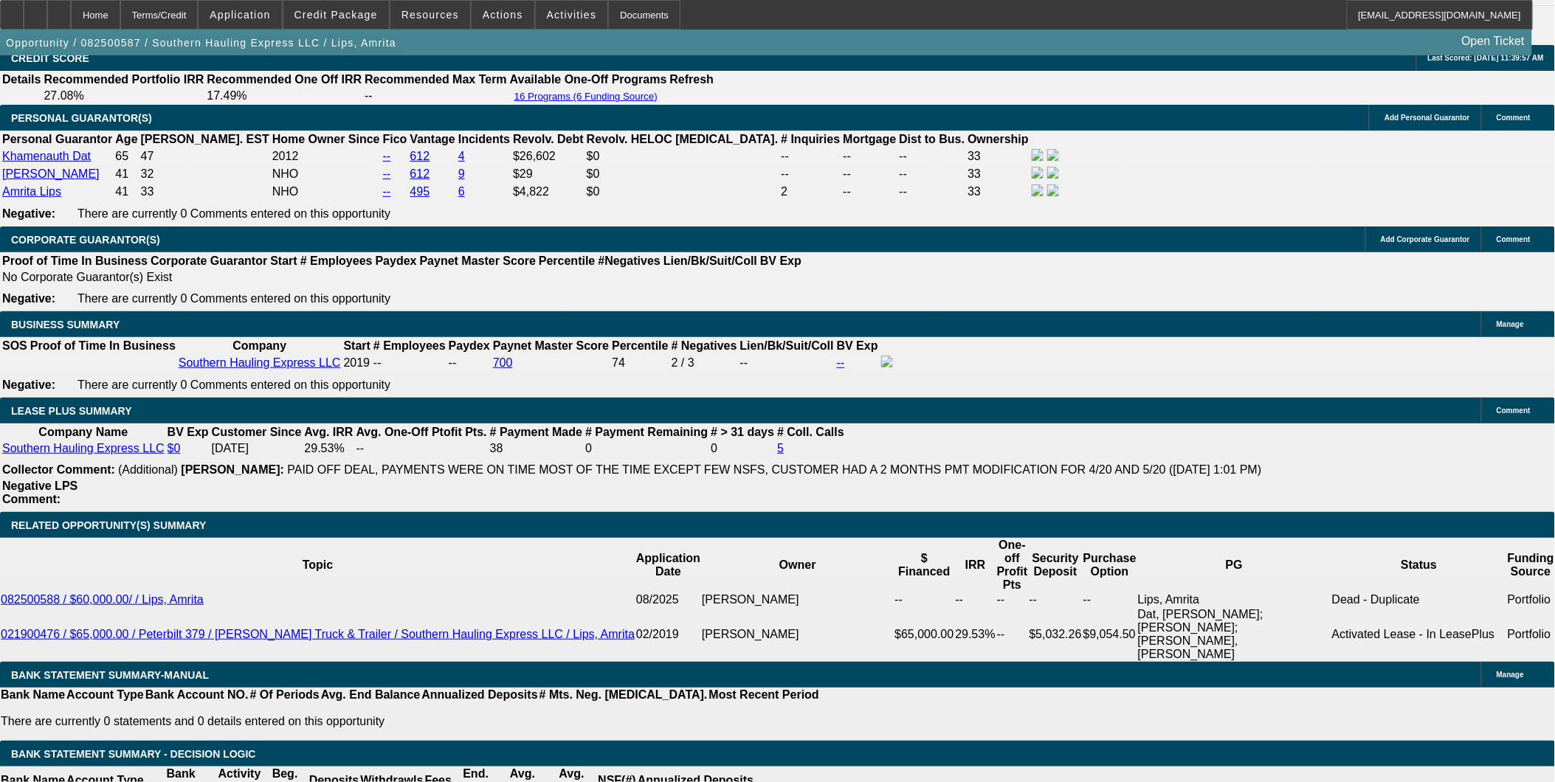
type input "21"
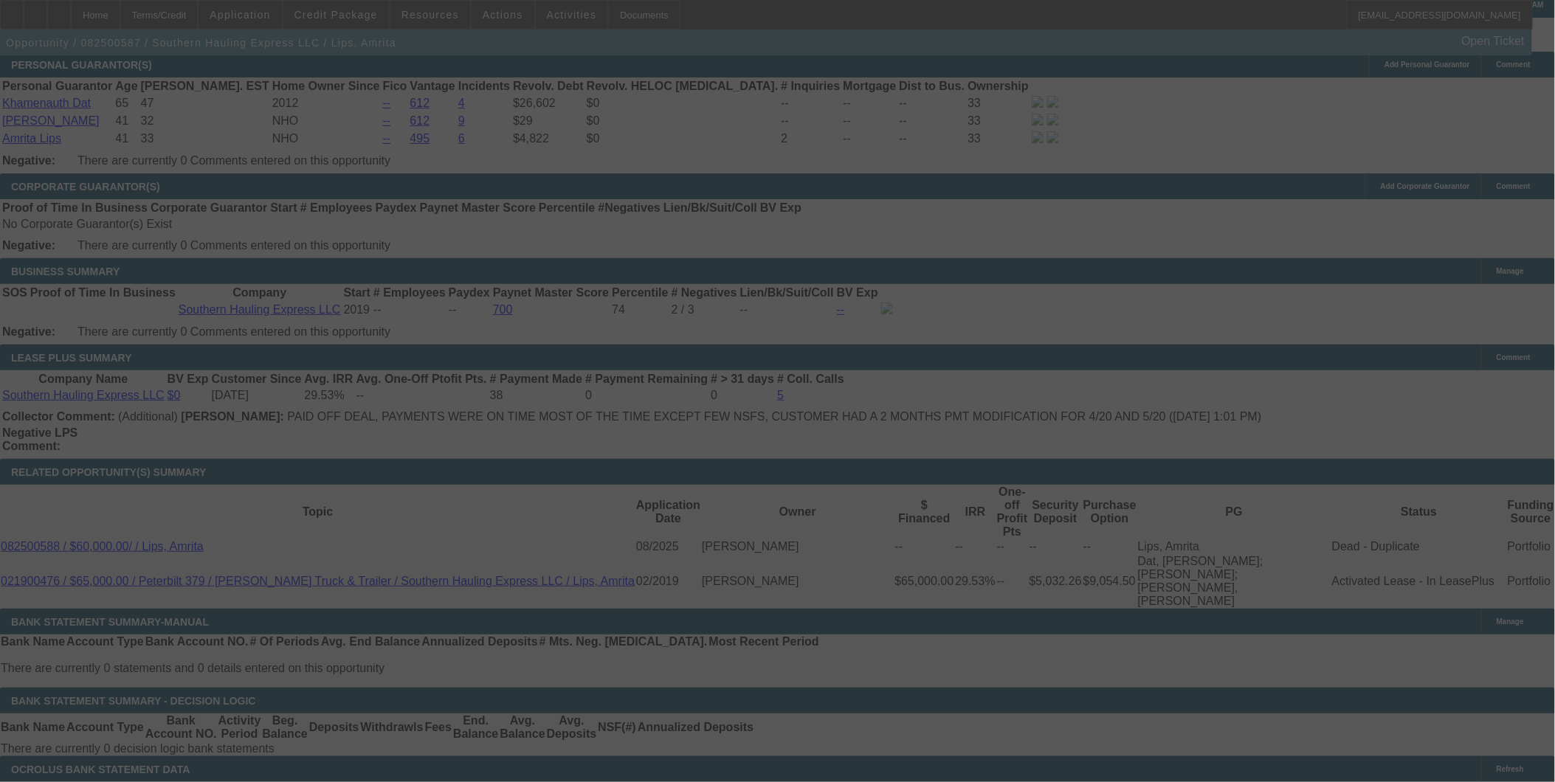
scroll to position [2296, 0]
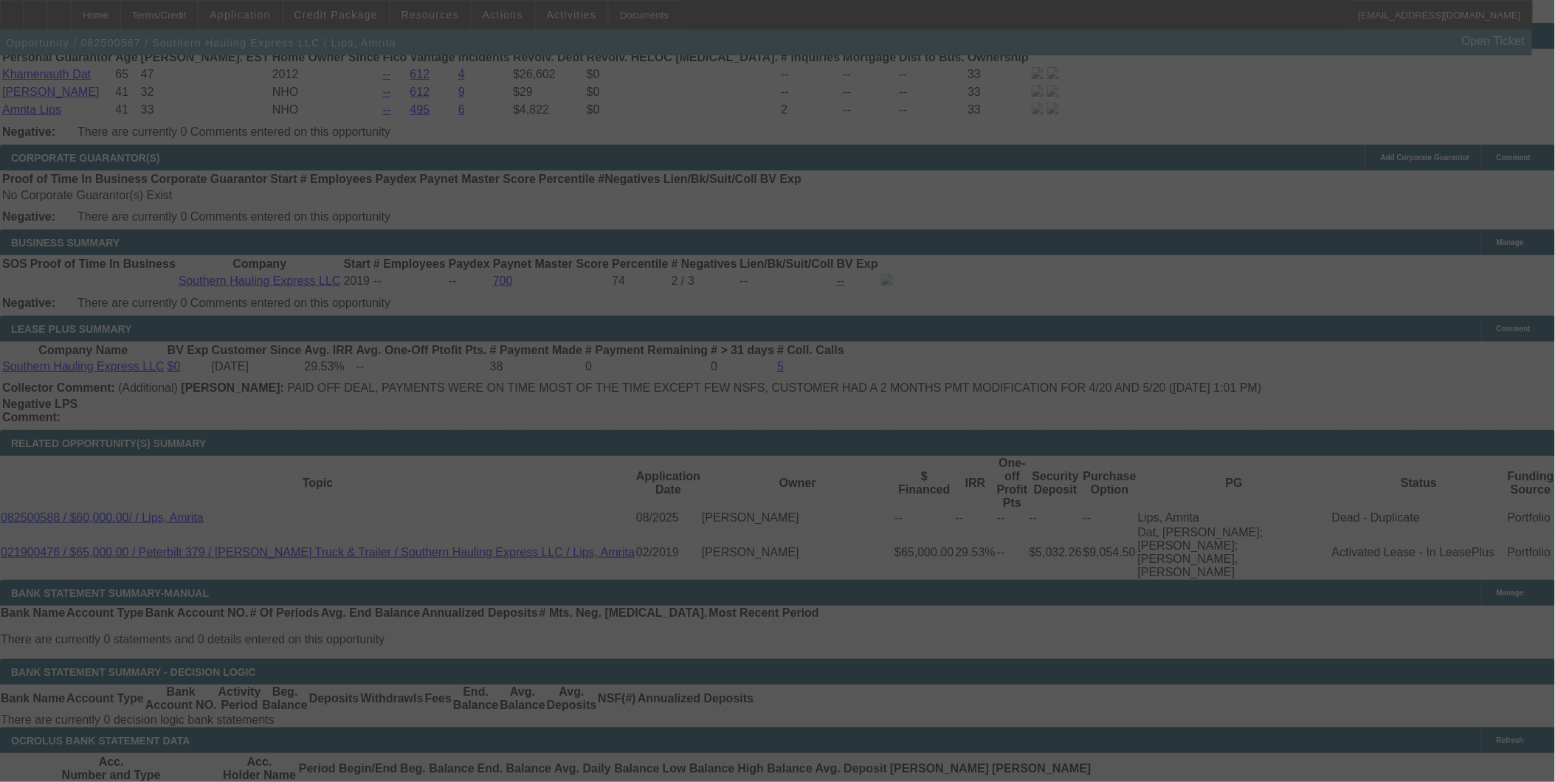
select select "0.1"
select select "2"
select select "0.1"
select select "4"
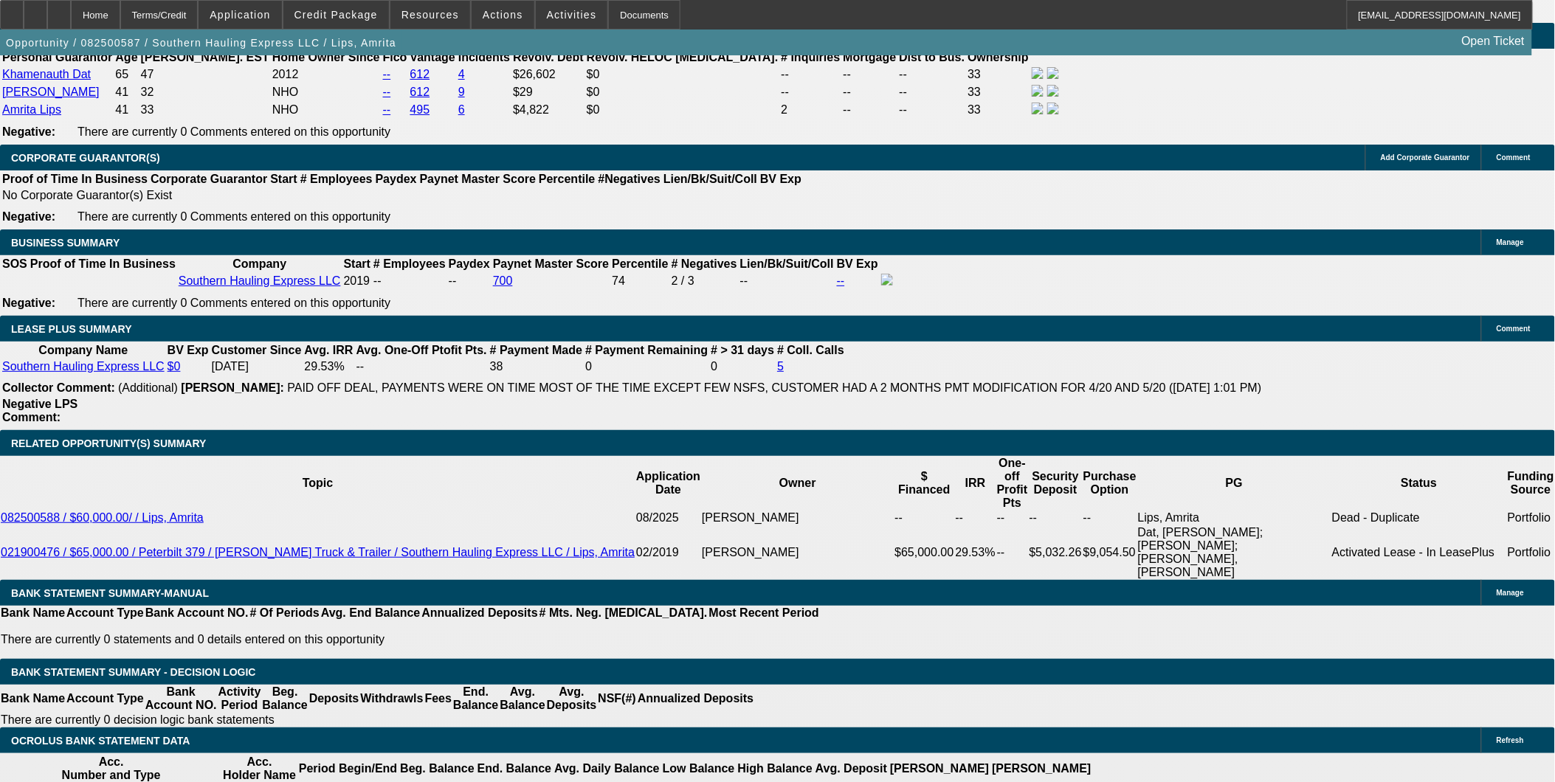
drag, startPoint x: 286, startPoint y: 391, endPoint x: 572, endPoint y: 412, distance: 287.1
type input "$6,500.00"
click at [291, 289] on body "Home Terms/Credit Application Credit Package Resources Actions Activities Docum…" at bounding box center [777, 674] width 1555 height 5940
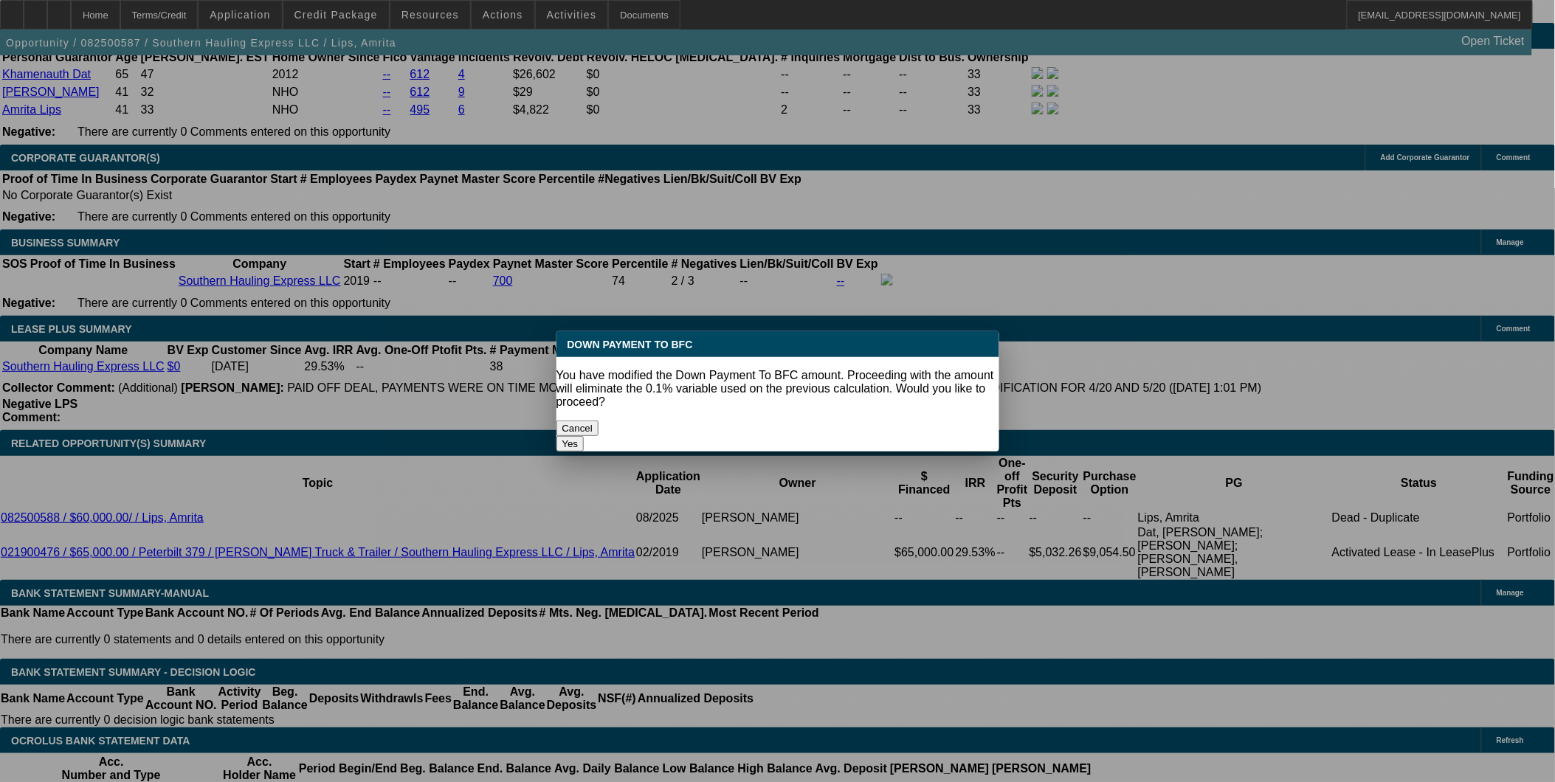
click at [584, 436] on button "Yes" at bounding box center [570, 443] width 28 height 15
select select "0"
type input "UNKNOWN"
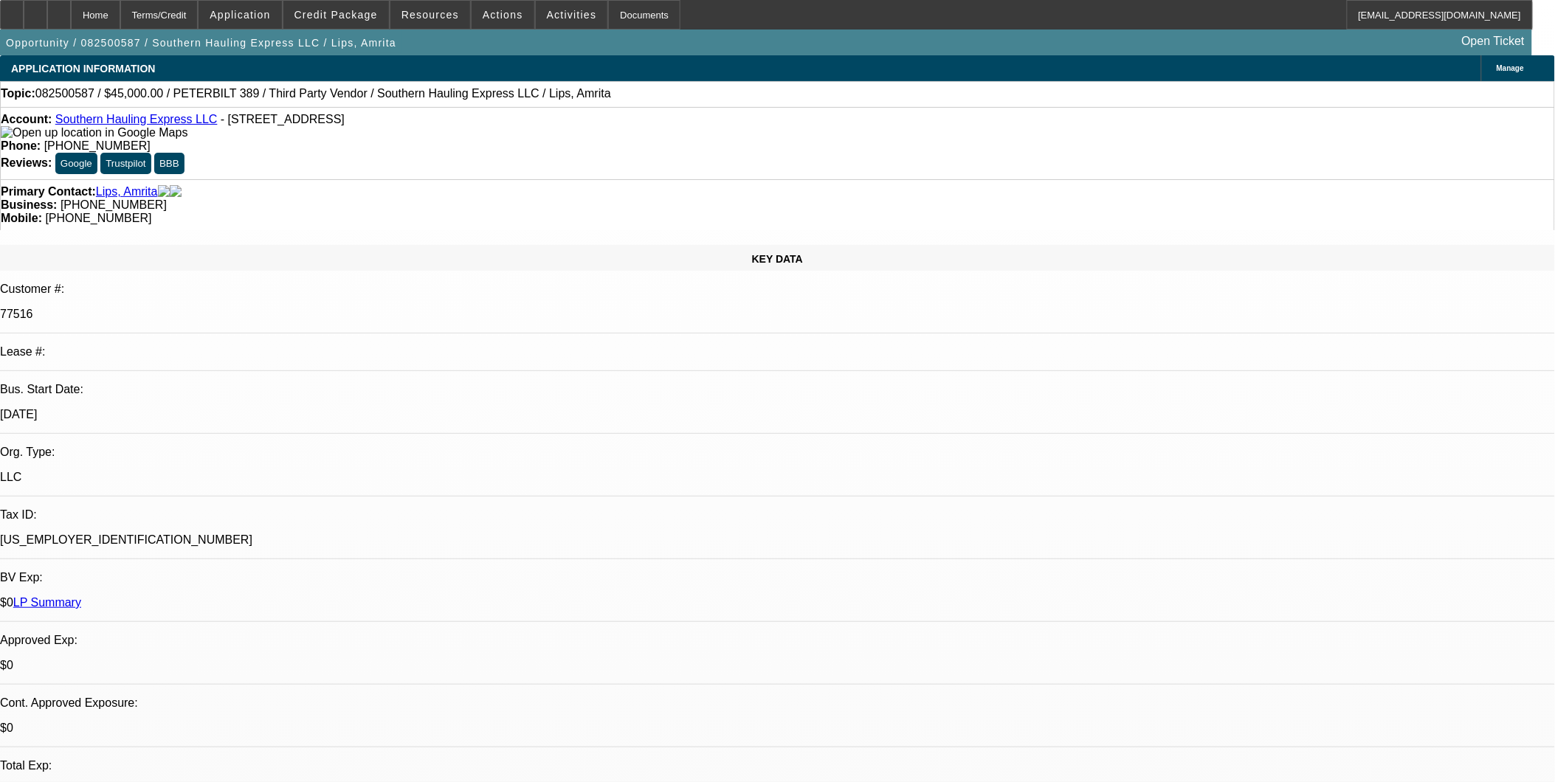
scroll to position [2296, 0]
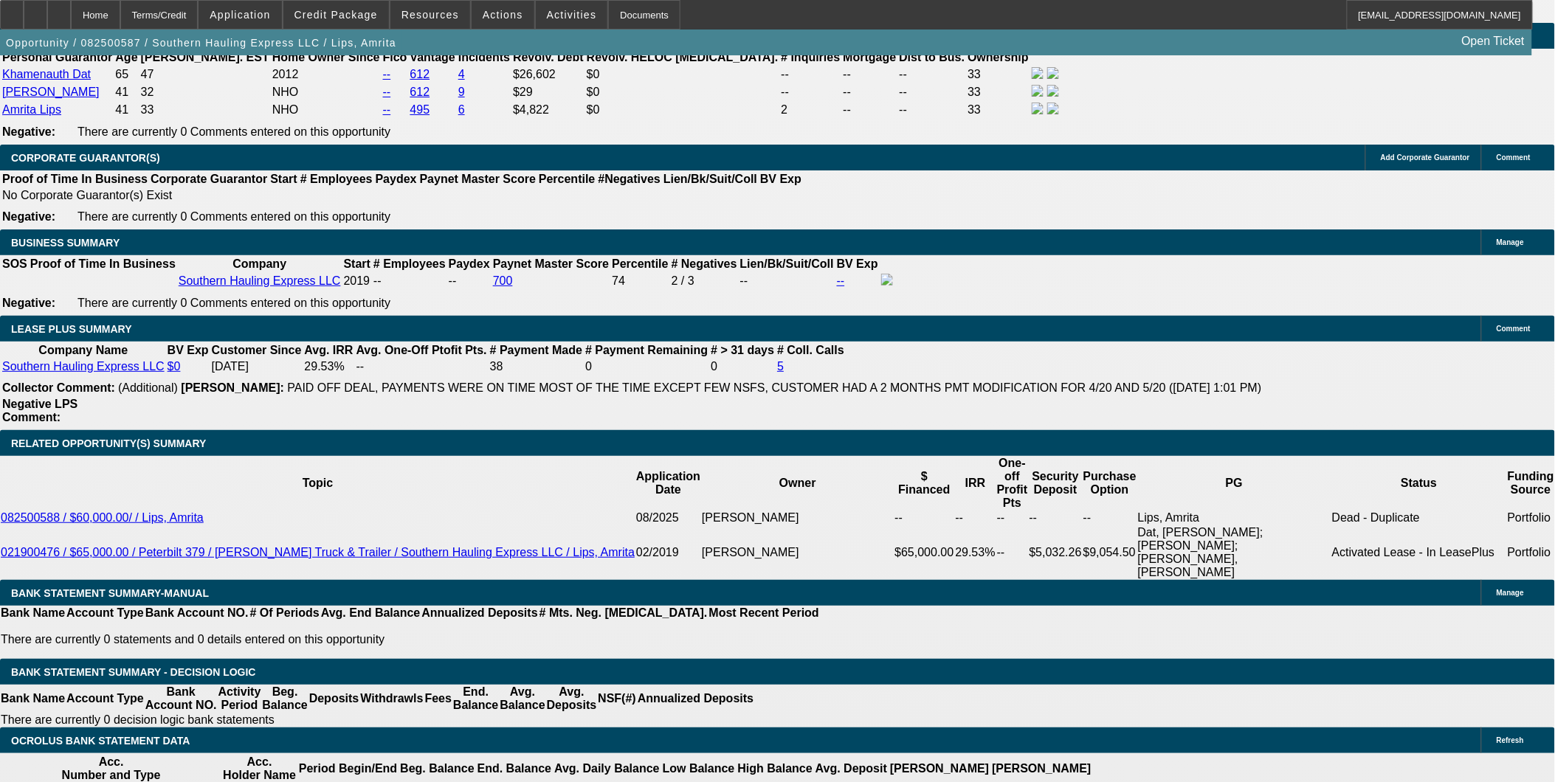
type input "$1,638.87"
type input "$3,277.74"
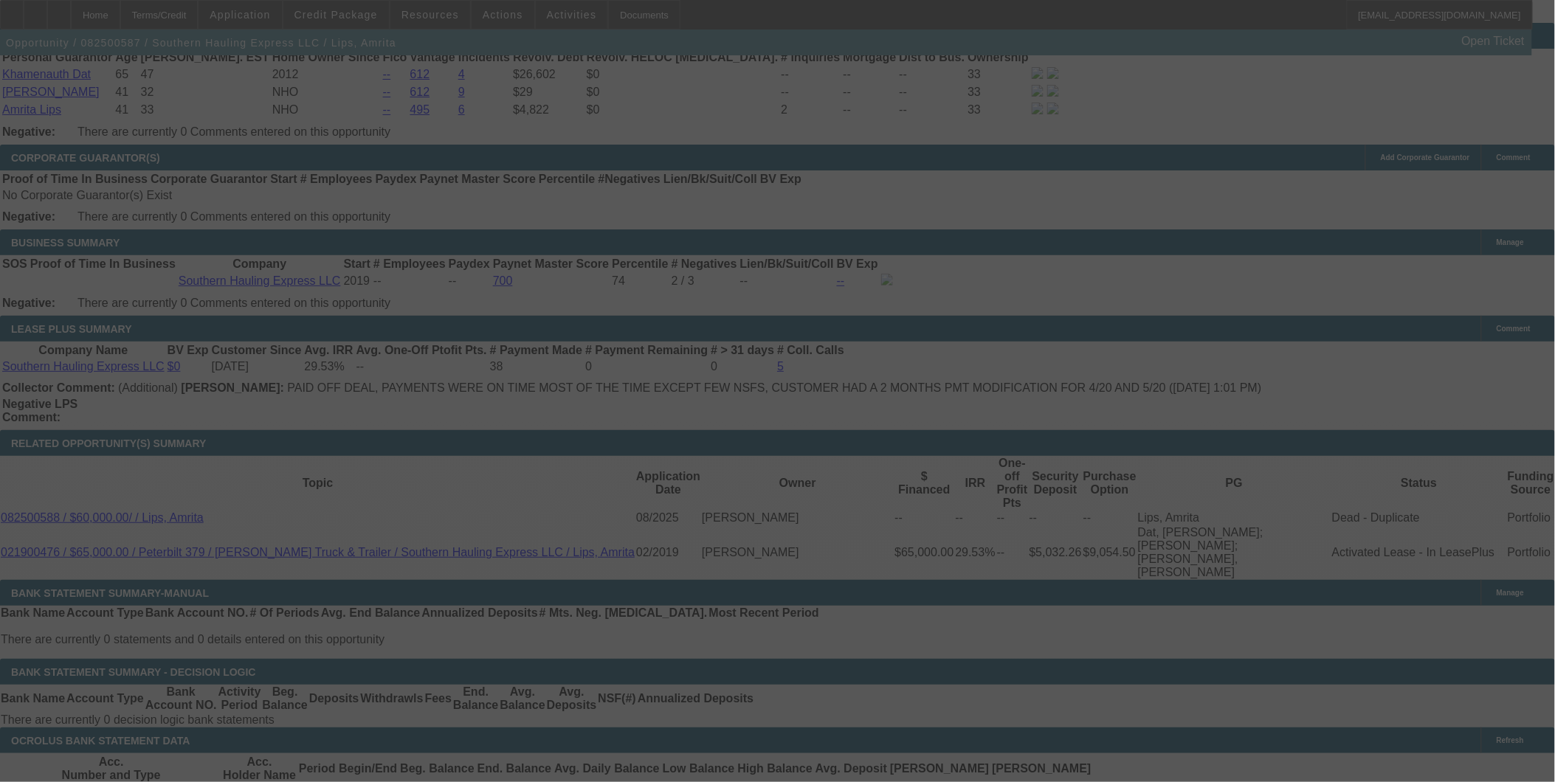
select select "0"
select select "2"
select select "0.1"
select select "4"
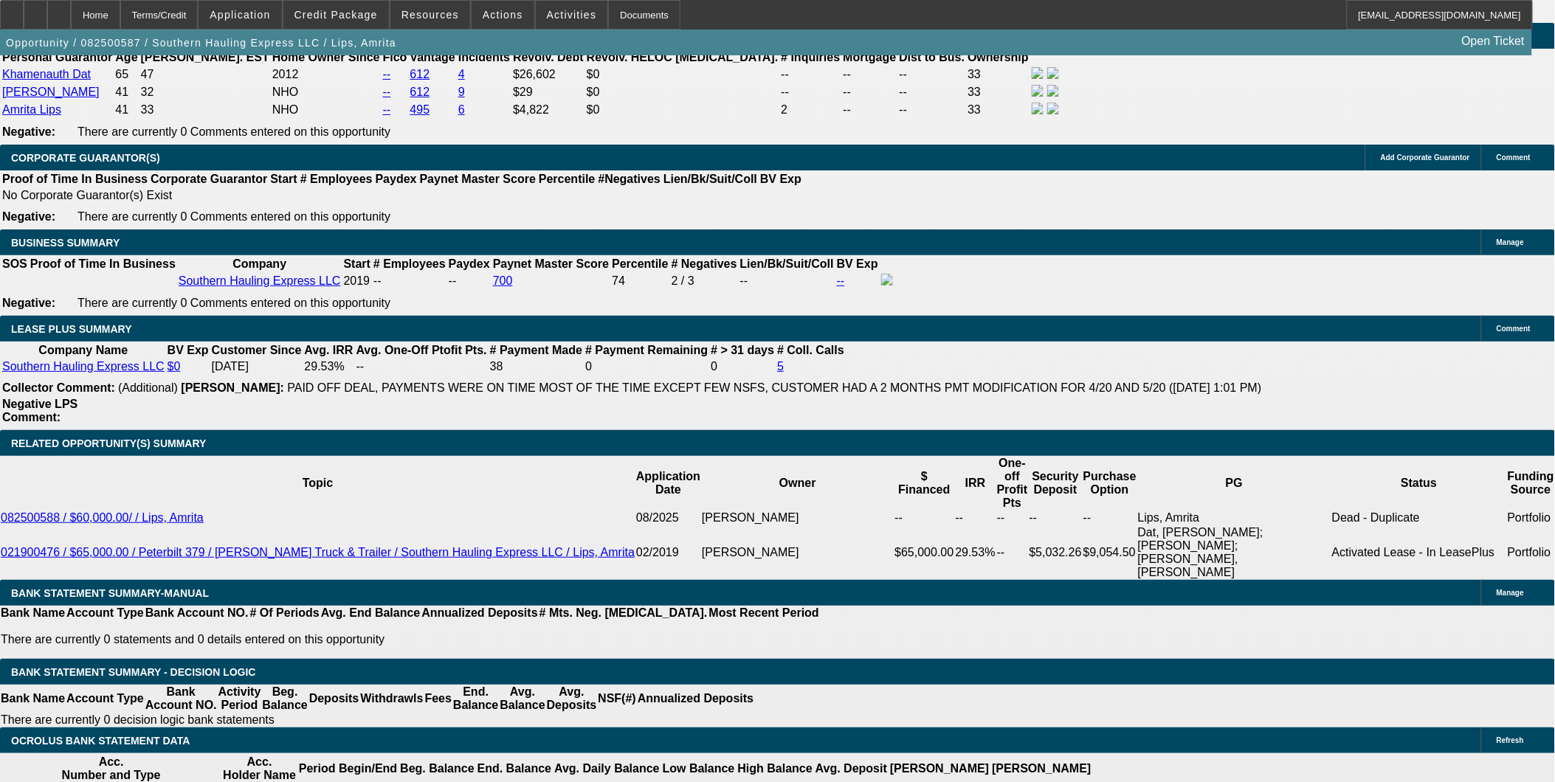
type input "UNKNOWN"
type input "2"
type input "$2,491.90"
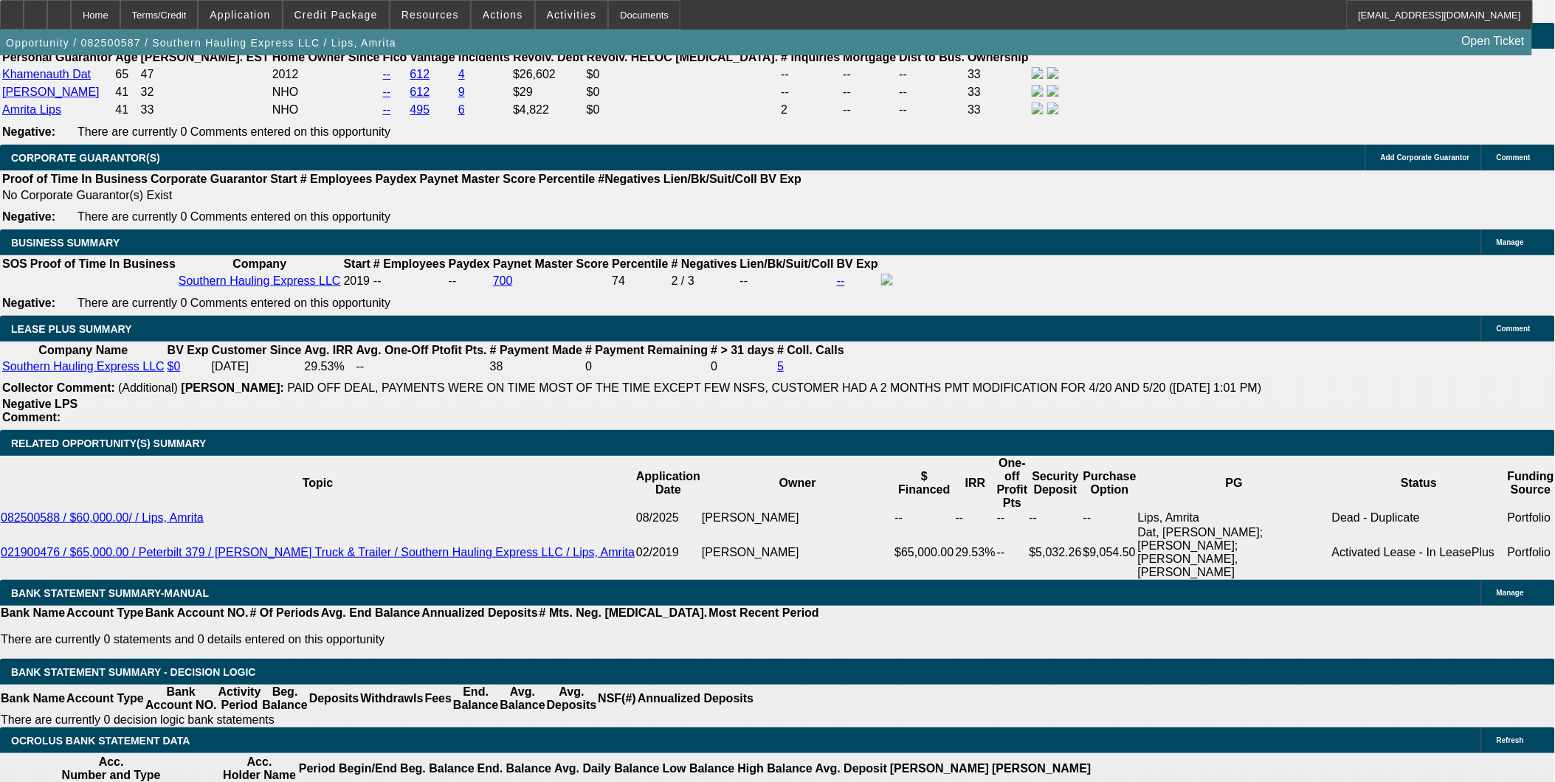
type input "$1,245.95"
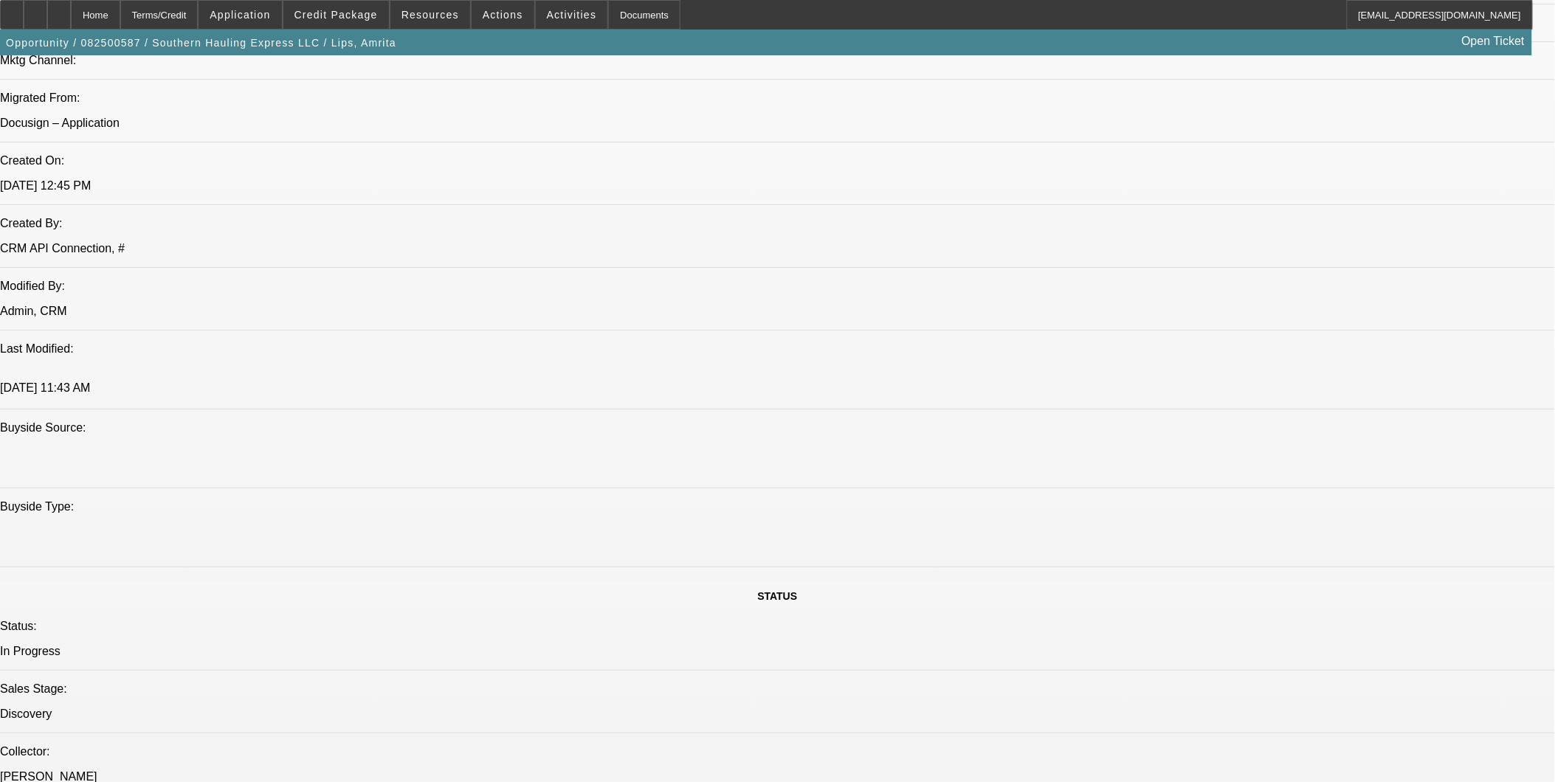
scroll to position [1066, 0]
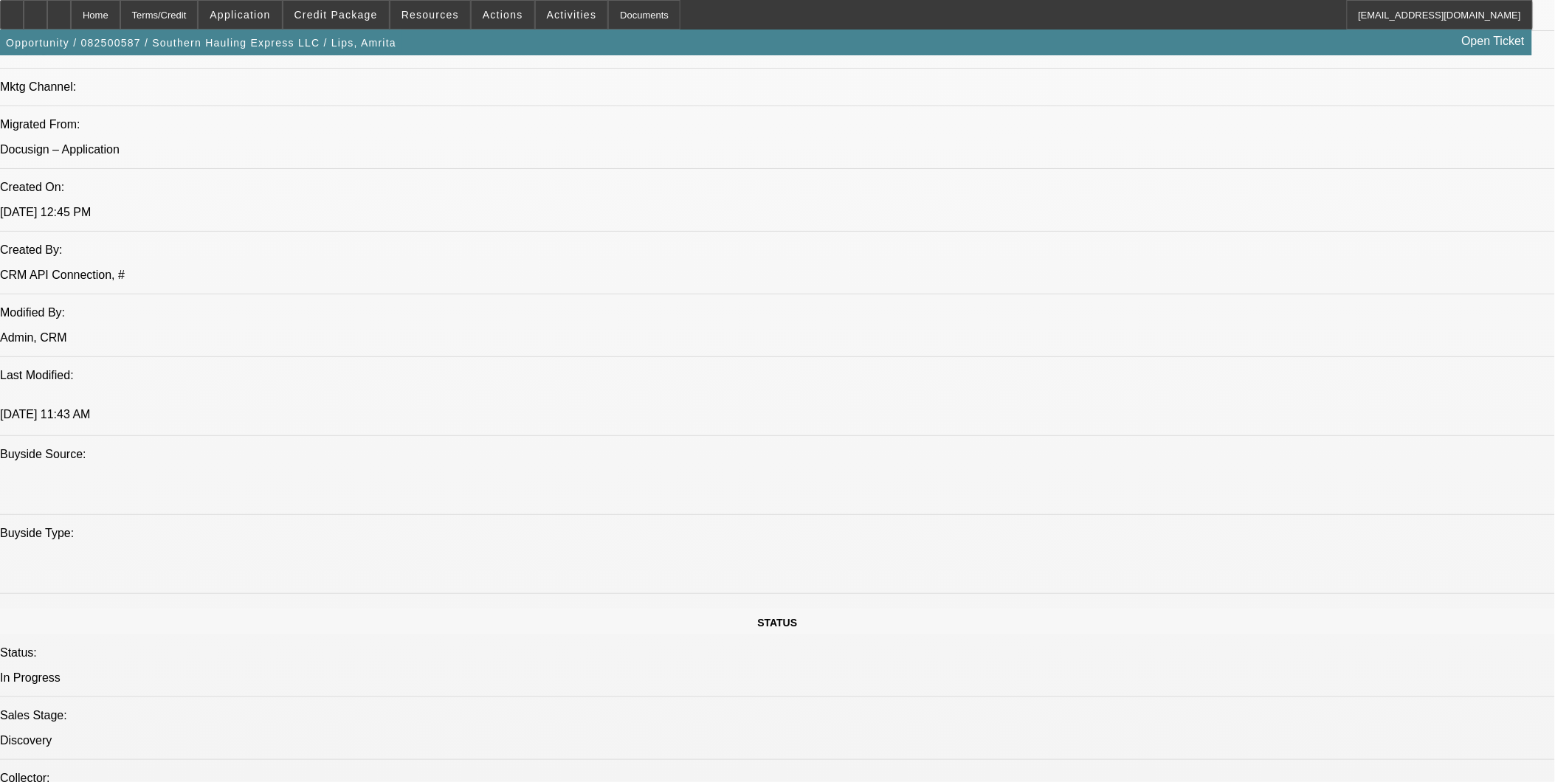
type input "2"
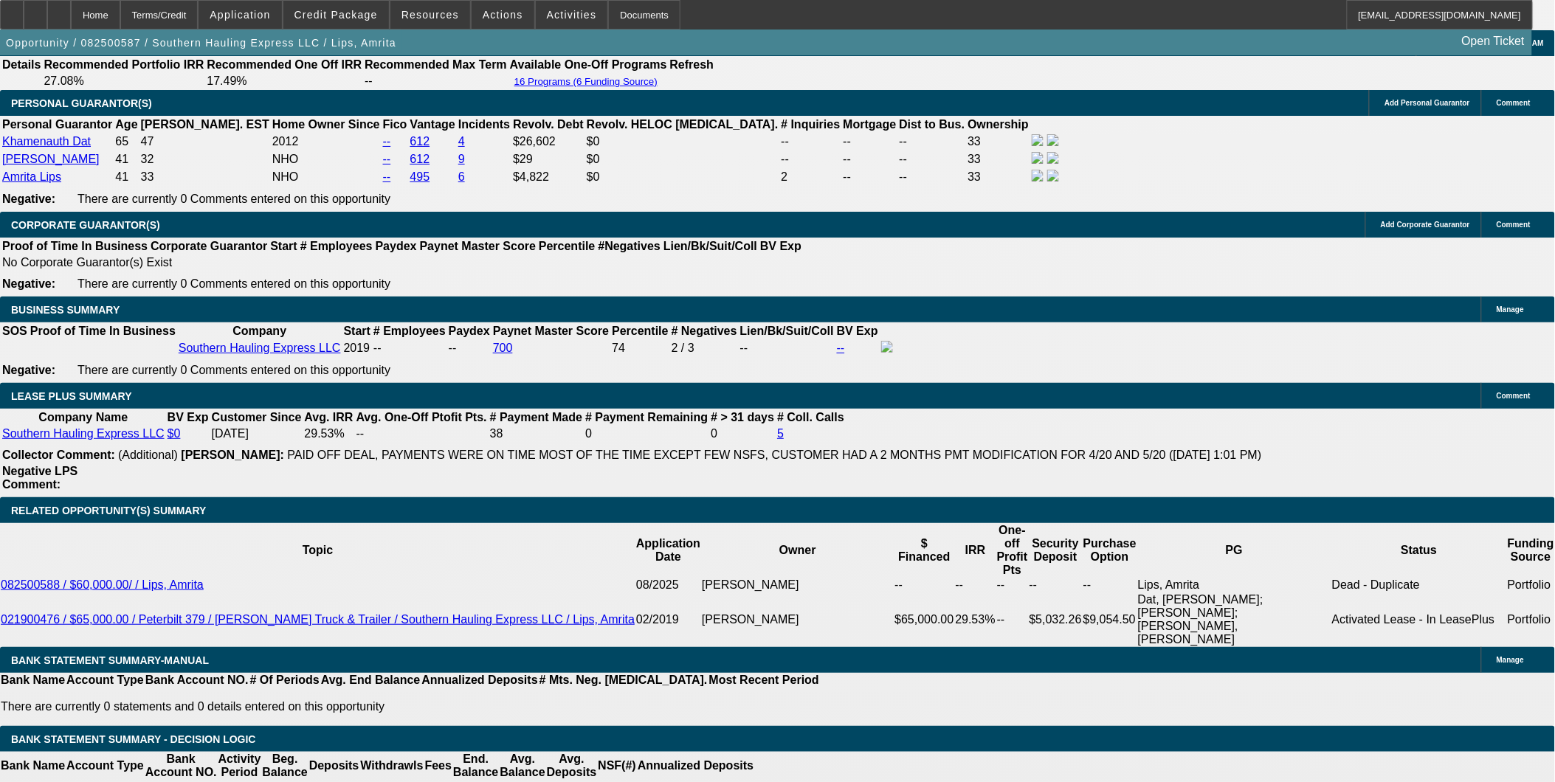
scroll to position [2214, 0]
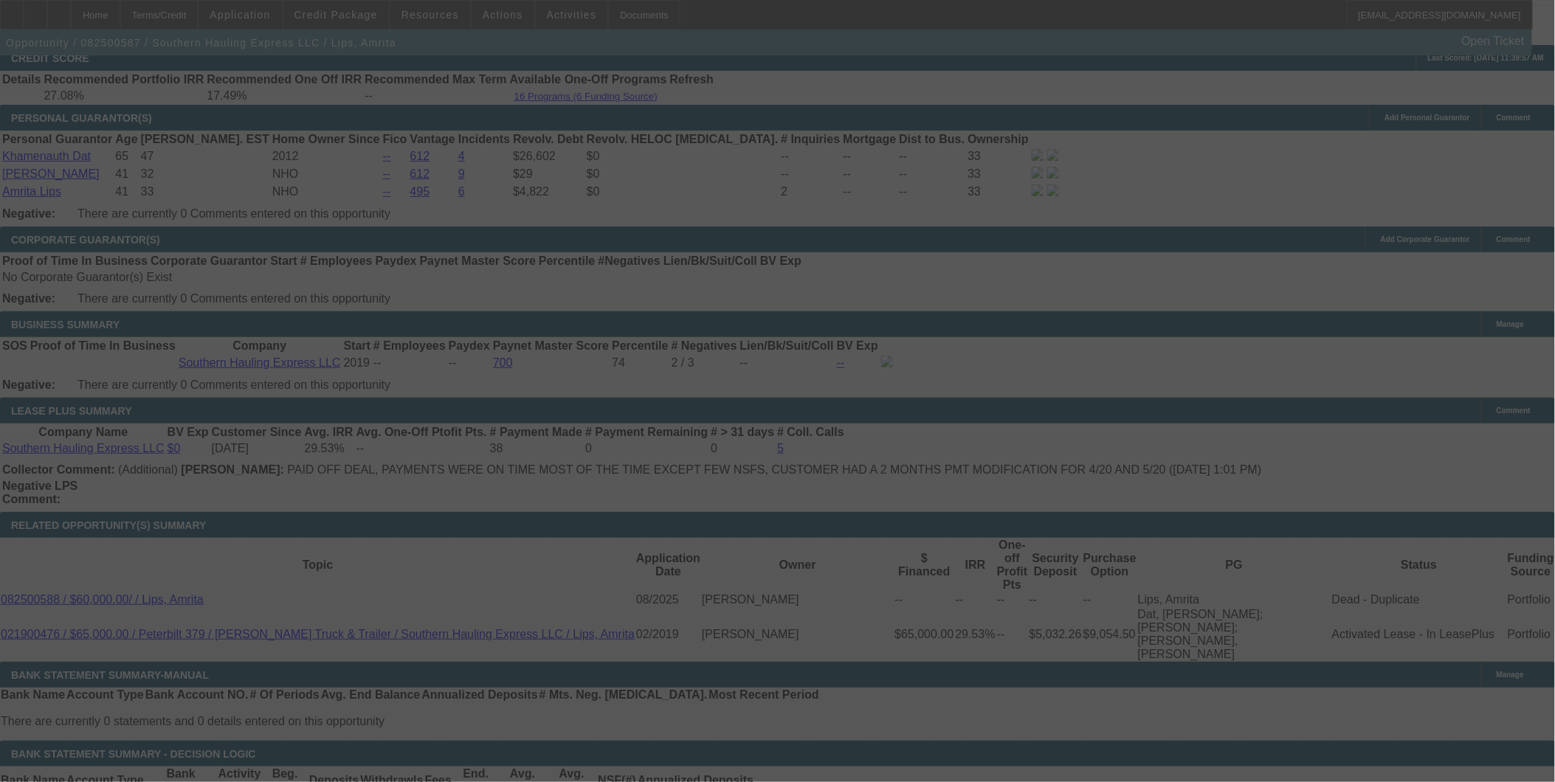
select select "0"
select select "2"
select select "0.1"
select select "4"
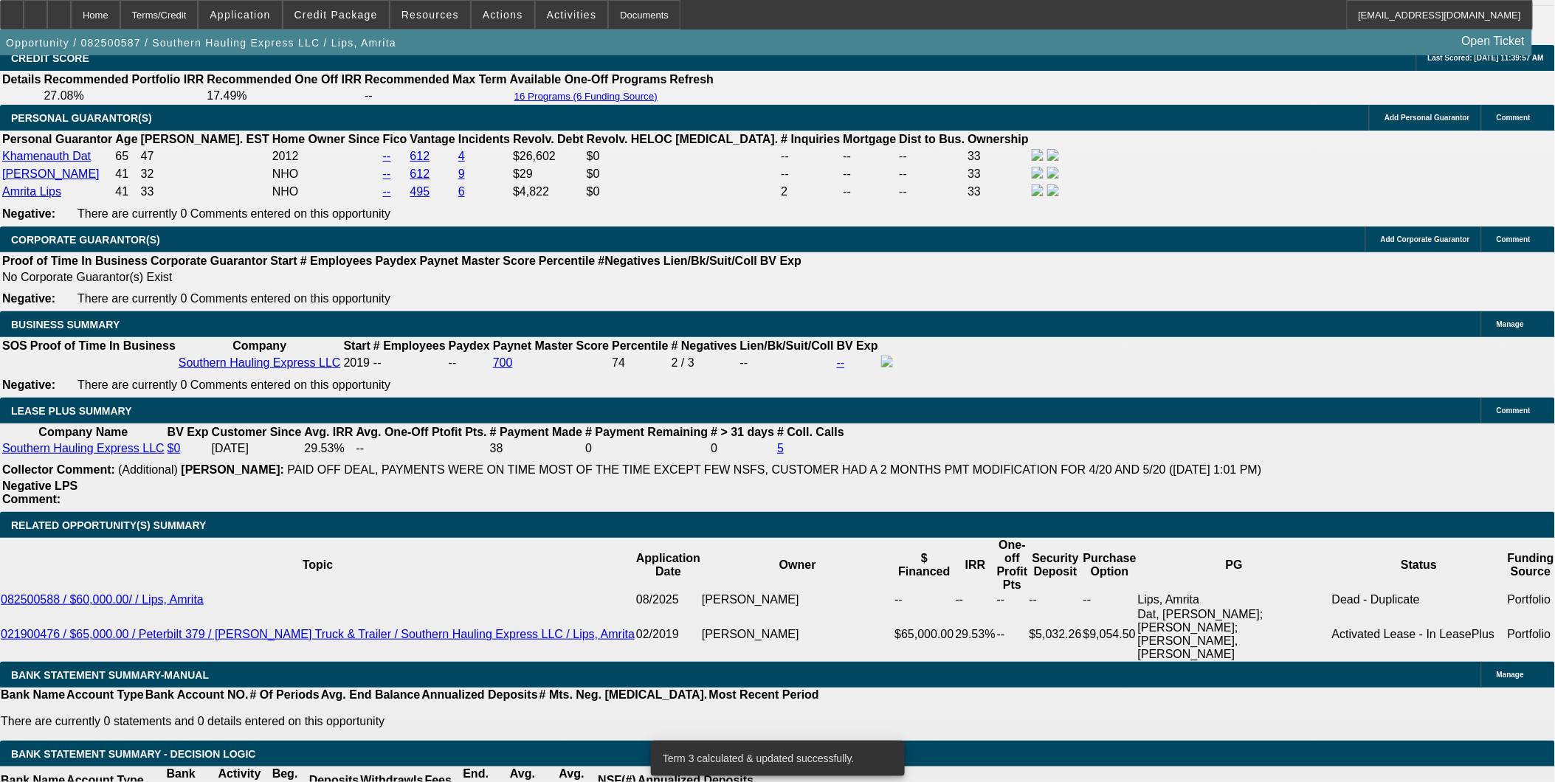
type input "UNKNOWN"
type input "22"
type input "$3,322.56"
type input "$1,661.28"
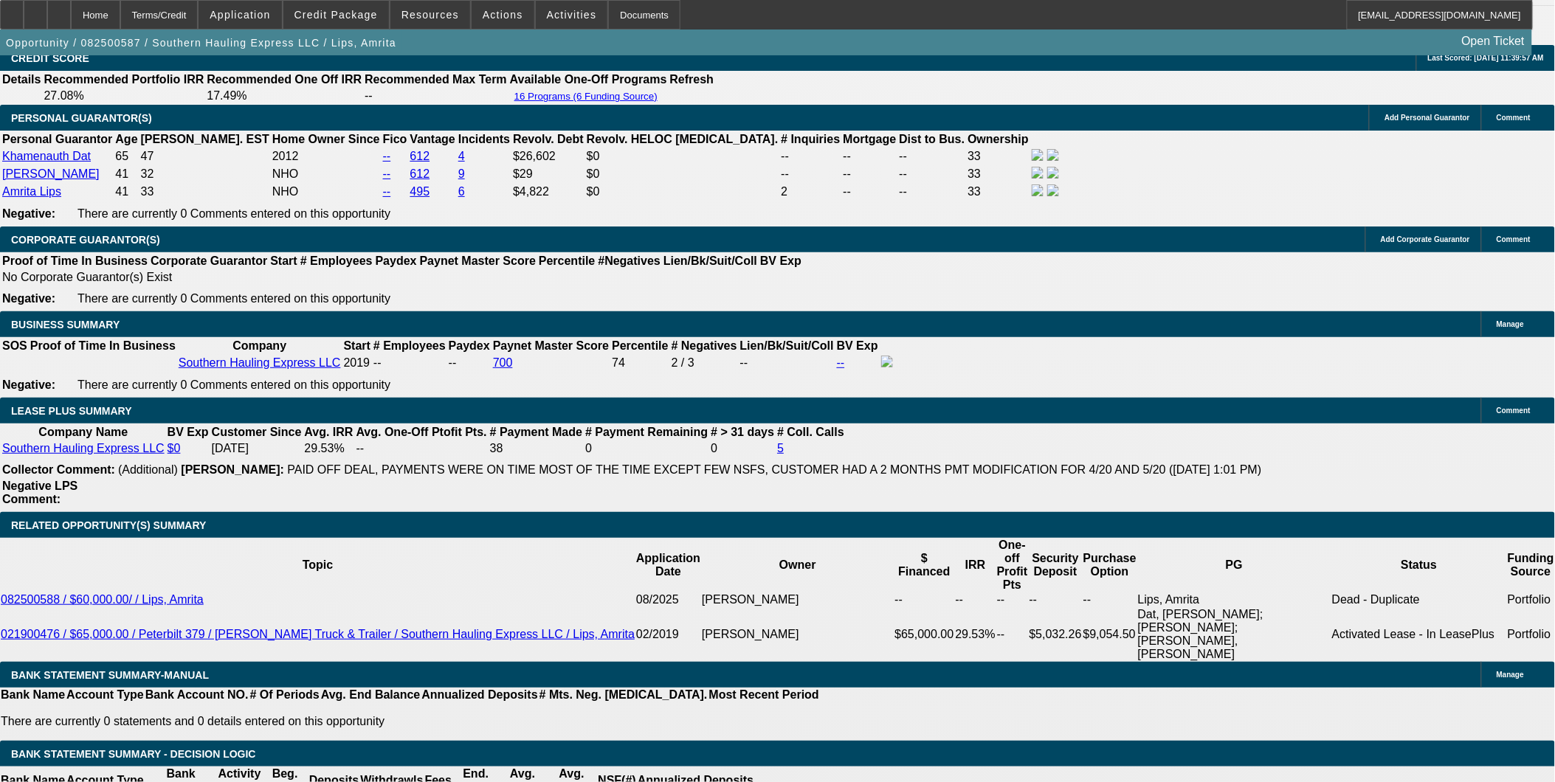
type input "22"
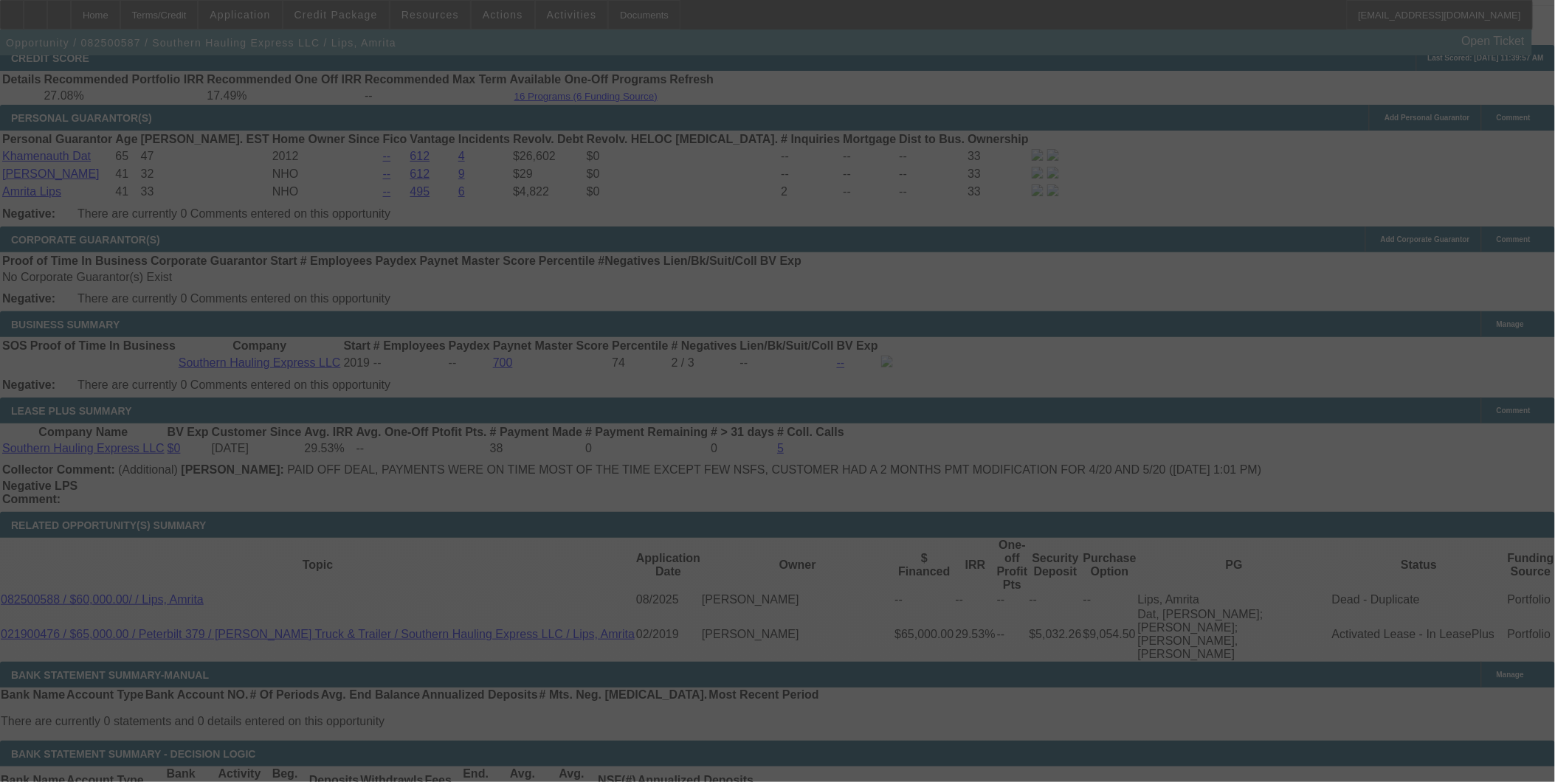
select select "0"
select select "2"
select select "0.1"
select select "4"
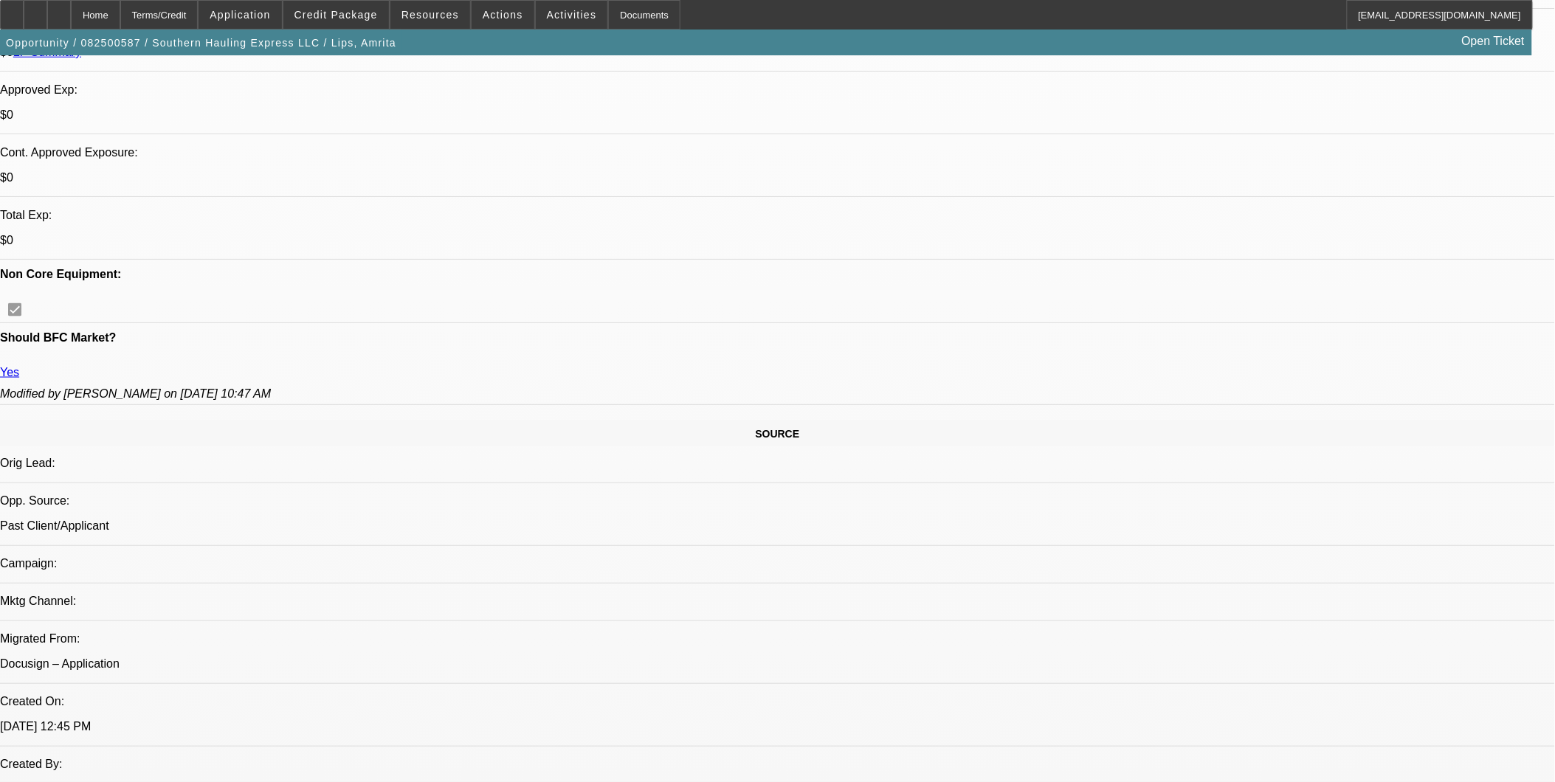
scroll to position [410, 0]
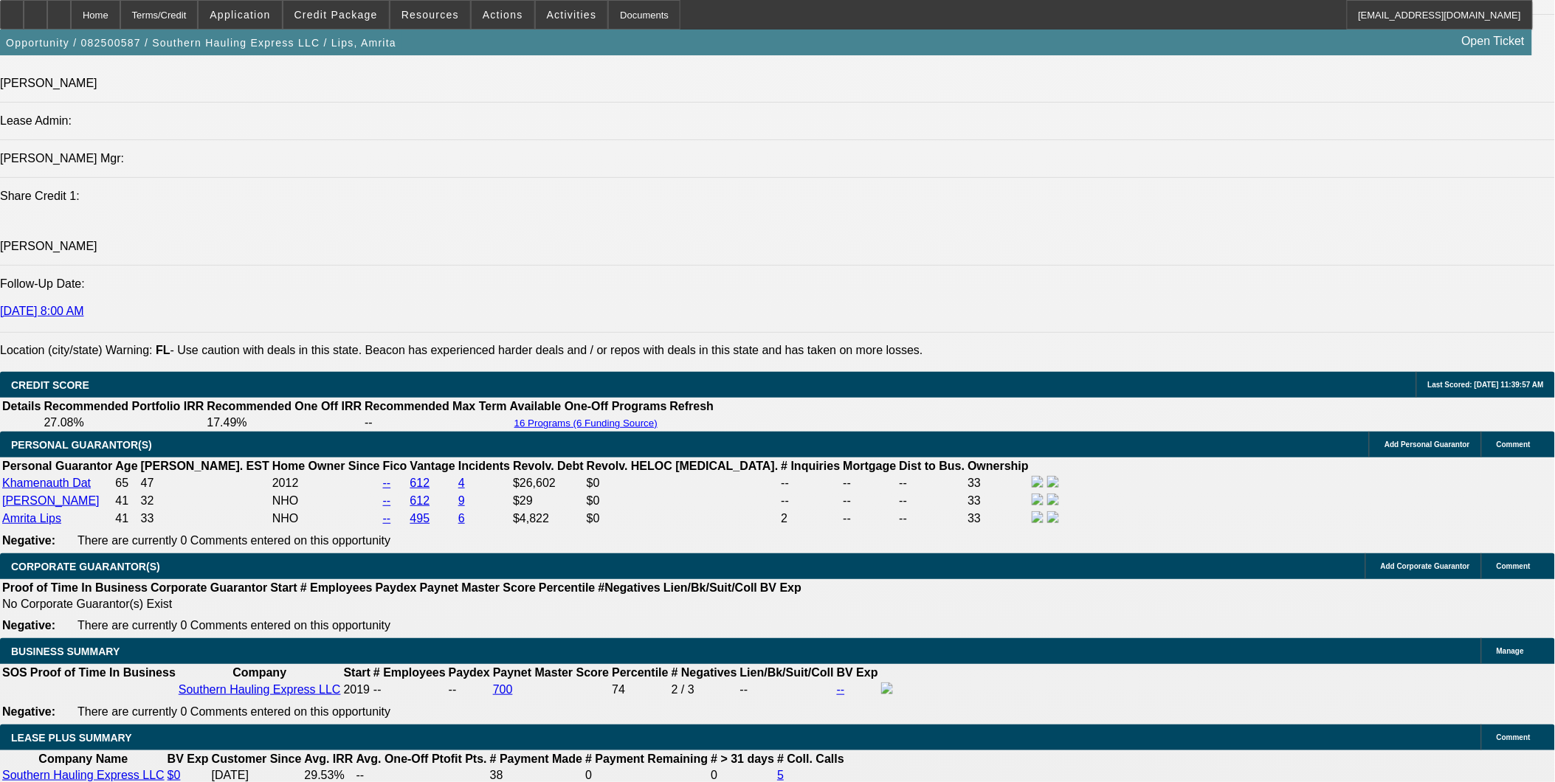
scroll to position [2214, 0]
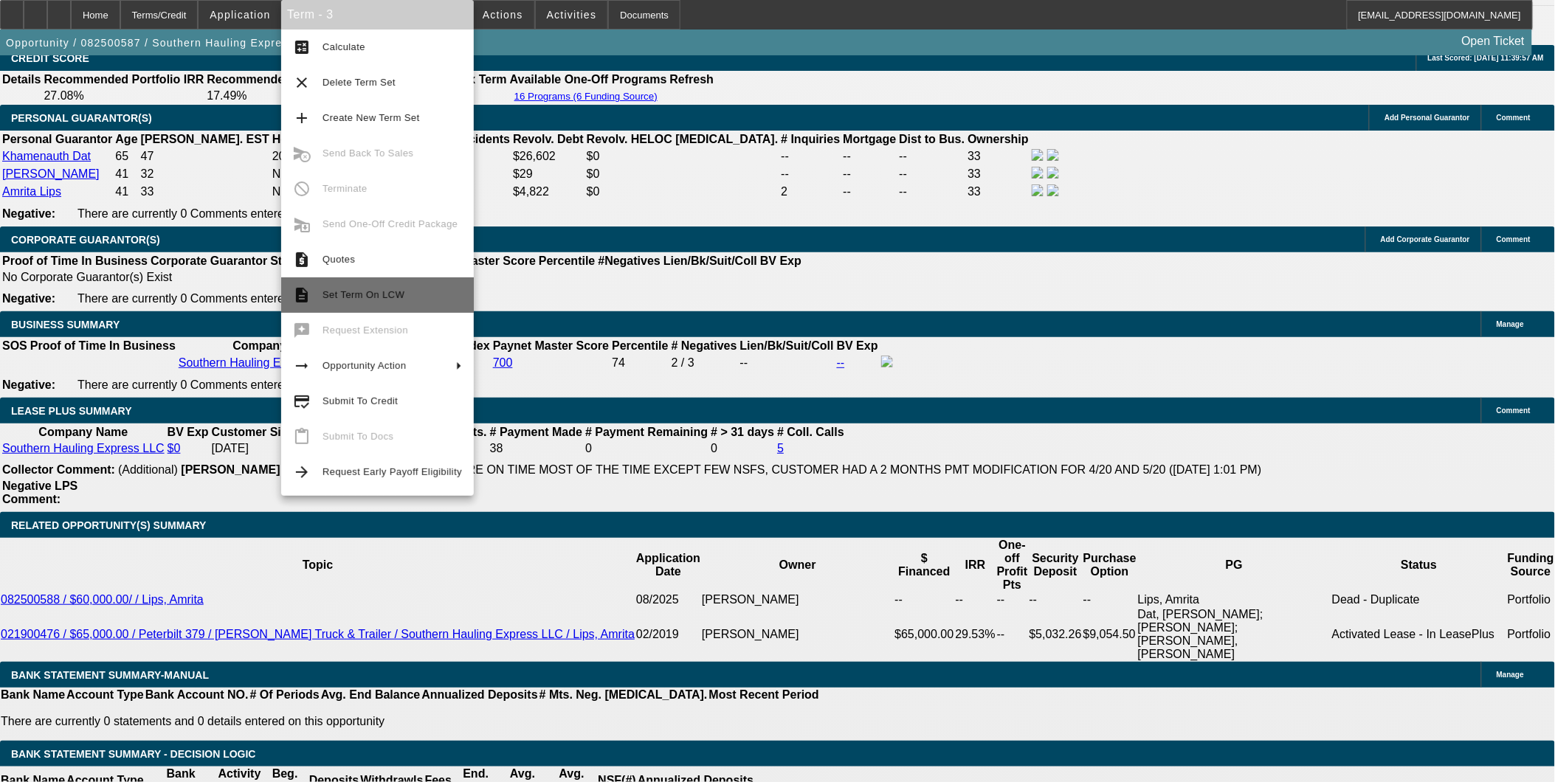
click at [391, 305] on button "description Set Term On LCW" at bounding box center [377, 294] width 193 height 35
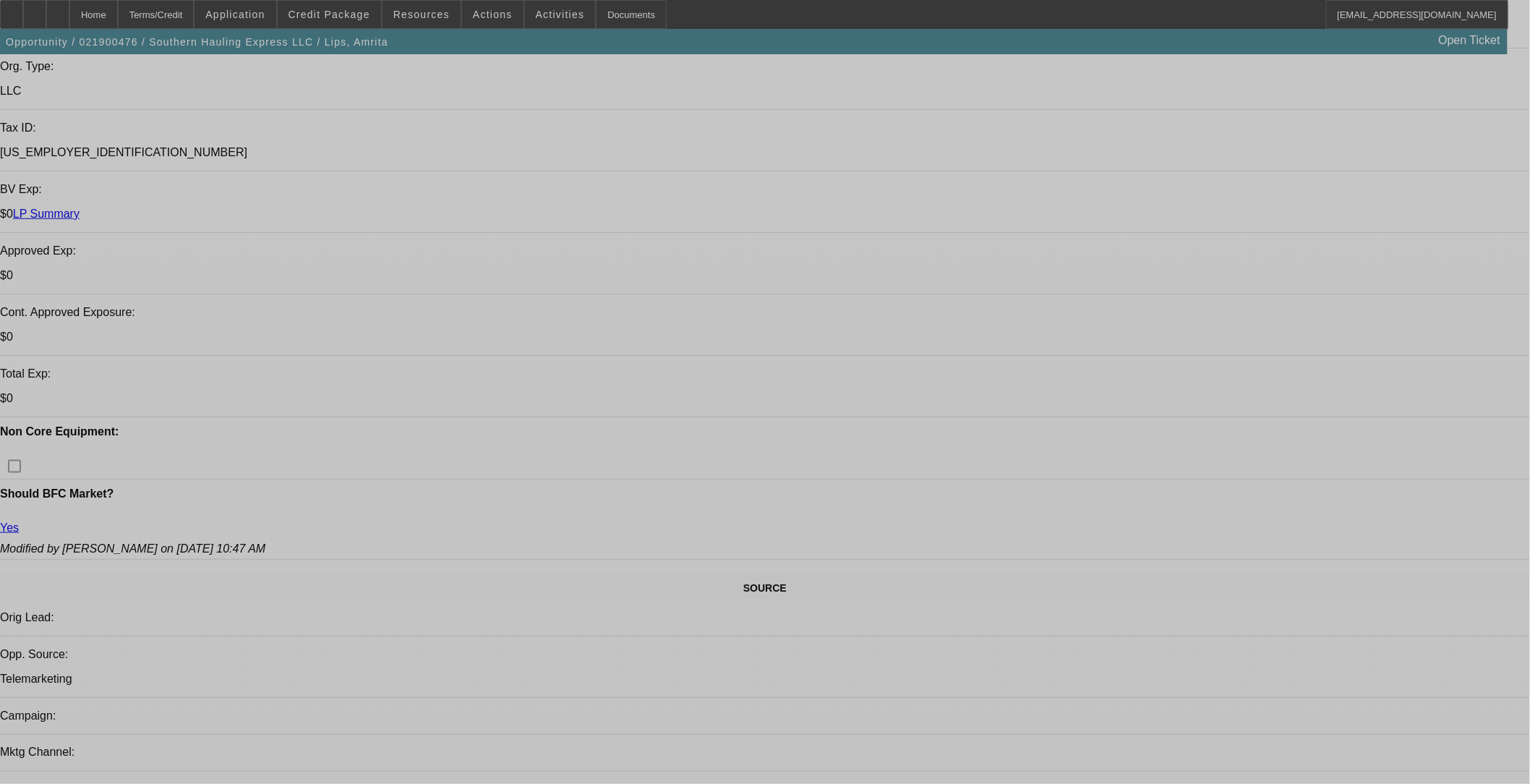
select select "0"
select select "2"
select select "0.1"
select select "0"
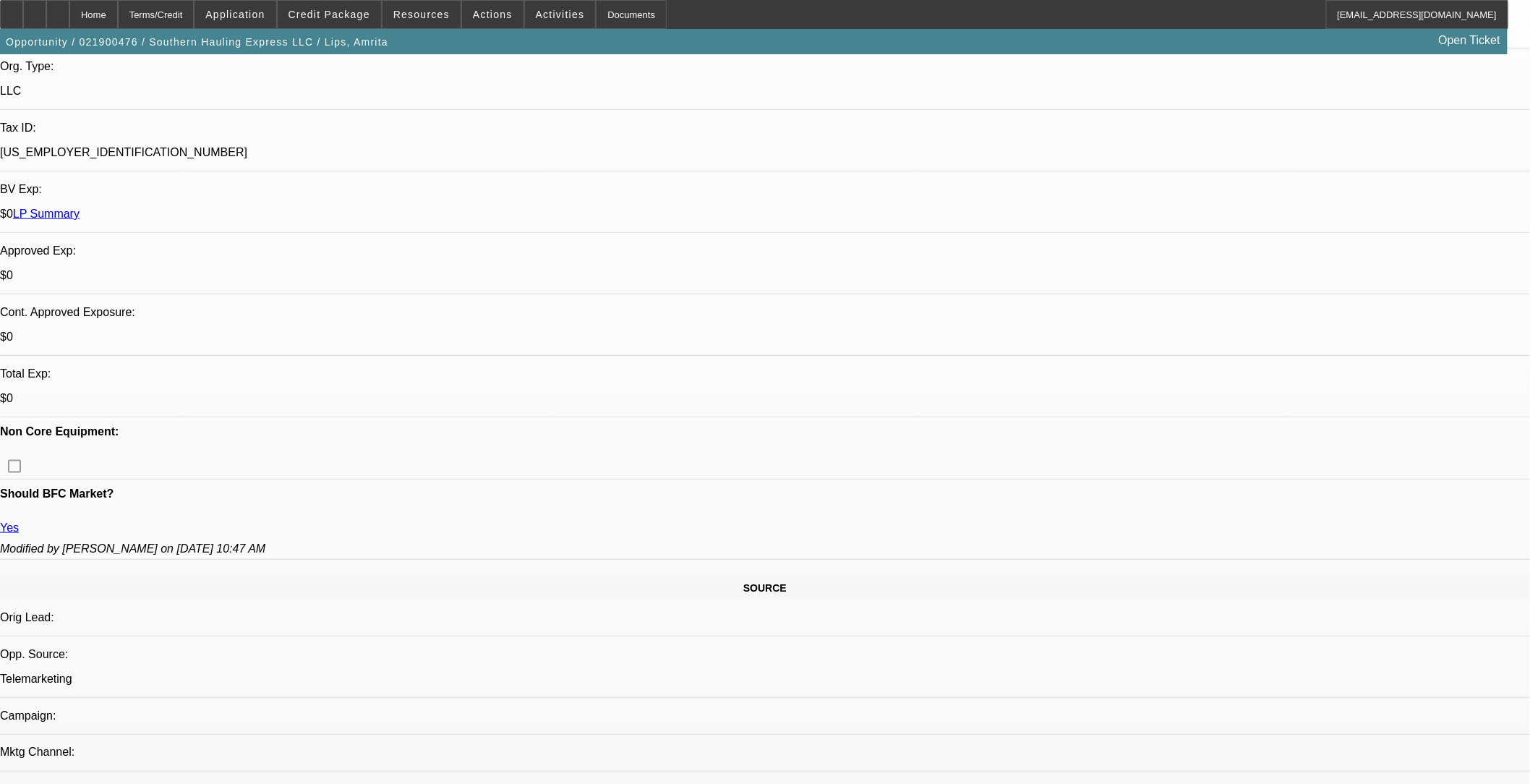
select select "2"
select select "0.1"
select select "0"
select select "2"
select select "0.1"
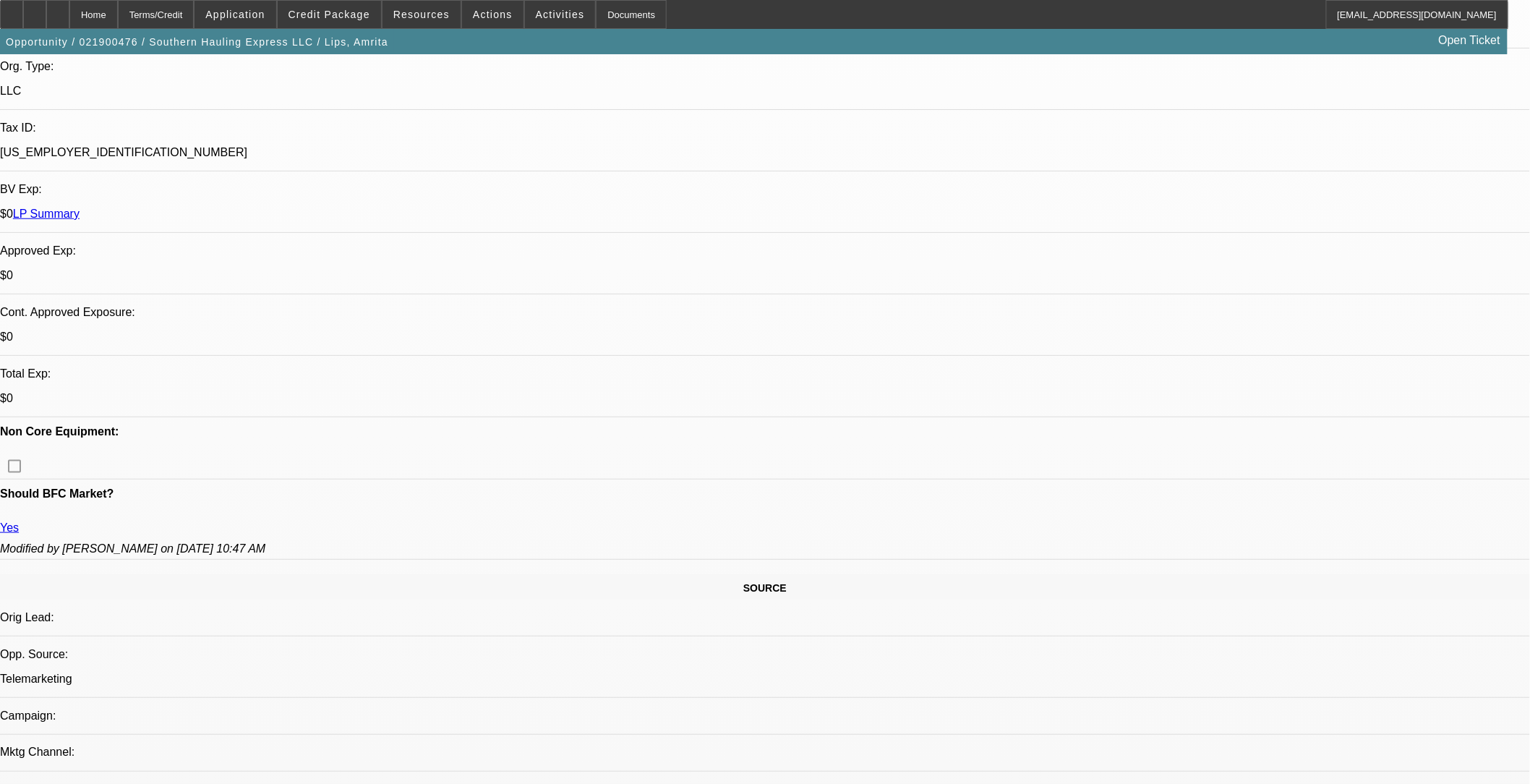
select select "0"
select select "2"
select select "0.1"
select select "1"
select select "2"
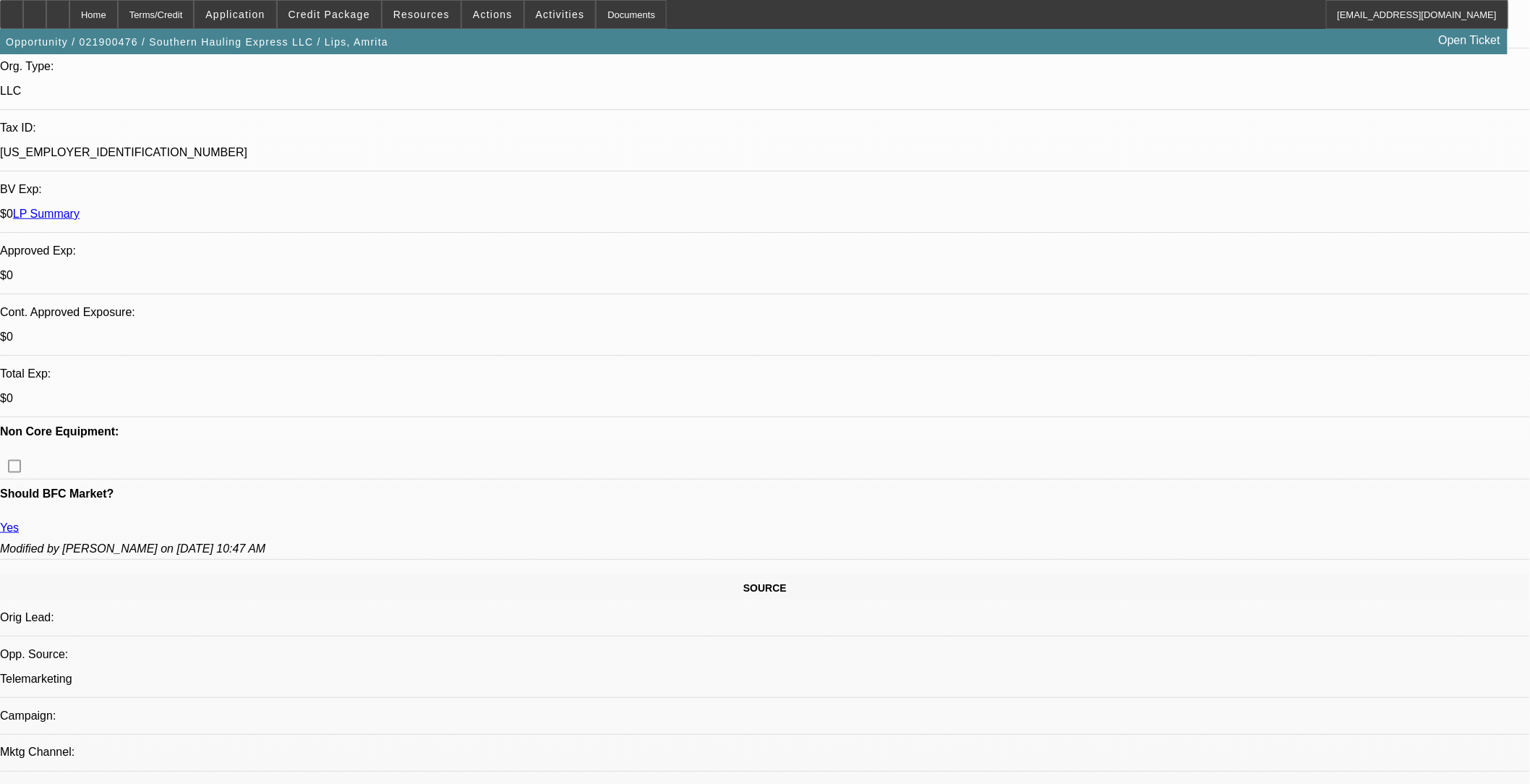
select select "8"
select select "1"
select select "2"
select select "8"
select select "1"
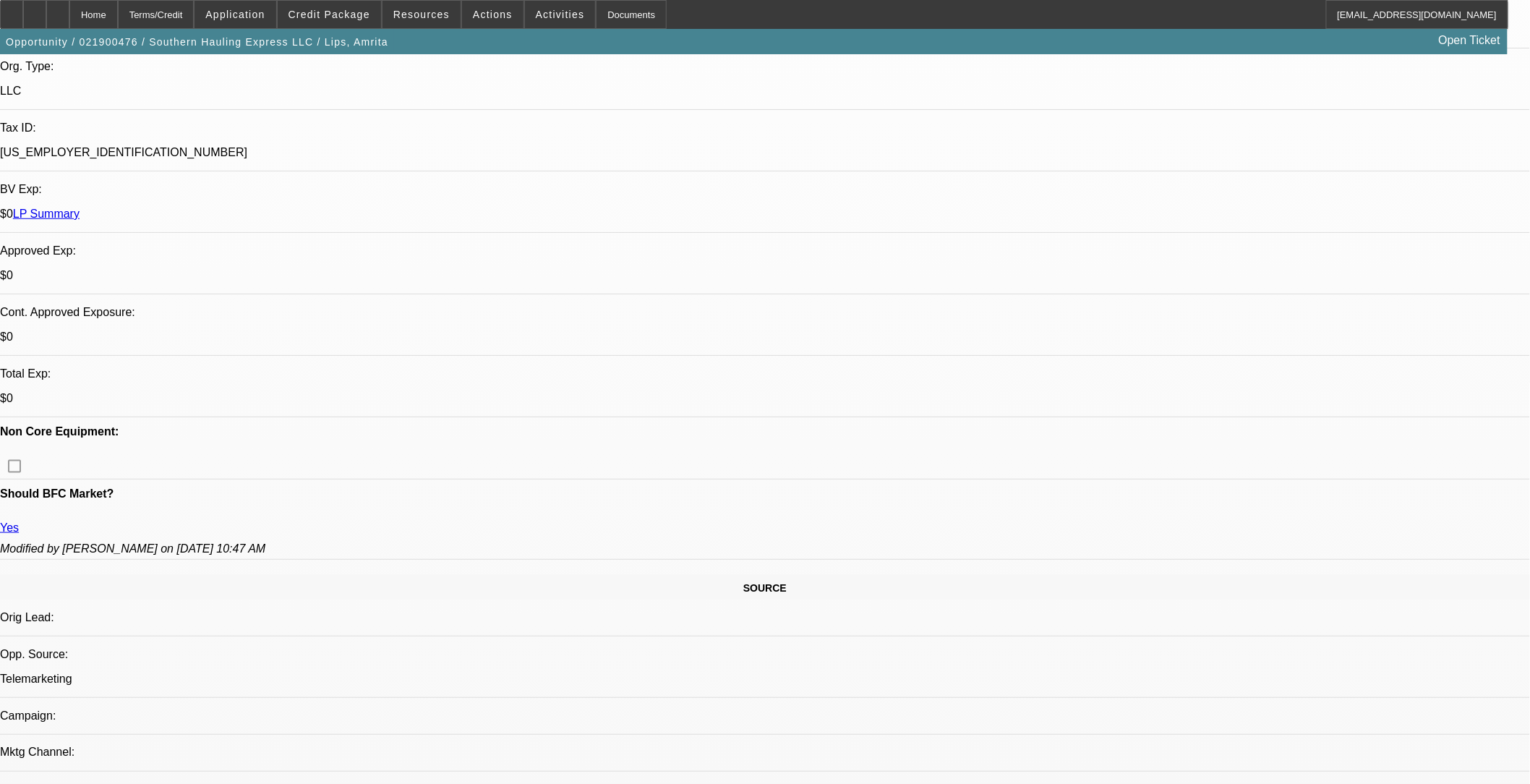
select select "2"
select select "8"
select select "1"
select select "2"
select select "8"
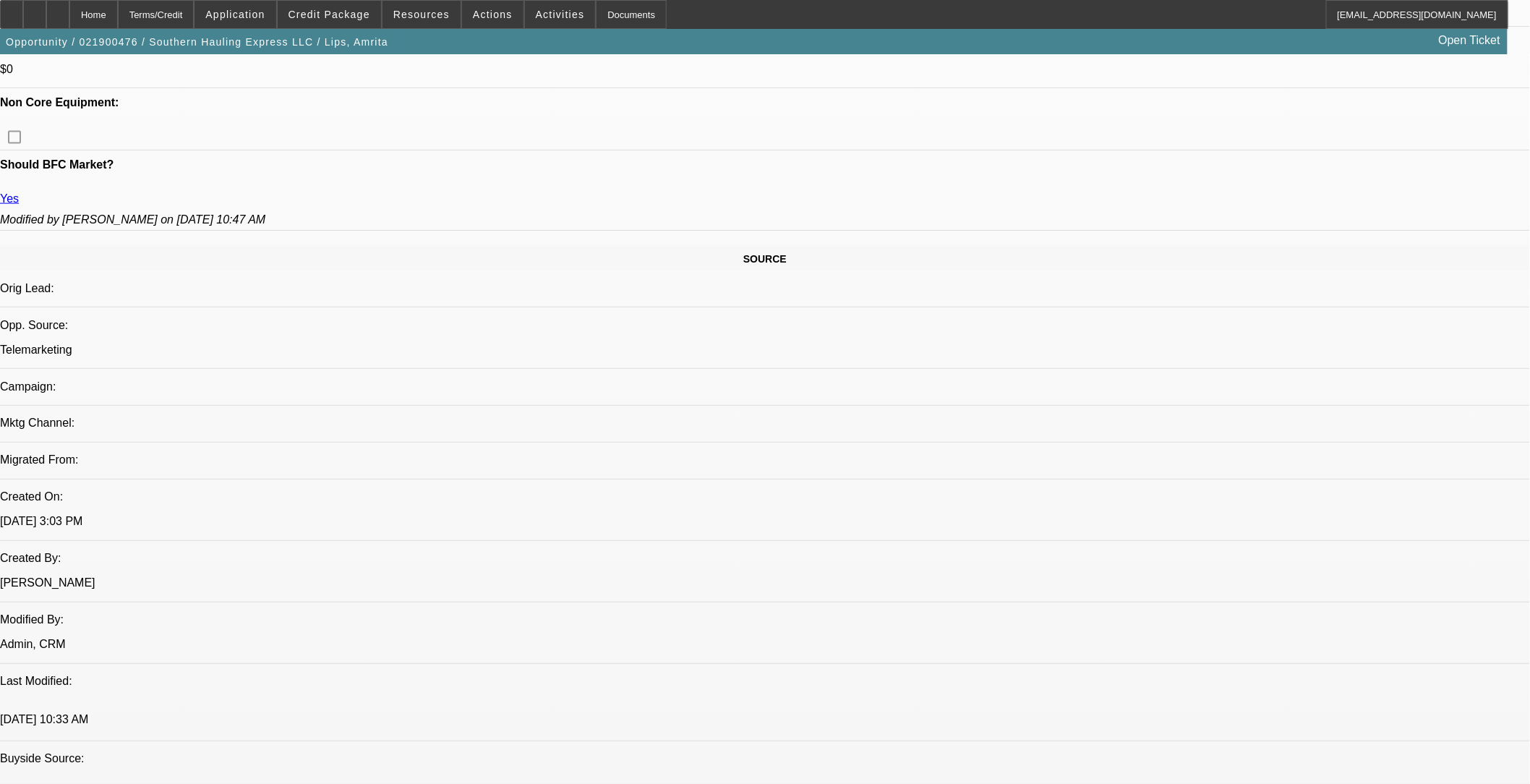
scroll to position [723, 0]
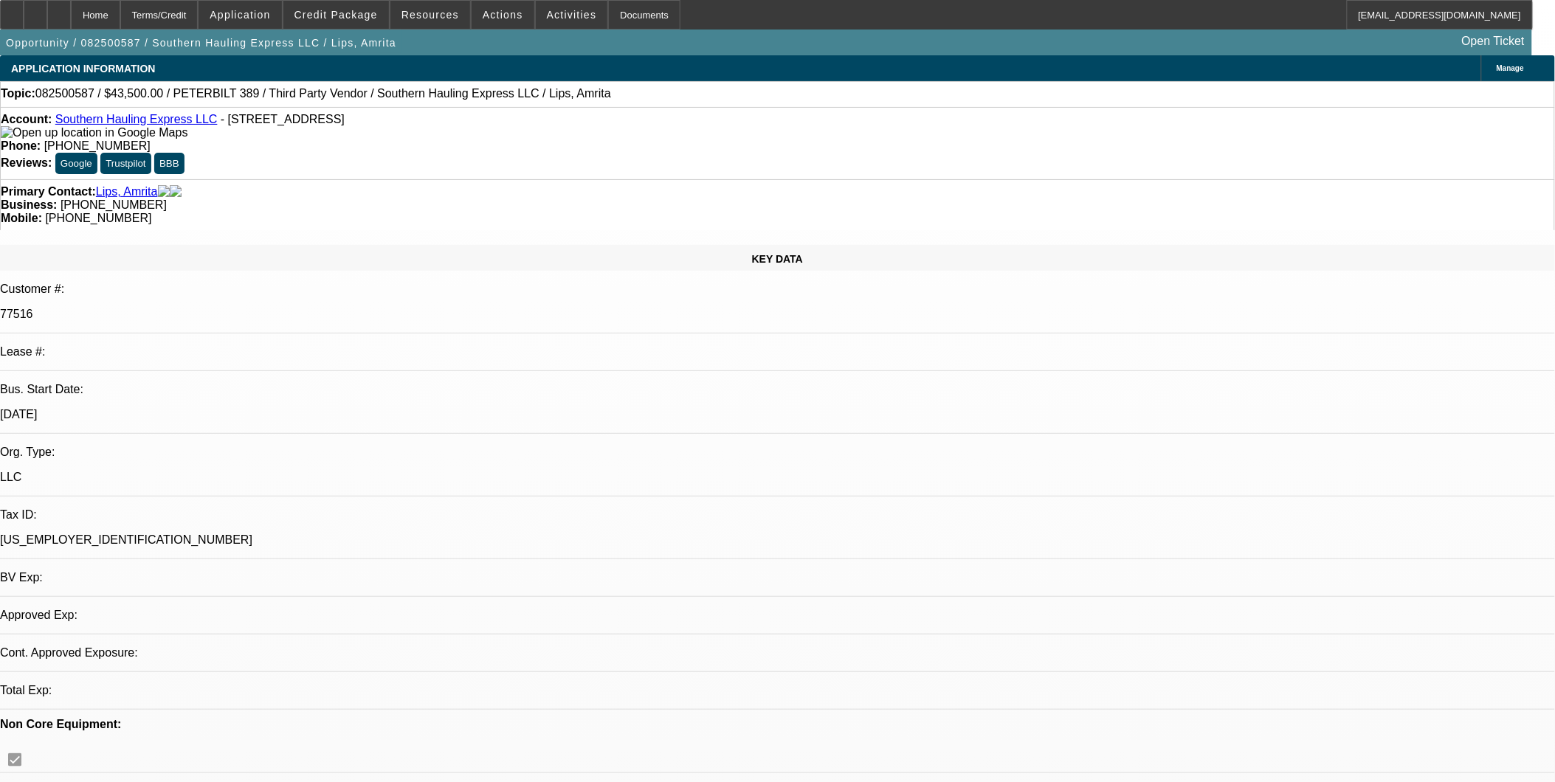
select select "0"
select select "2"
select select "0.1"
select select "2"
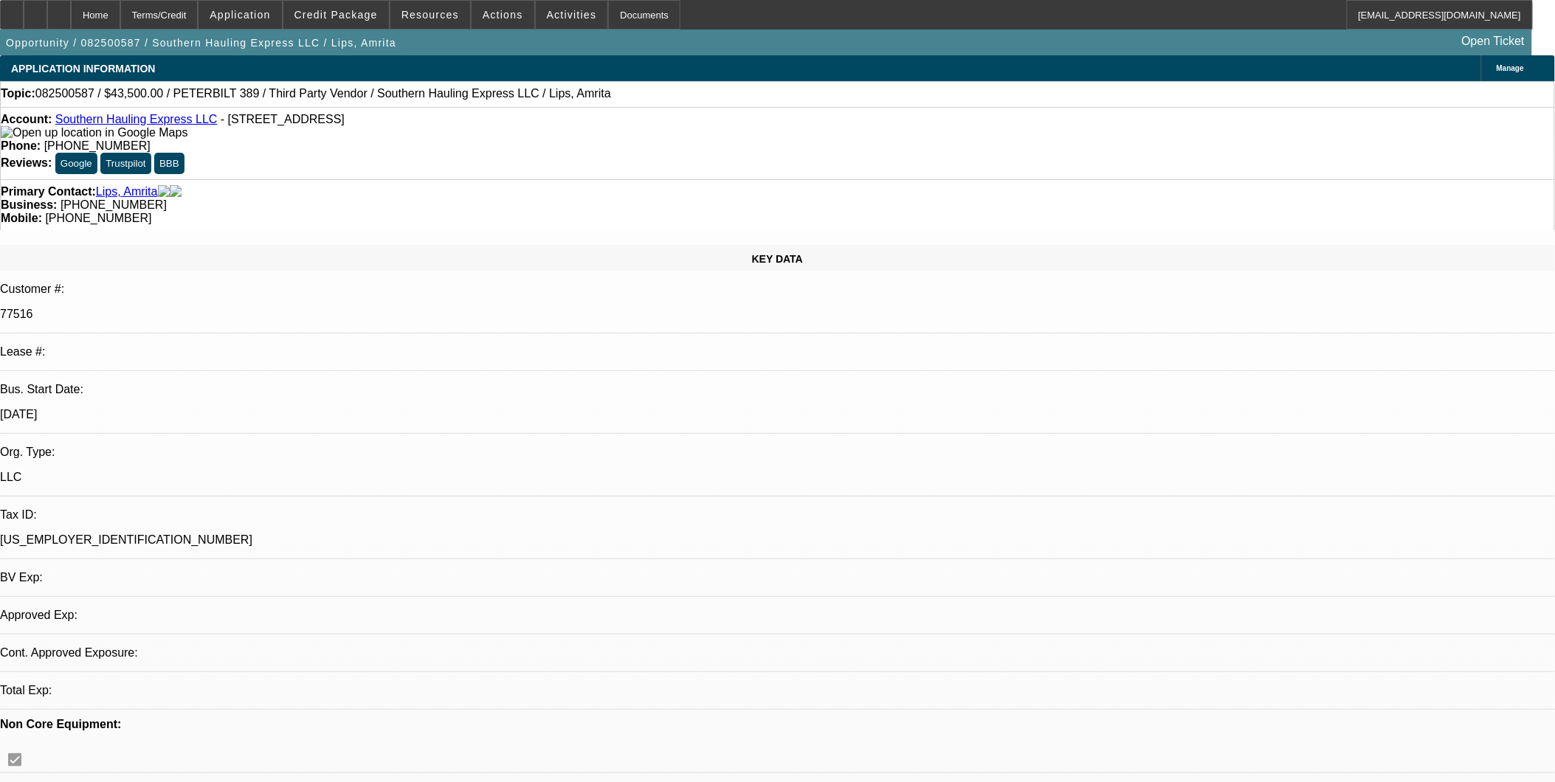
select select "0.1"
select select "1"
select select "2"
select select "4"
select select "1"
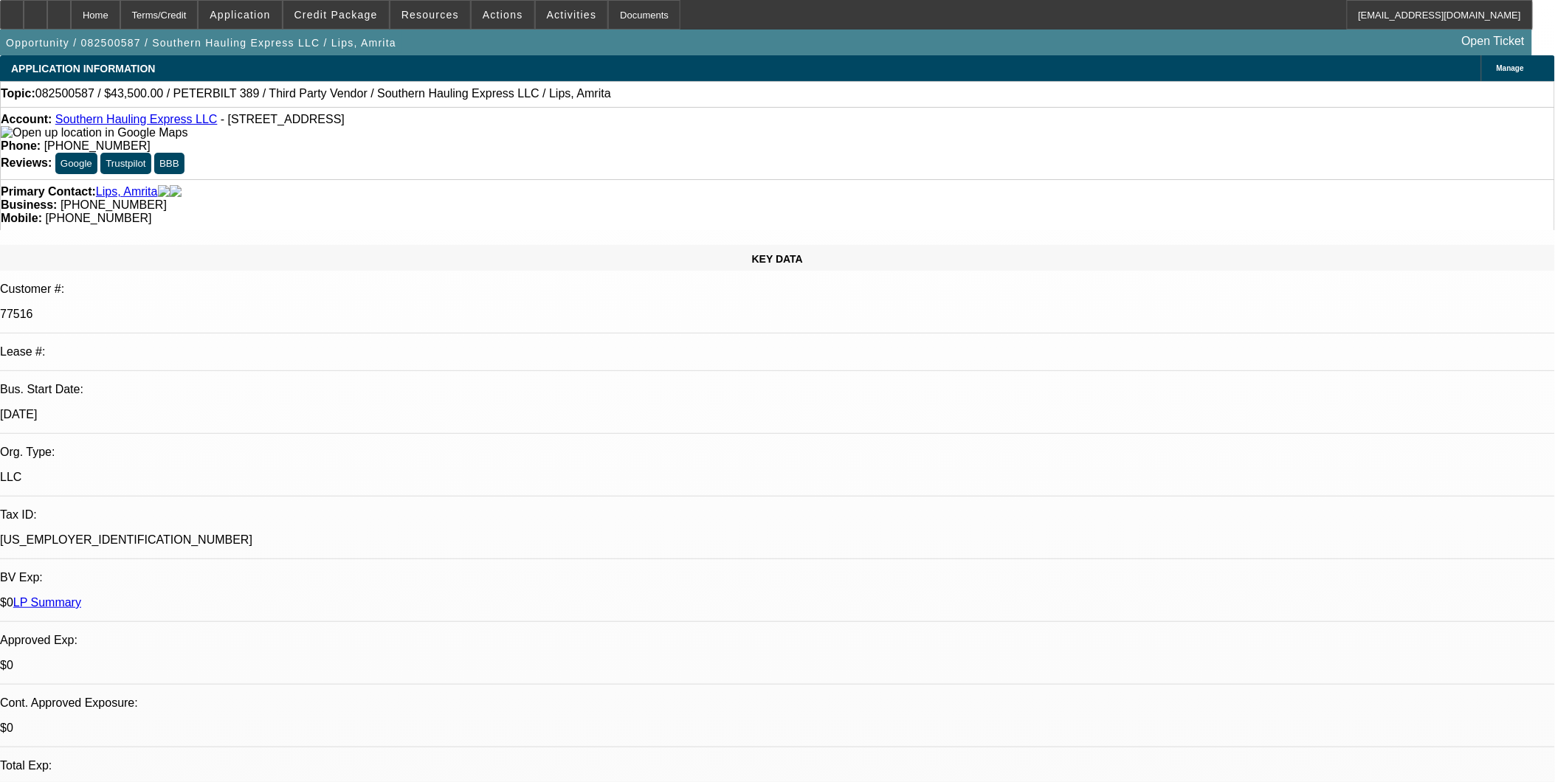
select select "2"
select select "4"
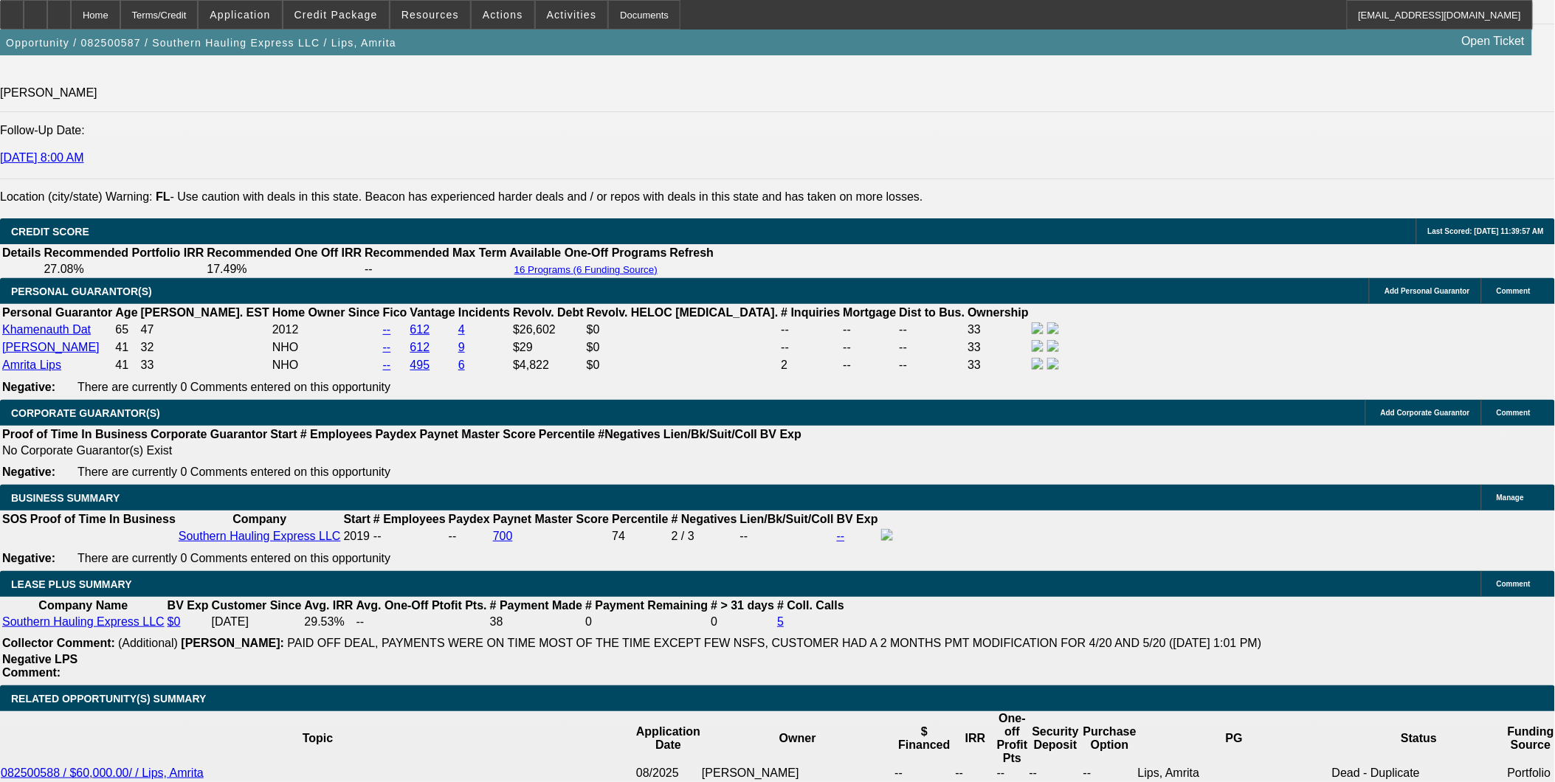
scroll to position [2214, 0]
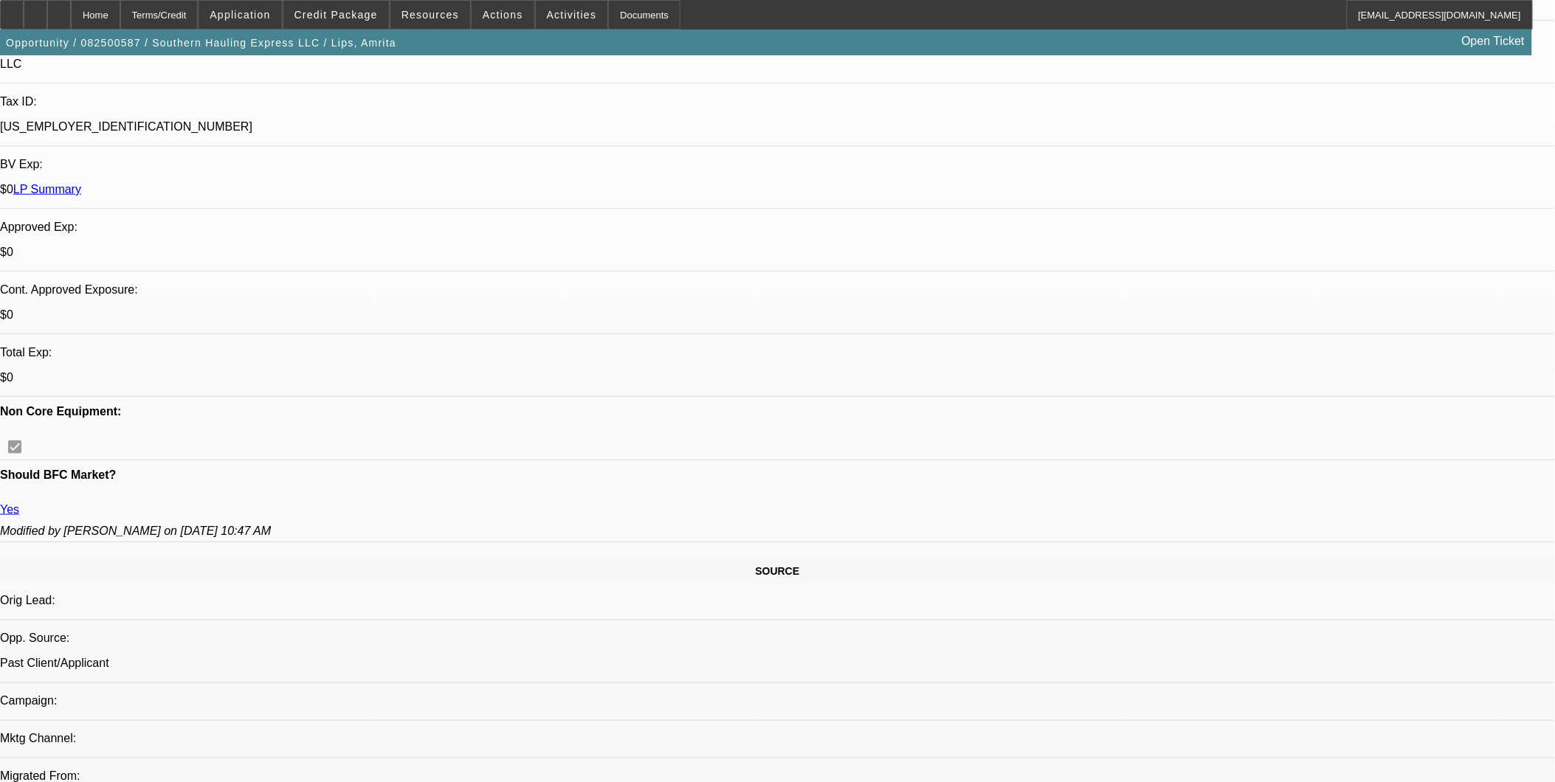
scroll to position [164, 0]
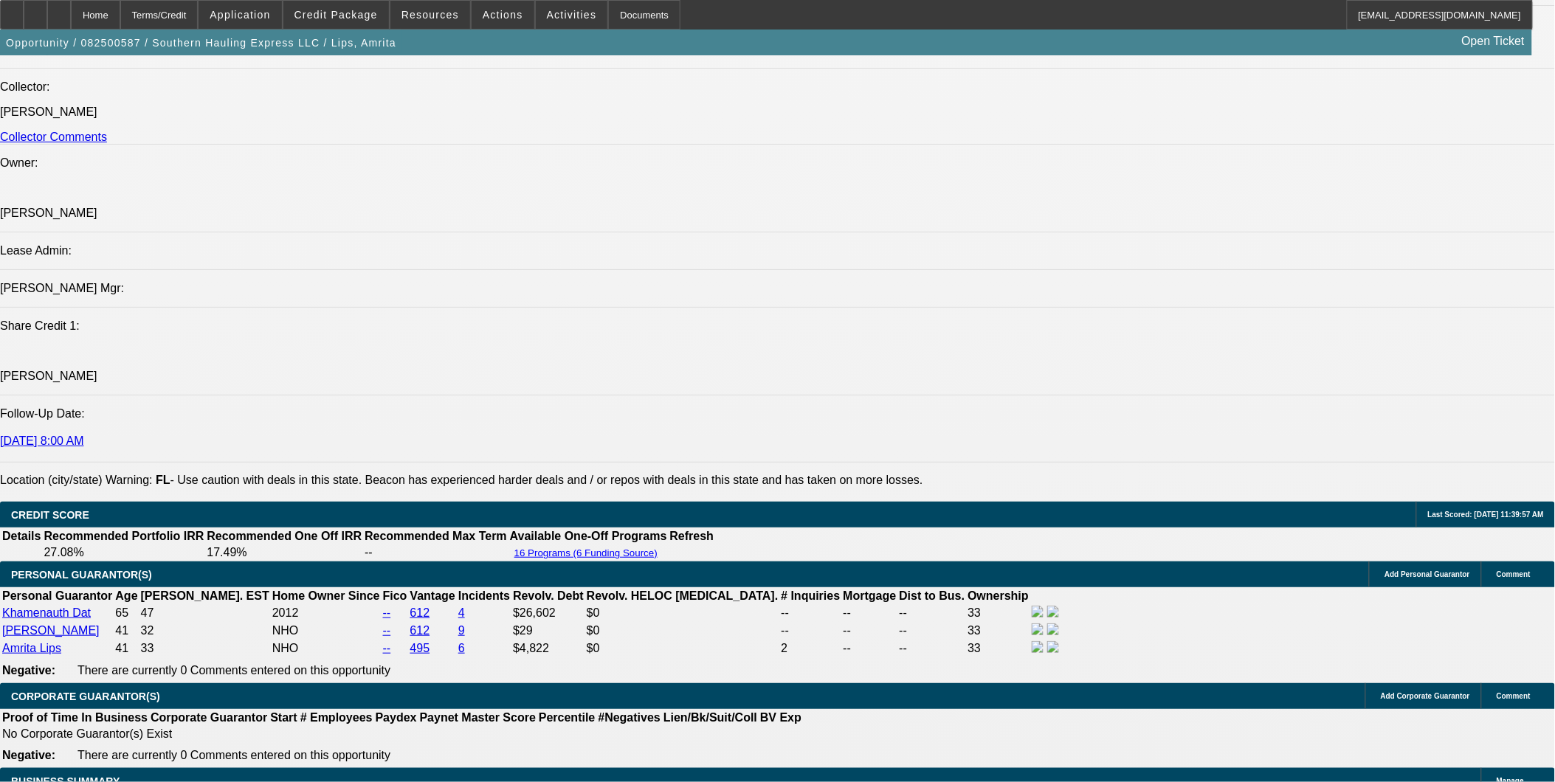
scroll to position [1558, 0]
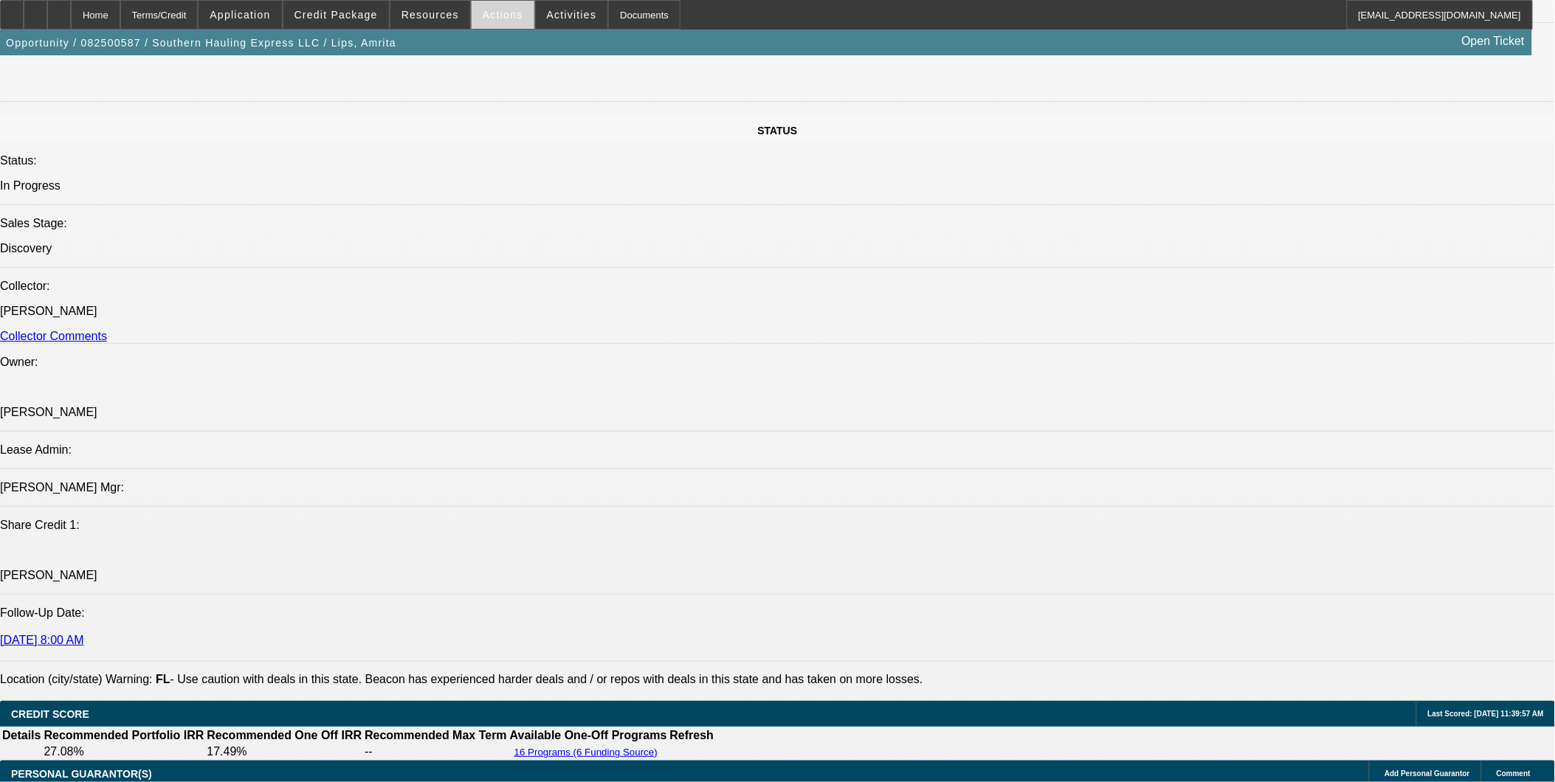
click at [492, 24] on span at bounding box center [503, 14] width 63 height 35
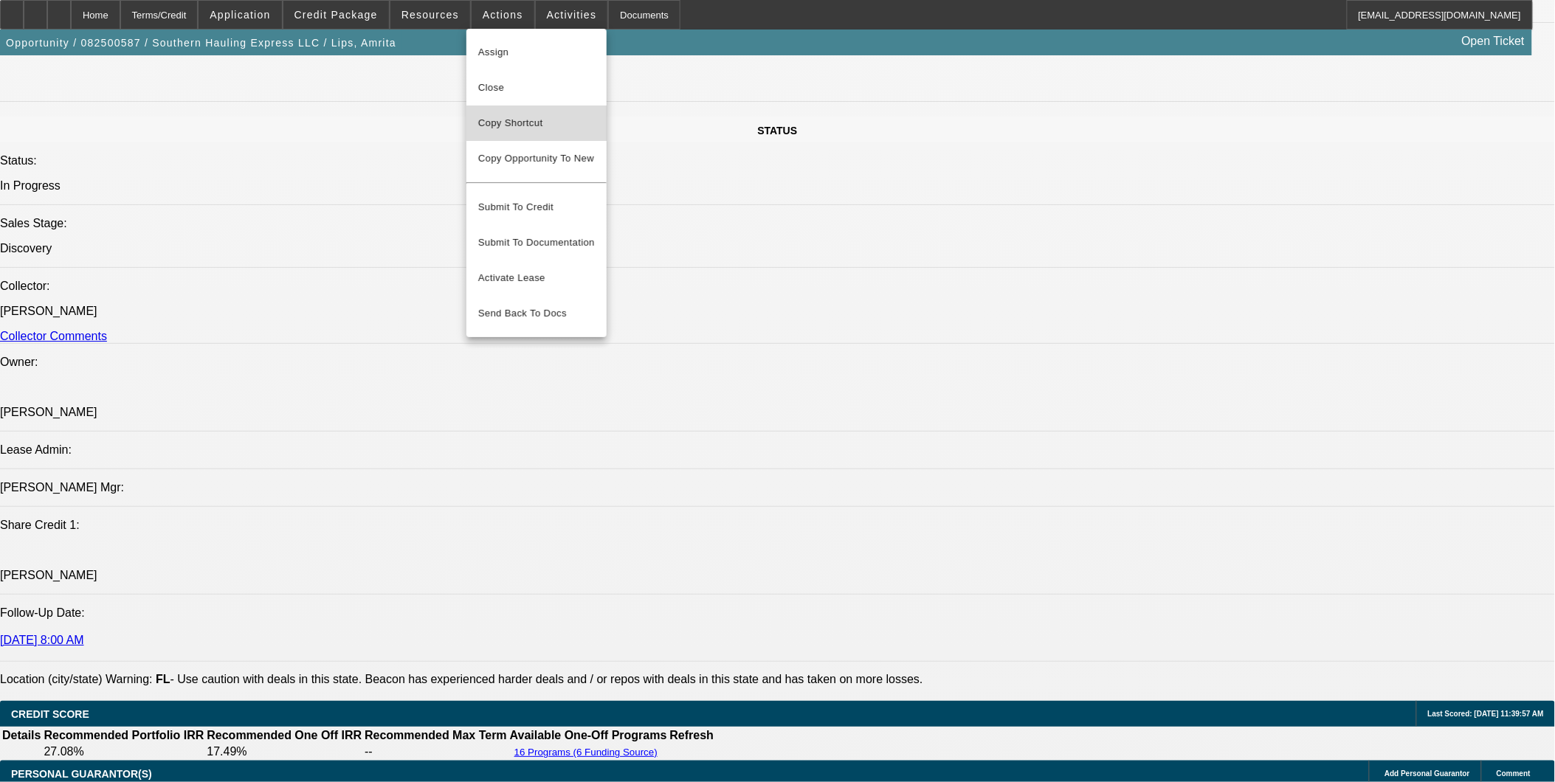
click at [526, 123] on span "Copy Shortcut" at bounding box center [536, 123] width 117 height 18
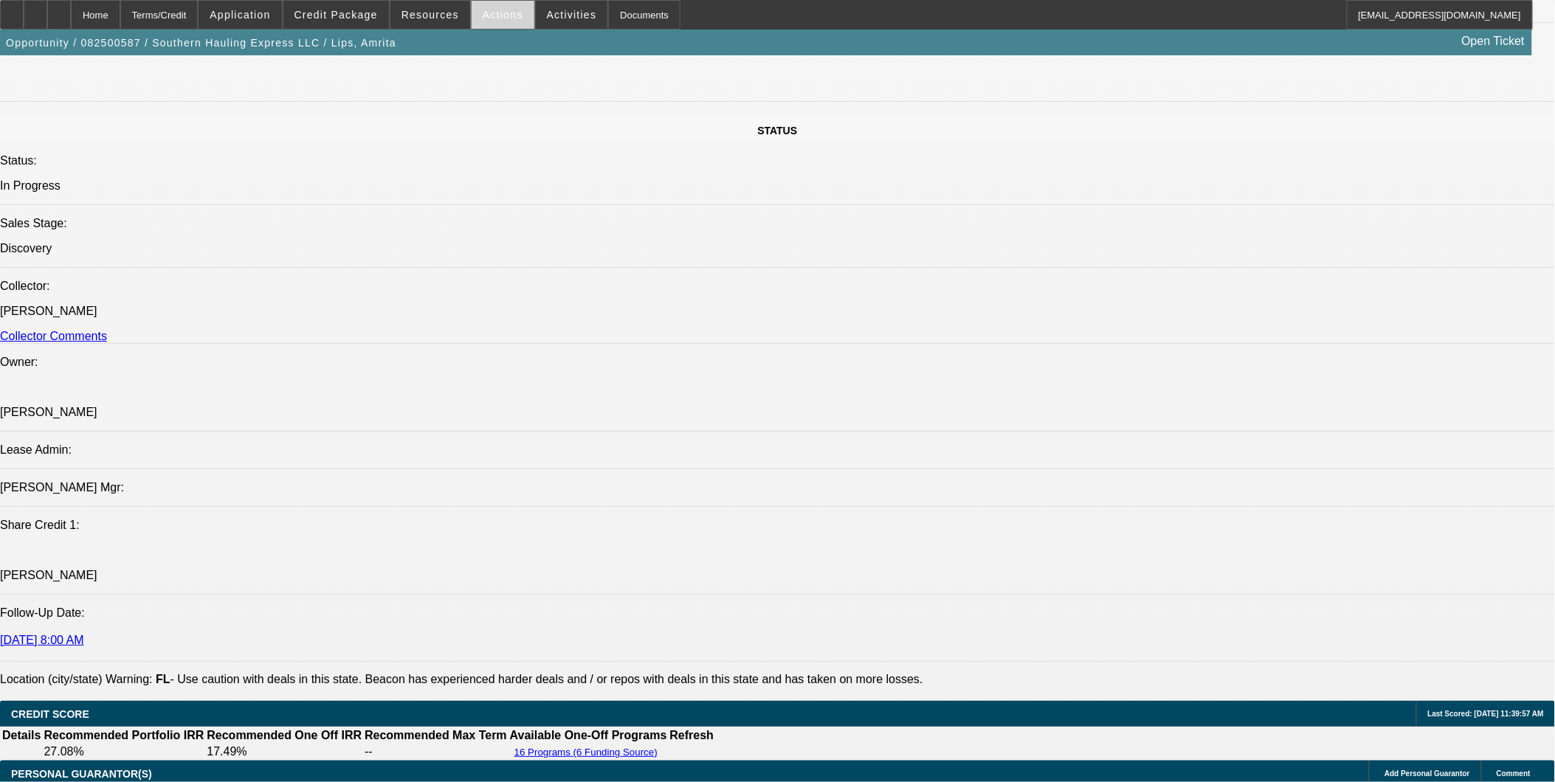
click at [505, 7] on span at bounding box center [503, 14] width 63 height 35
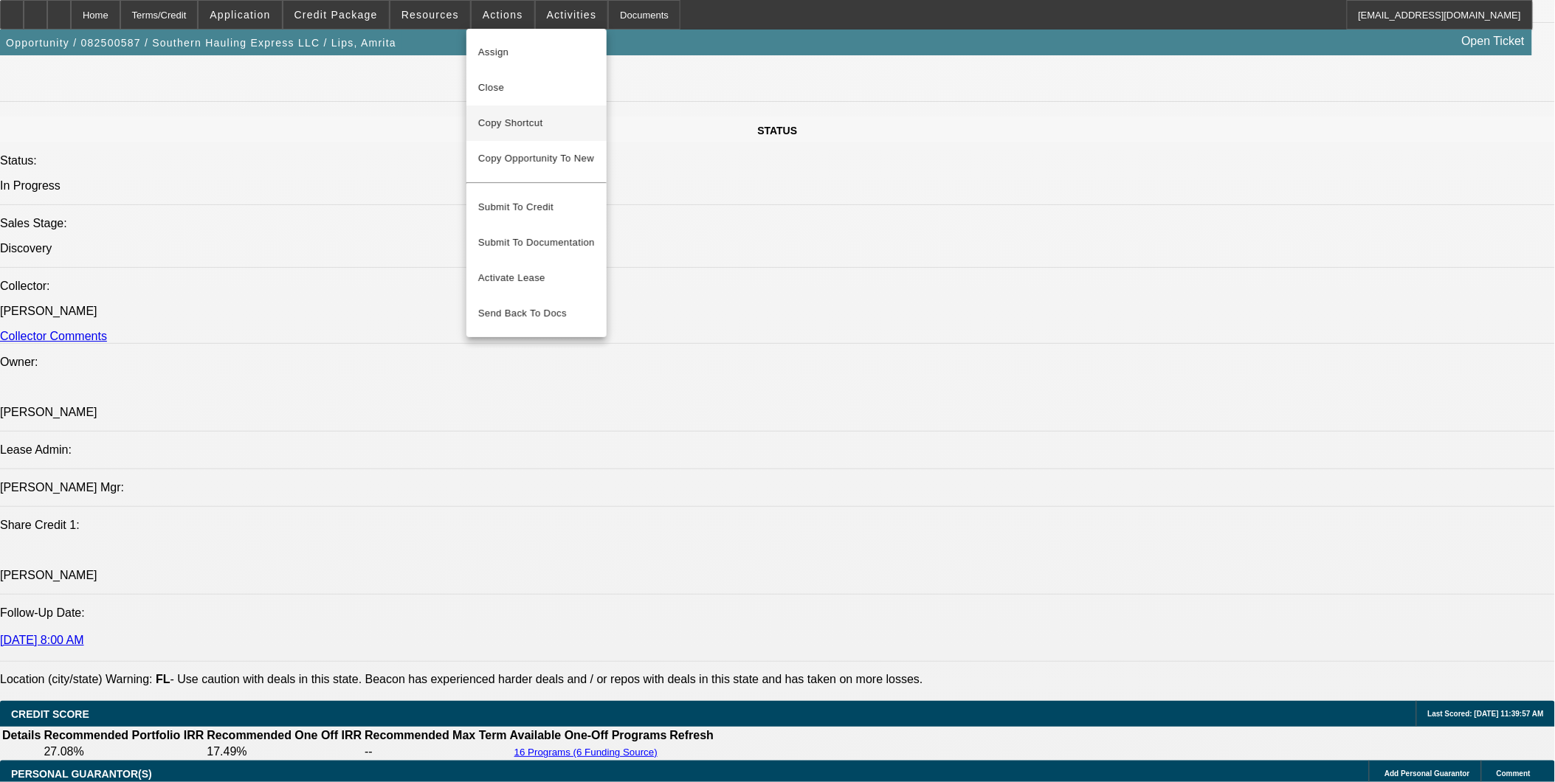
click at [545, 117] on span "Copy Shortcut" at bounding box center [536, 123] width 117 height 18
